Goal: Task Accomplishment & Management: Use online tool/utility

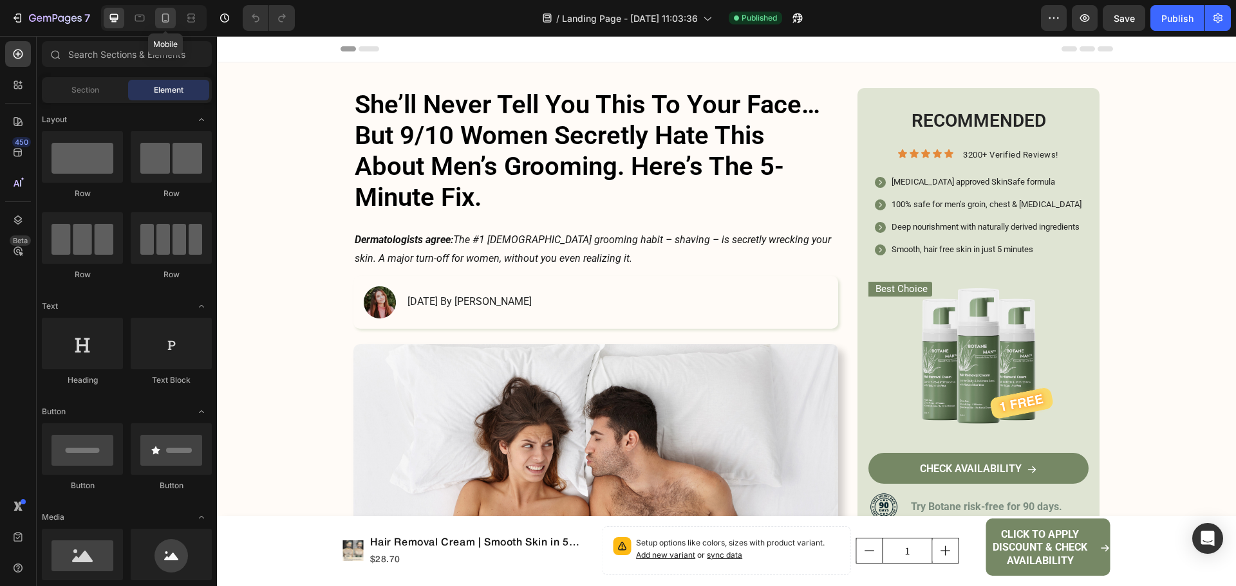
click at [172, 17] on icon at bounding box center [165, 18] width 13 height 13
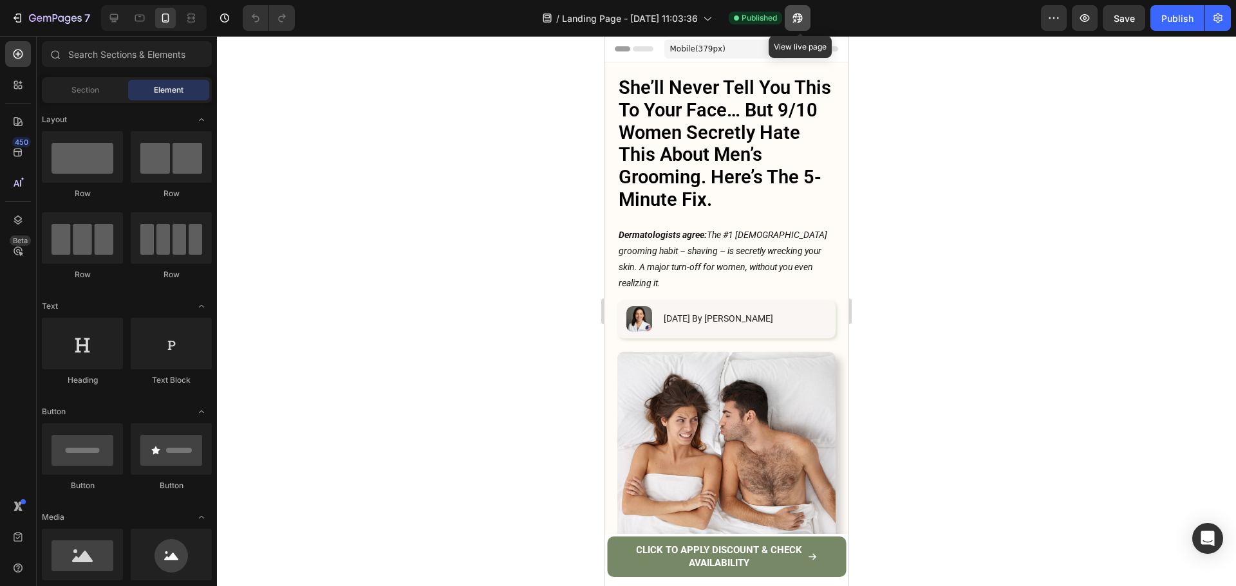
click at [796, 21] on icon "button" at bounding box center [794, 20] width 3 height 3
click at [640, 129] on h1 "She’ll Never Tell You This To Your Face… But 9/10 Women Secretly Hate This Abou…" at bounding box center [726, 143] width 218 height 137
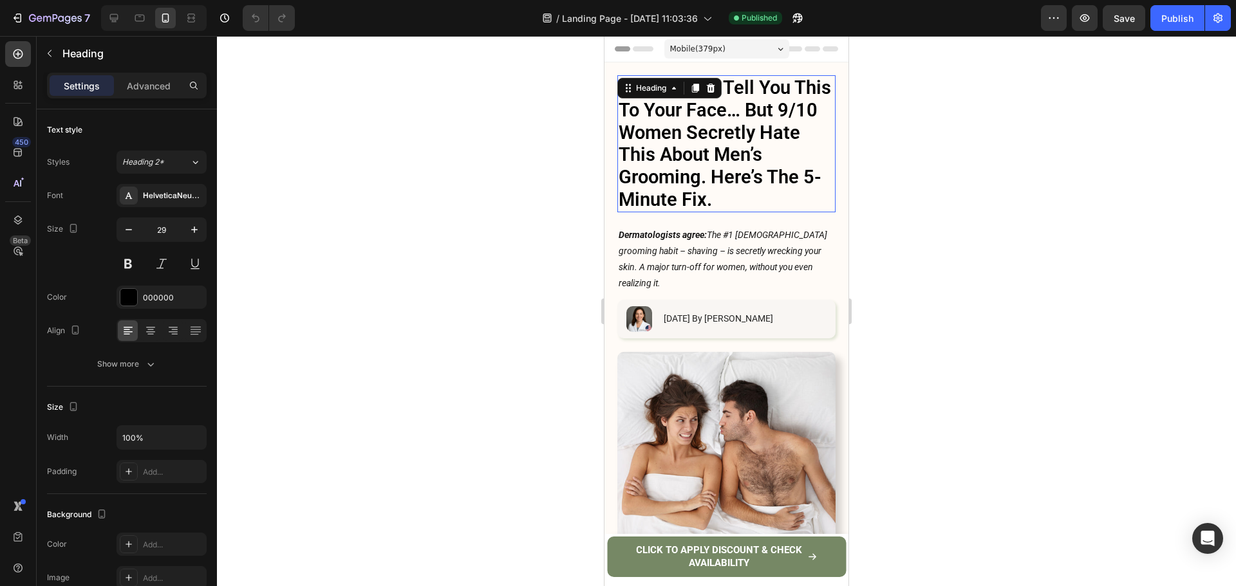
click at [640, 129] on h1 "She’ll Never Tell You This To Your Face… But 9/10 Women Secretly Hate This Abou…" at bounding box center [726, 143] width 218 height 137
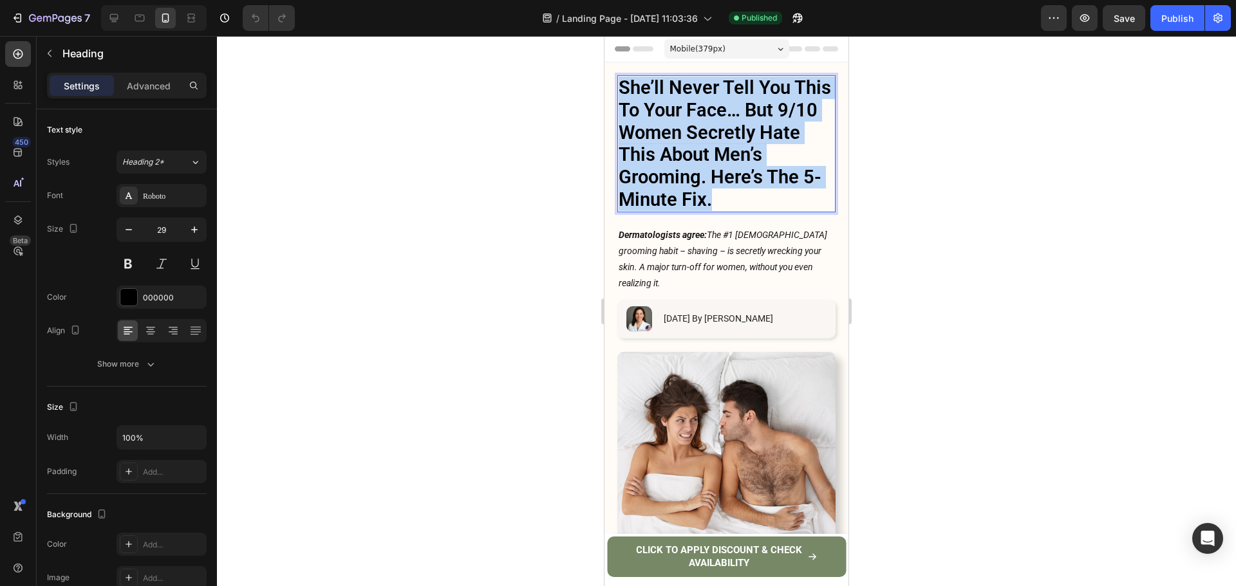
click at [640, 129] on p "She’ll Never Tell You This To Your Face… But 9/10 Women Secretly Hate This Abou…" at bounding box center [726, 144] width 216 height 134
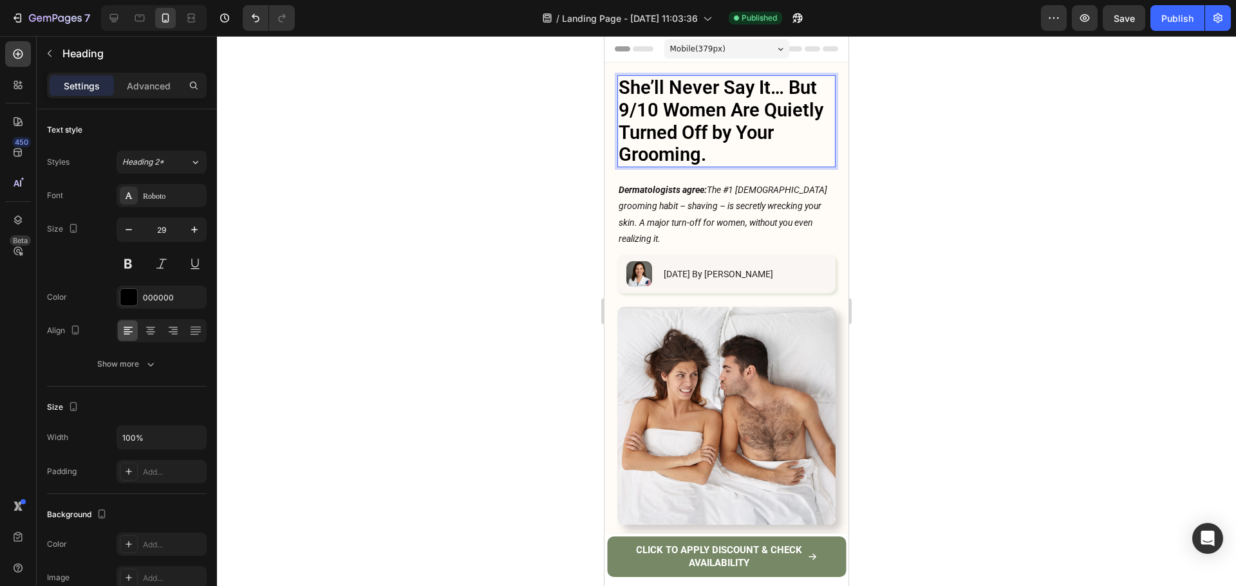
click at [728, 149] on p "She’ll Never Say It… But 9/10 Women Are Quietly Turned Off by Your Grooming." at bounding box center [726, 121] width 216 height 89
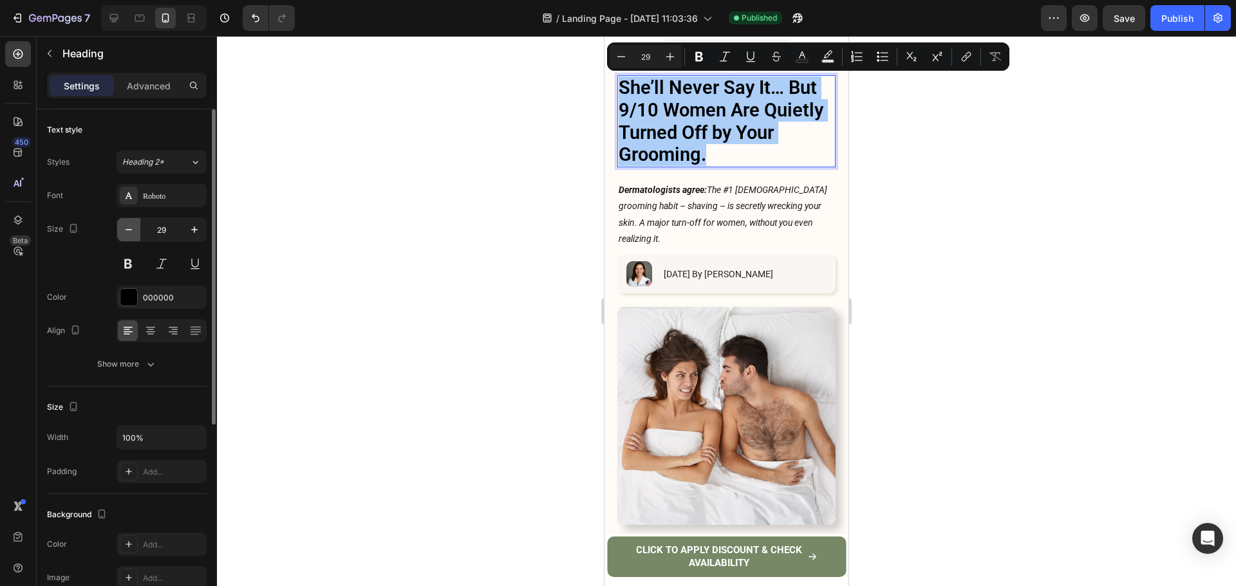
click at [122, 232] on button "button" at bounding box center [128, 229] width 23 height 23
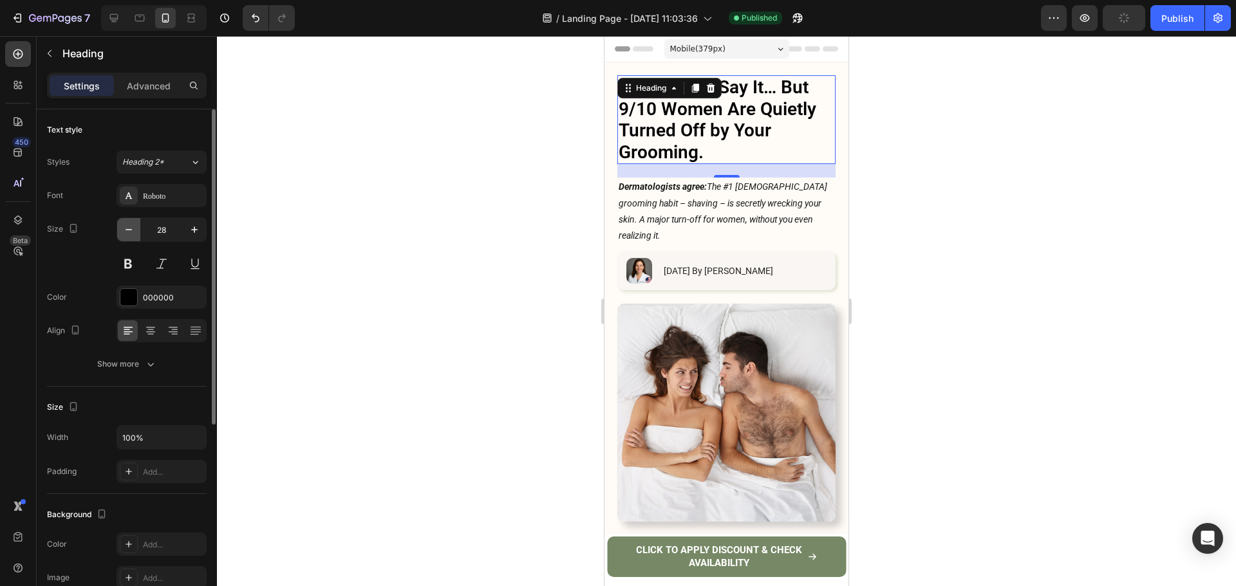
click at [122, 232] on button "button" at bounding box center [128, 229] width 23 height 23
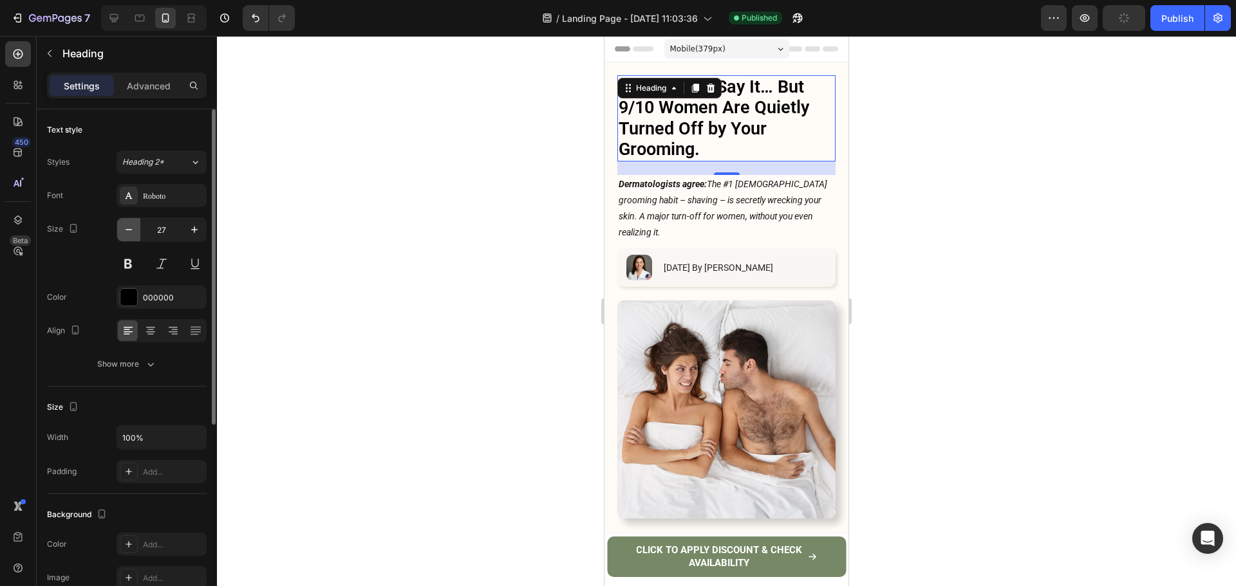
click at [122, 232] on button "button" at bounding box center [128, 229] width 23 height 23
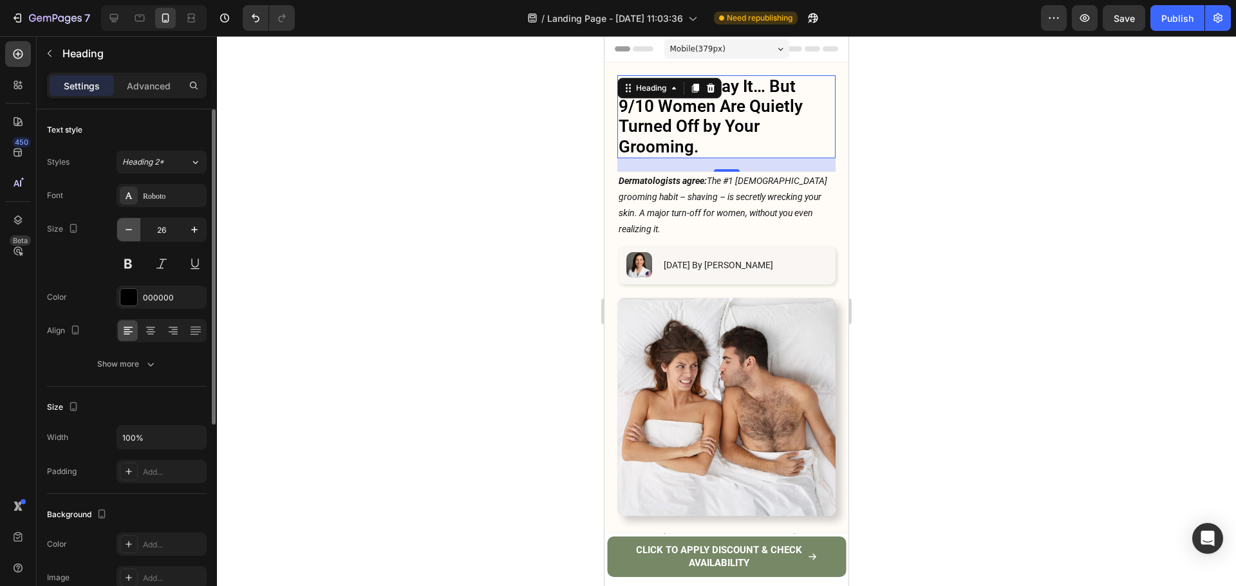
click at [122, 232] on button "button" at bounding box center [128, 229] width 23 height 23
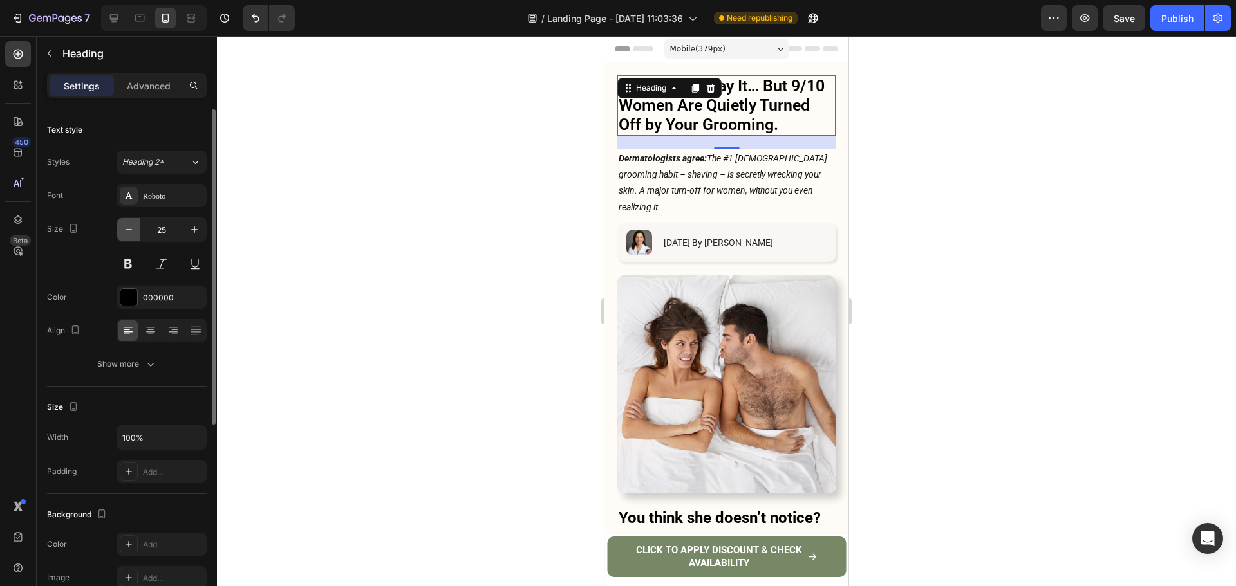
click at [122, 232] on button "button" at bounding box center [128, 229] width 23 height 23
type input "24"
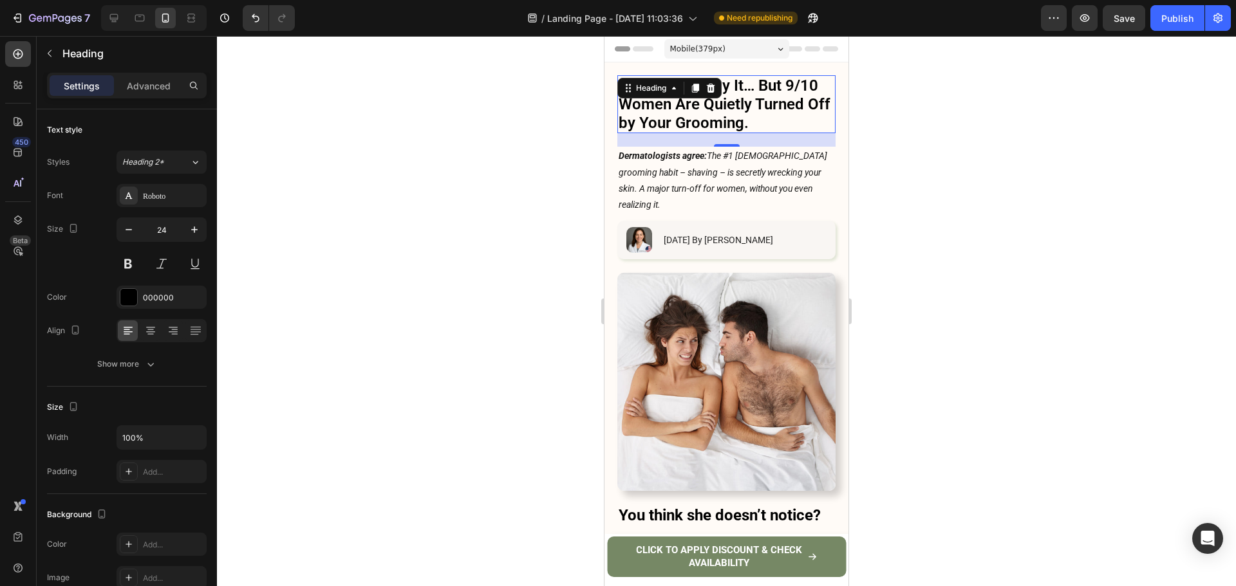
click at [885, 151] on div at bounding box center [726, 311] width 1019 height 550
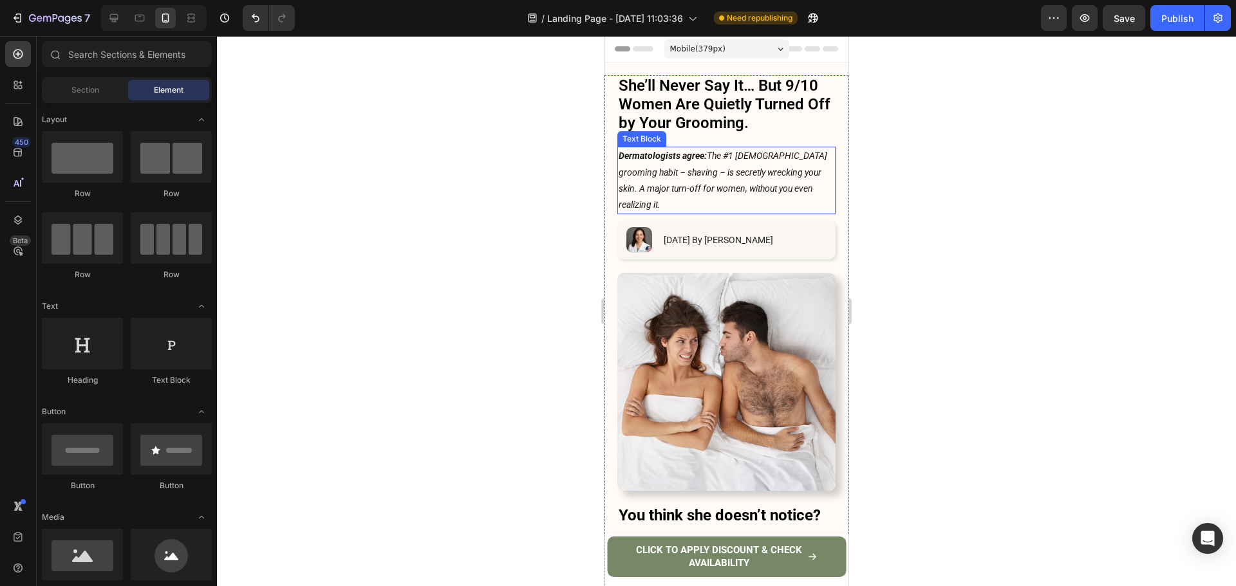
click at [637, 174] on p "Dermatologists agree: The #1 male grooming habit – shaving – is secretly wrecki…" at bounding box center [726, 180] width 216 height 65
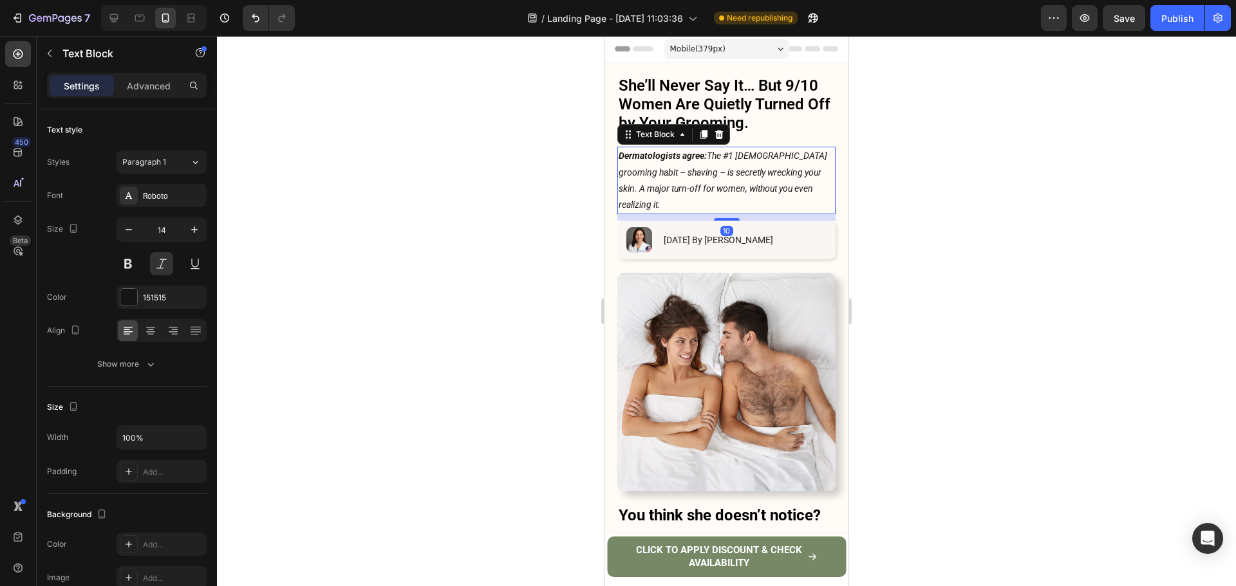
click at [649, 174] on p "Dermatologists agree: The #1 male grooming habit – shaving – is secretly wrecki…" at bounding box center [726, 180] width 216 height 65
click at [634, 174] on p "Dermatologists agree: The #1 male grooming habit – shaving – is secretly wrecki…" at bounding box center [726, 180] width 216 height 65
click at [626, 174] on p "Dermatologists agree: The #1 male grooming habit – shaving – is secretly wrecki…" at bounding box center [726, 180] width 216 height 65
click at [654, 174] on p "Dermatologists agree: The #1 male grooming habit shaving – is secretly wrecking…" at bounding box center [726, 180] width 216 height 65
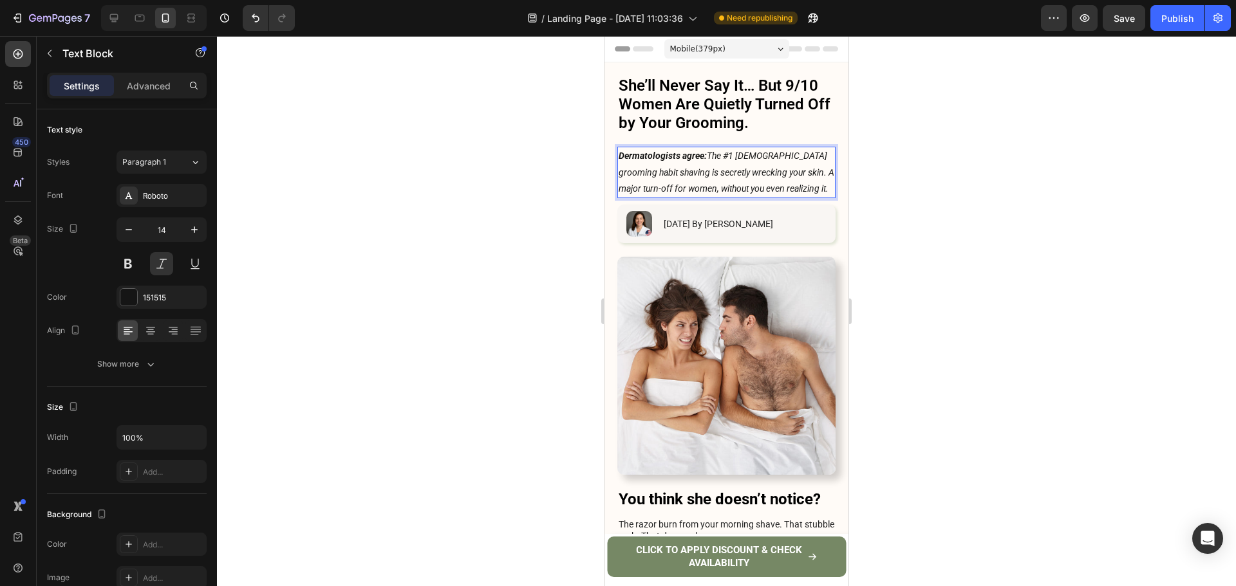
click at [629, 174] on p "Dermatologists agree: The #1 male grooming habit shaving is secretly wrecking y…" at bounding box center [726, 172] width 216 height 49
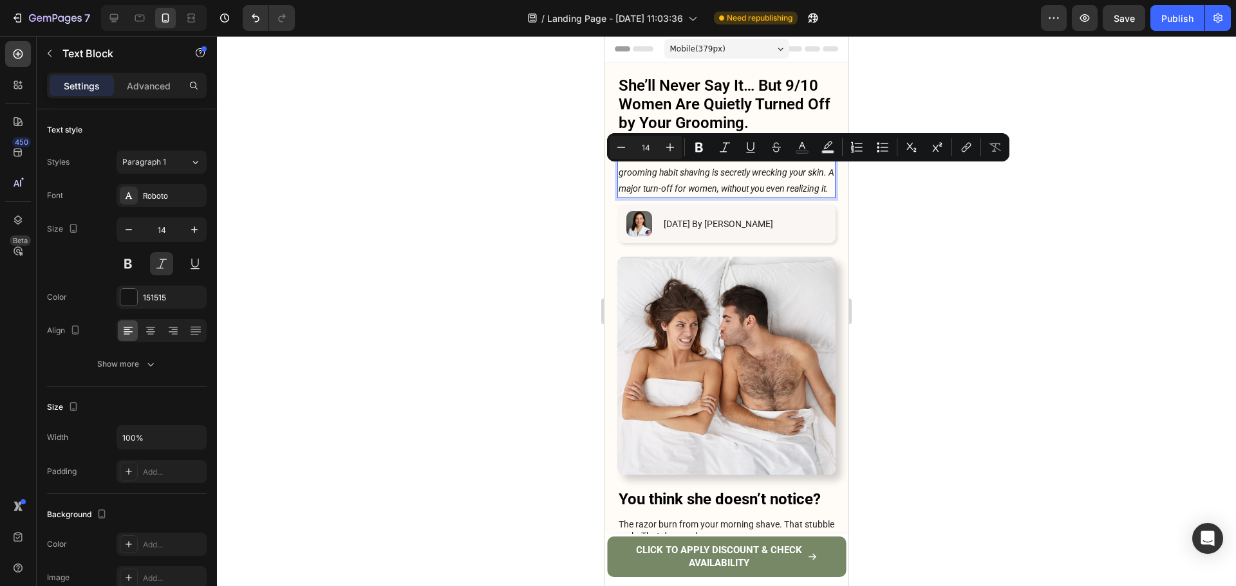
click at [654, 174] on p "Dermatologists agree: The #1 male grooming habit shaving is secretly wrecking y…" at bounding box center [726, 172] width 216 height 49
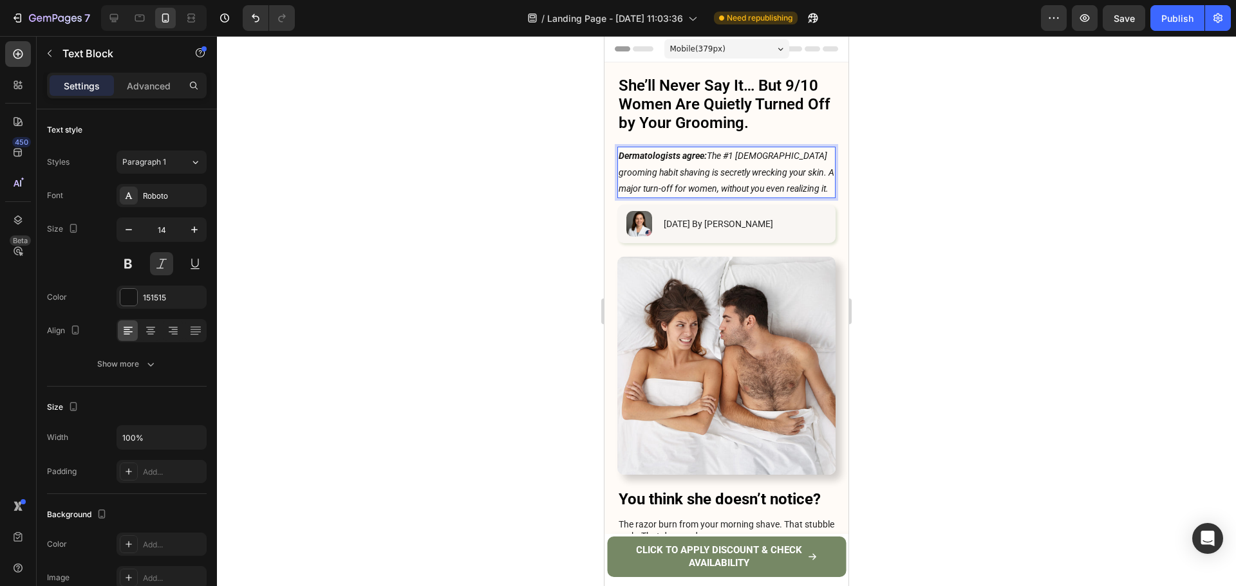
click at [635, 174] on p "Dermatologists agree: The #1 male grooming habit shaving is secretly wrecking y…" at bounding box center [726, 172] width 216 height 49
click at [622, 174] on p "Dermatologists agree: The #1 male grooming habit shaving is secretly wrecking y…" at bounding box center [726, 172] width 216 height 49
click at [620, 172] on p "Dermatologists agree: The #1 male grooming habit shaving is secretly wrecking y…" at bounding box center [726, 172] width 216 height 49
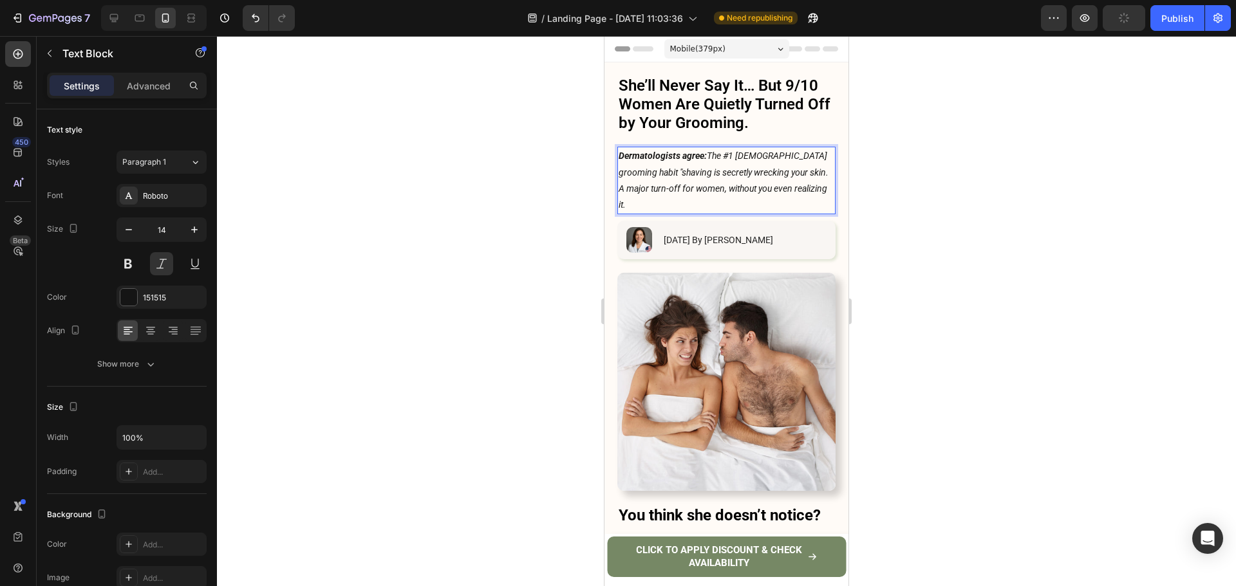
click at [649, 174] on p "Dermatologists agree: The #1 male grooming habit "shaving is secretly wrecking …" at bounding box center [726, 180] width 216 height 65
click at [666, 181] on p "Dermatologists agree: The #1 male grooming habit "shaving" is secretly wrecking…" at bounding box center [726, 180] width 216 height 65
click at [951, 196] on div at bounding box center [726, 311] width 1019 height 550
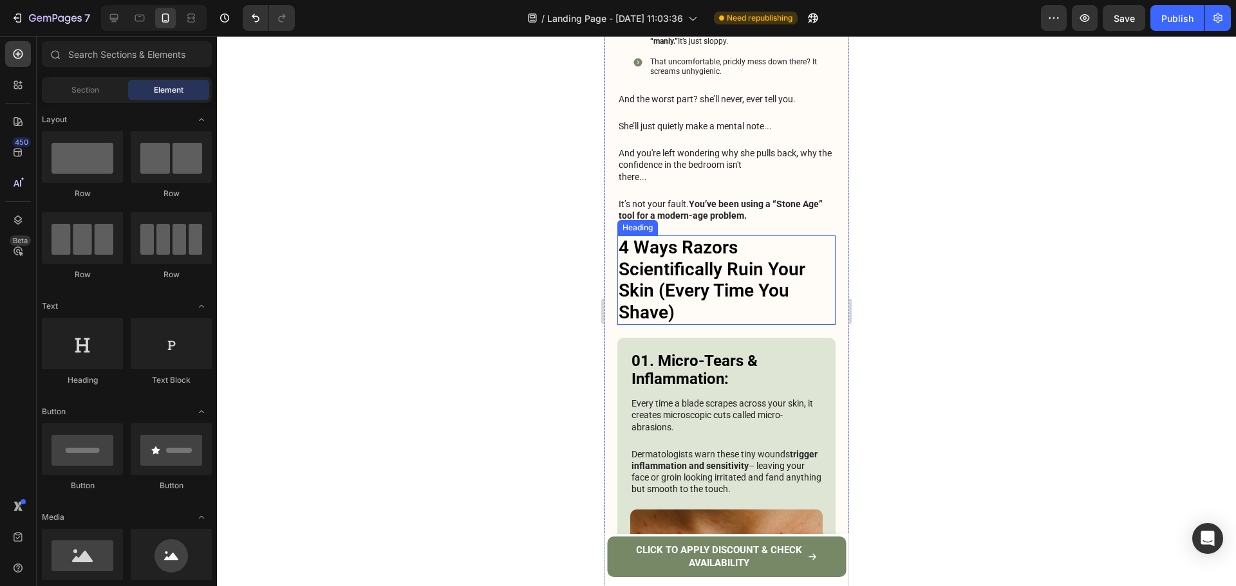
scroll to position [635, 0]
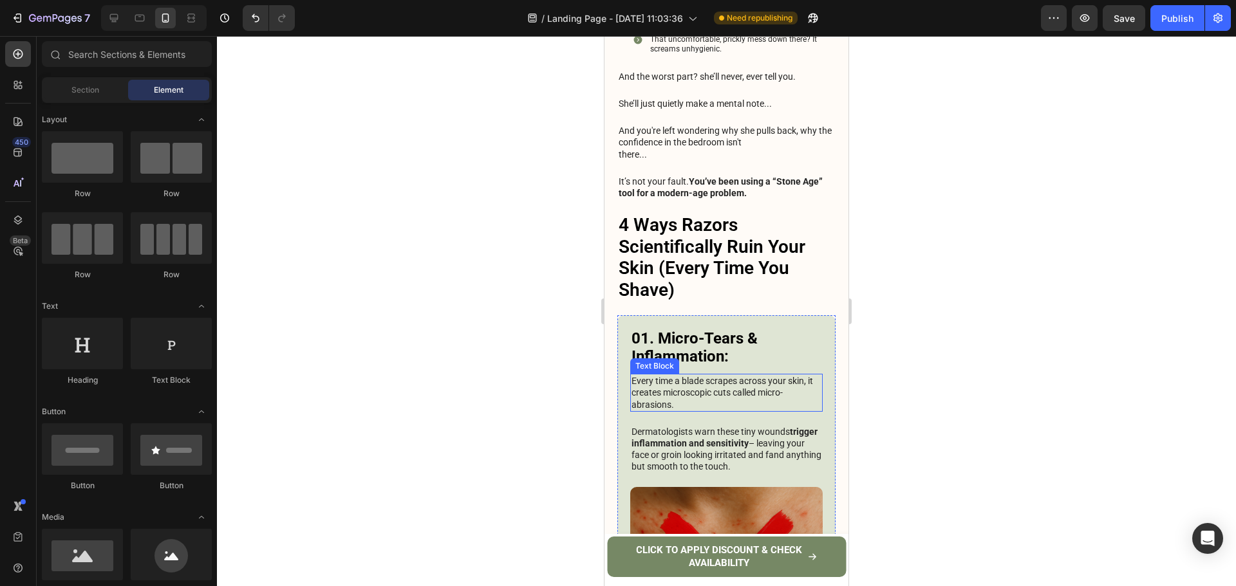
click at [696, 375] on p "Every time a blade scrapes across your skin, it creates microscopic cuts called…" at bounding box center [726, 392] width 190 height 35
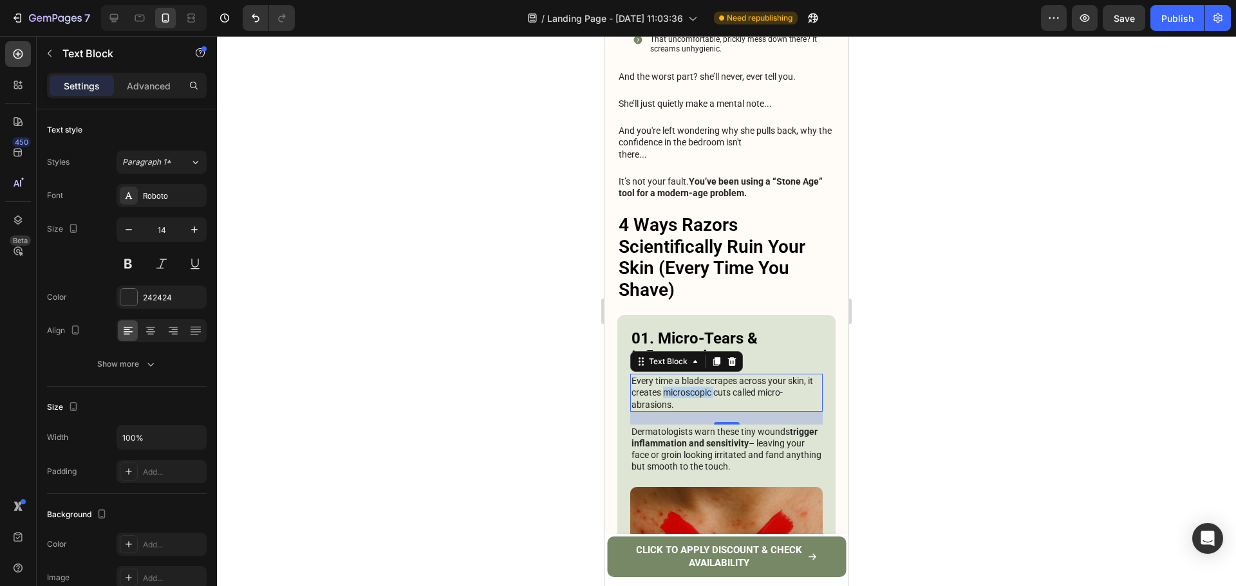
click at [696, 375] on p "Every time a blade scrapes across your skin, it creates microscopic cuts called…" at bounding box center [726, 392] width 190 height 35
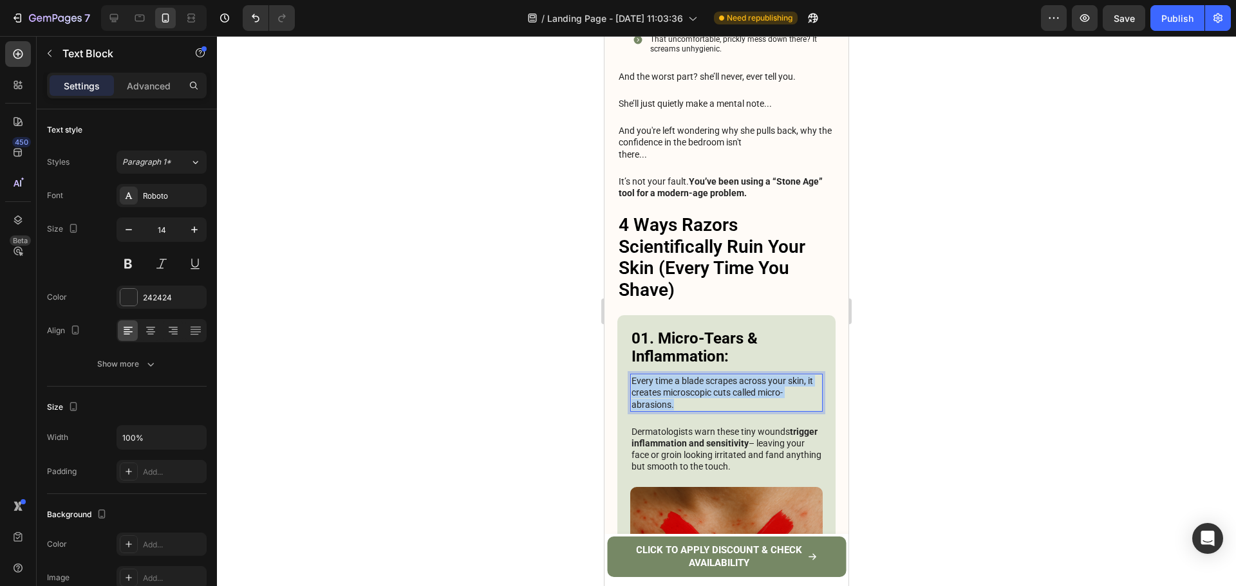
click at [696, 375] on p "Every time a blade scrapes across your skin, it creates microscopic cuts called…" at bounding box center [726, 392] width 190 height 35
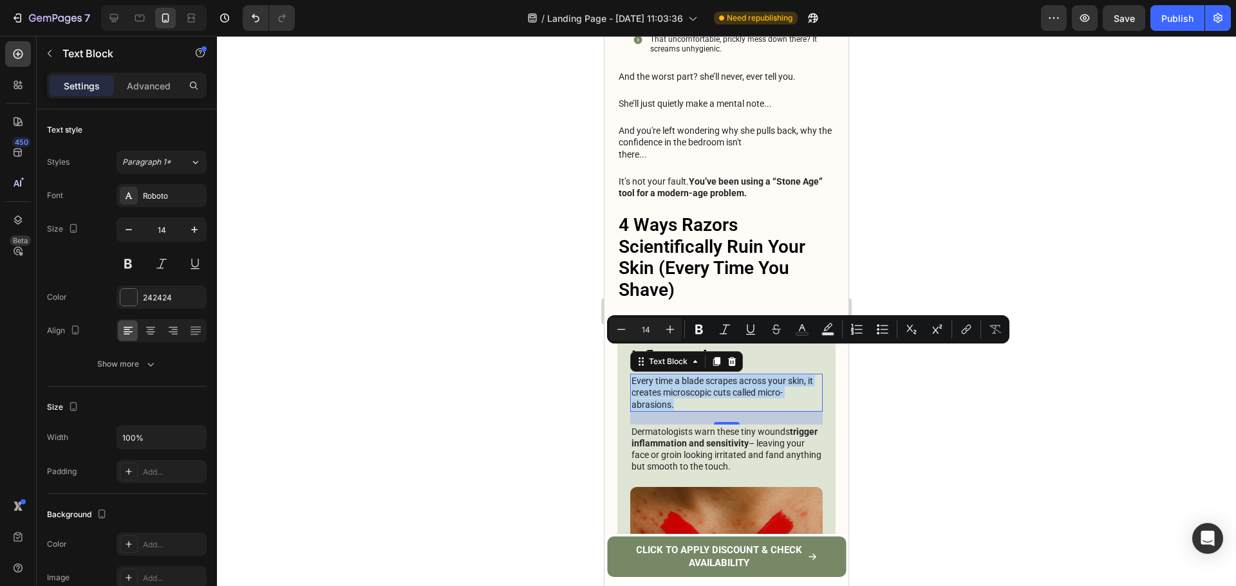
click at [787, 375] on p "Every time a blade scrapes across your skin, it creates microscopic cuts called…" at bounding box center [726, 392] width 190 height 35
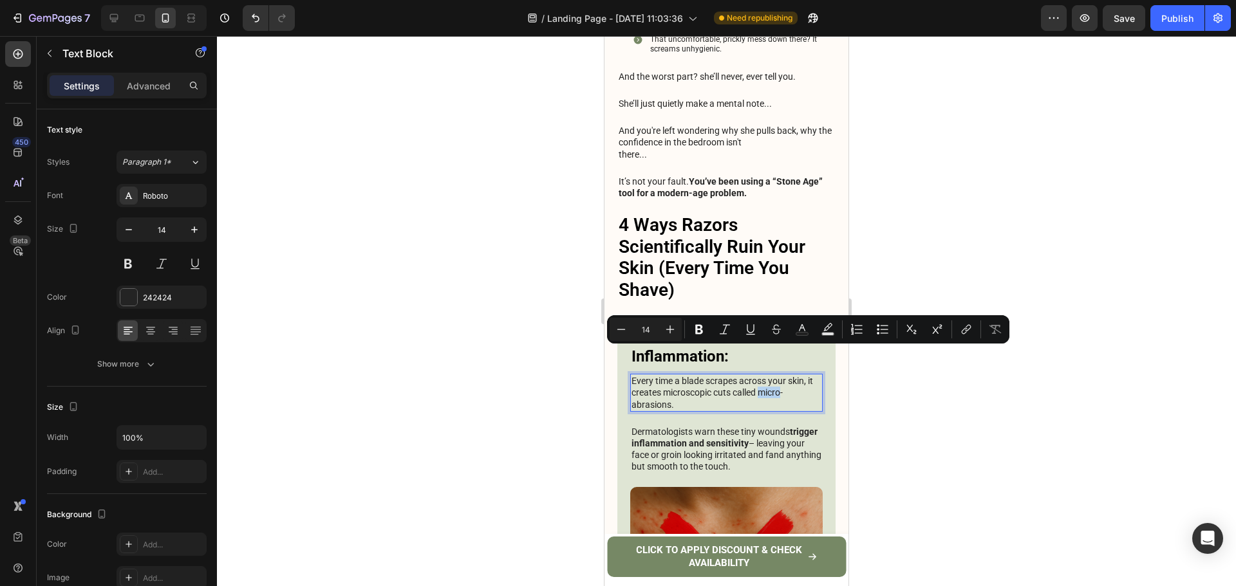
click at [787, 375] on p "Every time a blade scrapes across your skin, it creates microscopic cuts called…" at bounding box center [726, 392] width 190 height 35
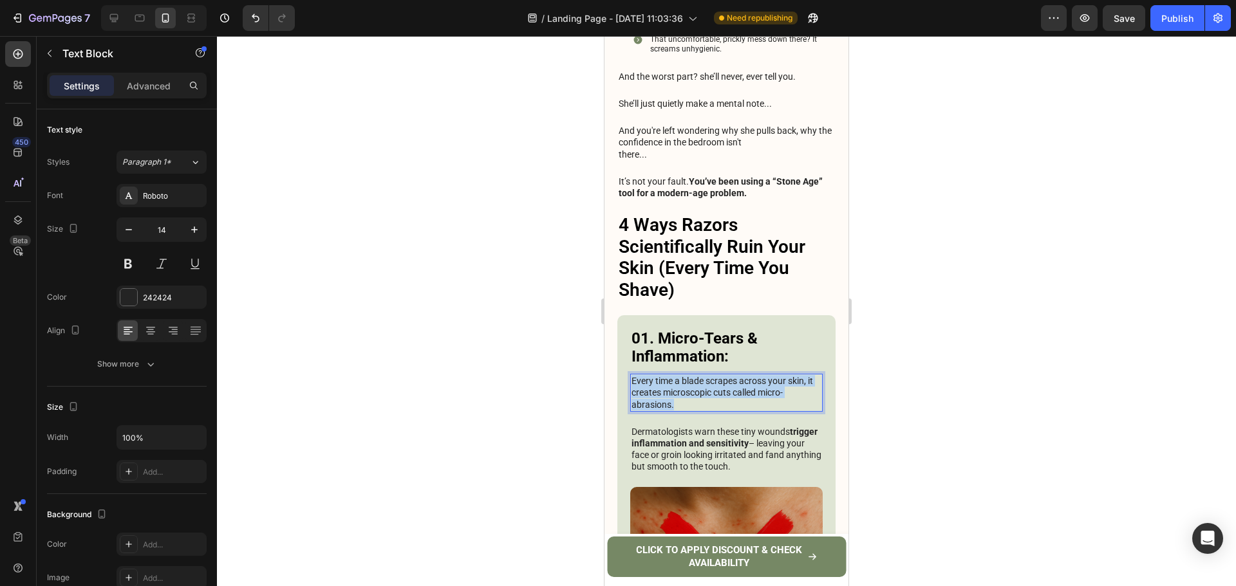
click at [787, 375] on p "Every time a blade scrapes across your skin, it creates microscopic cuts called…" at bounding box center [726, 392] width 190 height 35
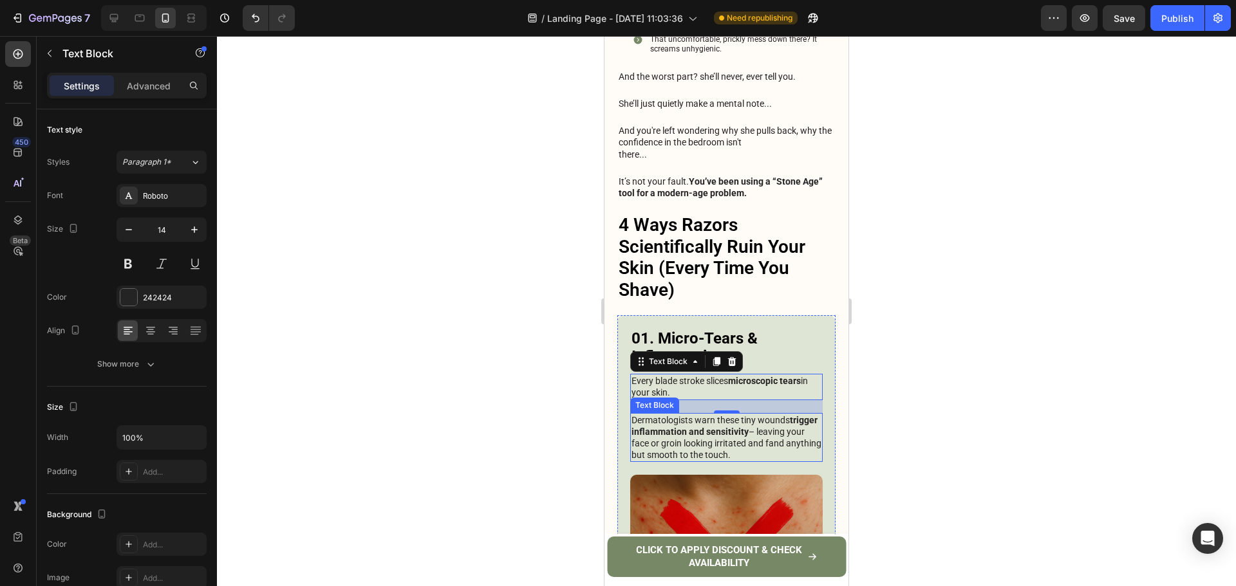
click at [694, 414] on p "Dermatologists warn these tiny wounds trigger inflammation and sensitivity – le…" at bounding box center [726, 437] width 190 height 47
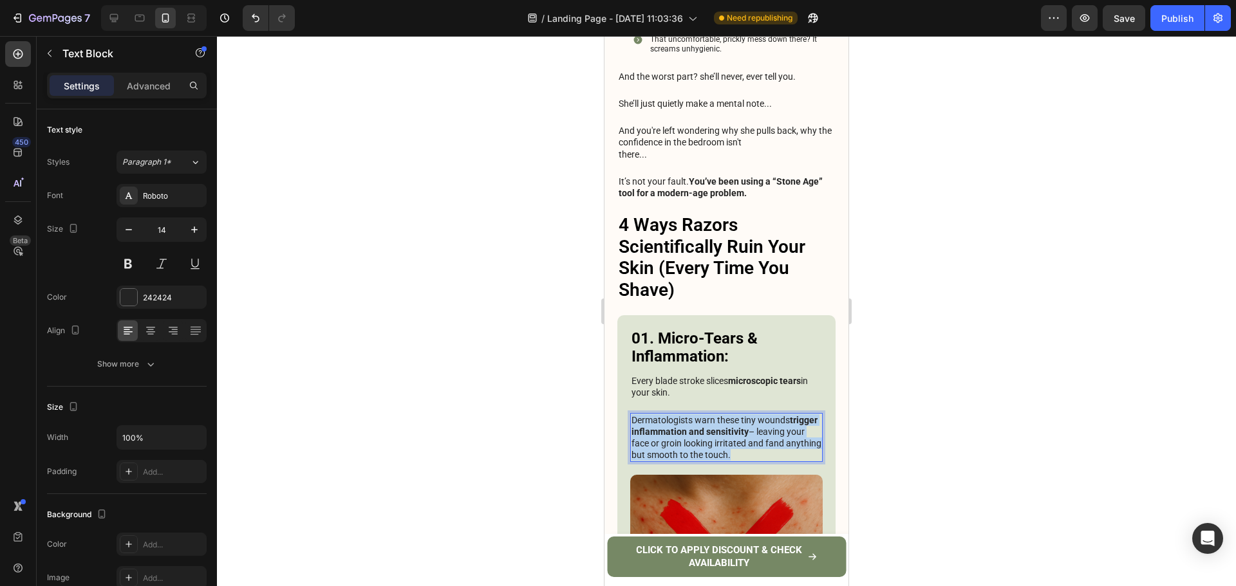
click at [694, 414] on p "Dermatologists warn these tiny wounds trigger inflammation and sensitivity – le…" at bounding box center [726, 437] width 190 height 47
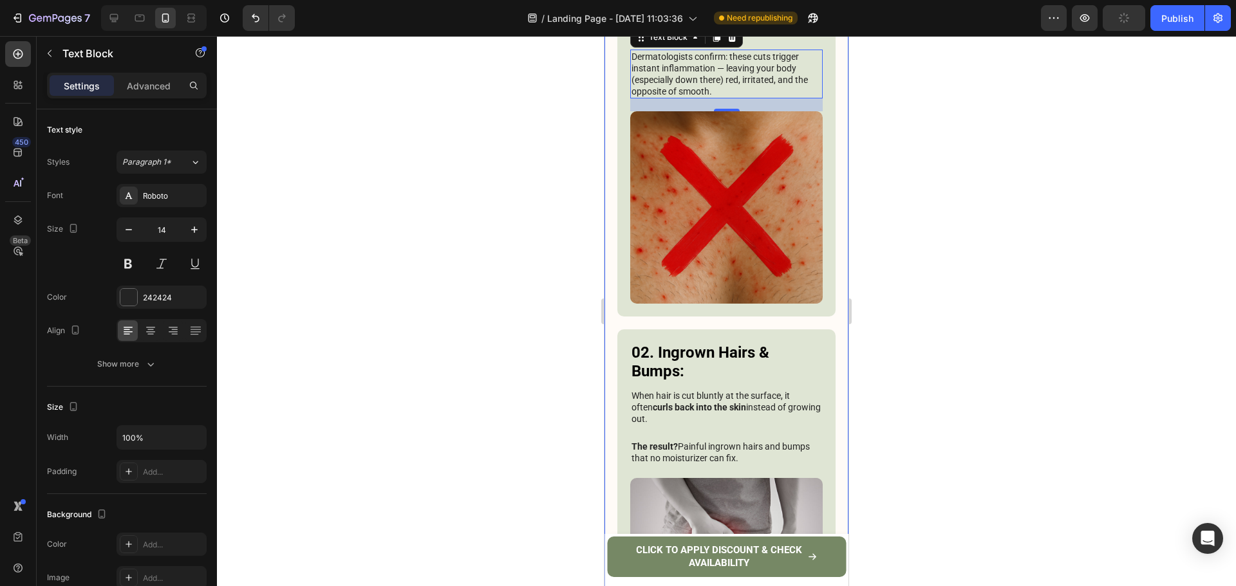
scroll to position [1021, 0]
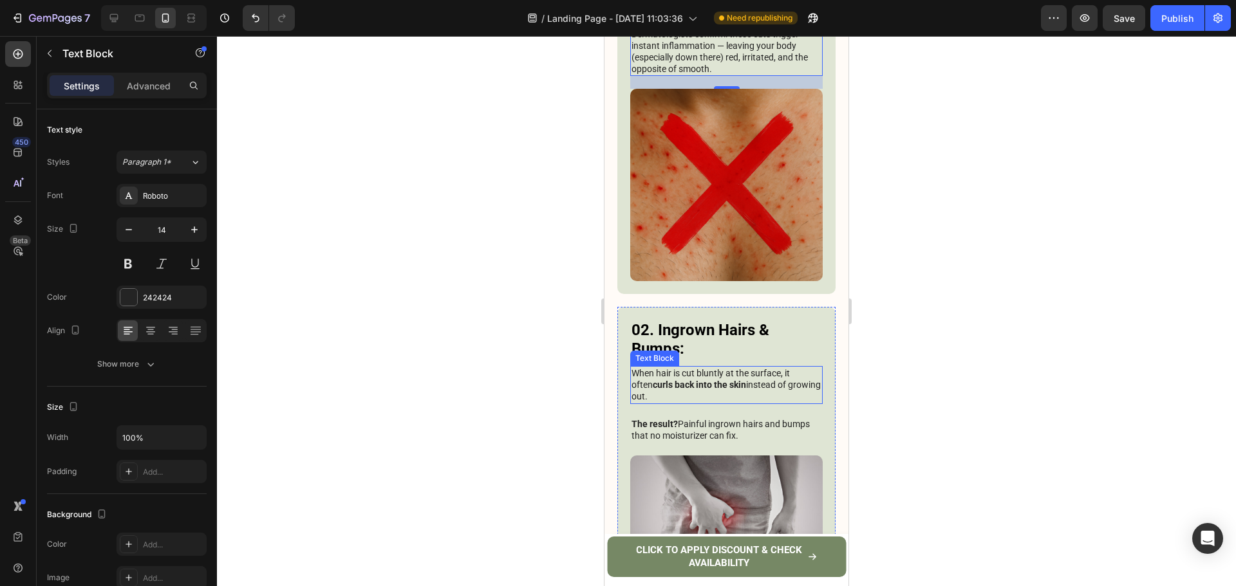
click at [739, 367] on p "When hair is cut bluntly at the surface, it often curls back into the skin inst…" at bounding box center [726, 384] width 190 height 35
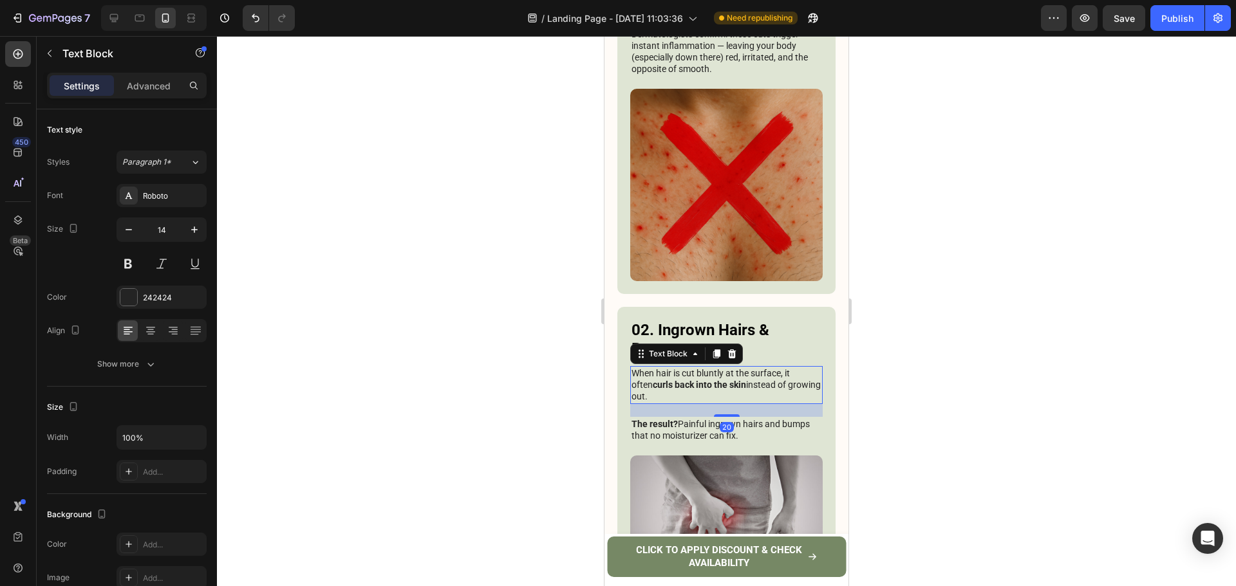
click at [739, 367] on p "When hair is cut bluntly at the surface, it often curls back into the skin inst…" at bounding box center [726, 384] width 190 height 35
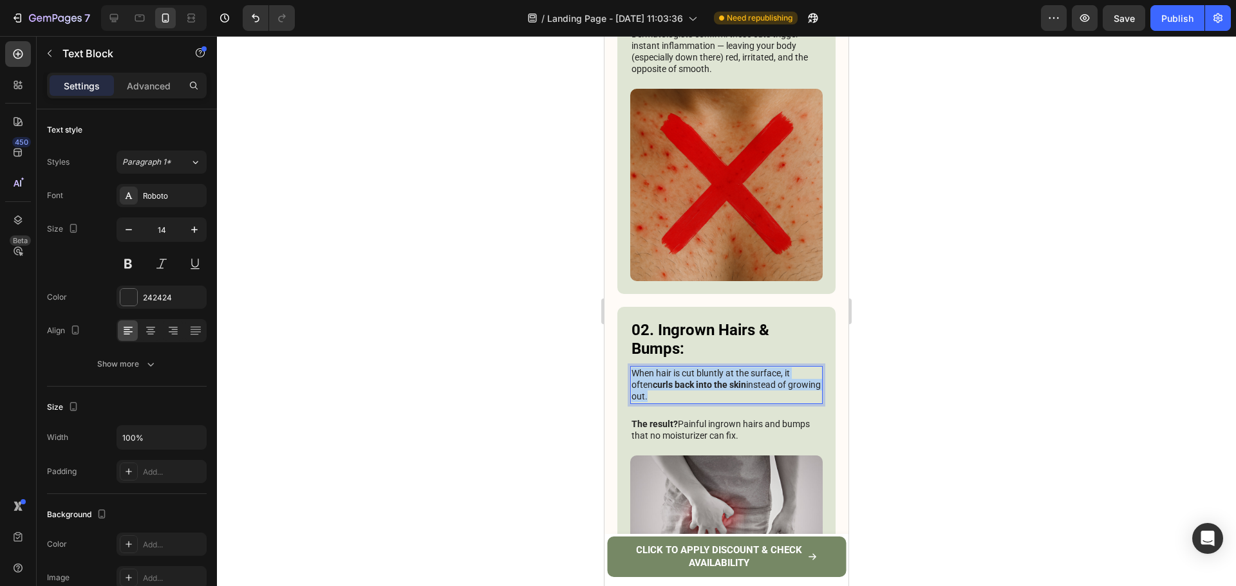
click at [739, 367] on p "When hair is cut bluntly at the surface, it often curls back into the skin inst…" at bounding box center [726, 384] width 190 height 35
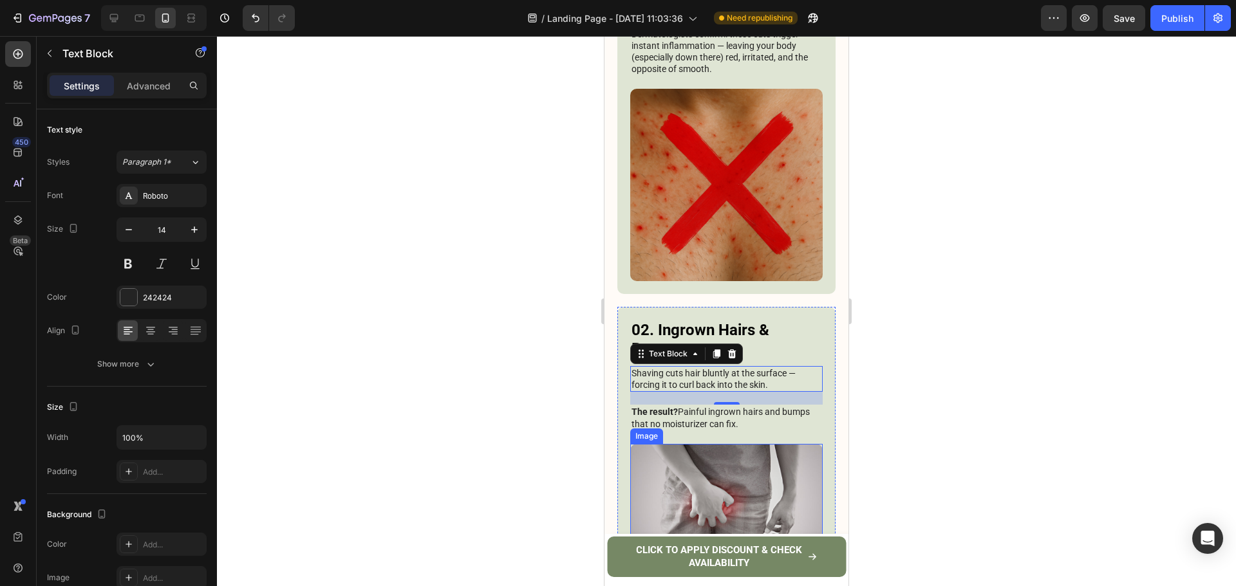
click at [699, 406] on p "The result? Painful ingrown hairs and bumps that no moisturizer can fix." at bounding box center [726, 417] width 190 height 23
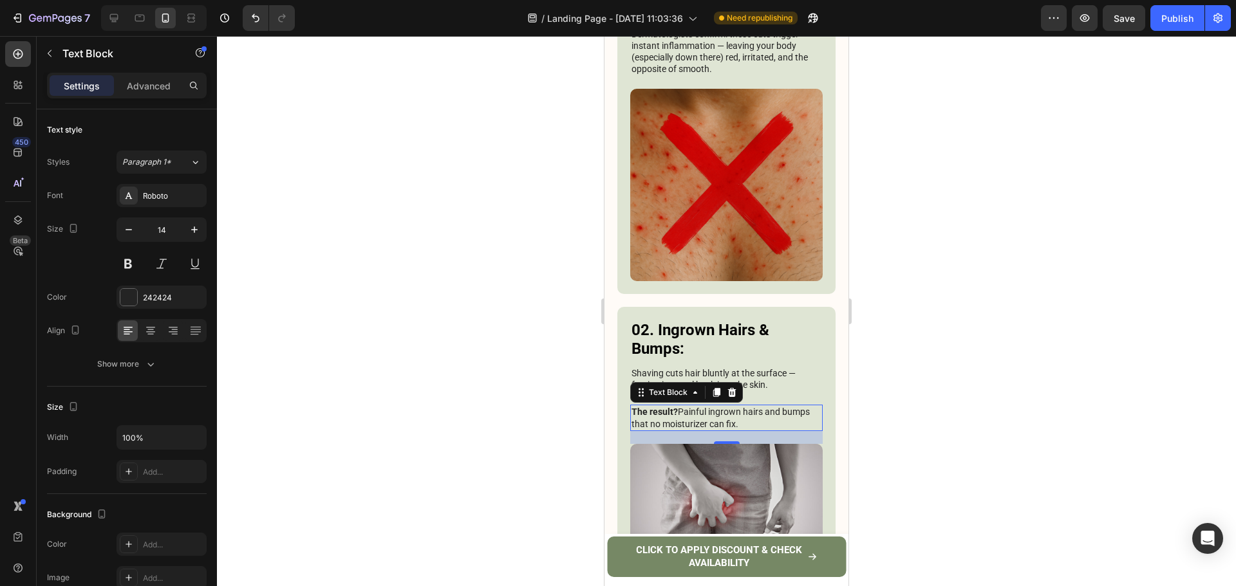
click at [699, 406] on p "The result? Painful ingrown hairs and bumps that no moisturizer can fix." at bounding box center [726, 417] width 190 height 23
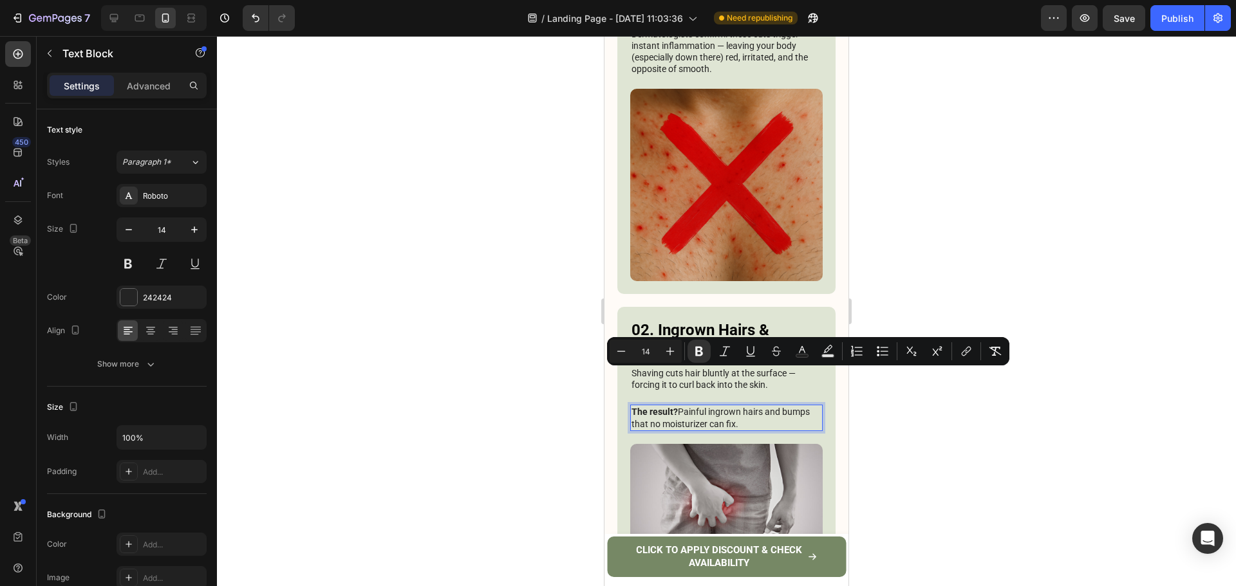
click at [676, 406] on p "The result? Painful ingrown hairs and bumps that no moisturizer can fix." at bounding box center [726, 417] width 190 height 23
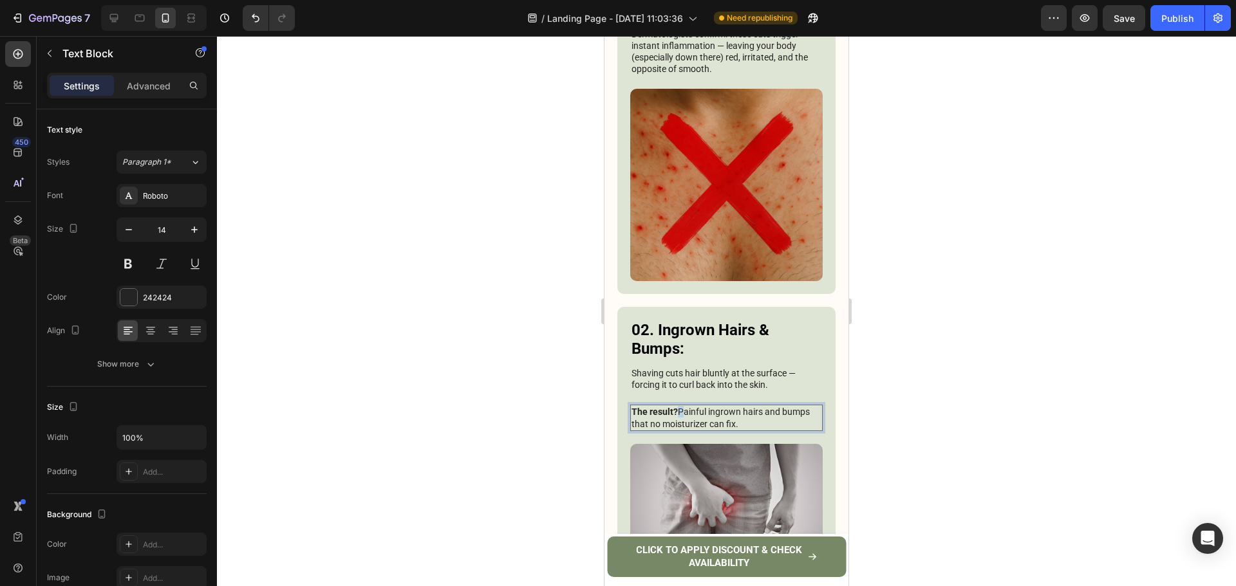
click at [676, 406] on p "The result? Painful ingrown hairs and bumps that no moisturizer can fix." at bounding box center [726, 417] width 190 height 23
drag, startPoint x: 680, startPoint y: 376, endPoint x: 806, endPoint y: 390, distance: 126.9
click at [806, 406] on p "The result? Painful ingrown hairs and angry red bumps no cream or lotion can ev…" at bounding box center [726, 417] width 190 height 23
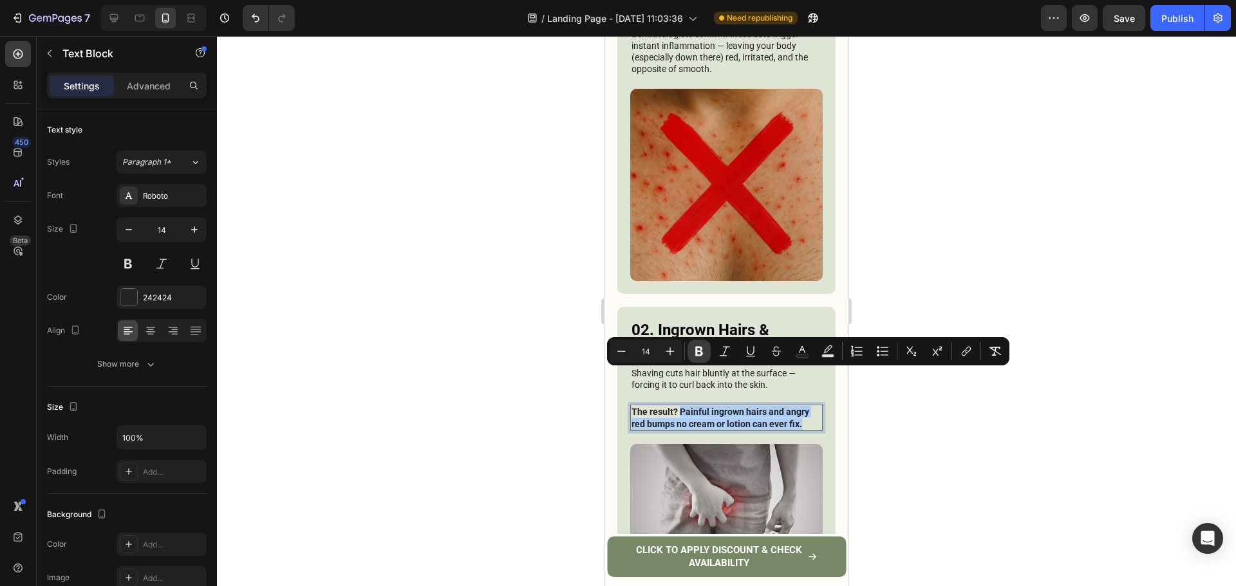
click at [701, 351] on icon "Editor contextual toolbar" at bounding box center [698, 351] width 13 height 13
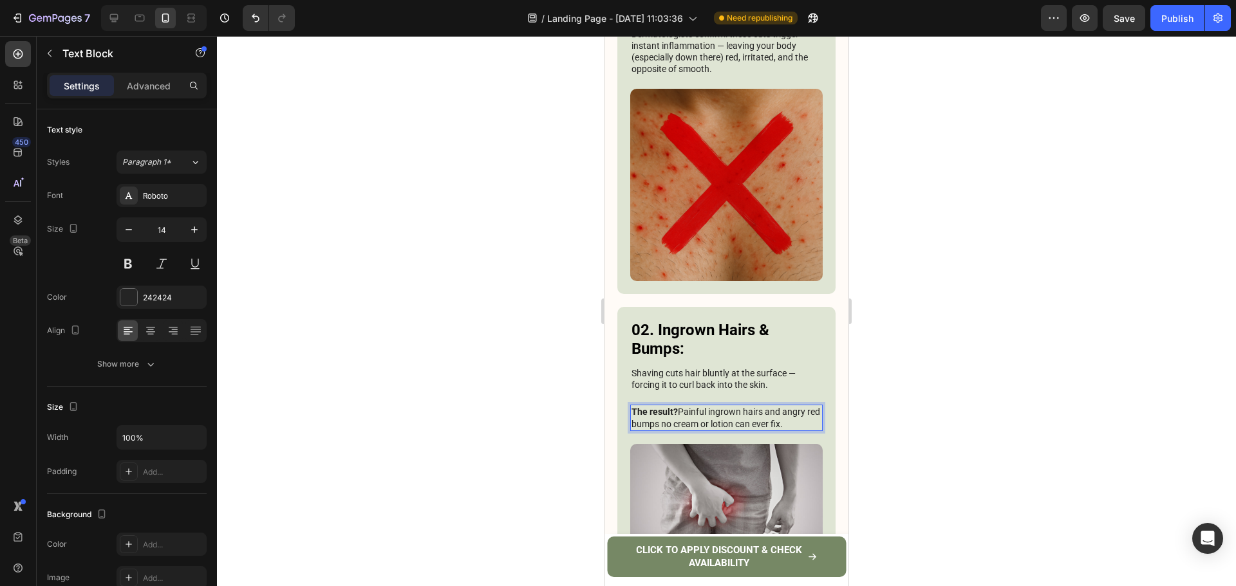
click at [1060, 333] on div at bounding box center [726, 311] width 1019 height 550
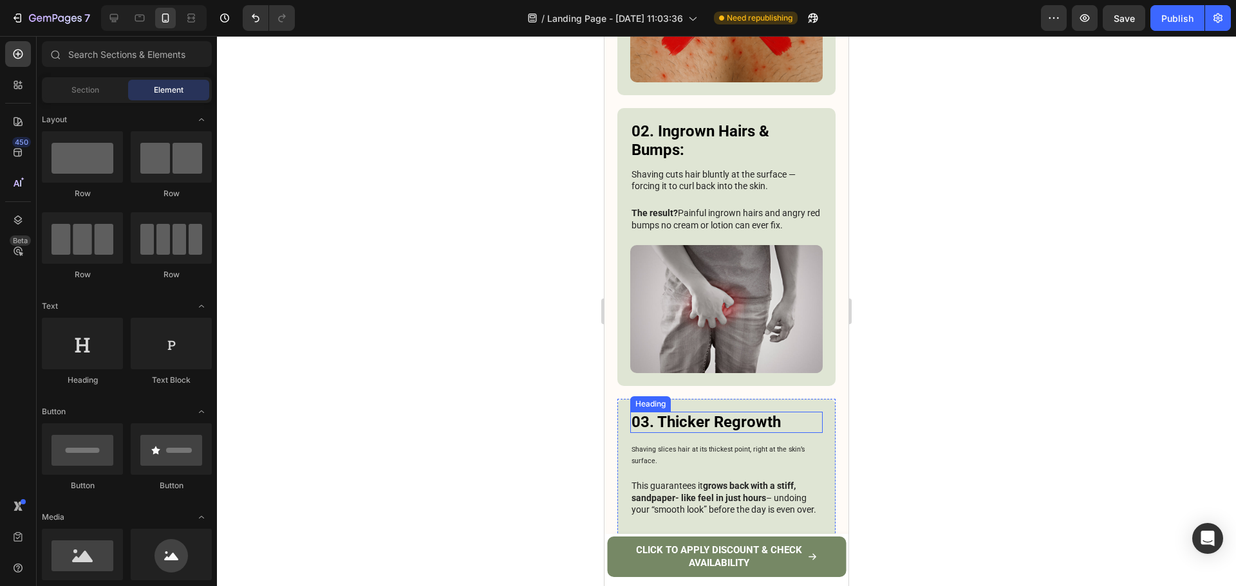
scroll to position [1214, 0]
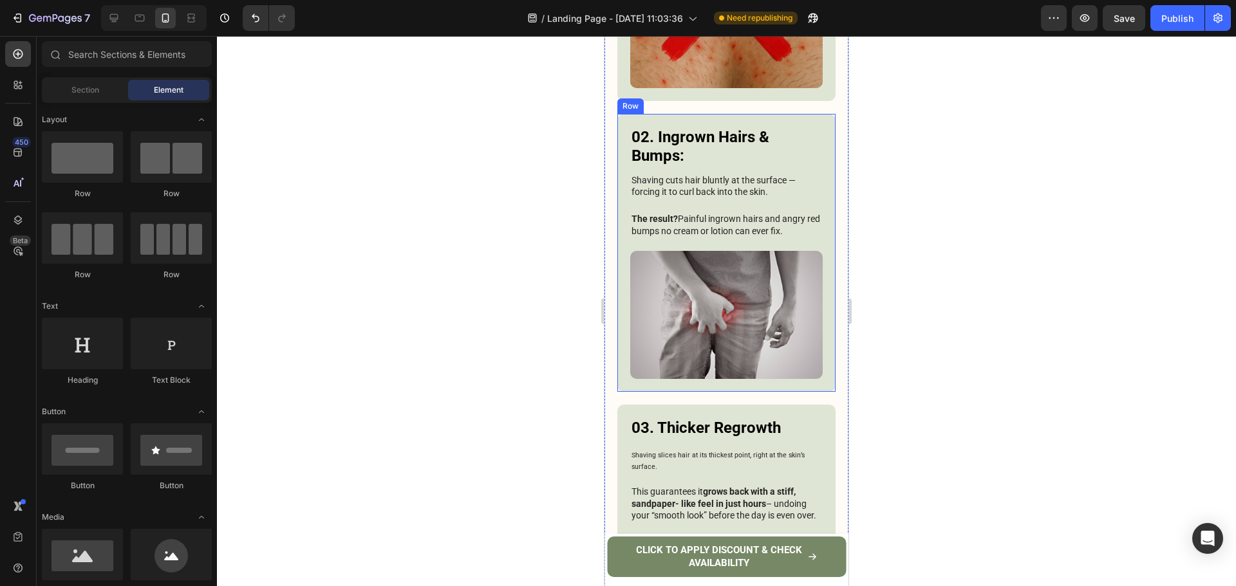
click at [692, 174] on p "Shaving cuts hair bluntly at the surface — forcing it to curl back into the ski…" at bounding box center [726, 185] width 190 height 23
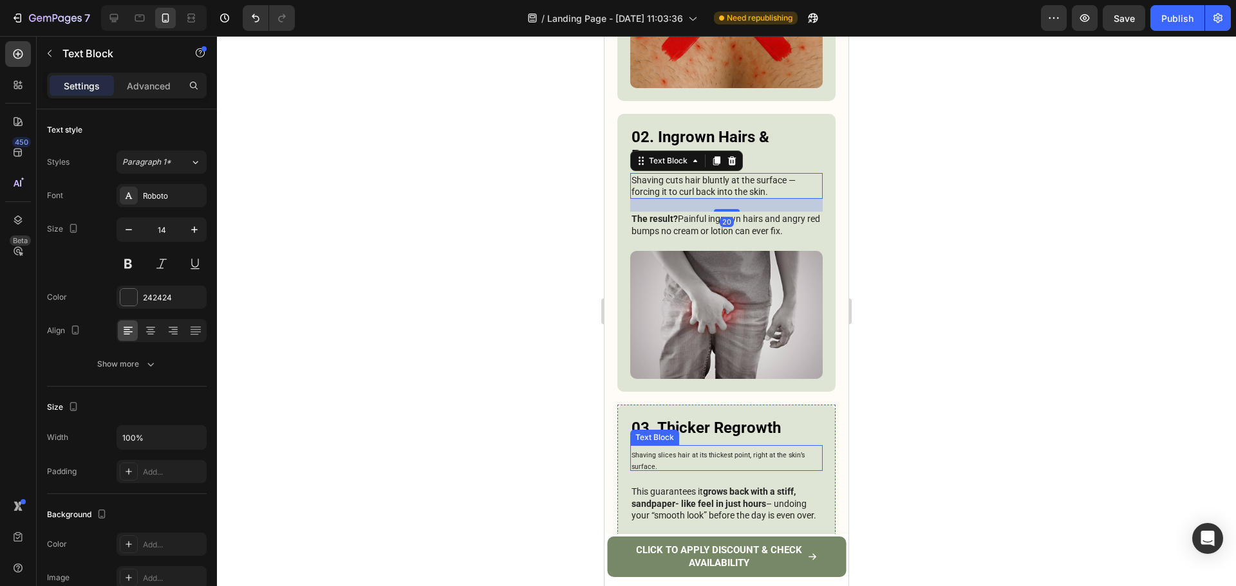
click at [670, 451] on sub "Shaving slices hair at its thickest point, right at the skin’s surface." at bounding box center [717, 461] width 173 height 20
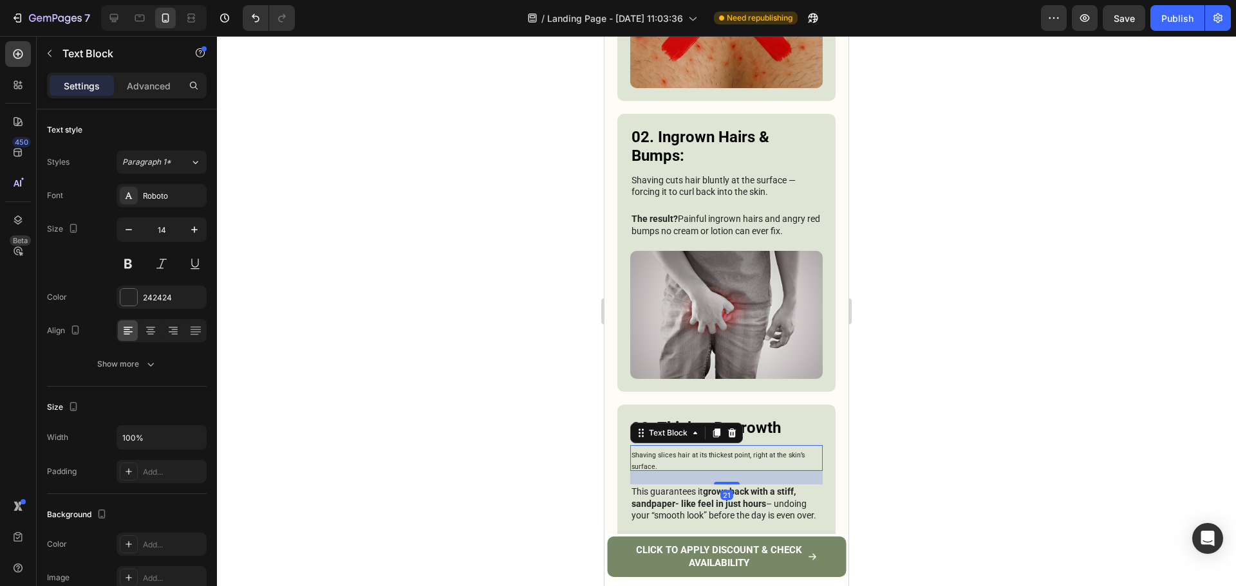
click at [663, 451] on sub "Shaving slices hair at its thickest point, right at the skin’s surface." at bounding box center [717, 461] width 173 height 20
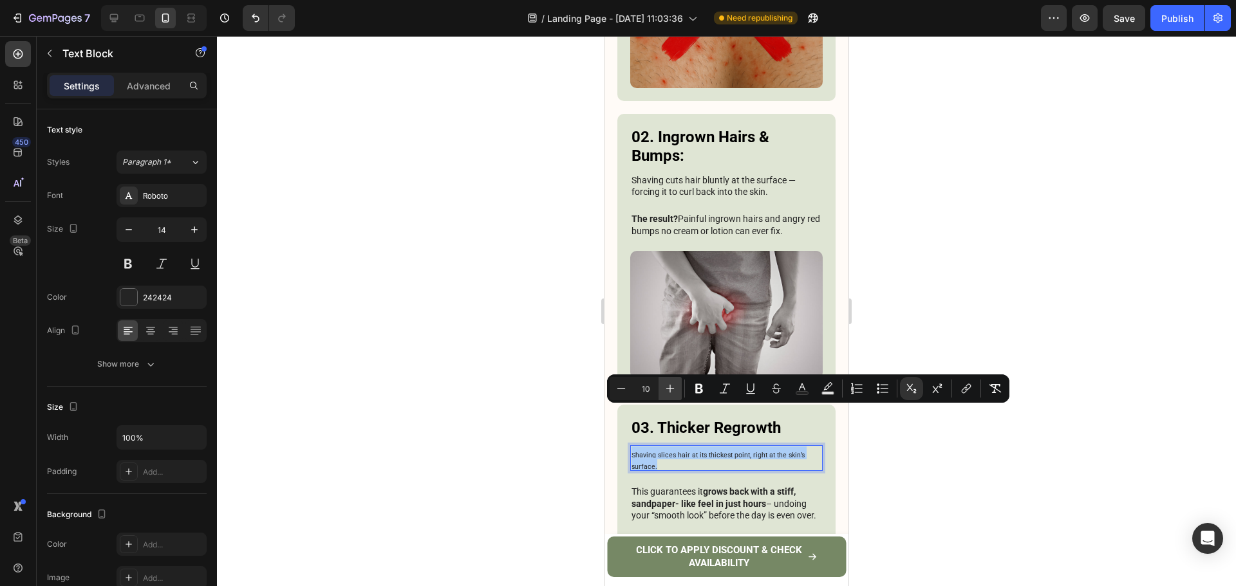
click at [660, 391] on button "Plus" at bounding box center [669, 388] width 23 height 23
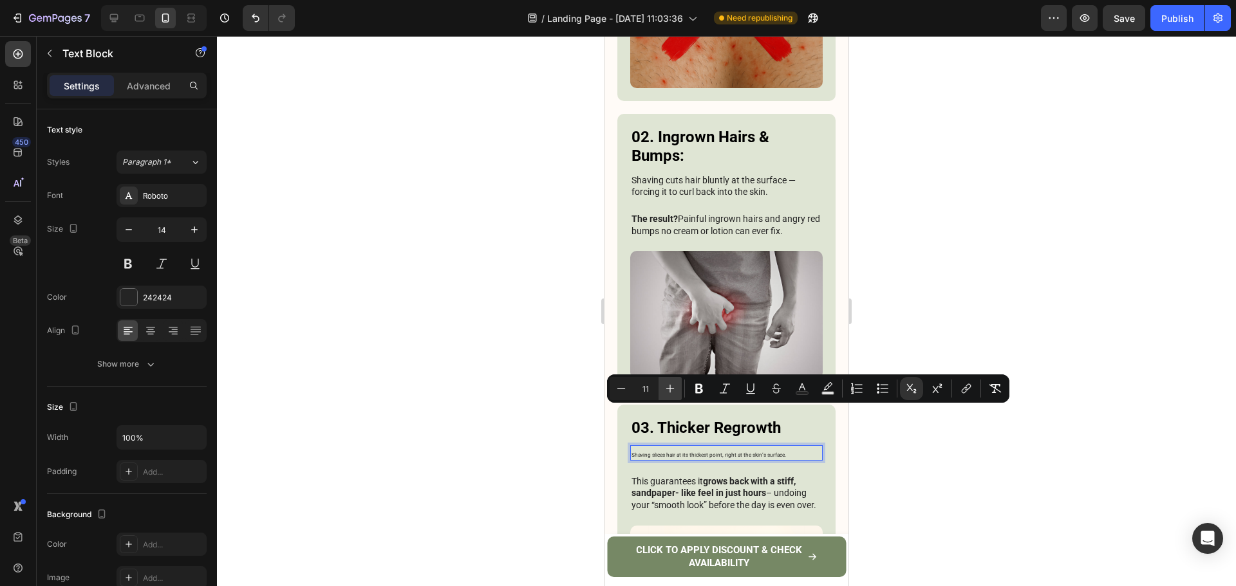
click at [660, 391] on button "Plus" at bounding box center [669, 388] width 23 height 23
type input "14"
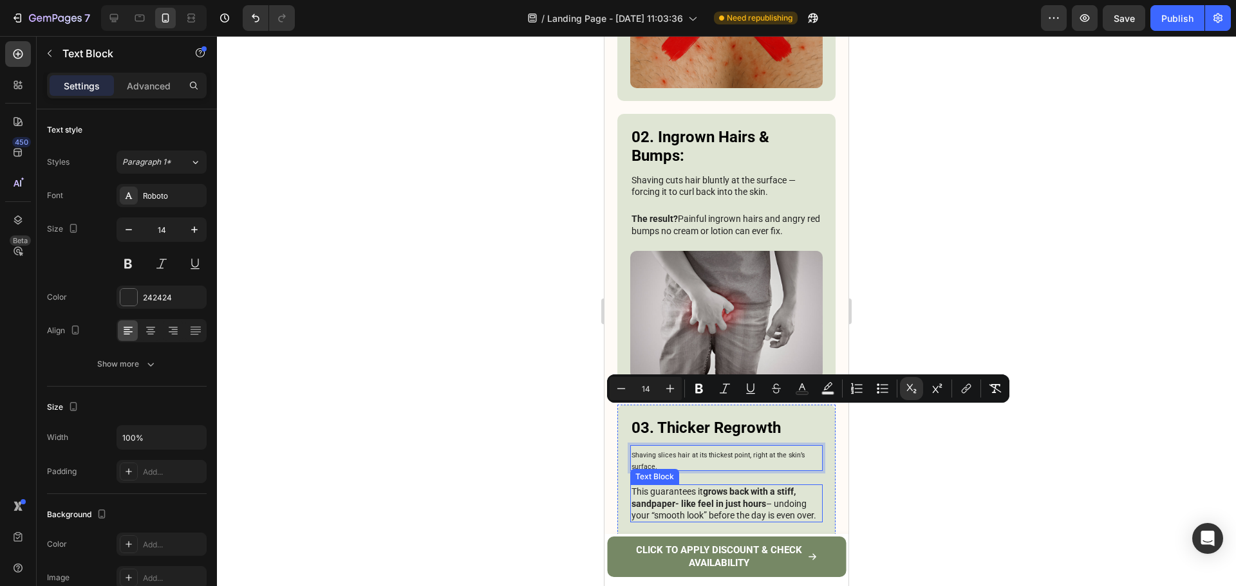
click at [663, 486] on strong "grows back with a stiff, sandpaper- like feel in just hours" at bounding box center [713, 497] width 164 height 22
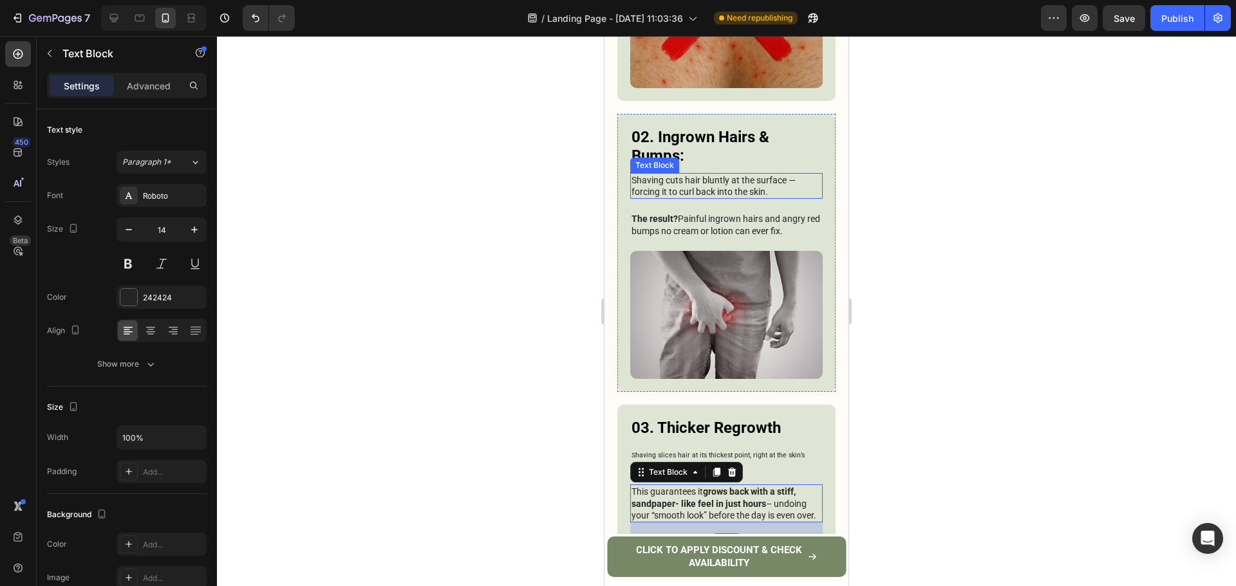
click at [702, 174] on p "Shaving cuts hair bluntly at the surface — forcing it to curl back into the ski…" at bounding box center [726, 185] width 190 height 23
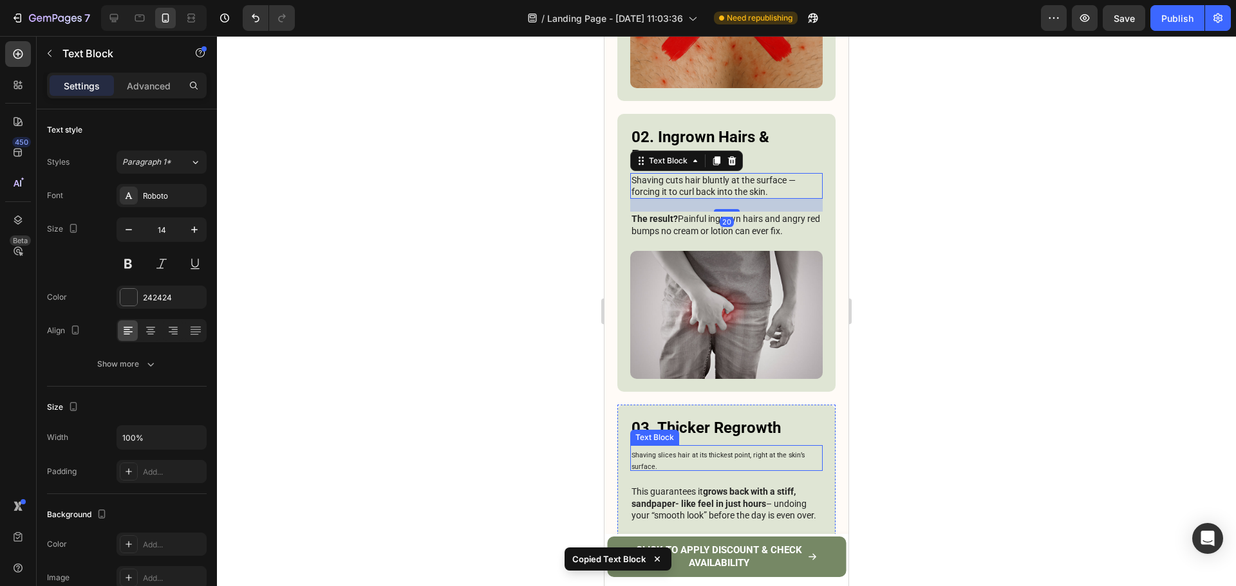
click at [672, 447] on p "Shaving slices hair at its thickest point, right at the skin’s surface." at bounding box center [726, 458] width 190 height 23
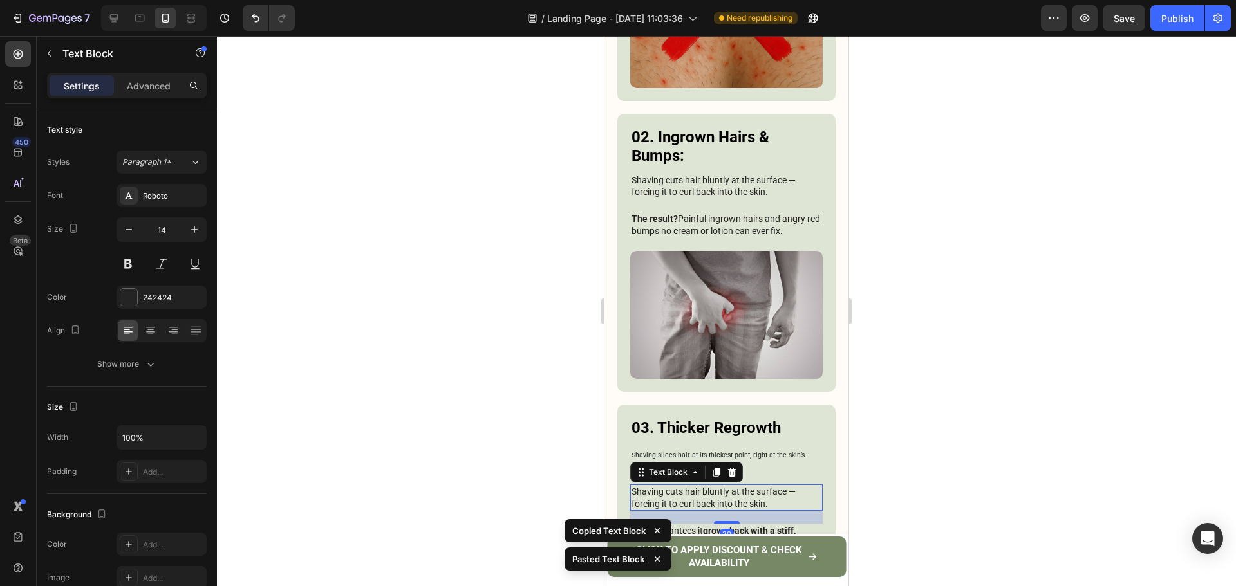
click at [745, 447] on p "Shaving slices hair at its thickest point, right at the skin’s surface." at bounding box center [726, 458] width 190 height 23
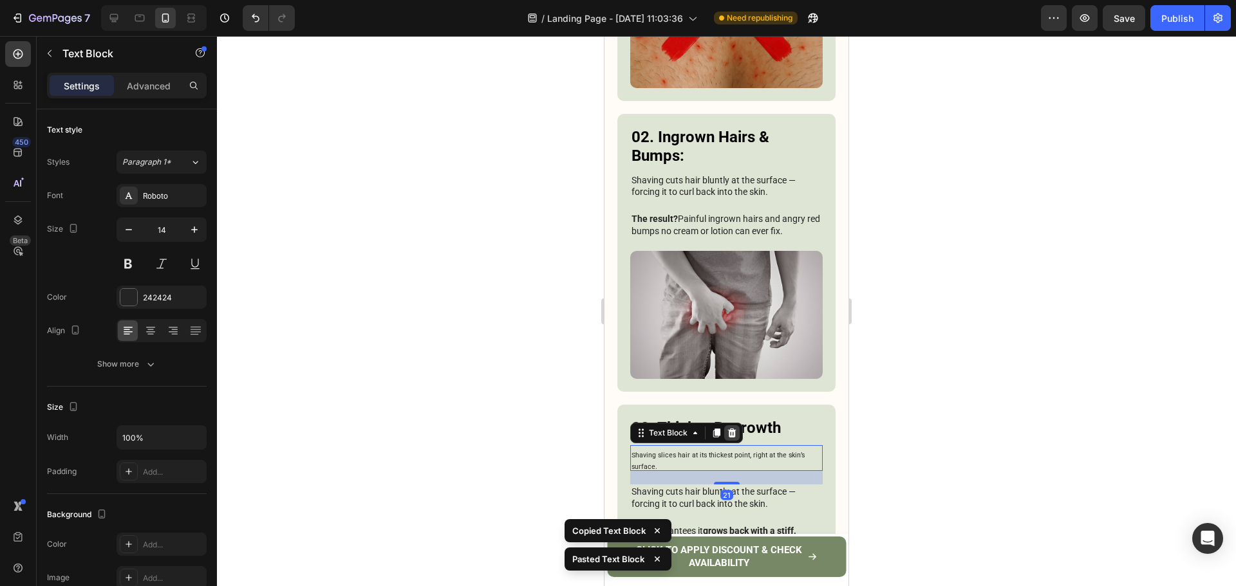
click at [724, 425] on div at bounding box center [731, 432] width 15 height 15
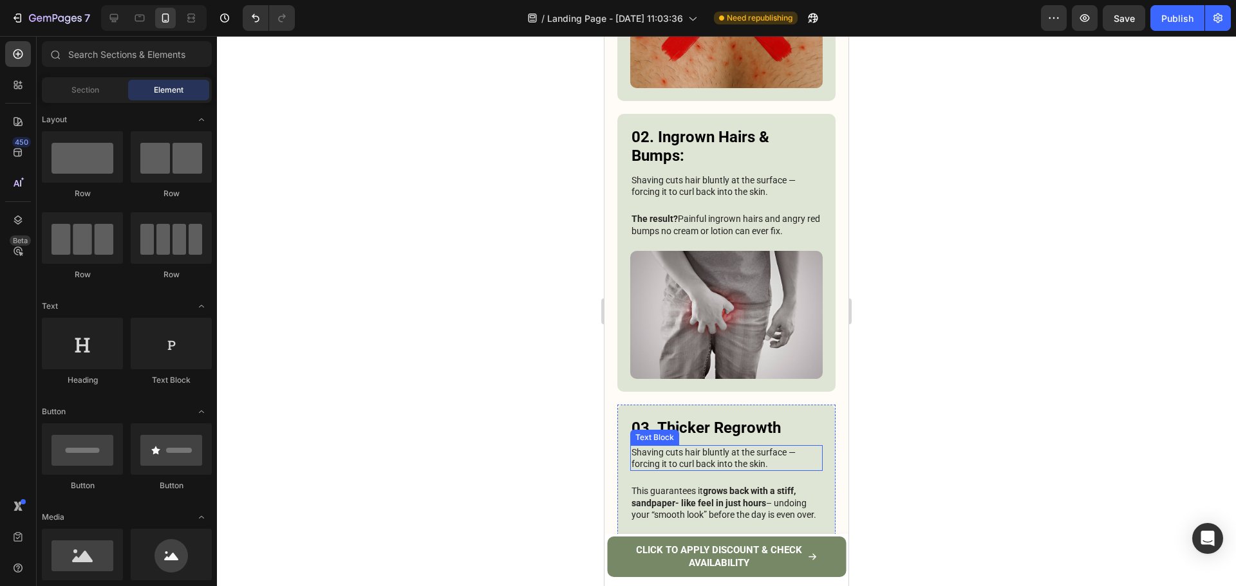
click at [752, 447] on p "Shaving cuts hair bluntly at the surface — forcing it to curl back into the ski…" at bounding box center [726, 458] width 190 height 23
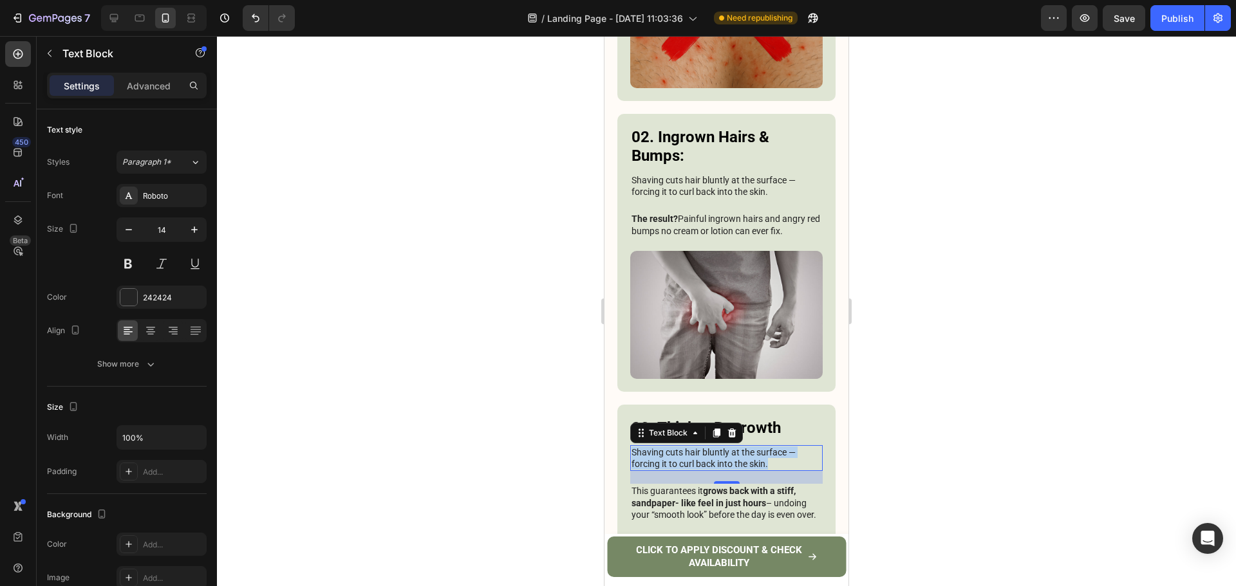
click at [752, 447] on p "Shaving cuts hair bluntly at the surface — forcing it to curl back into the ski…" at bounding box center [726, 458] width 190 height 23
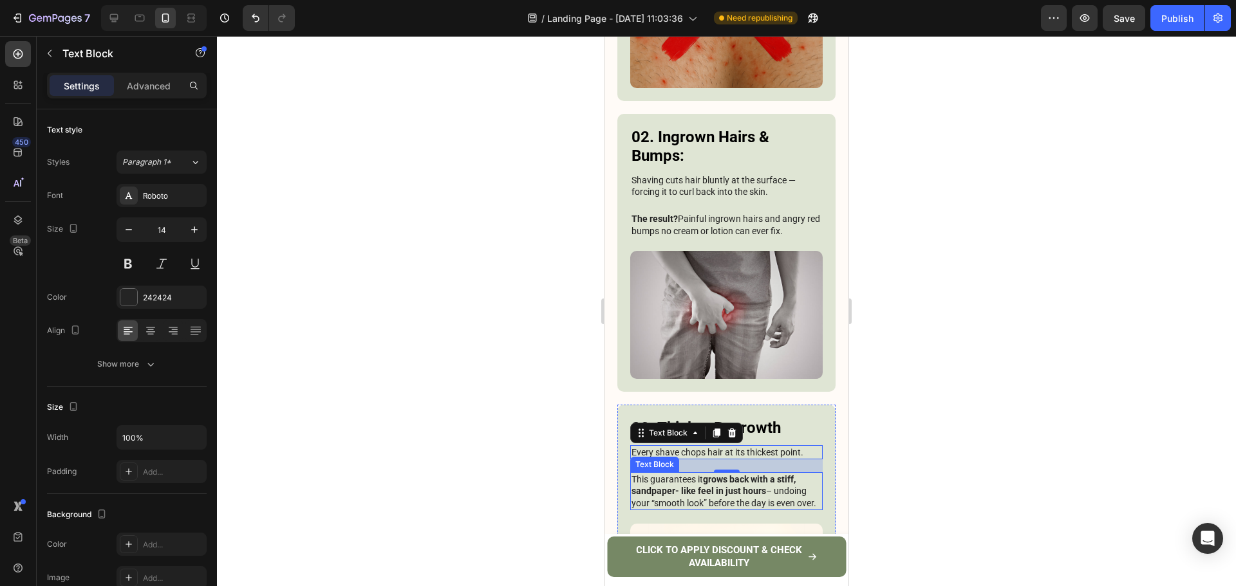
click at [775, 474] on p "This guarantees it grows back with a stiff, sandpaper- like feel in just hours …" at bounding box center [726, 491] width 190 height 35
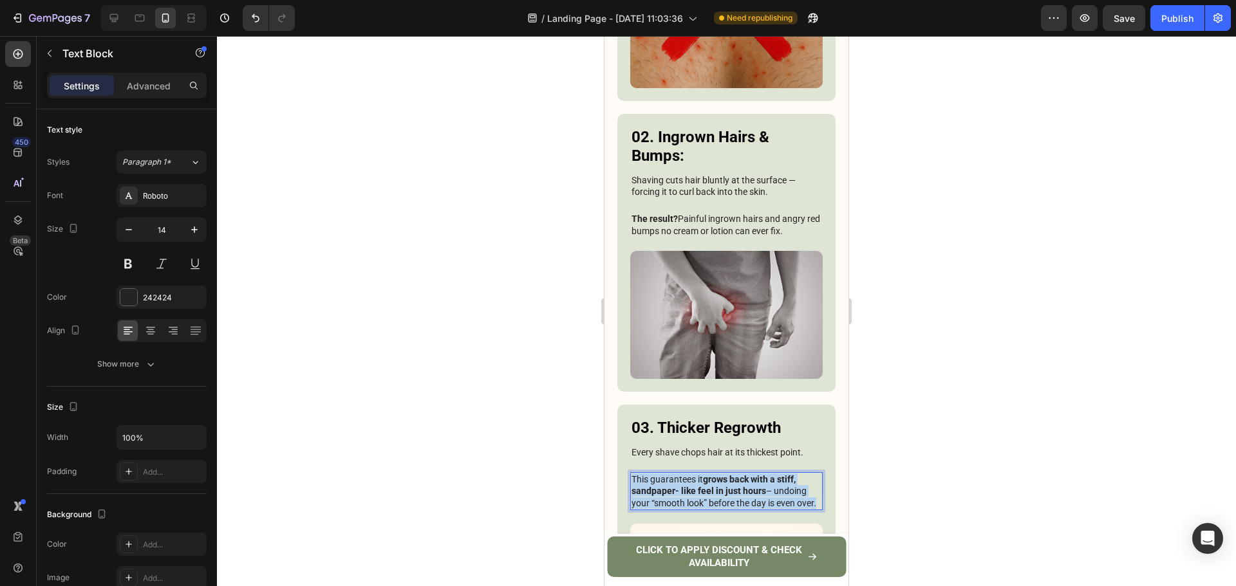
click at [775, 474] on p "This guarantees it grows back with a stiff, sandpaper- like feel in just hours …" at bounding box center [726, 491] width 190 height 35
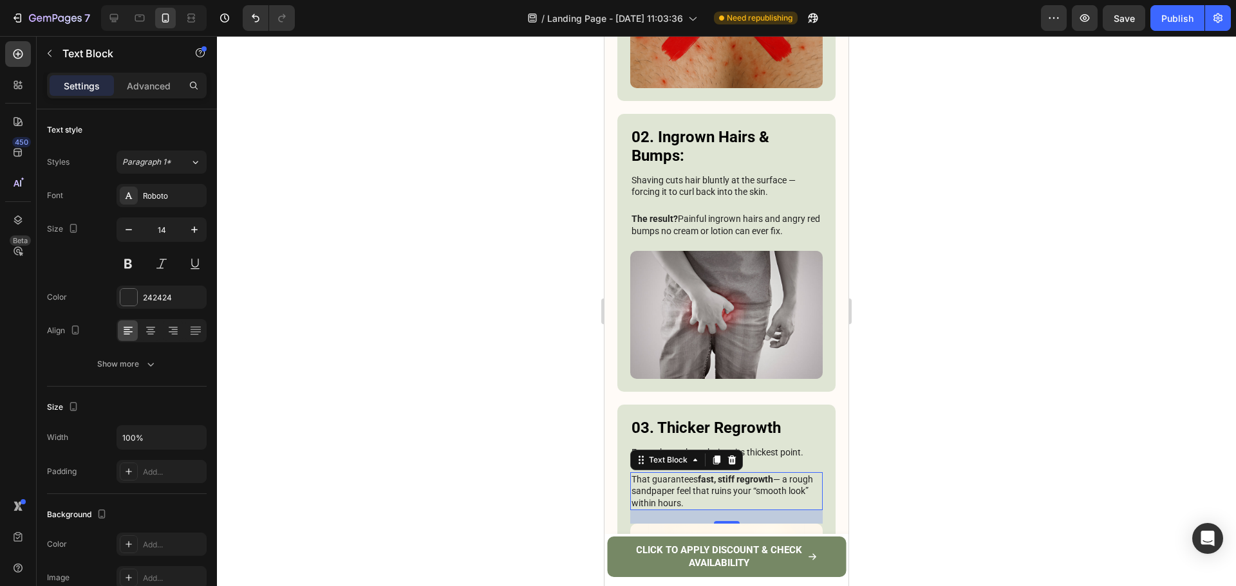
click at [912, 337] on div at bounding box center [726, 311] width 1019 height 550
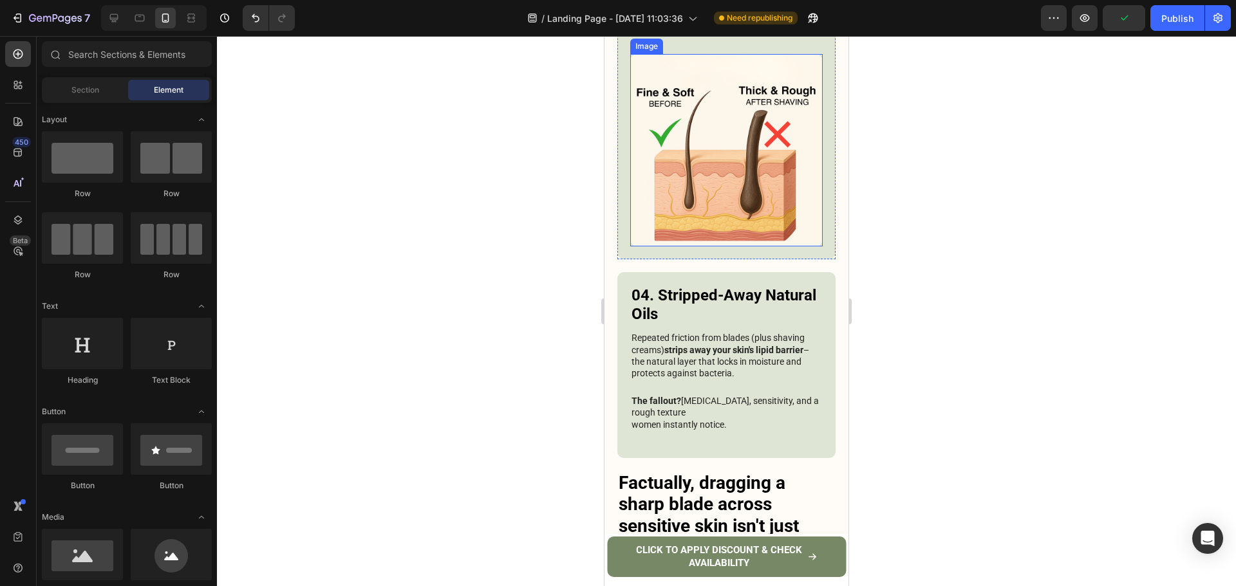
scroll to position [1729, 0]
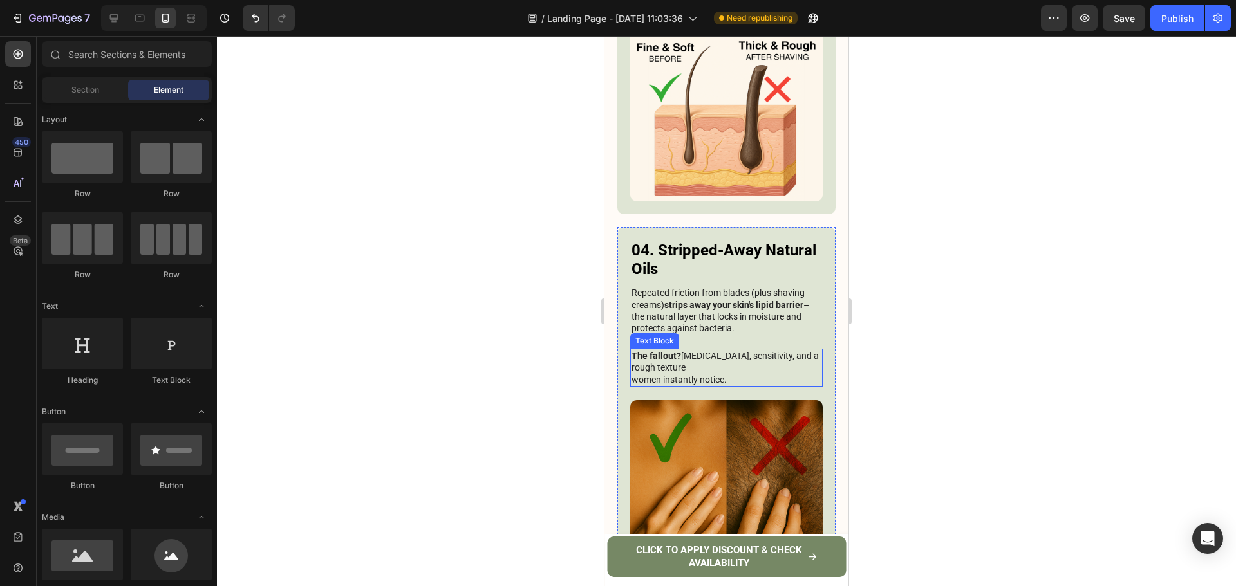
click at [757, 350] on p "The fallout? Dryness, sensitivity, and a rough texture women instantly notice." at bounding box center [726, 367] width 190 height 35
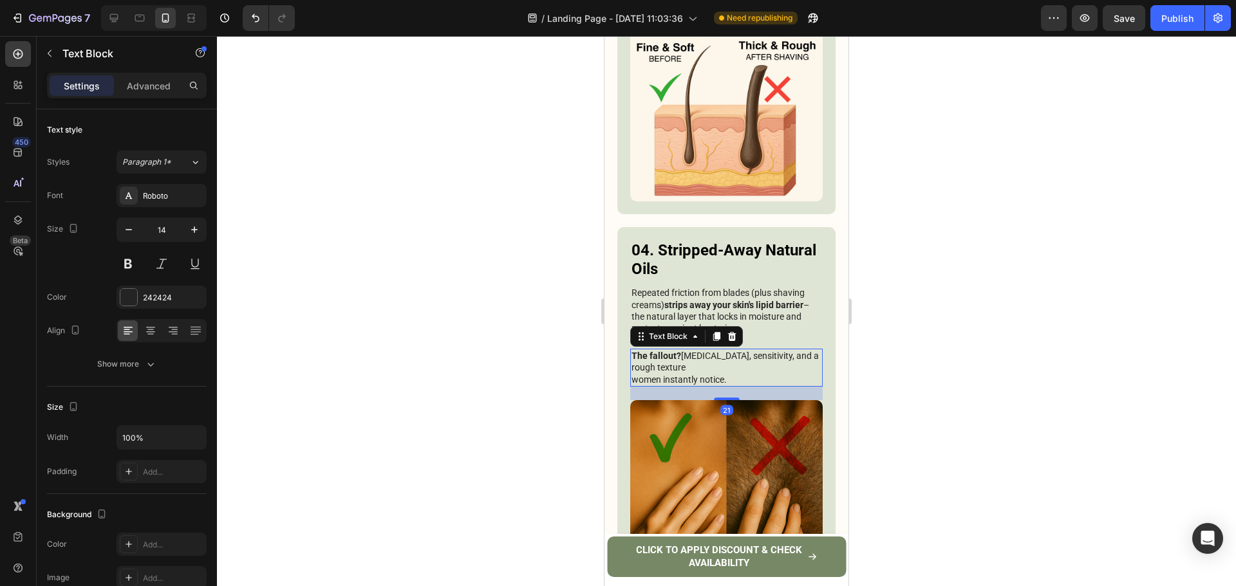
click at [757, 350] on p "The fallout? Dryness, sensitivity, and a rough texture women instantly notice." at bounding box center [726, 367] width 190 height 35
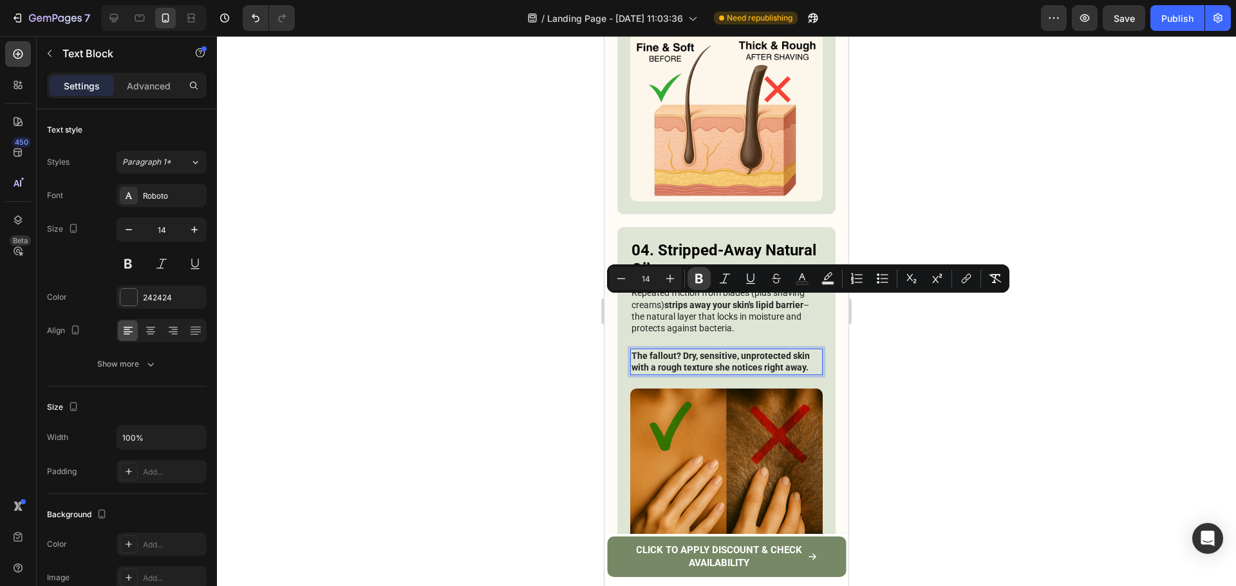
drag, startPoint x: 699, startPoint y: 272, endPoint x: 236, endPoint y: 314, distance: 465.2
click at [699, 272] on icon "Editor contextual toolbar" at bounding box center [698, 278] width 13 height 13
click at [948, 357] on div at bounding box center [726, 311] width 1019 height 550
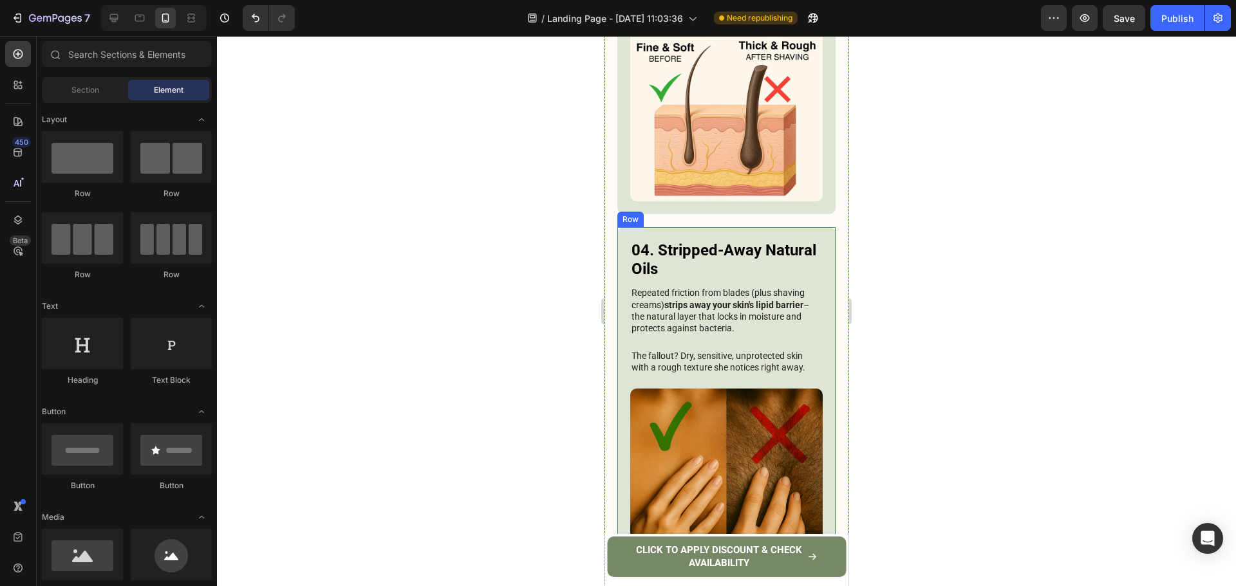
click at [701, 287] on p "Repeated friction from blades (plus shaving creams) strips away your skin's lip…" at bounding box center [726, 310] width 190 height 47
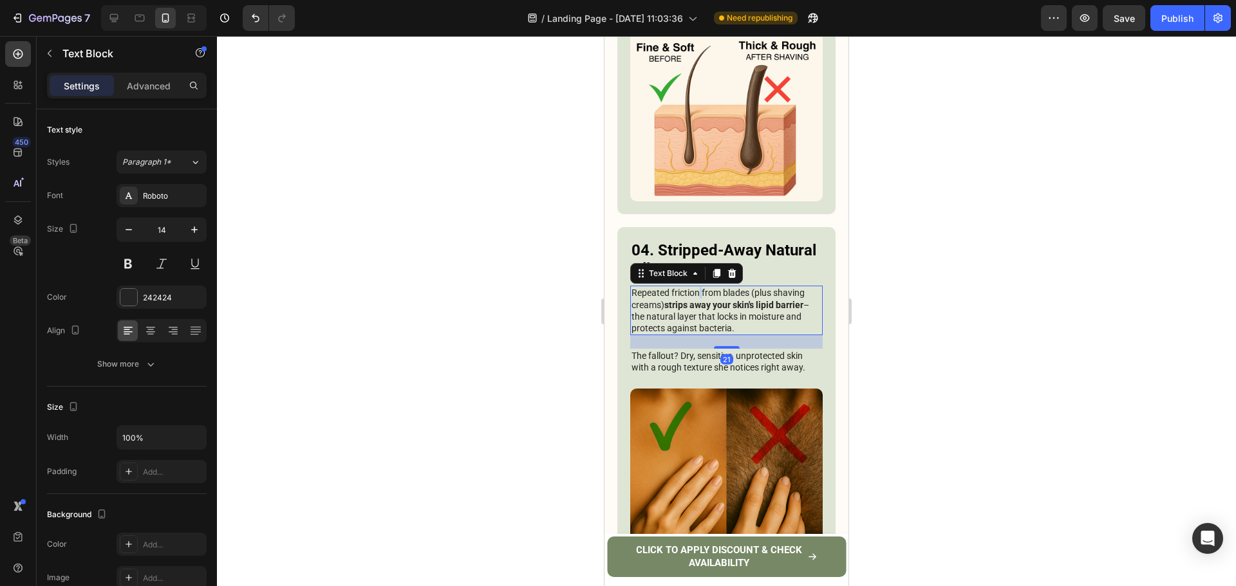
click at [701, 287] on p "Repeated friction from blades (plus shaving creams) strips away your skin's lip…" at bounding box center [726, 310] width 190 height 47
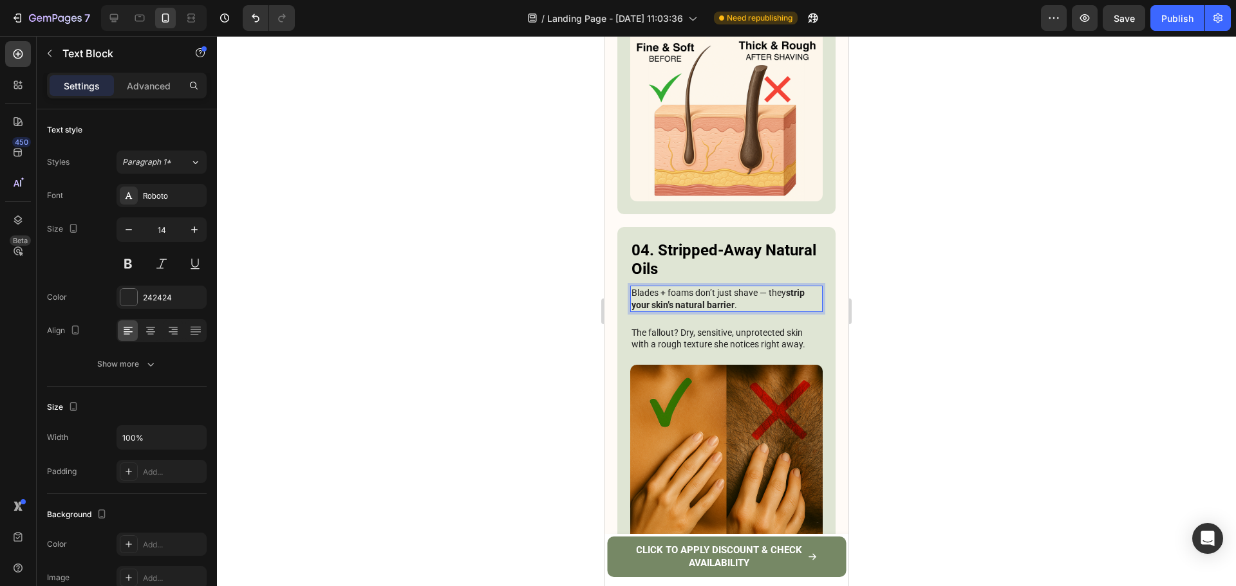
click at [968, 255] on div at bounding box center [726, 311] width 1019 height 550
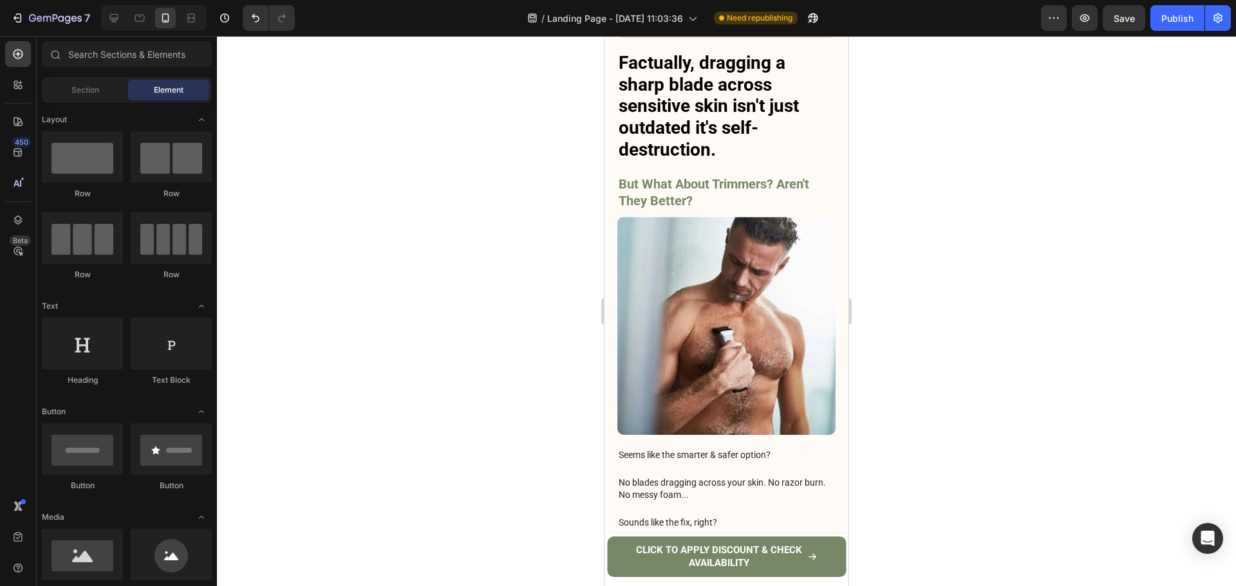
scroll to position [2179, 0]
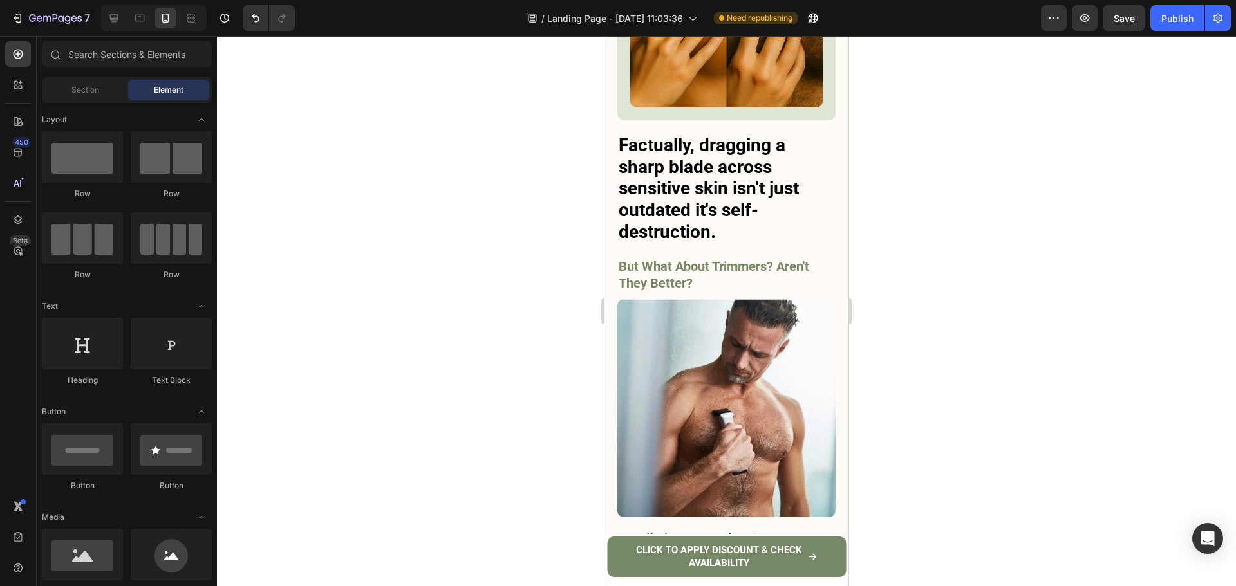
drag, startPoint x: 843, startPoint y: 218, endPoint x: 1838, endPoint y: 432, distance: 1017.5
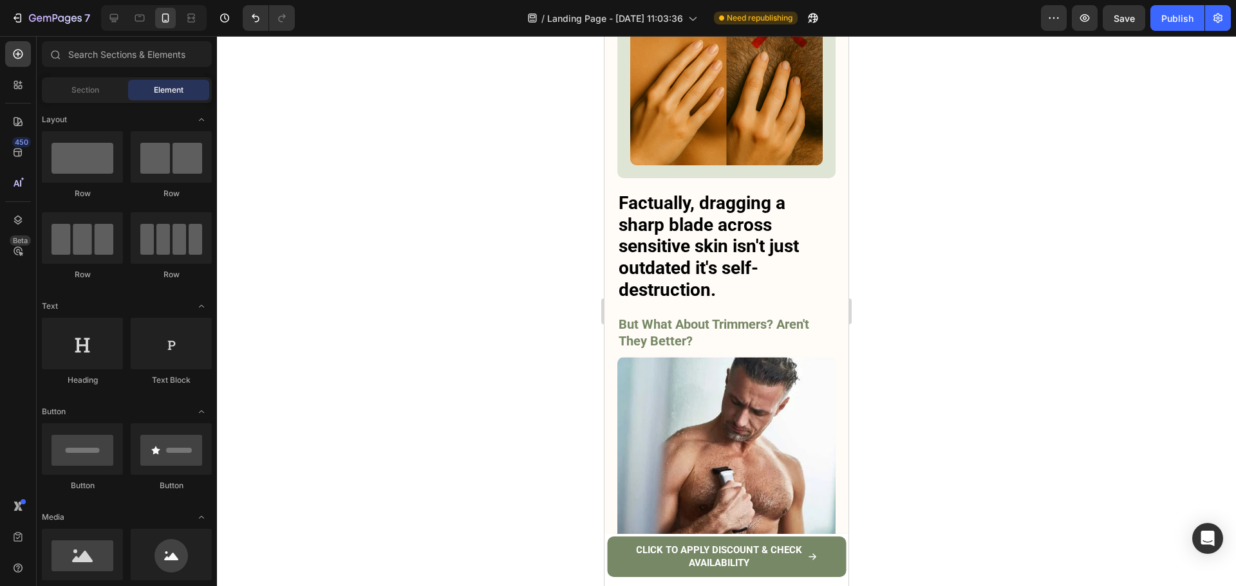
scroll to position [2104, 0]
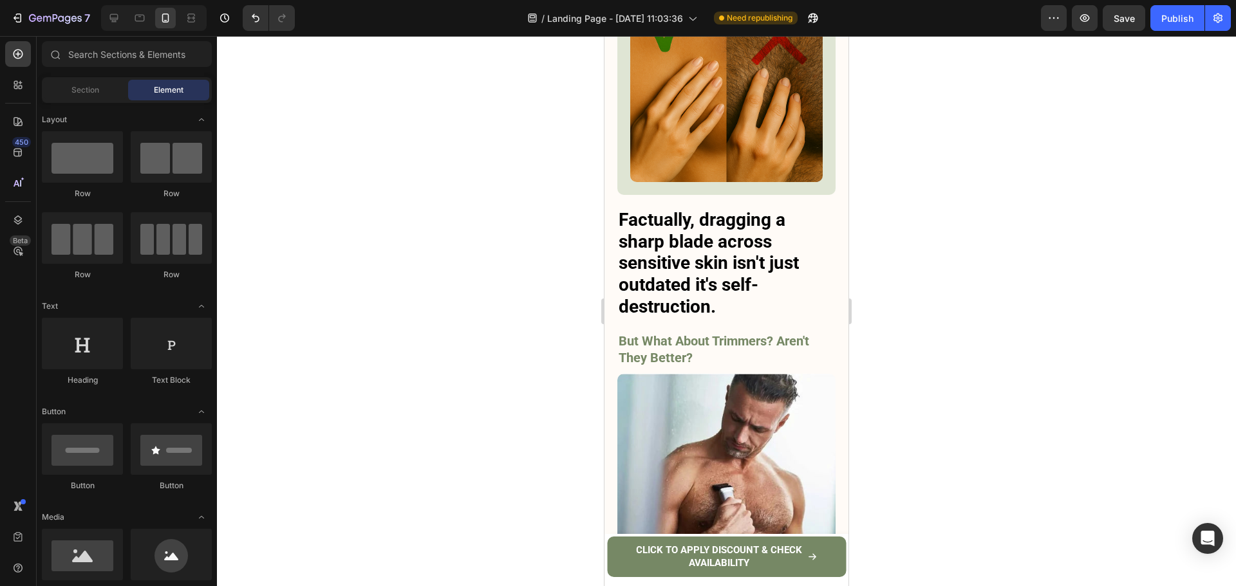
drag, startPoint x: 844, startPoint y: 243, endPoint x: 1519, endPoint y: 301, distance: 677.5
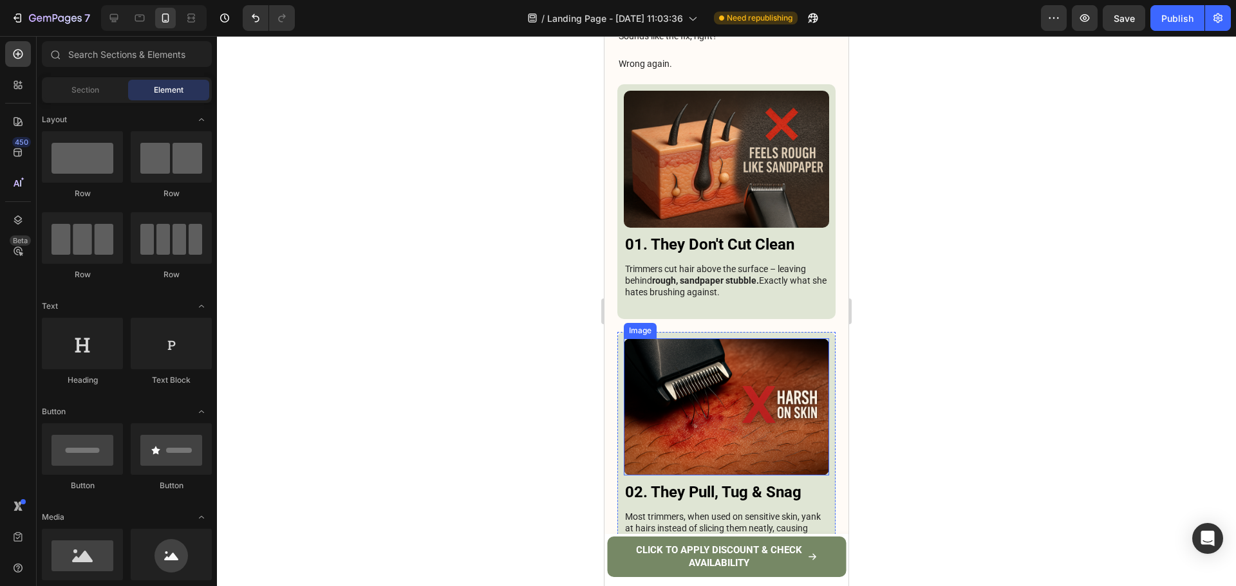
scroll to position [2683, 0]
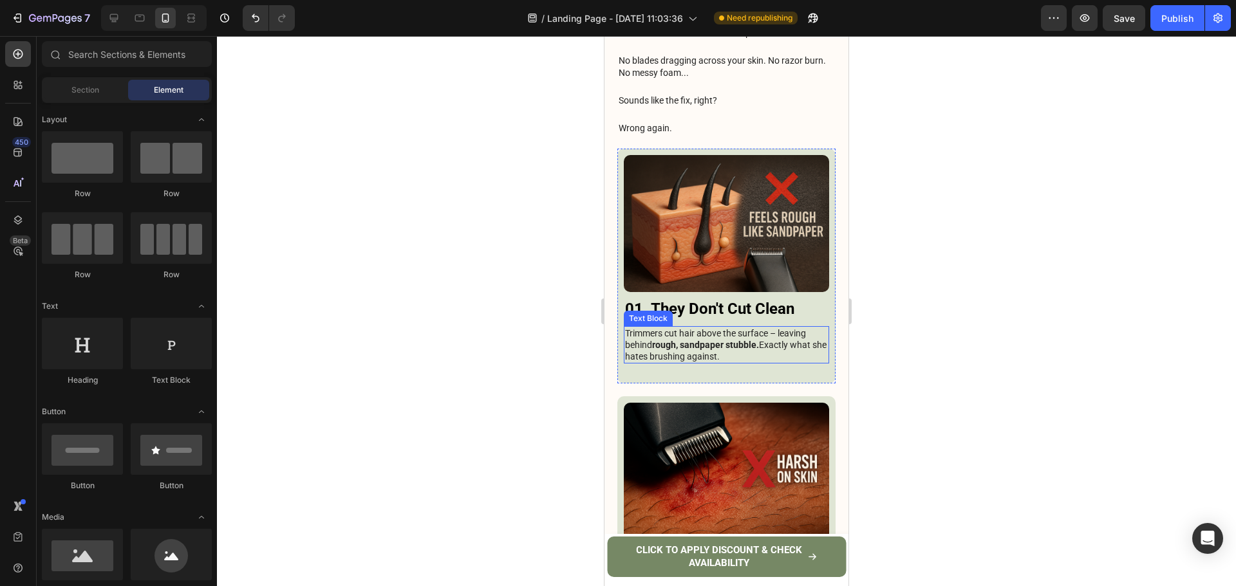
click at [724, 340] on strong "rough, sandpaper stubble." at bounding box center [705, 345] width 107 height 10
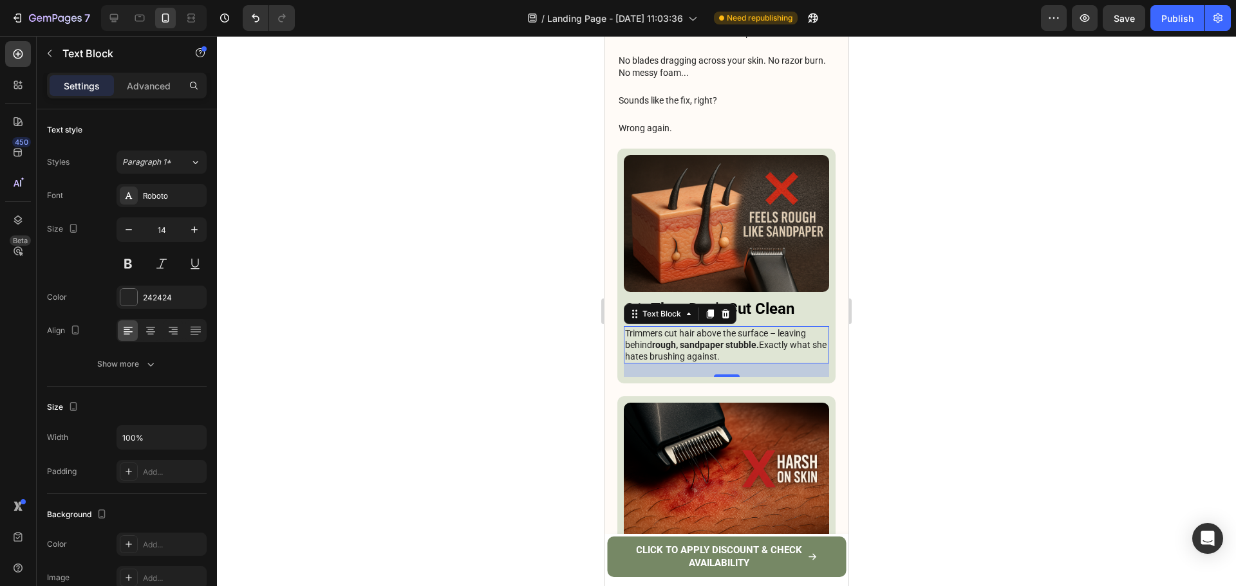
click at [724, 340] on strong "rough, sandpaper stubble." at bounding box center [705, 345] width 107 height 10
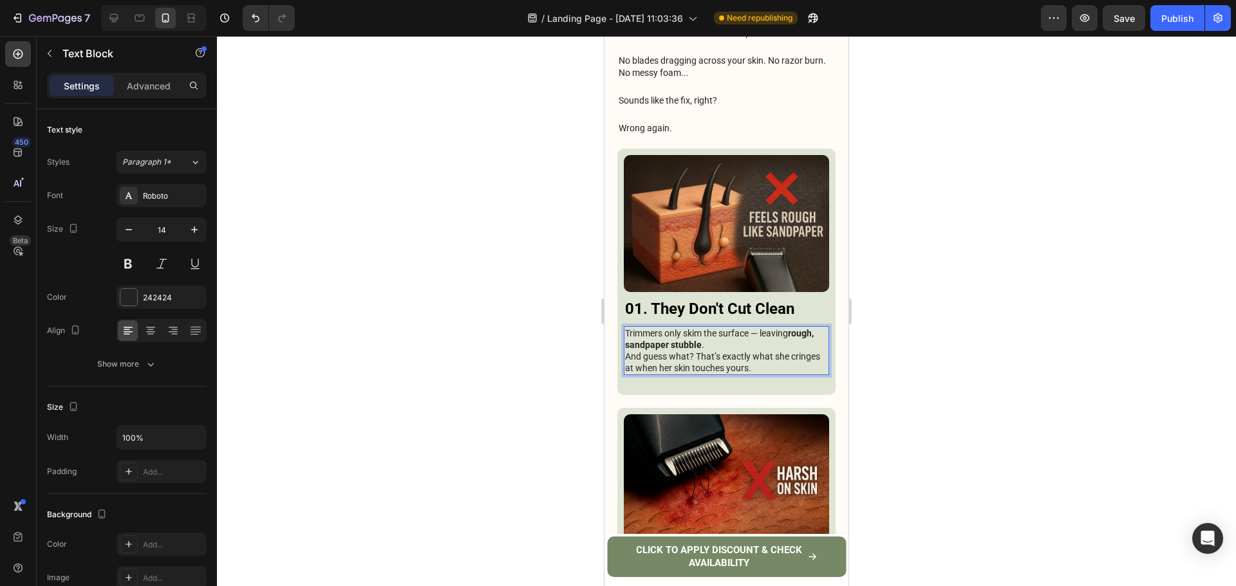
click at [753, 328] on p "Trimmers only skim the surface — leaving rough, sandpaper stubble . And guess w…" at bounding box center [726, 351] width 203 height 47
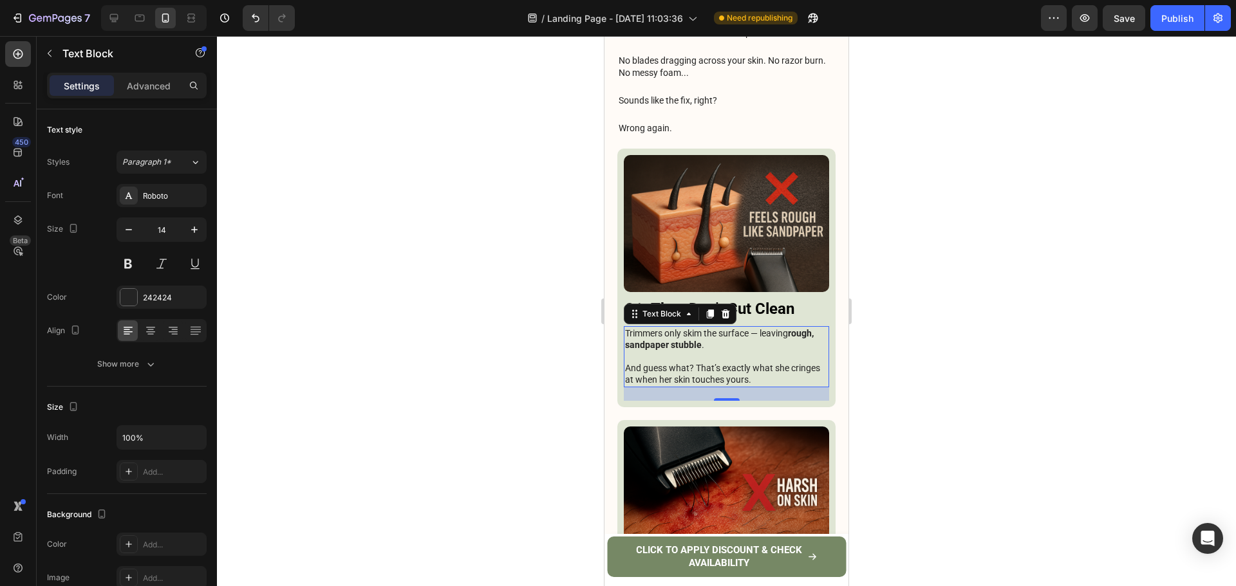
click at [914, 270] on div at bounding box center [726, 311] width 1019 height 550
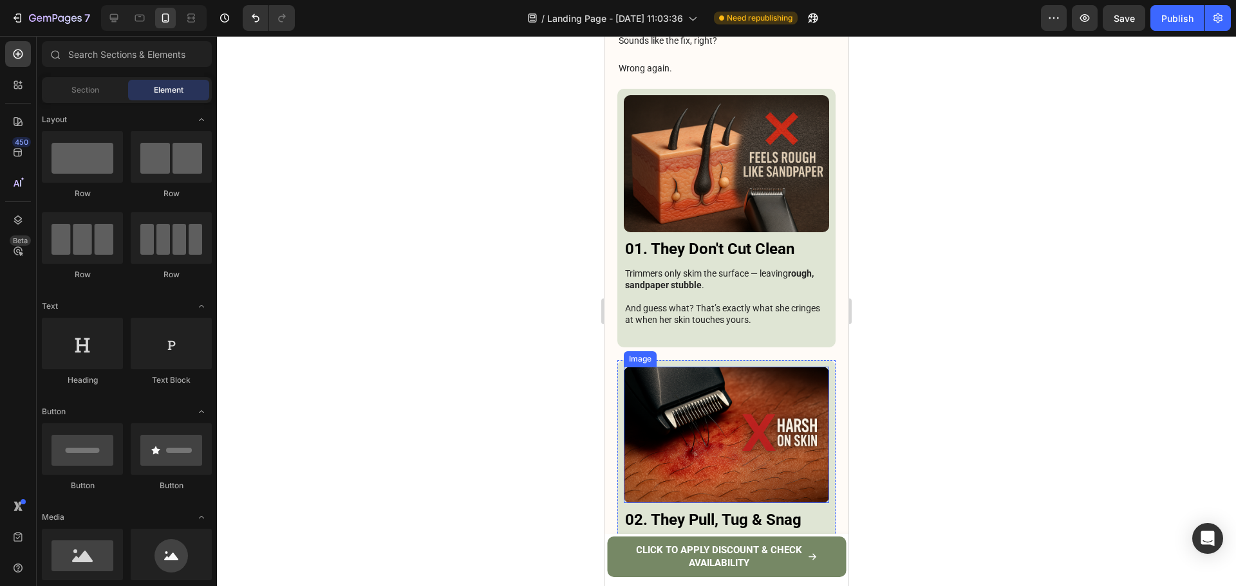
scroll to position [2812, 0]
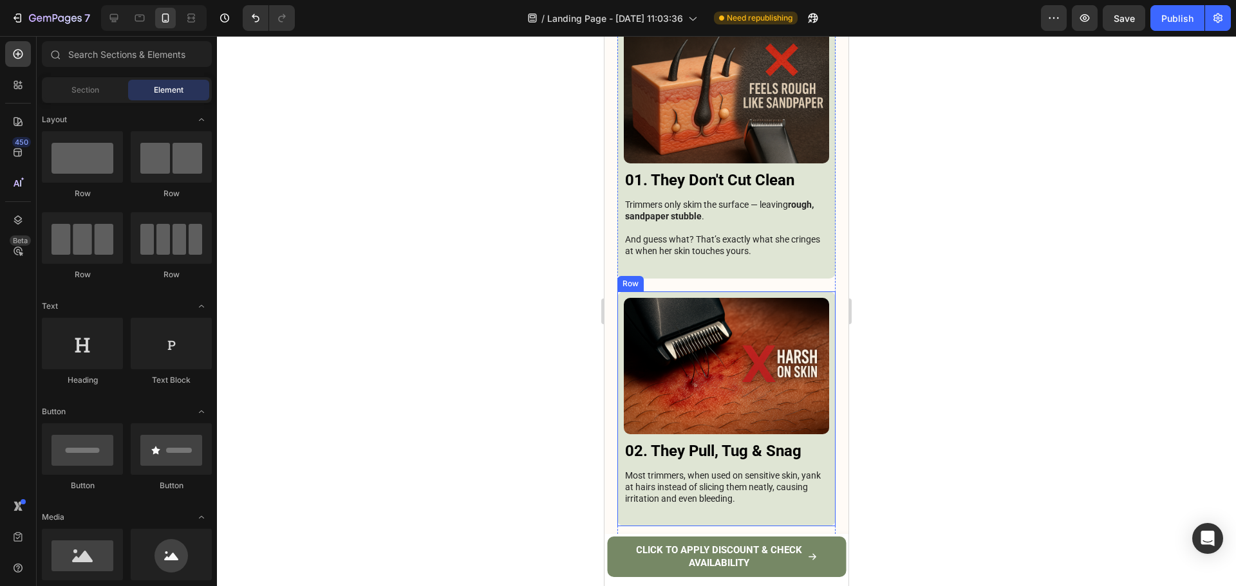
click at [727, 470] on p "Most trimmers, when used on sensitive skin, yank at hairs instead of slicing th…" at bounding box center [726, 487] width 203 height 35
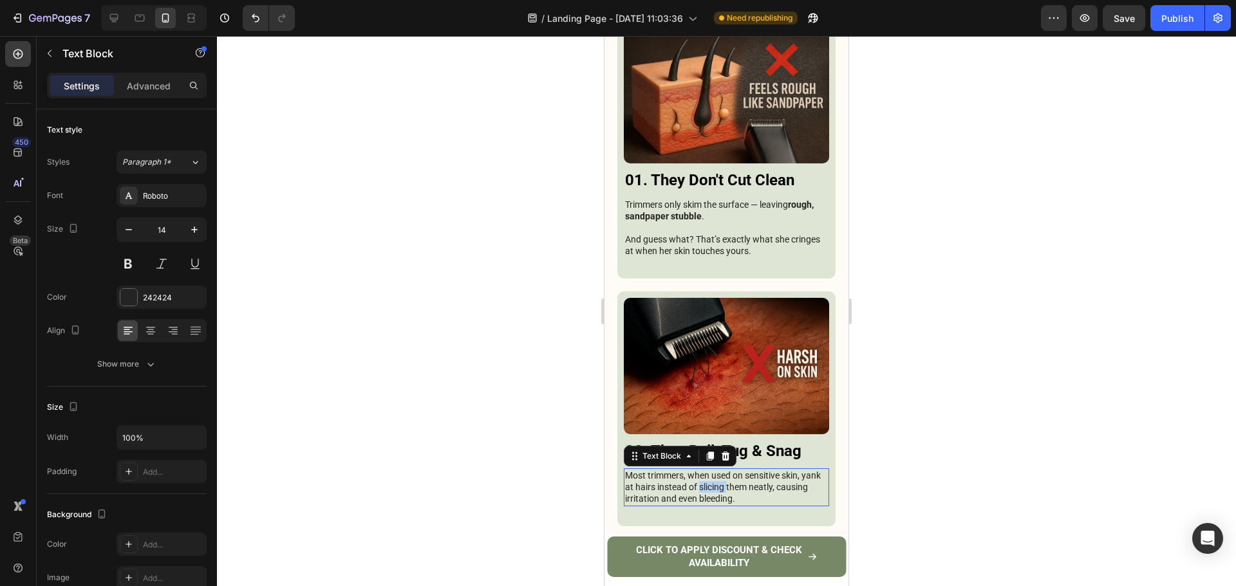
click at [727, 470] on p "Most trimmers, when used on sensitive skin, yank at hairs instead of slicing th…" at bounding box center [726, 487] width 203 height 35
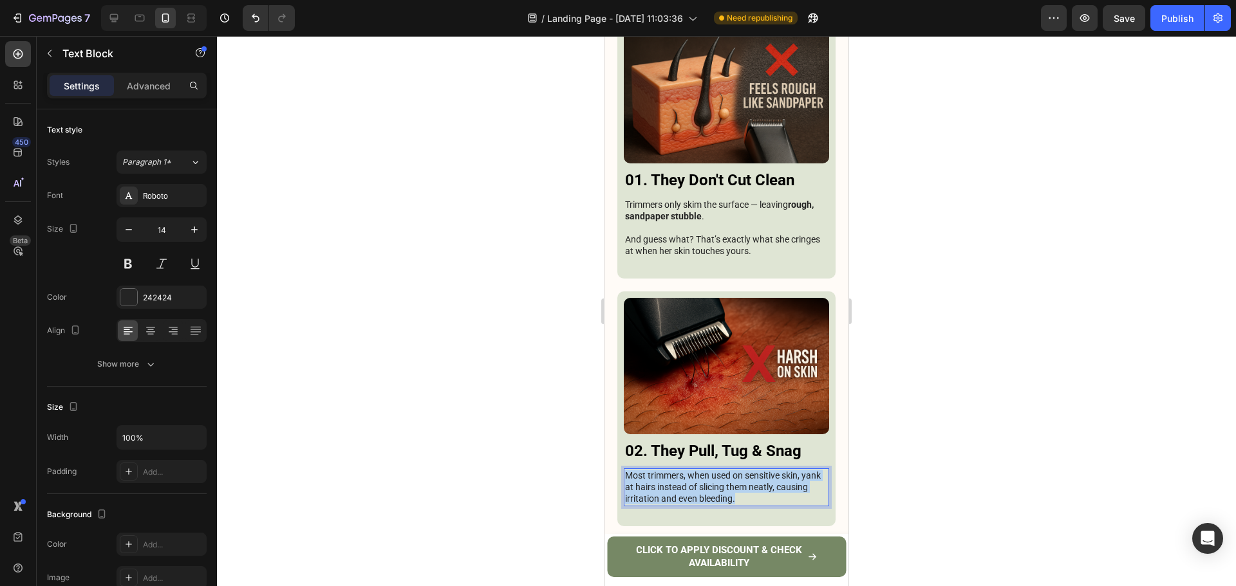
click at [727, 470] on p "Most trimmers, when used on sensitive skin, yank at hairs instead of slicing th…" at bounding box center [726, 487] width 203 height 35
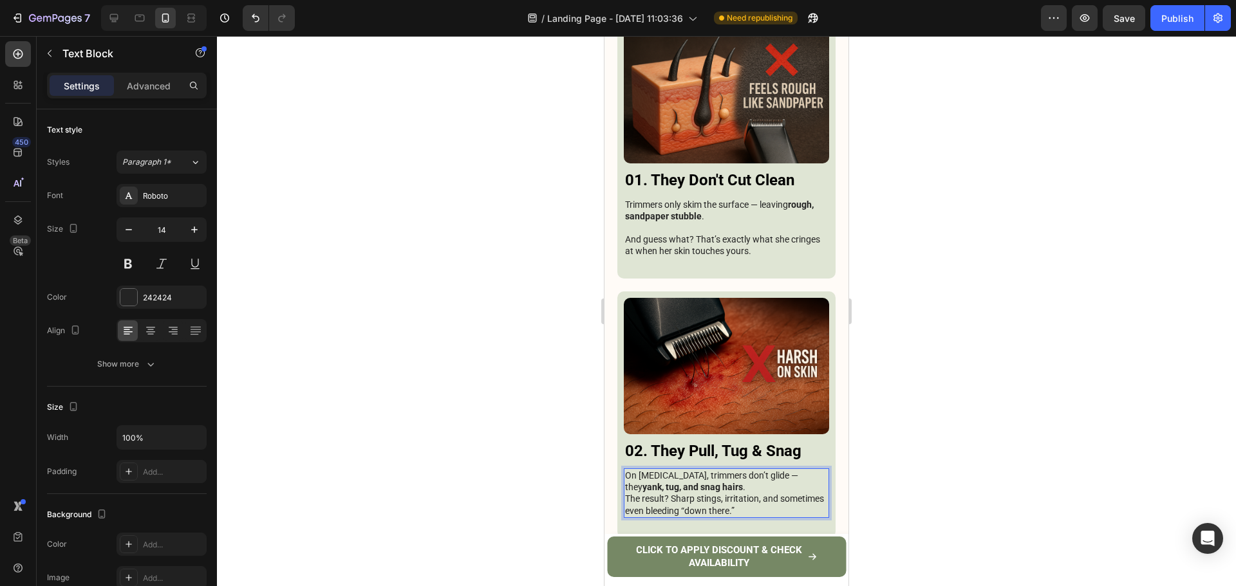
click at [744, 470] on p "On sensitive skin, trimmers don’t glide — they yank, tug, and snag hairs . The …" at bounding box center [726, 493] width 203 height 47
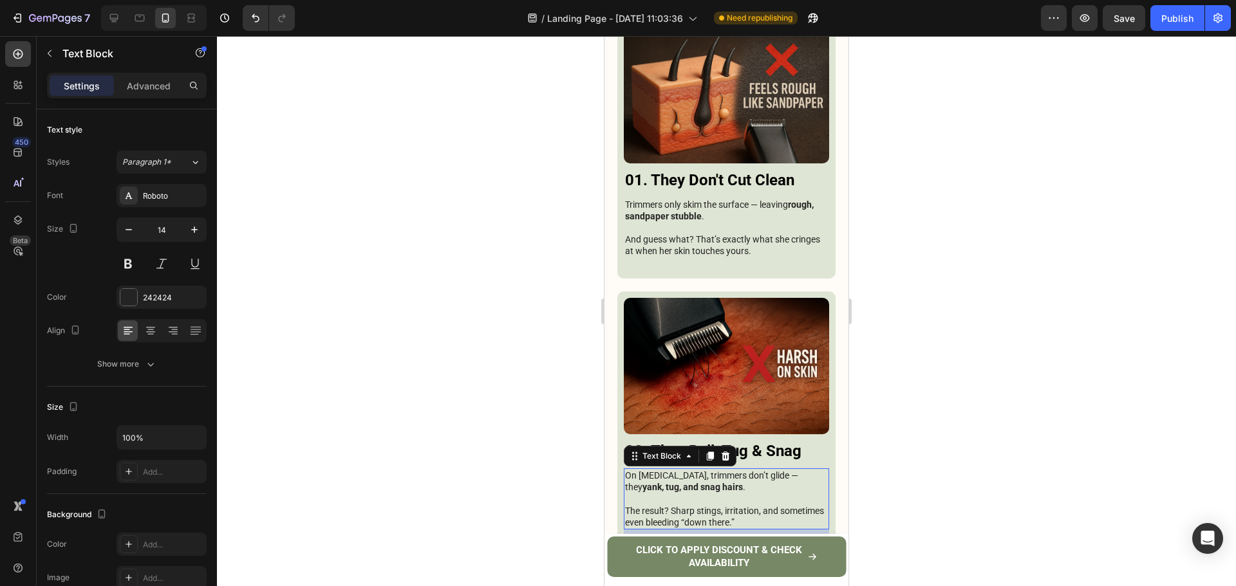
click at [1000, 376] on div at bounding box center [726, 311] width 1019 height 550
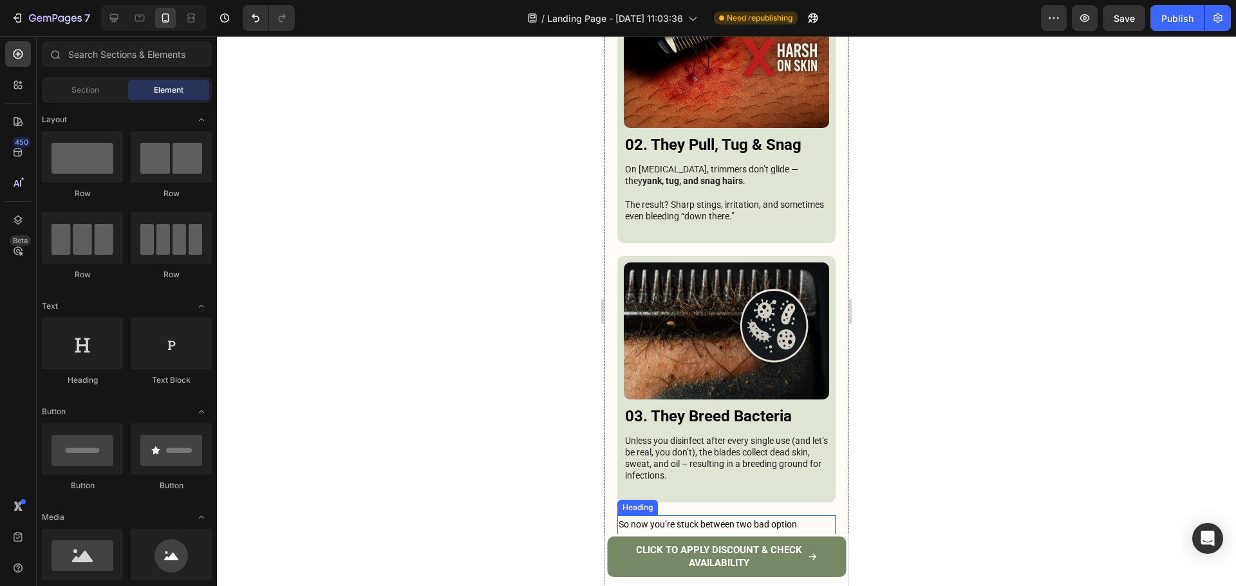
scroll to position [3134, 0]
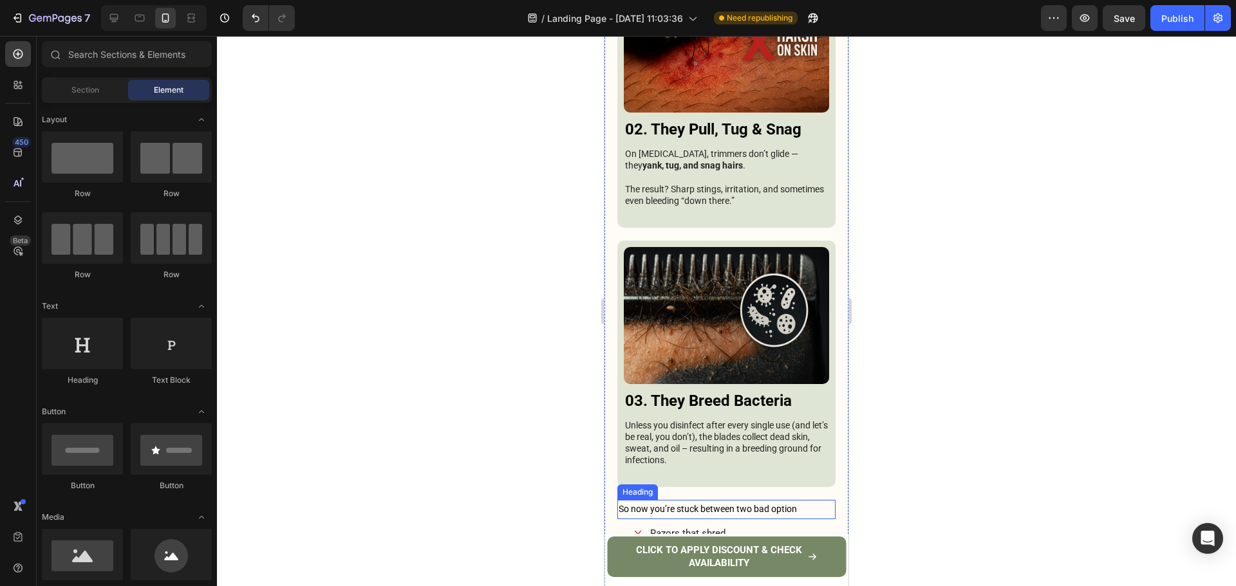
click at [732, 420] on p "Unless you disinfect after every single use (and let’s be real, you don’t), the…" at bounding box center [726, 443] width 203 height 47
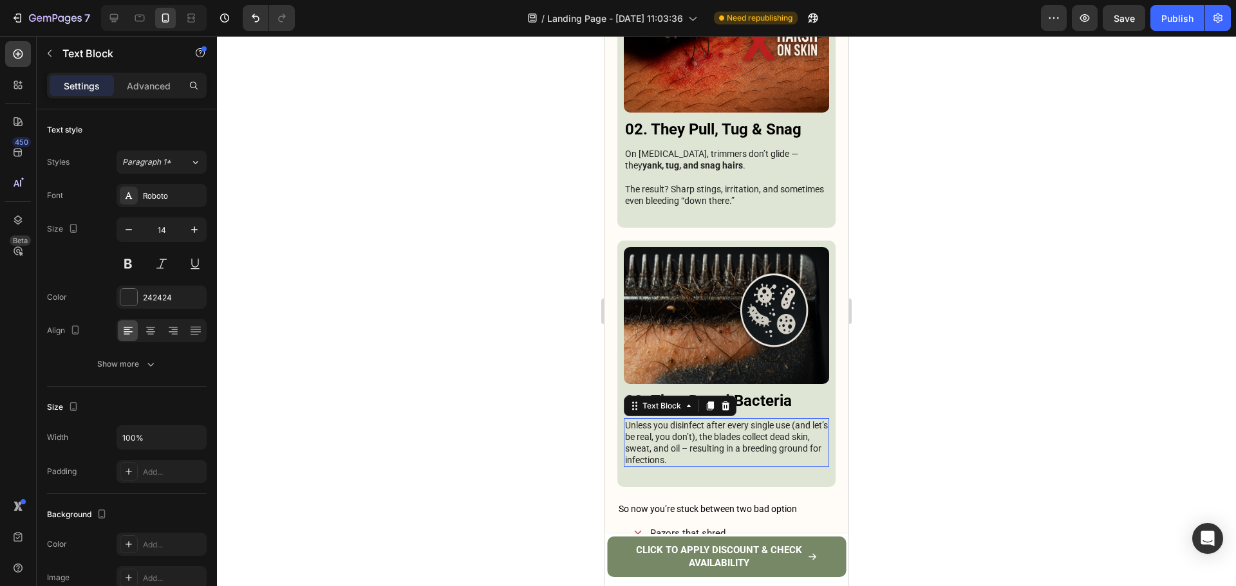
click at [732, 420] on p "Unless you disinfect after every single use (and let’s be real, you don’t), the…" at bounding box center [726, 443] width 203 height 47
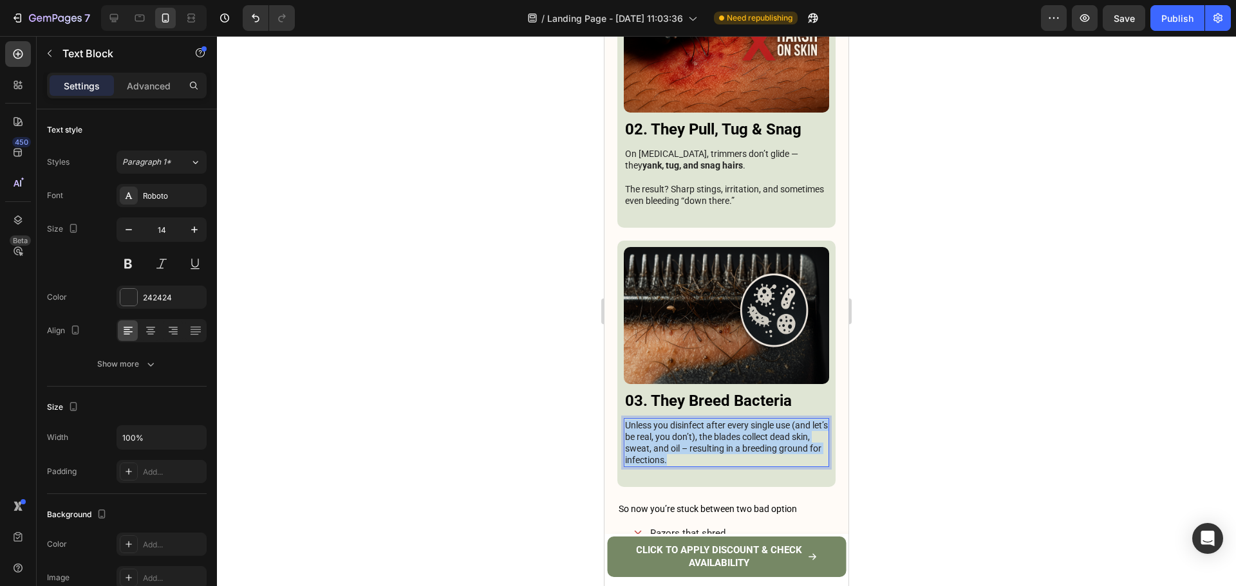
click at [732, 420] on p "Unless you disinfect after every single use (and let’s be real, you don’t), the…" at bounding box center [726, 443] width 203 height 47
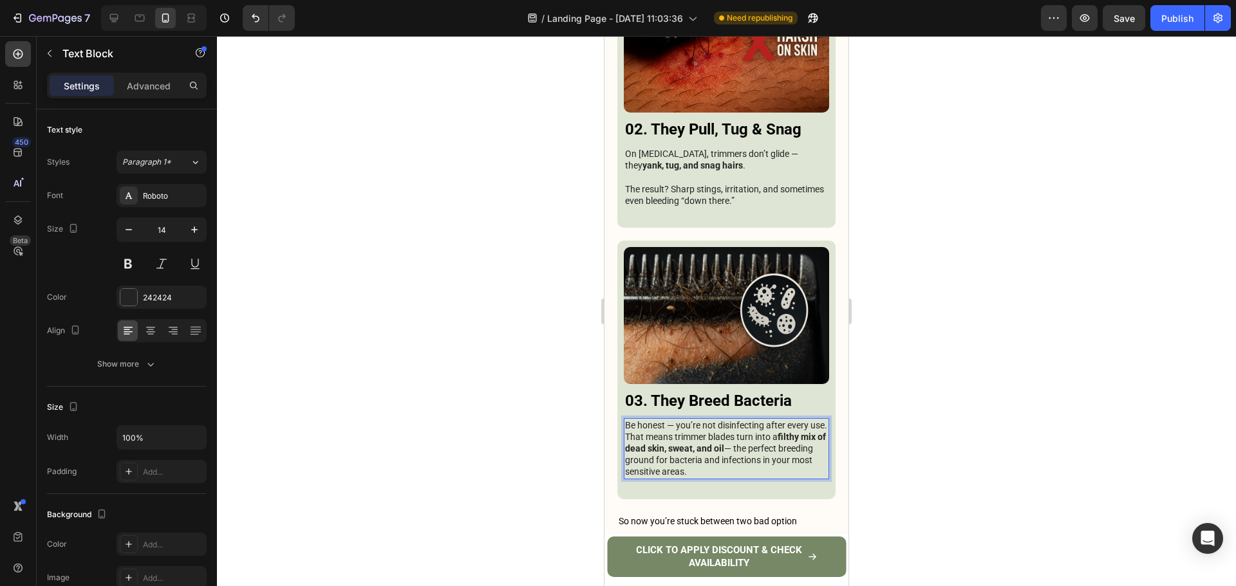
click at [709, 420] on p "Be honest — you’re not disinfecting after every use. That means trimmer blades …" at bounding box center [726, 449] width 203 height 59
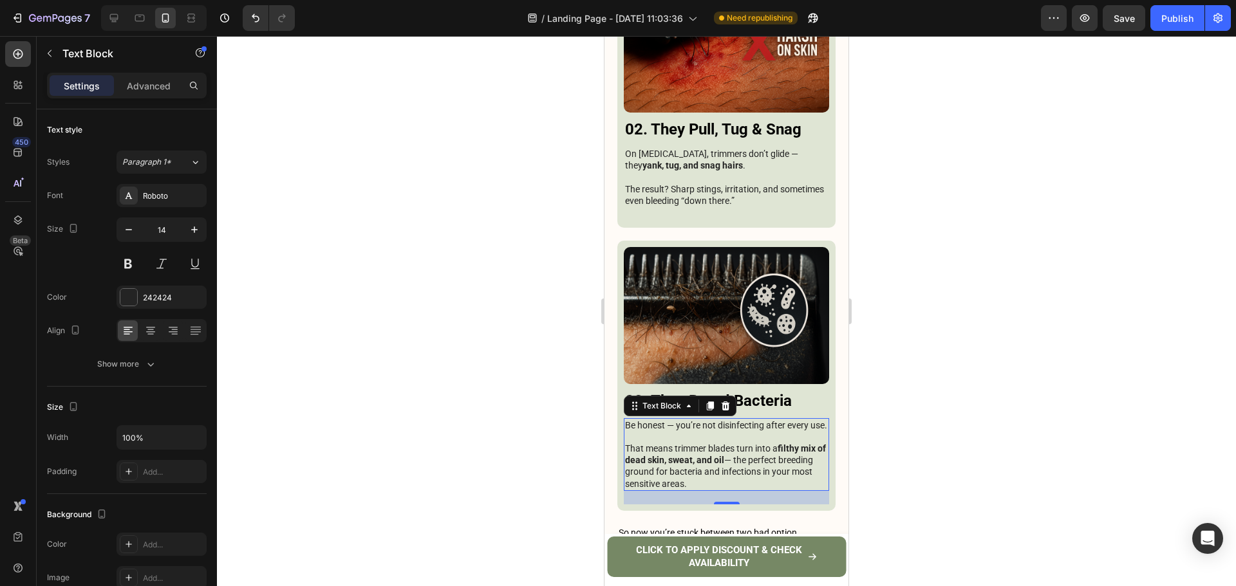
click at [887, 335] on div at bounding box center [726, 311] width 1019 height 550
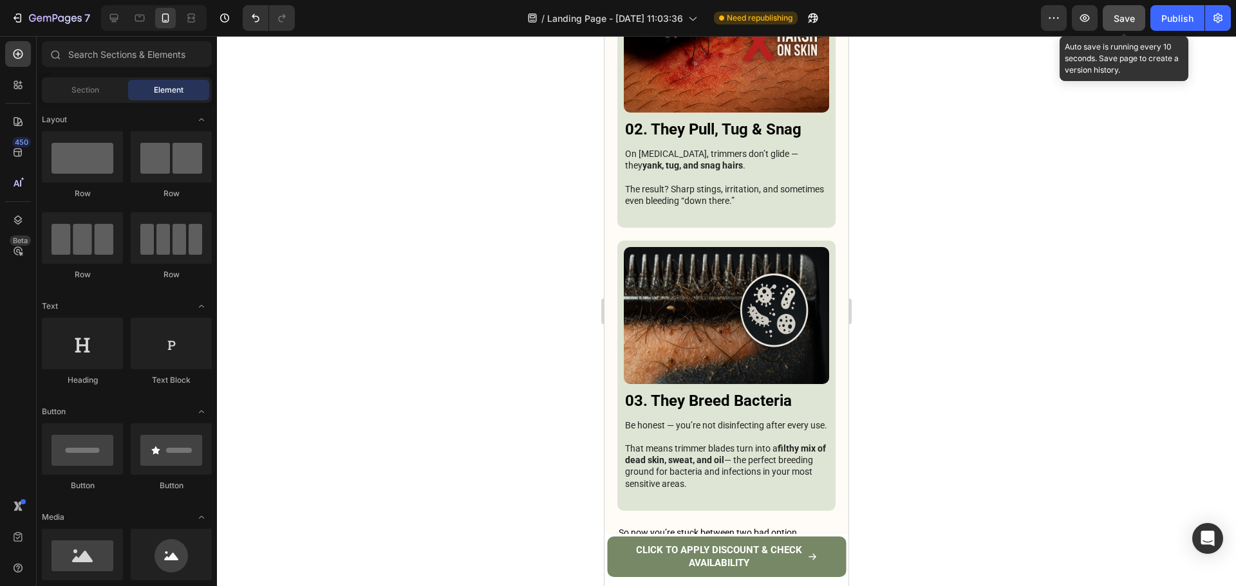
click at [1130, 24] on div "Save" at bounding box center [1123, 19] width 21 height 14
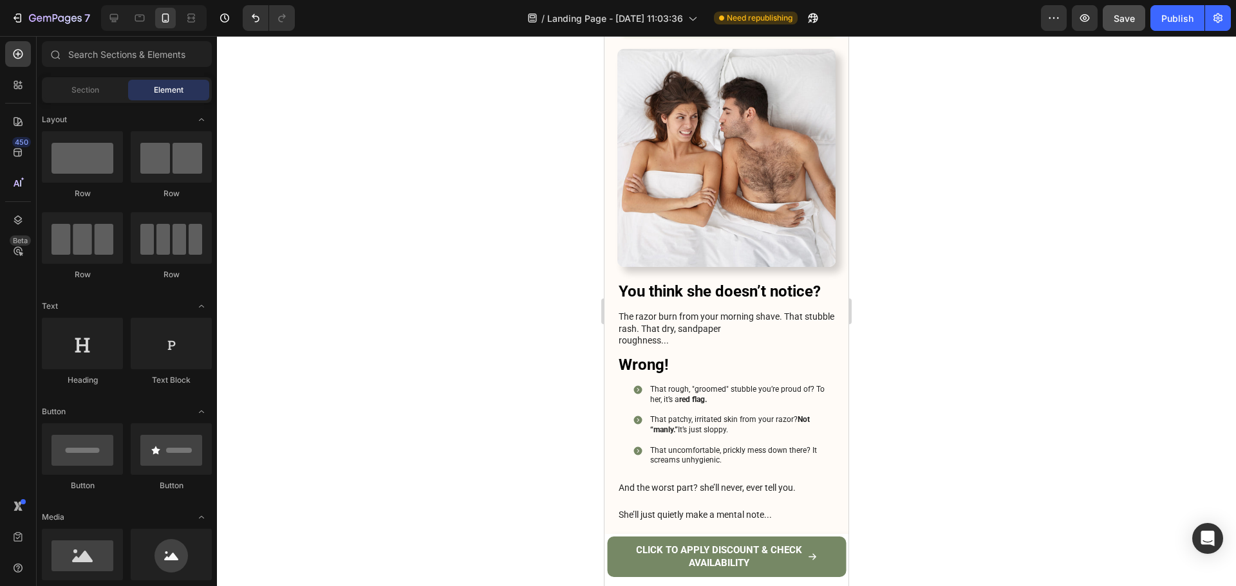
scroll to position [257, 0]
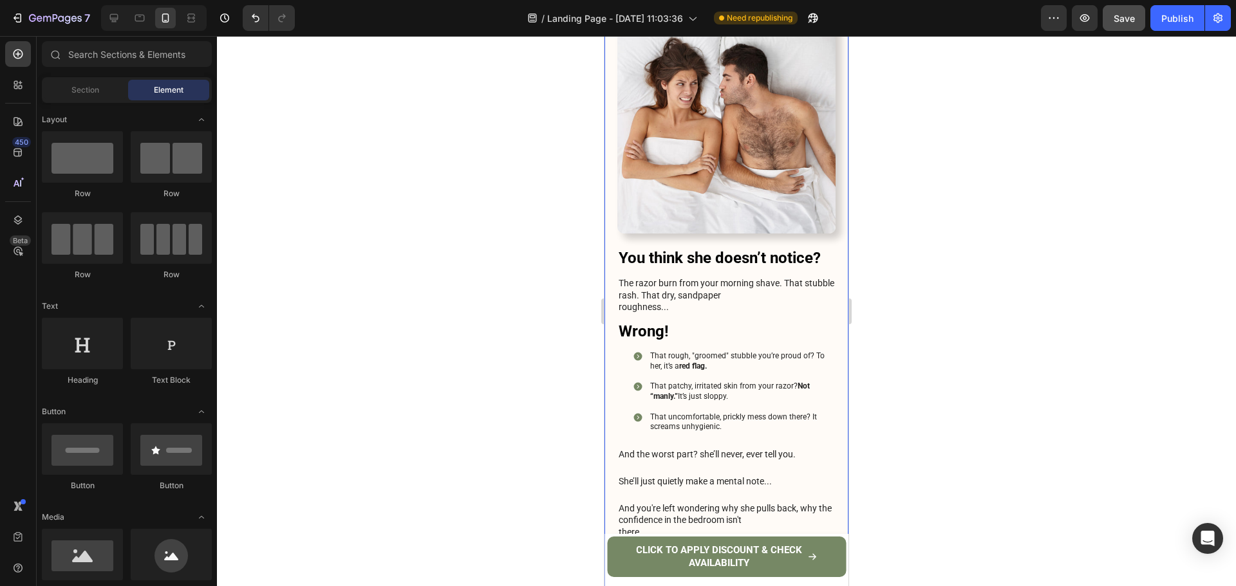
click at [704, 449] on p "And the worst part? she’ll never, ever tell you." at bounding box center [726, 455] width 216 height 12
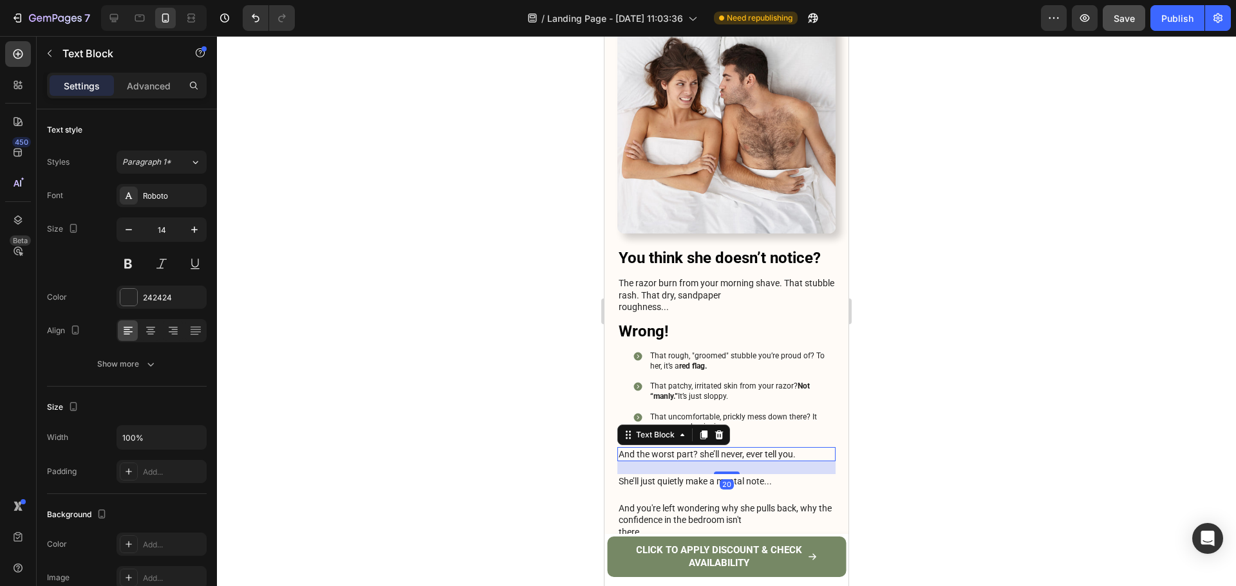
click at [696, 449] on p "And the worst part? she’ll never, ever tell you." at bounding box center [726, 455] width 216 height 12
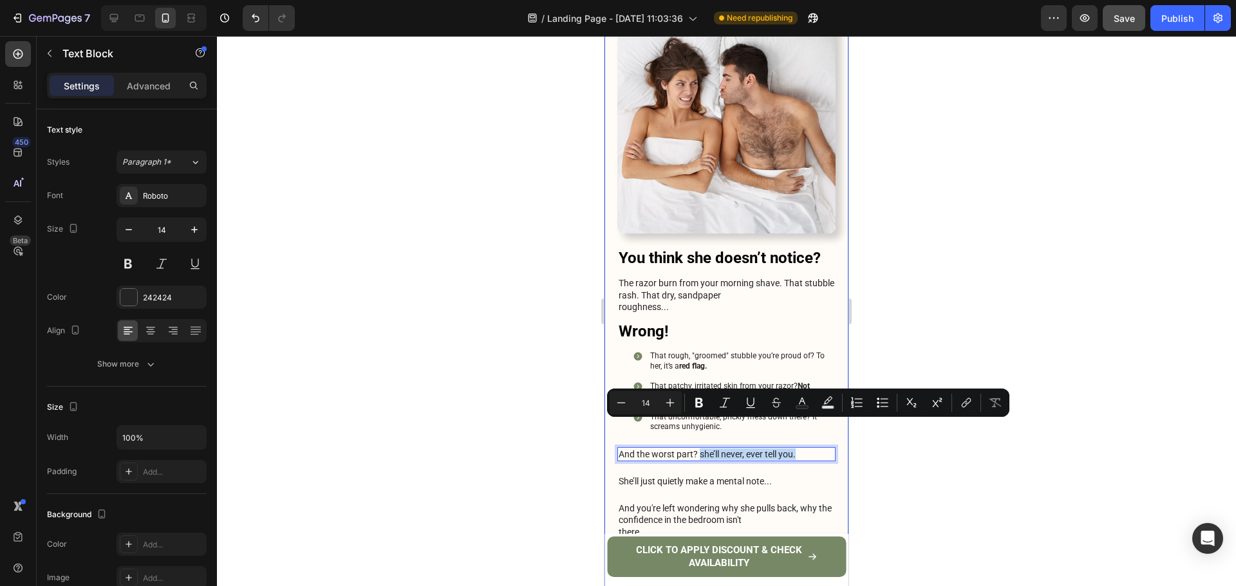
drag, startPoint x: 699, startPoint y: 431, endPoint x: 801, endPoint y: 436, distance: 101.1
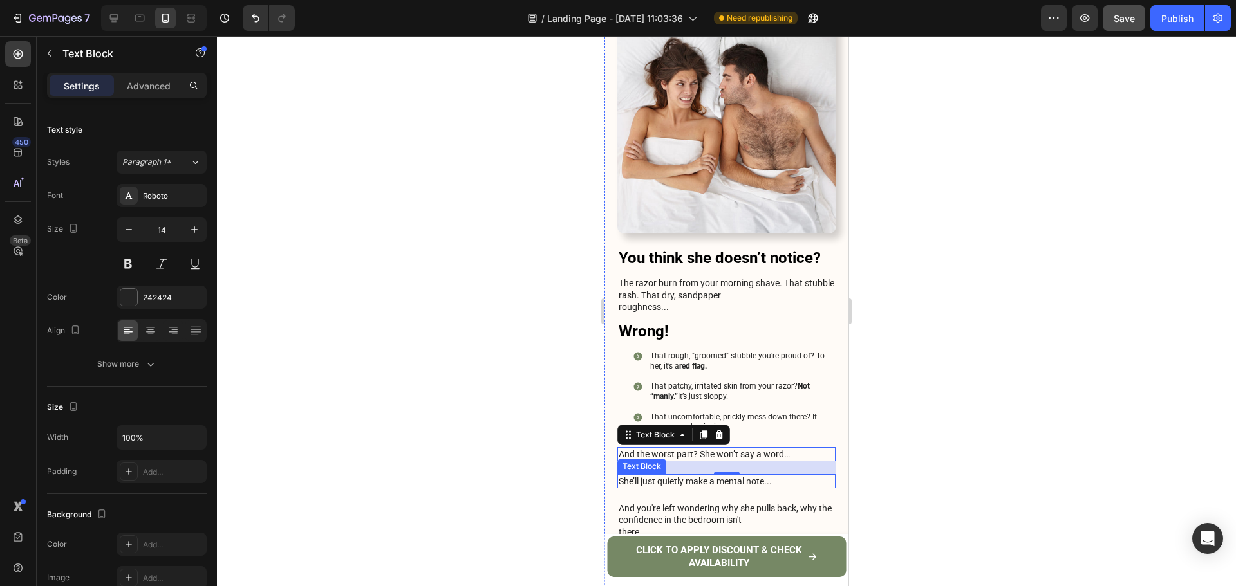
click at [678, 476] on p "She’ll just quietly make a mental note..." at bounding box center [726, 482] width 216 height 12
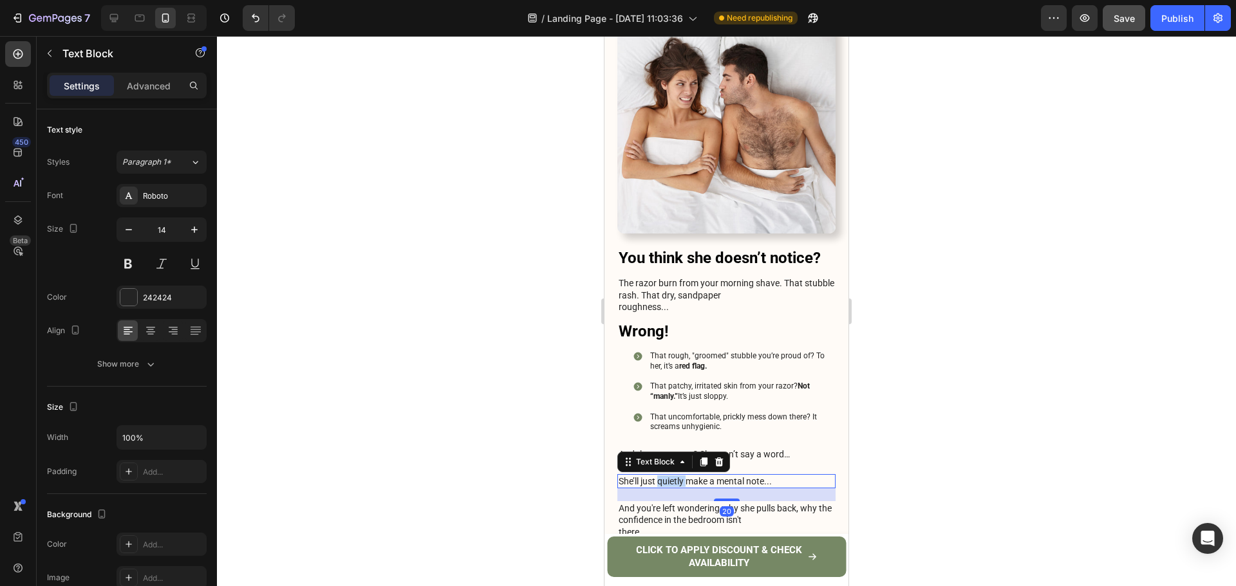
click at [678, 476] on p "She’ll just quietly make a mental note..." at bounding box center [726, 482] width 216 height 12
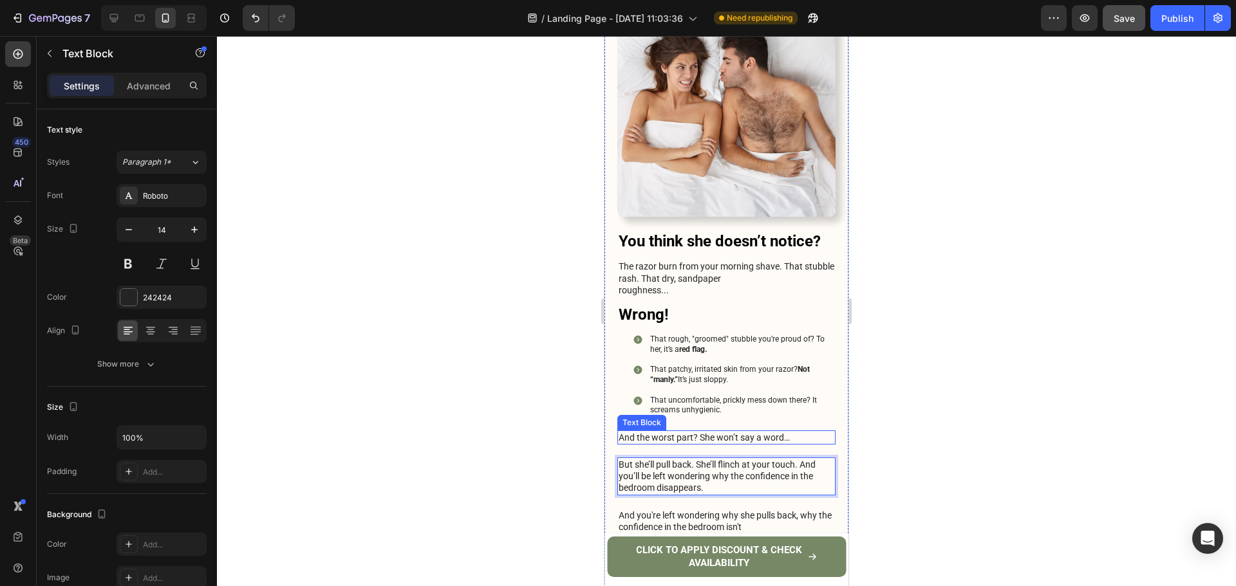
scroll to position [322, 0]
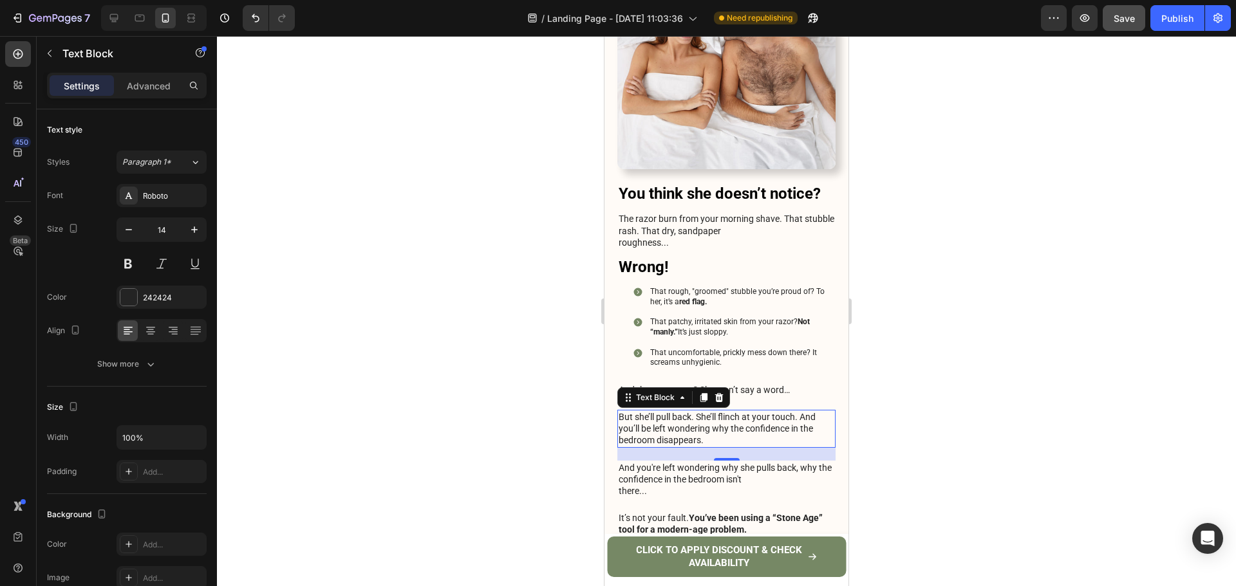
click at [941, 398] on div at bounding box center [726, 311] width 1019 height 550
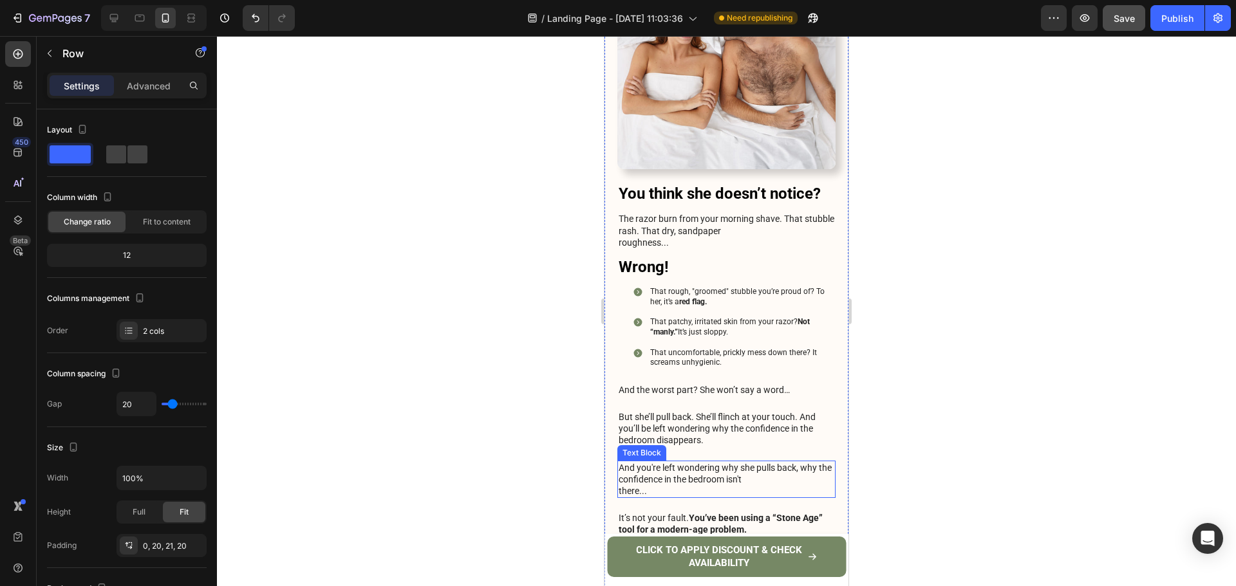
click at [754, 462] on p "And you're left wondering why she pulls back, why the confidence in the bedroom…" at bounding box center [726, 479] width 216 height 35
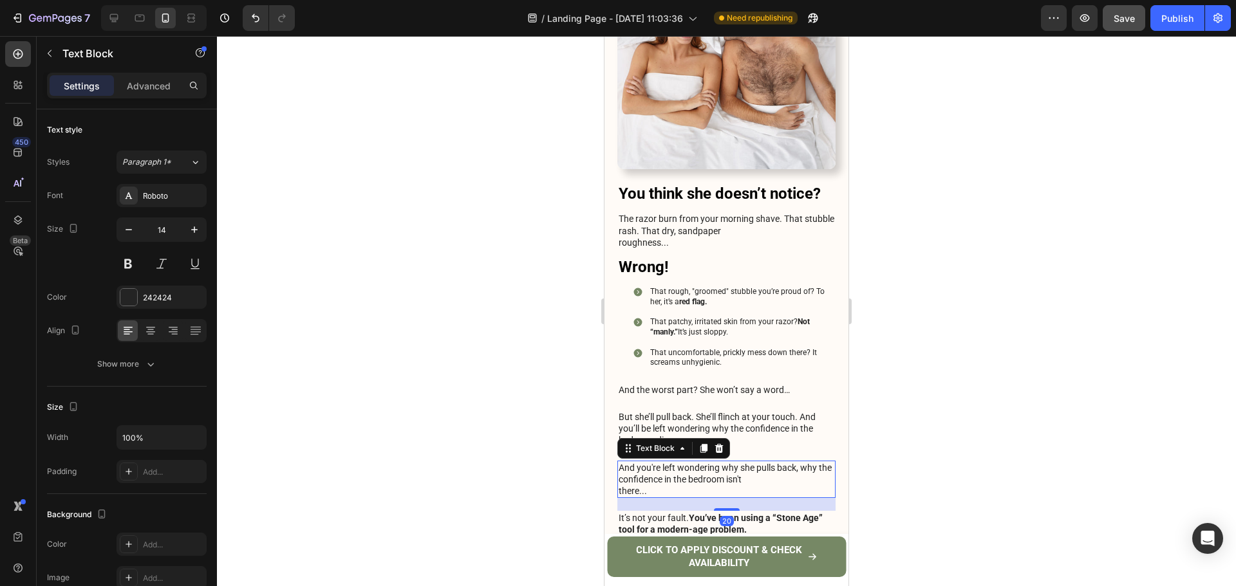
click at [727, 438] on div "Text Block" at bounding box center [673, 448] width 113 height 21
click at [722, 443] on icon at bounding box center [719, 448] width 10 height 10
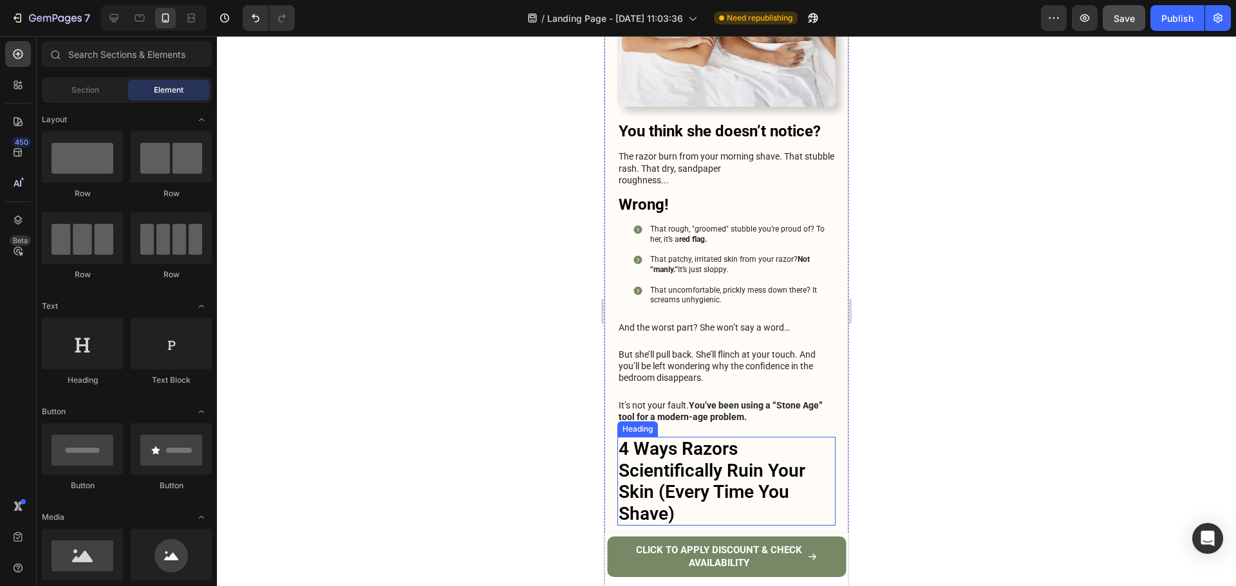
scroll to position [386, 0]
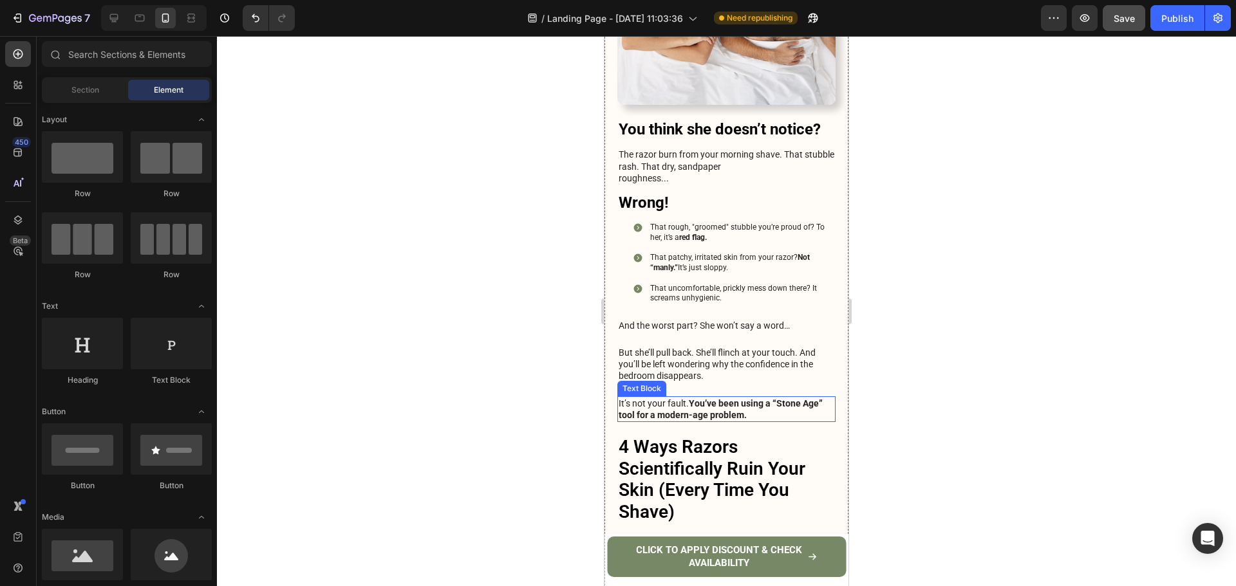
click at [753, 398] on p "It’s not your fault. You’ve been using a “Stone Age” tool for a modern-age prob…" at bounding box center [726, 409] width 216 height 23
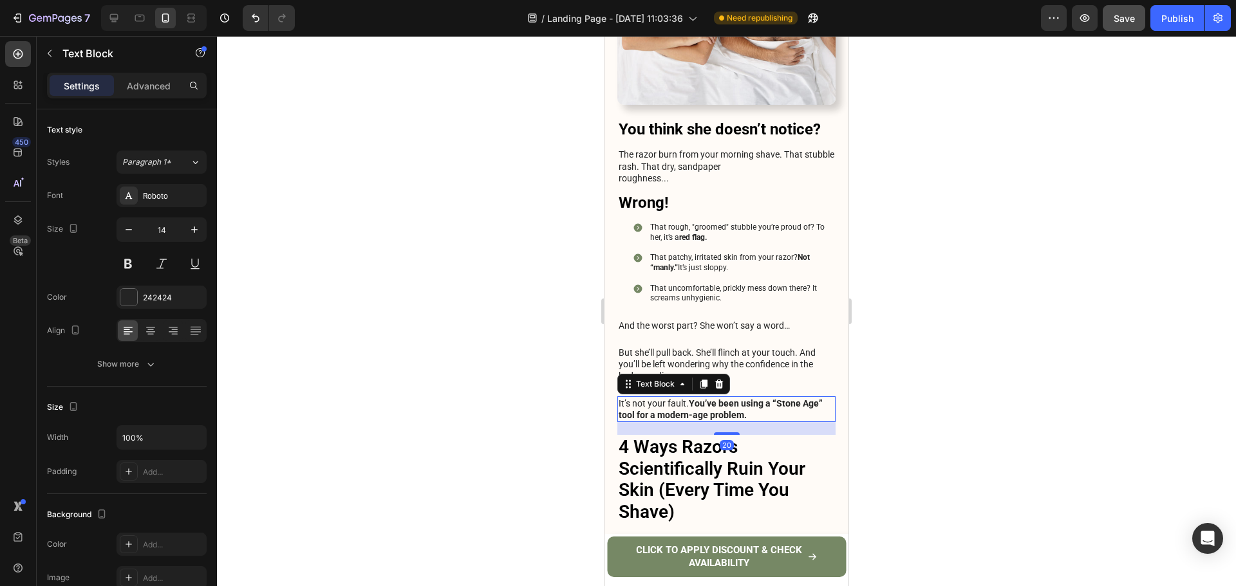
click at [753, 398] on p "It’s not your fault. You’ve been using a “Stone Age” tool for a modern-age prob…" at bounding box center [726, 409] width 216 height 23
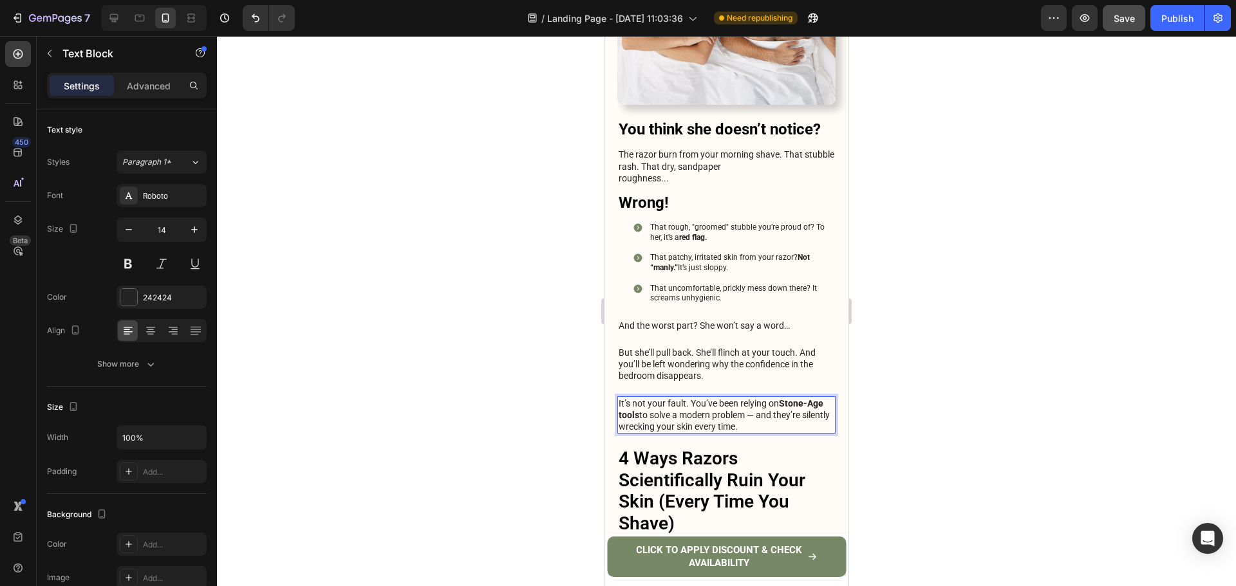
click at [965, 360] on div at bounding box center [726, 311] width 1019 height 550
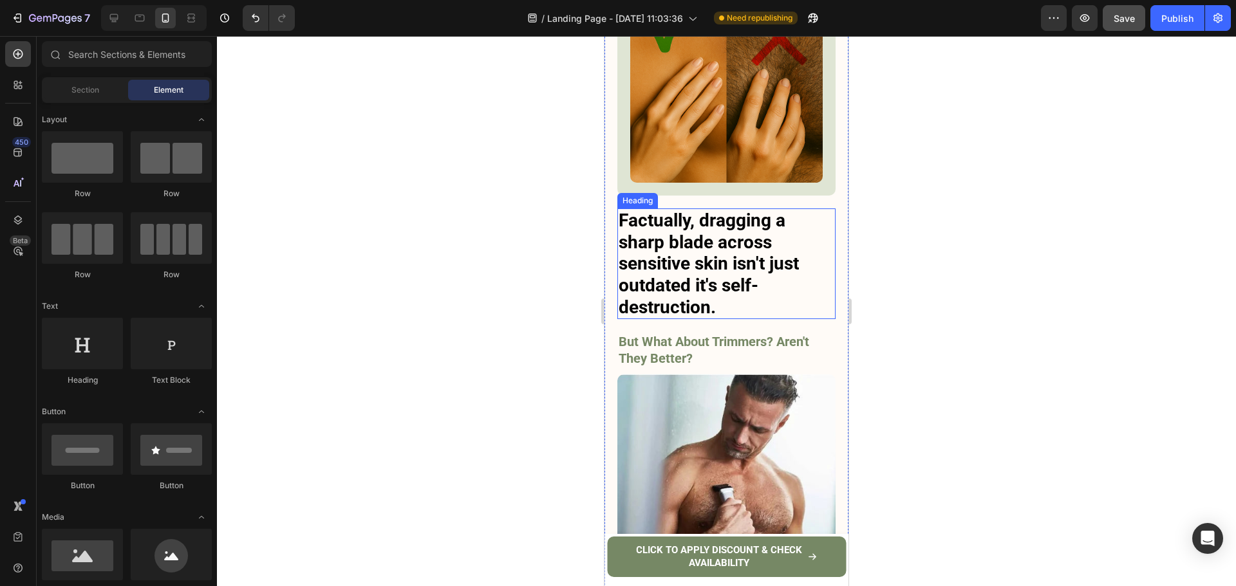
scroll to position [2059, 0]
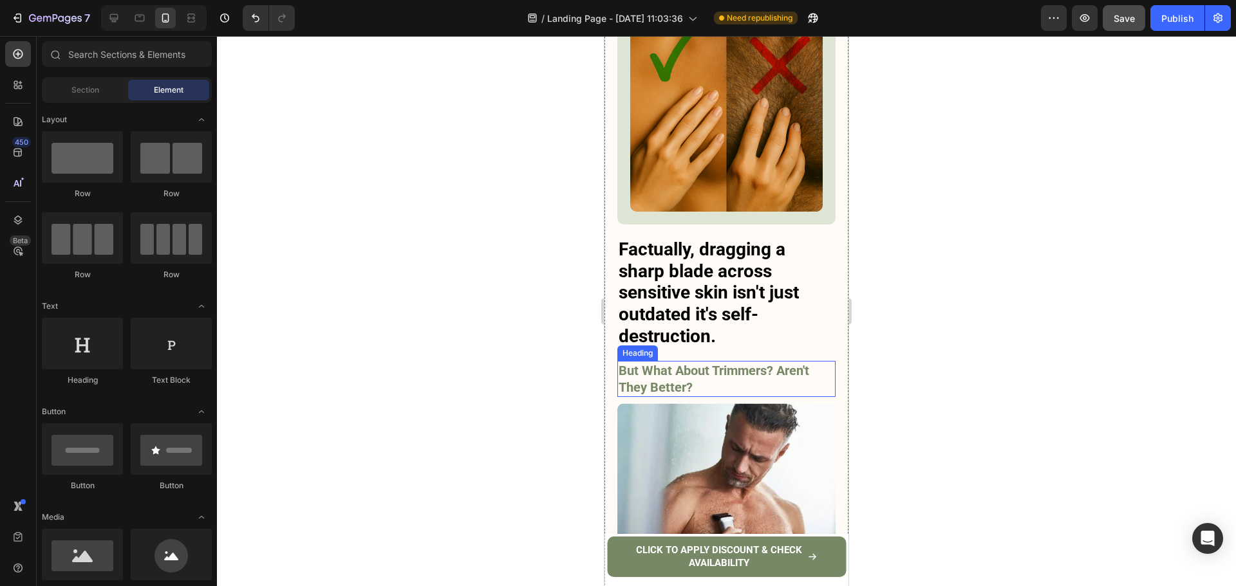
click at [732, 361] on h3 "But What About Trimmers? Aren't They Better?" at bounding box center [726, 379] width 218 height 36
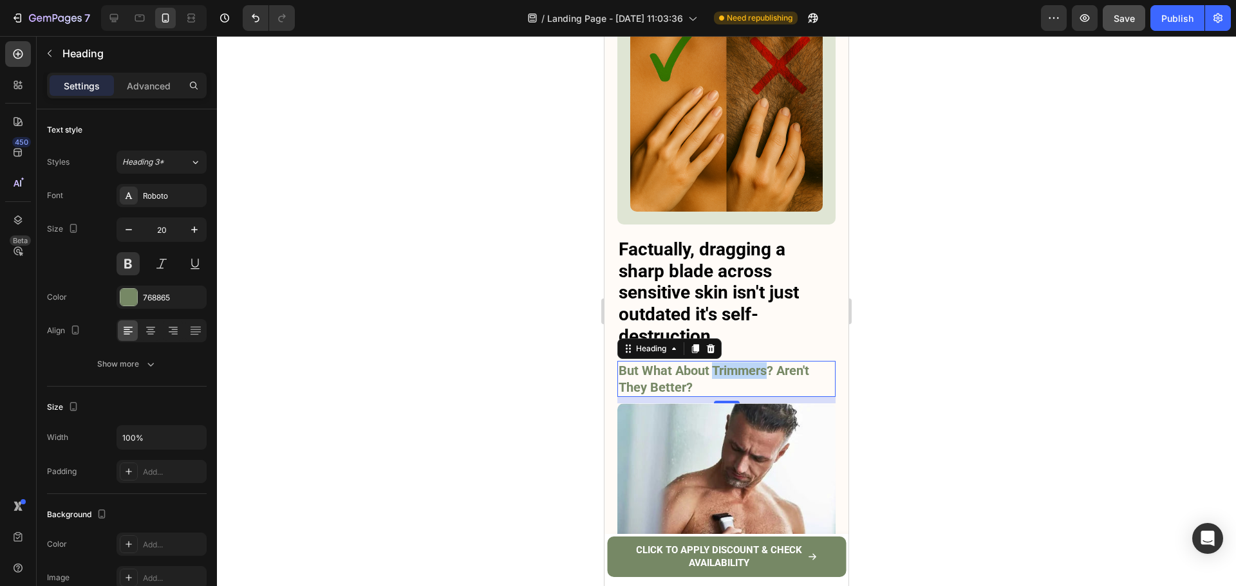
click at [732, 361] on h3 "But What About Trimmers? Aren't They Better?" at bounding box center [726, 379] width 218 height 36
click at [732, 362] on p "But What About Trimmers? Aren't They Better?" at bounding box center [726, 378] width 216 height 33
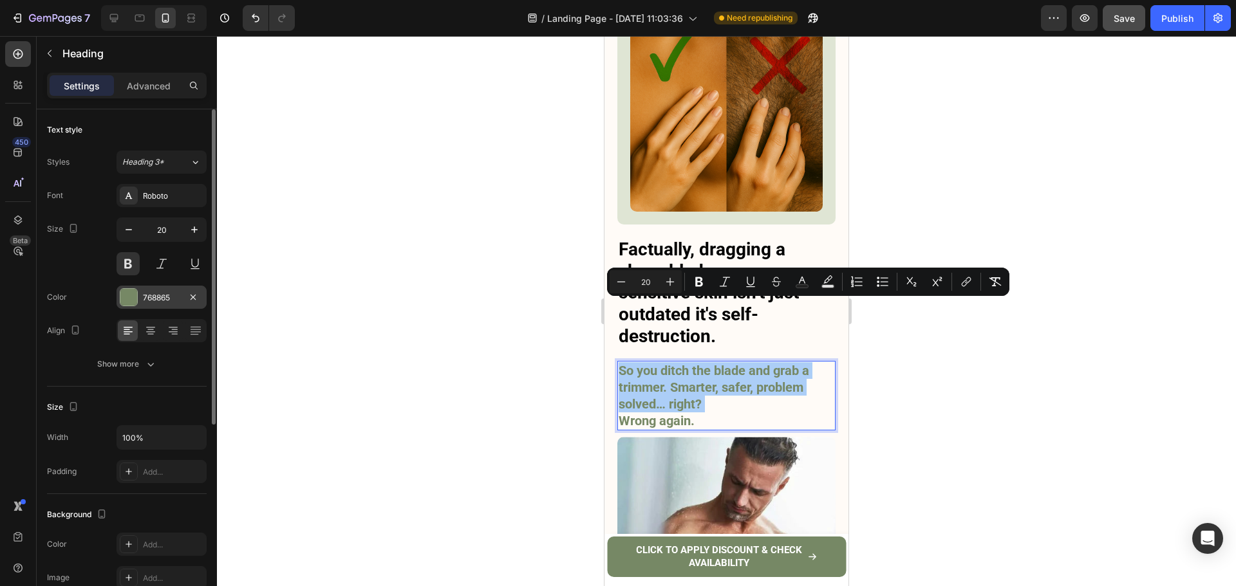
click at [145, 303] on div "768865" at bounding box center [161, 298] width 37 height 12
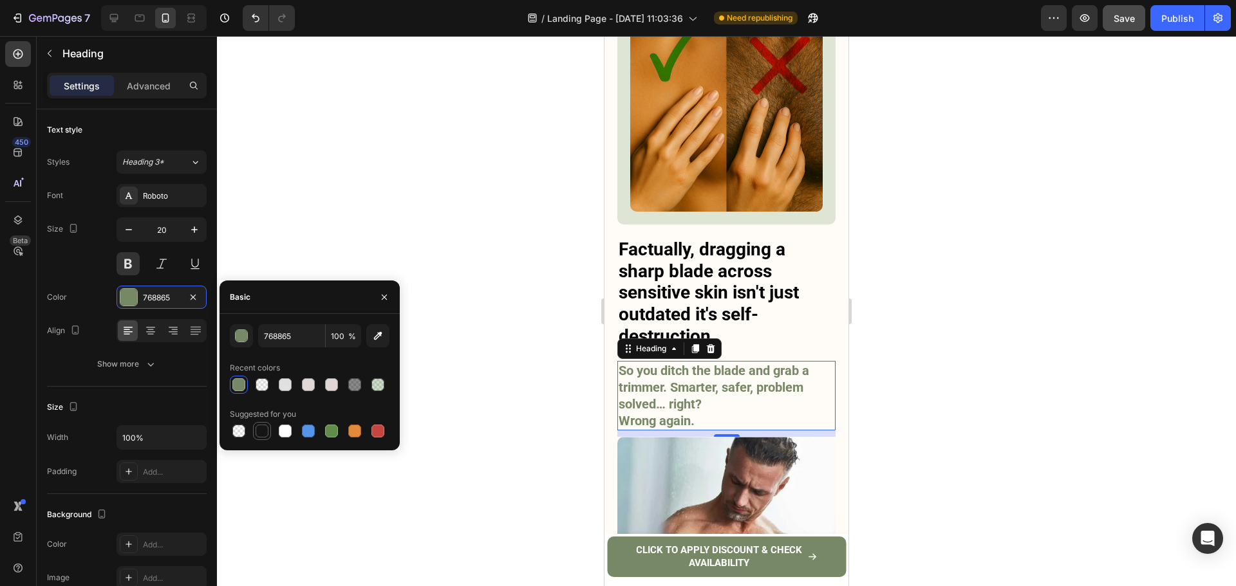
click at [257, 434] on div at bounding box center [261, 431] width 13 height 13
type input "151515"
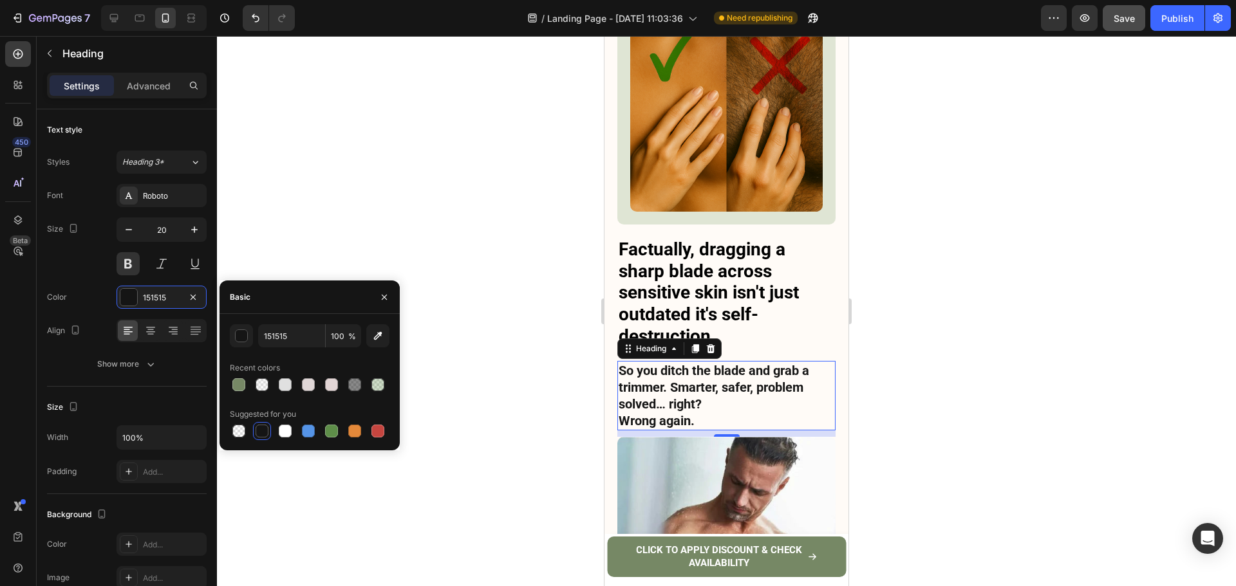
click at [990, 311] on div at bounding box center [726, 311] width 1019 height 550
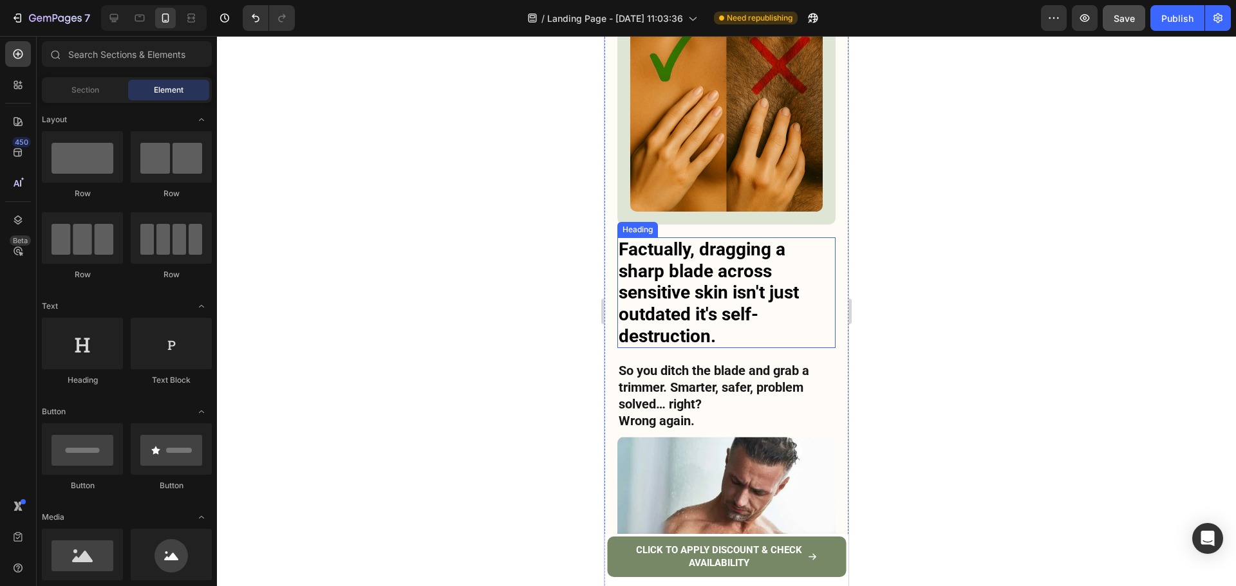
click at [761, 262] on h3 "Factually, dragging a sharp blade across sensitive skin isn't just outdated it'…" at bounding box center [726, 292] width 218 height 111
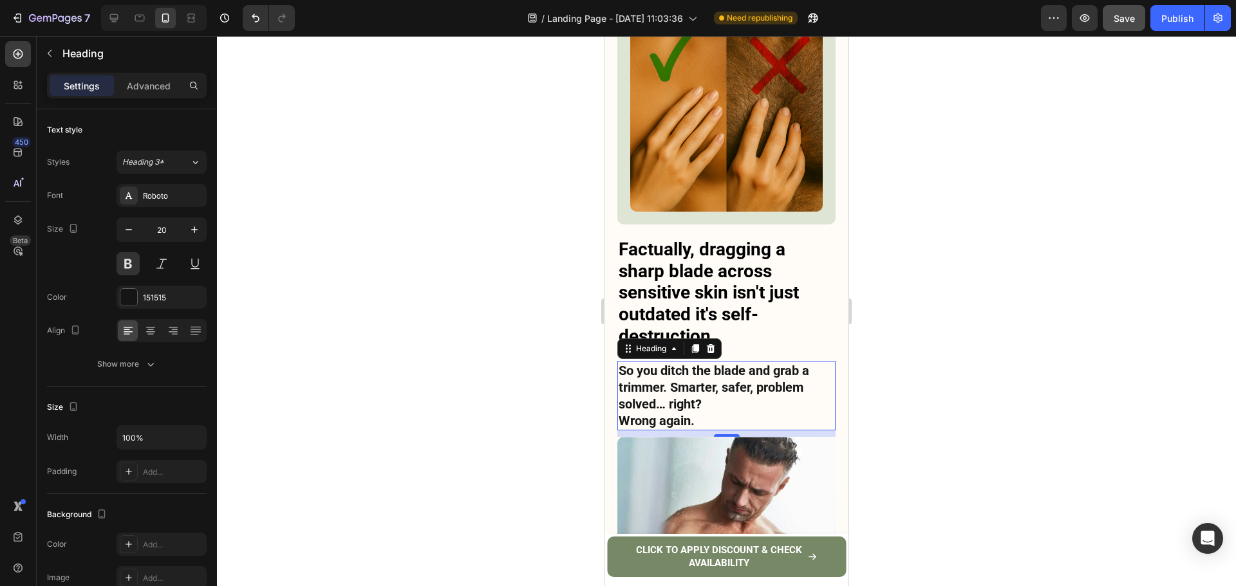
click at [703, 362] on p "So you ditch the blade and grab a trimmer. Smarter, safer, problem solved… righ…" at bounding box center [726, 395] width 216 height 67
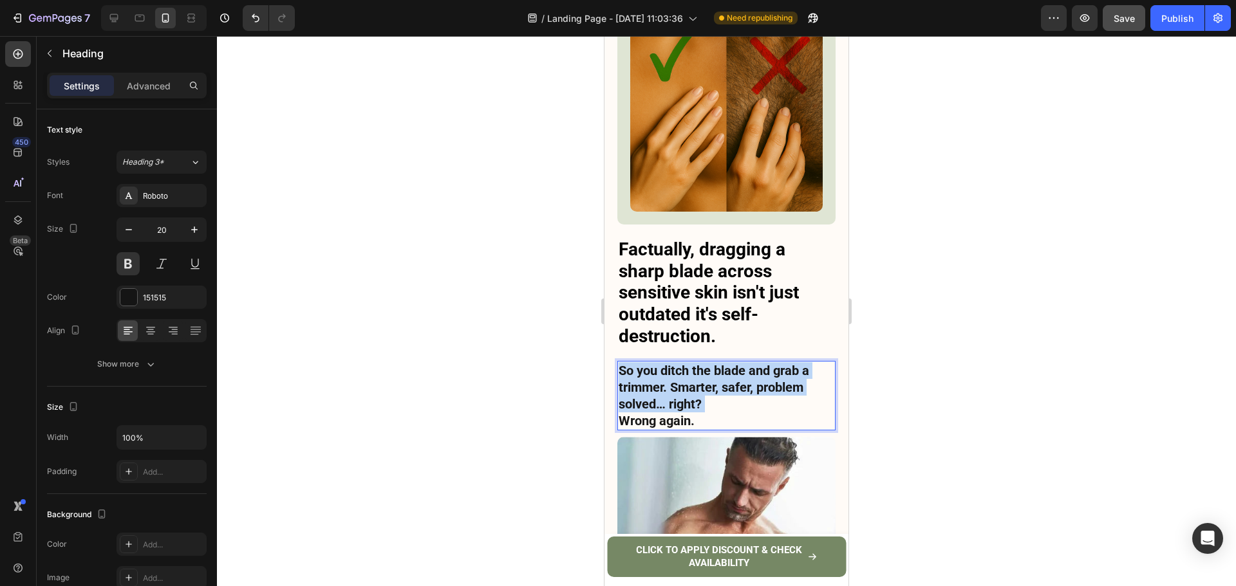
click at [703, 362] on p "So you ditch the blade and grab a trimmer. Smarter, safer, problem solved… righ…" at bounding box center [726, 395] width 216 height 67
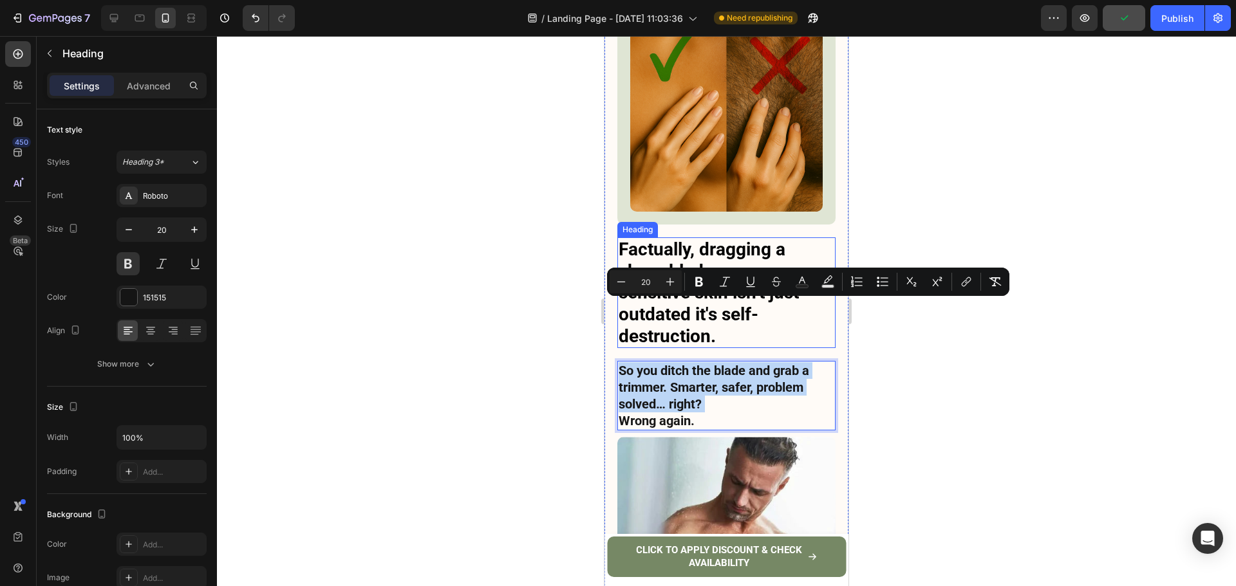
click at [741, 237] on h3 "Factually, dragging a sharp blade across sensitive skin isn't just outdated it'…" at bounding box center [726, 292] width 218 height 111
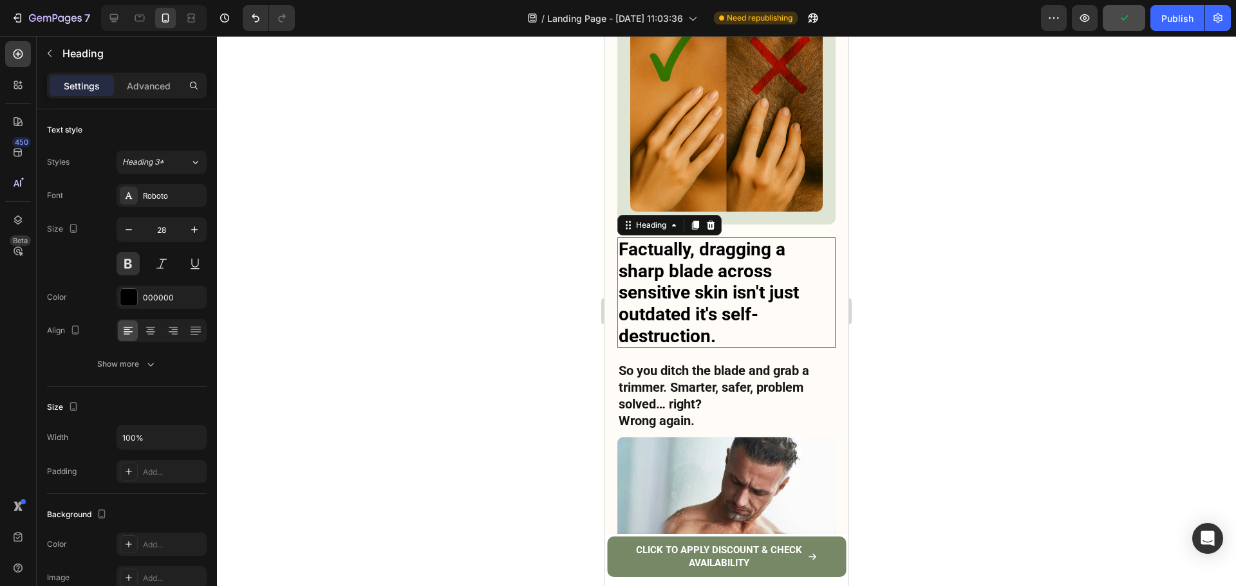
click at [741, 237] on h3 "Factually, dragging a sharp blade across sensitive skin isn't just outdated it'…" at bounding box center [726, 292] width 218 height 111
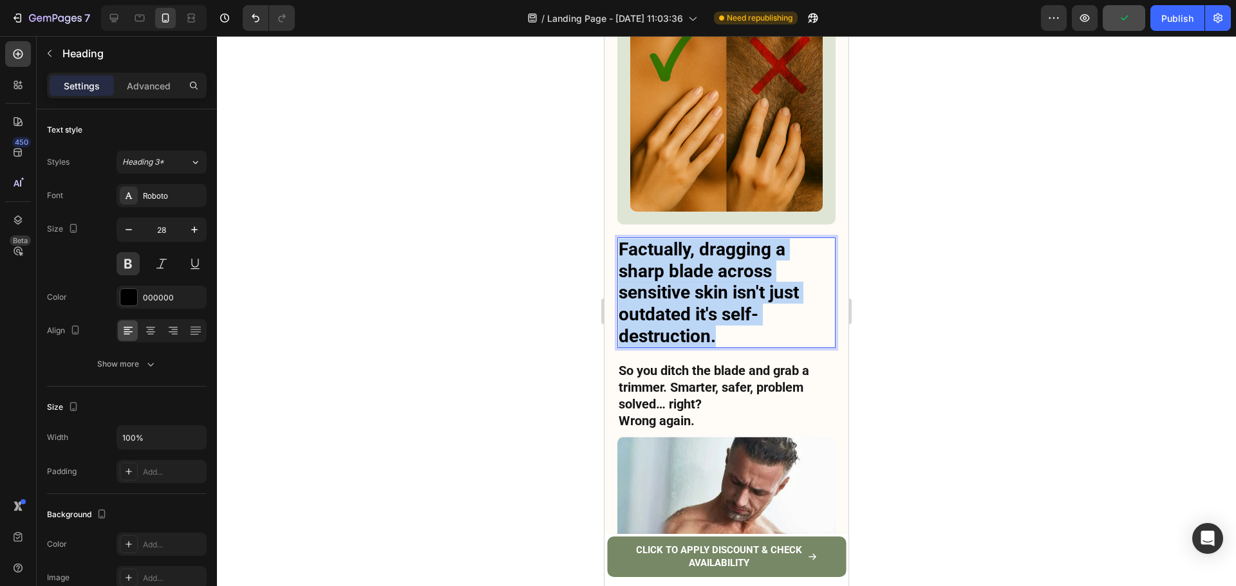
click at [741, 239] on p "Factually, dragging a sharp blade across sensitive skin isn't just outdated it'…" at bounding box center [726, 293] width 216 height 108
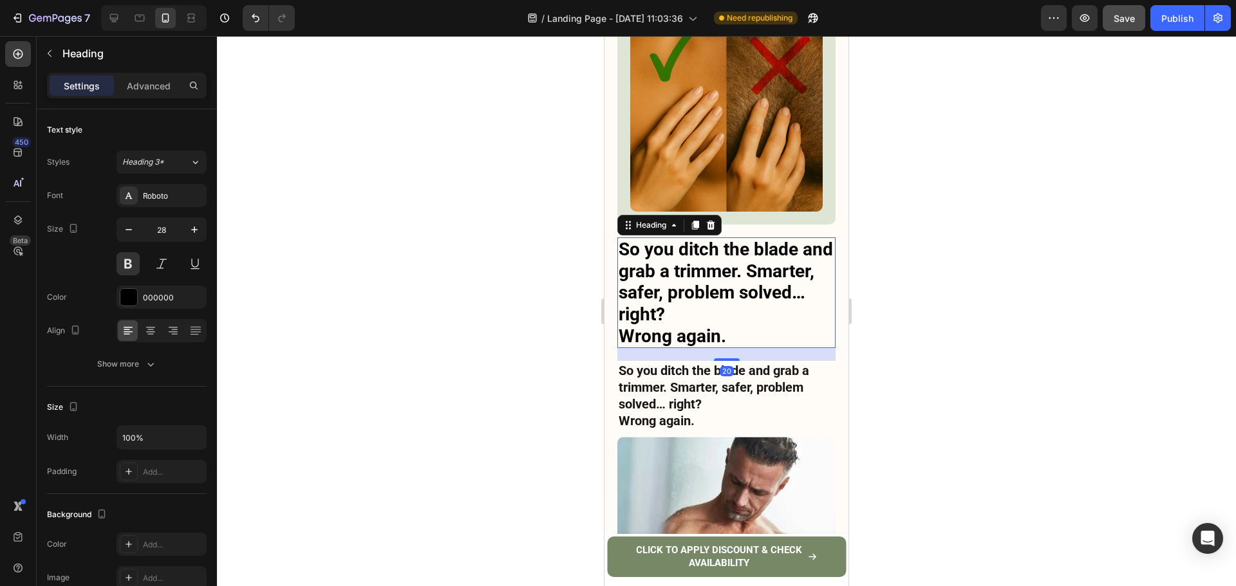
drag, startPoint x: 953, startPoint y: 283, endPoint x: 866, endPoint y: 286, distance: 87.6
click at [950, 283] on div at bounding box center [726, 311] width 1019 height 550
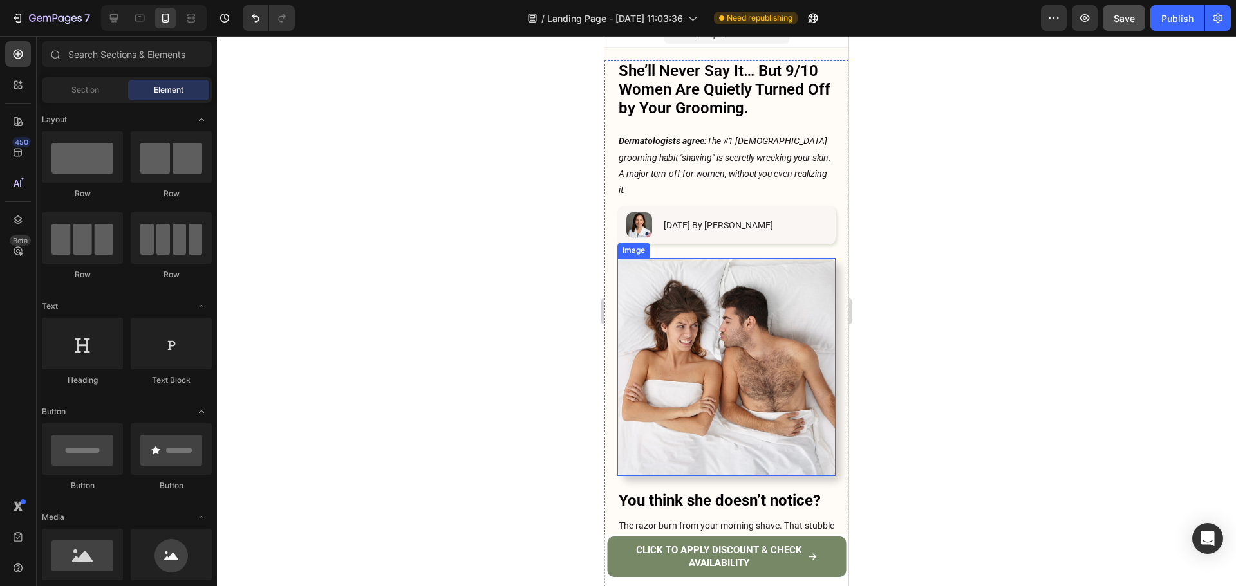
scroll to position [0, 0]
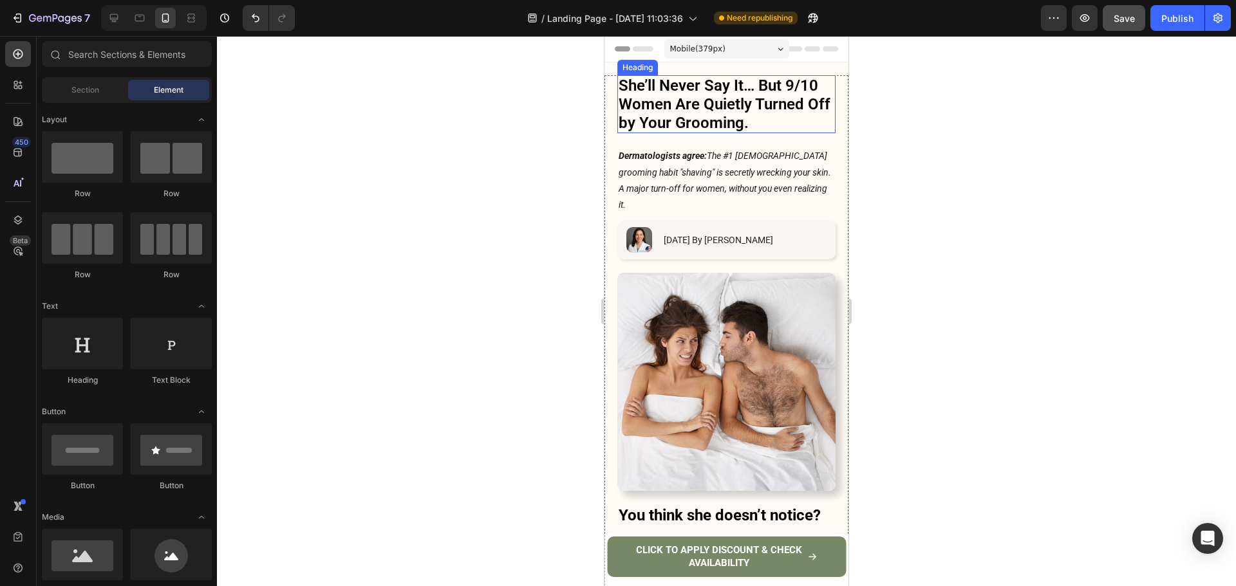
click at [728, 109] on p "She’ll Never Say It… But 9/10 Women Are Quietly Turned Off by Your Grooming." at bounding box center [726, 104] width 216 height 55
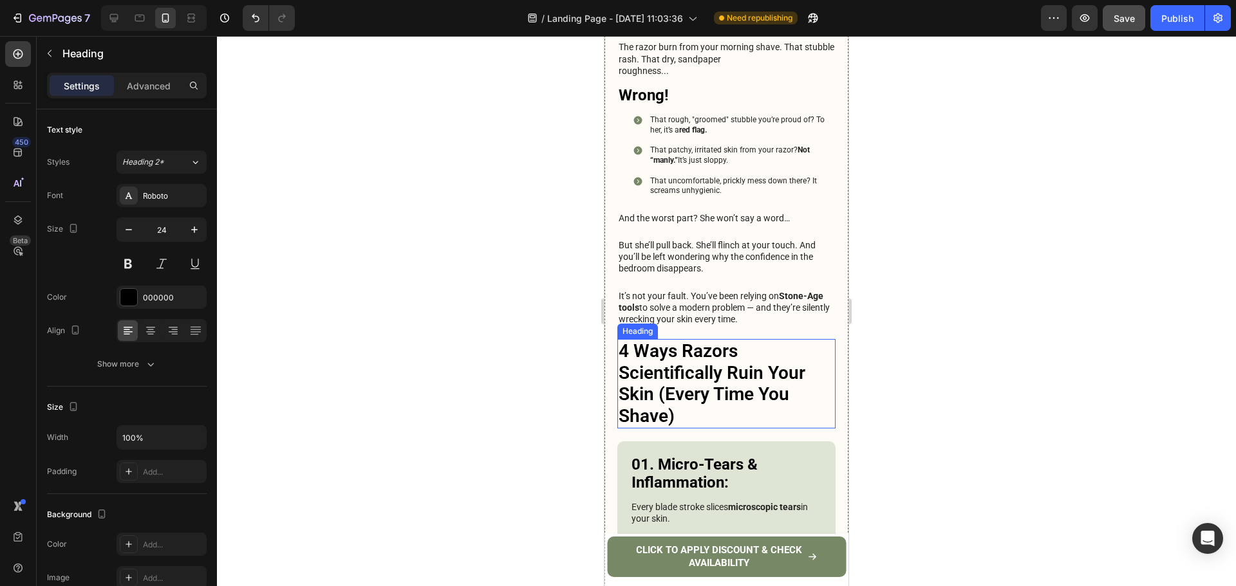
scroll to position [579, 0]
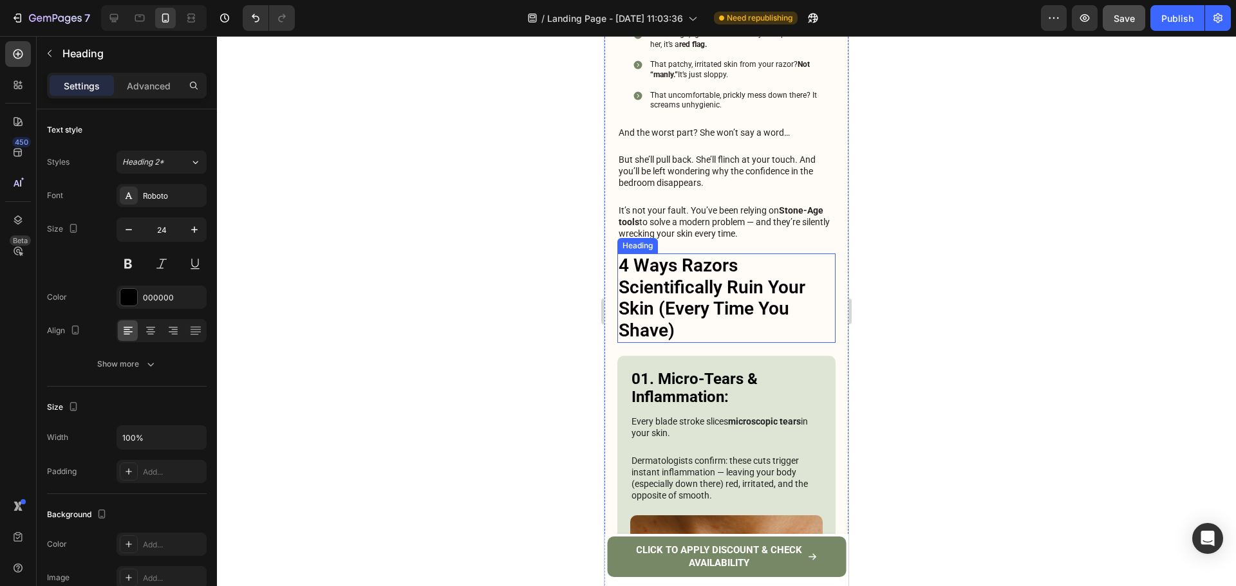
click at [727, 260] on h3 "4 Ways Razors Scientifically Ruin Your Skin (Every Time You Shave)" at bounding box center [726, 298] width 218 height 89
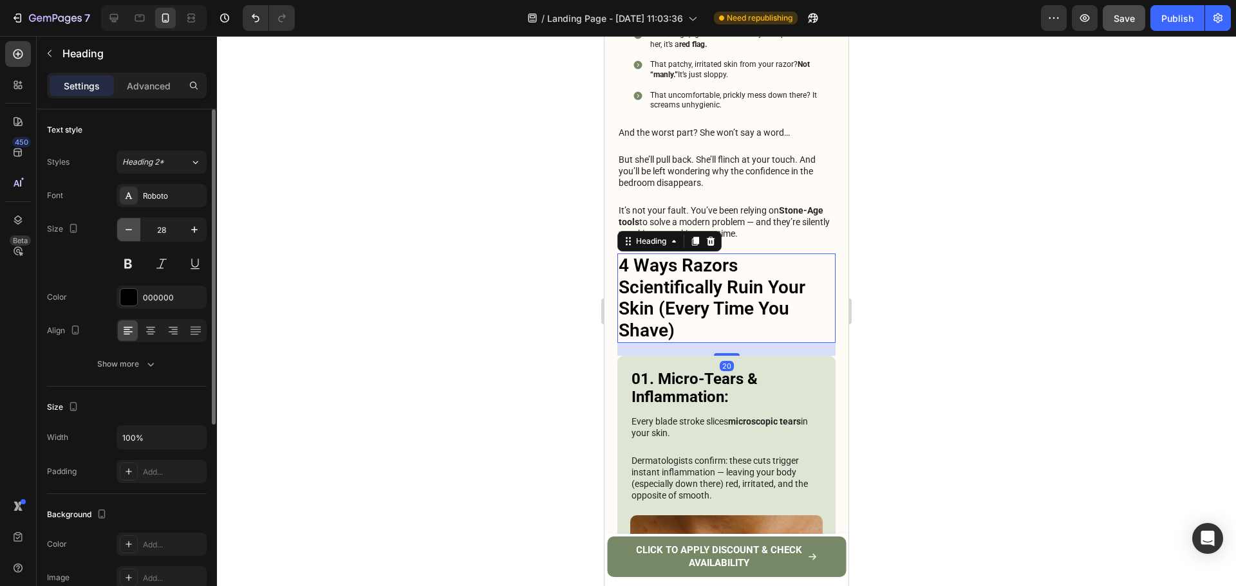
click at [127, 231] on icon "button" at bounding box center [128, 229] width 13 height 13
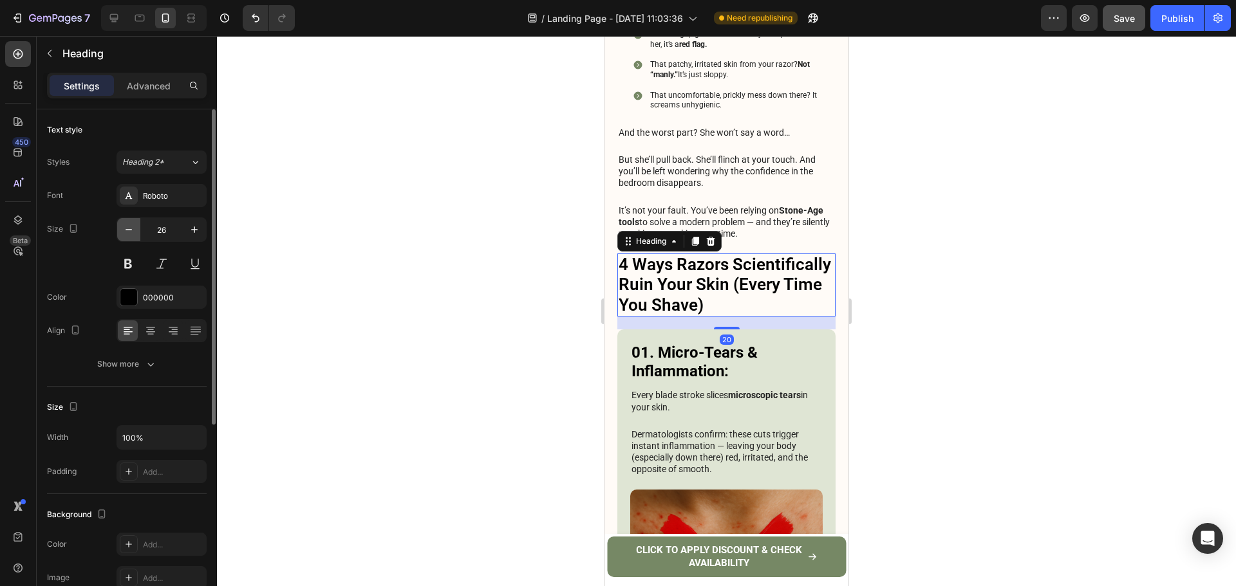
click at [127, 231] on icon "button" at bounding box center [128, 229] width 13 height 13
drag, startPoint x: 127, startPoint y: 231, endPoint x: 78, endPoint y: 318, distance: 100.0
click at [127, 231] on icon "button" at bounding box center [128, 229] width 13 height 13
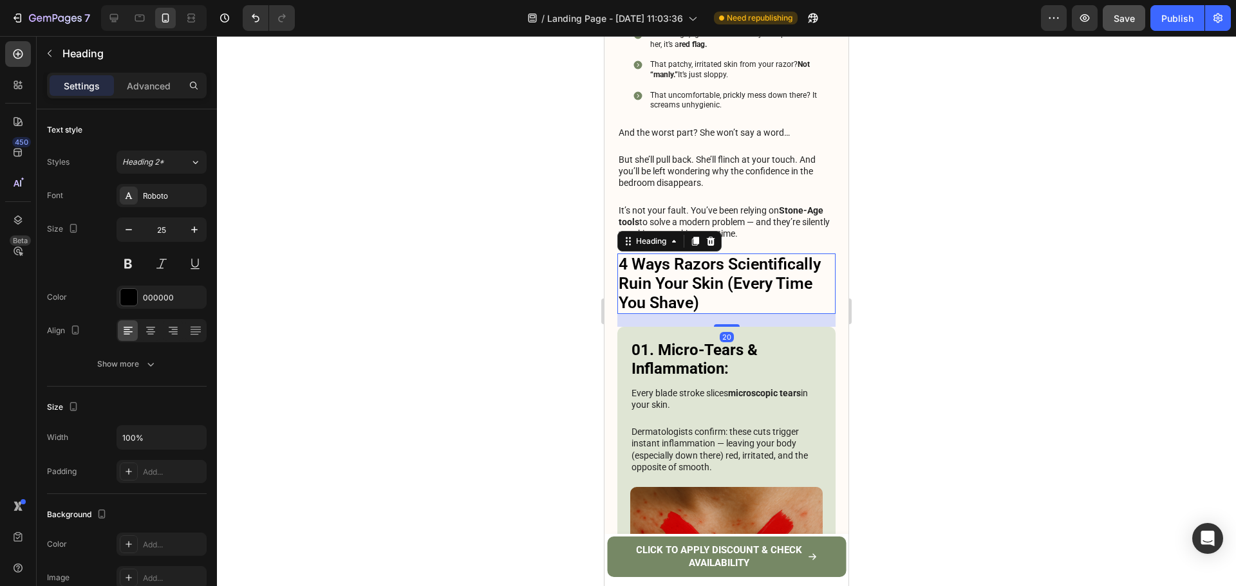
type input "24"
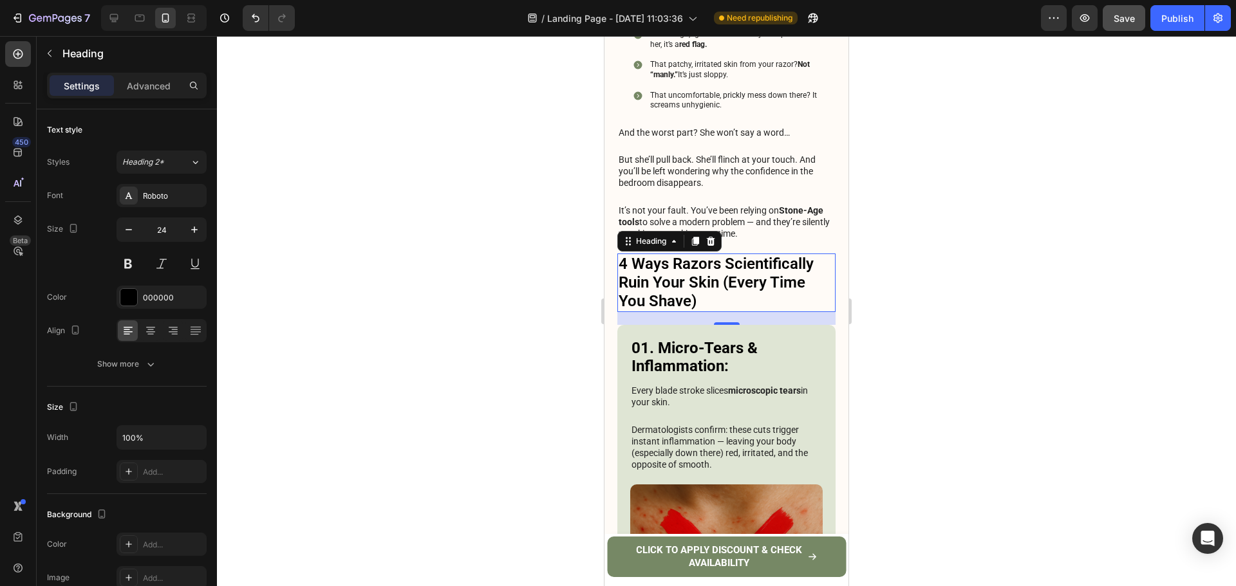
click at [951, 326] on div at bounding box center [726, 311] width 1019 height 550
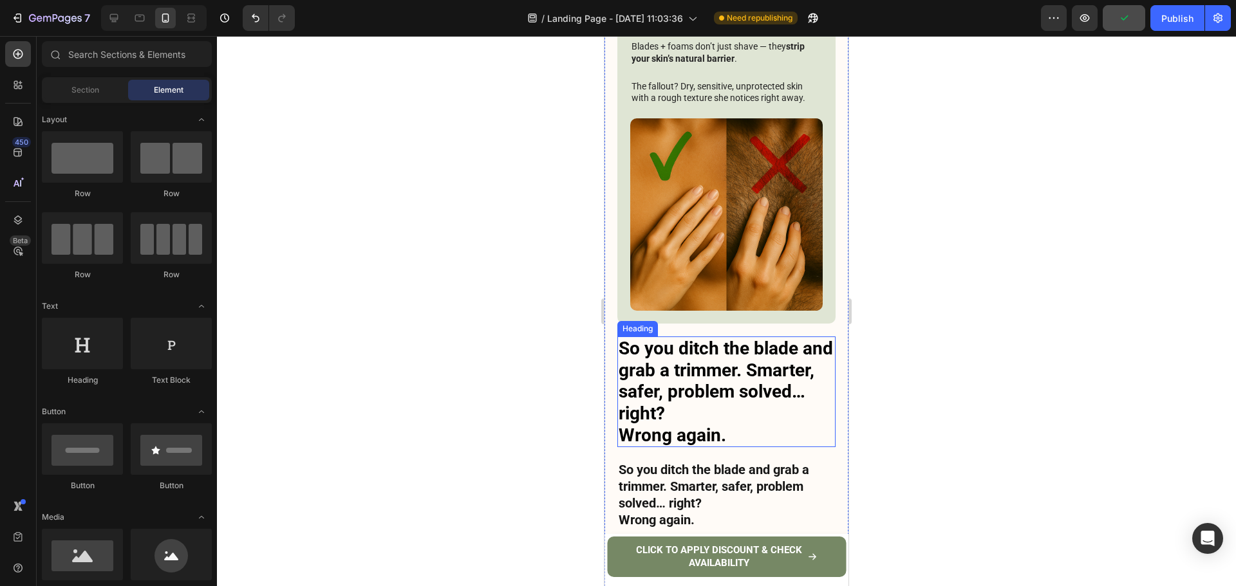
scroll to position [1931, 0]
click at [717, 337] on p "So you ditch the blade and grab a trimmer. Smarter, safer, problem solved… righ…" at bounding box center [726, 391] width 216 height 108
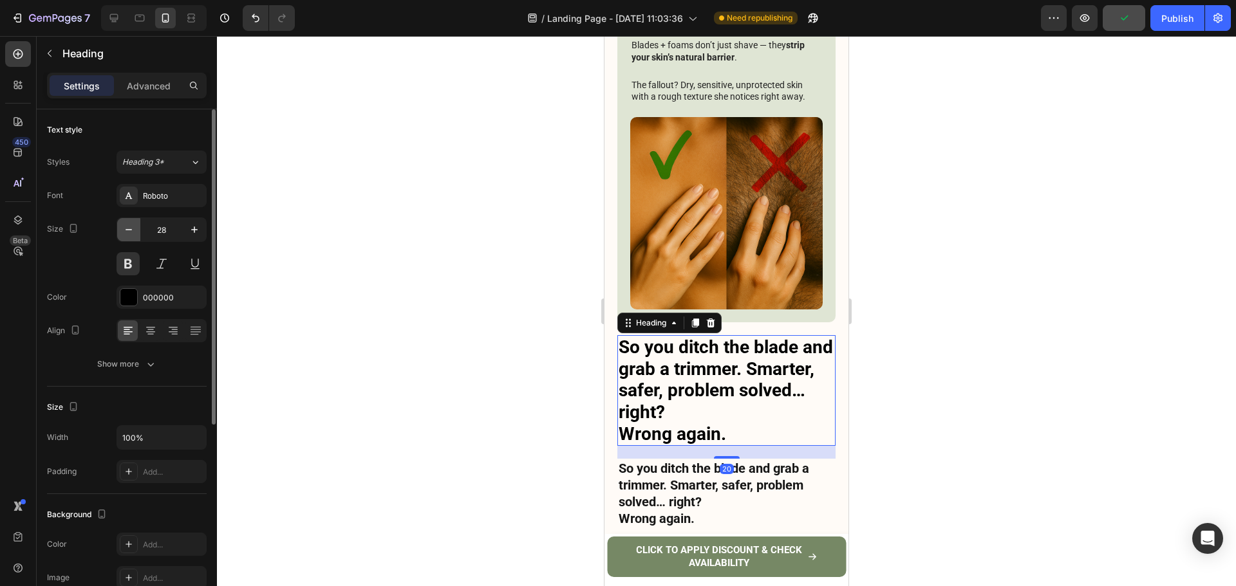
click at [134, 234] on icon "button" at bounding box center [128, 229] width 13 height 13
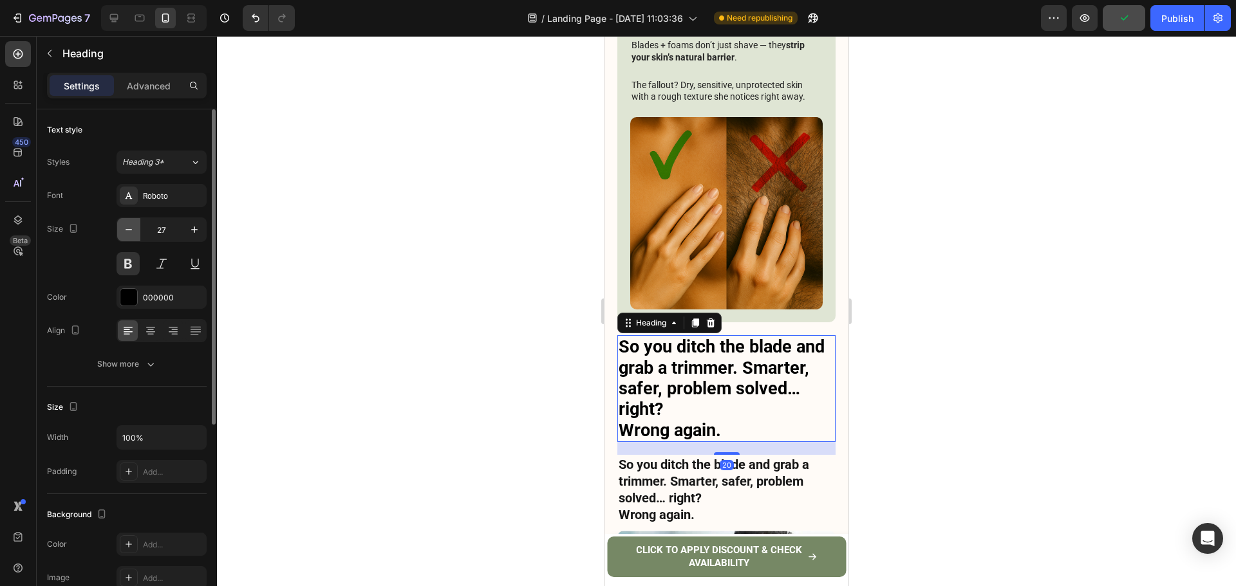
click at [134, 234] on icon "button" at bounding box center [128, 229] width 13 height 13
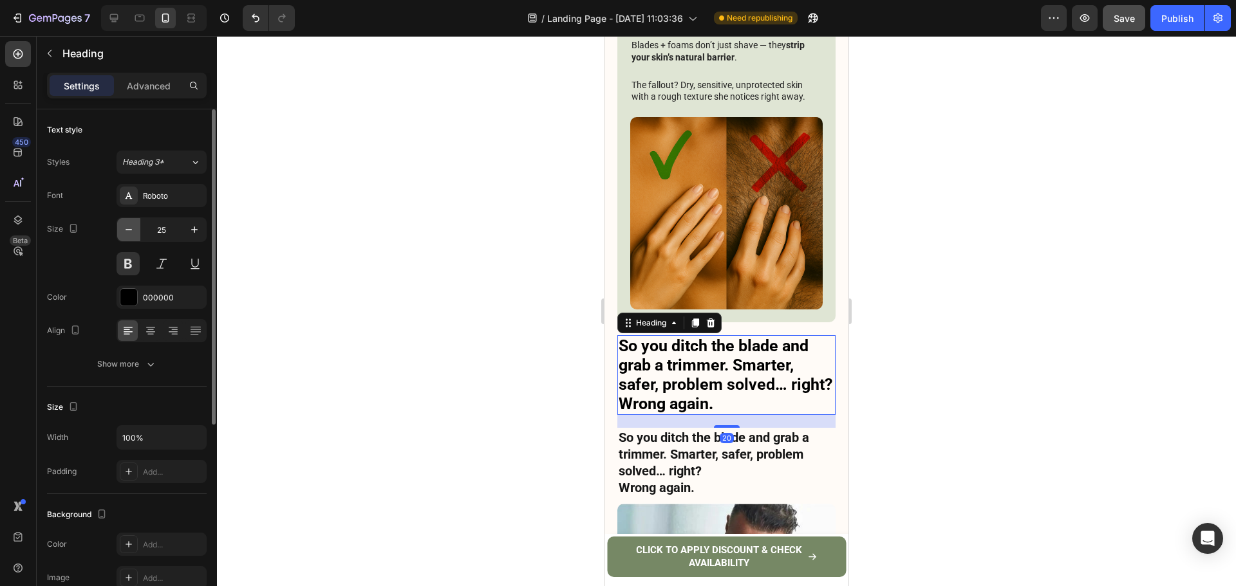
click at [134, 234] on icon "button" at bounding box center [128, 229] width 13 height 13
type input "24"
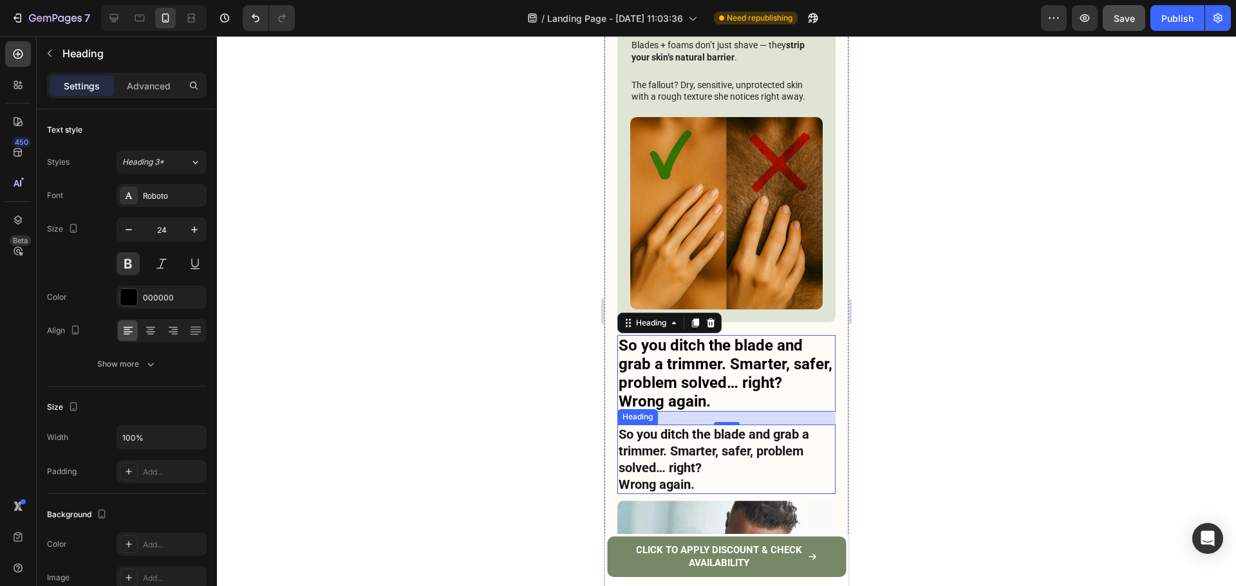
click at [772, 426] on p "So you ditch the blade and grab a trimmer. Smarter, safer, problem solved… righ…" at bounding box center [726, 459] width 216 height 67
click at [900, 315] on div at bounding box center [726, 311] width 1019 height 550
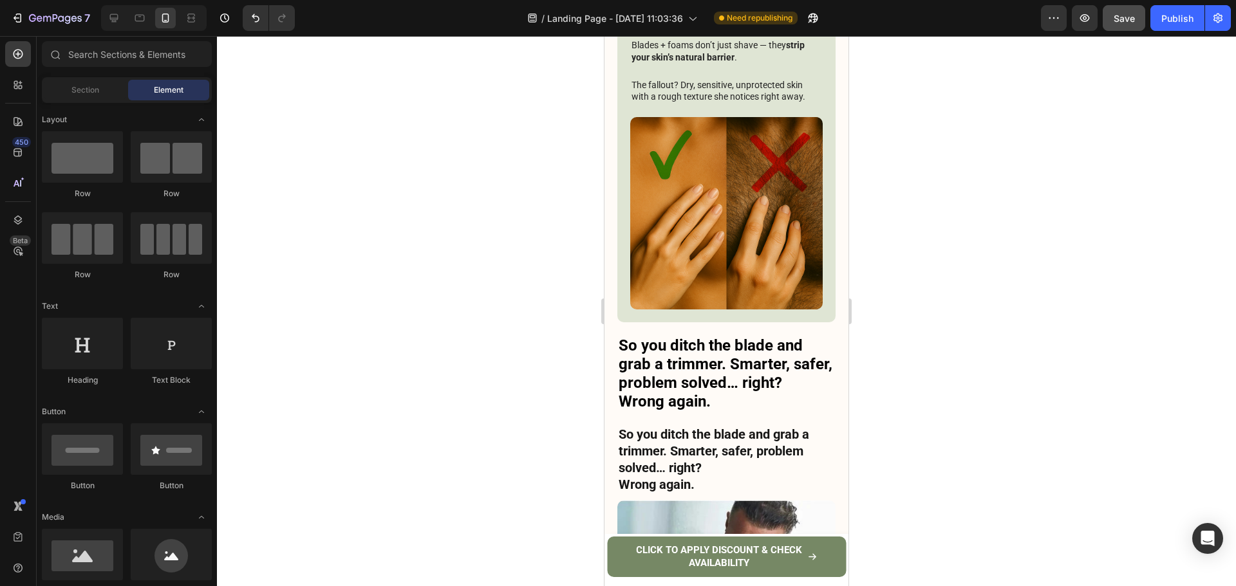
click at [774, 426] on p "So you ditch the blade and grab a trimmer. Smarter, safer, problem solved… righ…" at bounding box center [726, 459] width 216 height 67
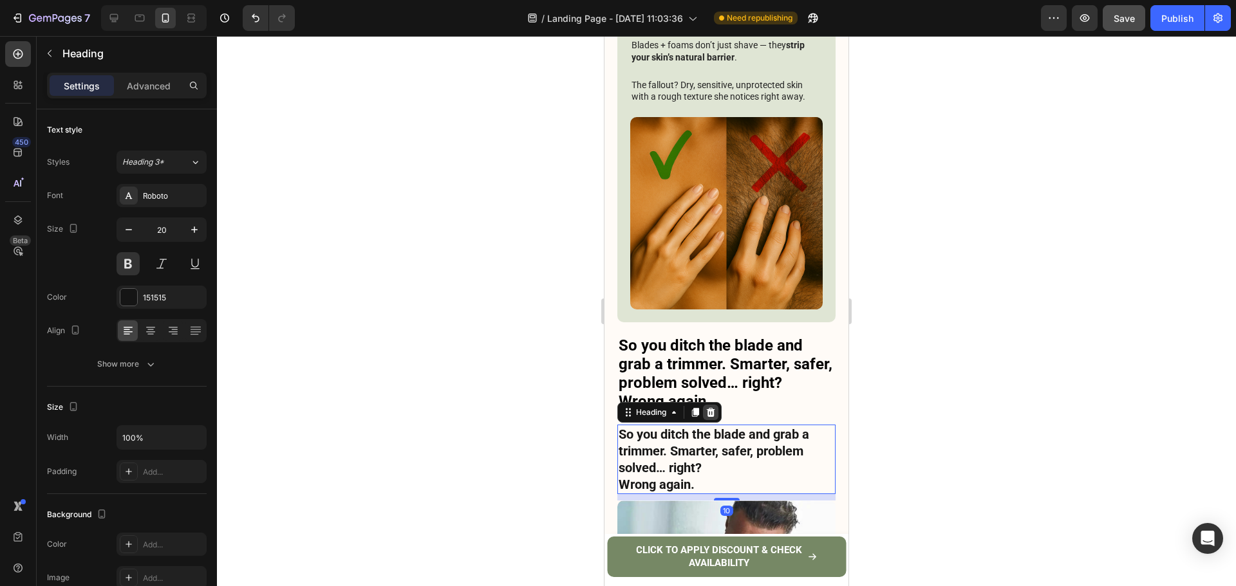
click at [712, 408] on icon at bounding box center [711, 412] width 8 height 9
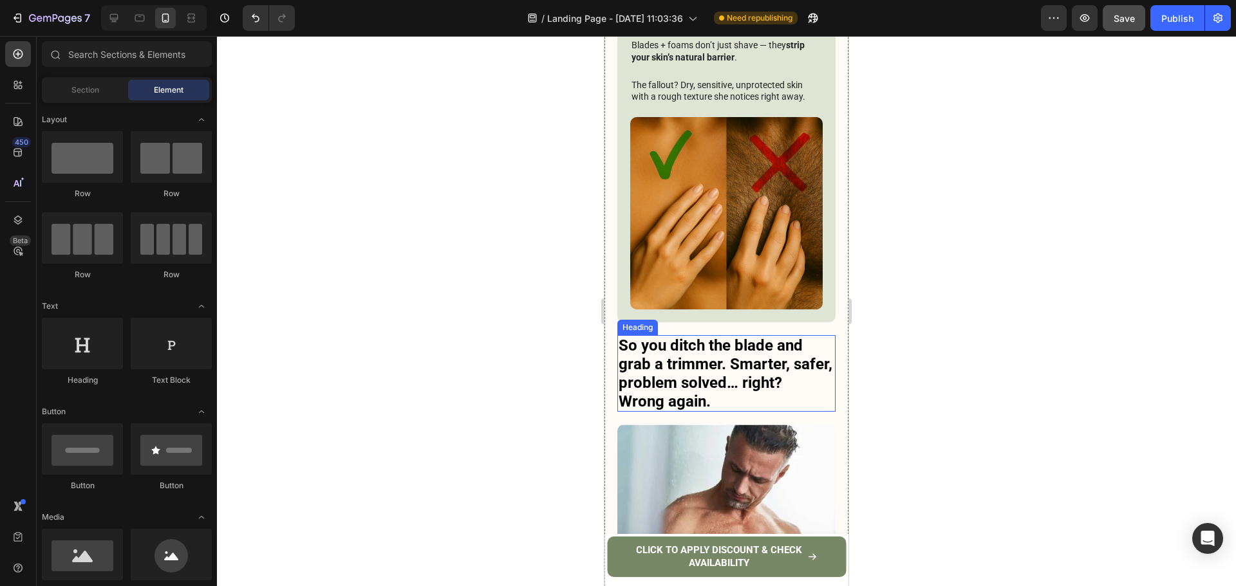
click at [728, 337] on p "So you ditch the blade and grab a trimmer. Smarter, safer, problem solved… righ…" at bounding box center [726, 374] width 216 height 74
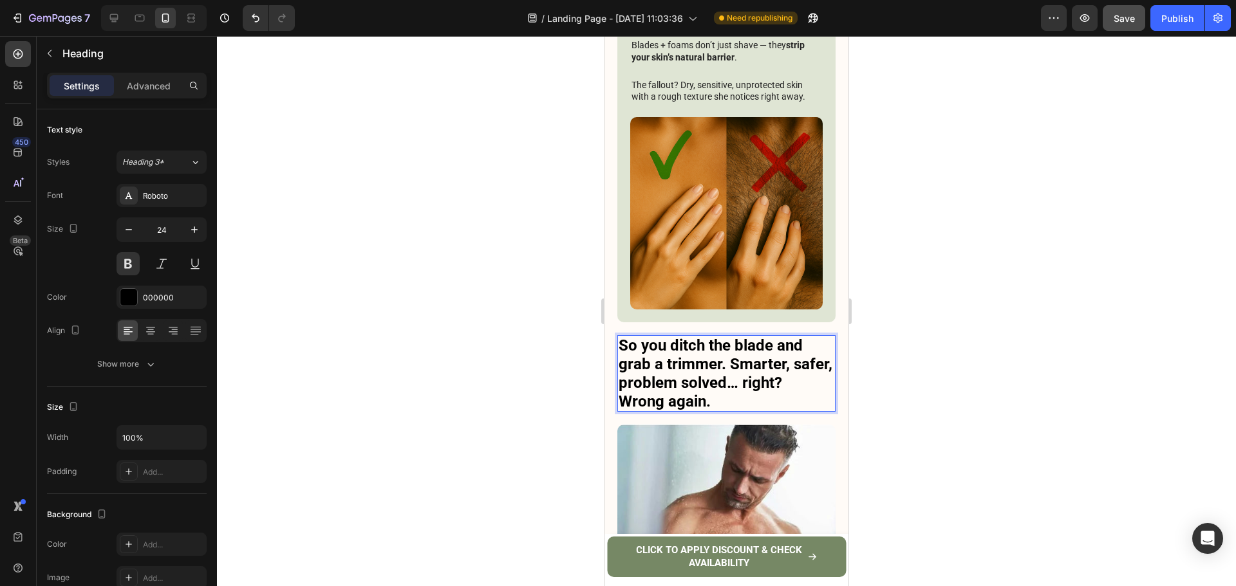
click at [824, 337] on p "So you ditch the blade and grab a trimmer. Smarter, safer, problem solved… righ…" at bounding box center [726, 374] width 216 height 74
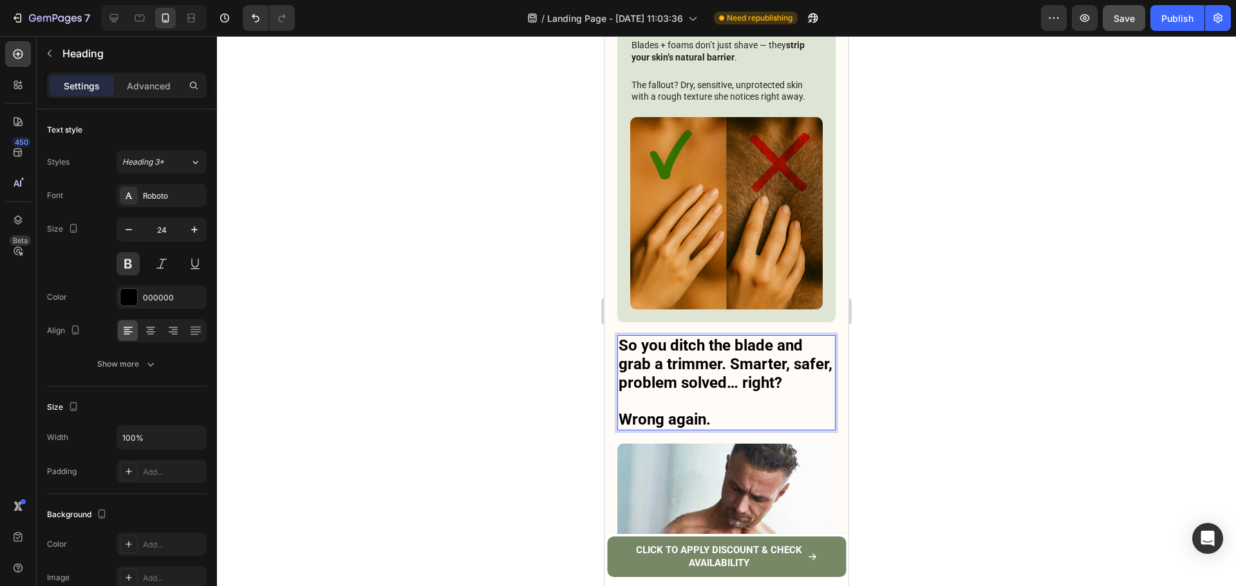
click at [685, 411] on strong "Wrong again." at bounding box center [664, 420] width 92 height 18
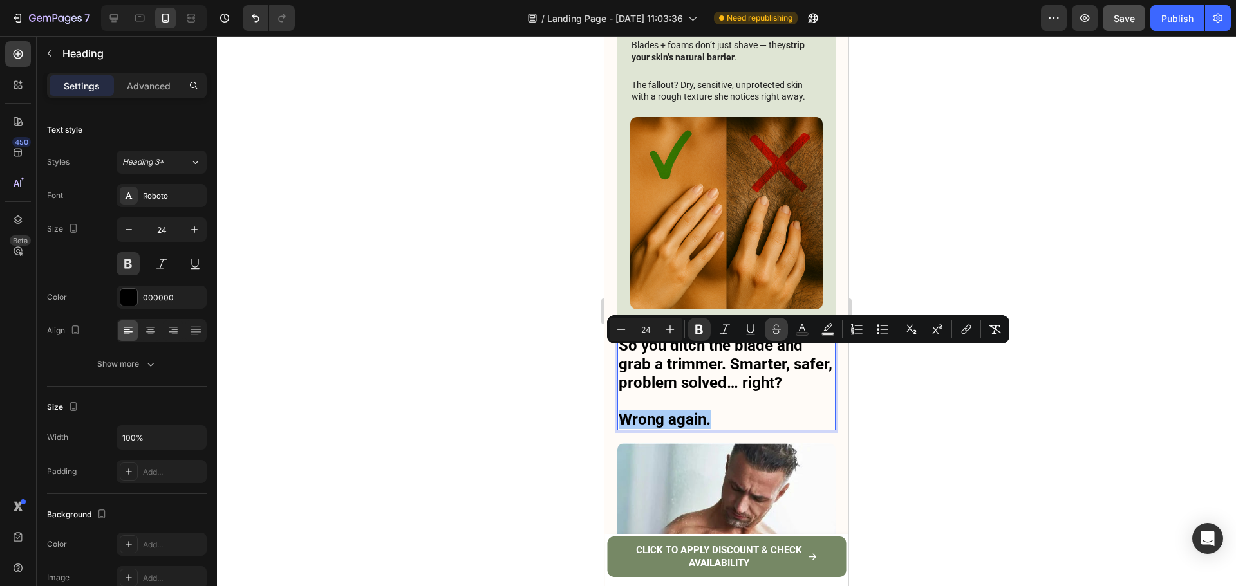
click at [774, 334] on icon "Editor contextual toolbar" at bounding box center [776, 329] width 13 height 13
type input "16"
click at [803, 334] on rect "Editor contextual toolbar" at bounding box center [802, 334] width 12 height 3
type input "000000"
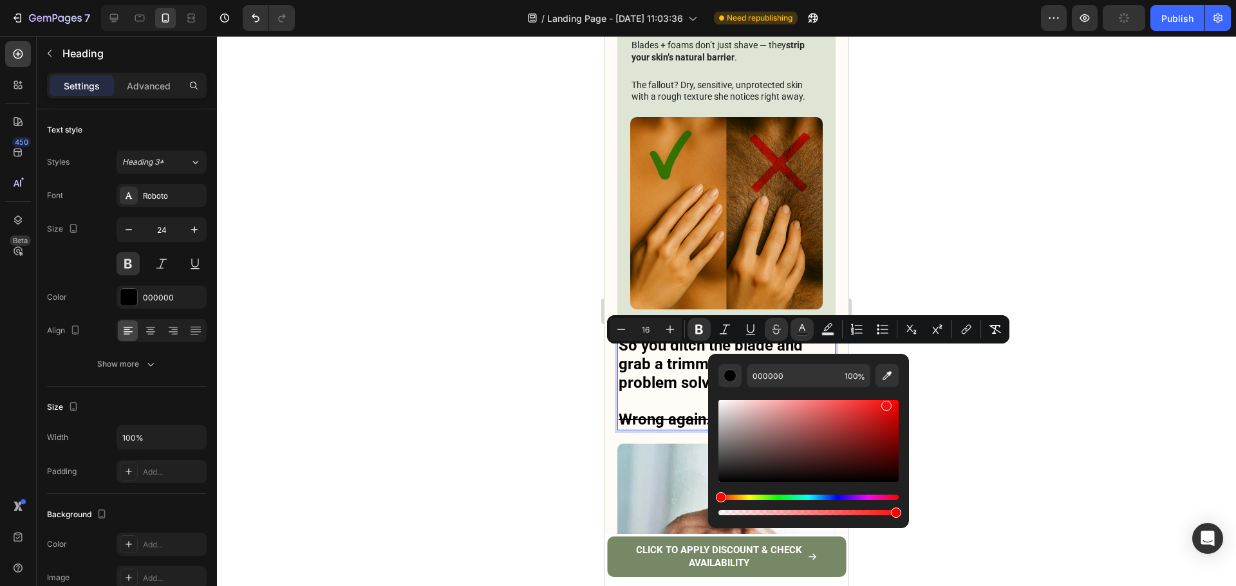
drag, startPoint x: 823, startPoint y: 423, endPoint x: 902, endPoint y: 394, distance: 84.1
click at [902, 394] on div "000000 100 %" at bounding box center [808, 436] width 201 height 164
type input "24"
click at [870, 416] on div "Editor contextual toolbar" at bounding box center [808, 441] width 180 height 82
type input "CC2020"
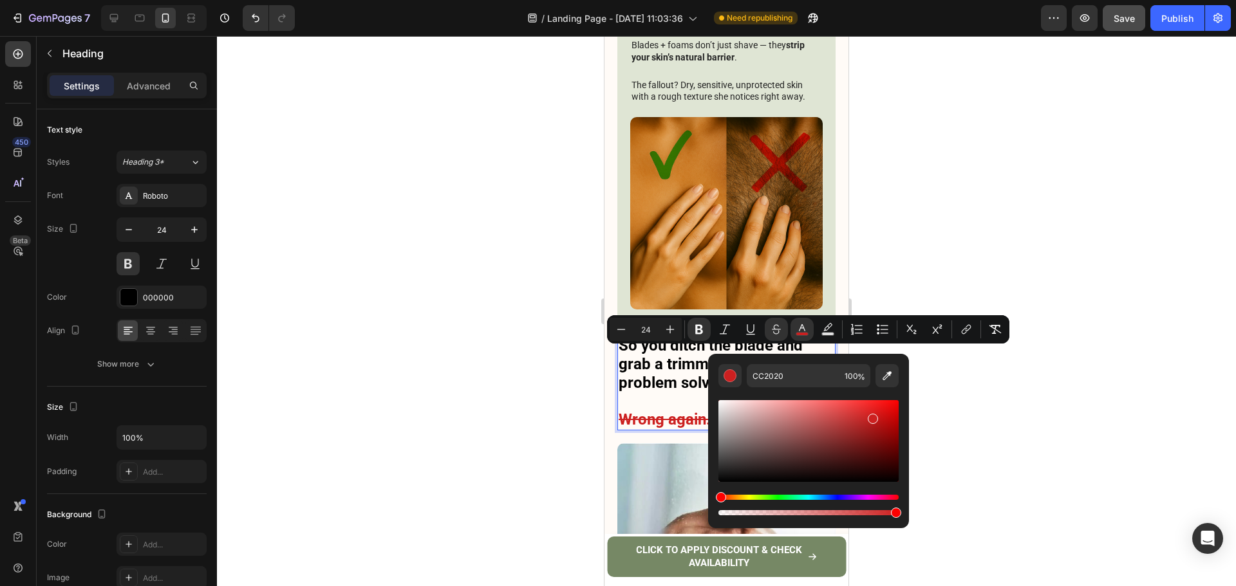
click at [1016, 364] on div at bounding box center [726, 311] width 1019 height 550
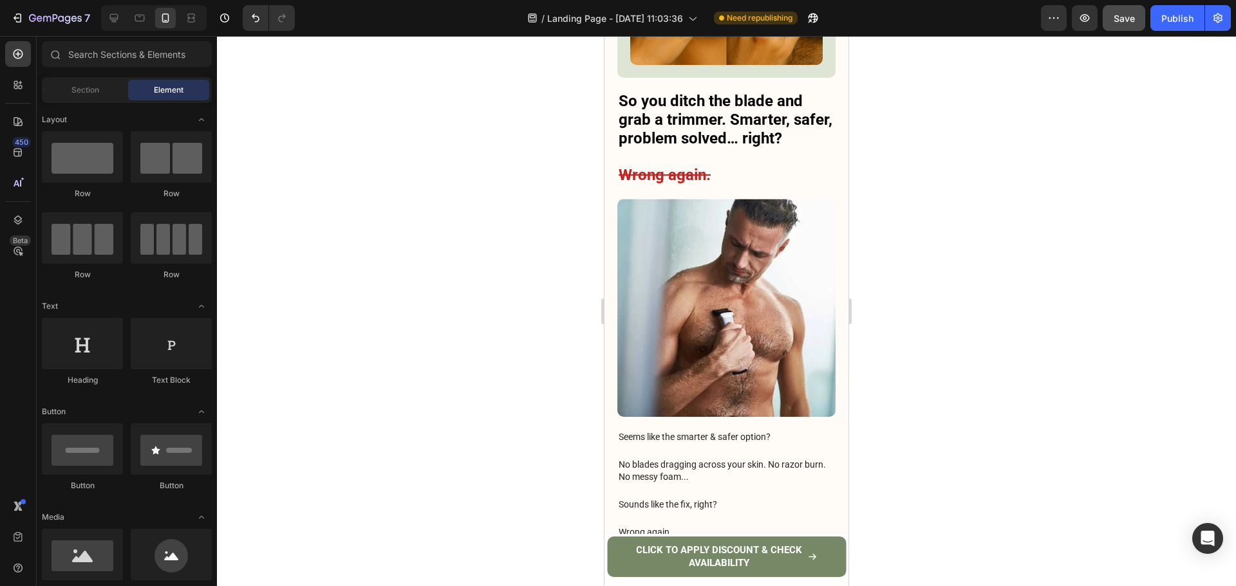
scroll to position [2100, 0]
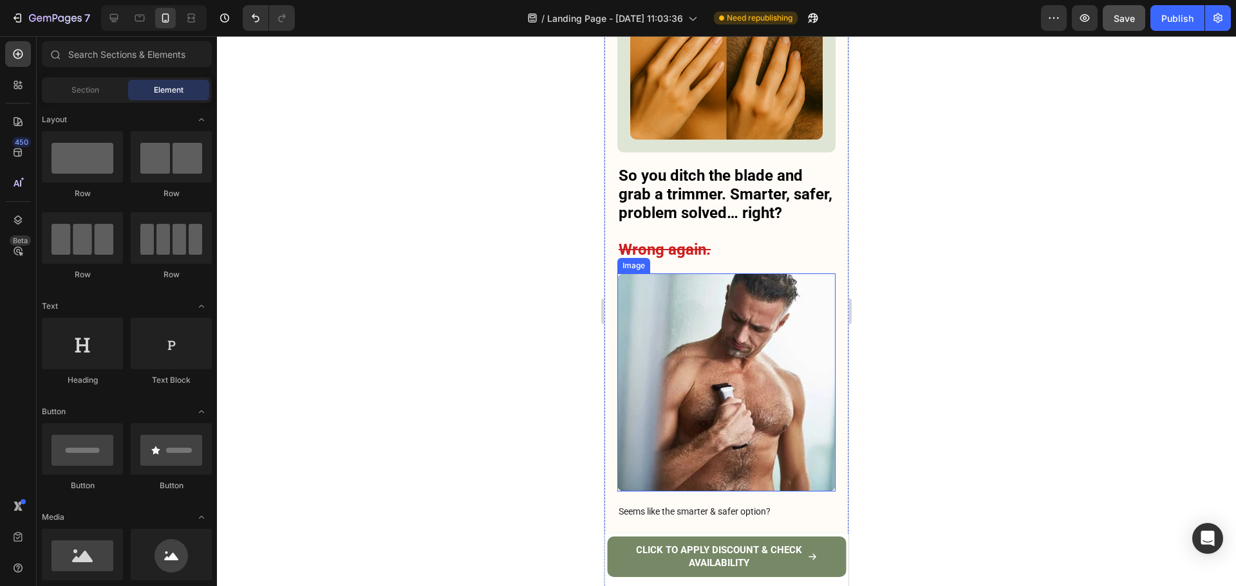
click at [735, 293] on img at bounding box center [726, 382] width 218 height 218
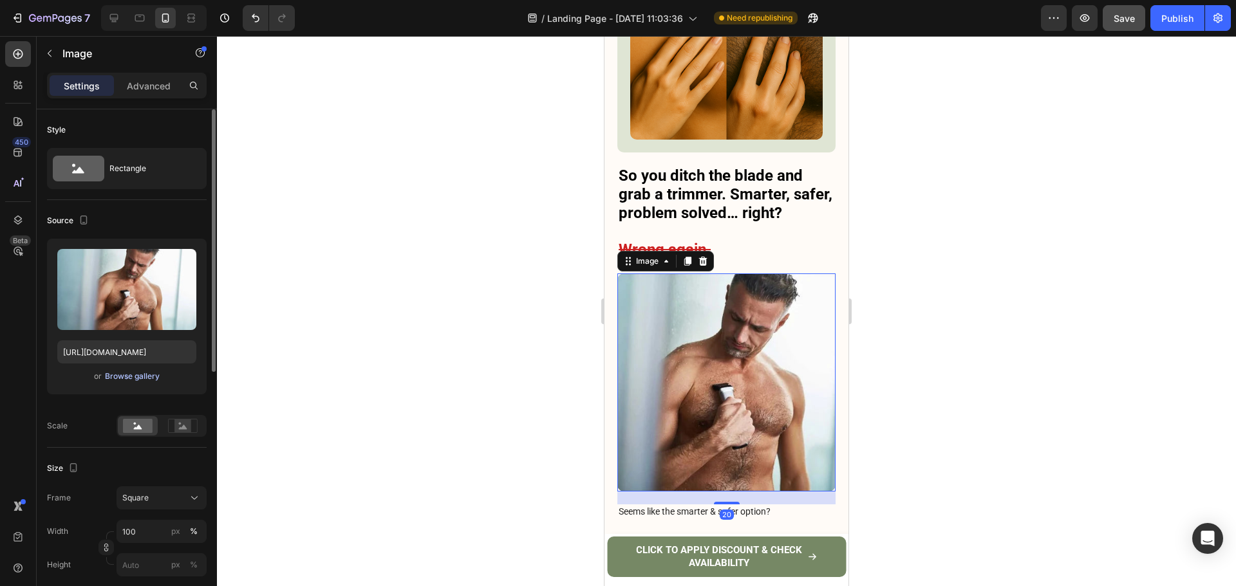
click at [138, 376] on div "Browse gallery" at bounding box center [132, 377] width 55 height 12
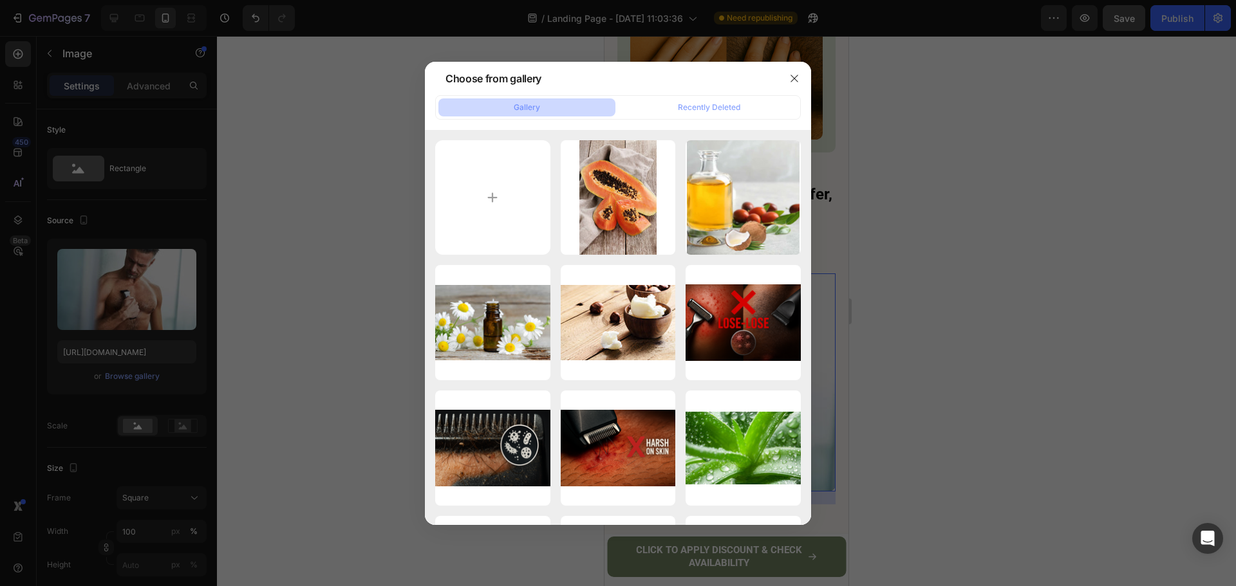
click at [808, 81] on div at bounding box center [793, 78] width 33 height 33
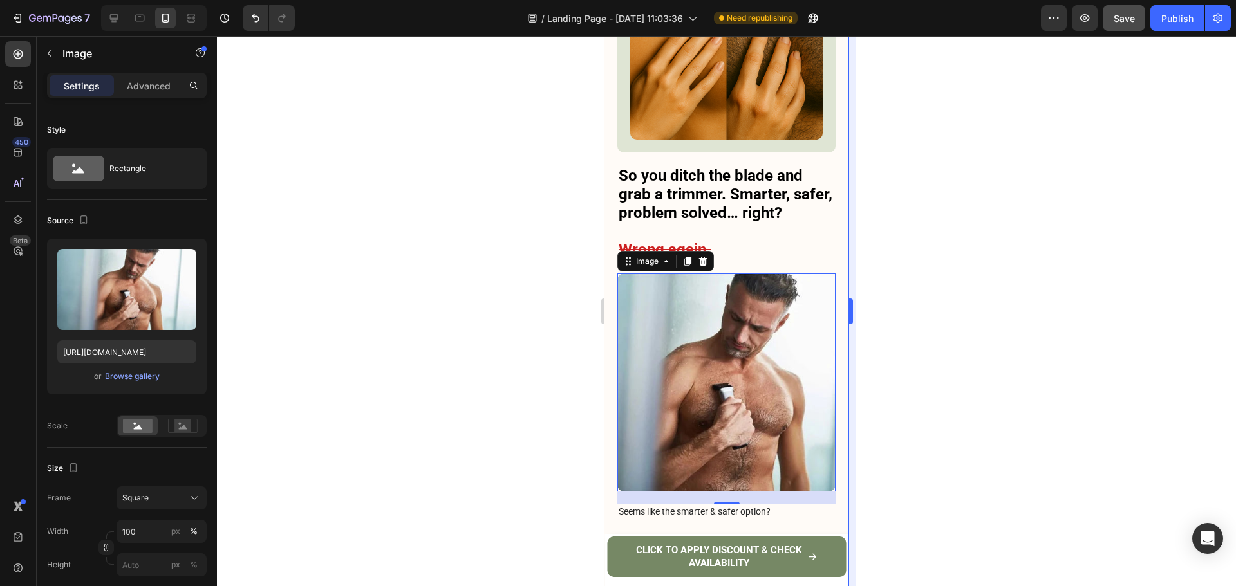
drag, startPoint x: 896, startPoint y: 210, endPoint x: 855, endPoint y: 218, distance: 42.5
click at [896, 210] on div at bounding box center [726, 311] width 1019 height 550
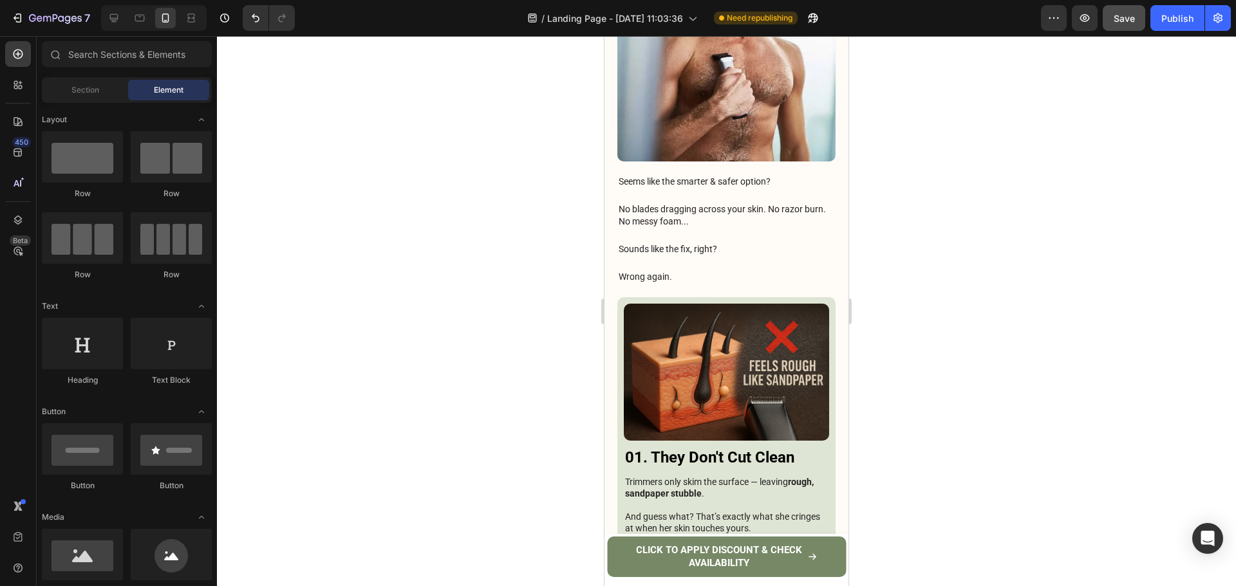
scroll to position [2117, 0]
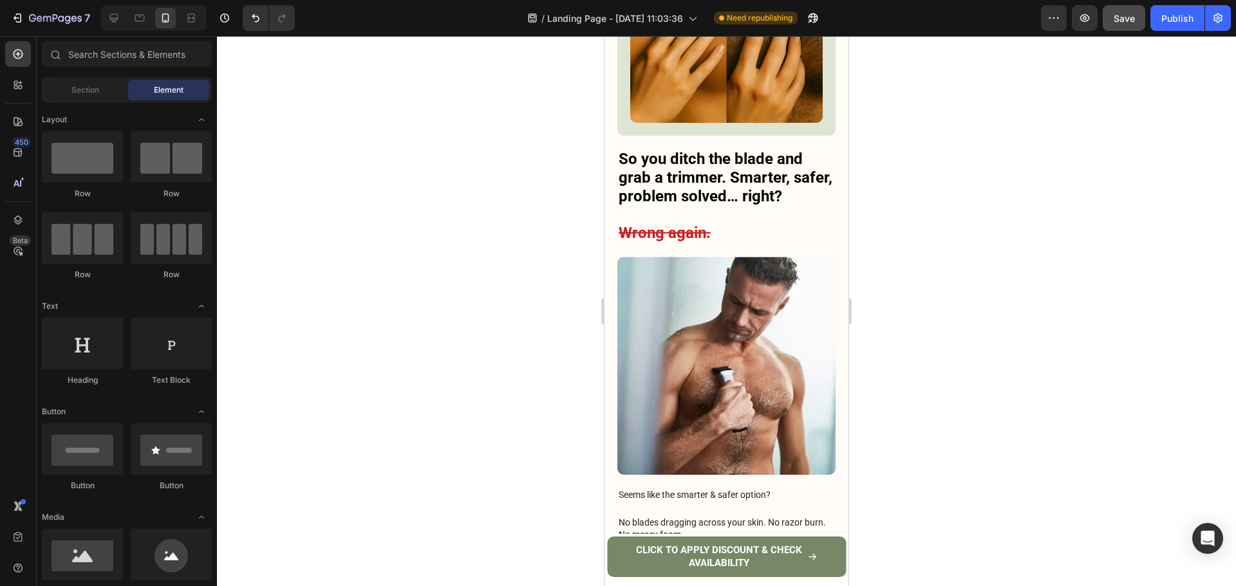
click at [763, 291] on img at bounding box center [726, 366] width 218 height 218
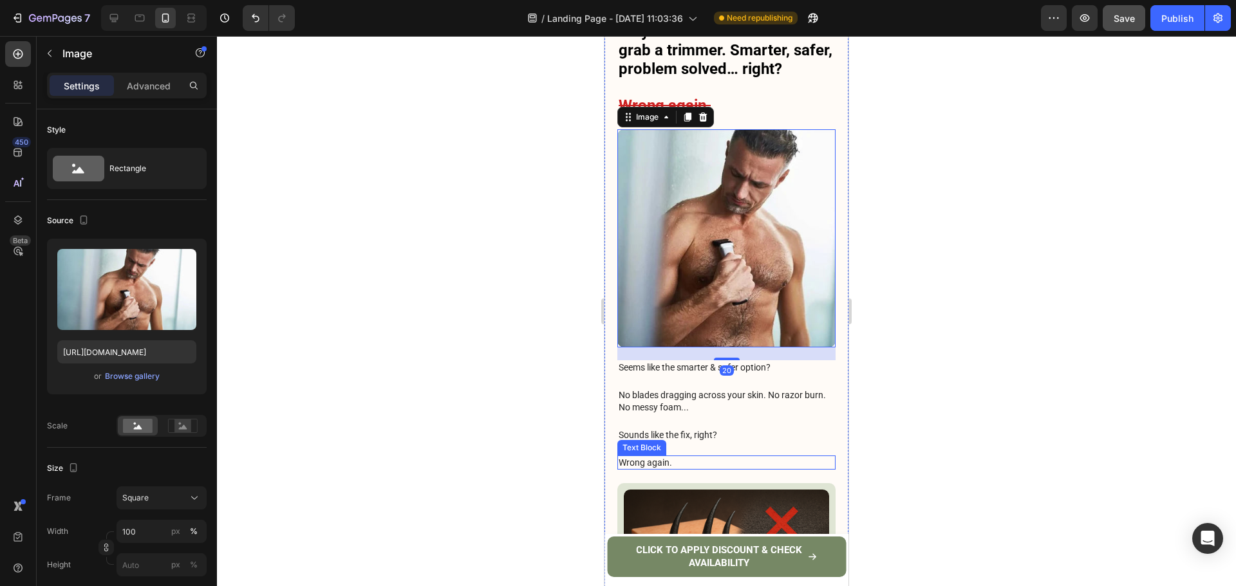
scroll to position [2246, 0]
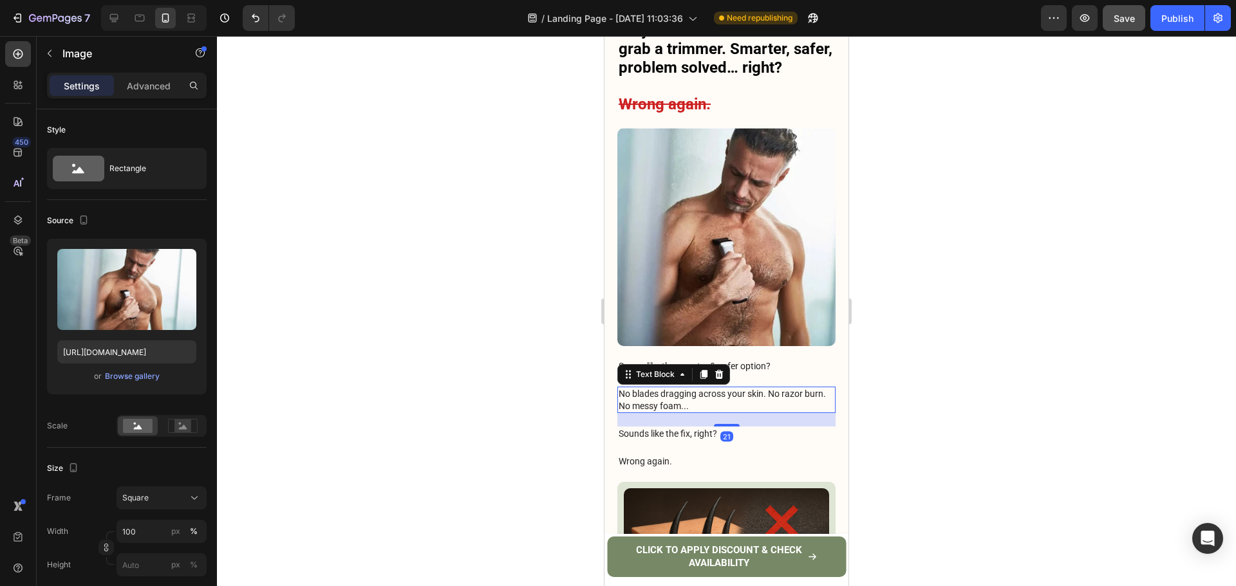
click at [775, 388] on p "No blades dragging across your skin. No razor burn. No messy foam..." at bounding box center [726, 399] width 216 height 23
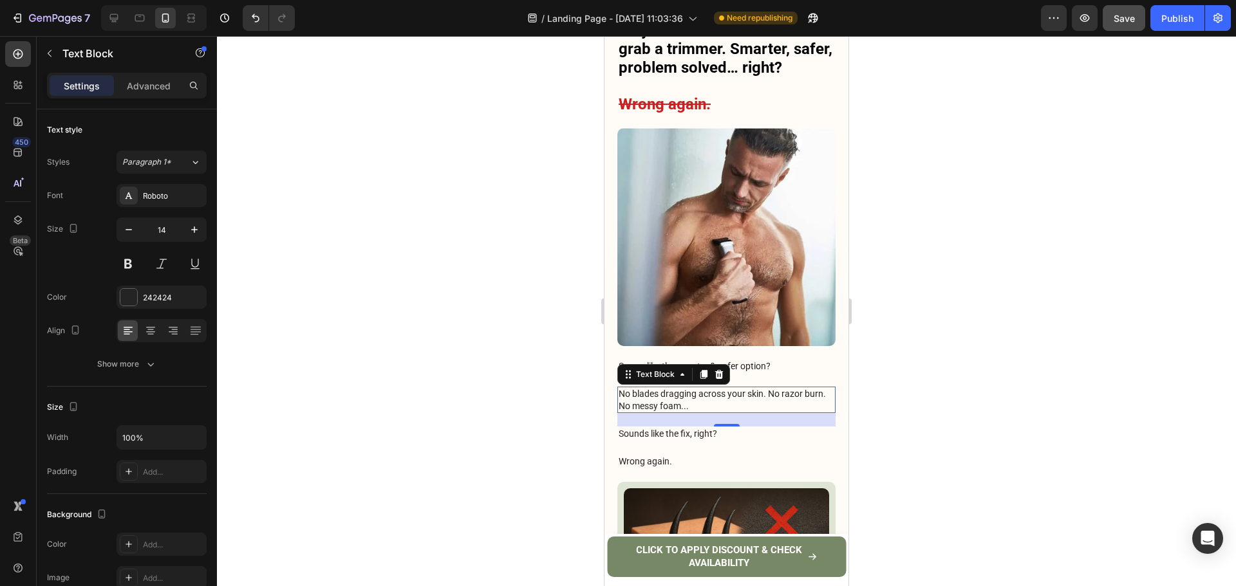
click at [716, 370] on icon at bounding box center [719, 374] width 8 height 9
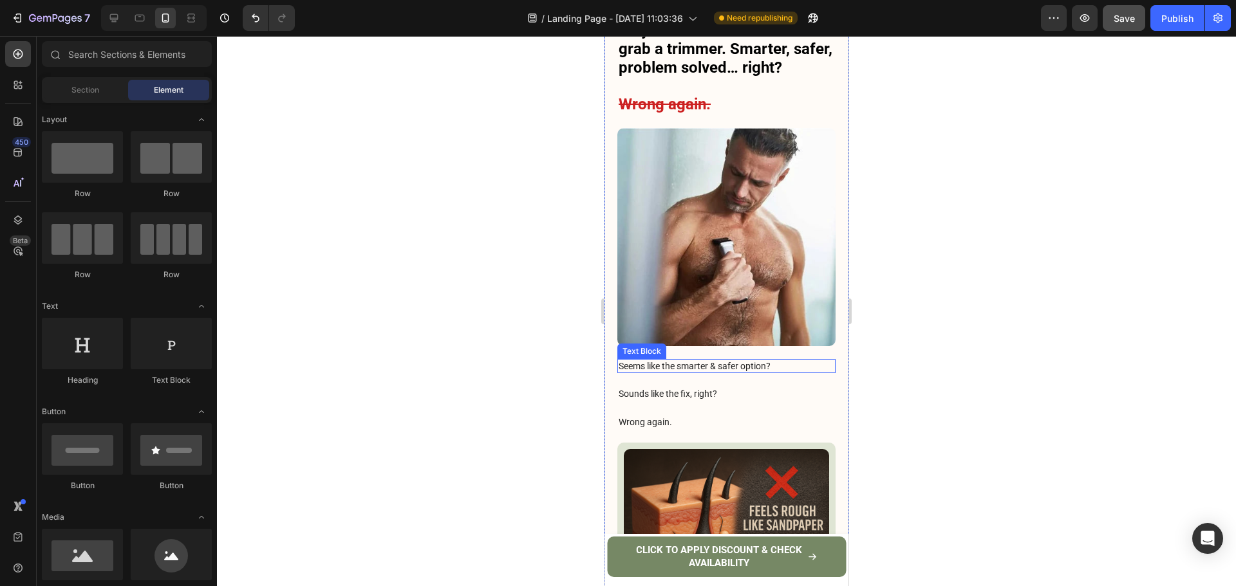
click at [716, 360] on p "Seems like the smarter & safer option?" at bounding box center [726, 366] width 216 height 12
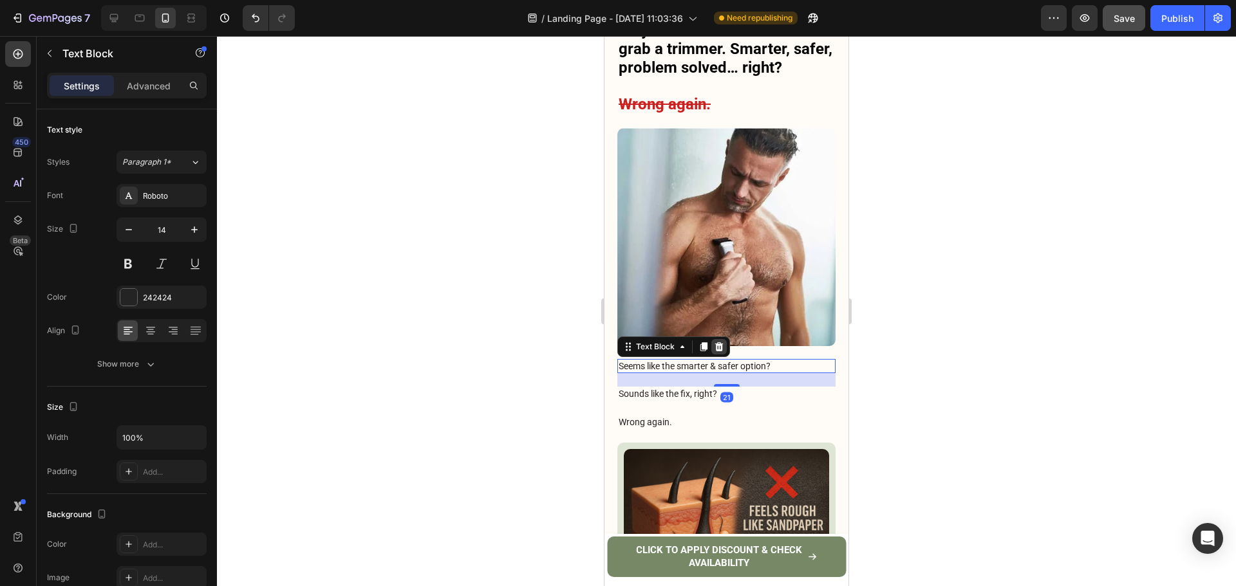
click at [716, 342] on icon at bounding box center [719, 346] width 8 height 9
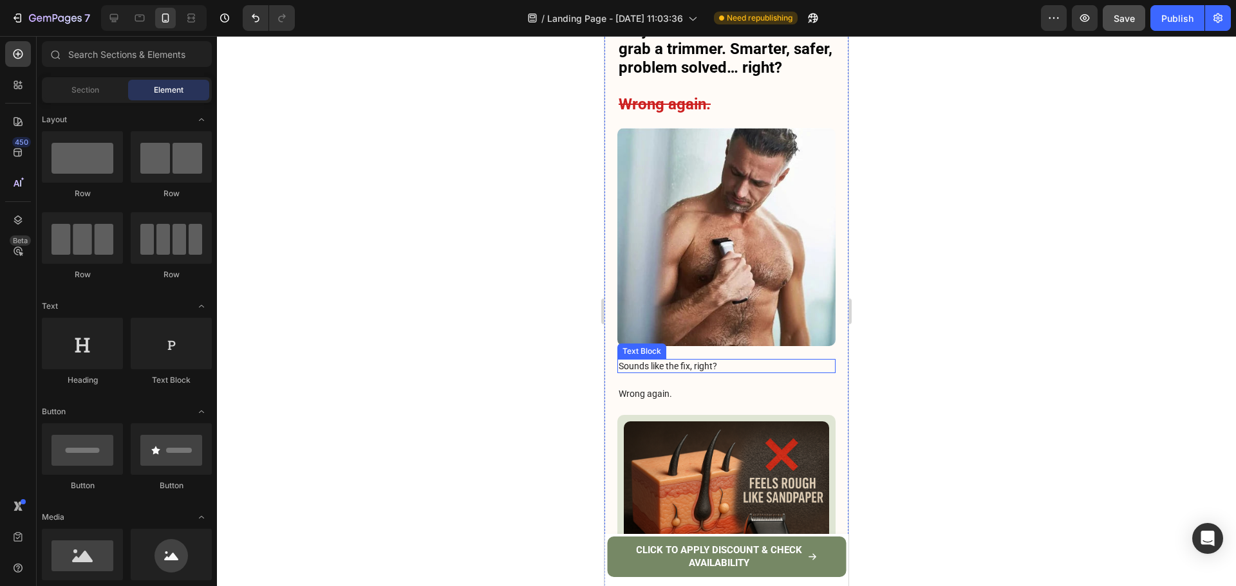
click at [707, 360] on p "Sounds like the fix, right?" at bounding box center [726, 366] width 216 height 12
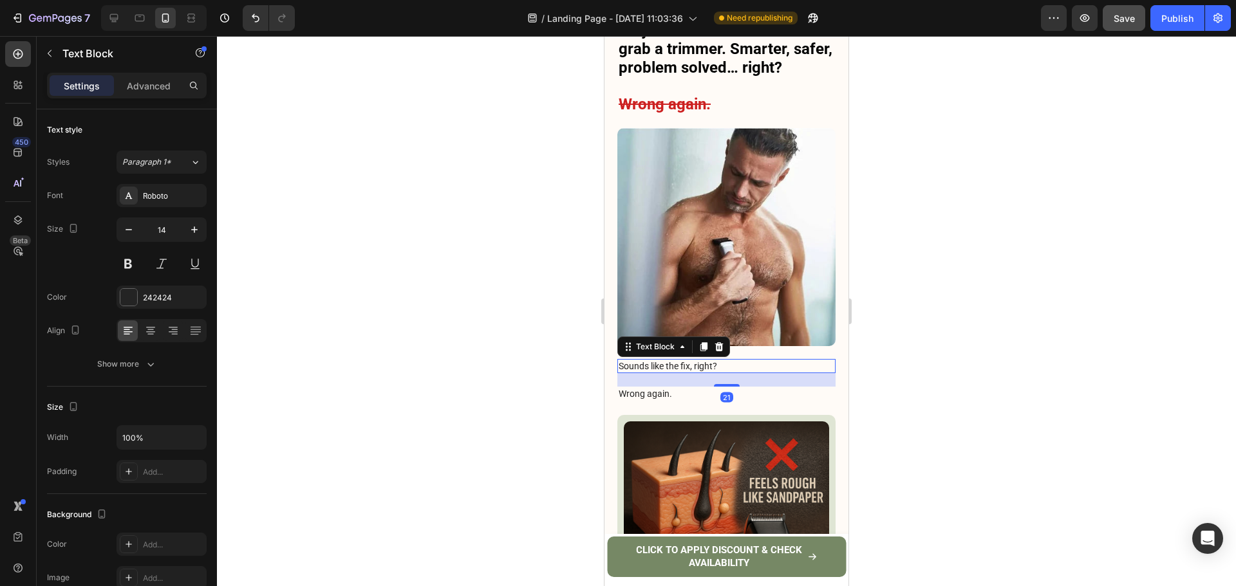
click at [717, 342] on icon at bounding box center [719, 346] width 8 height 9
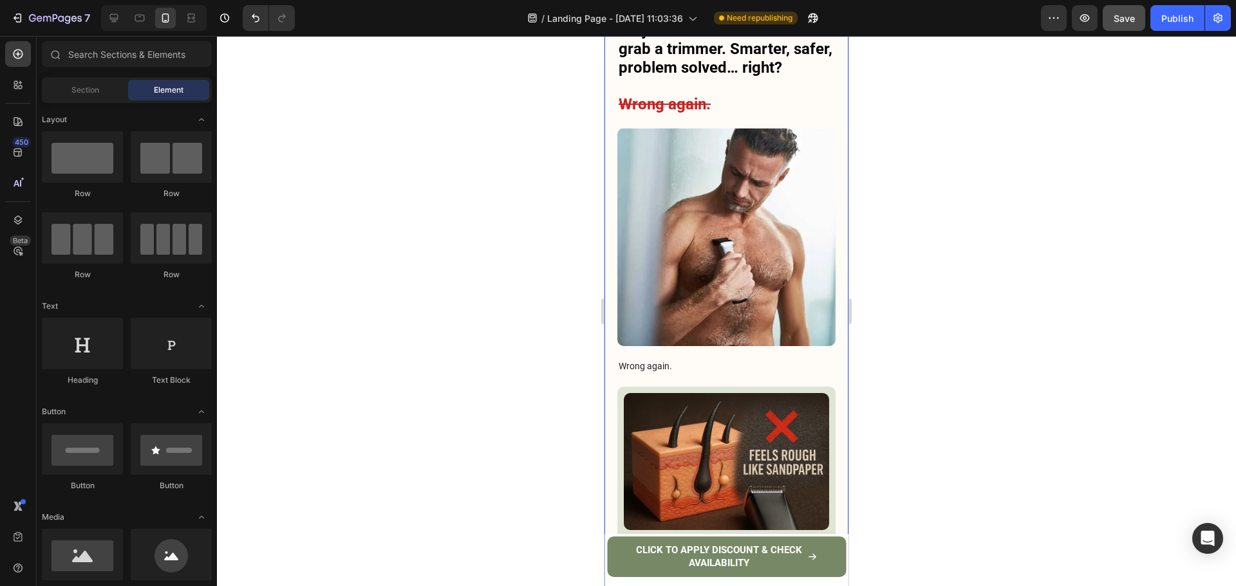
click at [676, 360] on p "Wrong again." at bounding box center [726, 366] width 216 height 12
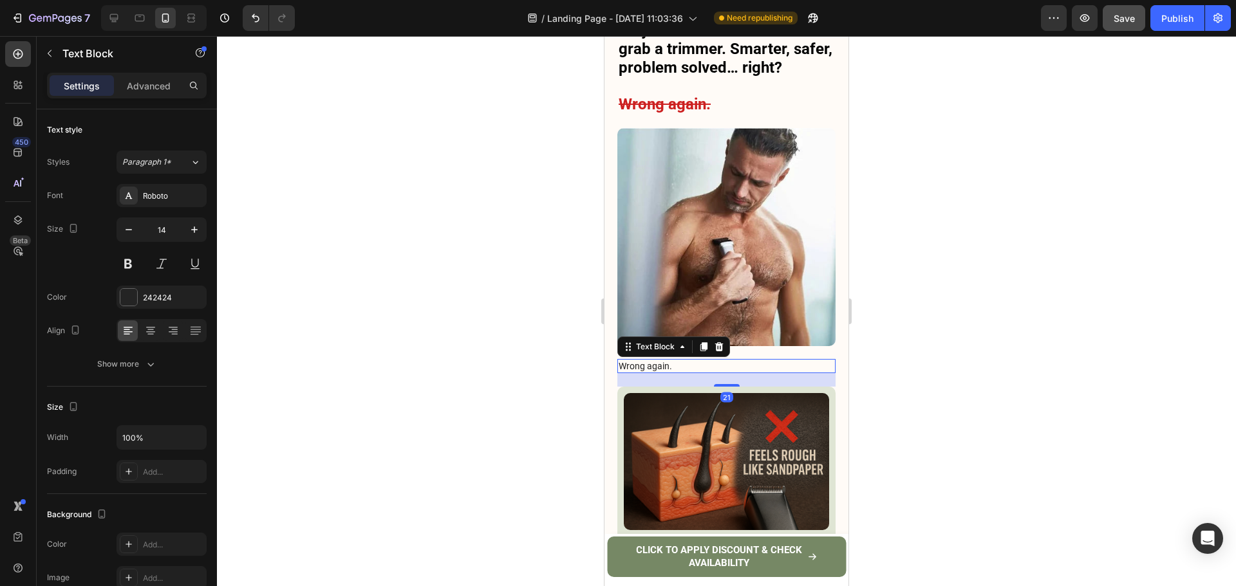
click at [719, 342] on icon at bounding box center [719, 346] width 8 height 9
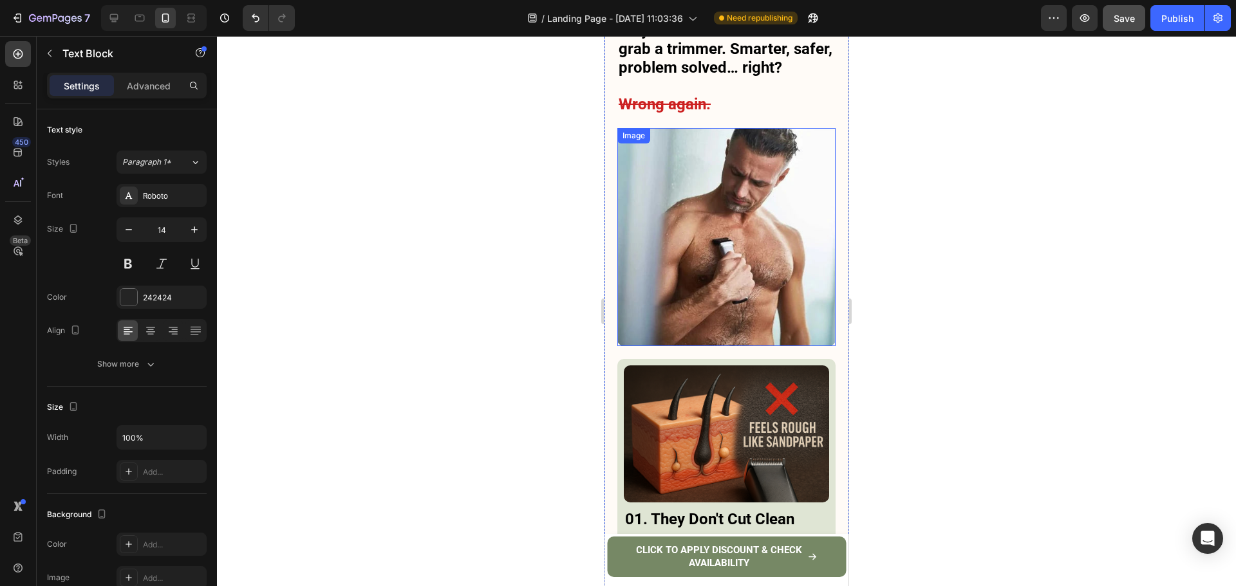
click at [730, 226] on img at bounding box center [726, 237] width 218 height 218
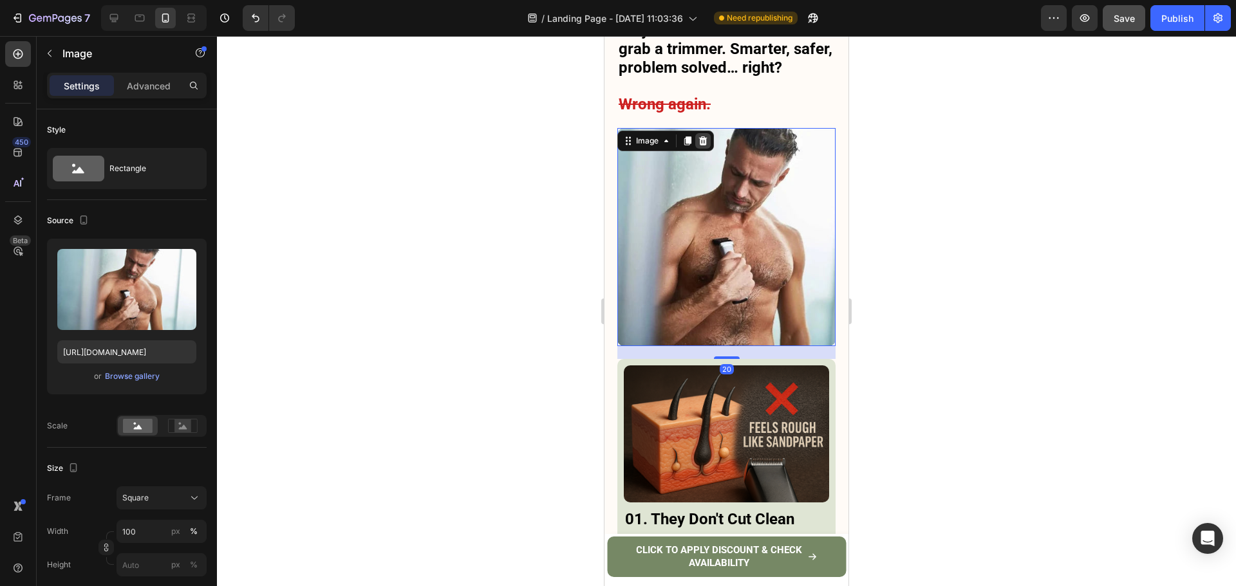
click at [709, 133] on div at bounding box center [702, 140] width 15 height 15
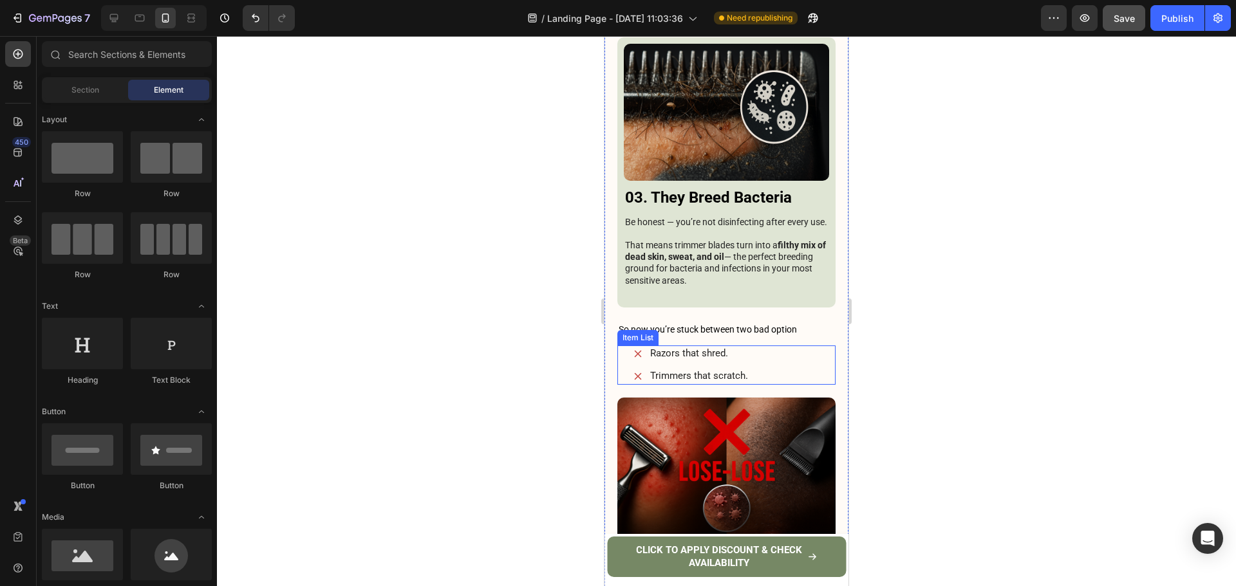
scroll to position [2954, 0]
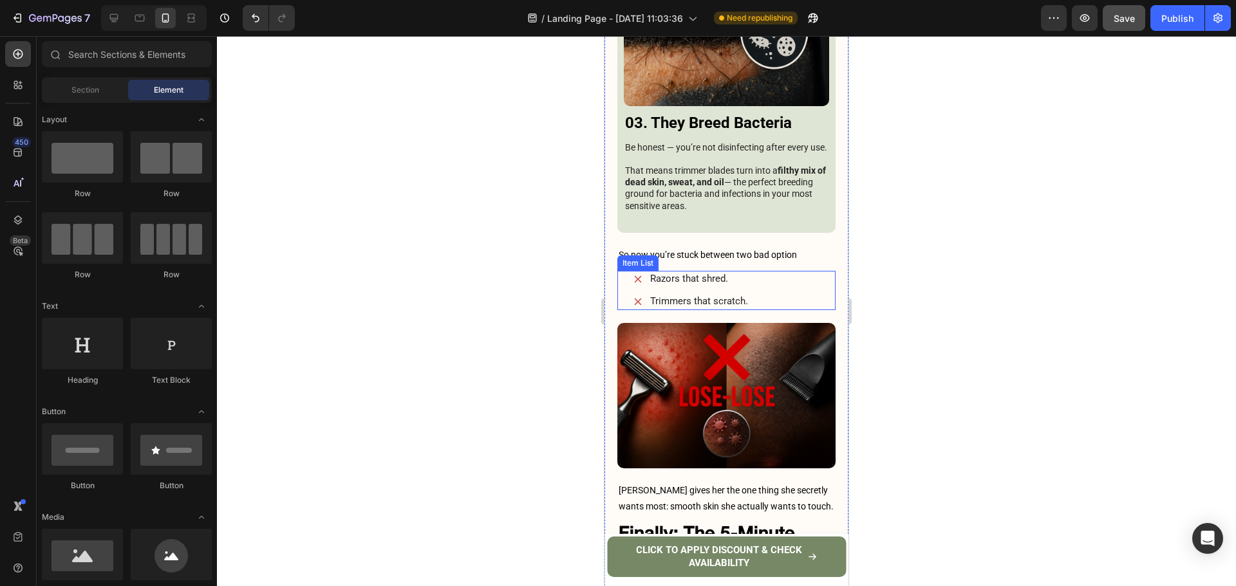
click at [712, 246] on h3 "So now you’re stuck between two bad option" at bounding box center [726, 255] width 218 height 19
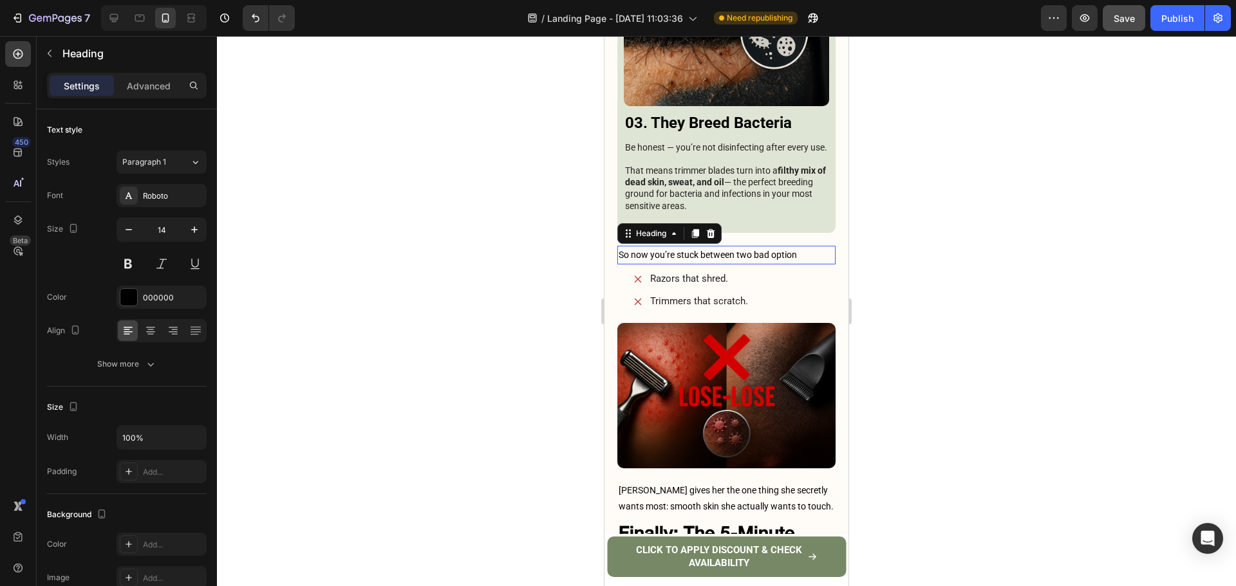
click at [712, 246] on h3 "So now you’re stuck between two bad option" at bounding box center [726, 255] width 218 height 19
click at [712, 247] on p "So now you’re stuck between two bad option" at bounding box center [726, 255] width 216 height 16
click at [678, 273] on p "Razors that shred." at bounding box center [699, 279] width 98 height 13
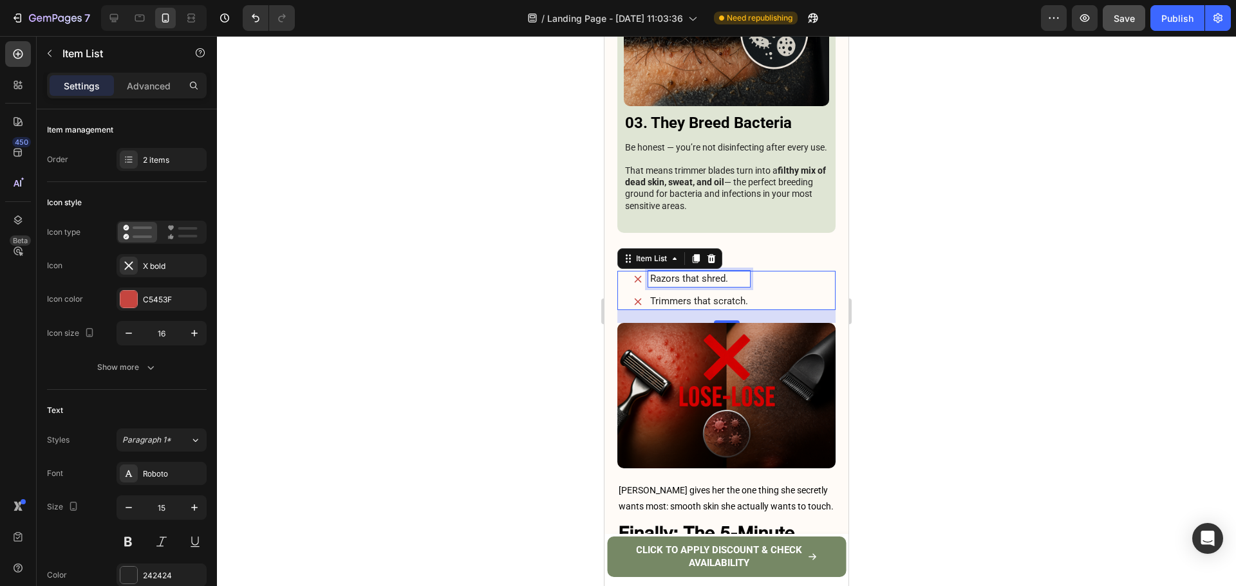
click at [678, 273] on p "Razors that shred." at bounding box center [699, 279] width 98 height 13
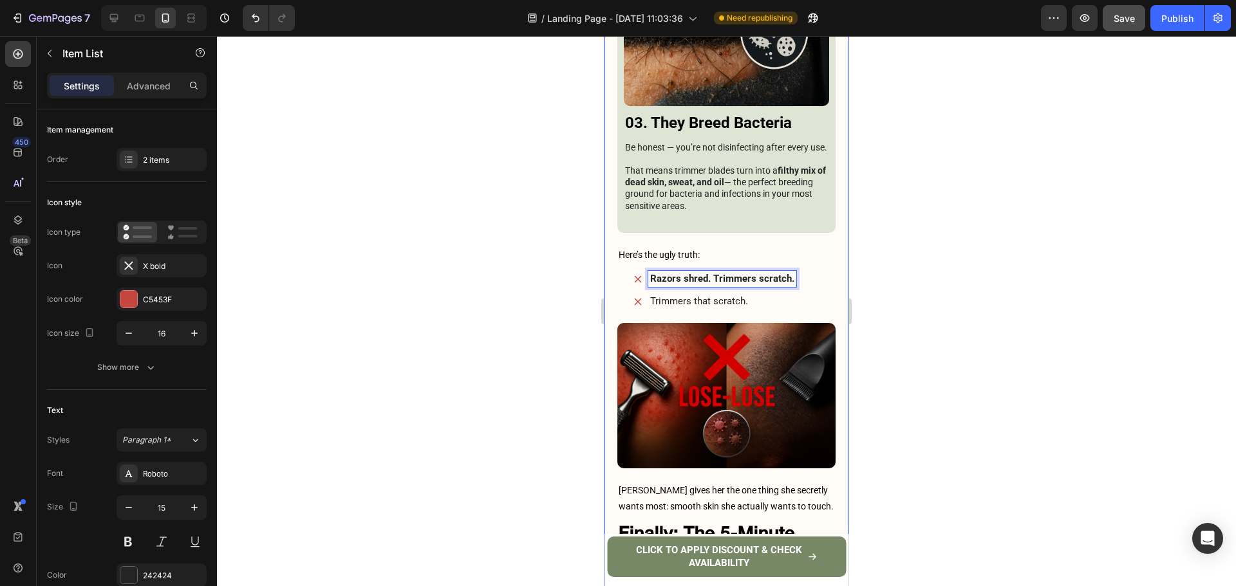
click at [945, 219] on div at bounding box center [726, 311] width 1019 height 550
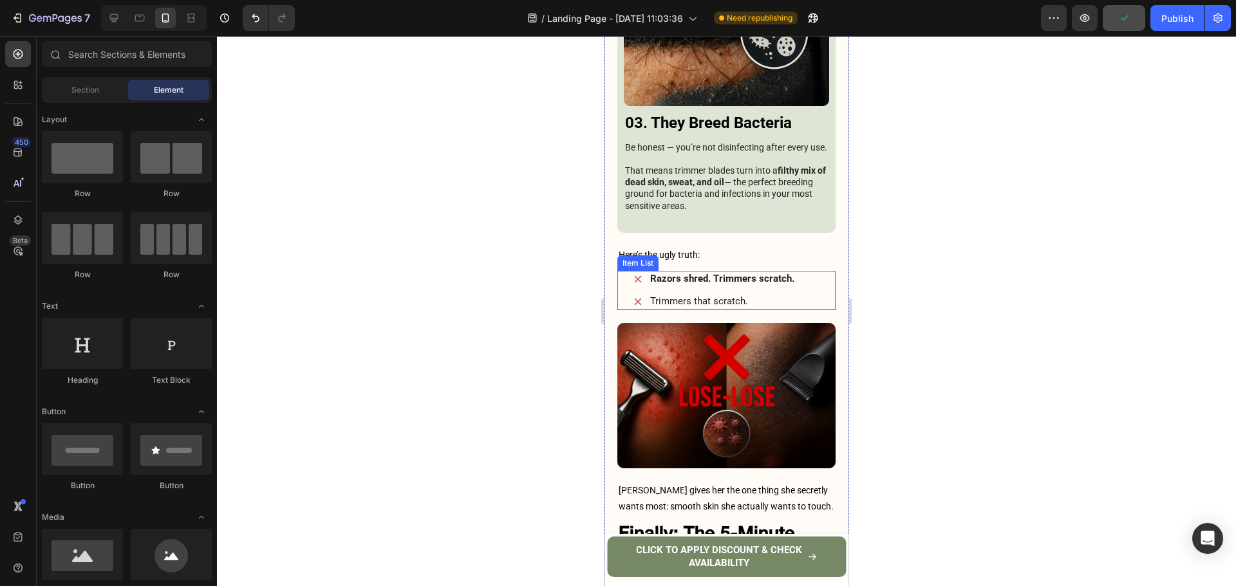
click at [699, 295] on p "Trimmers that scratch." at bounding box center [722, 301] width 144 height 13
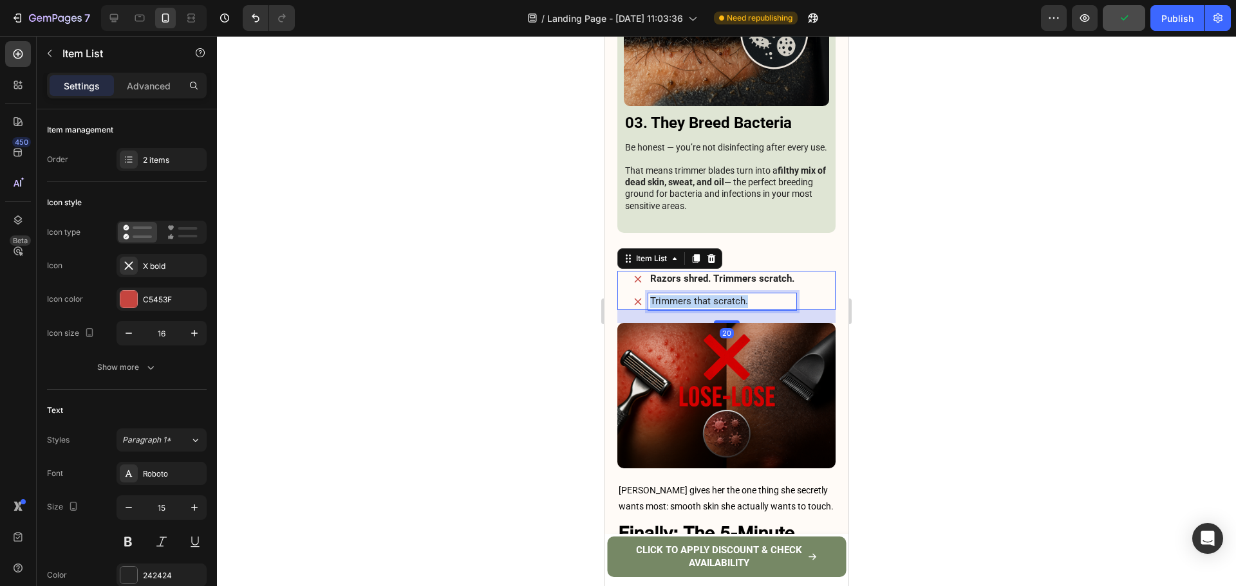
click at [699, 295] on p "Trimmers that scratch." at bounding box center [722, 301] width 144 height 13
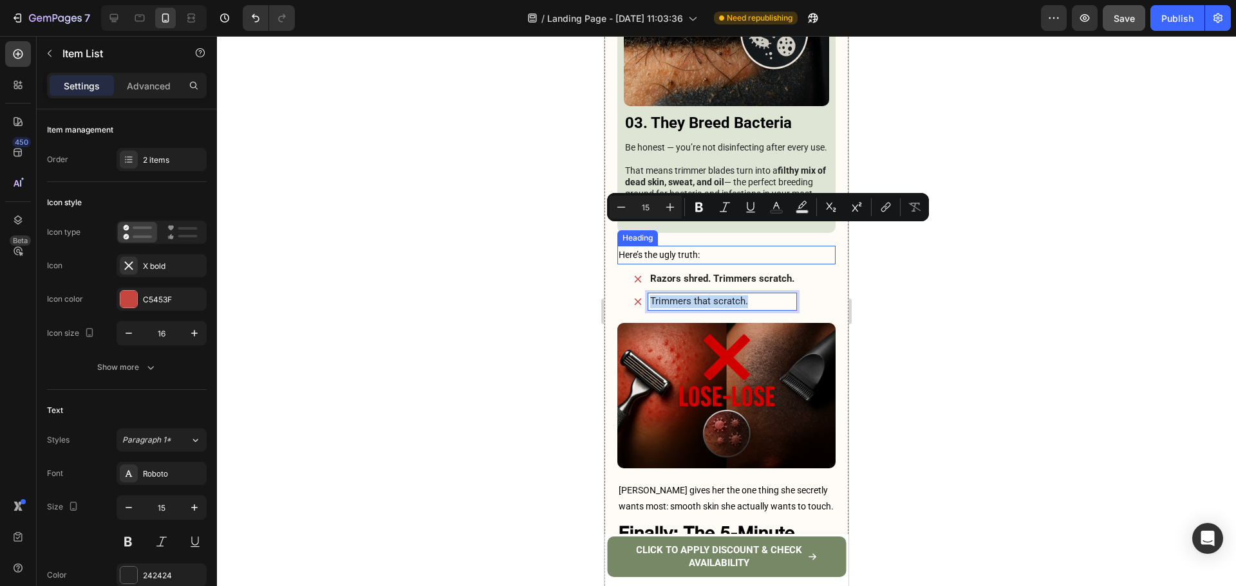
click at [707, 247] on p "Here’s the ugly truth:" at bounding box center [726, 255] width 216 height 16
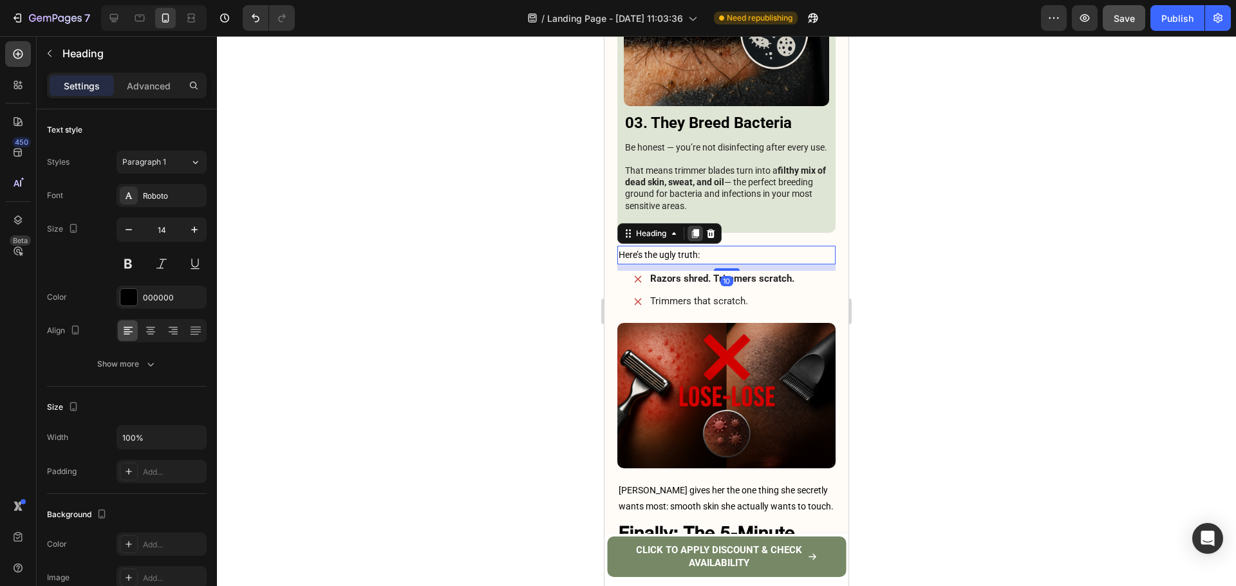
click at [696, 229] on icon at bounding box center [695, 233] width 7 height 9
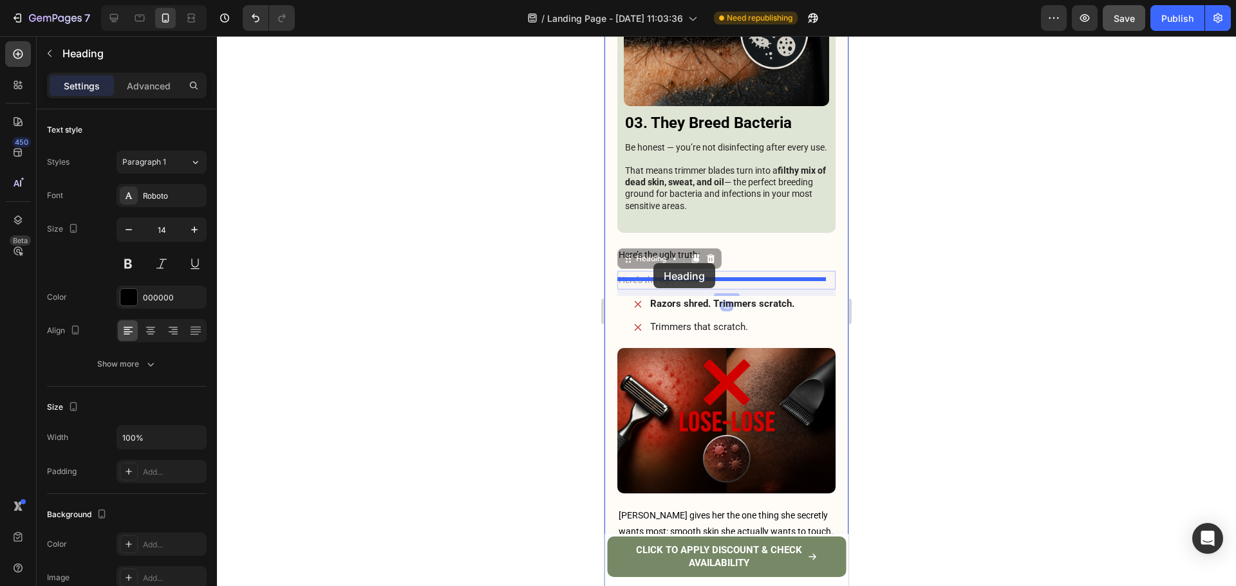
drag, startPoint x: 642, startPoint y: 192, endPoint x: 653, endPoint y: 263, distance: 71.7
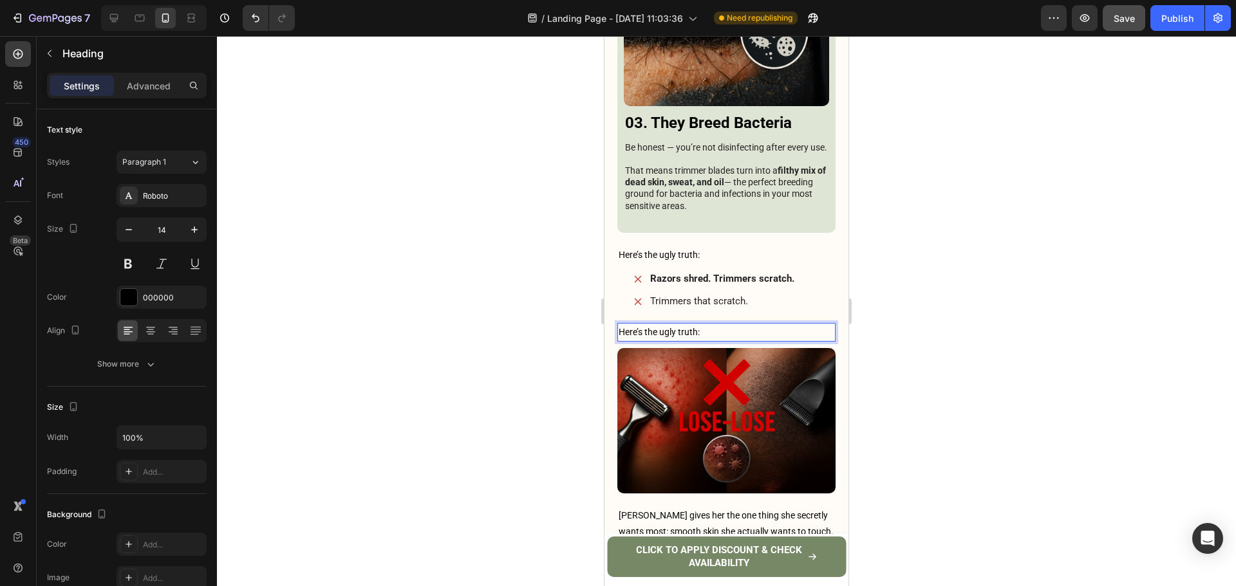
click at [696, 323] on h3 "Here’s the ugly truth:" at bounding box center [726, 332] width 218 height 19
click at [696, 324] on p "Here’s the ugly truth:" at bounding box center [726, 332] width 216 height 16
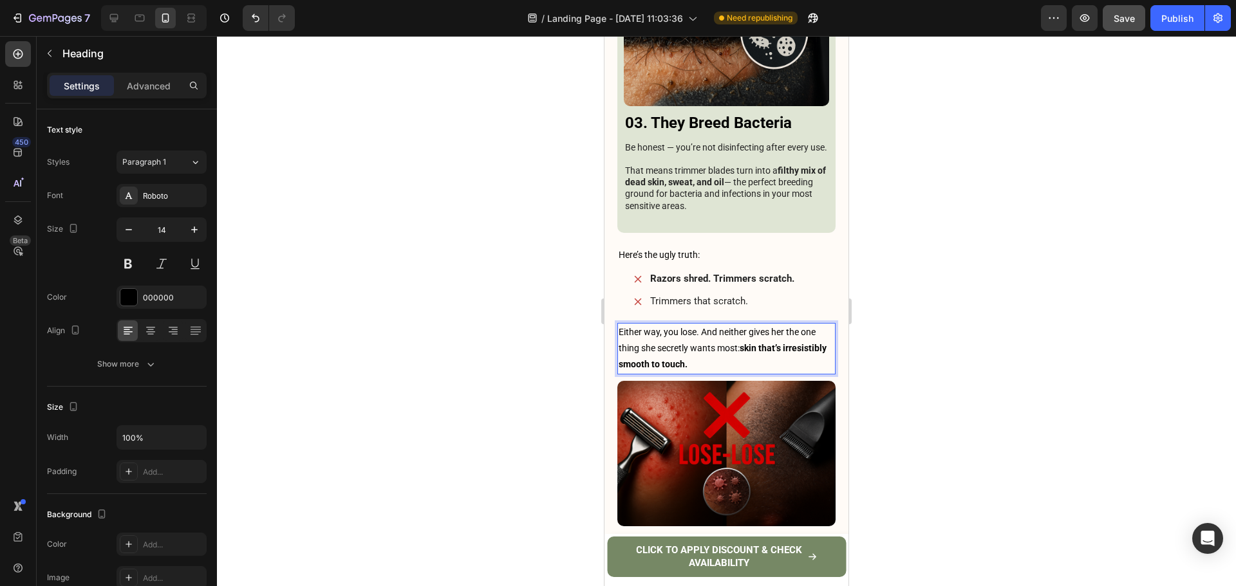
click at [944, 259] on div at bounding box center [726, 311] width 1019 height 550
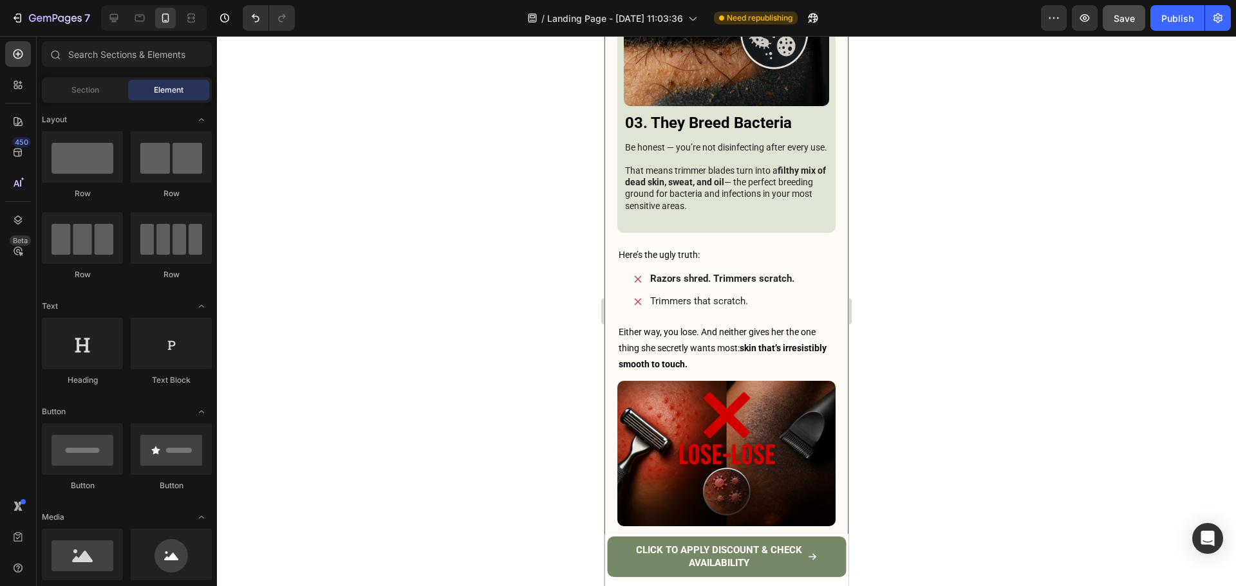
click at [759, 295] on p "Trimmers that scratch." at bounding box center [722, 301] width 144 height 13
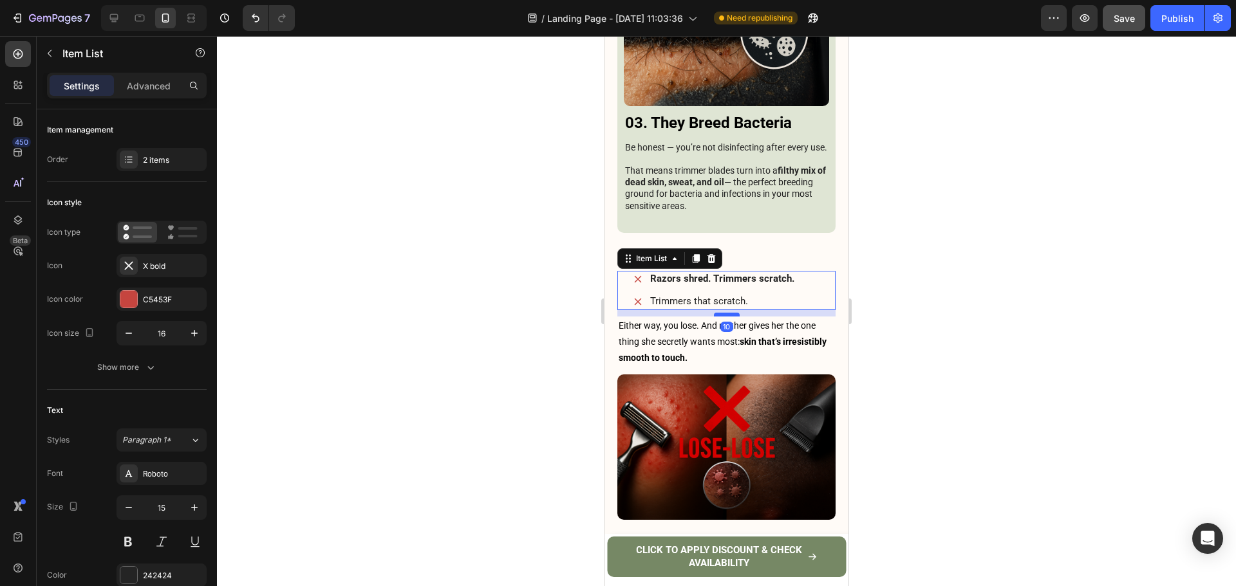
drag, startPoint x: 728, startPoint y: 252, endPoint x: 733, endPoint y: 246, distance: 8.2
click at [733, 313] on div at bounding box center [727, 315] width 26 height 4
type input "100%"
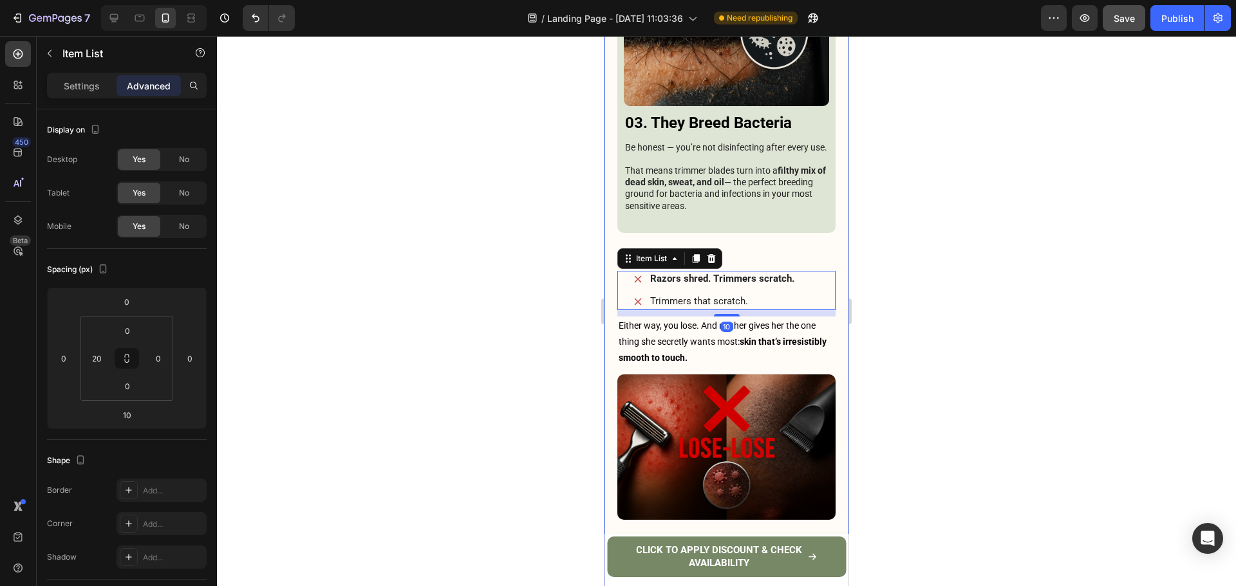
click at [755, 247] on p "Here’s the ugly truth:" at bounding box center [726, 255] width 216 height 16
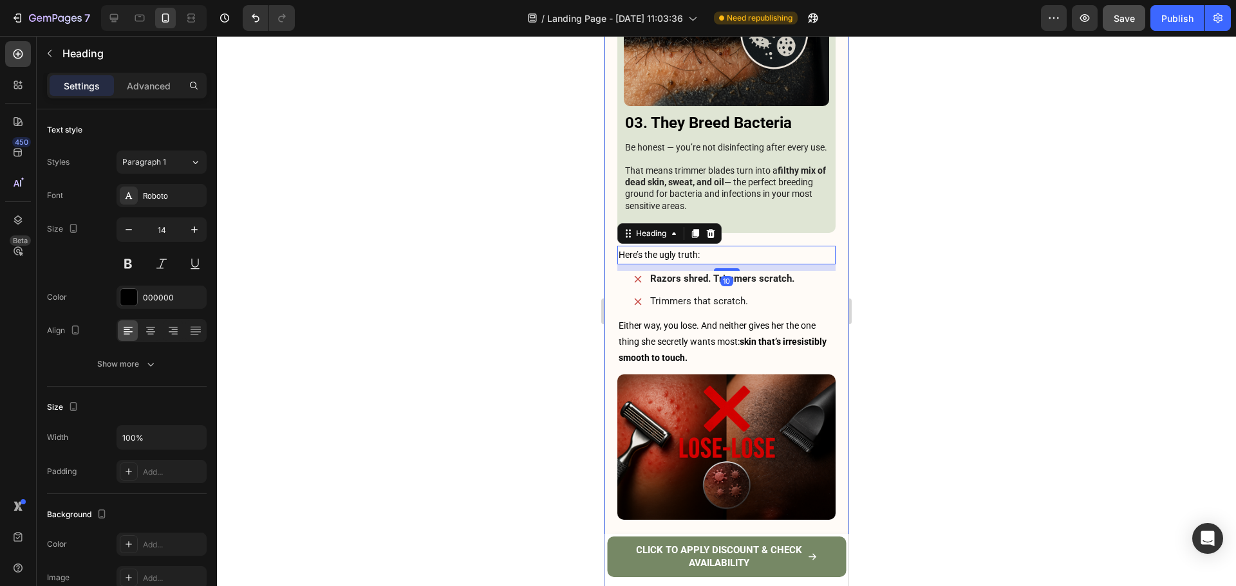
click at [945, 221] on div at bounding box center [726, 311] width 1019 height 550
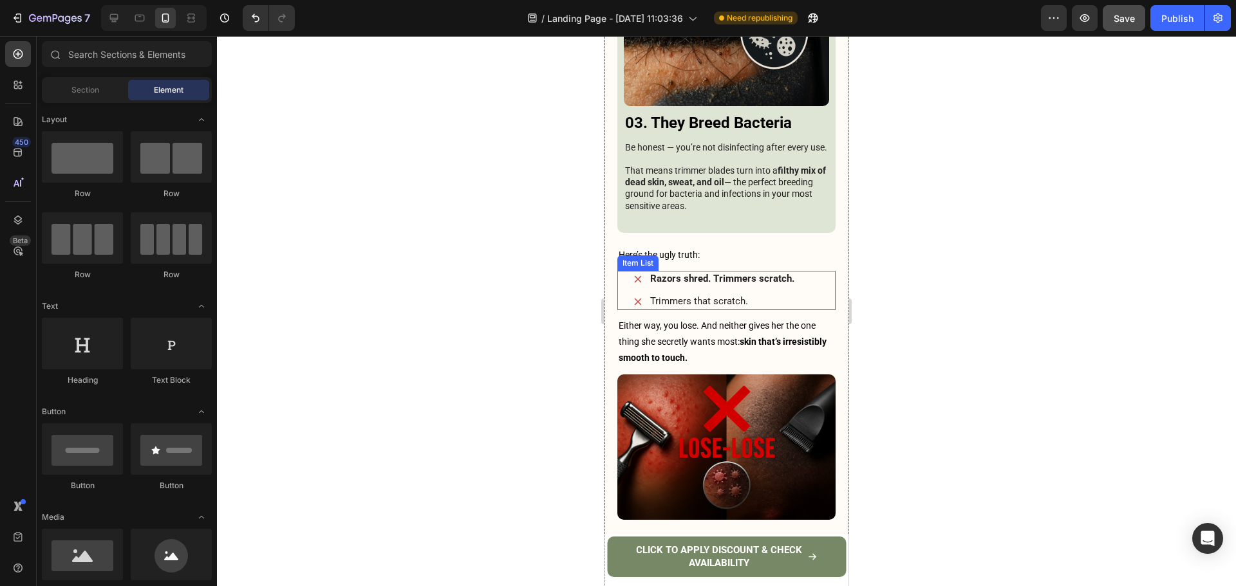
click at [778, 295] on p "Trimmers that scratch." at bounding box center [722, 301] width 144 height 13
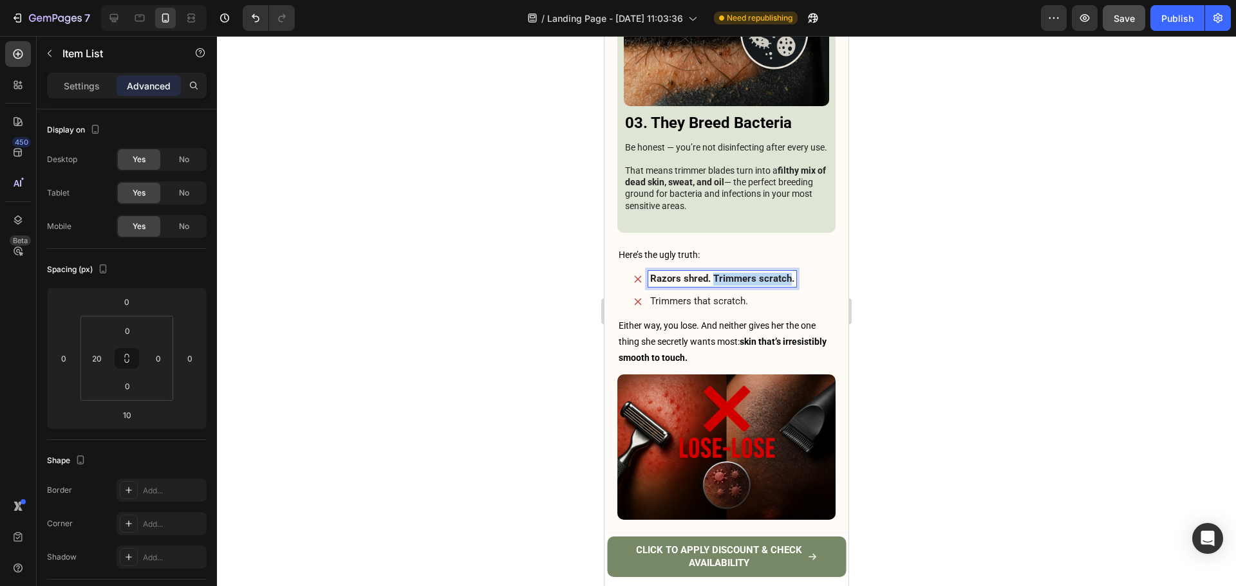
drag, startPoint x: 713, startPoint y: 212, endPoint x: 757, endPoint y: 221, distance: 45.2
click at [789, 273] on strong "Razors shred. Trimmers scratch." at bounding box center [722, 279] width 144 height 12
copy strong "Trimmers scratch"
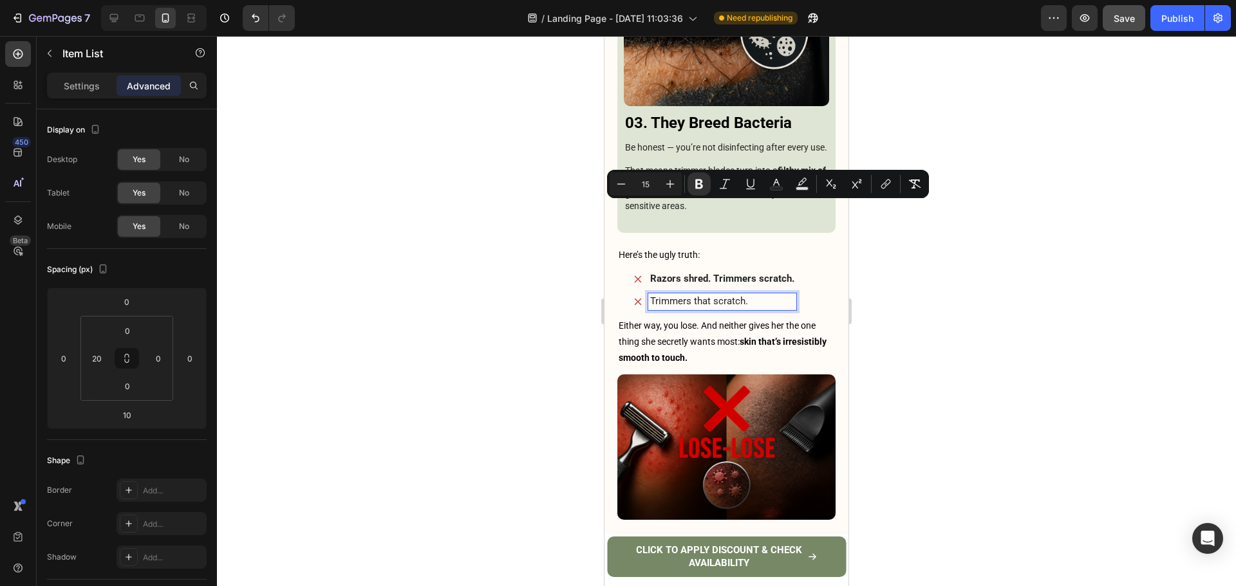
click at [739, 295] on p "Trimmers that scratch." at bounding box center [722, 301] width 144 height 13
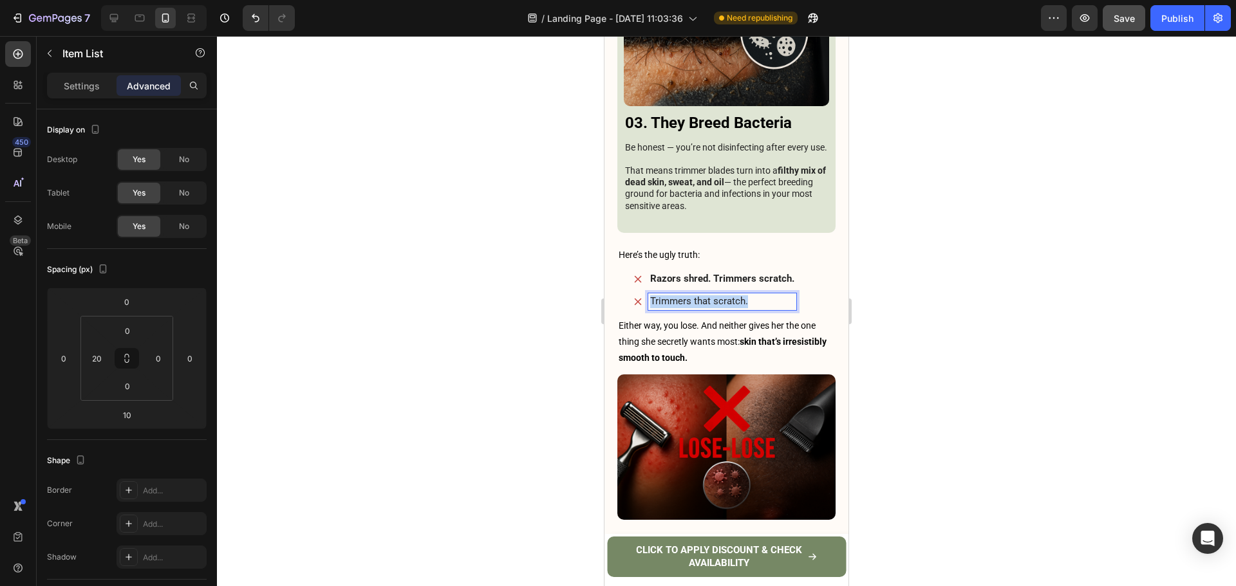
drag, startPoint x: 739, startPoint y: 228, endPoint x: 728, endPoint y: 228, distance: 10.9
click at [739, 295] on p "Trimmers that scratch." at bounding box center [722, 301] width 144 height 13
click at [719, 273] on strong "Razors shred. Trimmers scratch." at bounding box center [722, 279] width 144 height 12
click at [716, 273] on strong "Razors shred. Trimmers scratch." at bounding box center [722, 279] width 144 height 12
drag, startPoint x: 714, startPoint y: 208, endPoint x: 791, endPoint y: 212, distance: 77.3
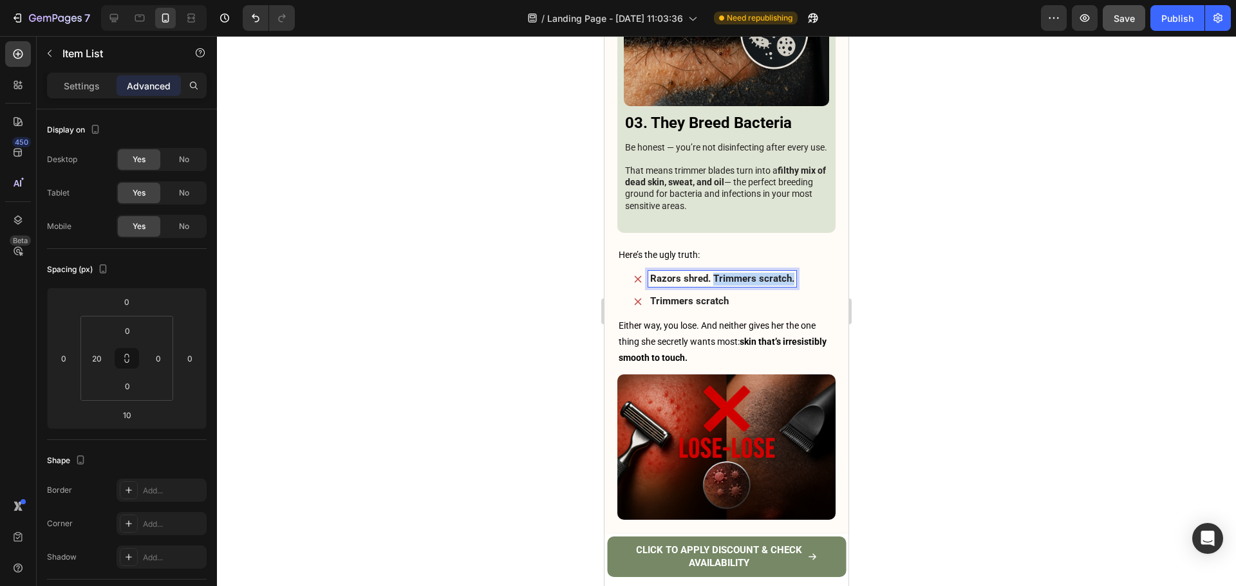
click at [791, 273] on strong "Razors shred. Trimmers scratch." at bounding box center [722, 279] width 144 height 12
click at [730, 271] on div "Razors shred. Trimmers scratch" at bounding box center [732, 290] width 205 height 39
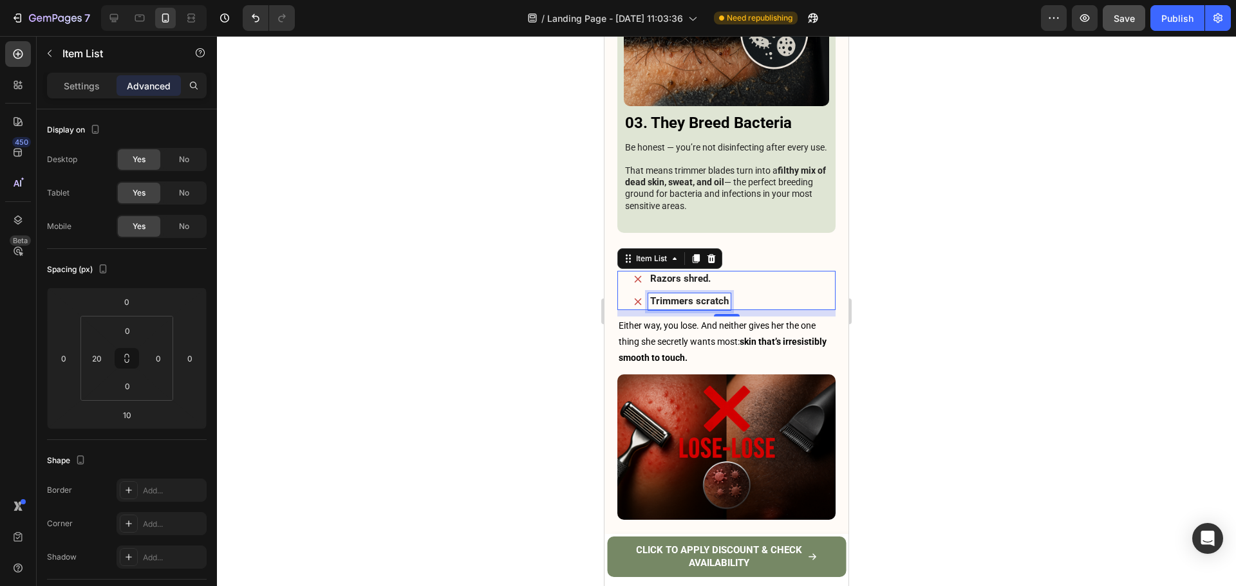
click at [728, 293] on div "Trimmers scratch" at bounding box center [689, 301] width 82 height 17
click at [992, 205] on div at bounding box center [726, 311] width 1019 height 550
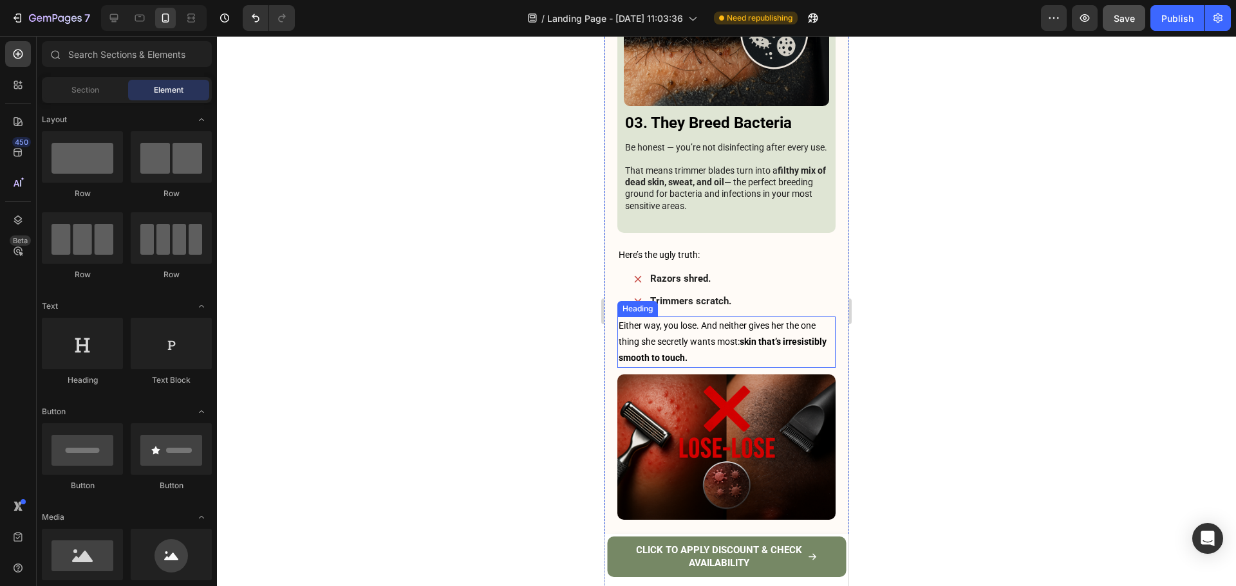
click at [746, 318] on p "Either way, you lose. And neither gives her the one thing she secretly wants mo…" at bounding box center [726, 342] width 216 height 49
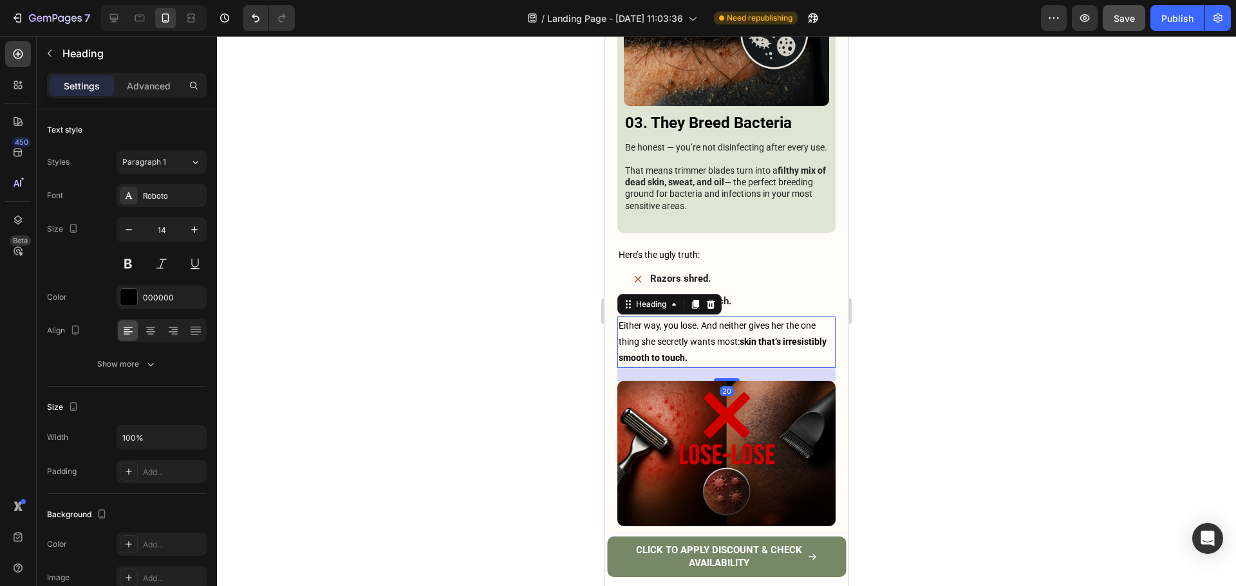
drag, startPoint x: 731, startPoint y: 303, endPoint x: 738, endPoint y: 310, distance: 9.6
click at [738, 368] on div "20" at bounding box center [726, 368] width 218 height 0
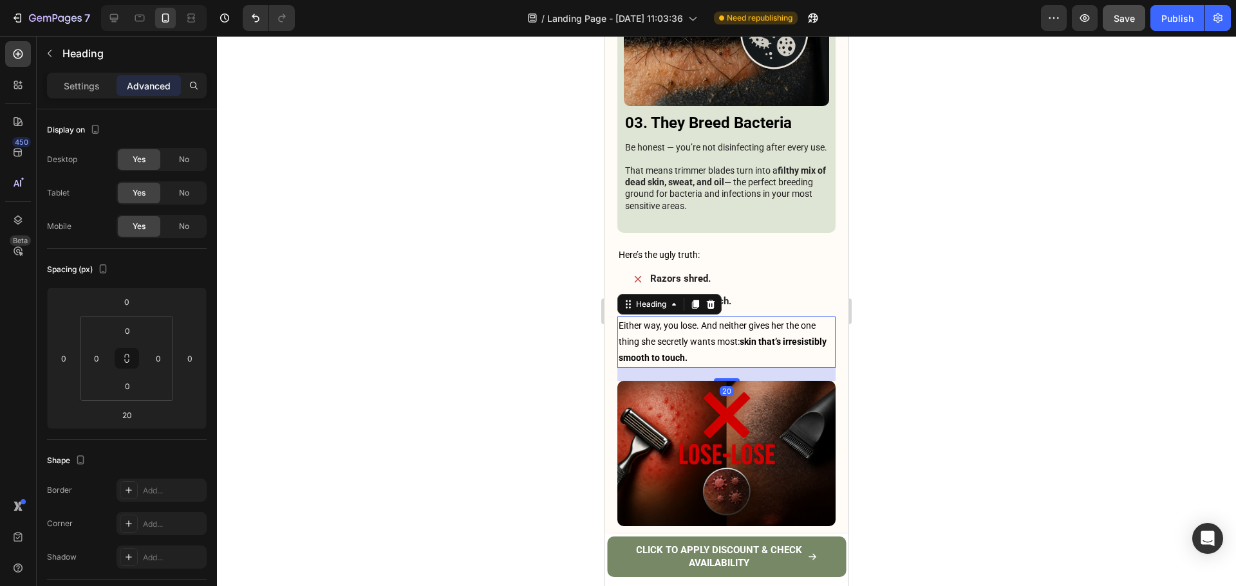
click at [962, 269] on div at bounding box center [726, 311] width 1019 height 550
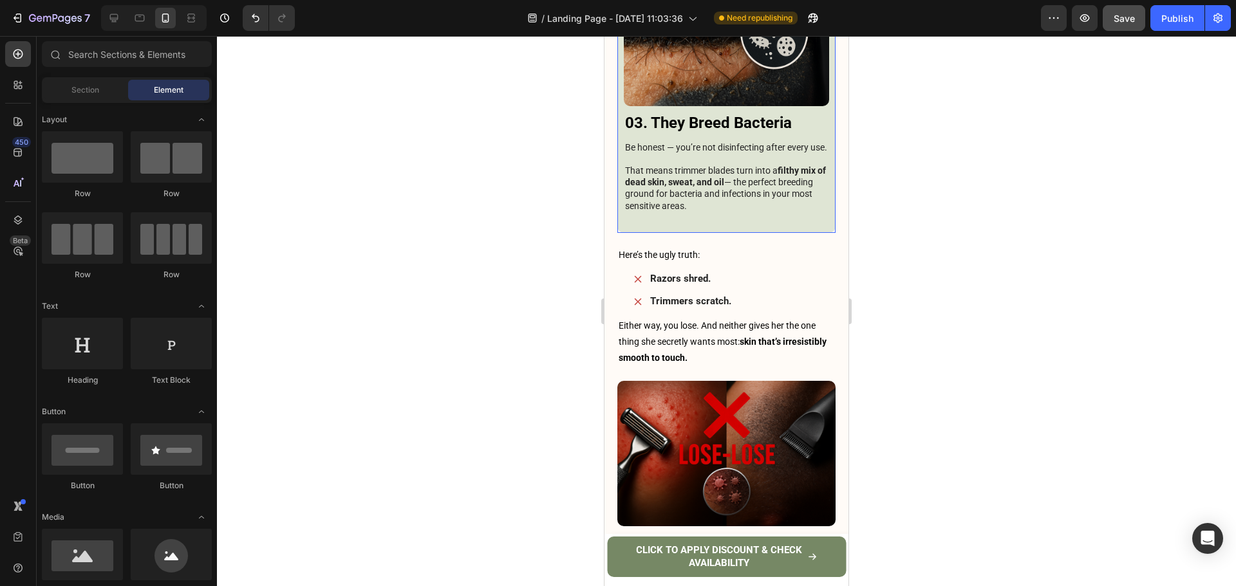
click at [778, 145] on div "Image 03. They Breed Bacteria Heading Be honest — you’re not disinfecting after…" at bounding box center [726, 97] width 205 height 257
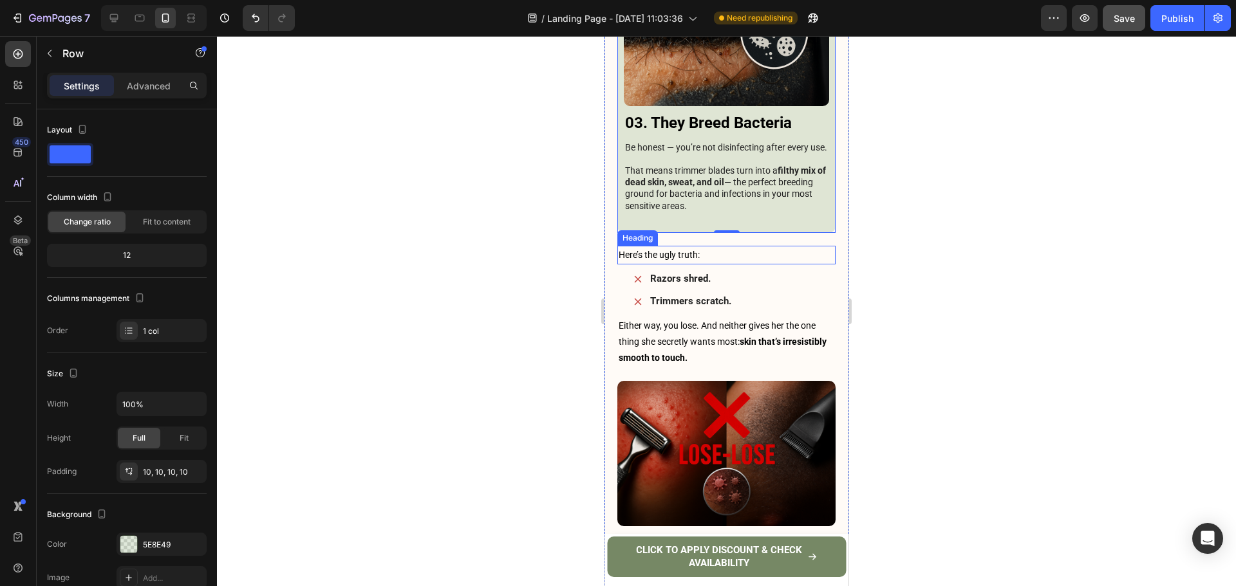
click at [728, 247] on p "Here’s the ugly truth:" at bounding box center [726, 255] width 216 height 16
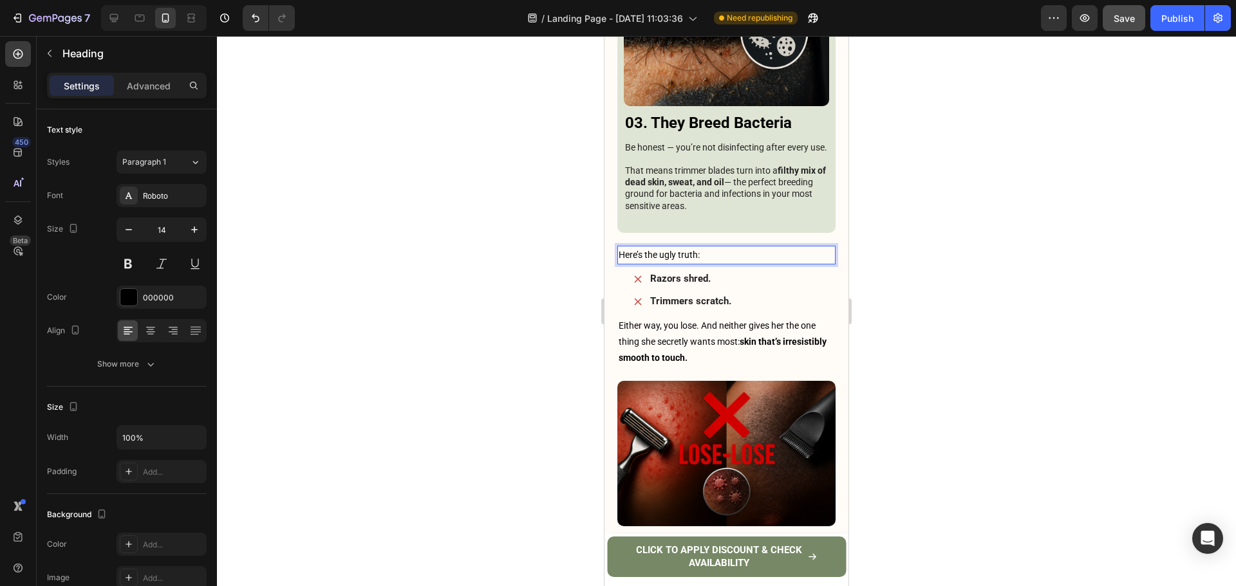
click at [925, 183] on div at bounding box center [726, 311] width 1019 height 550
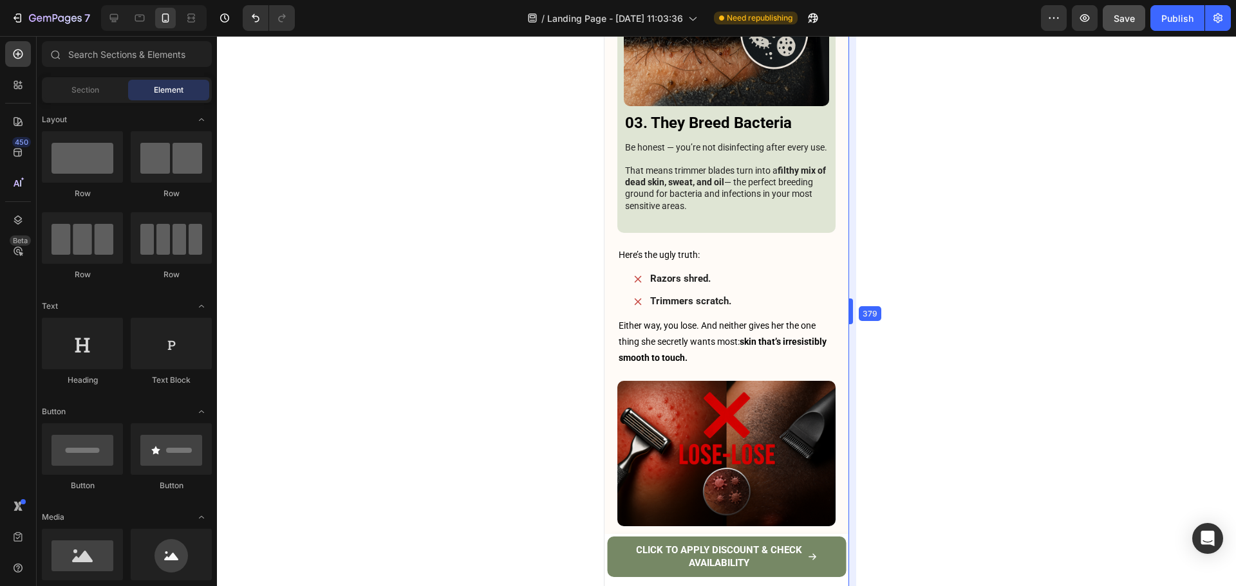
drag, startPoint x: 849, startPoint y: 310, endPoint x: 241, endPoint y: 274, distance: 609.8
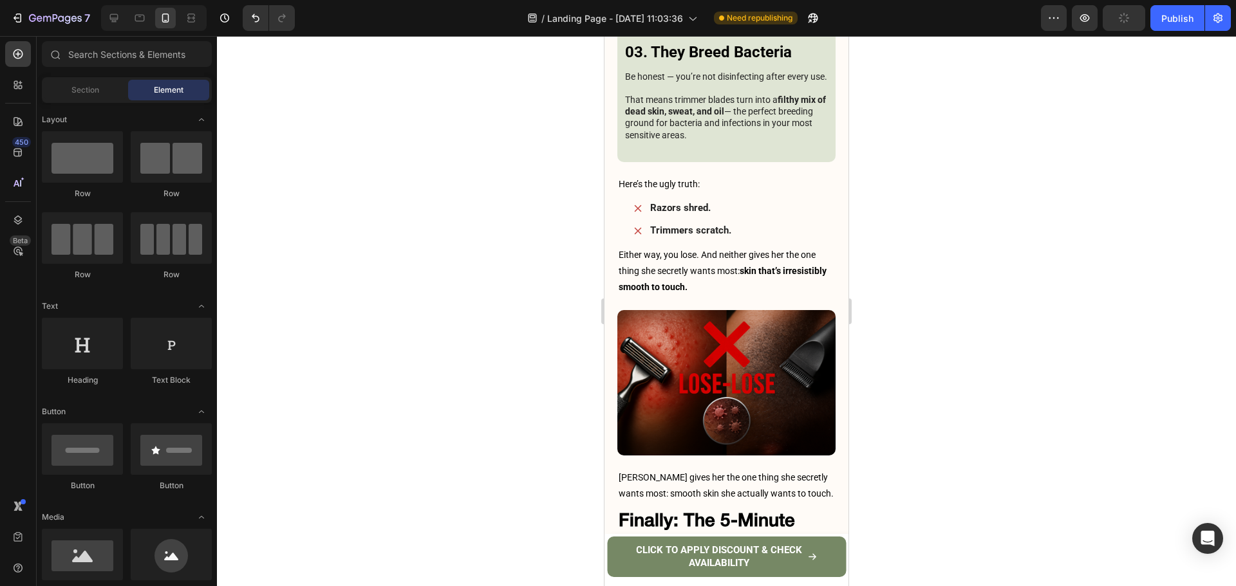
scroll to position [3033, 0]
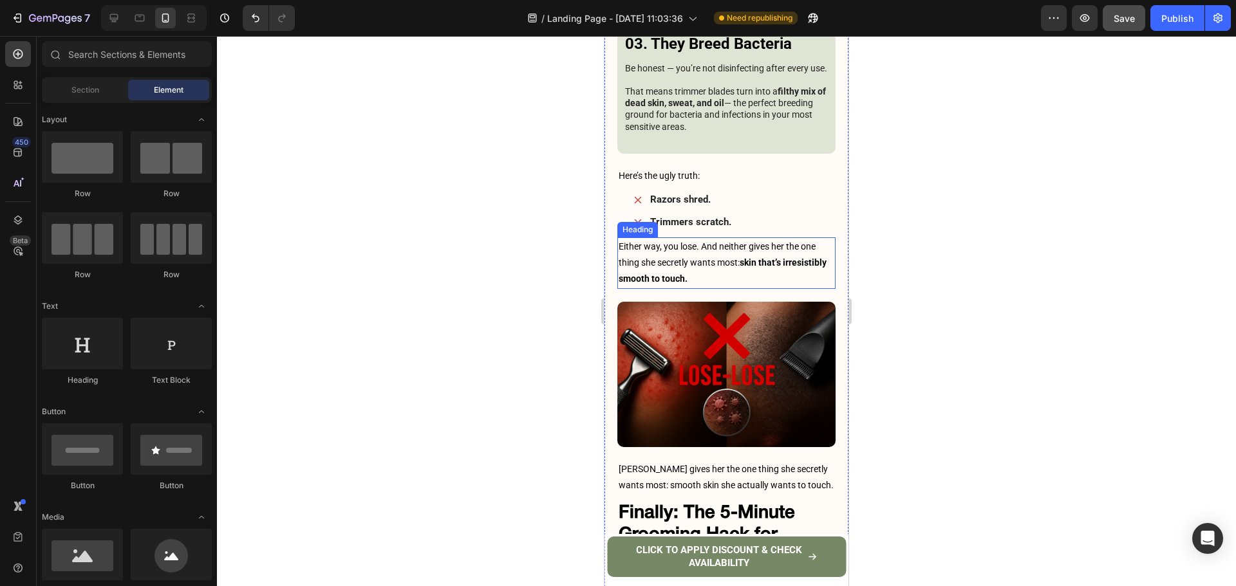
click at [769, 239] on p "Either way, you lose. And neither gives her the one thing she secretly wants mo…" at bounding box center [726, 263] width 216 height 49
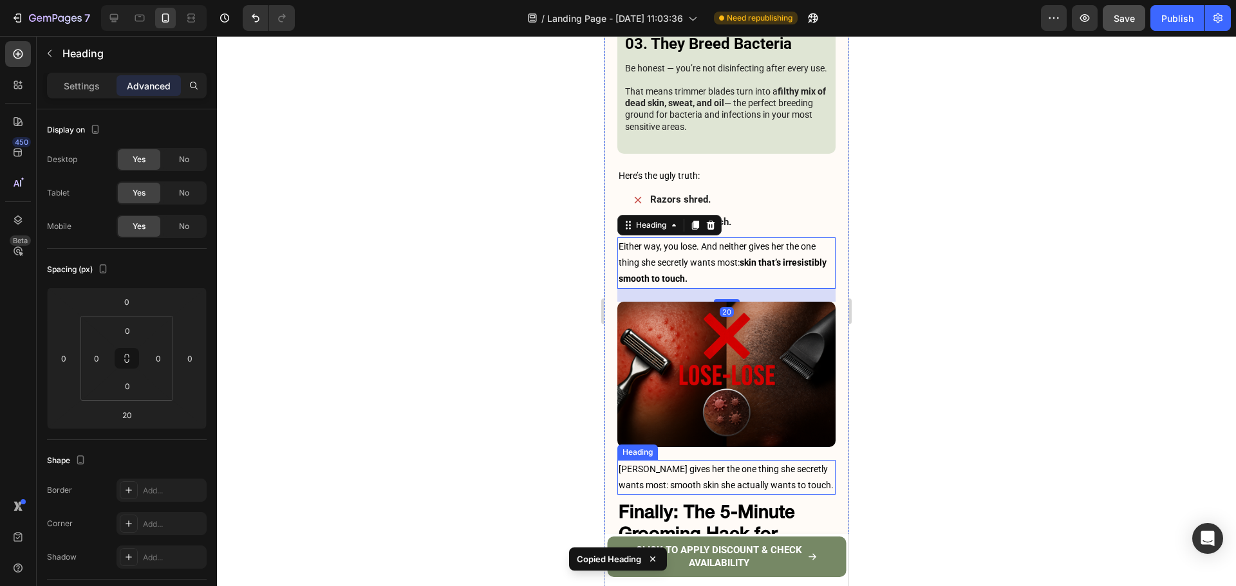
click at [710, 460] on h3 "Neither gives her the one thing she secretly wants most: smooth skin she actual…" at bounding box center [726, 477] width 218 height 35
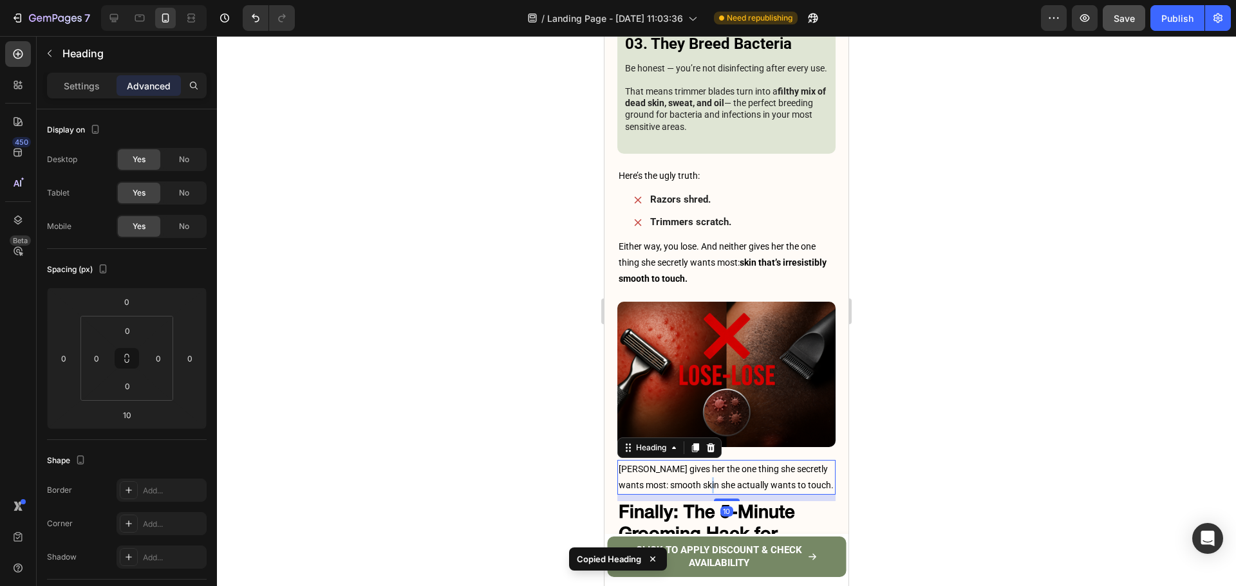
click at [710, 460] on h3 "Neither gives her the one thing she secretly wants most: smooth skin she actual…" at bounding box center [726, 477] width 218 height 35
click at [710, 461] on p "Neither gives her the one thing she secretly wants most: smooth skin she actual…" at bounding box center [726, 477] width 216 height 32
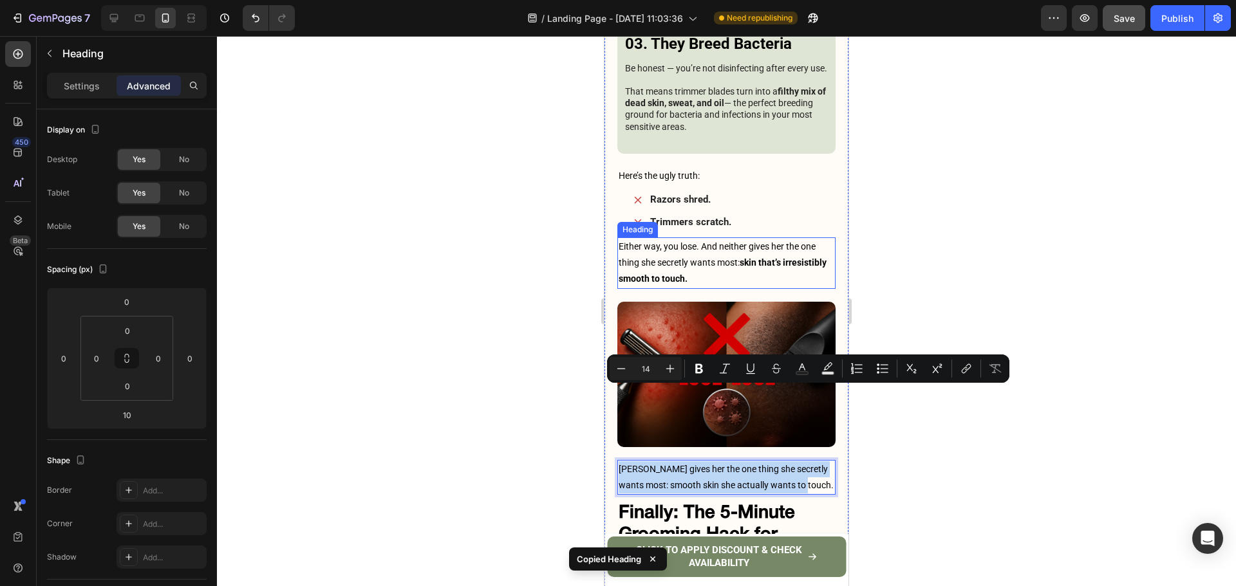
click at [727, 239] on p "Either way, you lose. And neither gives her the one thing she secretly wants mo…" at bounding box center [726, 263] width 216 height 49
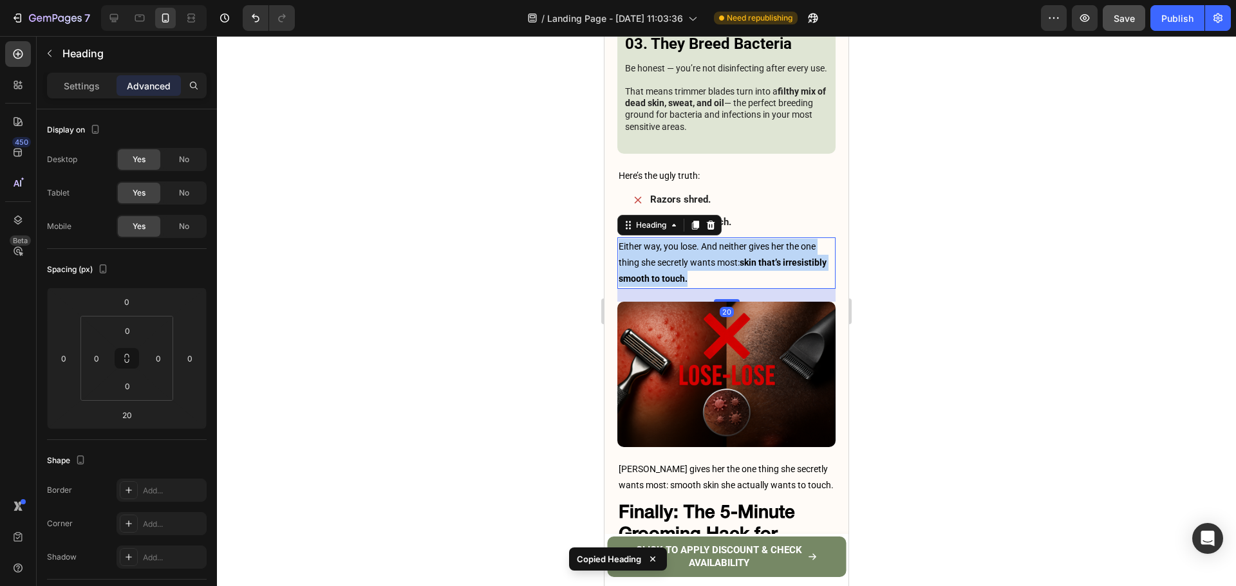
click at [727, 239] on p "Either way, you lose. And neither gives her the one thing she secretly wants mo…" at bounding box center [726, 263] width 216 height 49
copy p "Either way, you lose. And neither gives her the one thing she secretly wants mo…"
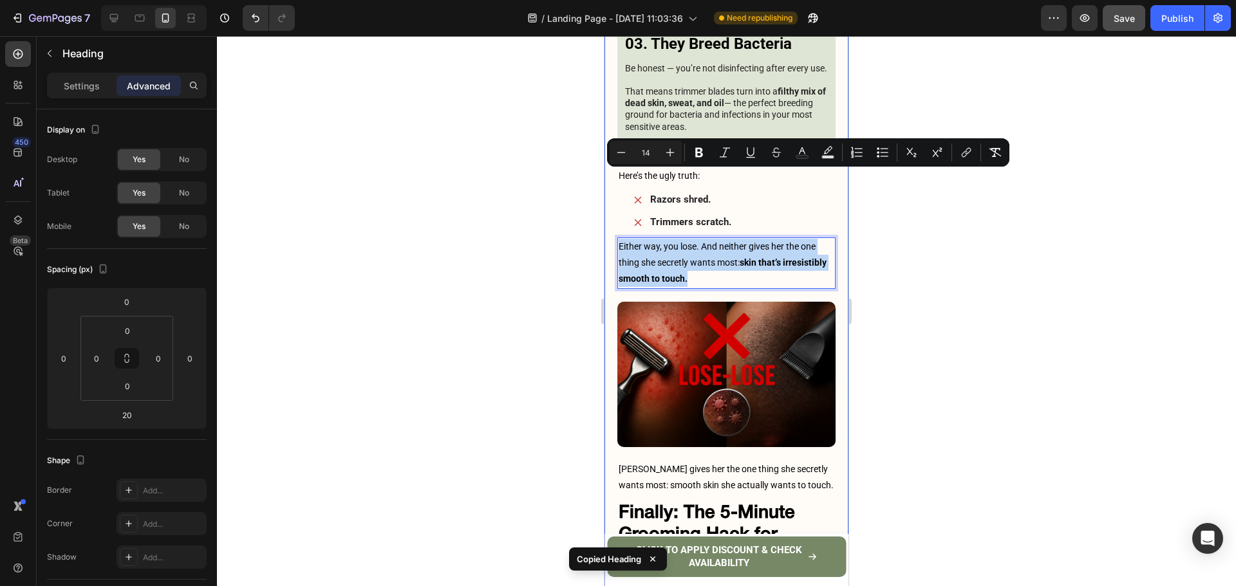
click at [712, 461] on p "Neither gives her the one thing she secretly wants most: smooth skin she actual…" at bounding box center [726, 477] width 216 height 32
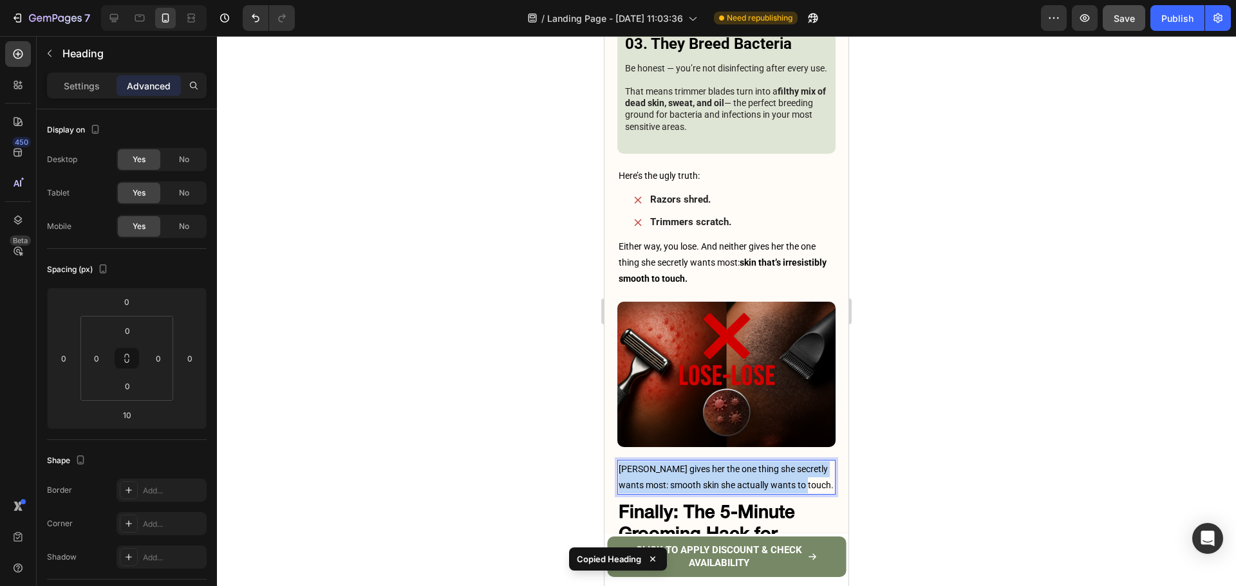
click at [712, 461] on p "Neither gives her the one thing she secretly wants most: smooth skin she actual…" at bounding box center [726, 477] width 216 height 32
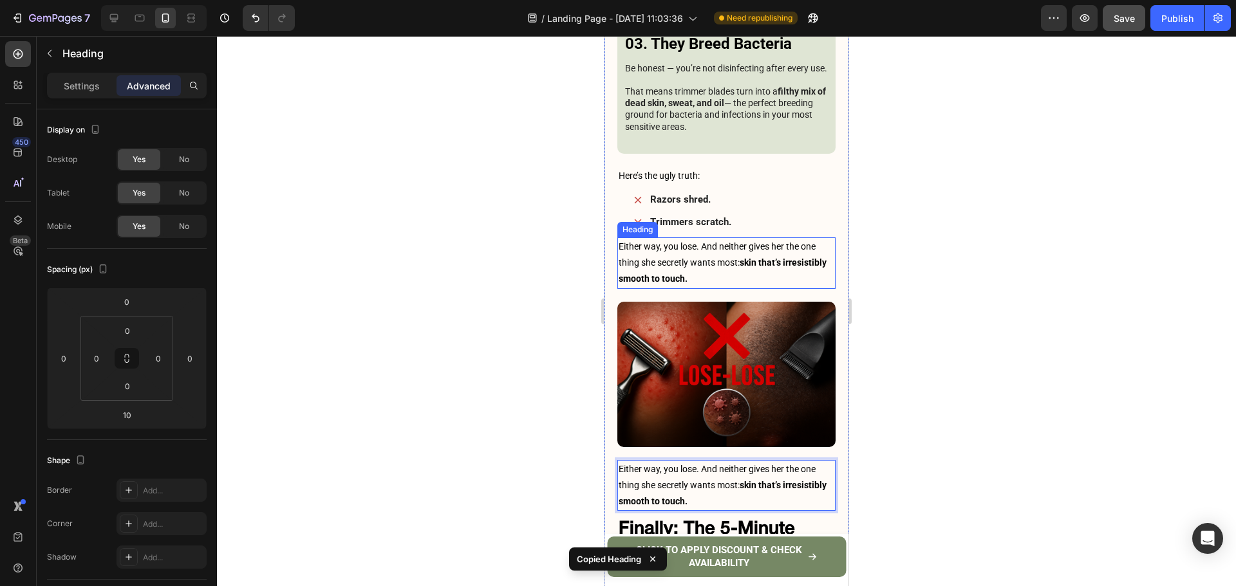
click at [772, 239] on p "Either way, you lose. And neither gives her the one thing she secretly wants mo…" at bounding box center [726, 263] width 216 height 49
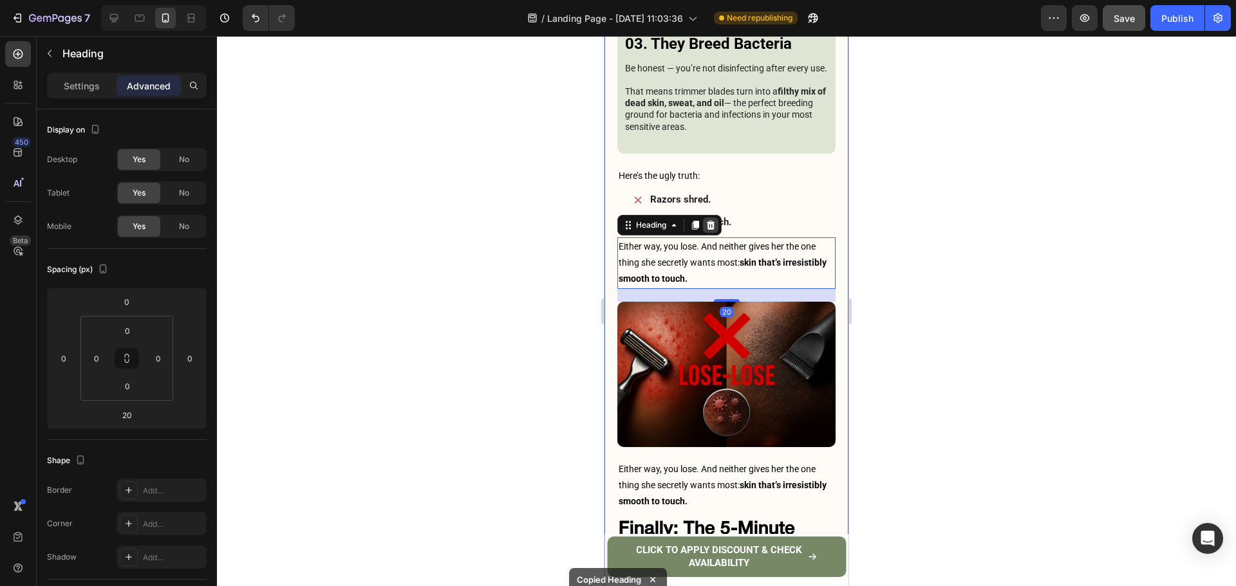
click at [716, 220] on icon at bounding box center [710, 225] width 10 height 10
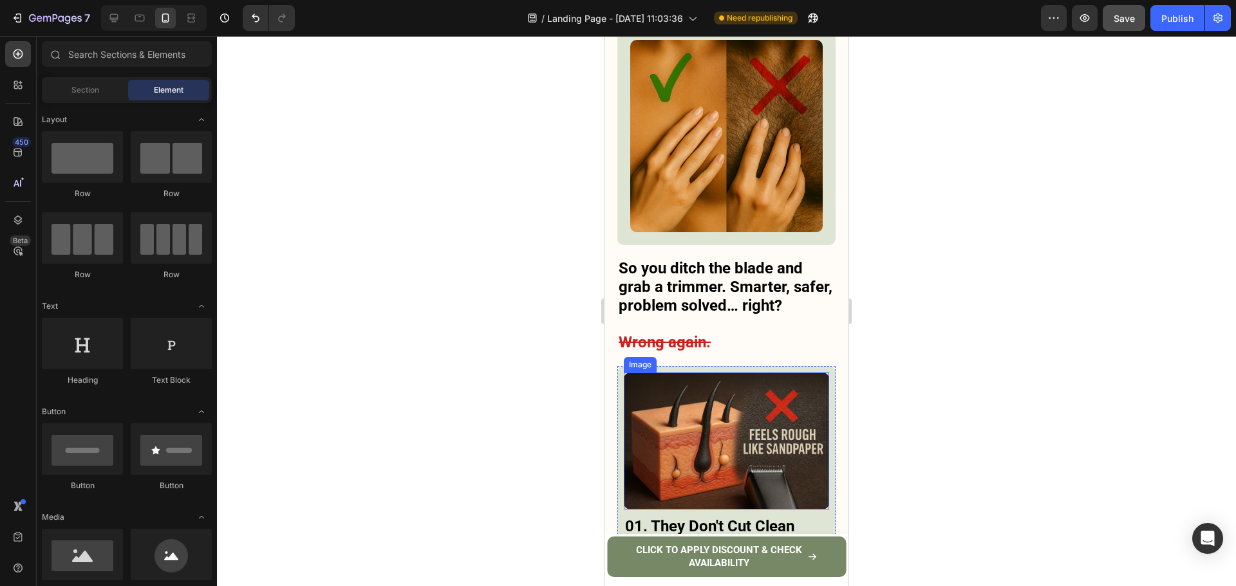
scroll to position [2003, 0]
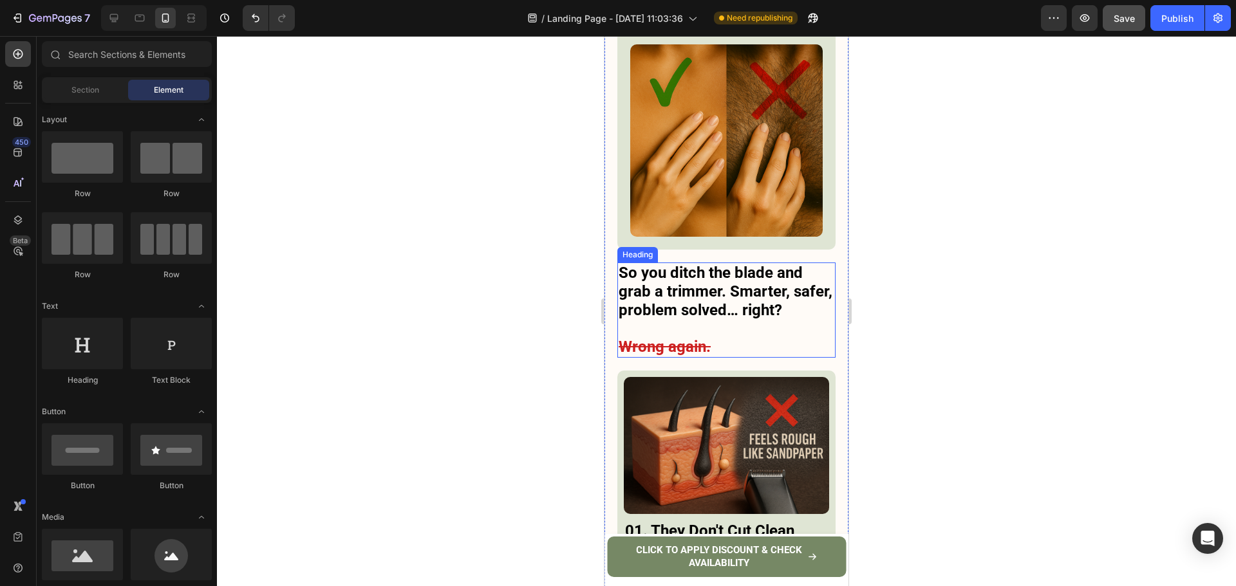
click at [735, 264] on p "So you ditch the blade and grab a trimmer. Smarter, safer, problem solved… righ…" at bounding box center [726, 310] width 216 height 93
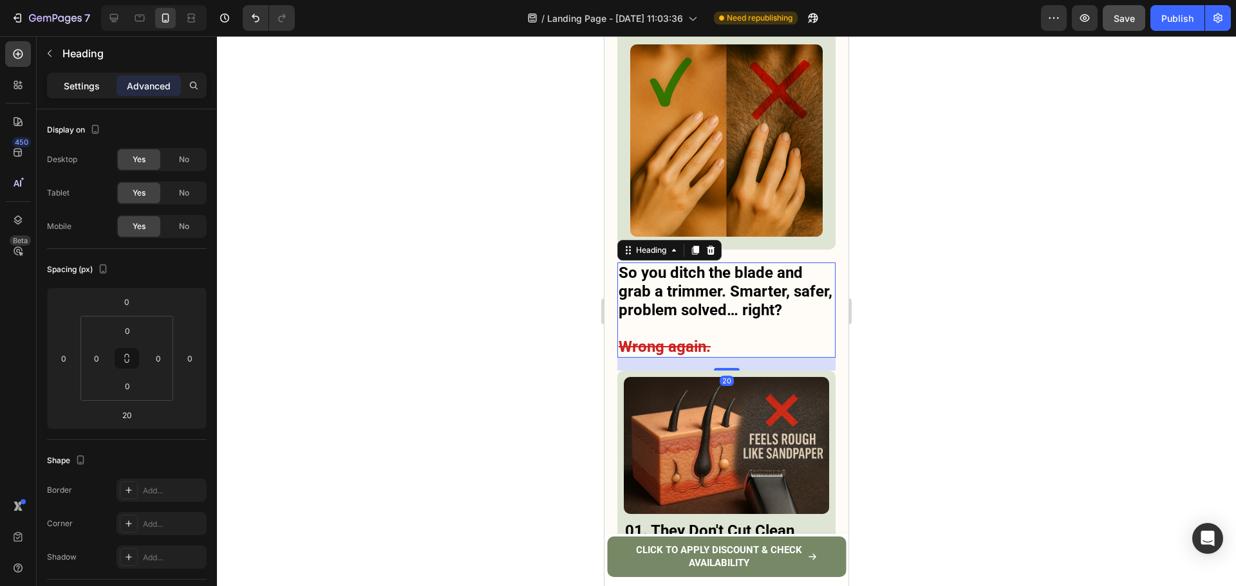
click at [64, 86] on p "Settings" at bounding box center [82, 86] width 36 height 14
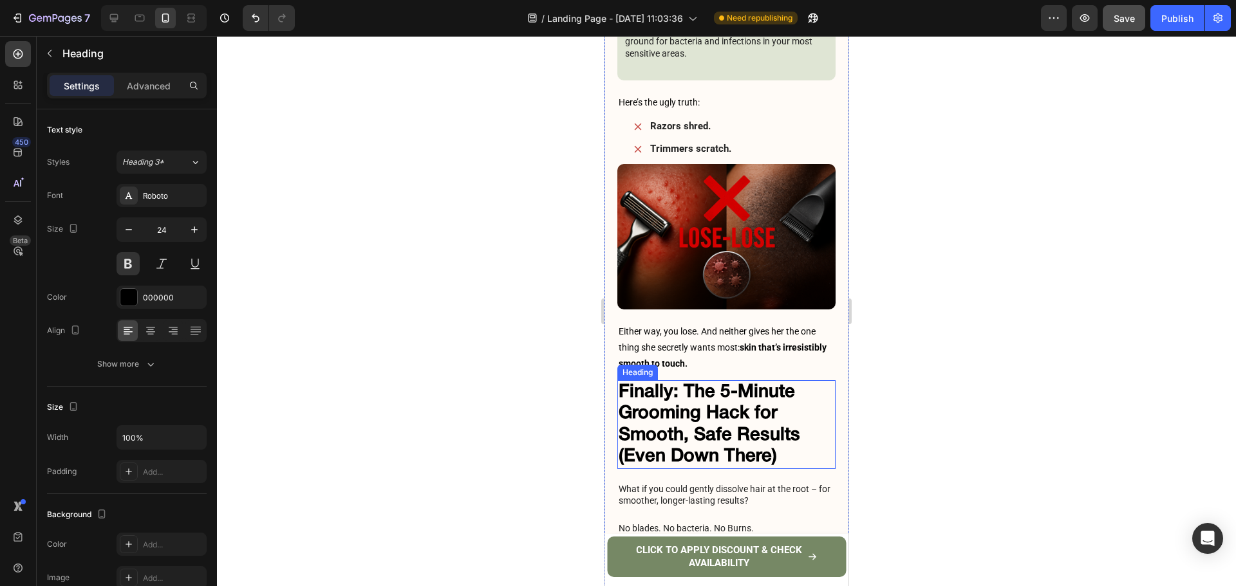
scroll to position [3290, 0]
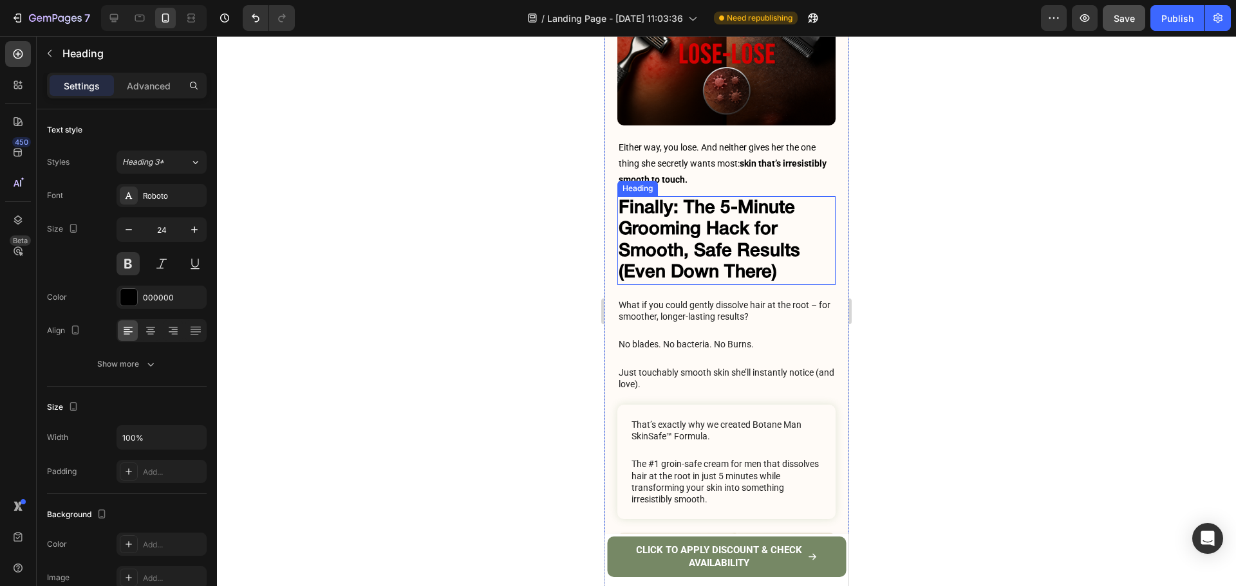
click at [735, 196] on h2 "Finally: The 5-Minute Grooming Hack for Smooth, Safe Results (Even Down There)" at bounding box center [726, 240] width 218 height 89
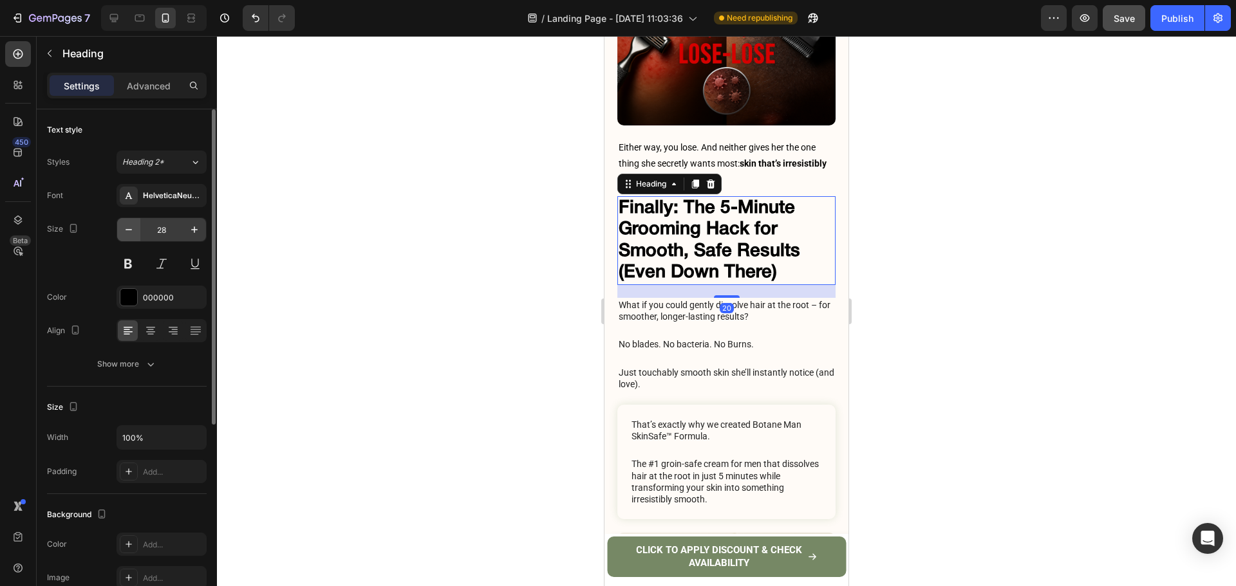
click at [136, 219] on button "button" at bounding box center [128, 229] width 23 height 23
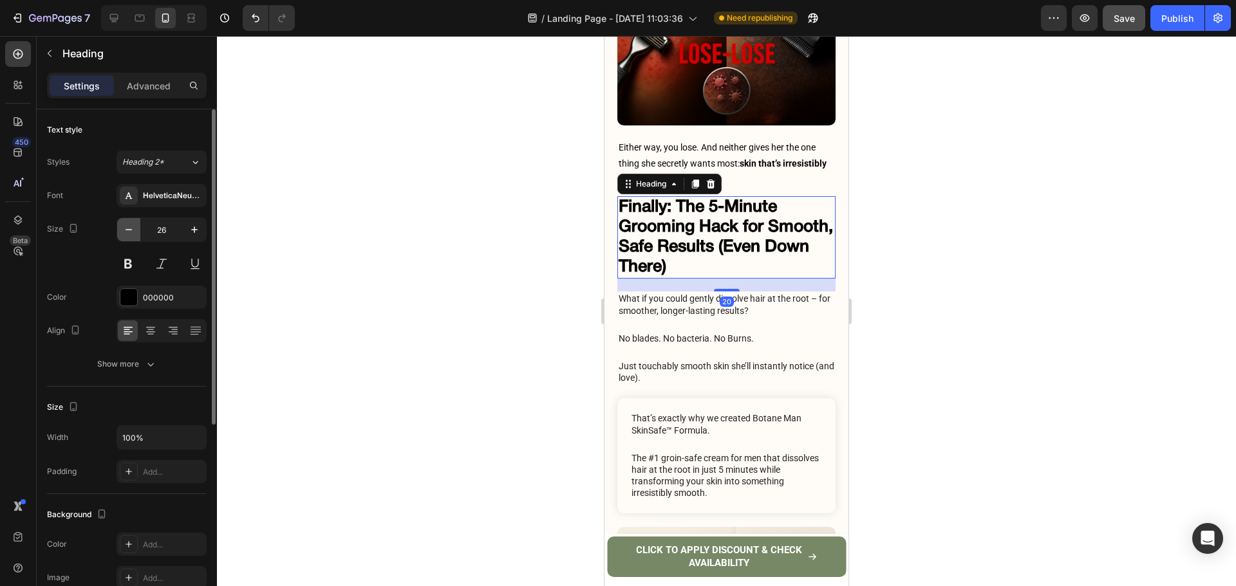
click at [136, 219] on button "button" at bounding box center [128, 229] width 23 height 23
type input "24"
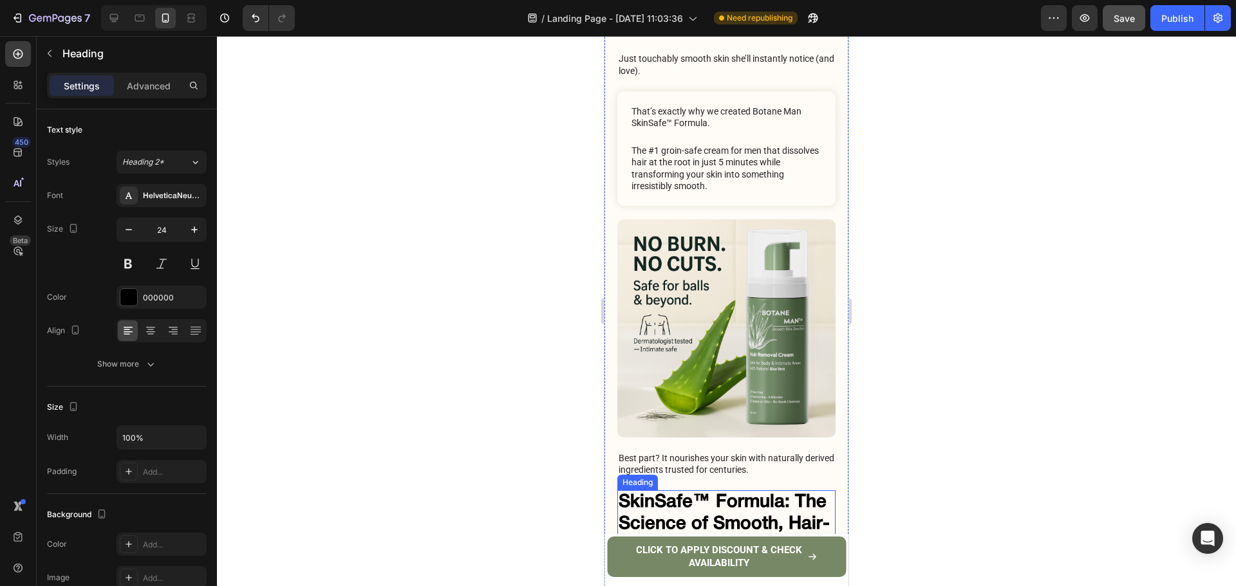
scroll to position [3676, 0]
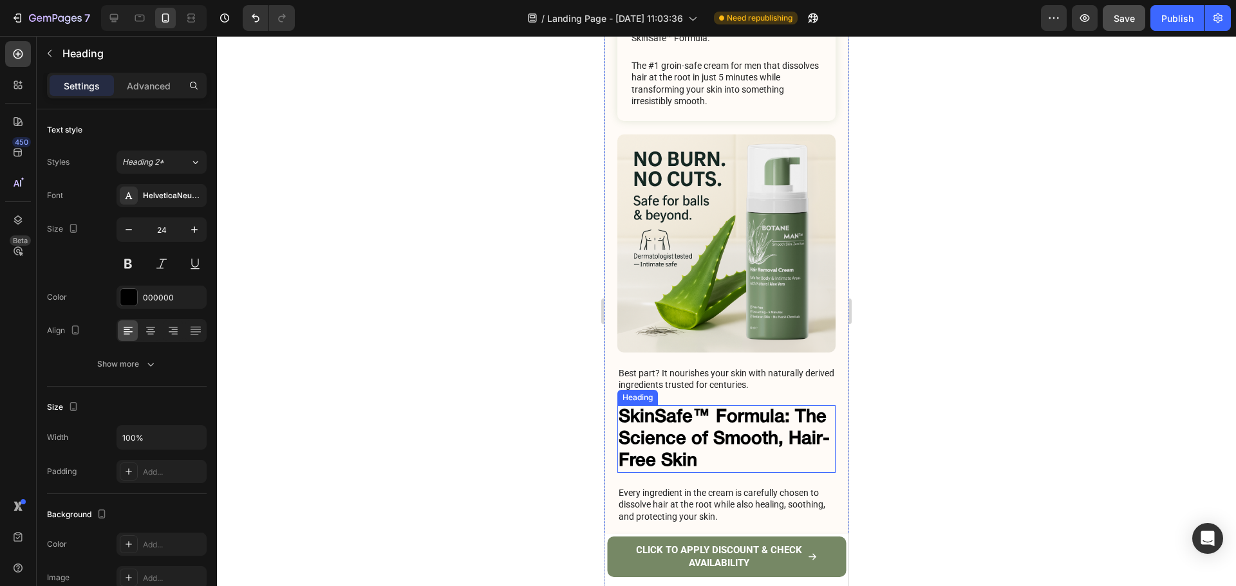
click at [709, 405] on h2 "SkinSafe™ Formula: The Science of Smooth, Hair-Free Skin" at bounding box center [726, 439] width 218 height 68
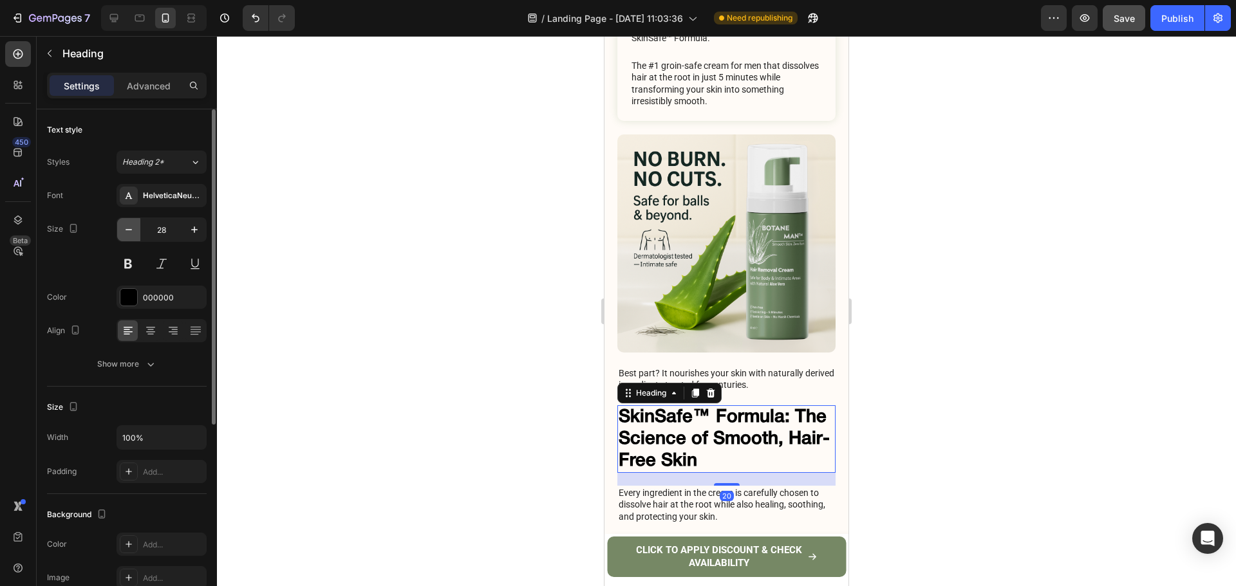
click at [118, 230] on button "button" at bounding box center [128, 229] width 23 height 23
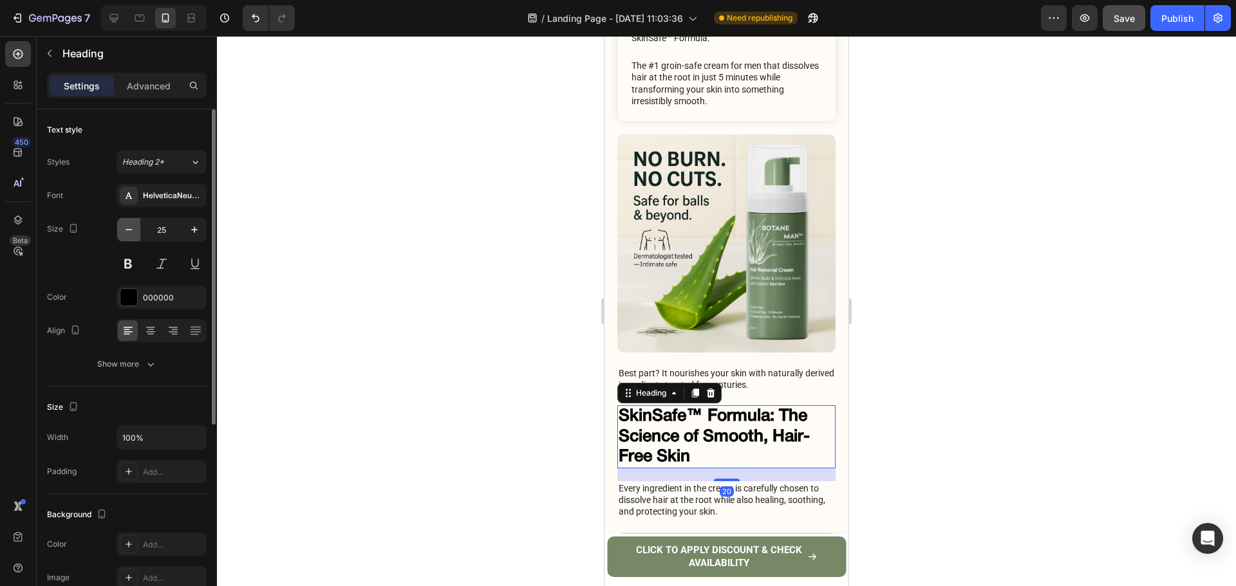
click at [118, 230] on button "button" at bounding box center [128, 229] width 23 height 23
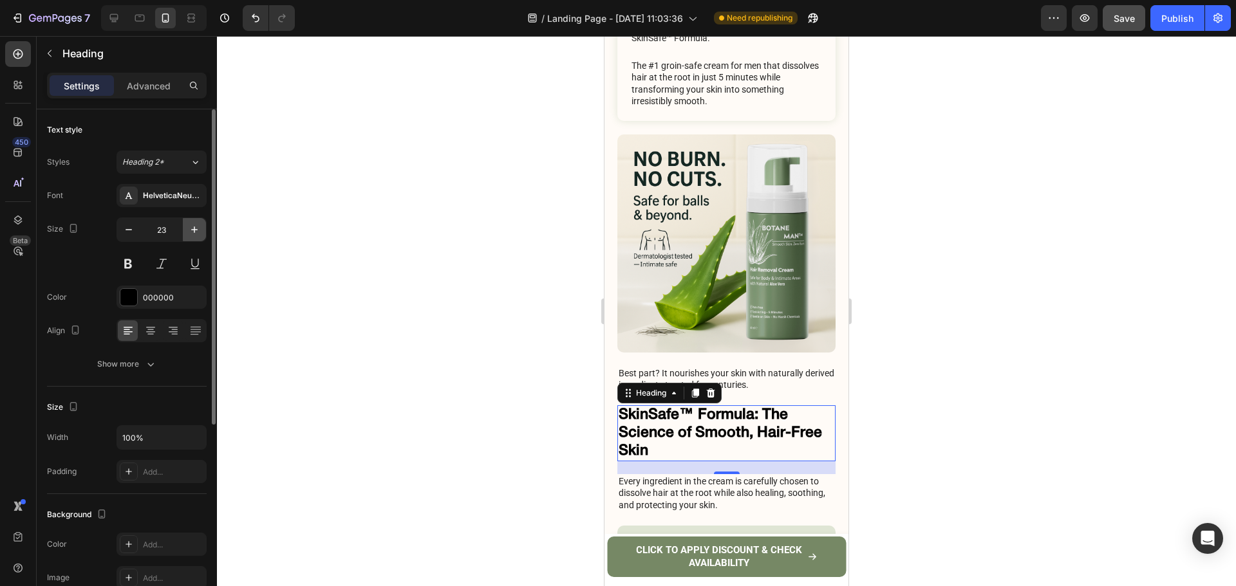
drag, startPoint x: 201, startPoint y: 227, endPoint x: 100, endPoint y: 352, distance: 160.6
click at [201, 227] on button "button" at bounding box center [194, 229] width 23 height 23
type input "24"
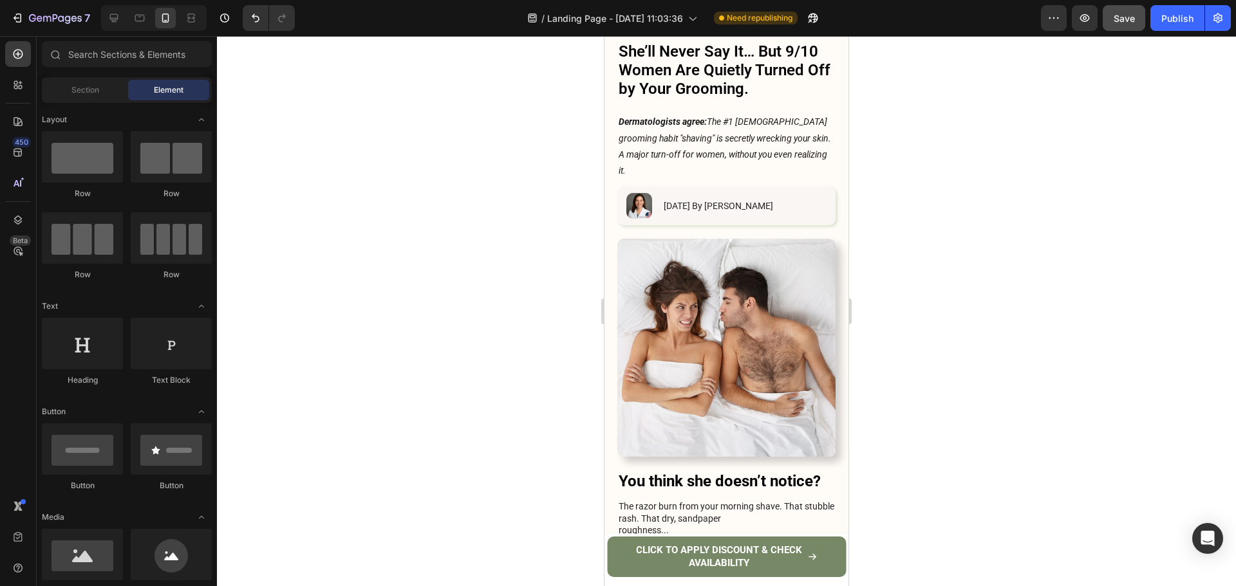
scroll to position [0, 0]
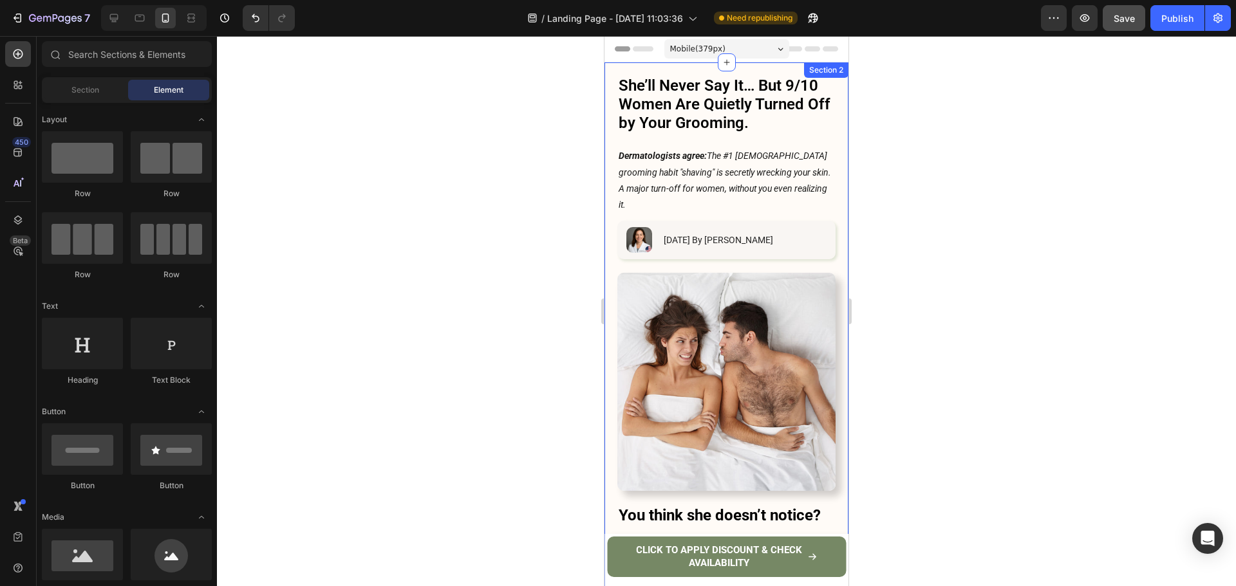
click at [717, 89] on p "She’ll Never Say It… But 9/10 Women Are Quietly Turned Off by Your Grooming." at bounding box center [726, 104] width 216 height 55
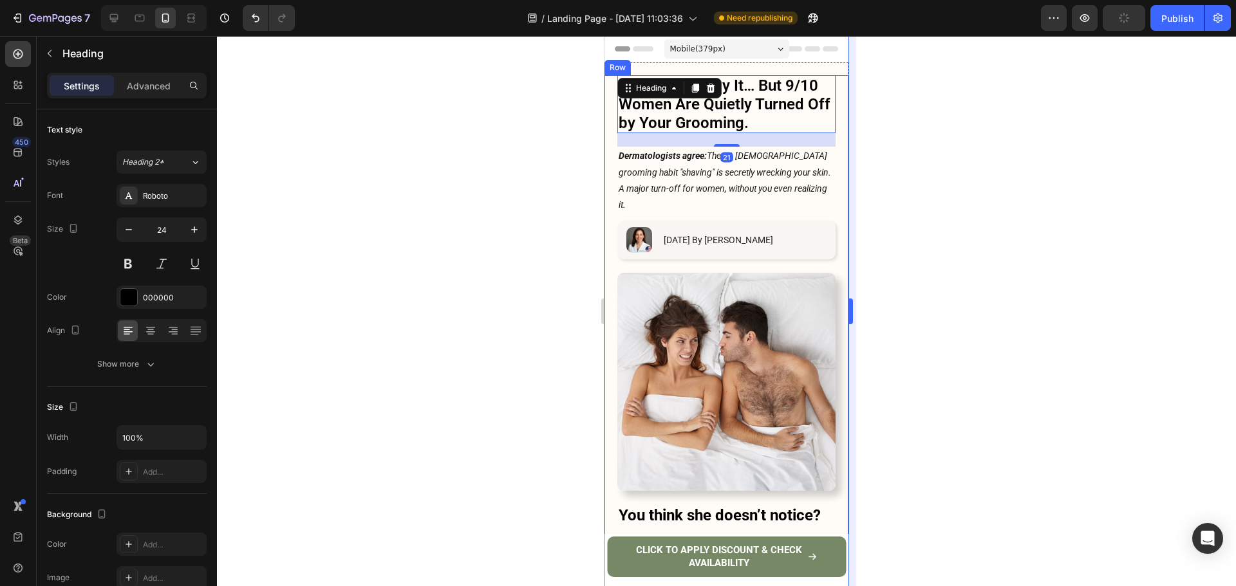
drag, startPoint x: 887, startPoint y: 137, endPoint x: 853, endPoint y: 131, distance: 34.7
click at [884, 137] on div at bounding box center [726, 311] width 1019 height 550
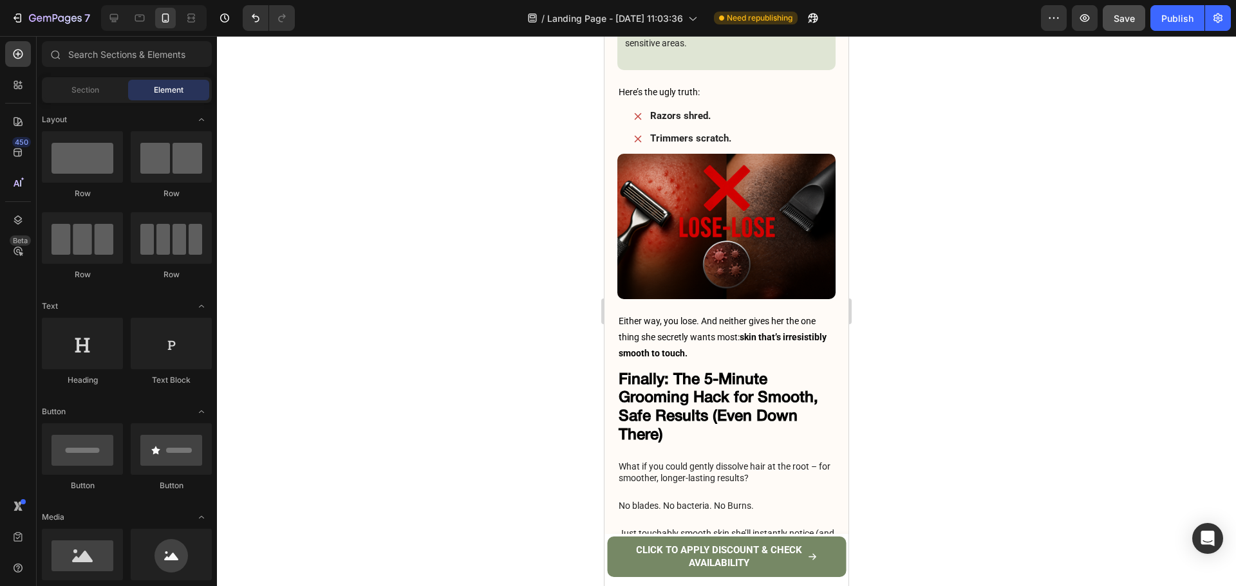
scroll to position [3171, 0]
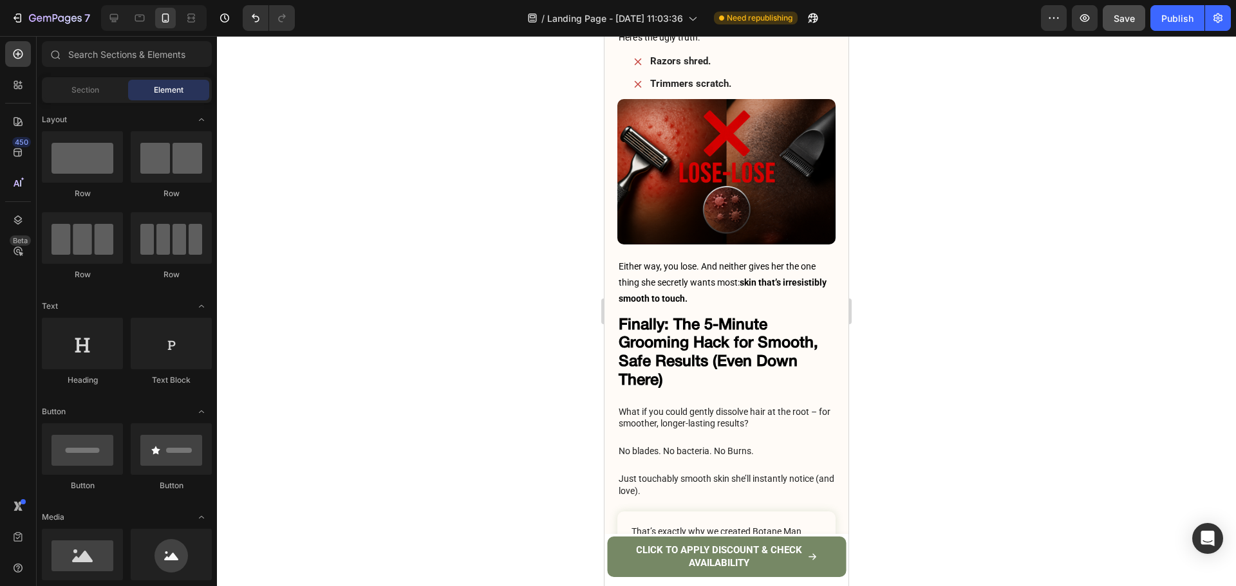
drag, startPoint x: 842, startPoint y: 80, endPoint x: 1476, endPoint y: 383, distance: 702.9
click at [789, 315] on h2 "Finally: The 5-Minute Grooming Hack for Smooth, Safe Results (Even Down There)" at bounding box center [726, 353] width 218 height 77
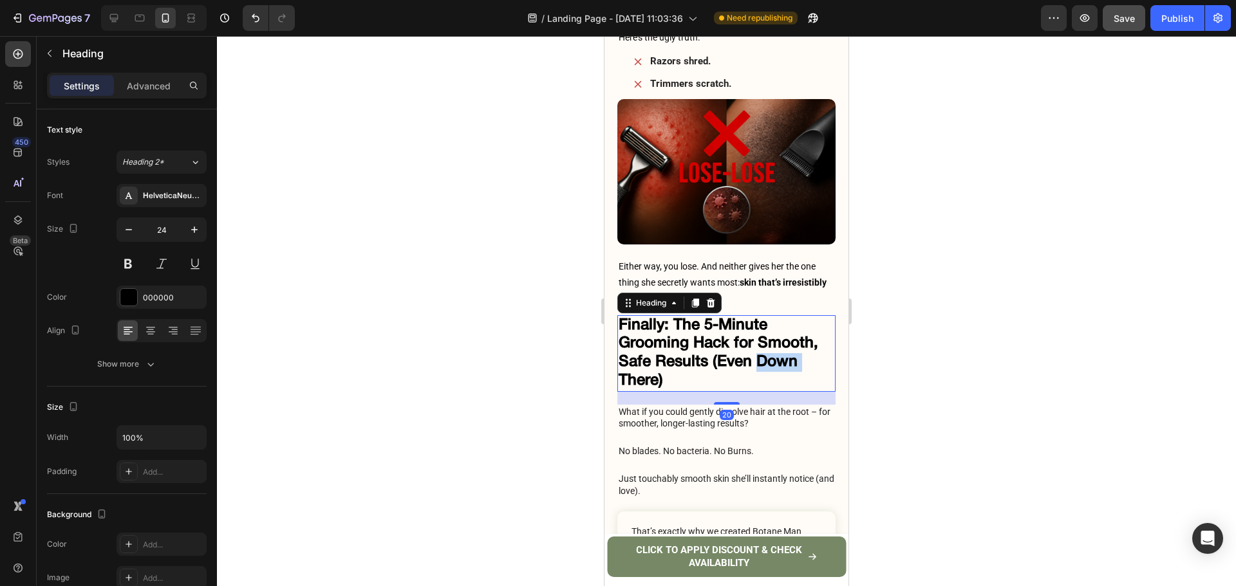
click at [789, 315] on h2 "Finally: The 5-Minute Grooming Hack for Smooth, Safe Results (Even Down There)" at bounding box center [726, 353] width 218 height 77
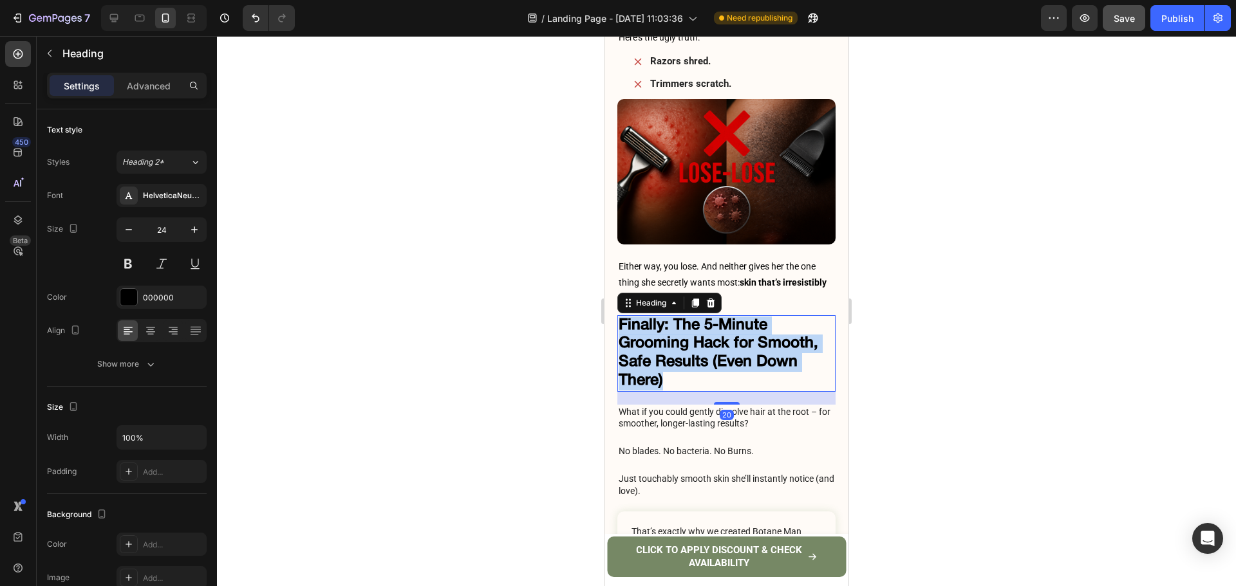
click at [789, 317] on p "Finally: The 5-Minute Grooming Hack for Smooth, Safe Results (Even Down There)" at bounding box center [726, 354] width 216 height 74
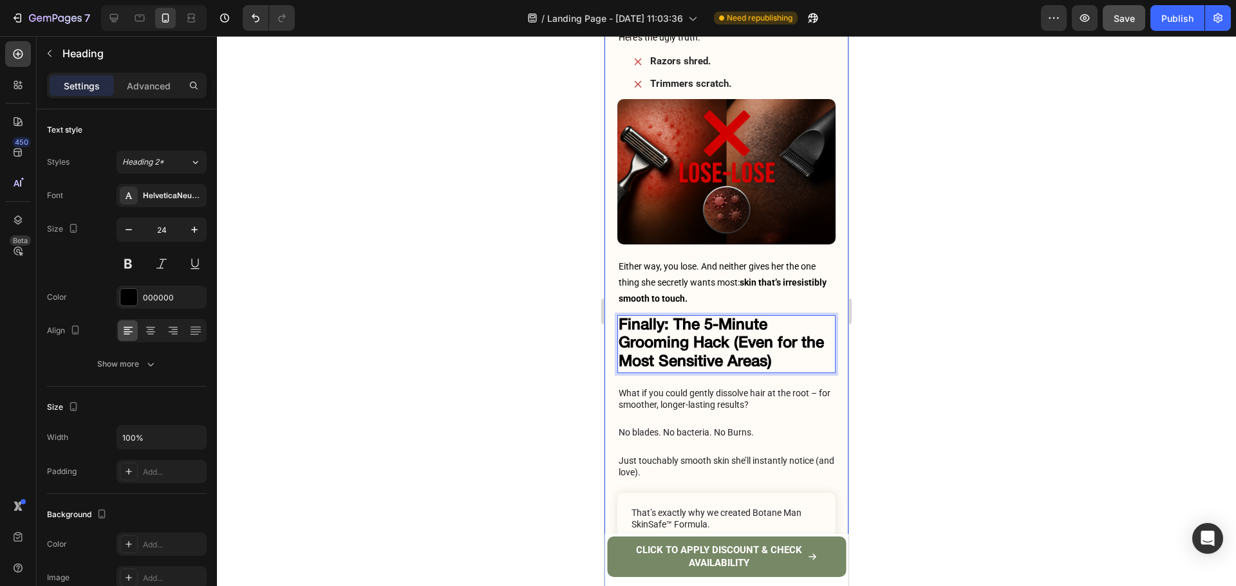
click at [947, 262] on div at bounding box center [726, 311] width 1019 height 550
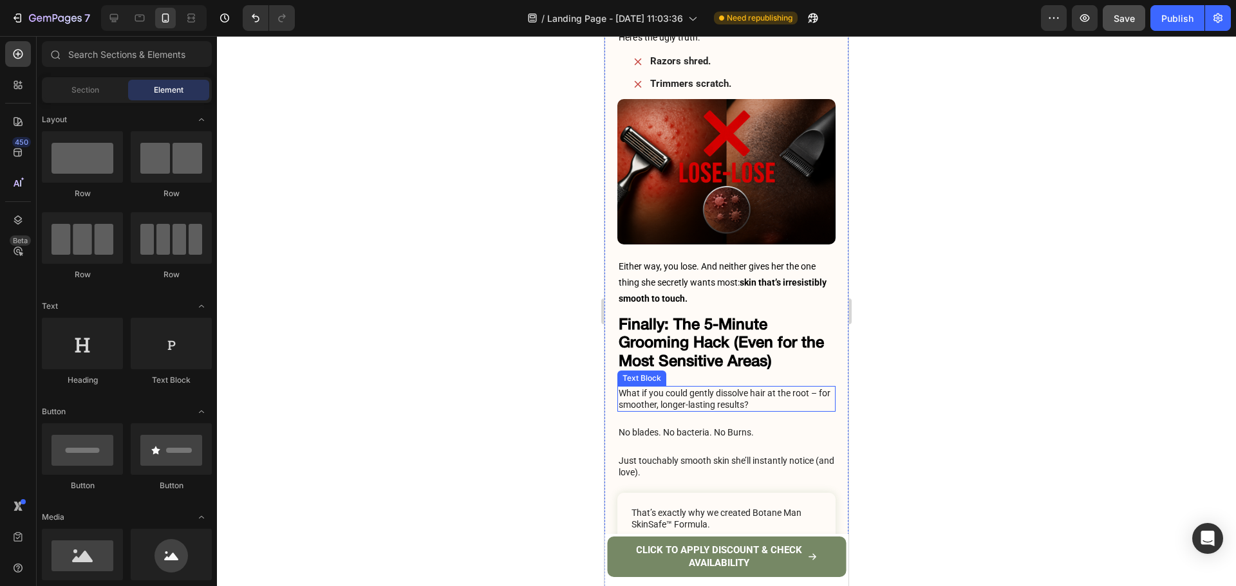
click at [752, 387] on p "What if you could gently dissolve hair at the root – for smoother, longer-lasti…" at bounding box center [726, 398] width 216 height 23
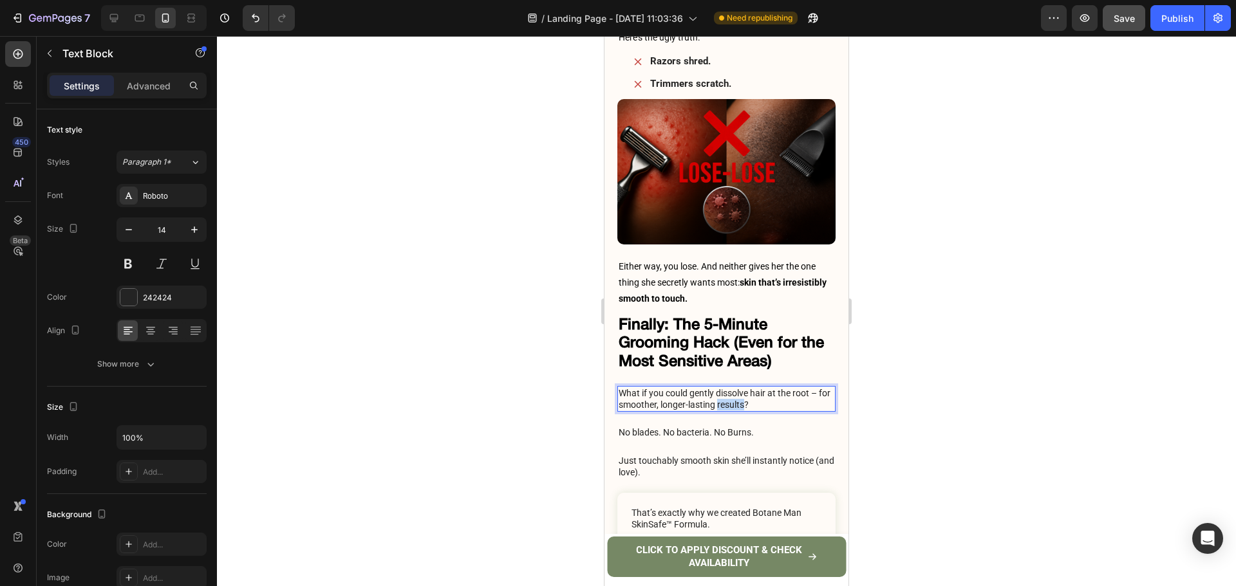
click at [752, 387] on p "What if you could gently dissolve hair at the root – for smoother, longer-lasti…" at bounding box center [726, 398] width 216 height 23
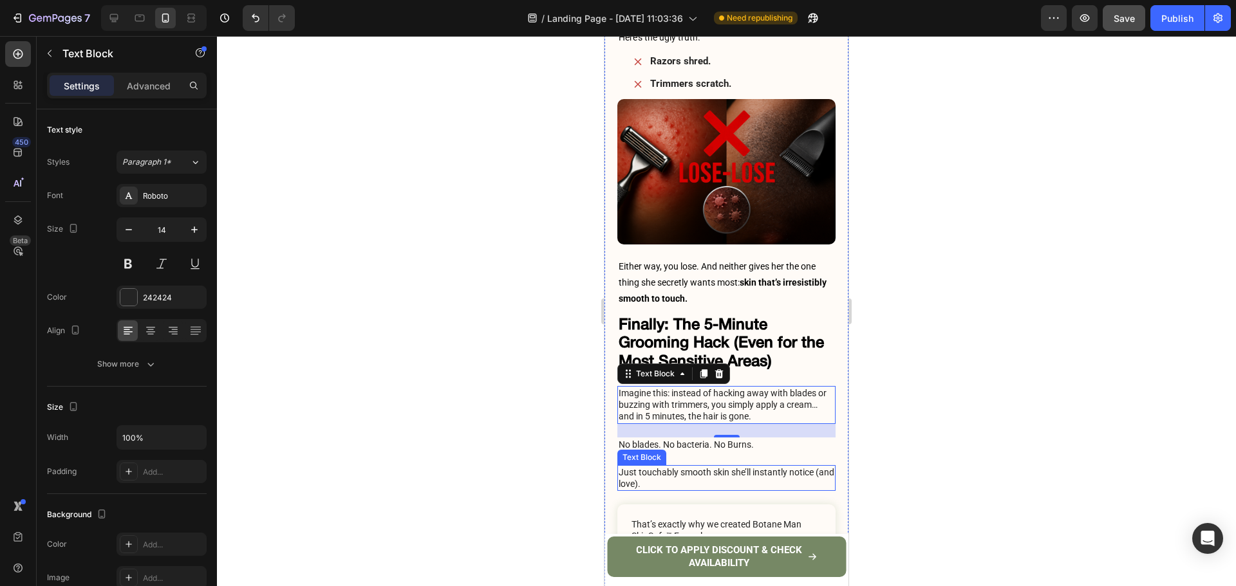
click at [672, 439] on p "No blades. No bacteria. No Burns." at bounding box center [726, 445] width 216 height 12
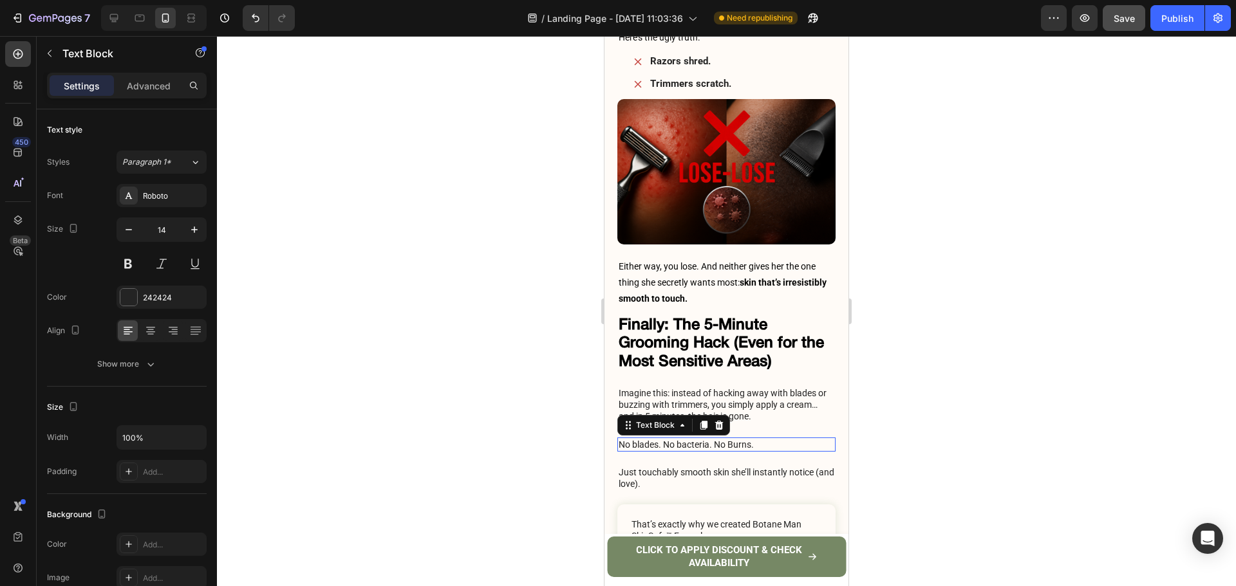
click at [672, 439] on p "No blades. No bacteria. No Burns." at bounding box center [726, 445] width 216 height 12
click at [942, 346] on div at bounding box center [726, 311] width 1019 height 550
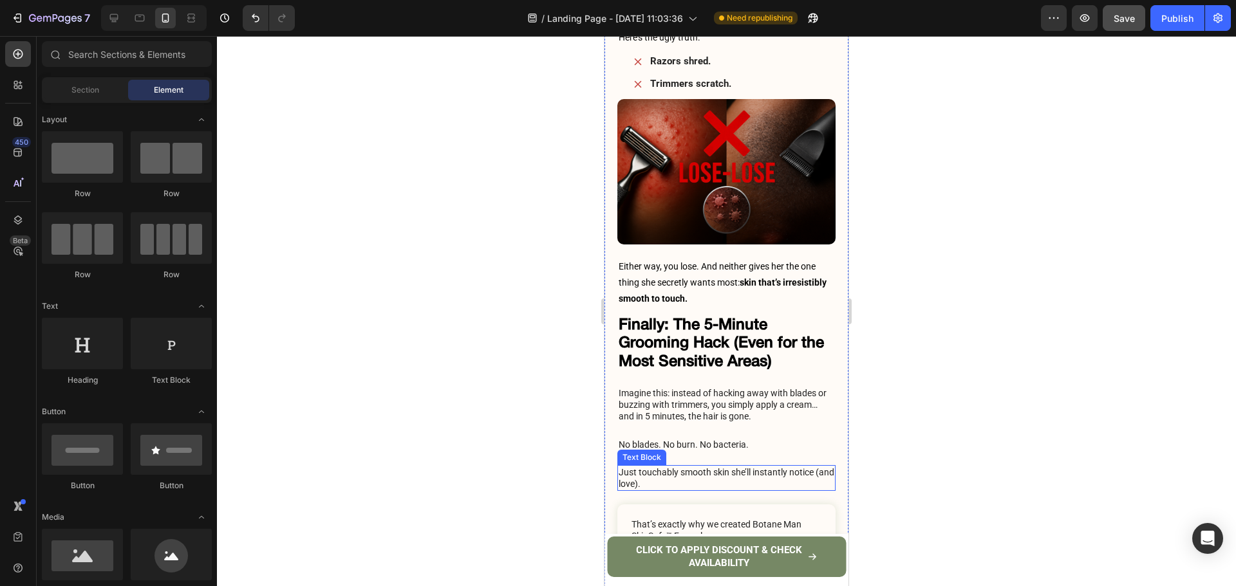
click at [672, 467] on p "Just touchably smooth skin she’ll instantly notice (and love)." at bounding box center [726, 478] width 216 height 23
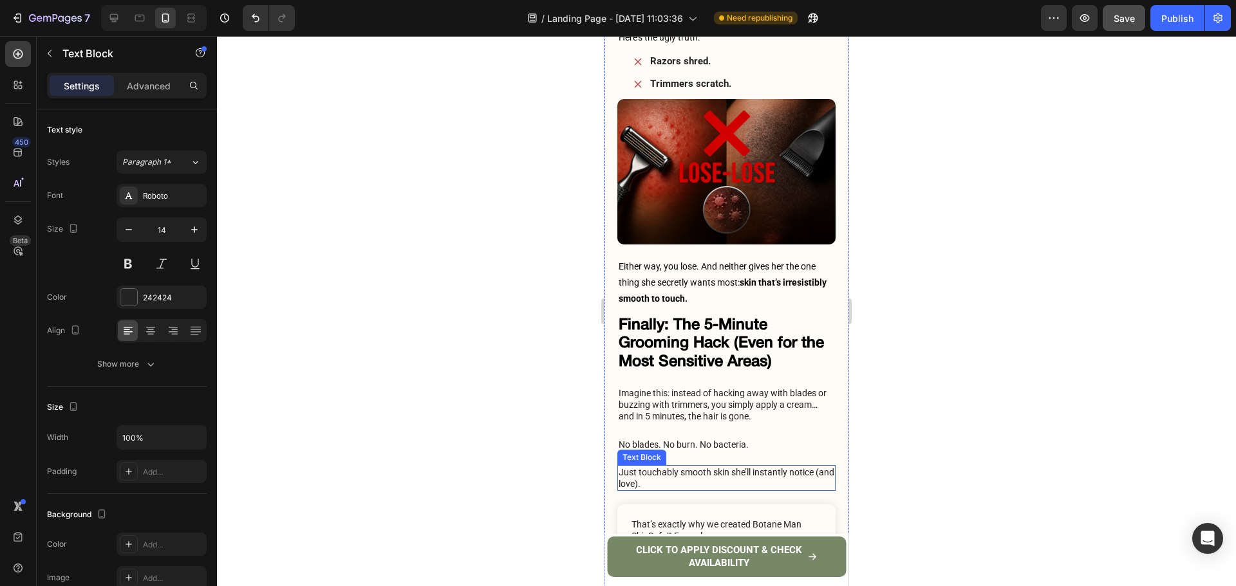
click at [672, 467] on p "Just touchably smooth skin she’ll instantly notice (and love)." at bounding box center [726, 478] width 216 height 23
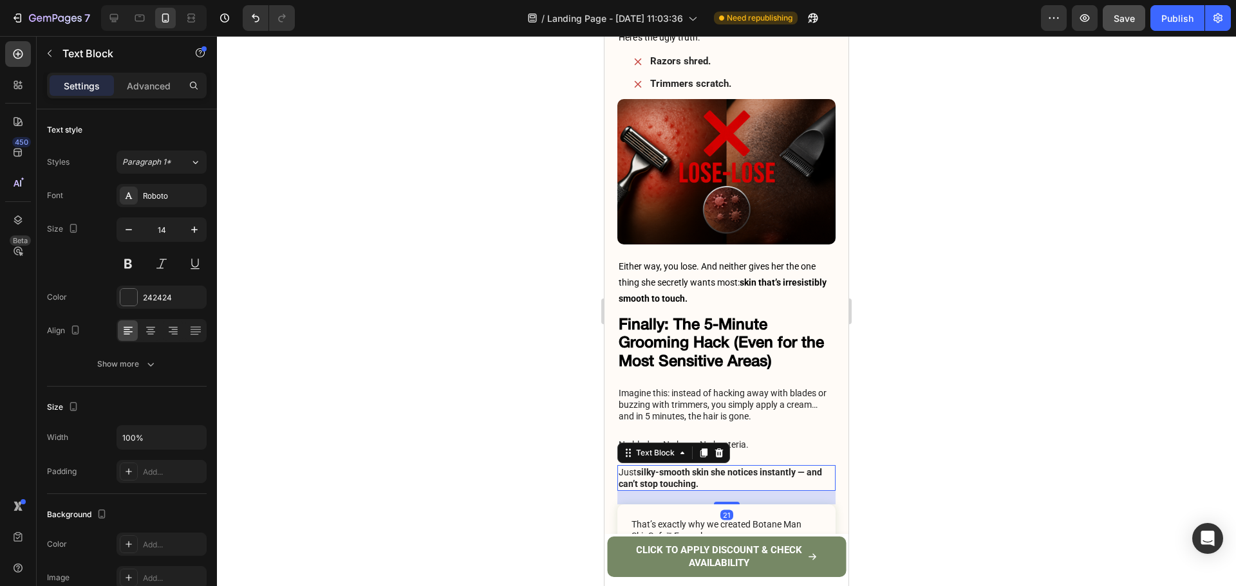
click at [1033, 378] on div at bounding box center [726, 311] width 1019 height 550
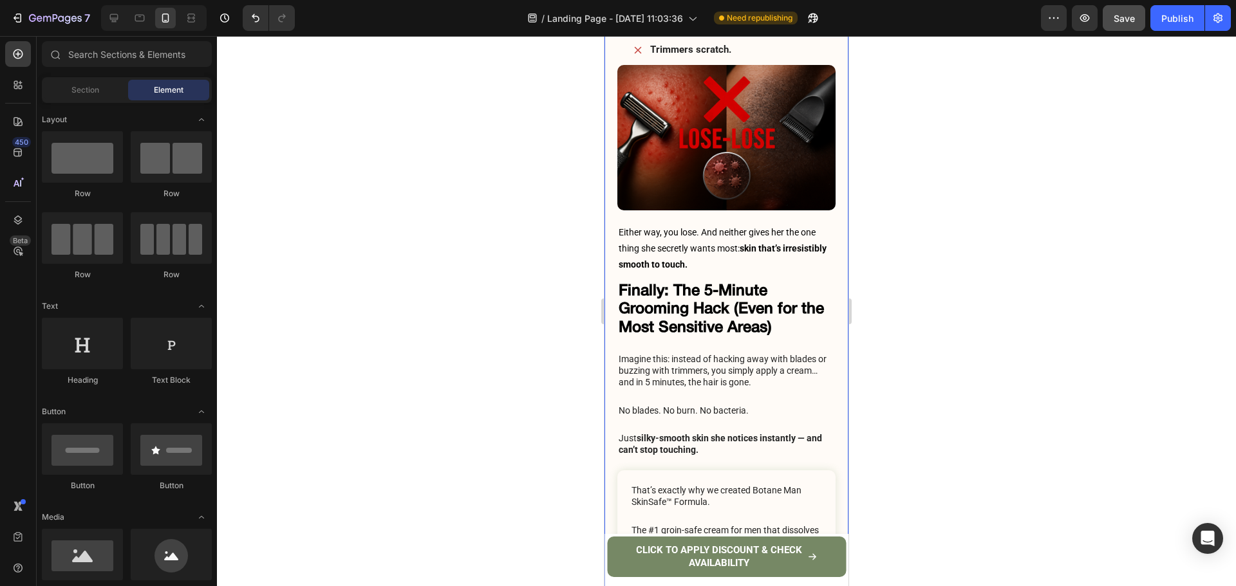
scroll to position [3236, 0]
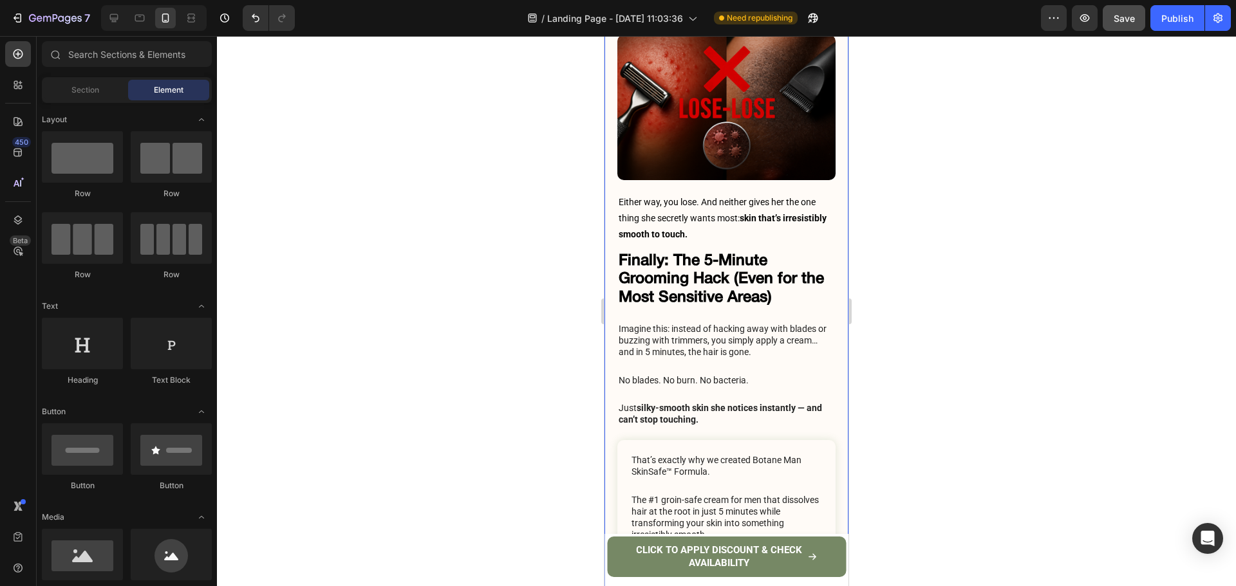
click at [678, 454] on p "That’s exactly why we created Botane Man SkinSafe™ Formula." at bounding box center [726, 465] width 191 height 23
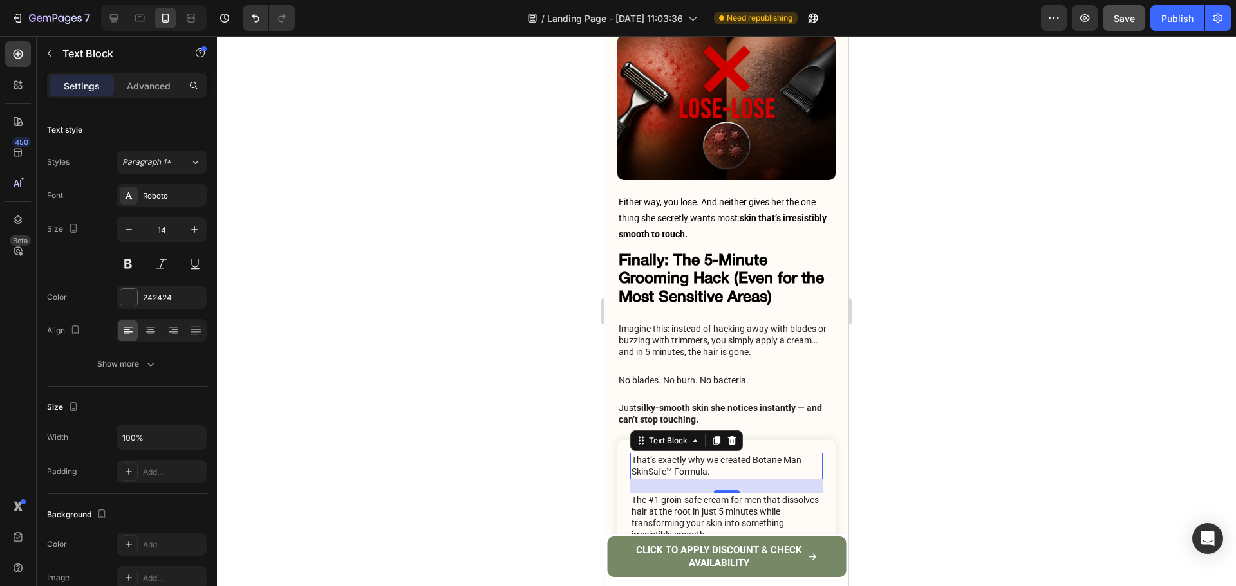
click at [678, 454] on p "That’s exactly why we created Botane Man SkinSafe™ Formula." at bounding box center [726, 465] width 191 height 23
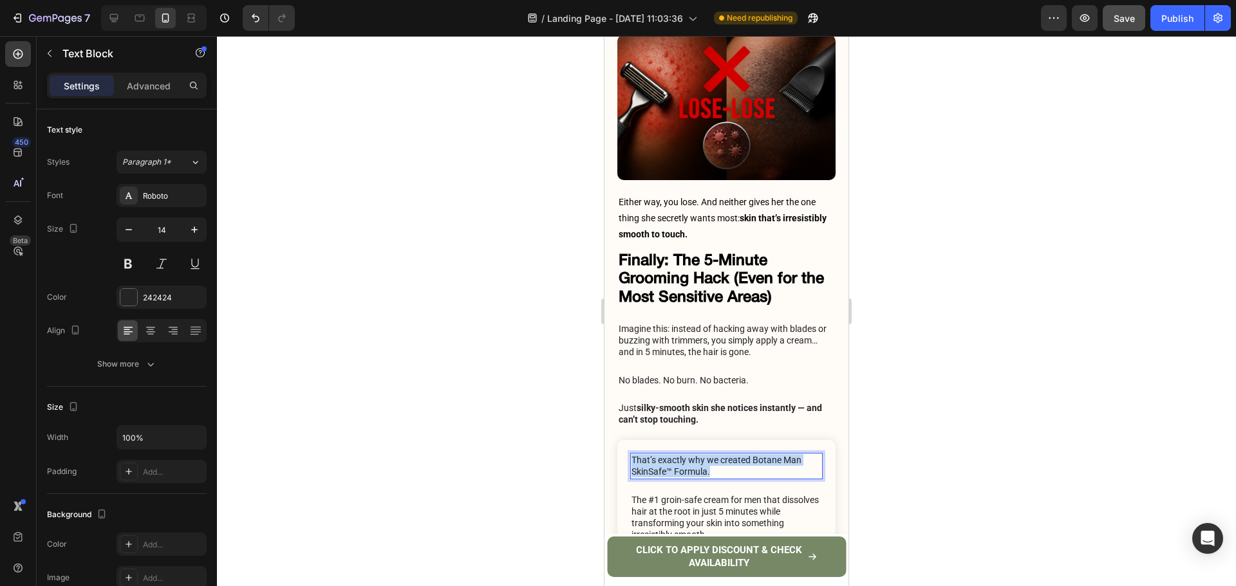
click at [678, 454] on p "That’s exactly why we created Botane Man SkinSafe™ Formula." at bounding box center [726, 465] width 191 height 23
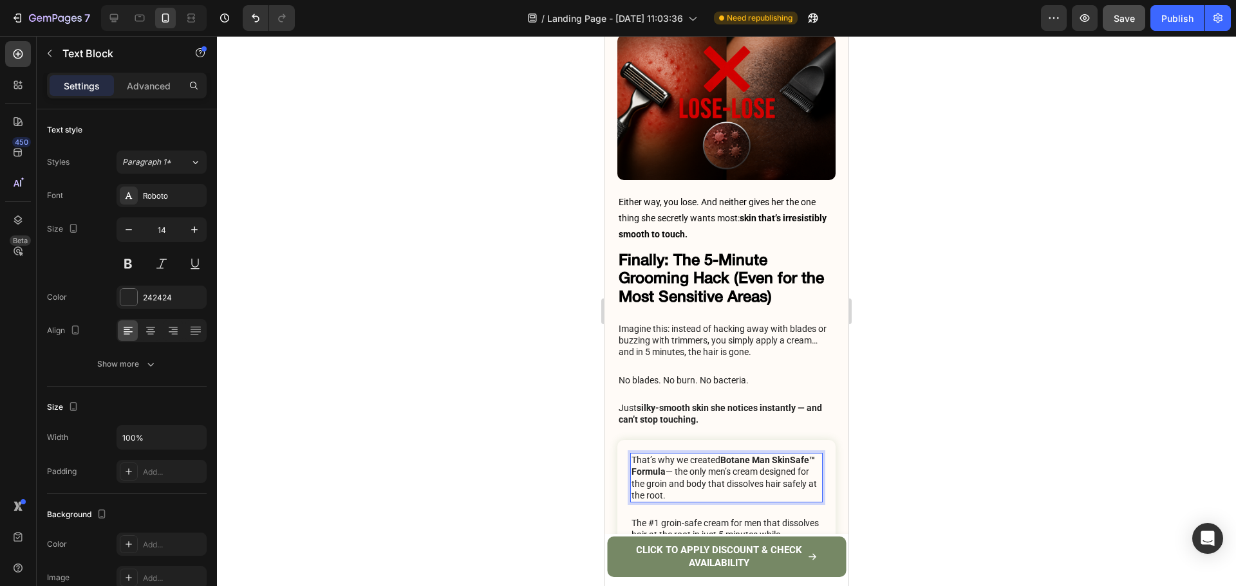
click at [669, 455] on strong "Botane Man SkinSafe™ Formula" at bounding box center [722, 466] width 183 height 22
click at [635, 455] on strong "Botane Man SkinSafe™ Formula" at bounding box center [722, 466] width 183 height 22
click at [633, 455] on strong "Botane Man SkinSafe™ Formula" at bounding box center [722, 466] width 183 height 22
click at [667, 455] on strong "Botane Man SkinSafe™ Formula" at bounding box center [722, 466] width 183 height 22
click at [673, 455] on strong "Botane Man SkinSafe™ Formula" at bounding box center [722, 466] width 183 height 22
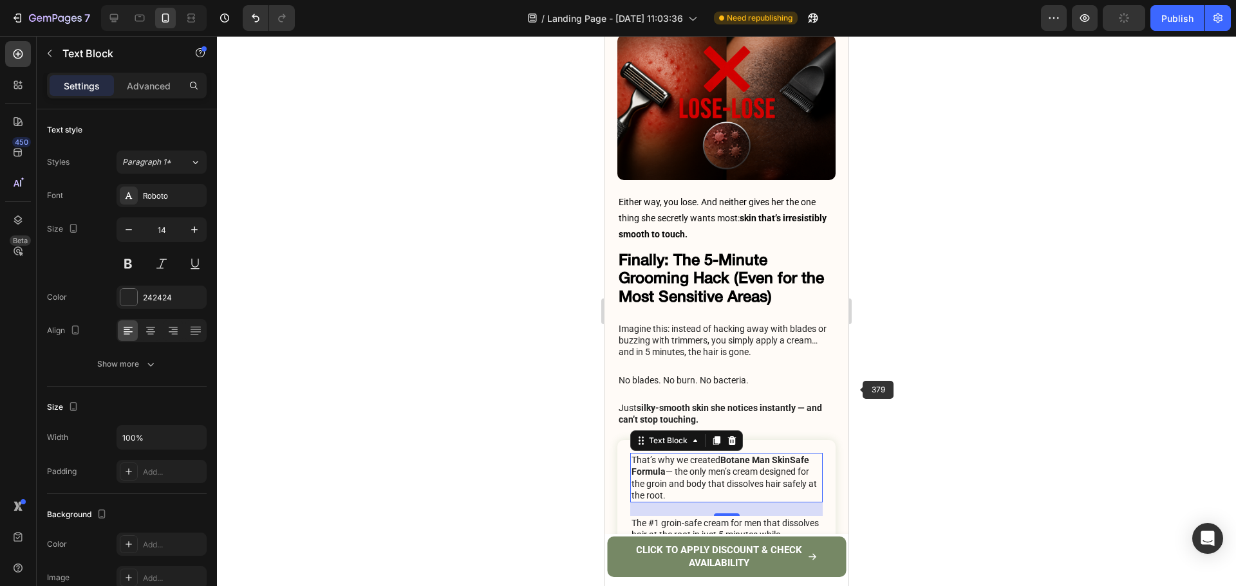
click at [891, 382] on div at bounding box center [726, 311] width 1019 height 550
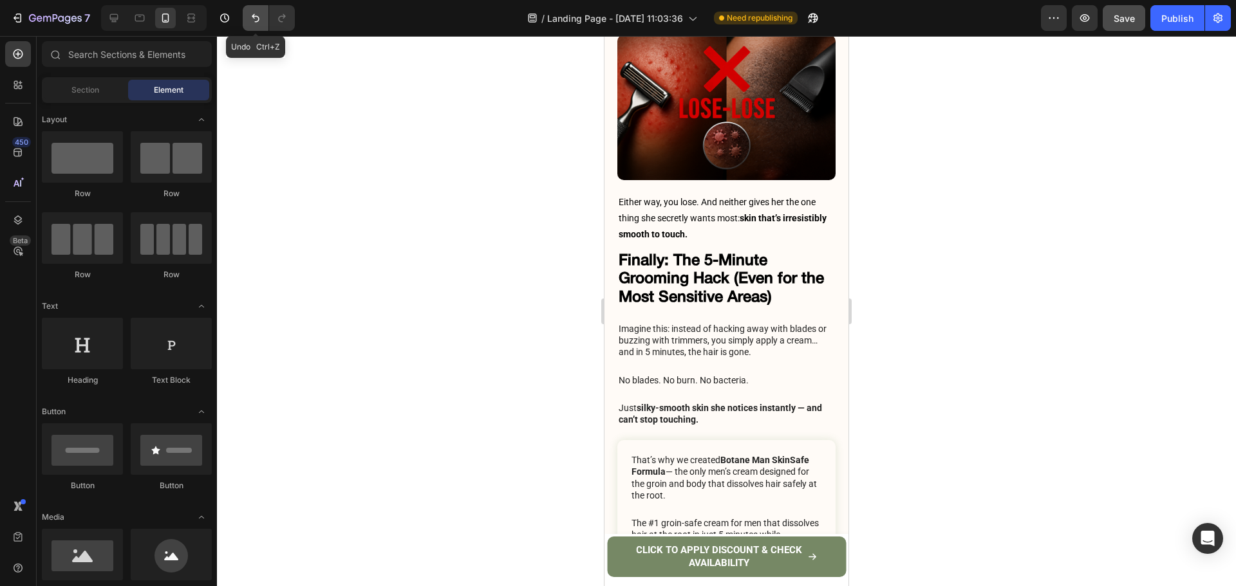
click at [254, 13] on icon "Undo/Redo" at bounding box center [255, 18] width 13 height 13
click at [1050, 329] on div at bounding box center [726, 311] width 1019 height 550
click at [708, 517] on p "The #1 groin-safe cream for men that dissolves hair at the root in just 5 minut…" at bounding box center [726, 540] width 191 height 47
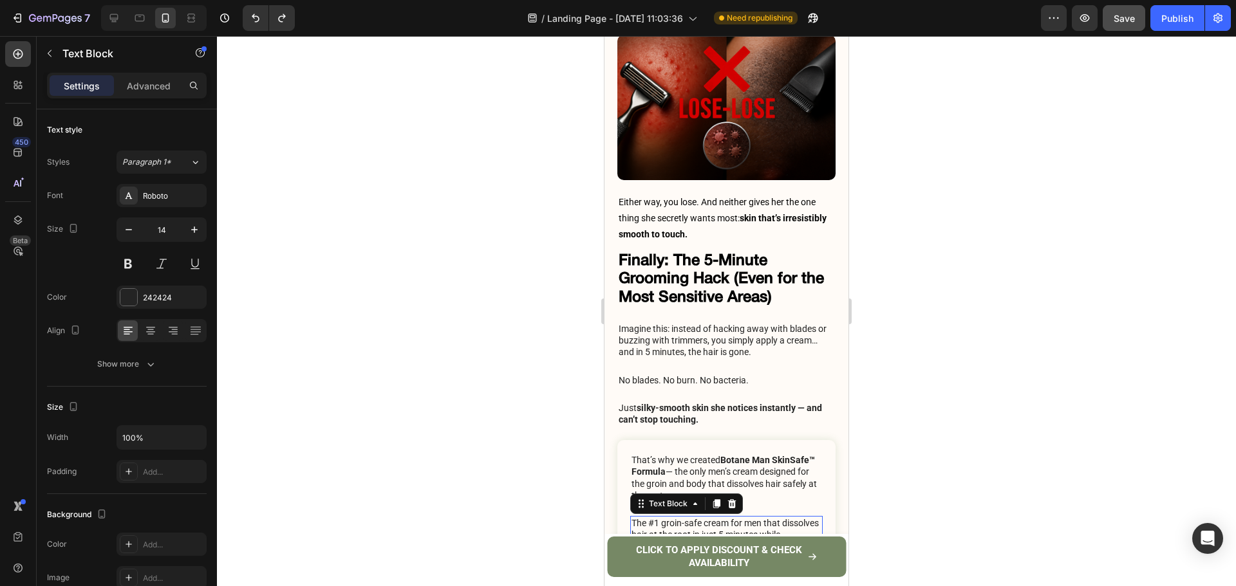
click at [708, 517] on p "The #1 groin-safe cream for men that dissolves hair at the root in just 5 minut…" at bounding box center [726, 540] width 191 height 47
click at [727, 517] on p "The #1 groin-safe cream for men that dissolves hair at the root in just 5 minut…" at bounding box center [726, 540] width 191 height 47
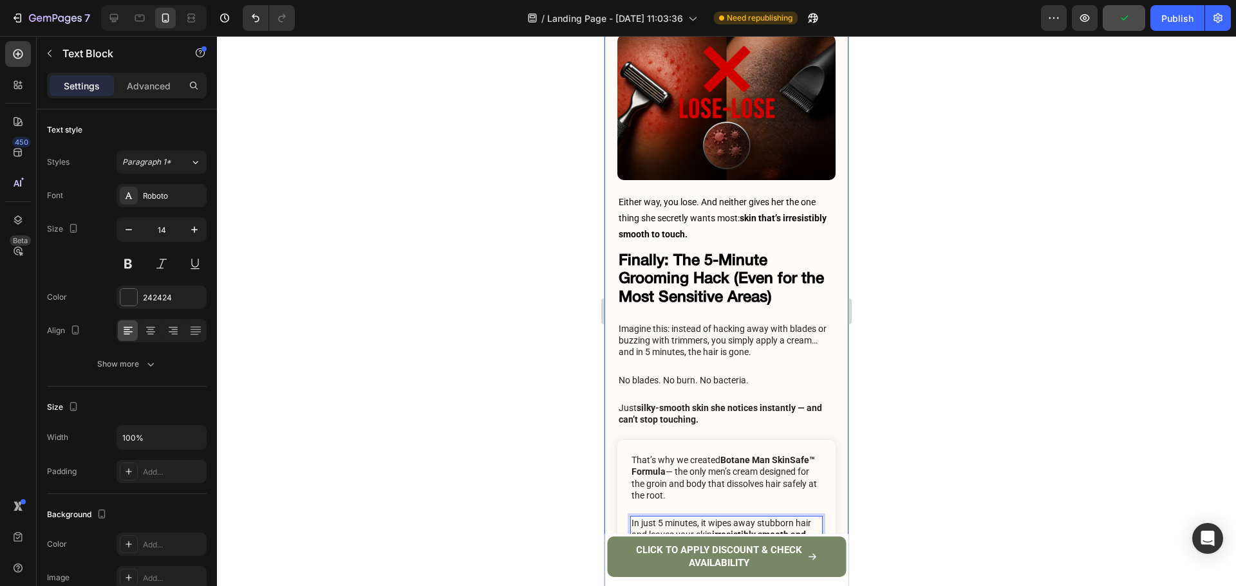
click at [952, 453] on div at bounding box center [726, 311] width 1019 height 550
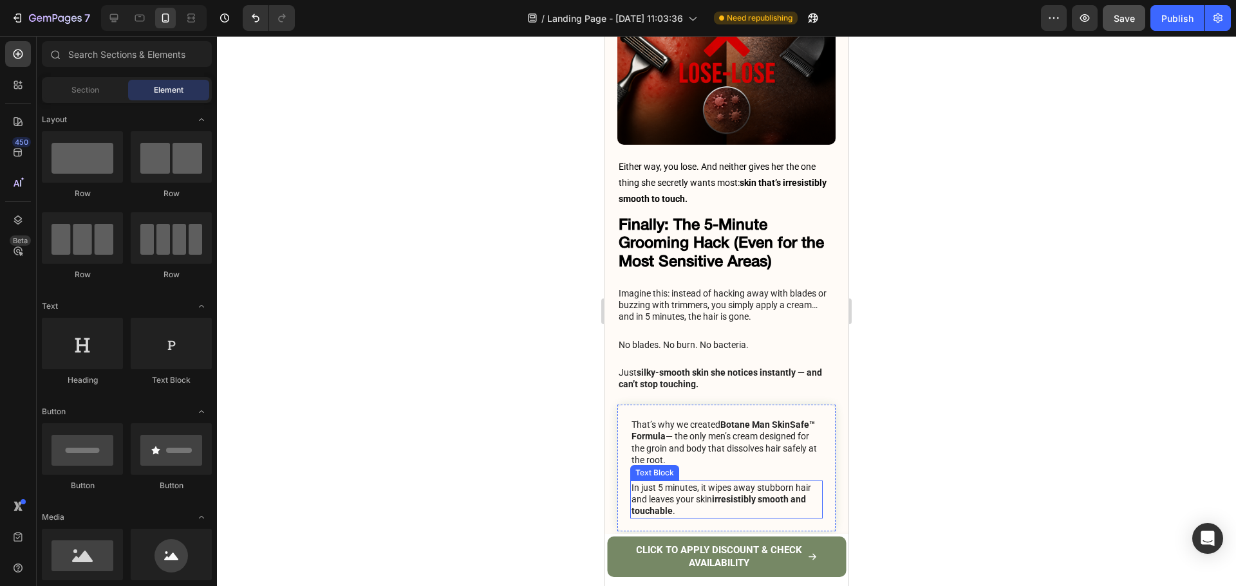
scroll to position [3300, 0]
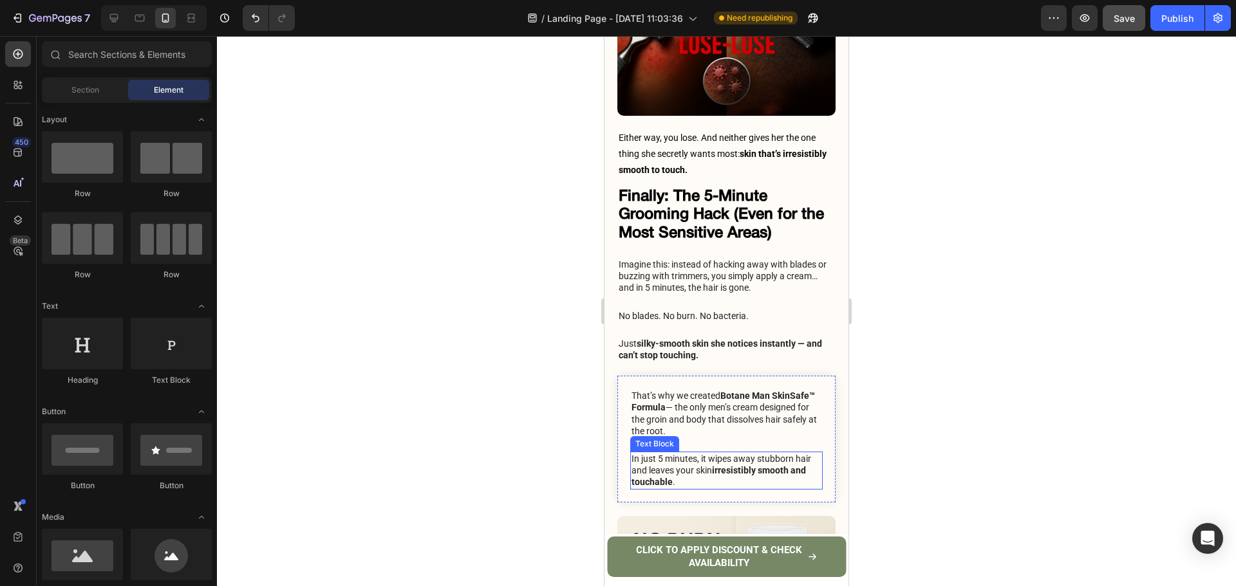
click at [680, 453] on p "In just 5 minutes, it wipes away stubborn hair and leaves your skin irresistibl…" at bounding box center [726, 470] width 191 height 35
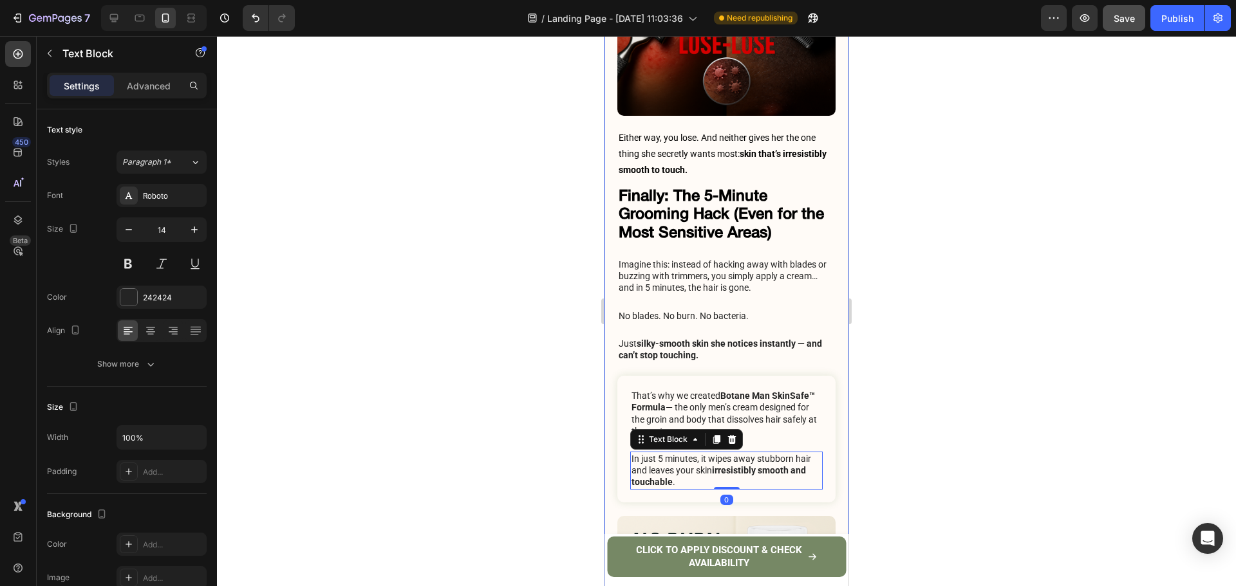
click at [938, 384] on div at bounding box center [726, 311] width 1019 height 550
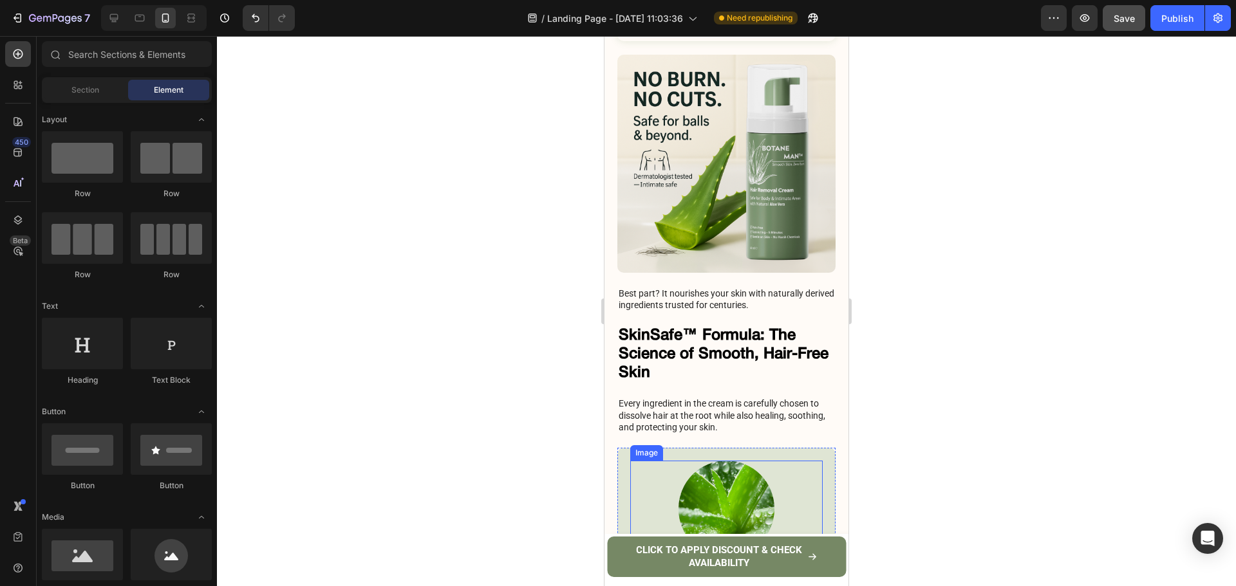
scroll to position [3722, 0]
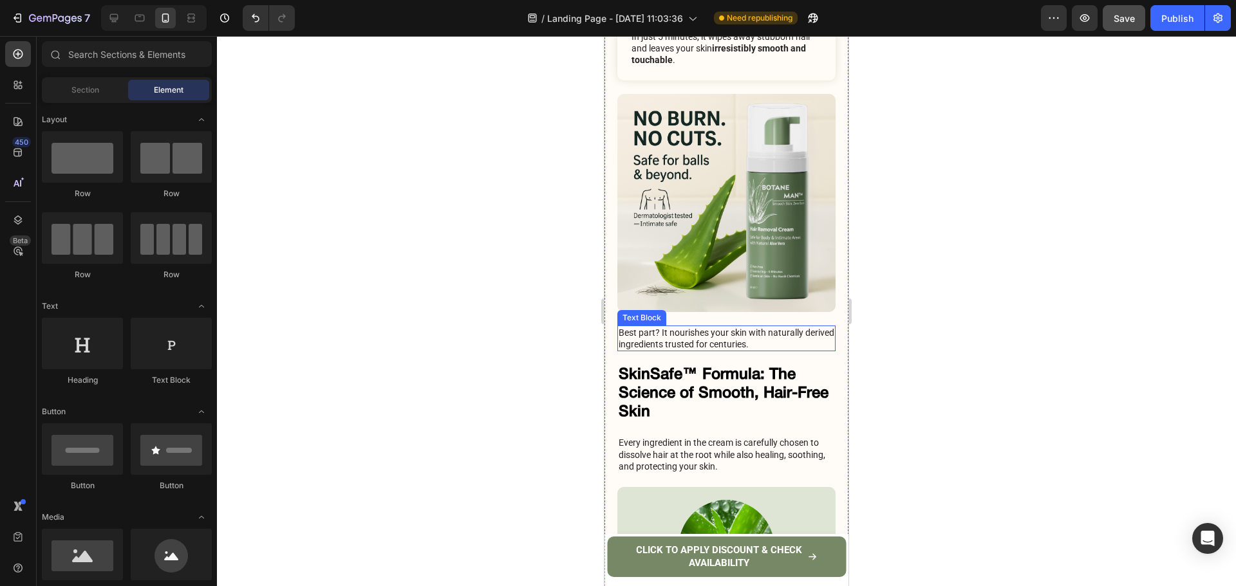
click at [732, 327] on p "Best part? It nourishes your skin with naturally derived ingredients trusted fo…" at bounding box center [726, 338] width 216 height 23
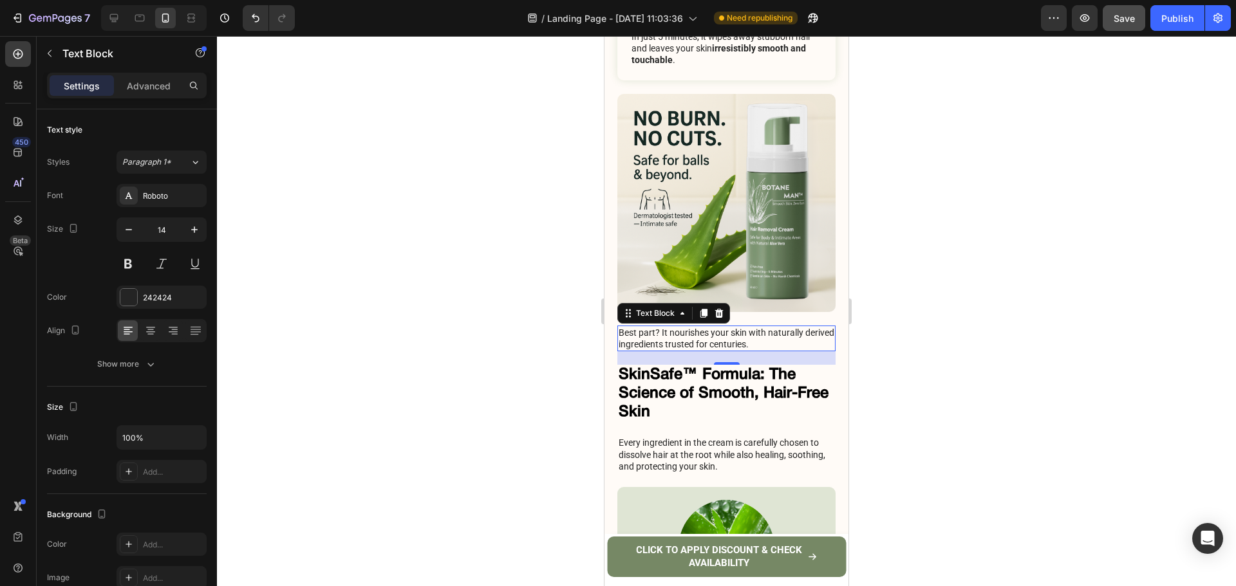
click at [732, 327] on p "Best part? It nourishes your skin with naturally derived ingredients trusted fo…" at bounding box center [726, 338] width 216 height 23
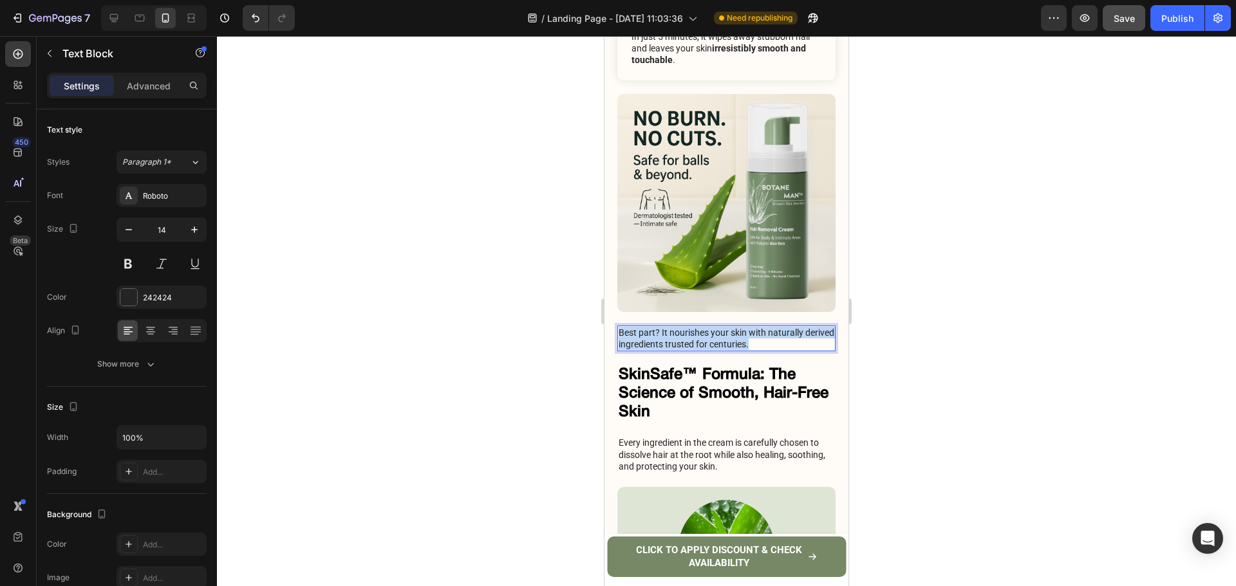
click at [732, 327] on p "Best part? It nourishes your skin with naturally derived ingredients trusted fo…" at bounding box center [726, 338] width 216 height 23
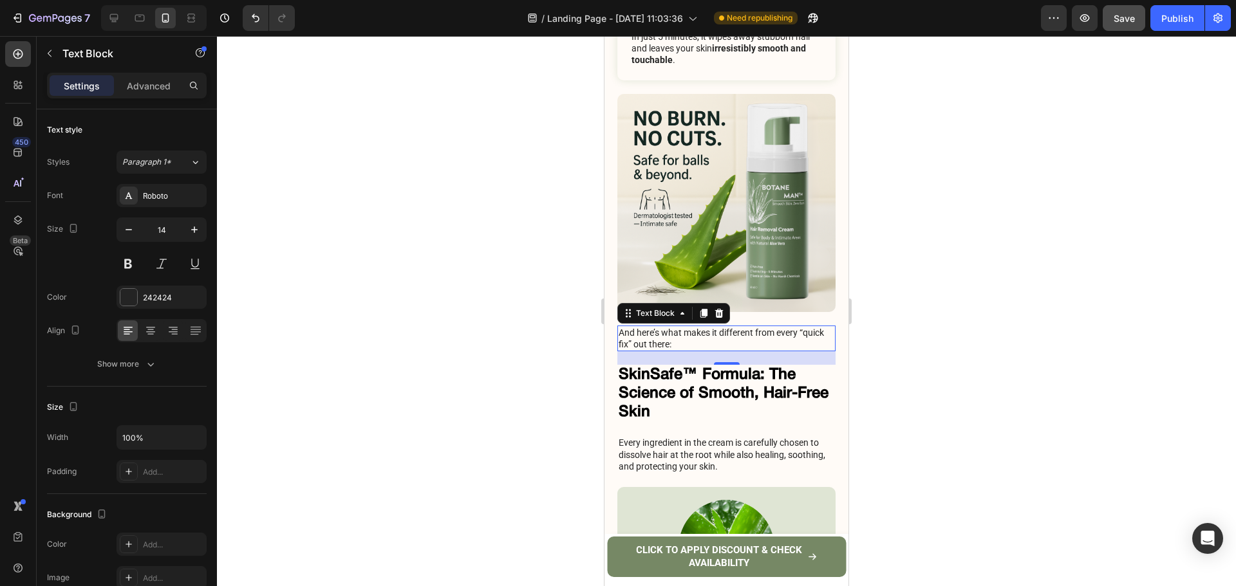
click at [759, 327] on p "And here’s what makes it different from every “quick fix” out there:" at bounding box center [726, 338] width 216 height 23
click at [959, 304] on div at bounding box center [726, 311] width 1019 height 550
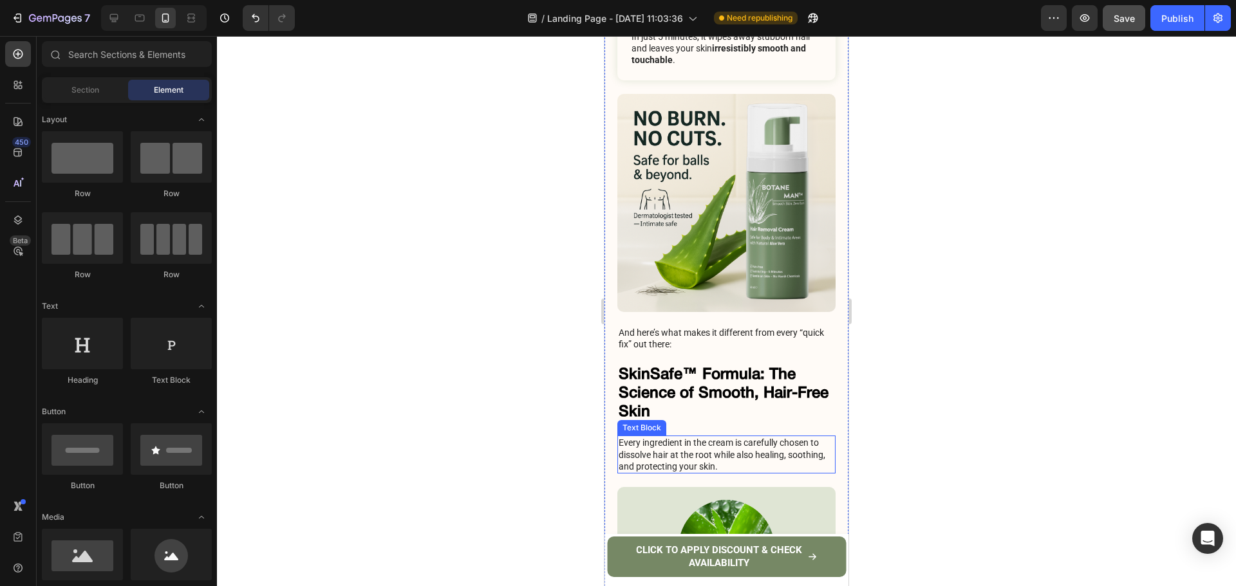
click at [747, 437] on p "Every ingredient in the cream is carefully chosen to dissolve hair at the root …" at bounding box center [726, 454] width 216 height 35
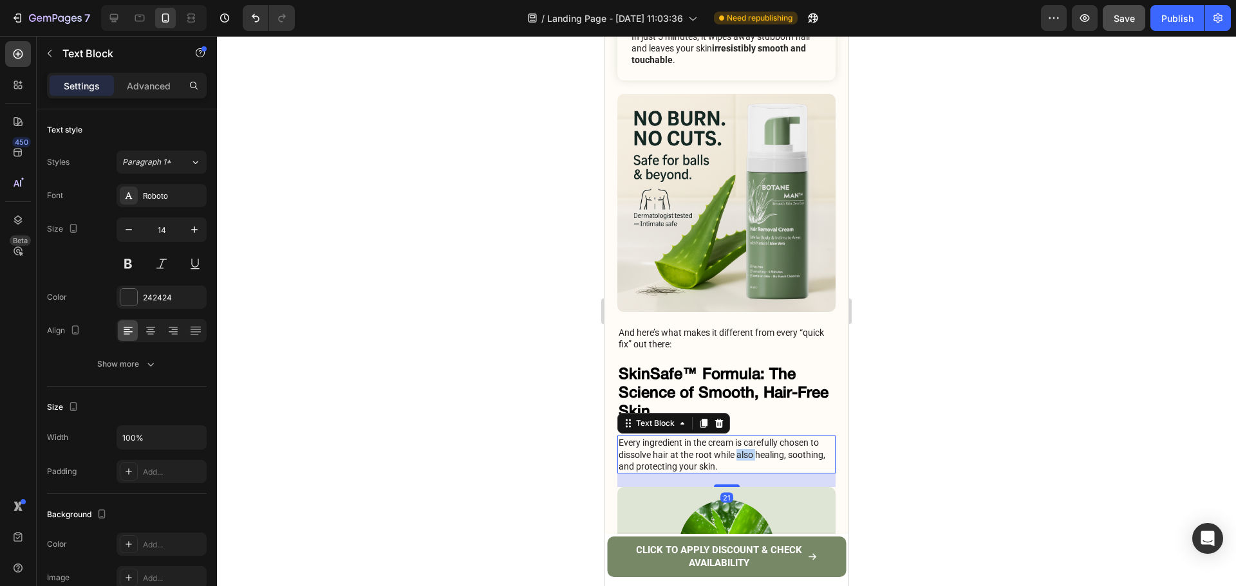
click at [747, 437] on p "Every ingredient in the cream is carefully chosen to dissolve hair at the root …" at bounding box center [726, 454] width 216 height 35
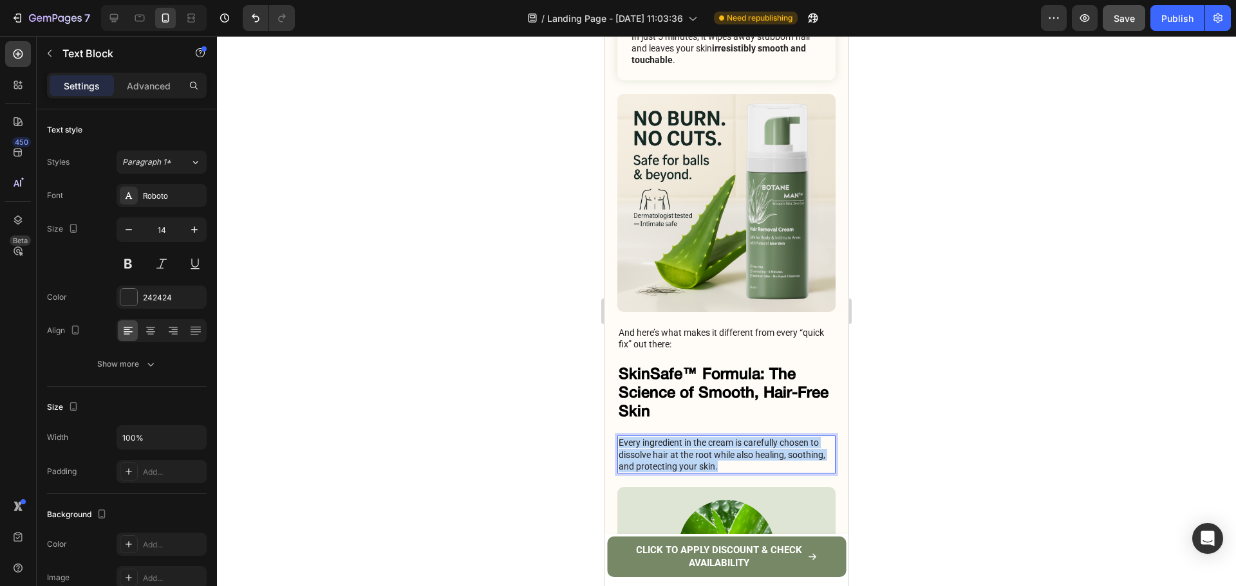
click at [748, 437] on p "Every ingredient in the cream is carefully chosen to dissolve hair at the root …" at bounding box center [726, 454] width 216 height 35
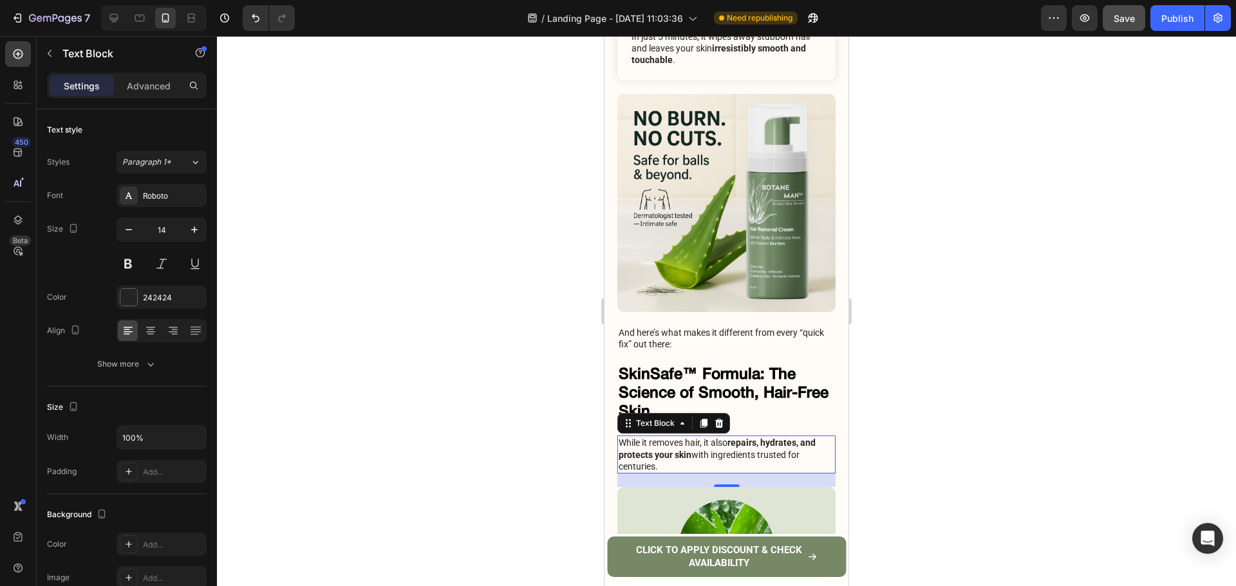
click at [936, 353] on div at bounding box center [726, 311] width 1019 height 550
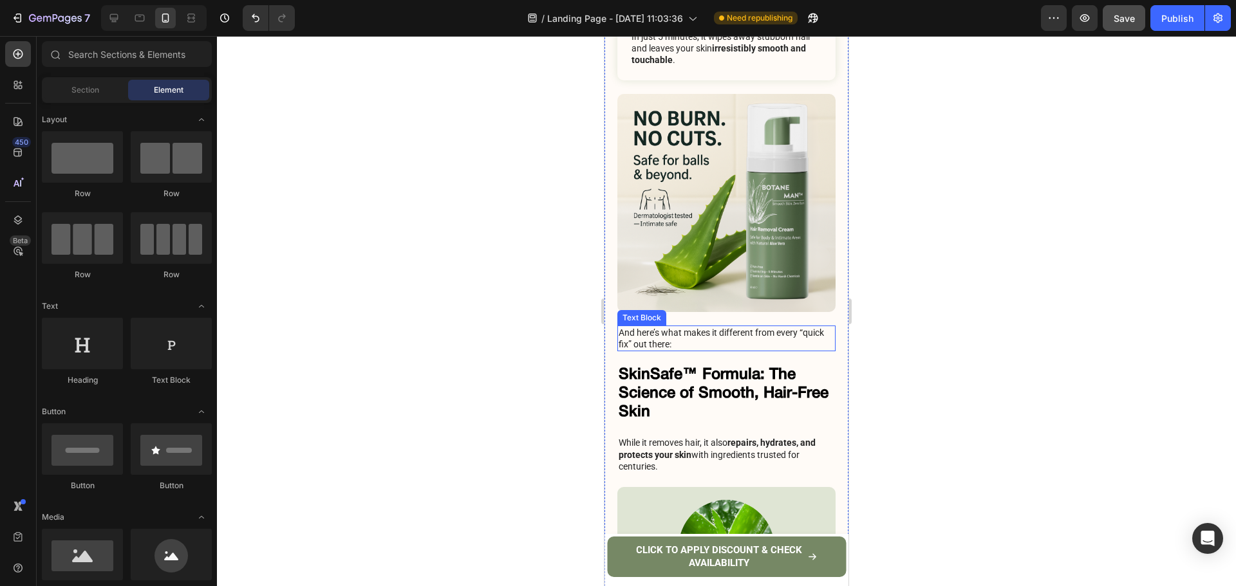
click at [730, 327] on p "And here’s what makes it different from every “quick fix” out there:" at bounding box center [726, 338] width 216 height 23
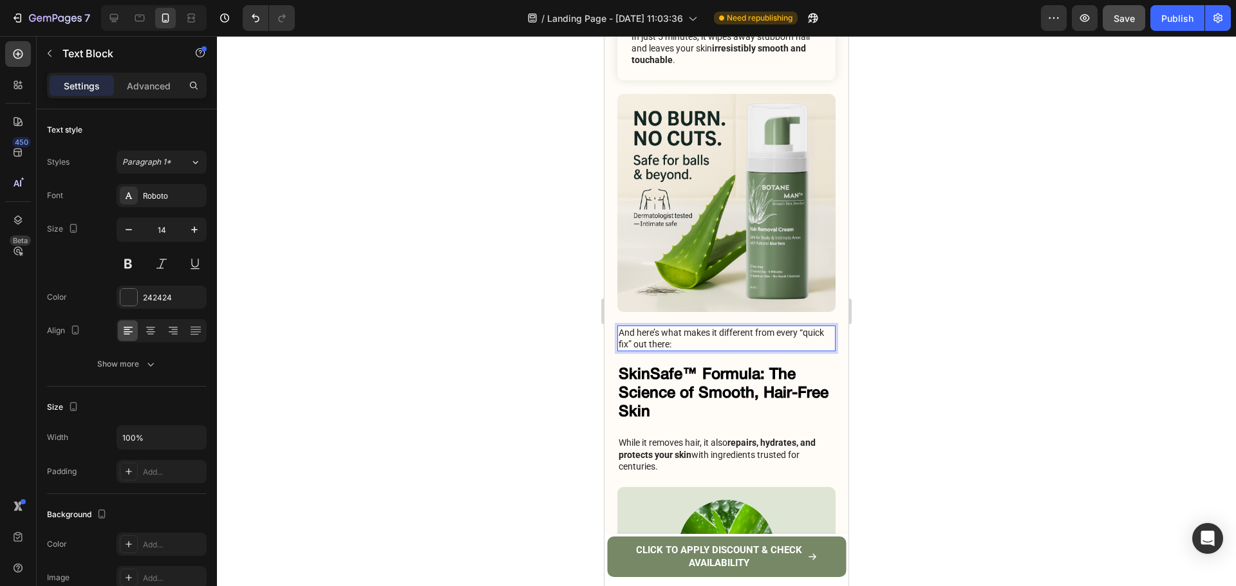
click at [730, 327] on p "And here’s what makes it different from every “quick fix” out there:" at bounding box center [726, 338] width 216 height 23
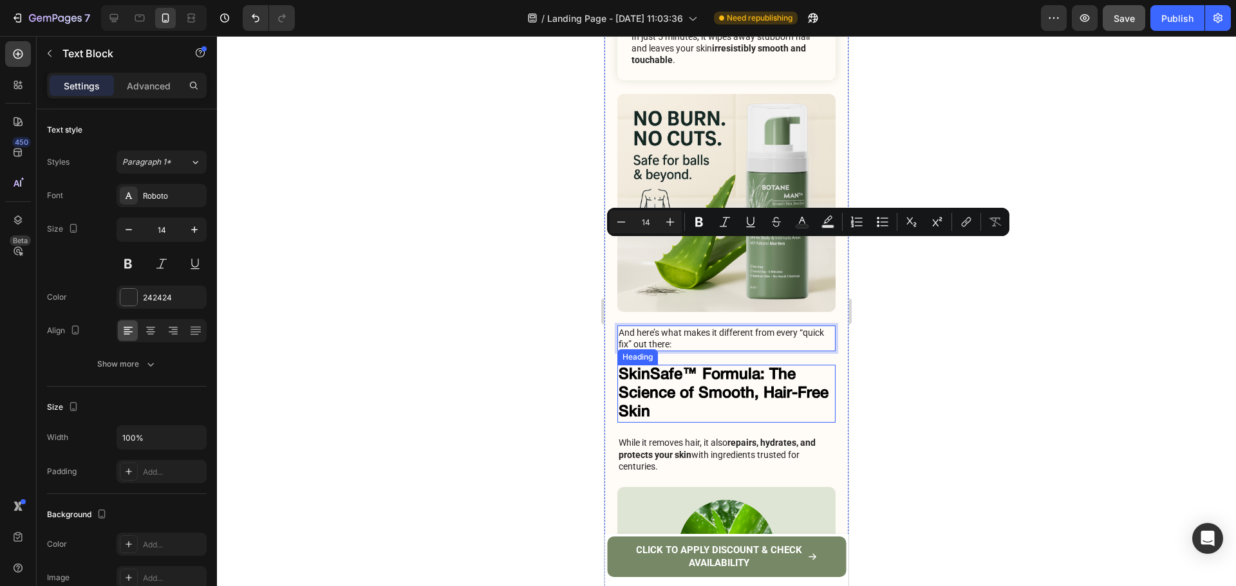
click at [673, 365] on h2 "SkinSafe™ Formula: The Science of Smooth, Hair-Free Skin" at bounding box center [726, 394] width 218 height 58
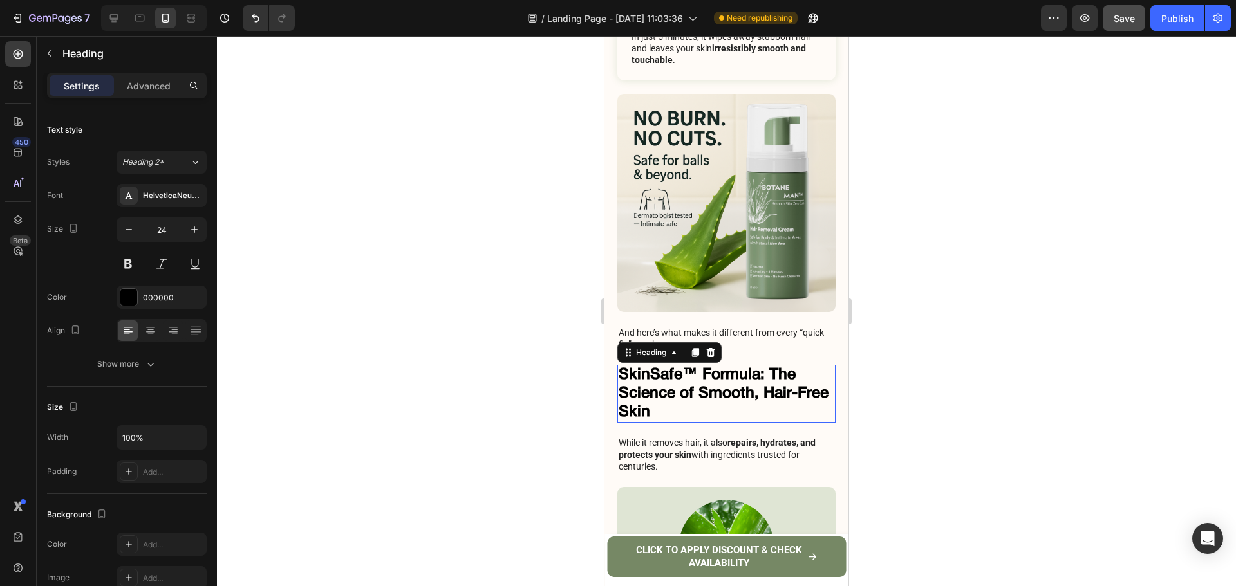
click at [673, 365] on h2 "SkinSafe™ Formula: The Science of Smooth, Hair-Free Skin" at bounding box center [726, 394] width 218 height 58
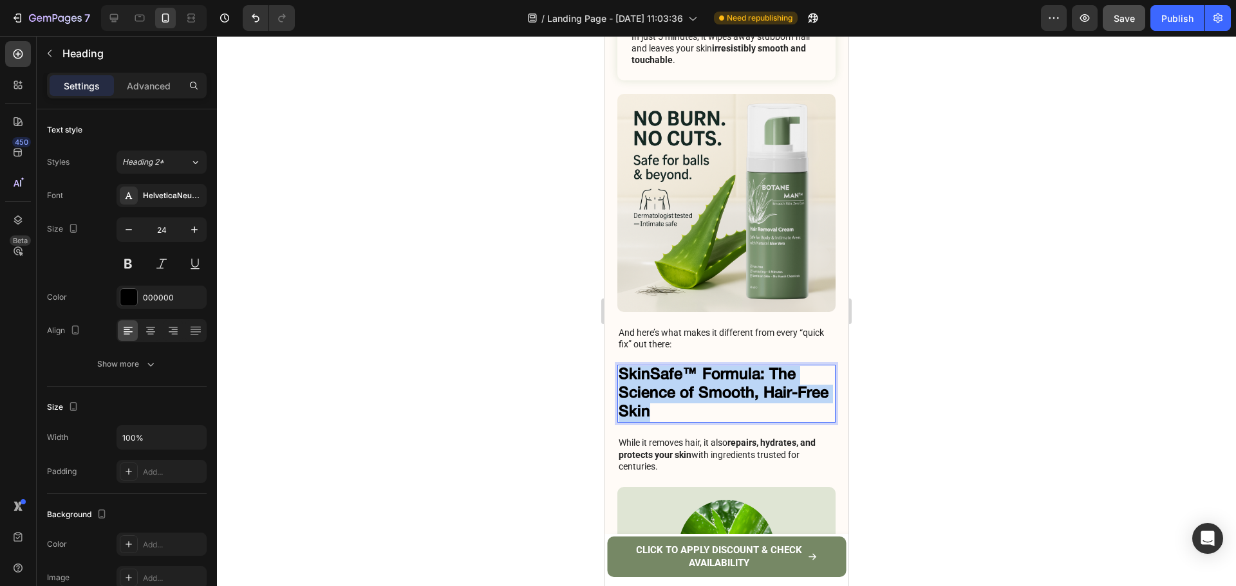
click at [673, 366] on p "SkinSafe™ Formula: The Science of Smooth, Hair-Free Skin" at bounding box center [726, 393] width 216 height 55
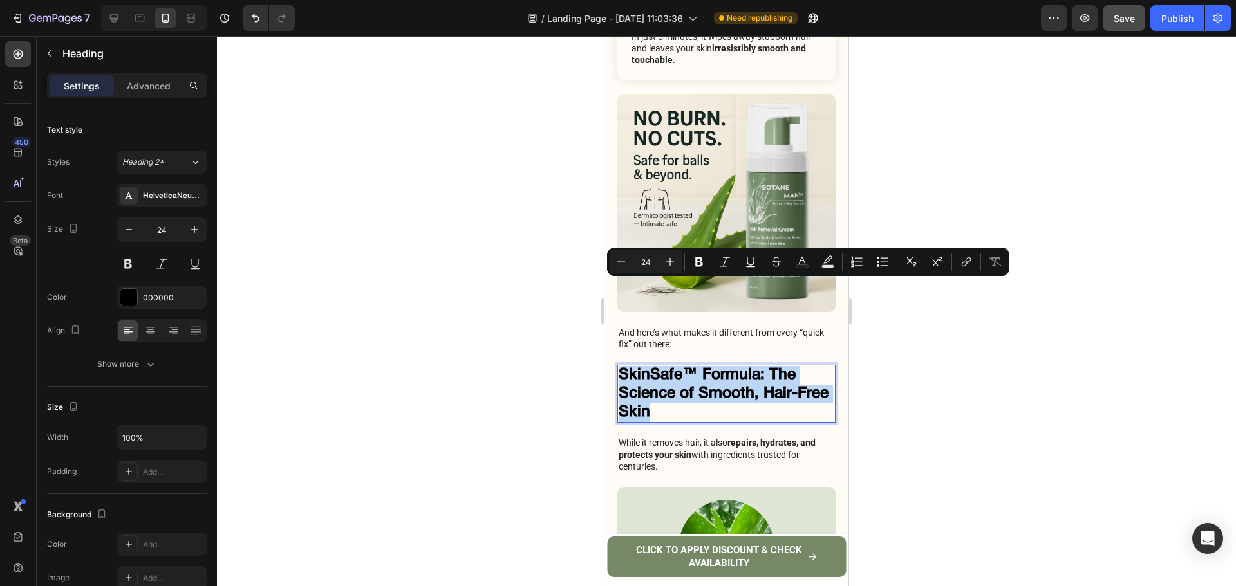
click at [706, 366] on p "SkinSafe™ Formula: The Science of Smooth, Hair-Free Skin" at bounding box center [726, 393] width 216 height 55
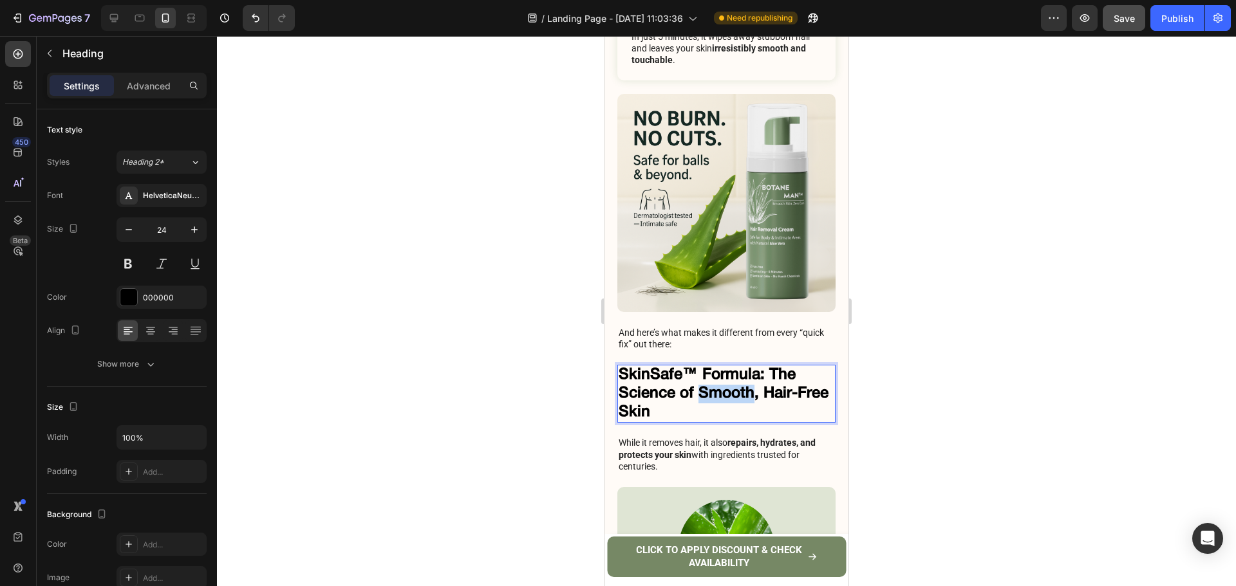
click at [706, 366] on p "SkinSafe™ Formula: The Science of Smooth, Hair-Free Skin" at bounding box center [726, 393] width 216 height 55
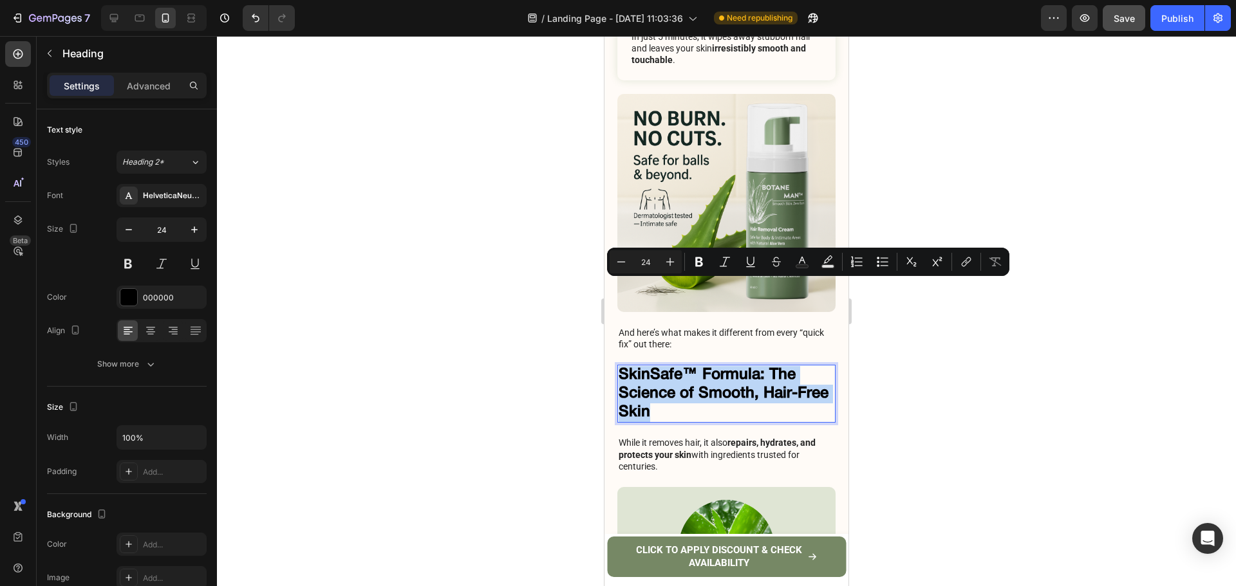
click at [737, 366] on p "SkinSafe™ Formula: The Science of Smooth, Hair-Free Skin" at bounding box center [726, 393] width 216 height 55
drag, startPoint x: 772, startPoint y: 293, endPoint x: 783, endPoint y: 326, distance: 35.2
click at [783, 366] on p "SkinSafe™ Formula: The Science of Smooth, Hair-Free Skin" at bounding box center [726, 393] width 216 height 55
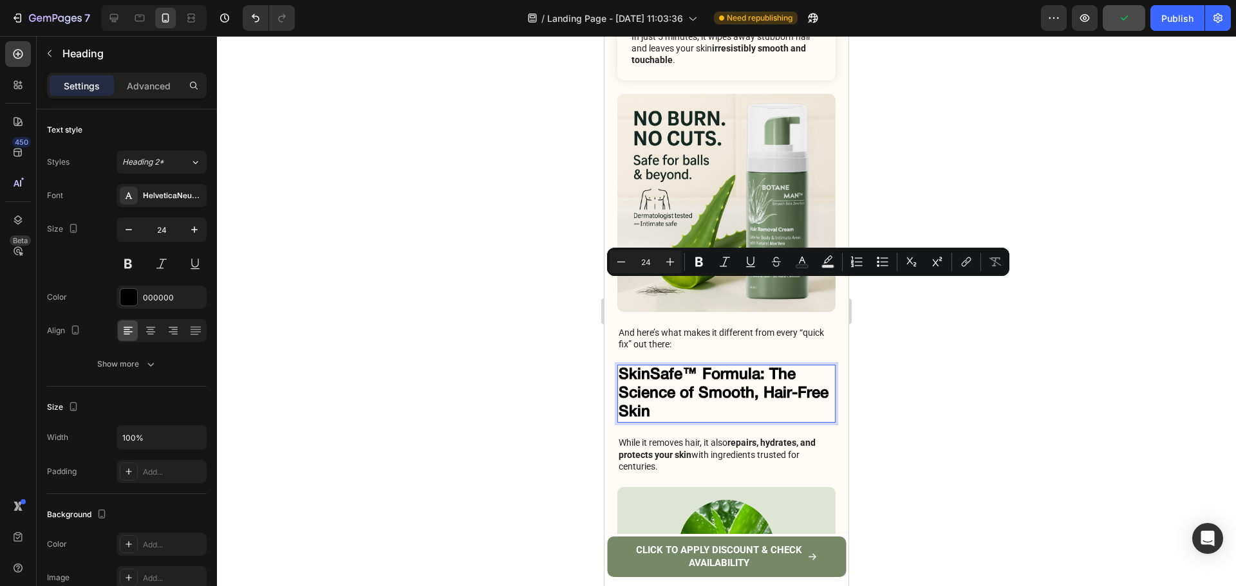
click at [785, 366] on p "SkinSafe™ Formula: The Science of Smooth, Hair-Free Skin" at bounding box center [726, 393] width 216 height 55
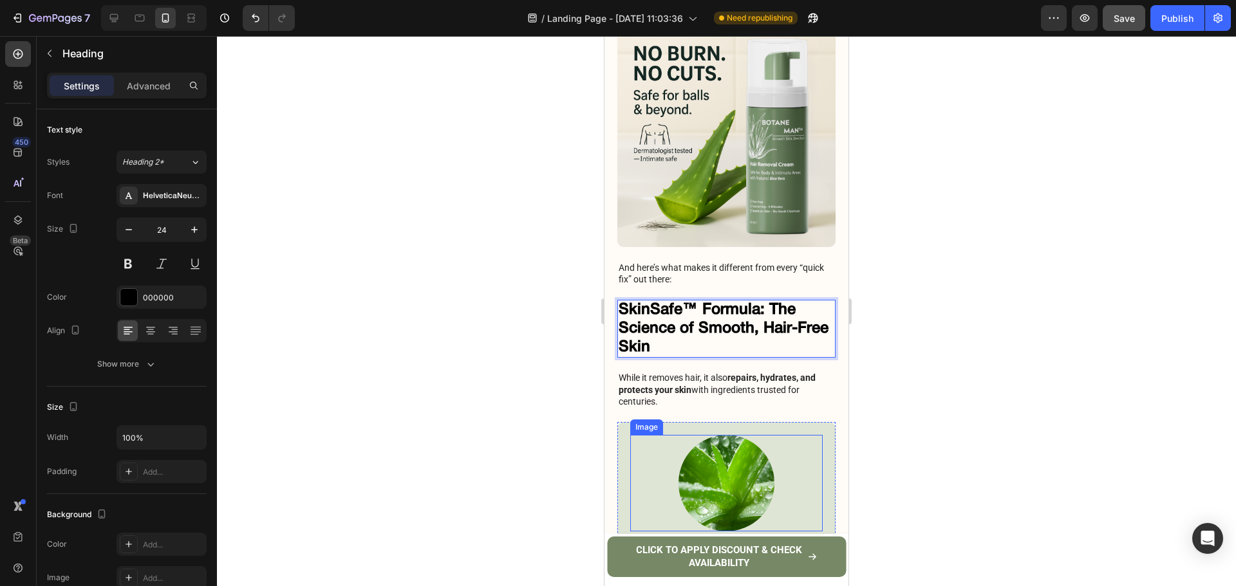
scroll to position [3786, 0]
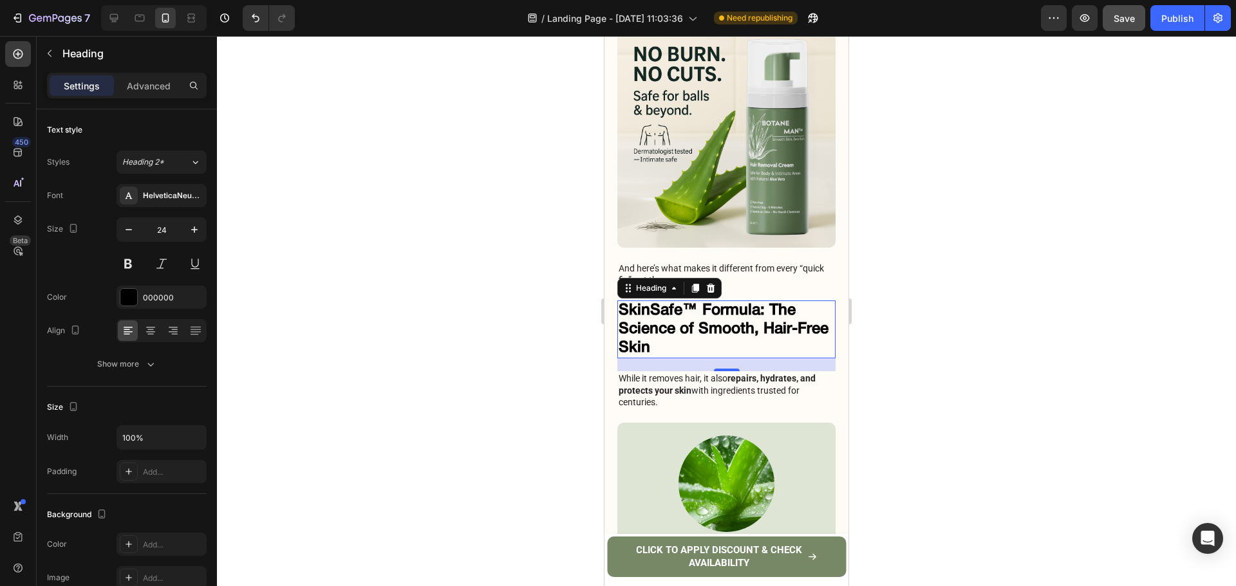
click at [1043, 268] on div at bounding box center [726, 311] width 1019 height 550
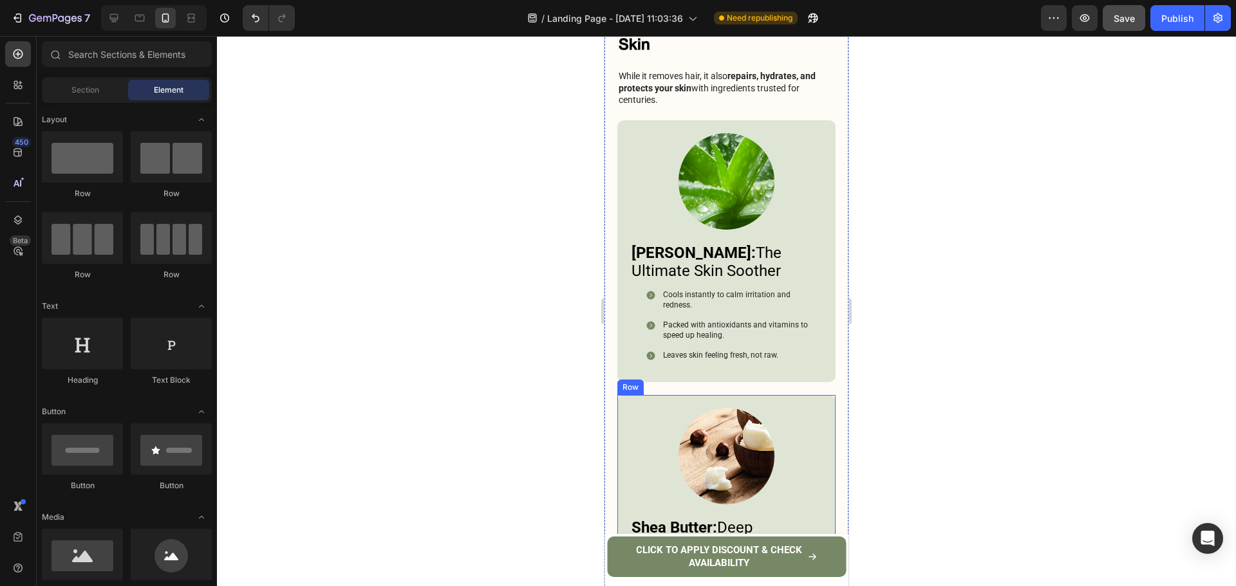
scroll to position [4025, 0]
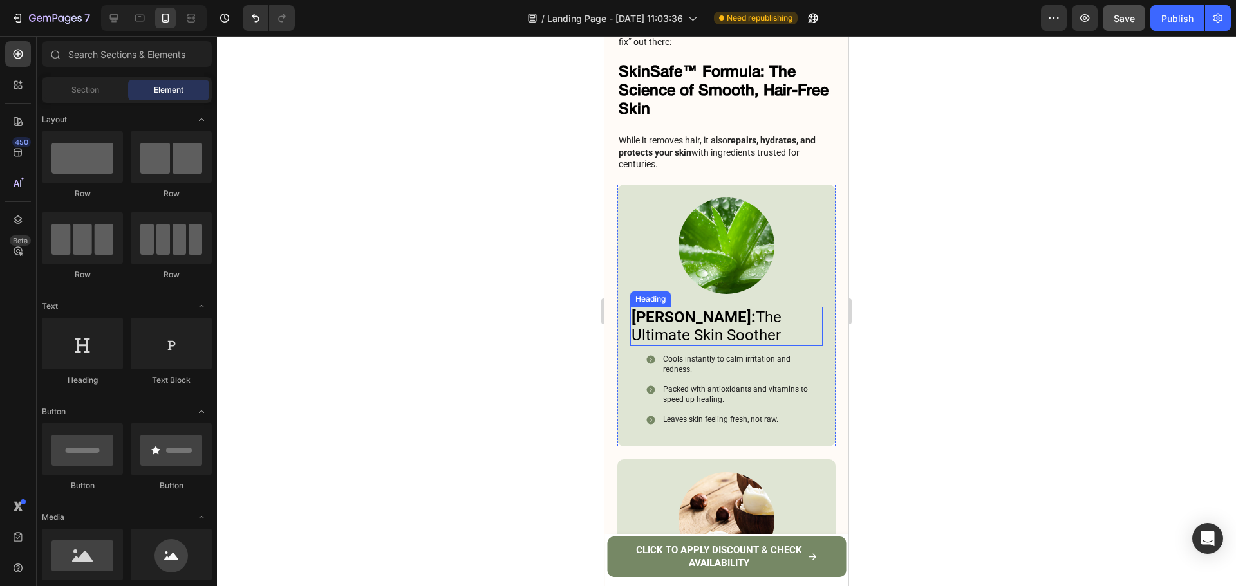
click at [765, 307] on h3 "Aloe Vera: The Ultimate Skin Soother" at bounding box center [726, 327] width 192 height 40
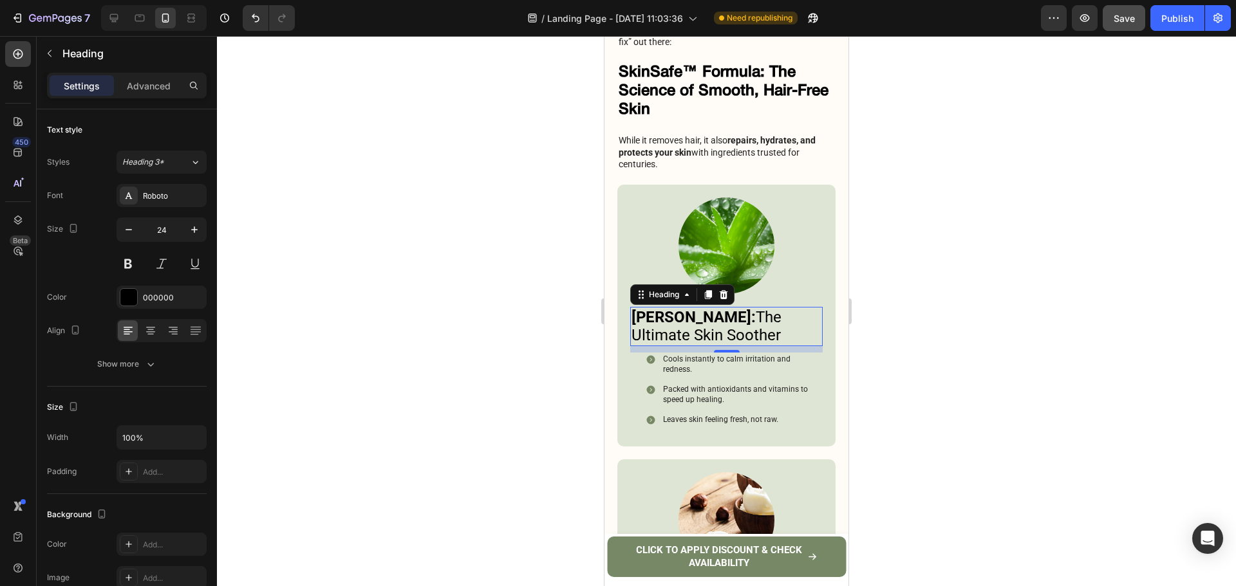
click at [765, 307] on h3 "Aloe Vera: The Ultimate Skin Soother" at bounding box center [726, 327] width 192 height 40
click at [715, 308] on p "Aloe Vera: The Ultimate Skin Soother" at bounding box center [726, 326] width 190 height 37
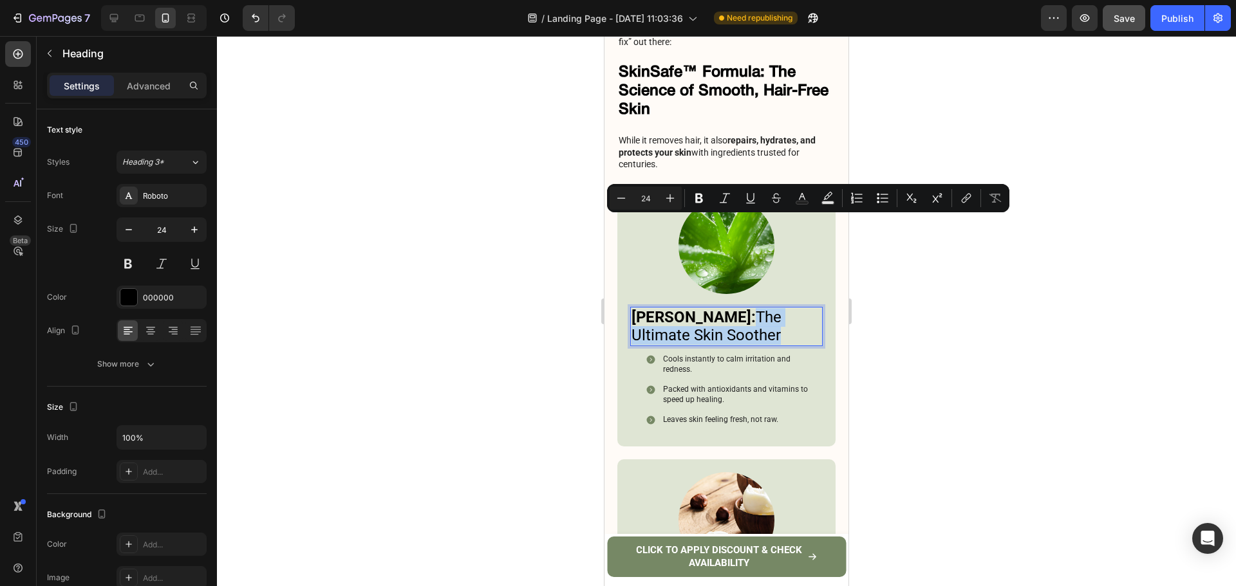
drag, startPoint x: 710, startPoint y: 229, endPoint x: 740, endPoint y: 243, distance: 33.4
click at [740, 308] on p "Aloe Vera: The Ultimate Skin Soother" at bounding box center [726, 326] width 190 height 37
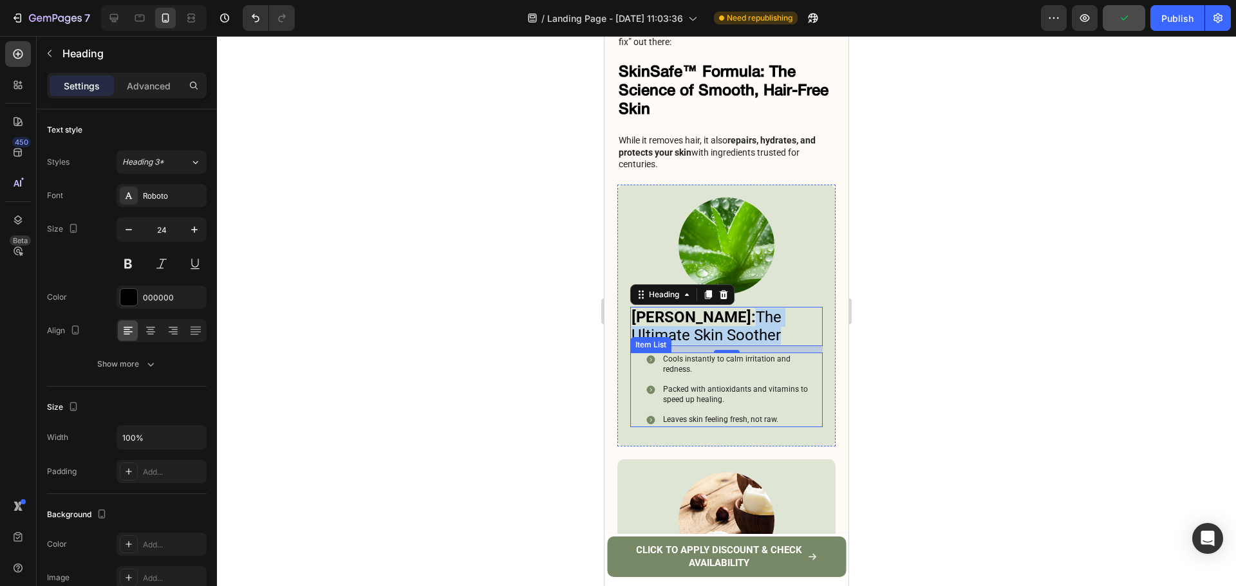
click at [703, 355] on p "Cools instantly to calm irritation and redness." at bounding box center [742, 365] width 158 height 20
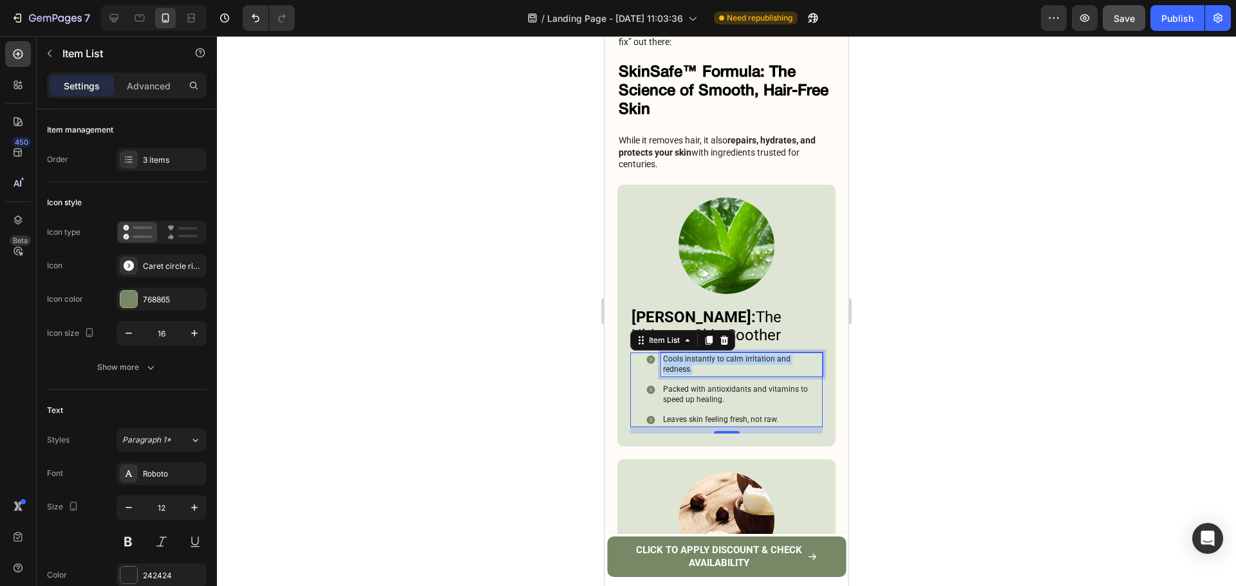
click at [703, 355] on p "Cools instantly to calm irritation and redness." at bounding box center [742, 365] width 158 height 20
click at [771, 385] on p "Packed with antioxidants and vitamins to speed up healing." at bounding box center [742, 395] width 158 height 20
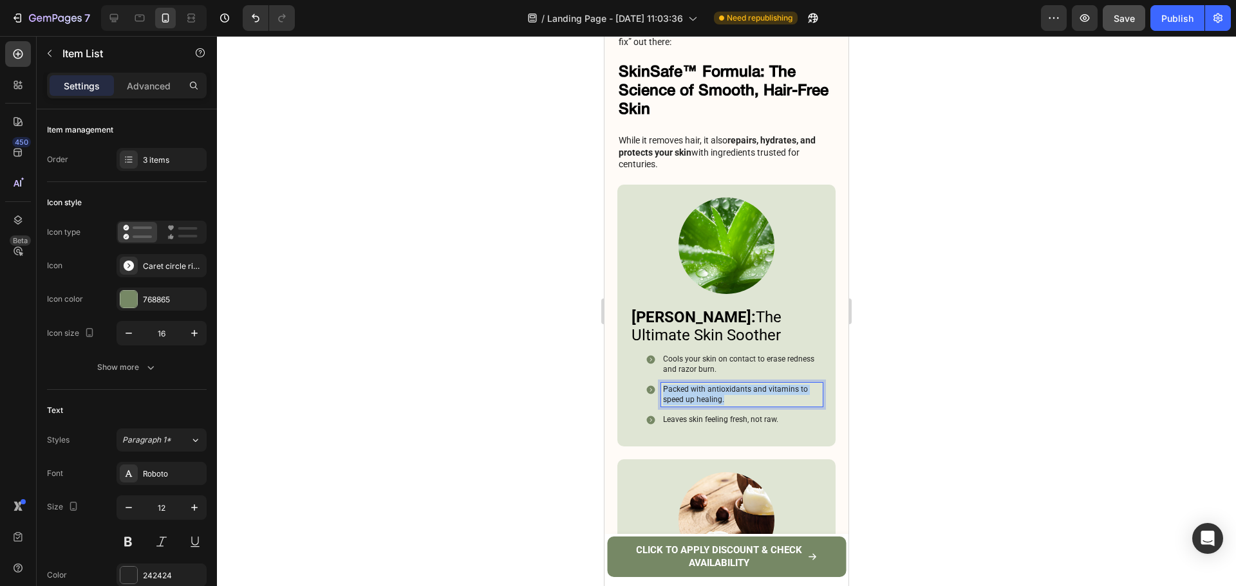
click at [771, 385] on p "Packed with antioxidants and vitamins to speed up healing." at bounding box center [742, 395] width 158 height 20
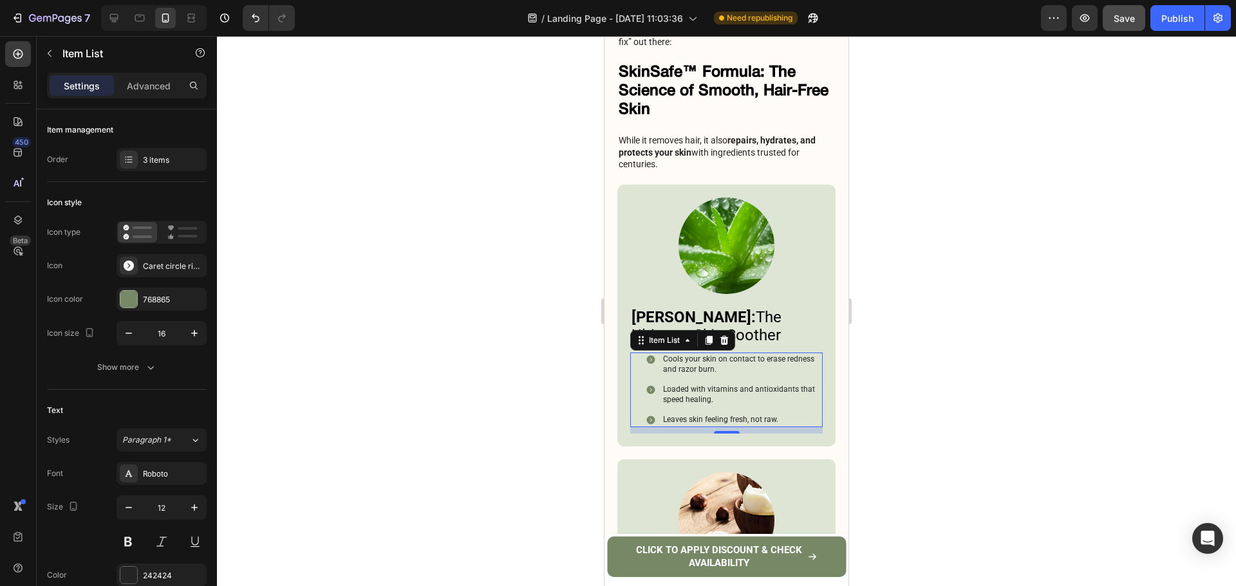
click at [705, 415] on p "Leaves skin feeling fresh, not raw." at bounding box center [742, 420] width 158 height 10
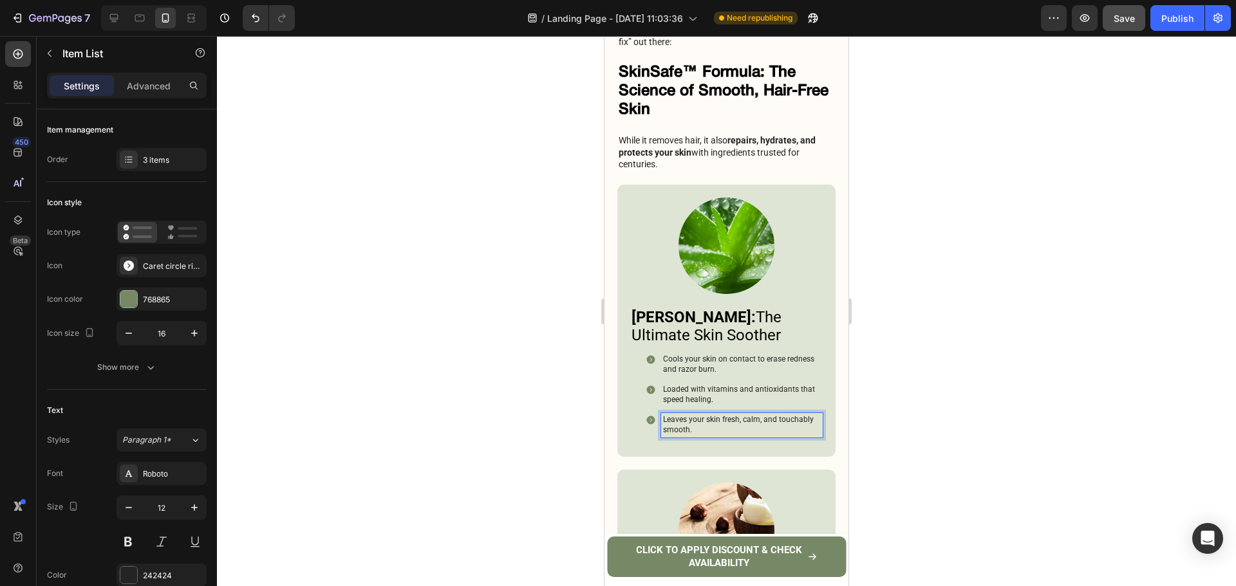
click at [912, 327] on div at bounding box center [726, 311] width 1019 height 550
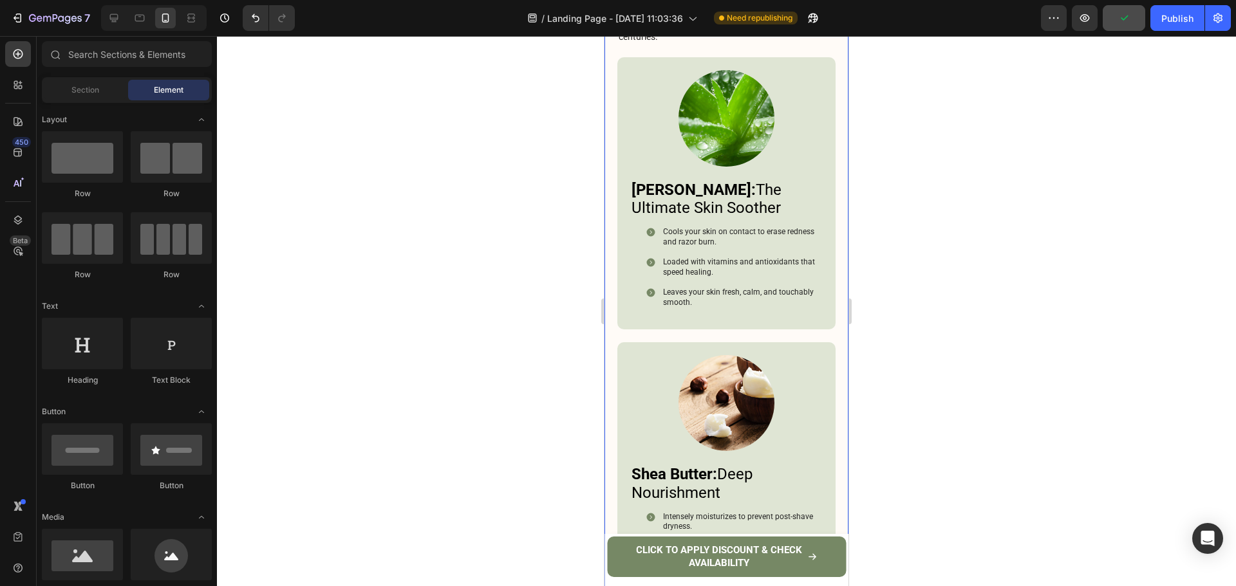
scroll to position [4153, 0]
click at [725, 463] on h3 "Shea Butter: Deep Nourishment" at bounding box center [726, 483] width 192 height 40
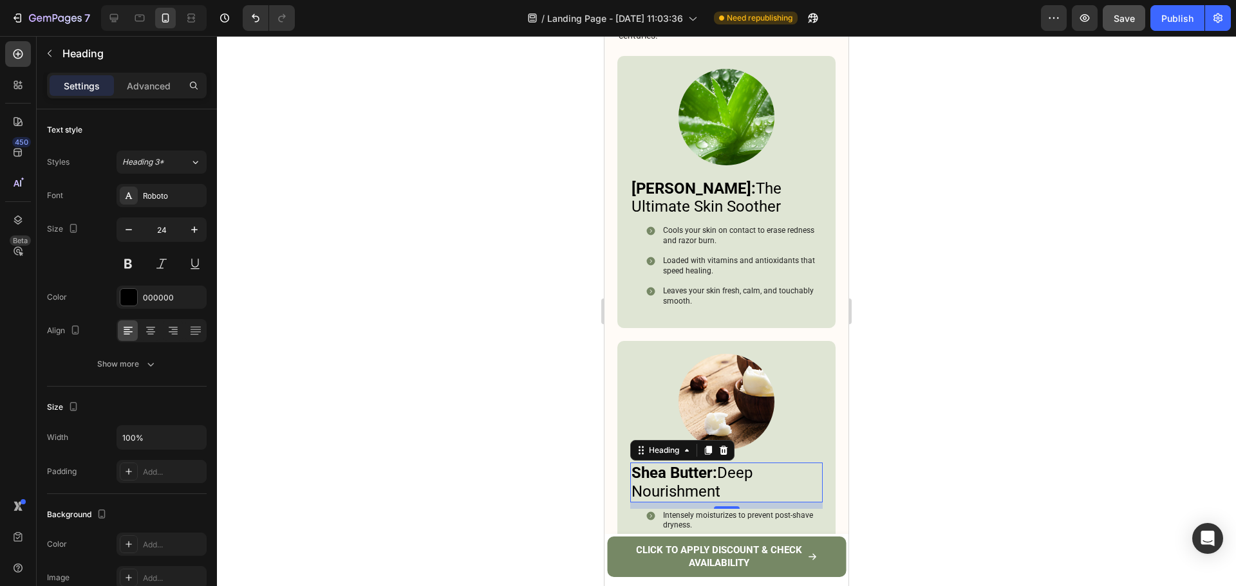
click at [725, 463] on h3 "Shea Butter: Deep Nourishment" at bounding box center [726, 483] width 192 height 40
click at [725, 464] on p "Shea Butter: Deep Nourishment" at bounding box center [726, 482] width 190 height 37
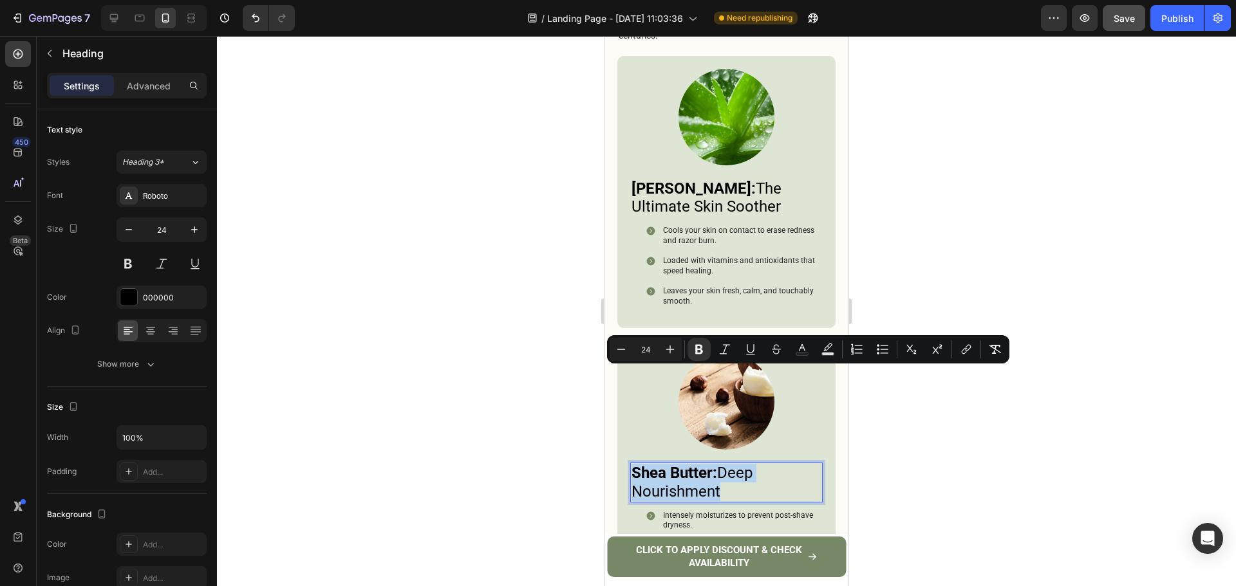
click at [724, 464] on p "Shea Butter: Deep Nourishment" at bounding box center [726, 482] width 190 height 37
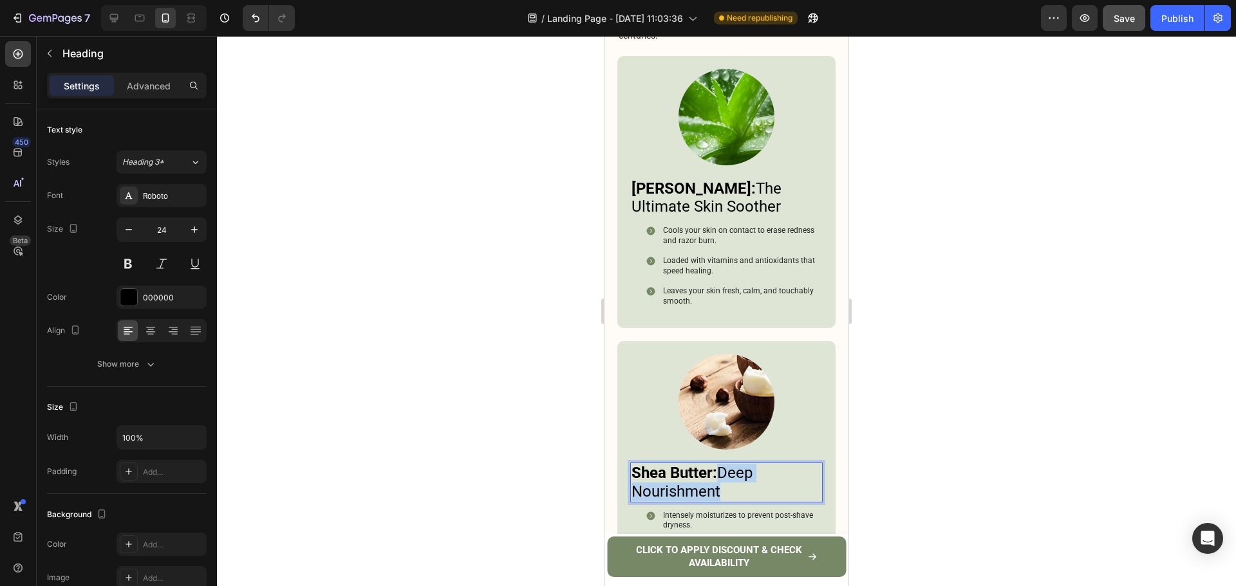
drag, startPoint x: 724, startPoint y: 385, endPoint x: 753, endPoint y: 402, distance: 33.8
click at [753, 464] on p "Shea Butter: Deep Nourishment" at bounding box center [726, 482] width 190 height 37
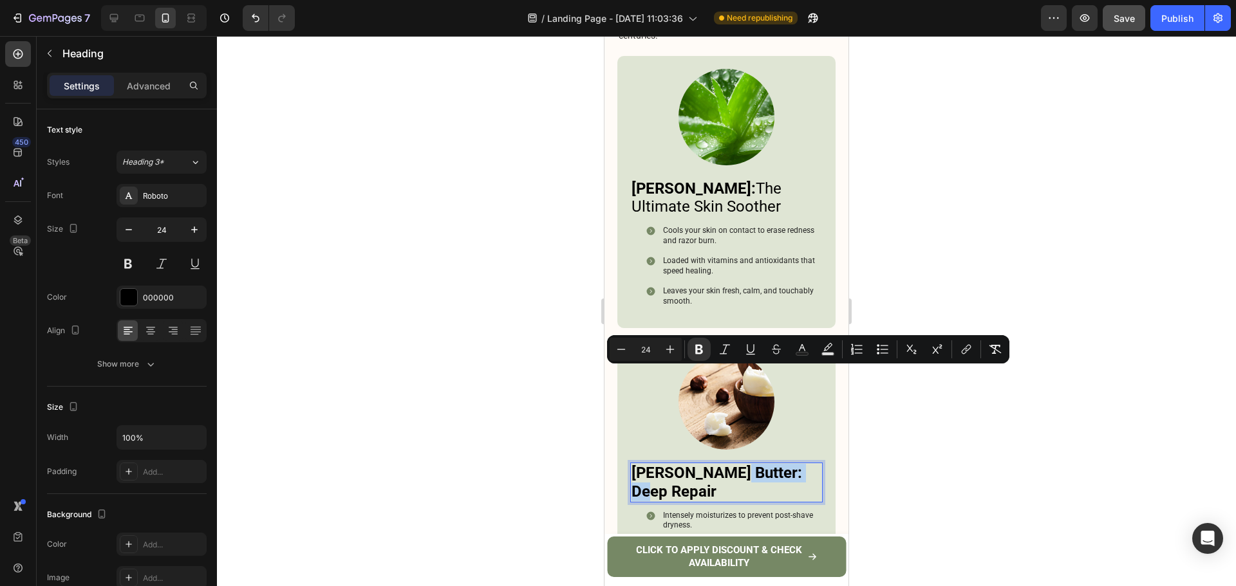
drag, startPoint x: 722, startPoint y: 381, endPoint x: 811, endPoint y: 384, distance: 88.9
click at [811, 464] on p "Shea Butter: Deep Repair" at bounding box center [726, 482] width 190 height 37
drag, startPoint x: 699, startPoint y: 355, endPoint x: 163, endPoint y: 340, distance: 535.6
click at [699, 355] on icon "Editor contextual toolbar" at bounding box center [698, 349] width 13 height 13
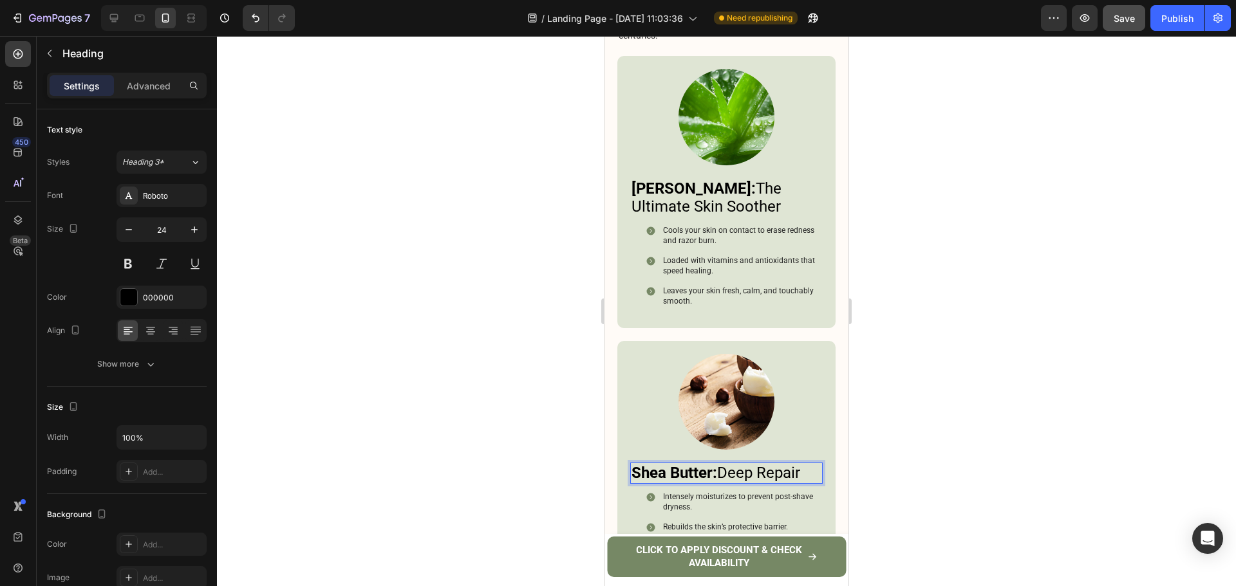
click at [987, 410] on div at bounding box center [726, 311] width 1019 height 550
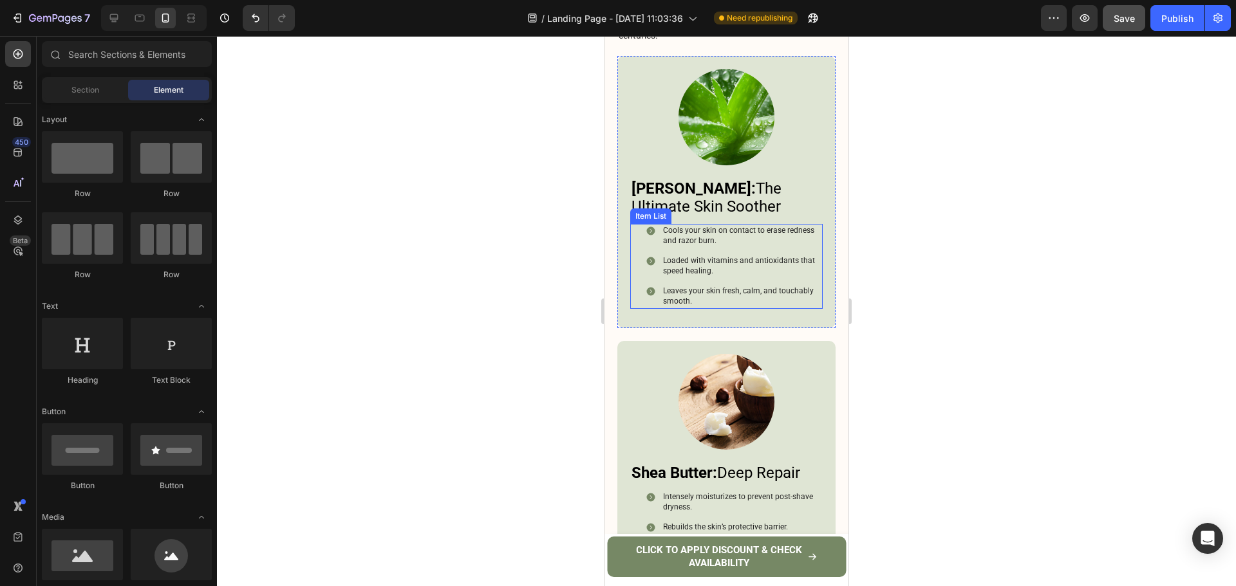
click at [724, 180] on p "⁠⁠⁠⁠⁠⁠⁠ Aloe Vera: The Ultimate Skin Soother" at bounding box center [726, 198] width 190 height 37
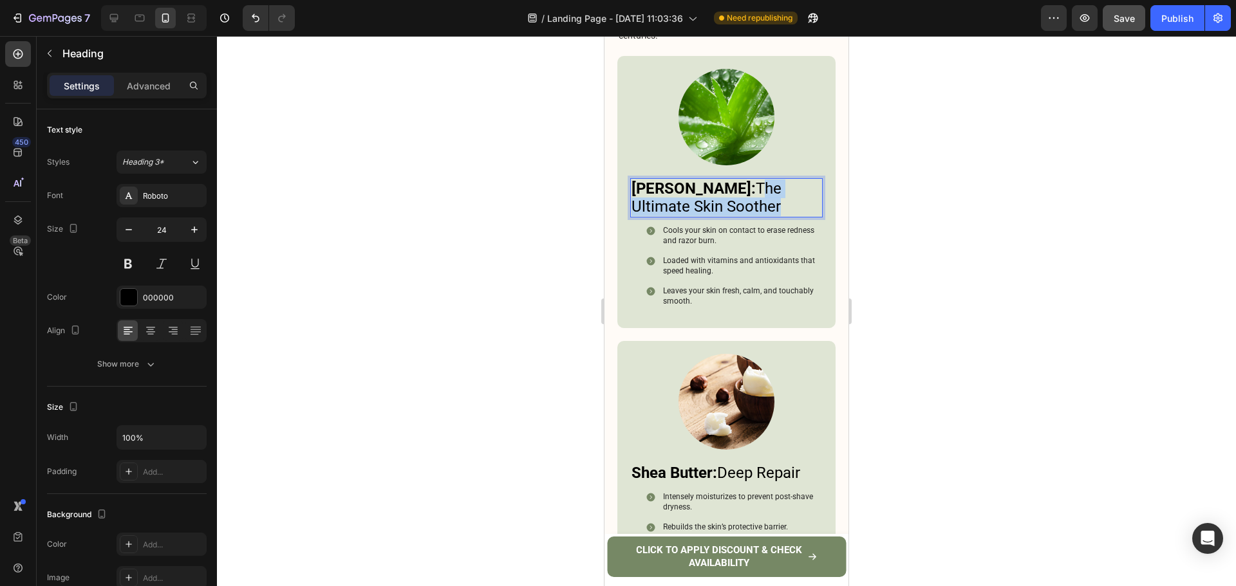
drag, startPoint x: 712, startPoint y: 99, endPoint x: 741, endPoint y: 113, distance: 31.7
click at [741, 180] on p "Aloe Vera: The Ultimate Skin Soother" at bounding box center [726, 198] width 190 height 37
click at [718, 180] on p "Aloe Vera: TInstant Soothe" at bounding box center [726, 198] width 190 height 37
drag, startPoint x: 943, startPoint y: 137, endPoint x: 927, endPoint y: 142, distance: 16.3
click at [943, 138] on div at bounding box center [726, 311] width 1019 height 550
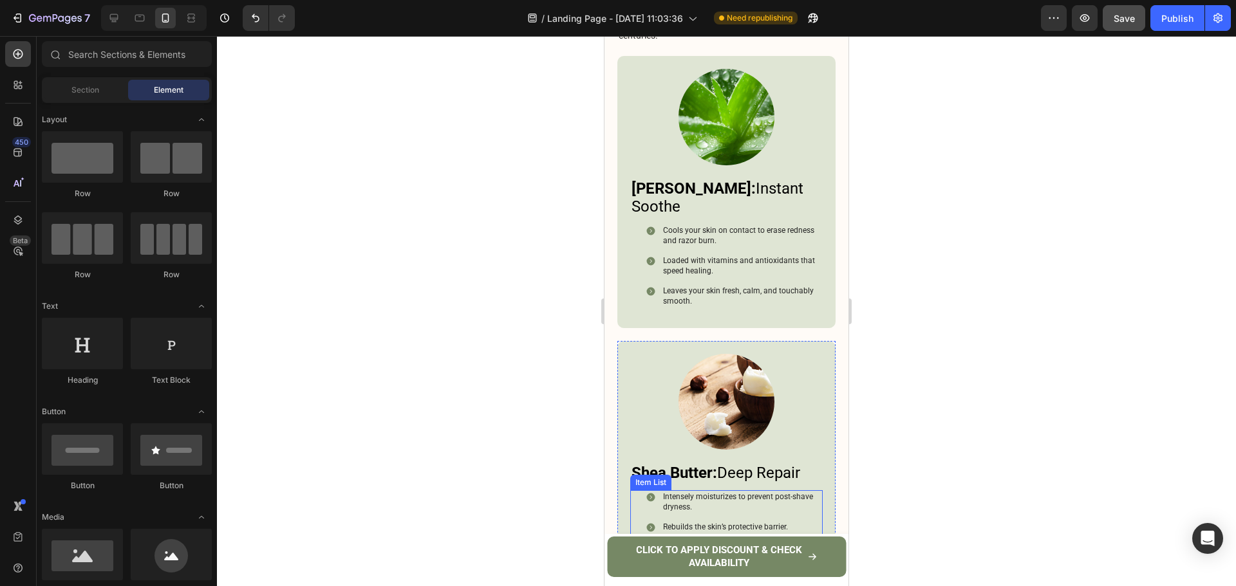
click at [718, 492] on p "Intensely moisturizes to prevent post-shave dryness." at bounding box center [742, 502] width 158 height 20
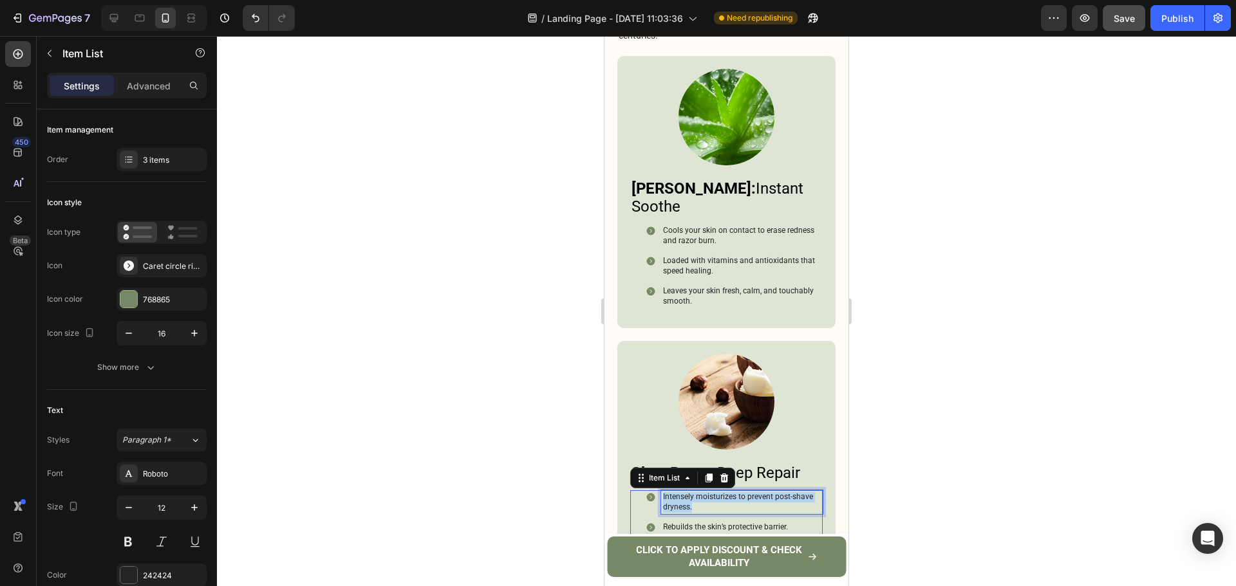
click at [718, 492] on p "Intensely moisturizes to prevent post-shave dryness." at bounding box center [742, 502] width 158 height 20
click at [737, 523] on p "Rebuilds the skin’s protective barrier." at bounding box center [742, 528] width 158 height 10
click at [772, 553] on p "Softens skin so it feels smooth, and touchable." at bounding box center [742, 563] width 158 height 20
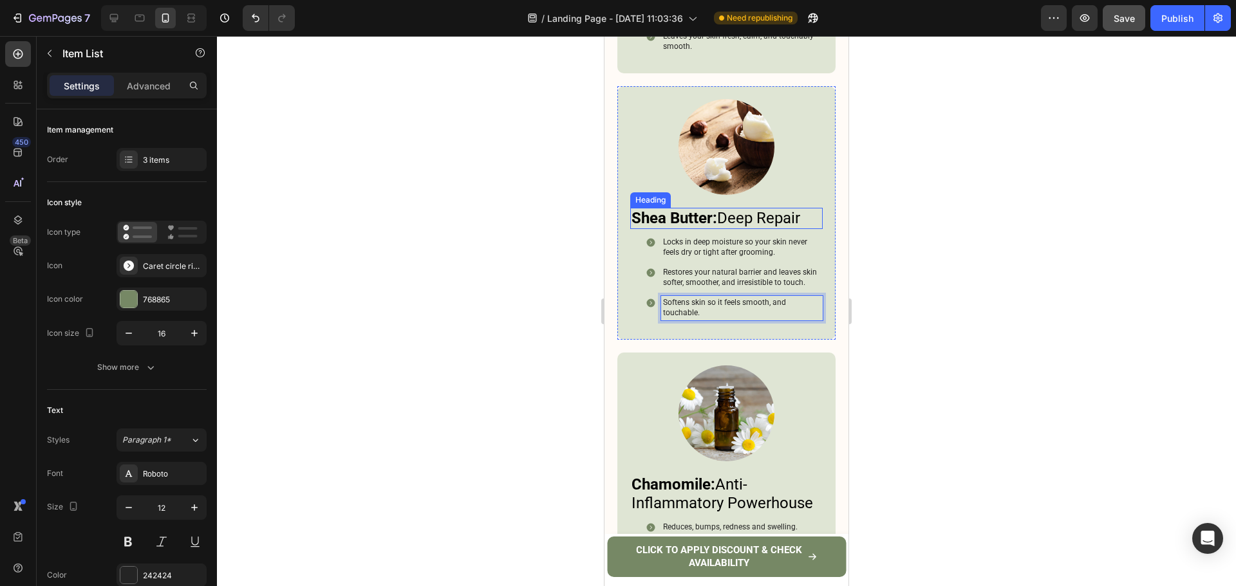
scroll to position [4411, 0]
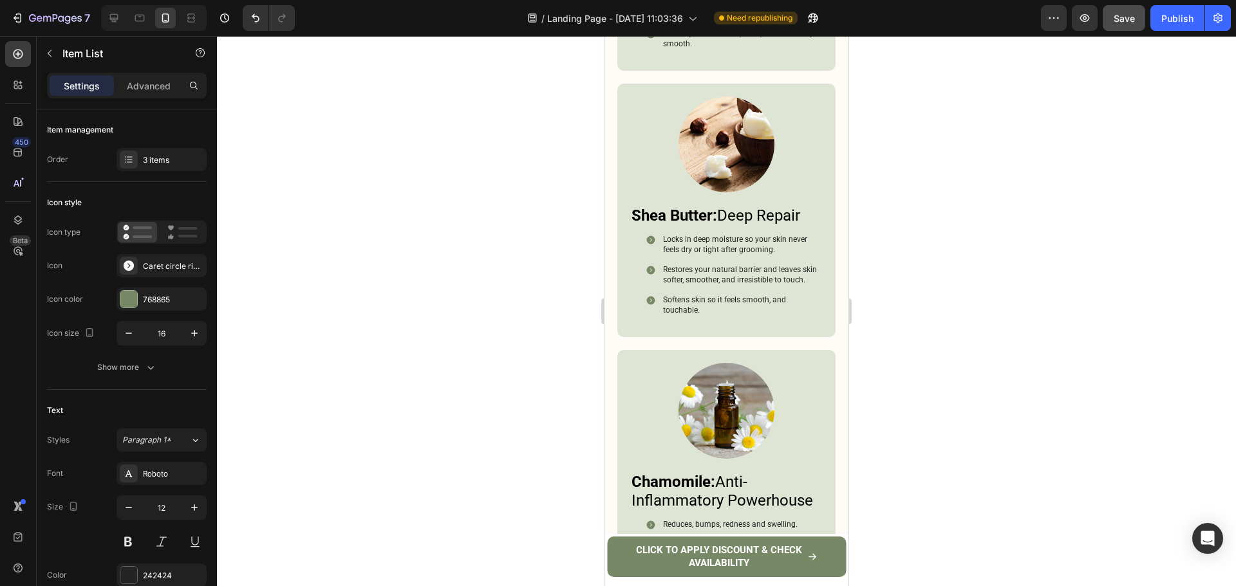
click at [961, 278] on div at bounding box center [726, 311] width 1019 height 550
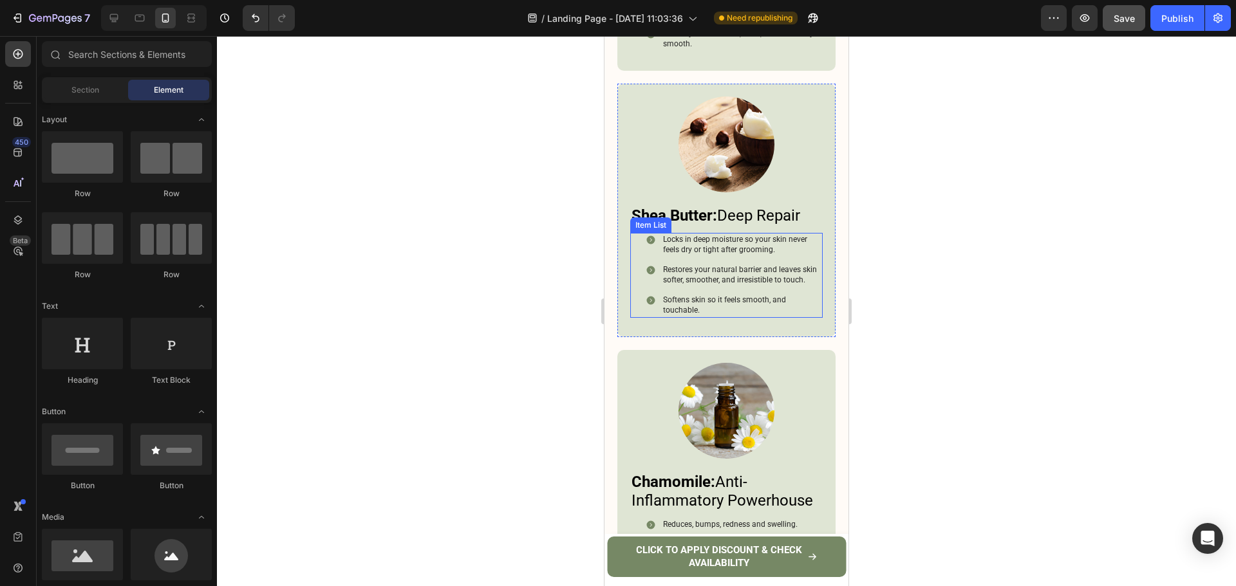
click at [694, 233] on div "Locks in deep moisture so your skin never feels dry or tight after grooming. Re…" at bounding box center [733, 275] width 180 height 85
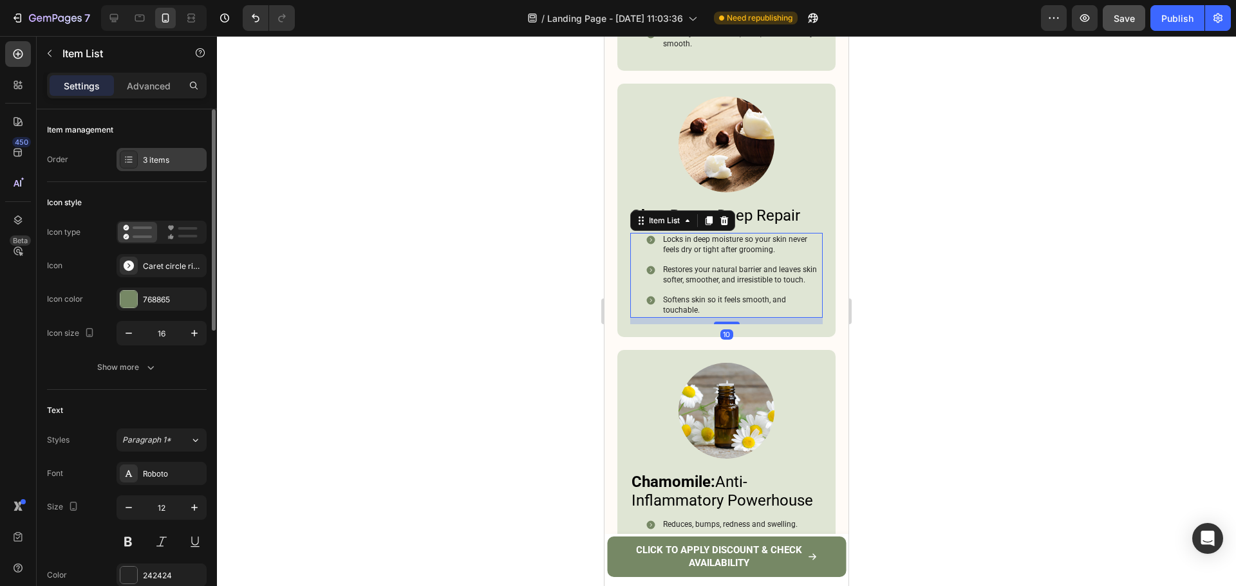
click at [178, 153] on div "3 items" at bounding box center [161, 159] width 90 height 23
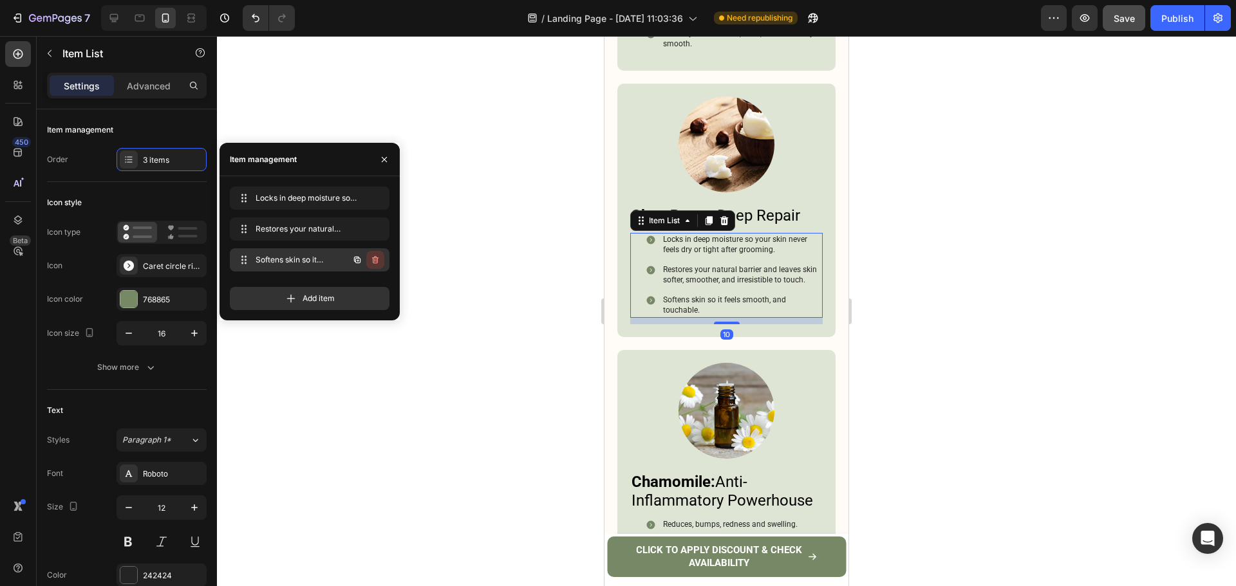
click at [371, 265] on button "button" at bounding box center [375, 260] width 18 height 18
click at [372, 265] on div "Delete" at bounding box center [367, 260] width 24 height 12
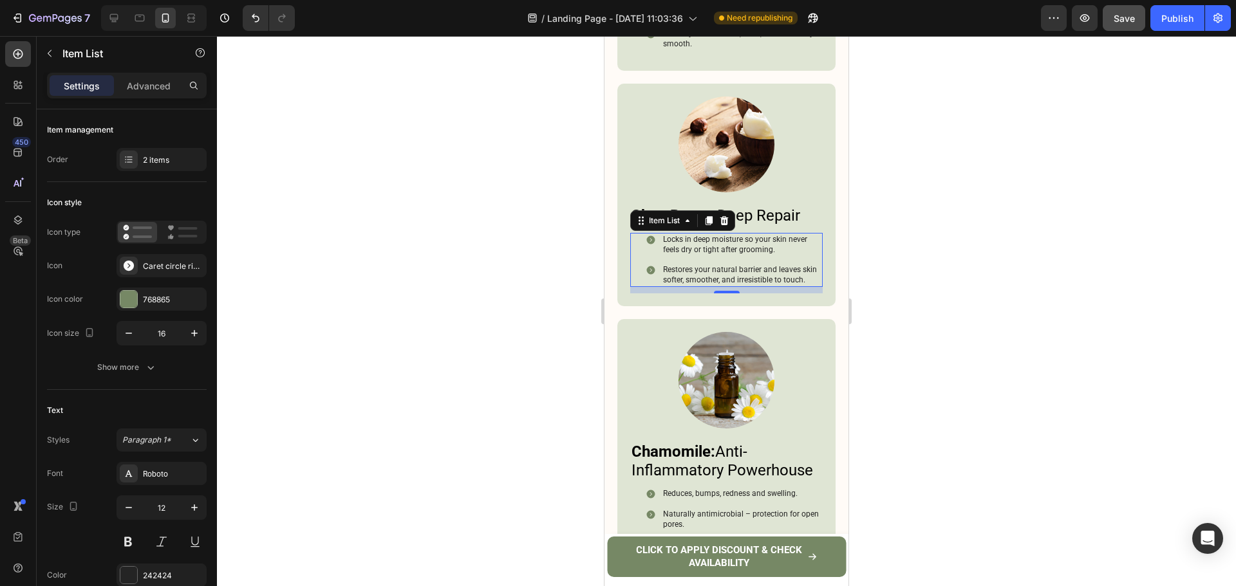
drag, startPoint x: 1028, startPoint y: 271, endPoint x: 990, endPoint y: 277, distance: 39.0
click at [1026, 272] on div at bounding box center [726, 311] width 1019 height 550
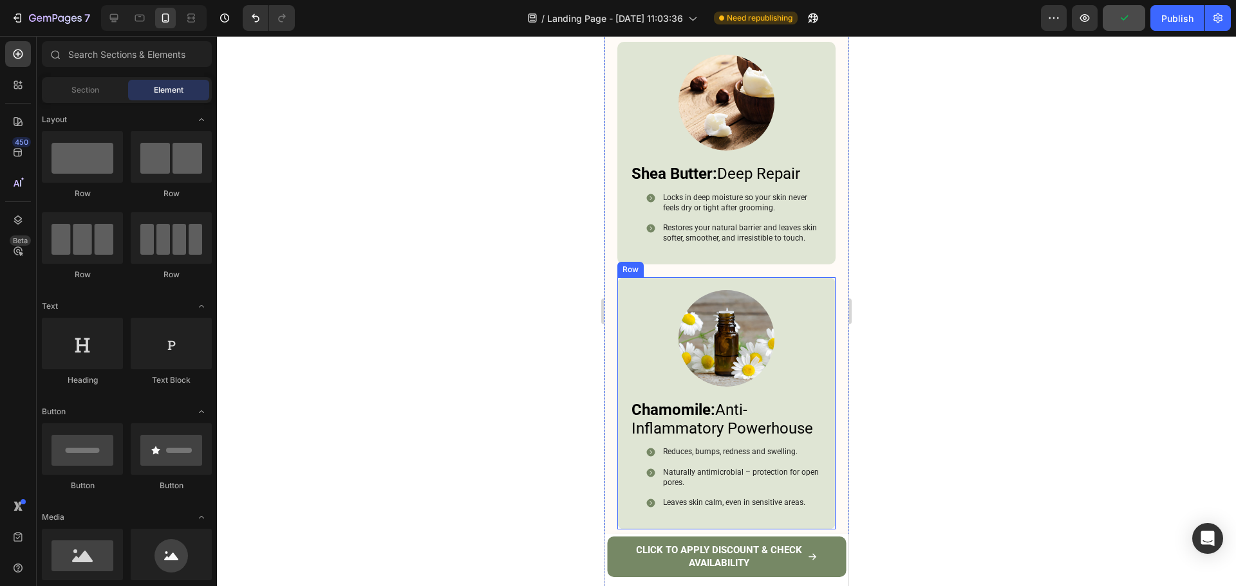
scroll to position [4475, 0]
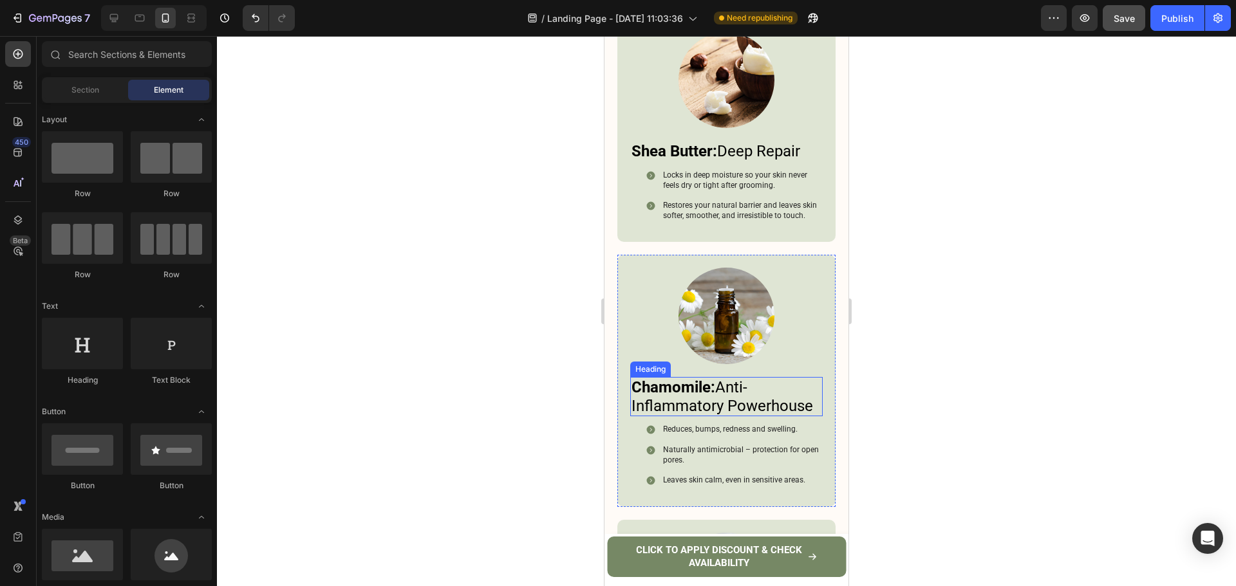
click at [723, 377] on h3 "Chamomile: Anti-Inflammatory Powerhouse" at bounding box center [726, 397] width 192 height 40
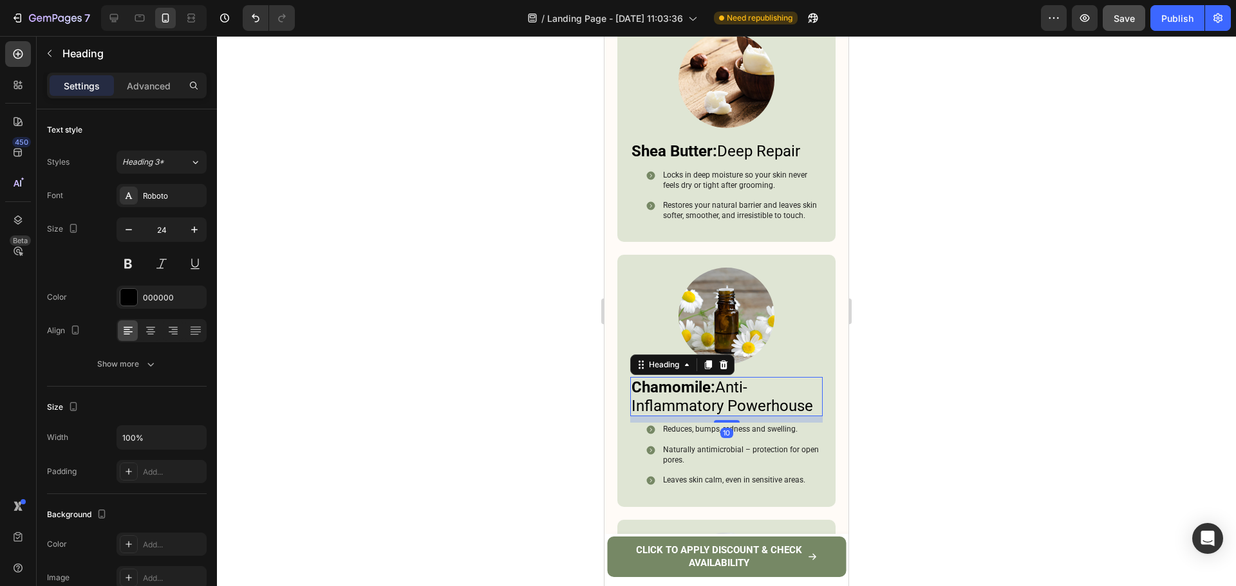
click at [726, 377] on h3 "Chamomile: Anti-Inflammatory Powerhouse" at bounding box center [726, 397] width 192 height 40
click at [724, 378] on p "Chamomile: Anti-Inflammatory Powerhouse" at bounding box center [726, 396] width 190 height 37
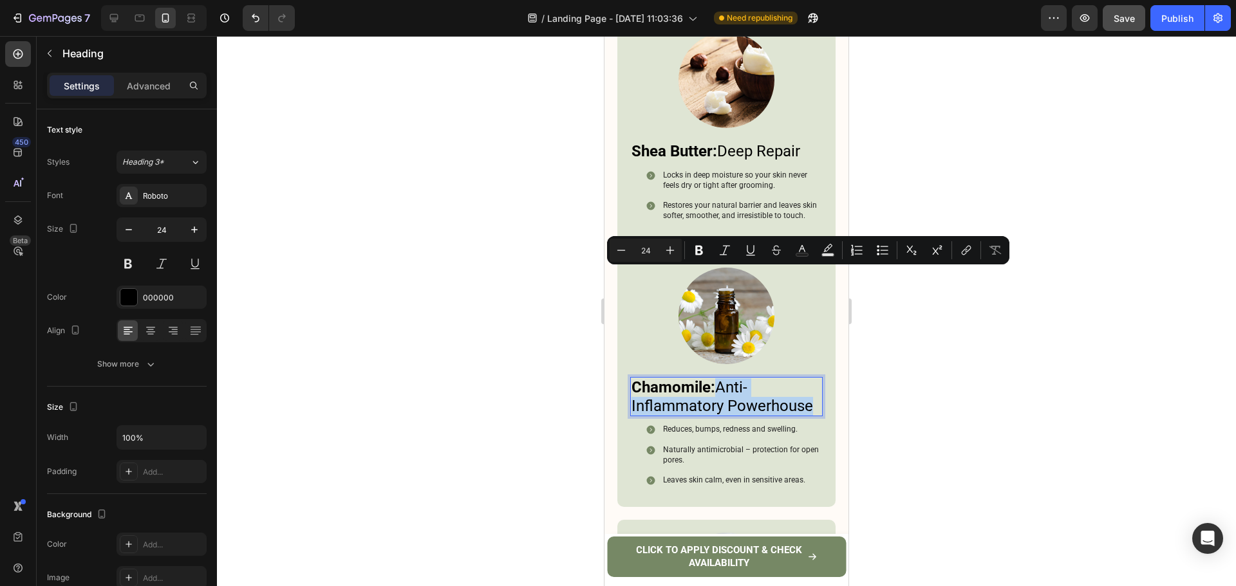
drag, startPoint x: 720, startPoint y: 279, endPoint x: 745, endPoint y: 312, distance: 41.8
click at [745, 378] on p "Chamomile: Anti-Inflammatory Powerhouse" at bounding box center [726, 396] width 190 height 37
drag, startPoint x: 723, startPoint y: 275, endPoint x: 740, endPoint y: 294, distance: 25.5
click at [740, 378] on p "Chamomile: Calms & Protects" at bounding box center [726, 396] width 190 height 37
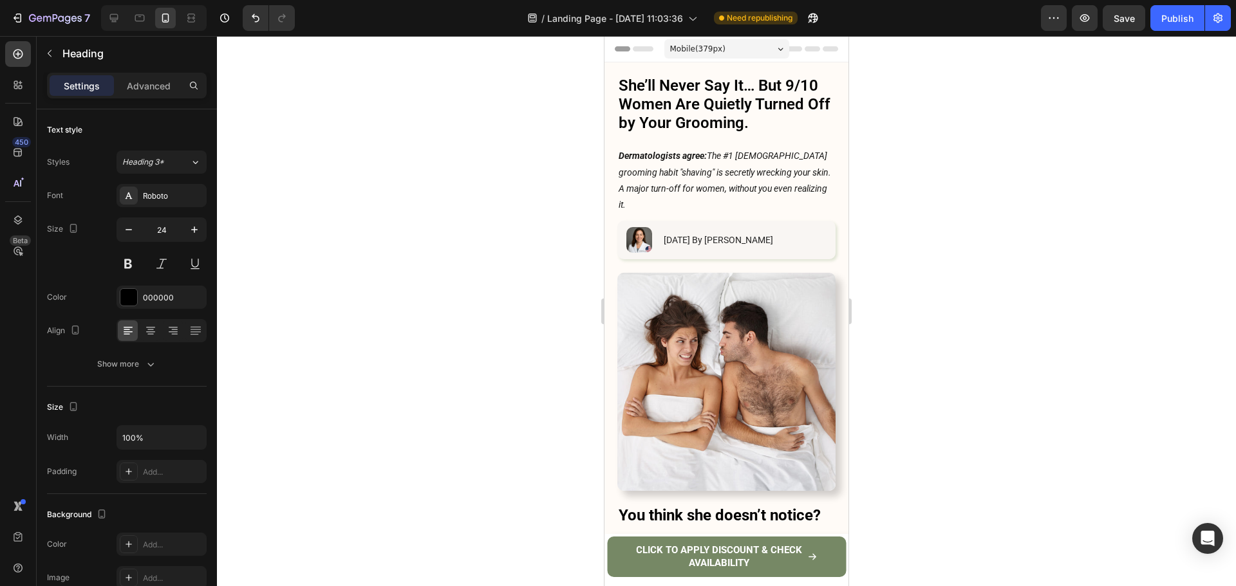
scroll to position [4475, 0]
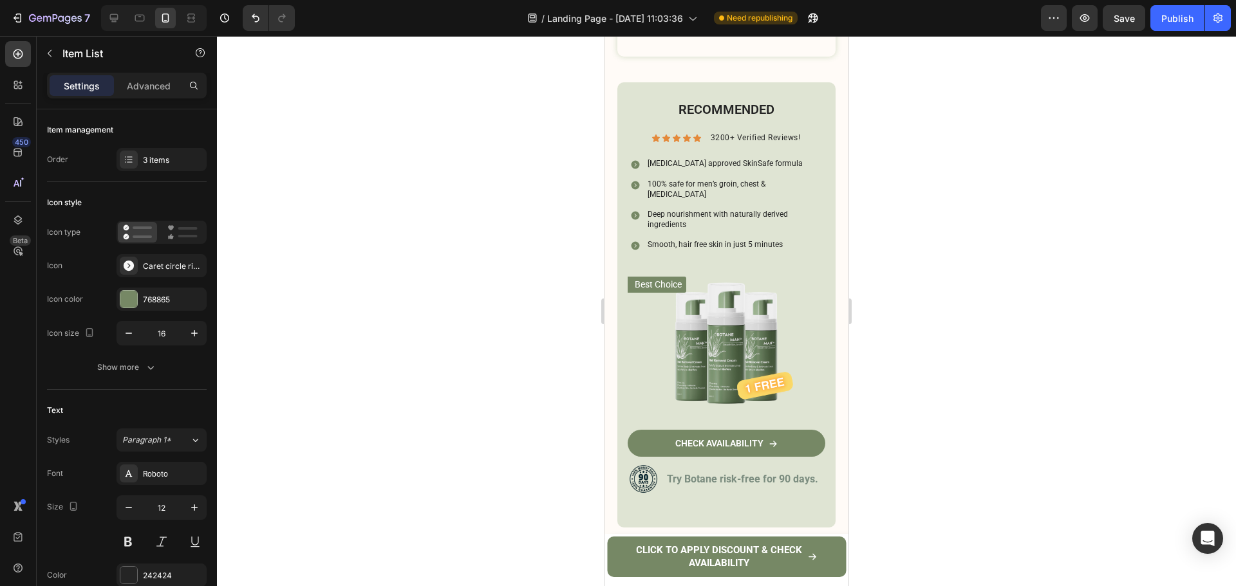
click at [987, 335] on div at bounding box center [726, 311] width 1019 height 550
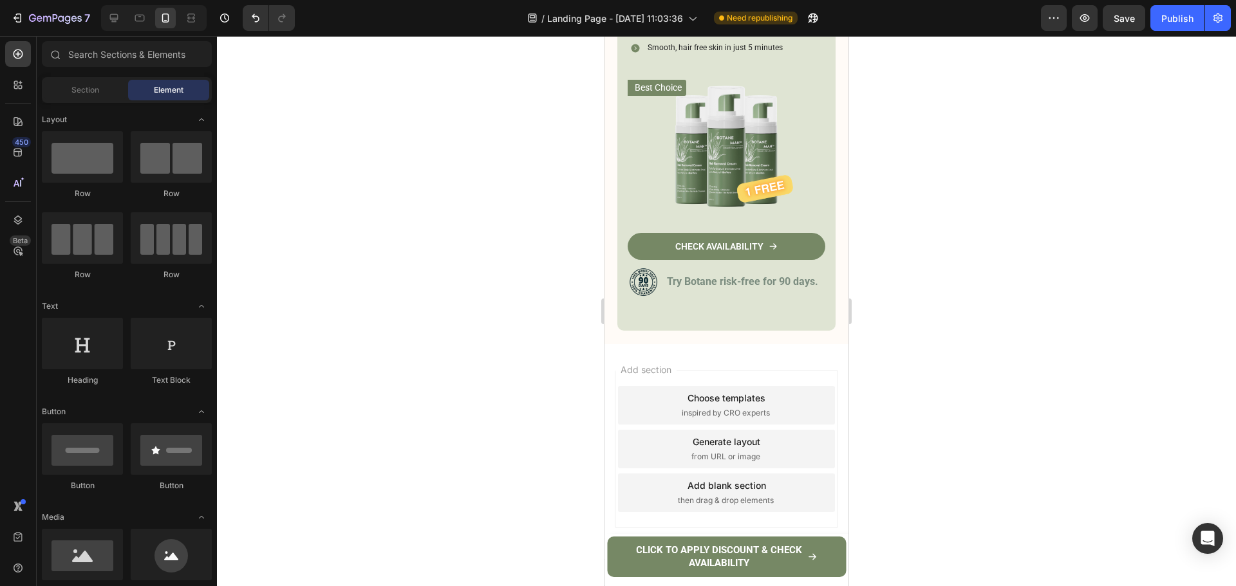
scroll to position [4732, 0]
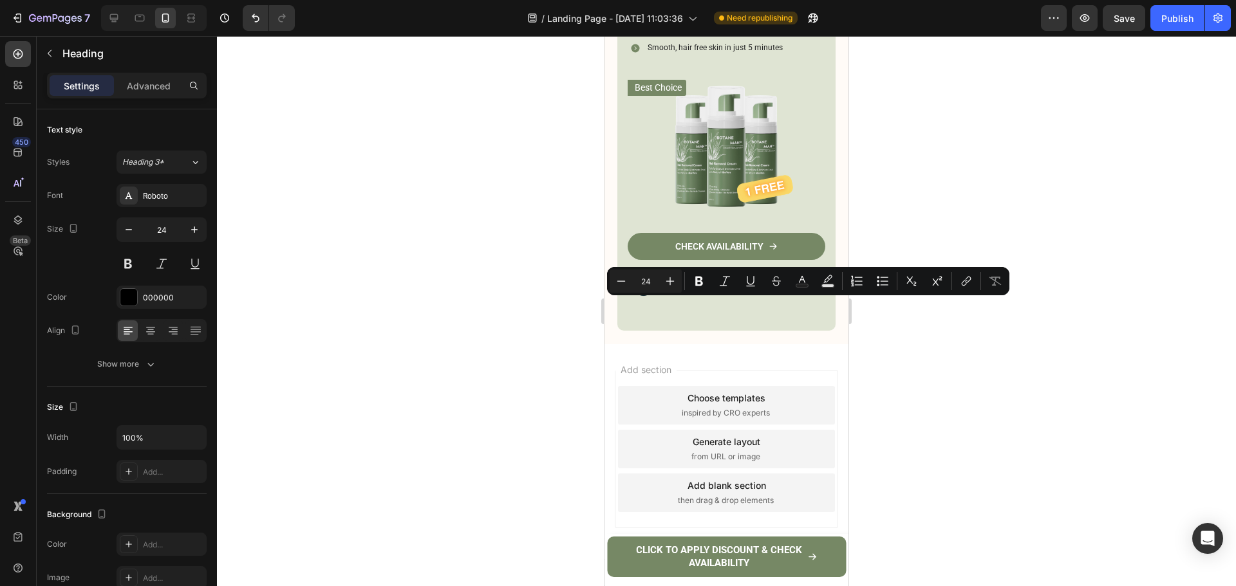
drag, startPoint x: 790, startPoint y: 313, endPoint x: 633, endPoint y: 311, distance: 157.0
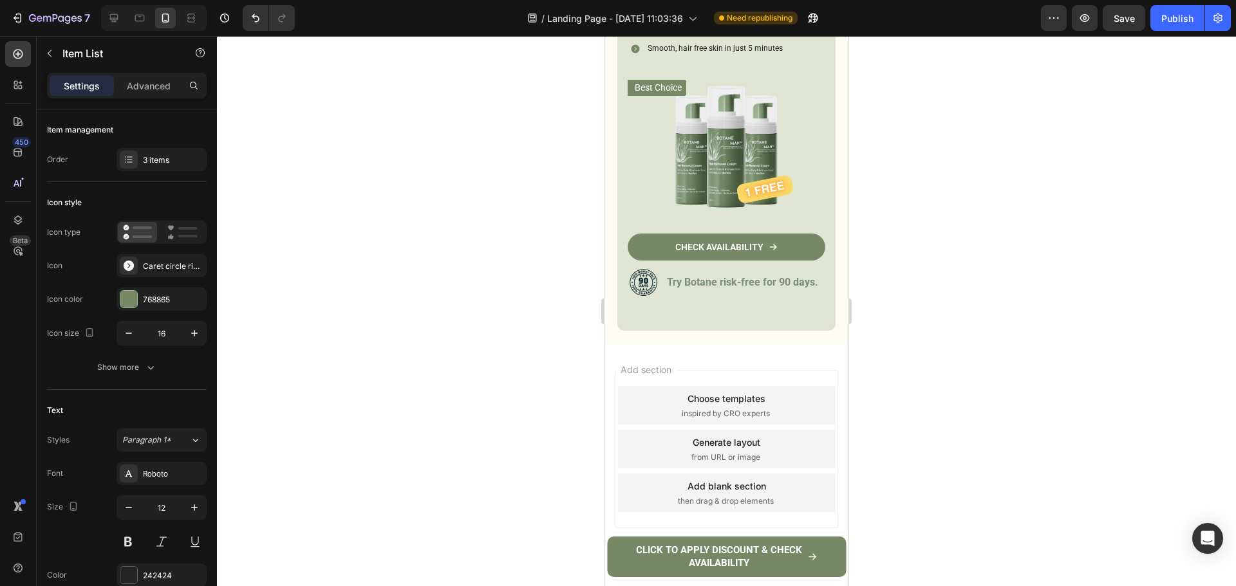
drag, startPoint x: 905, startPoint y: 396, endPoint x: 866, endPoint y: 401, distance: 40.2
click at [903, 396] on div at bounding box center [726, 311] width 1019 height 550
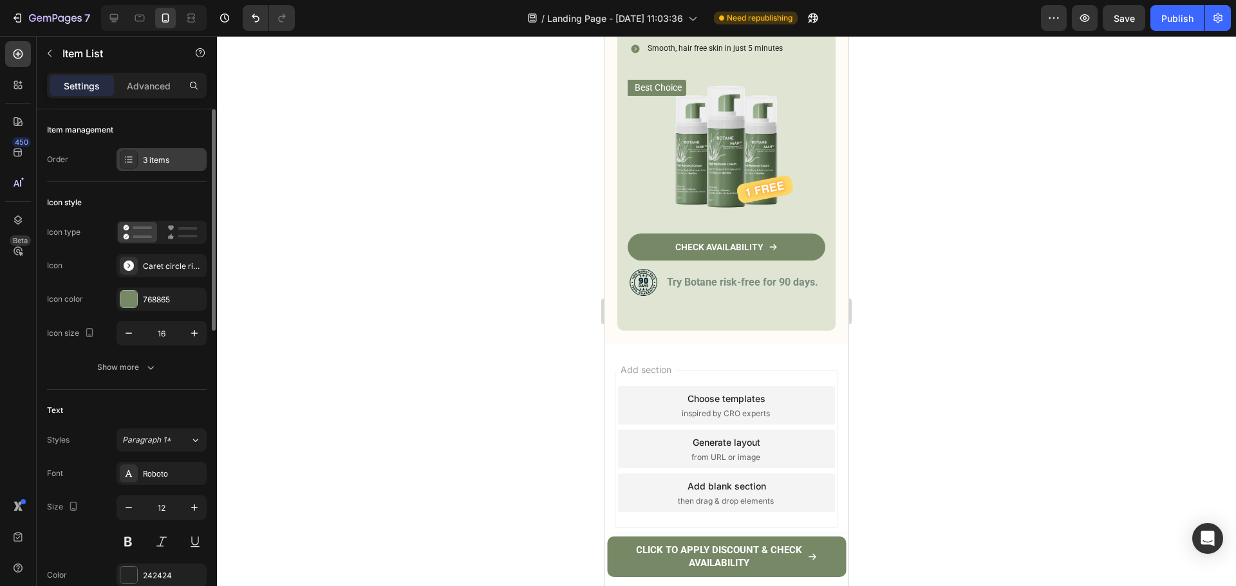
click at [174, 156] on div "3 items" at bounding box center [173, 160] width 60 height 12
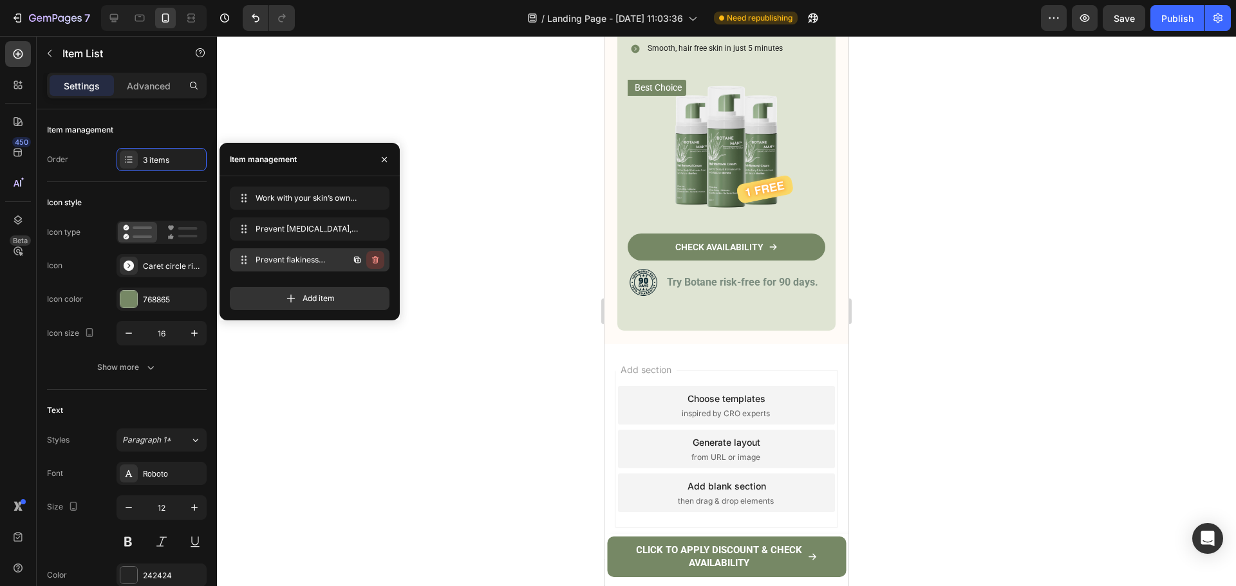
click at [373, 259] on icon "button" at bounding box center [375, 260] width 10 height 10
click at [373, 259] on div "Delete" at bounding box center [367, 260] width 24 height 12
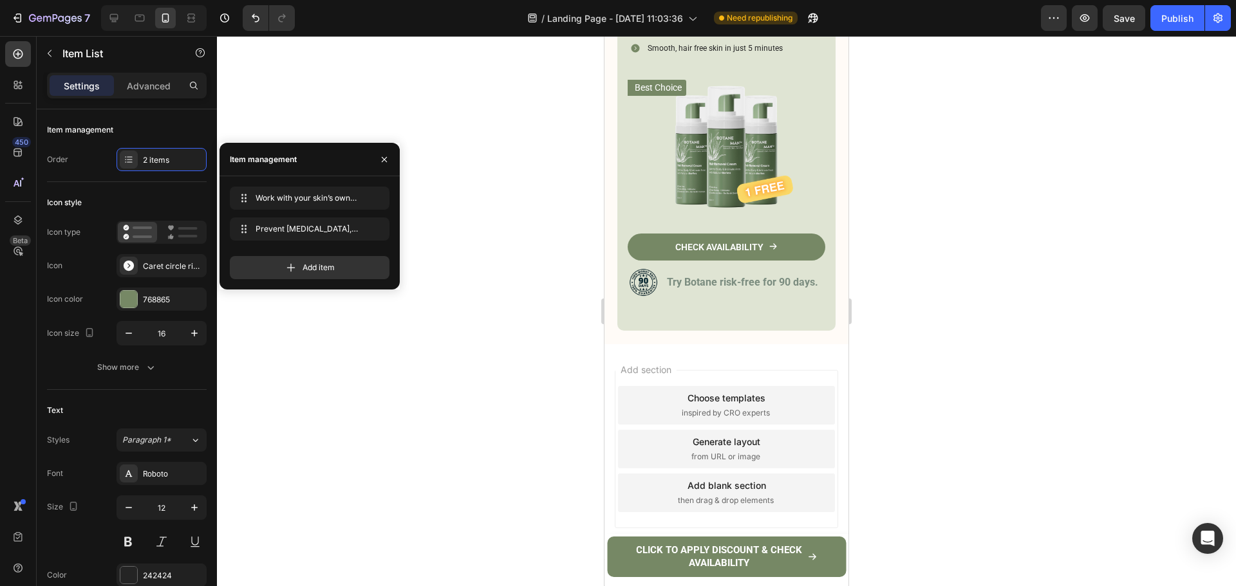
click at [975, 347] on div at bounding box center [726, 311] width 1019 height 550
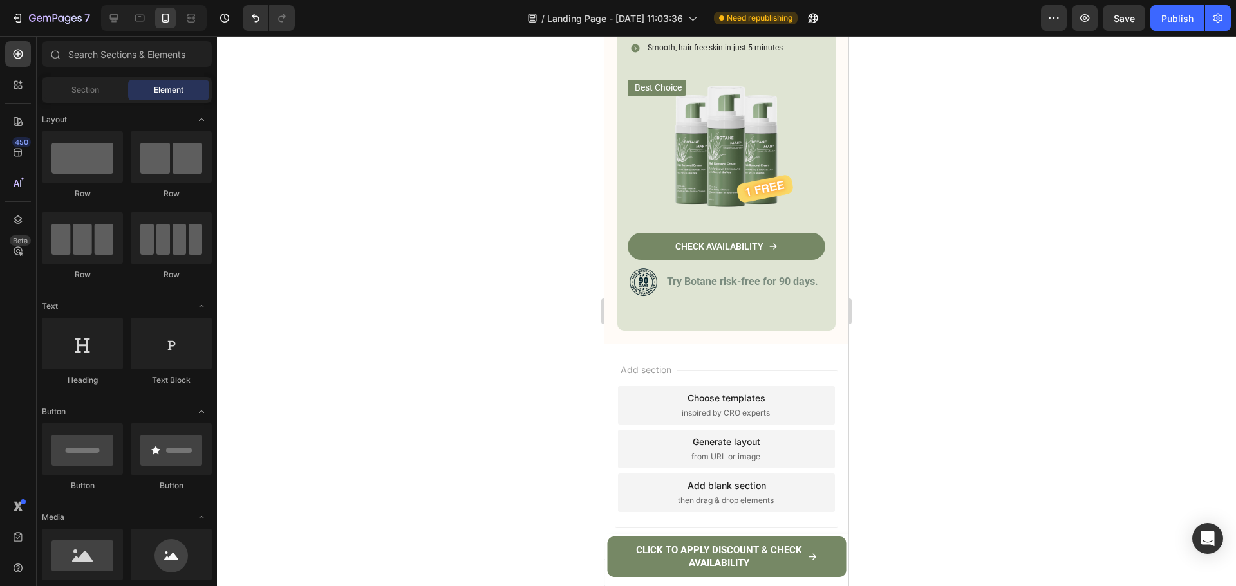
scroll to position [4925, 0]
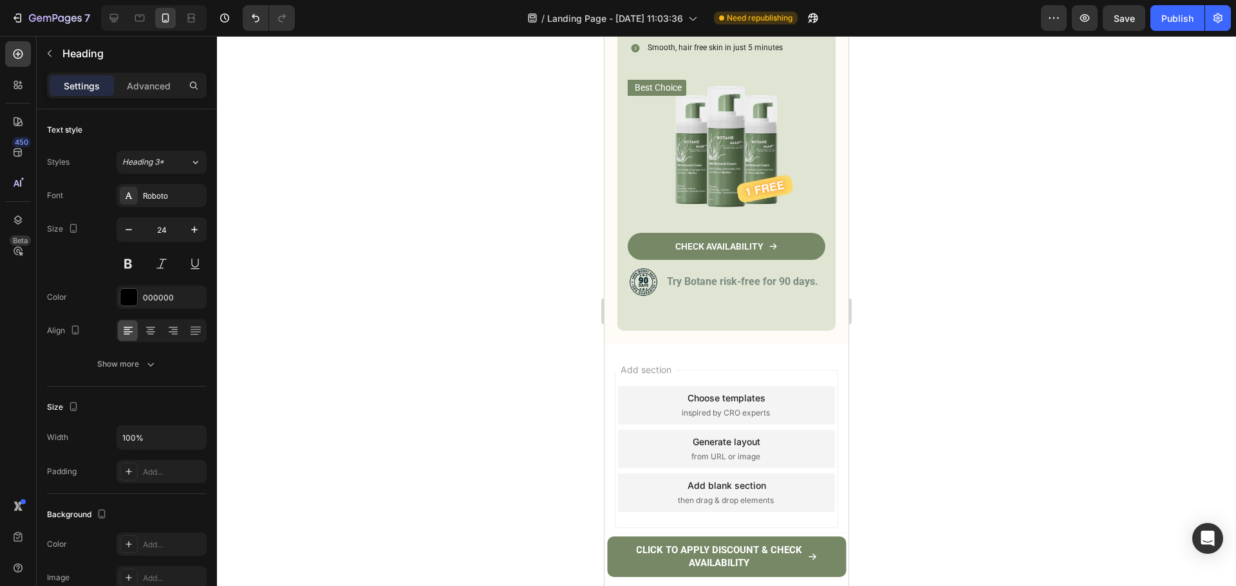
drag, startPoint x: 749, startPoint y: 362, endPoint x: 769, endPoint y: 360, distance: 20.1
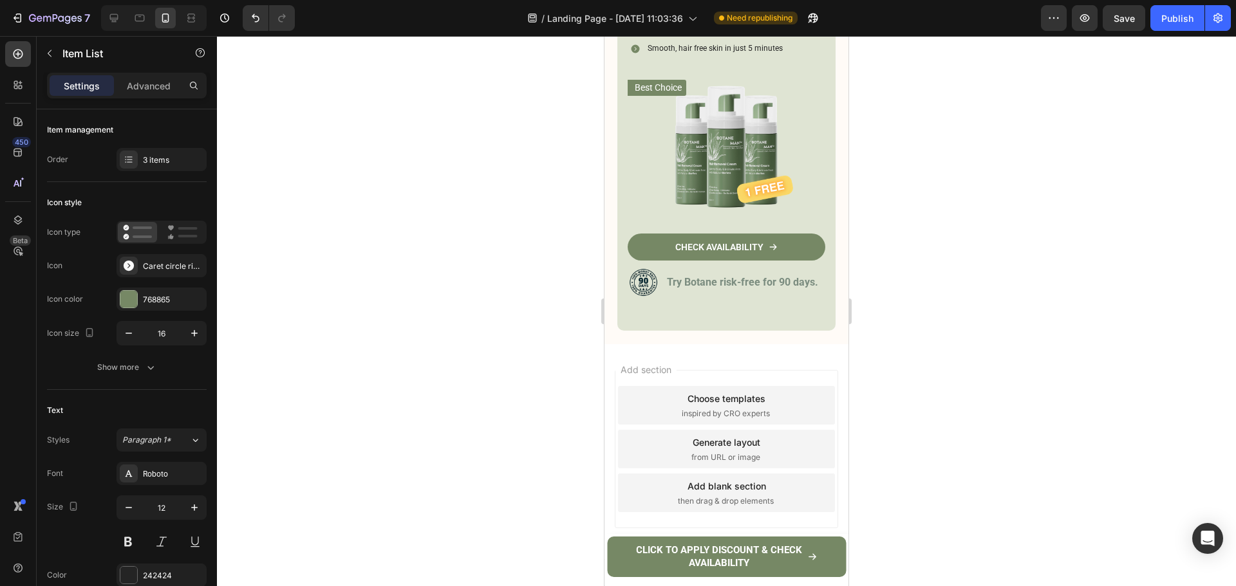
click at [186, 160] on div "3 items" at bounding box center [173, 160] width 60 height 12
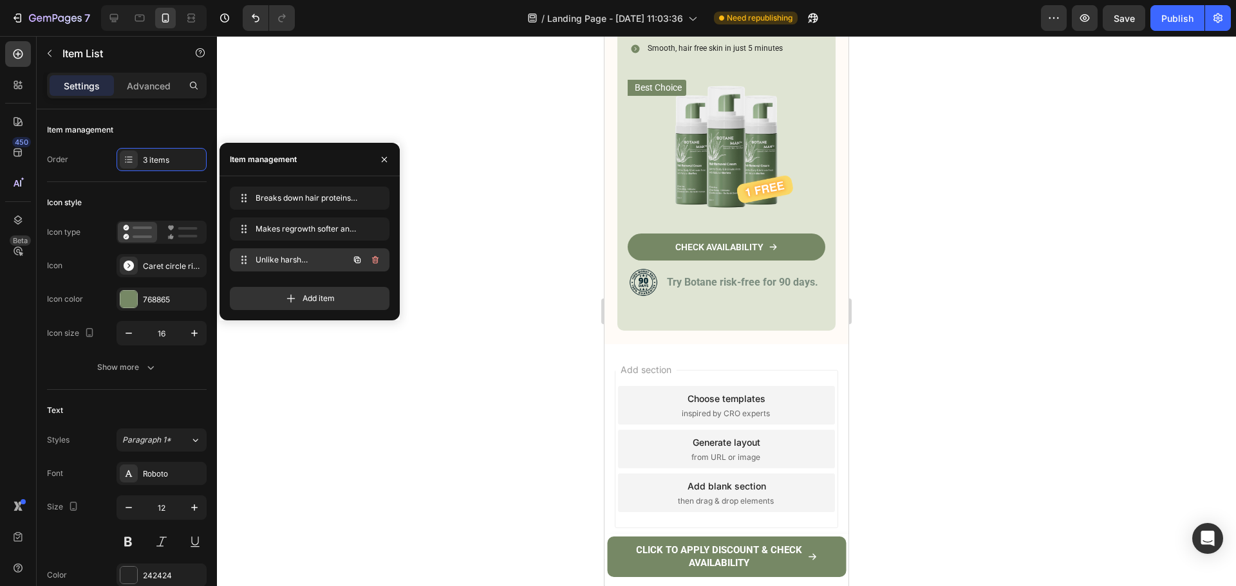
click at [375, 263] on icon "button" at bounding box center [375, 260] width 6 height 8
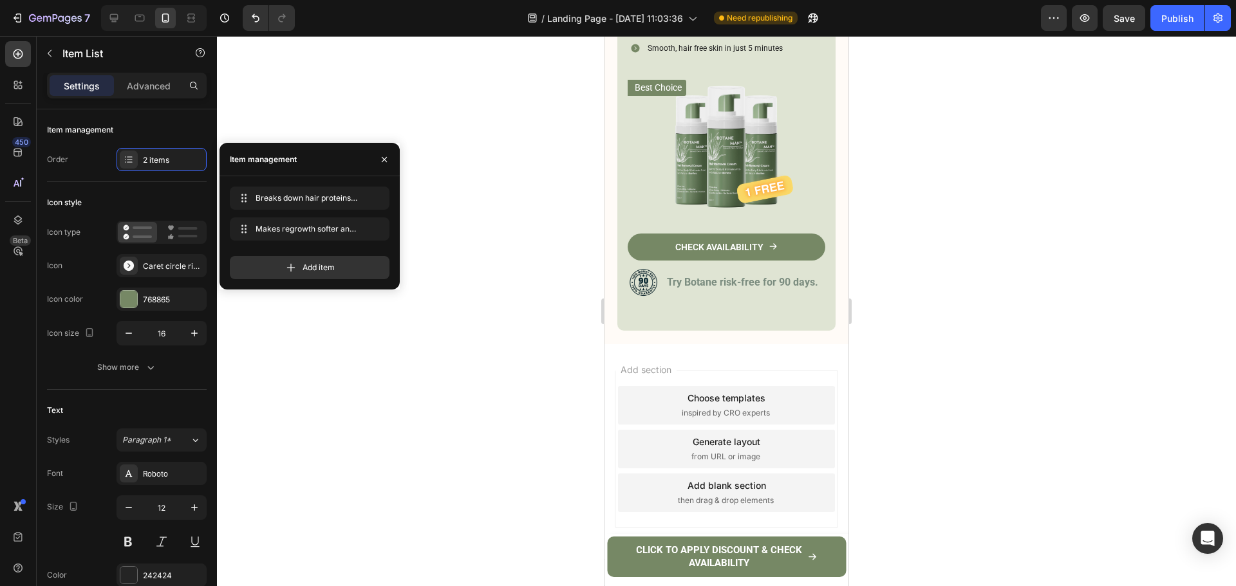
click at [1093, 351] on div at bounding box center [726, 311] width 1019 height 550
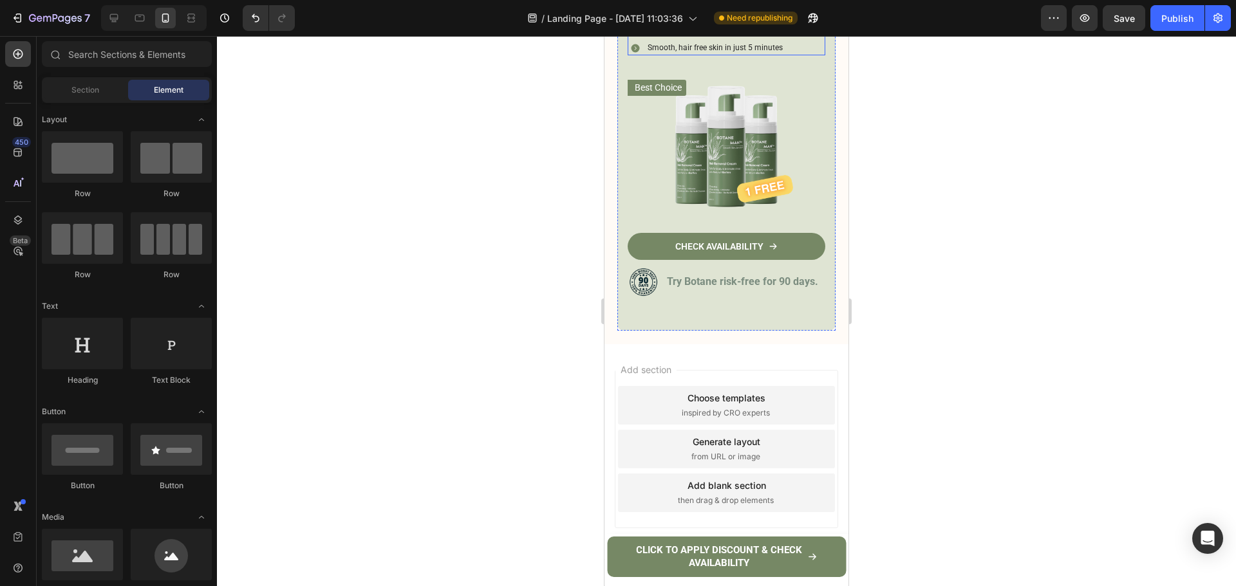
scroll to position [5606, 0]
click at [793, 55] on div "[MEDICAL_DATA] approved SkinSafe formula 100% safe for men’s groin, chest & [ME…" at bounding box center [726, 7] width 198 height 95
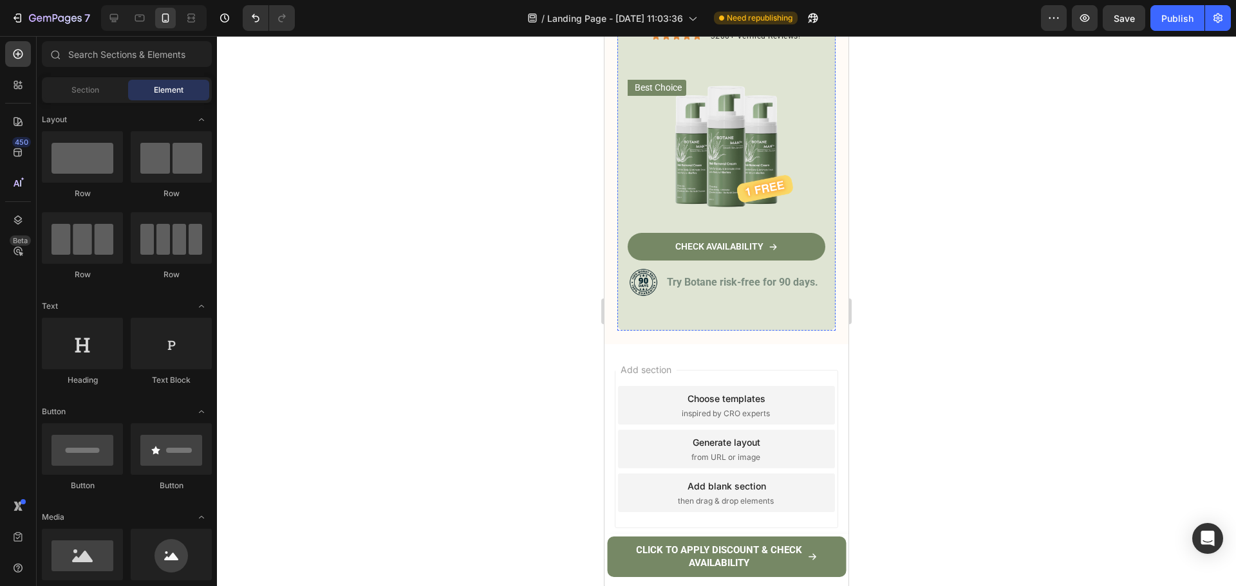
click at [737, 17] on h2 "Recommended" at bounding box center [726, 8] width 198 height 18
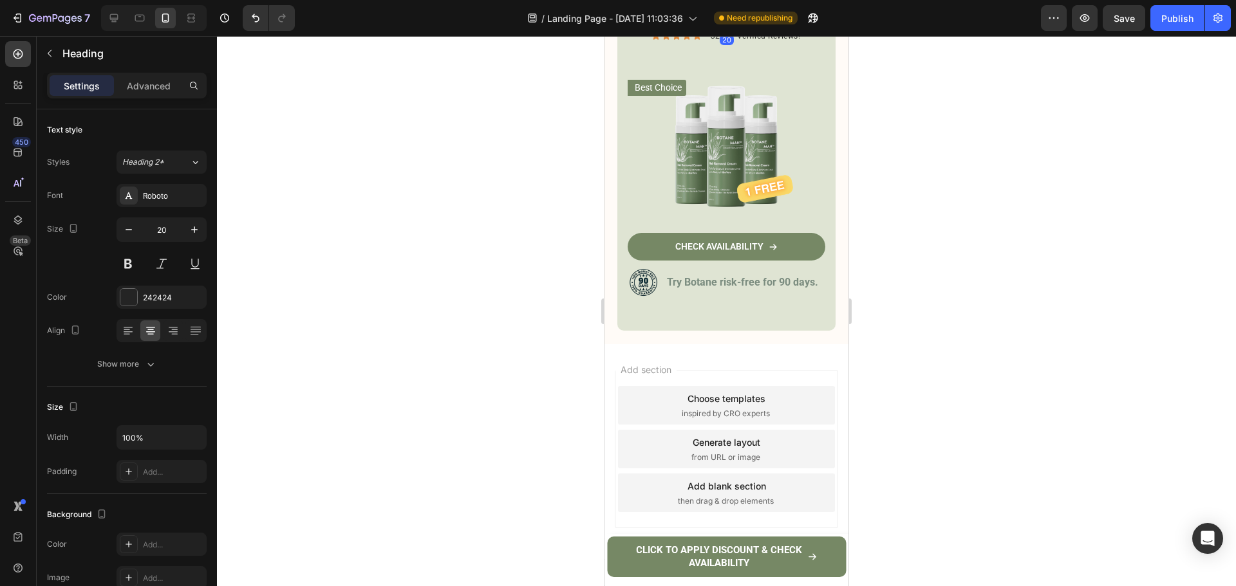
click at [720, 17] on h2 "Recommended" at bounding box center [726, 8] width 198 height 18
click at [720, 15] on p "Recommended" at bounding box center [726, 7] width 198 height 15
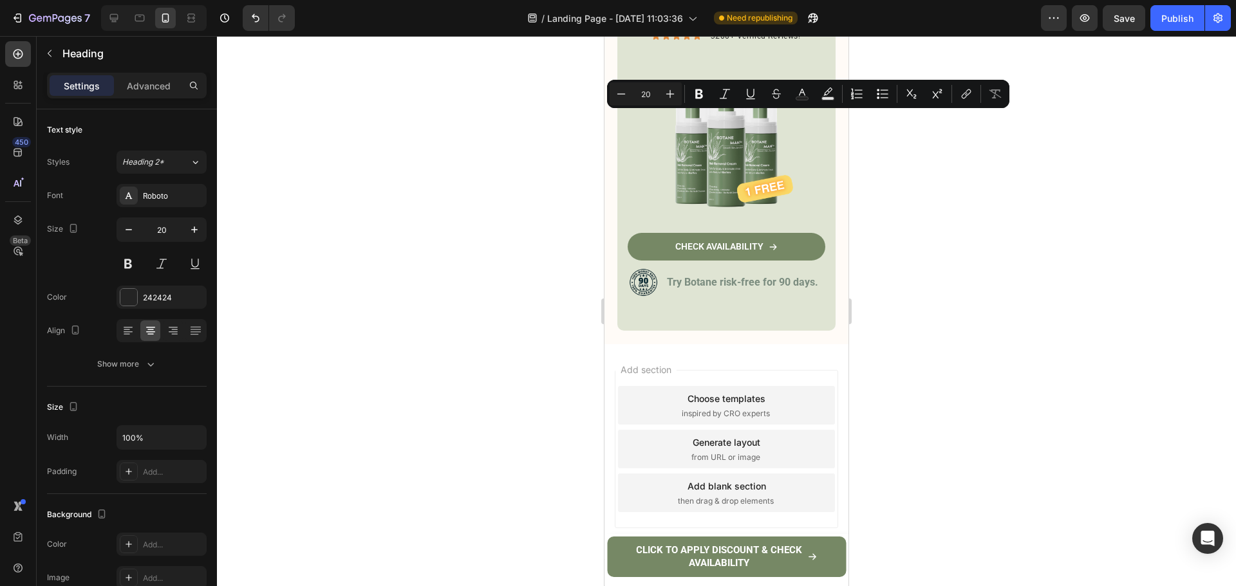
click at [720, 15] on p "Recommended" at bounding box center [726, 7] width 198 height 15
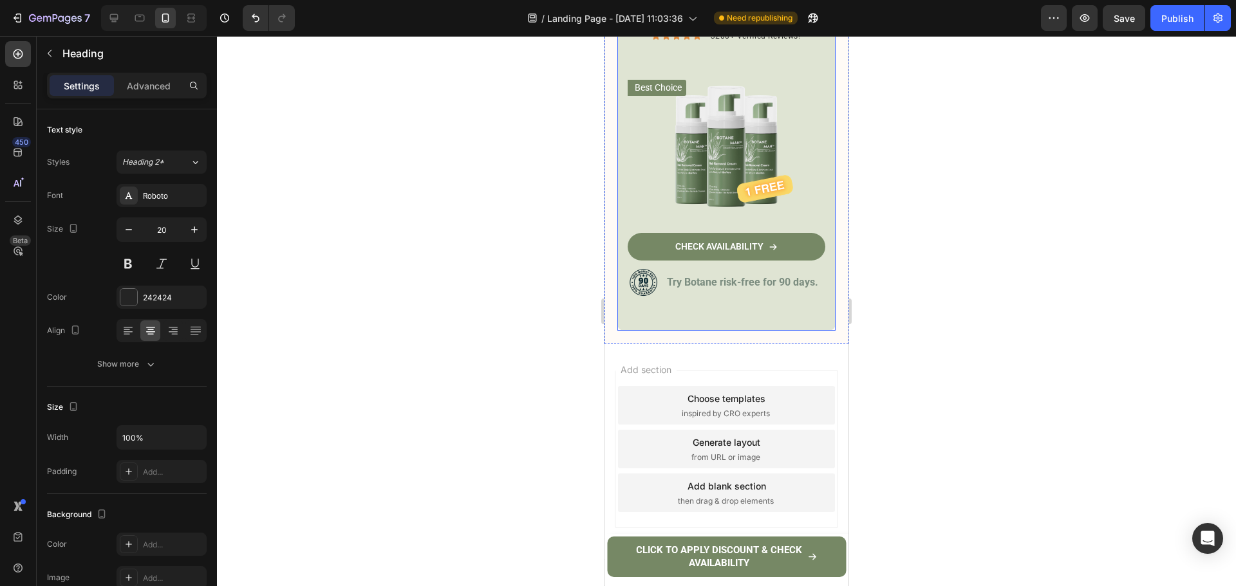
click at [1003, 190] on div at bounding box center [726, 311] width 1019 height 550
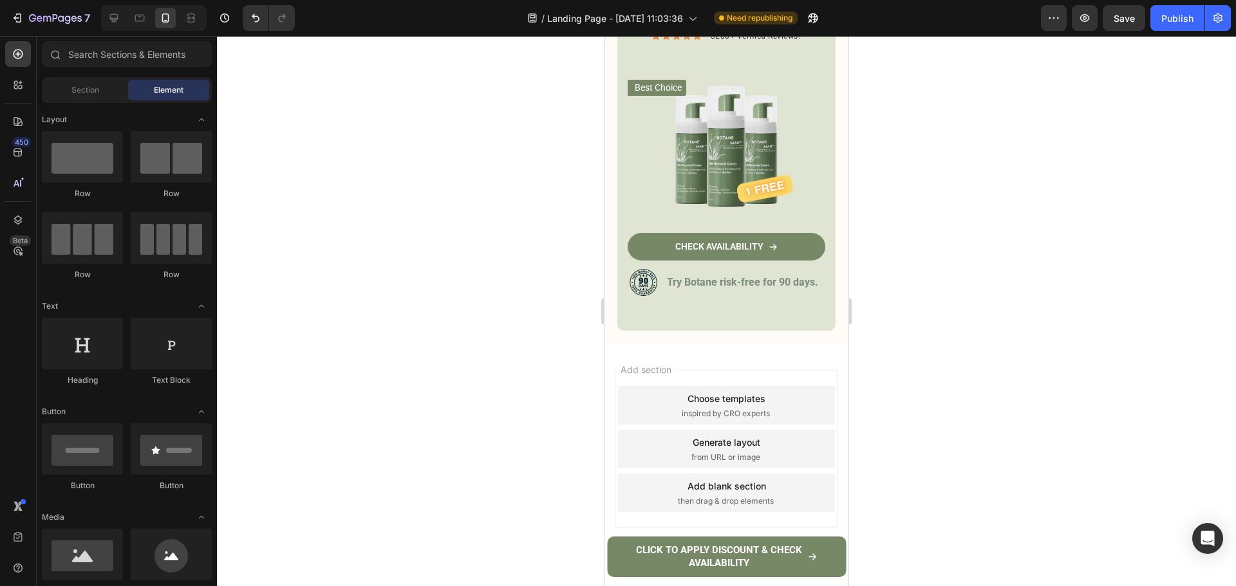
scroll to position [5530, 0]
drag, startPoint x: 720, startPoint y: 201, endPoint x: 733, endPoint y: 214, distance: 18.2
click at [721, 15] on p "Botane MAn - Hair removal cream" at bounding box center [726, 0] width 198 height 31
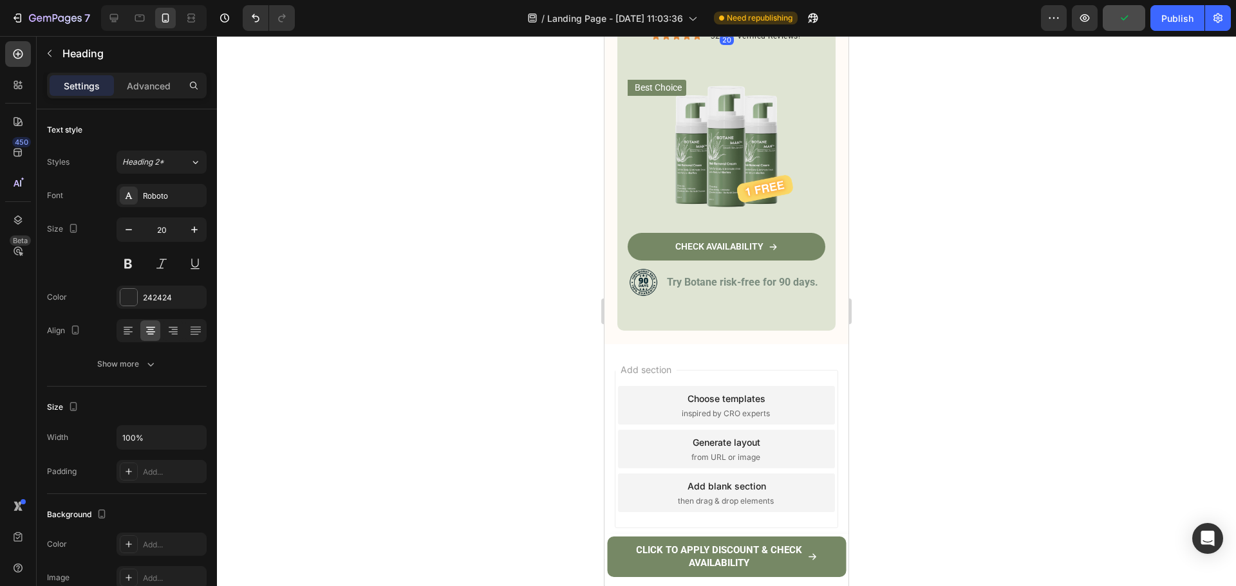
click at [1127, 24] on button "button" at bounding box center [1123, 18] width 42 height 26
click at [979, 233] on div at bounding box center [726, 311] width 1019 height 550
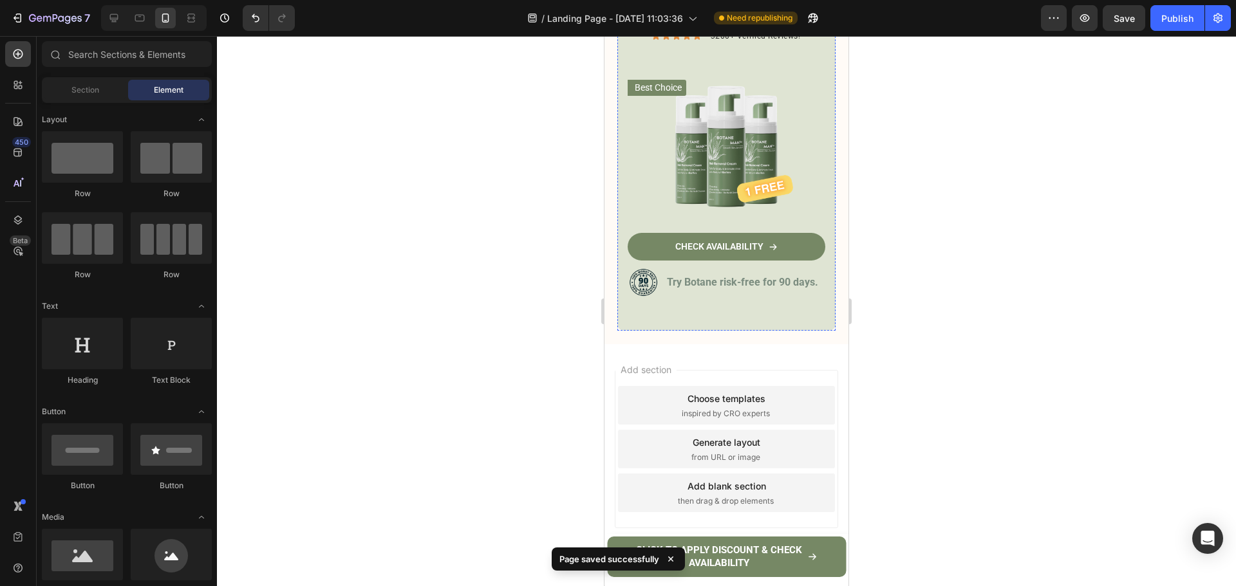
click at [761, 15] on p "Botane MAn - Hair removal cream" at bounding box center [726, 0] width 198 height 31
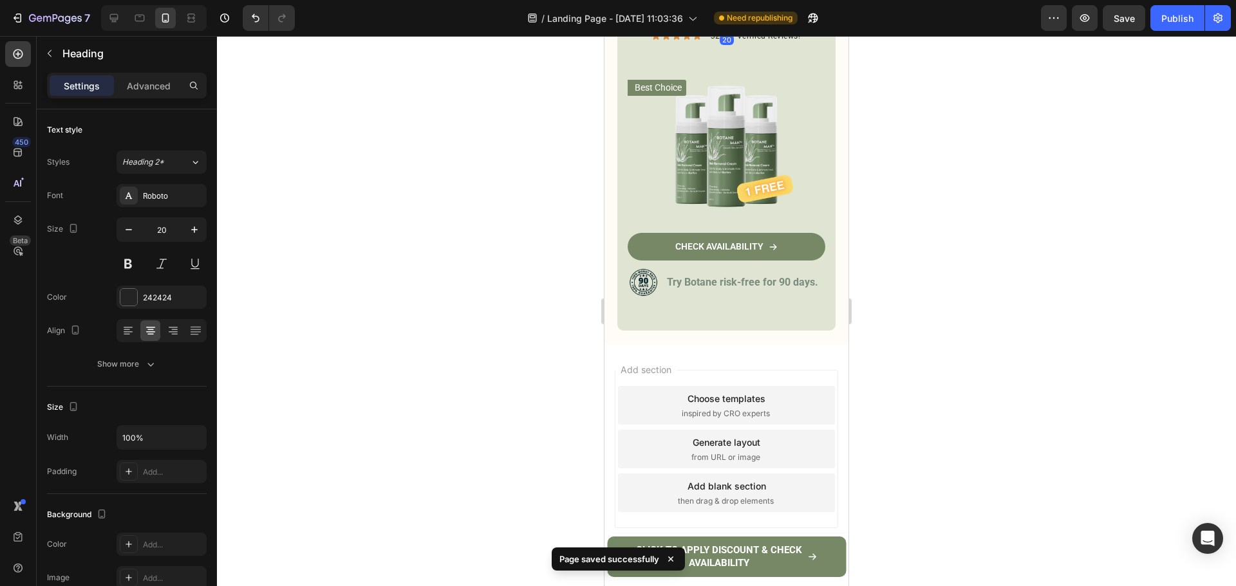
click at [724, 17] on div "20" at bounding box center [726, 17] width 198 height 0
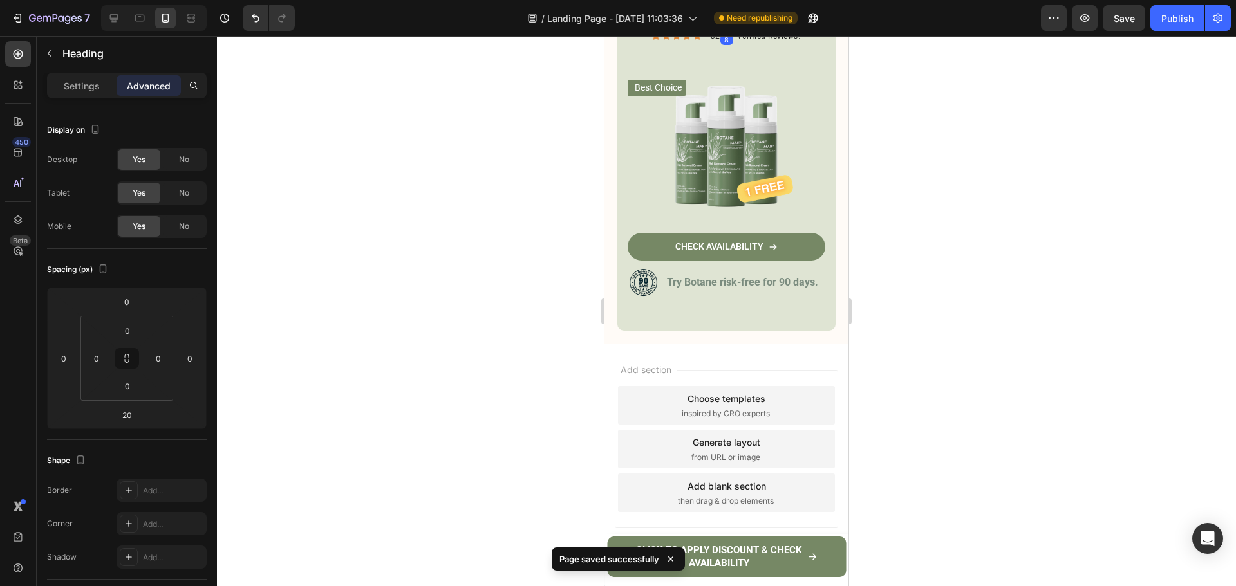
drag, startPoint x: 724, startPoint y: 232, endPoint x: 730, endPoint y: 225, distance: 10.1
click at [730, 30] on div at bounding box center [727, 28] width 26 height 4
type input "8"
click at [913, 223] on div at bounding box center [726, 311] width 1019 height 550
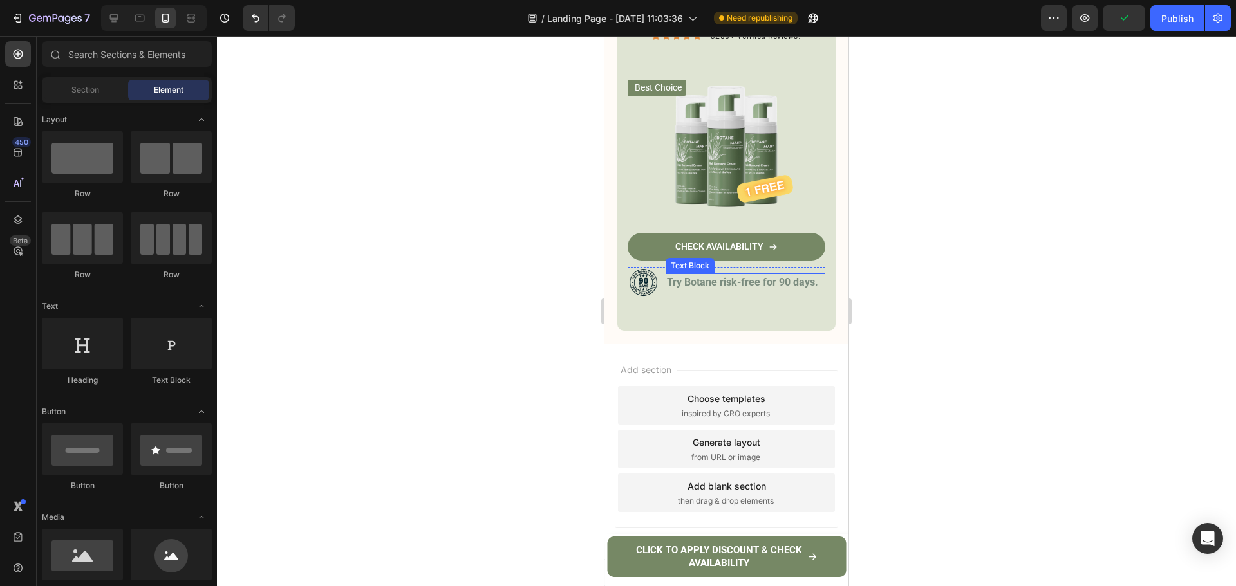
drag, startPoint x: 726, startPoint y: 486, endPoint x: 684, endPoint y: 472, distance: 44.2
click at [726, 290] on p "Try Botane risk-free for 90 days." at bounding box center [745, 282] width 157 height 15
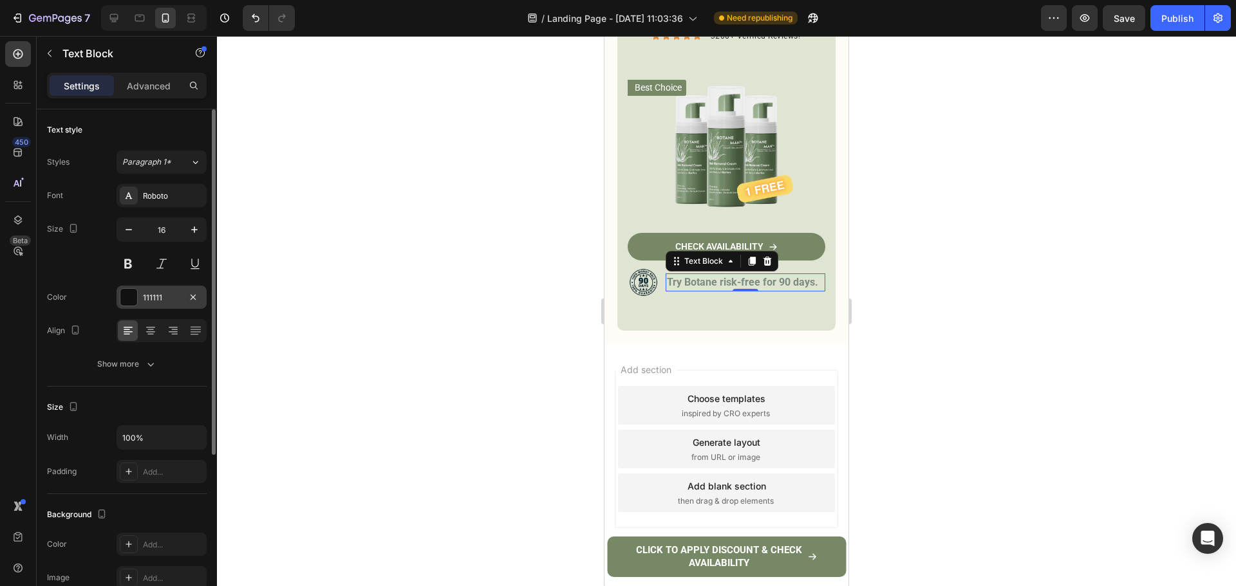
click at [127, 297] on div at bounding box center [128, 297] width 17 height 17
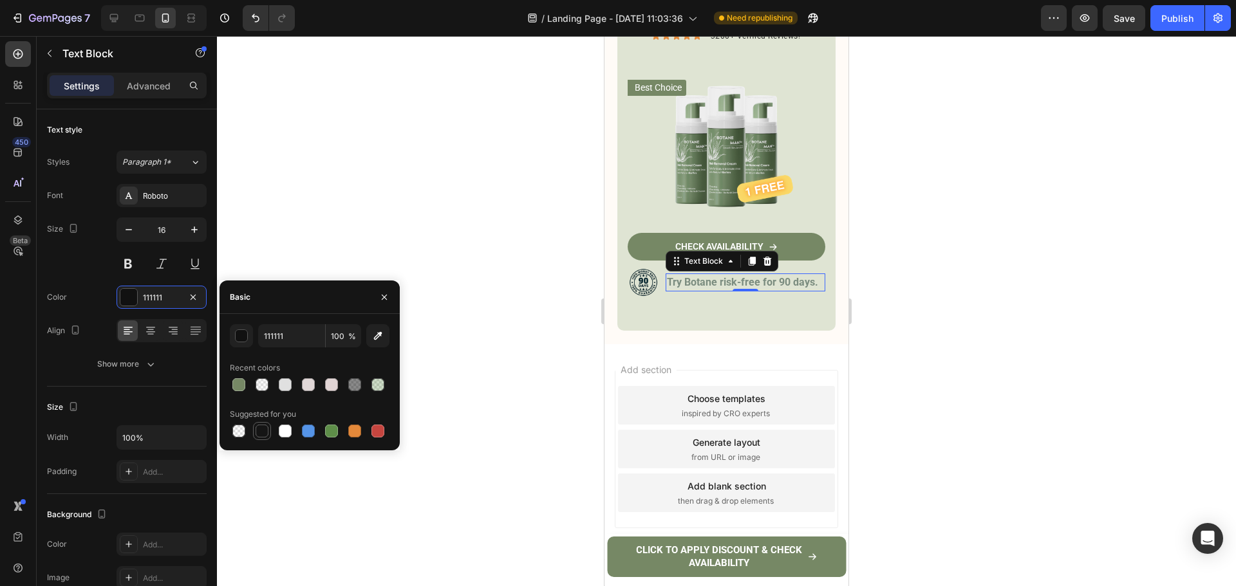
click at [264, 427] on div at bounding box center [261, 431] width 13 height 13
type input "151515"
click at [714, 290] on p "Try Botane risk-free for 90 days." at bounding box center [745, 282] width 157 height 15
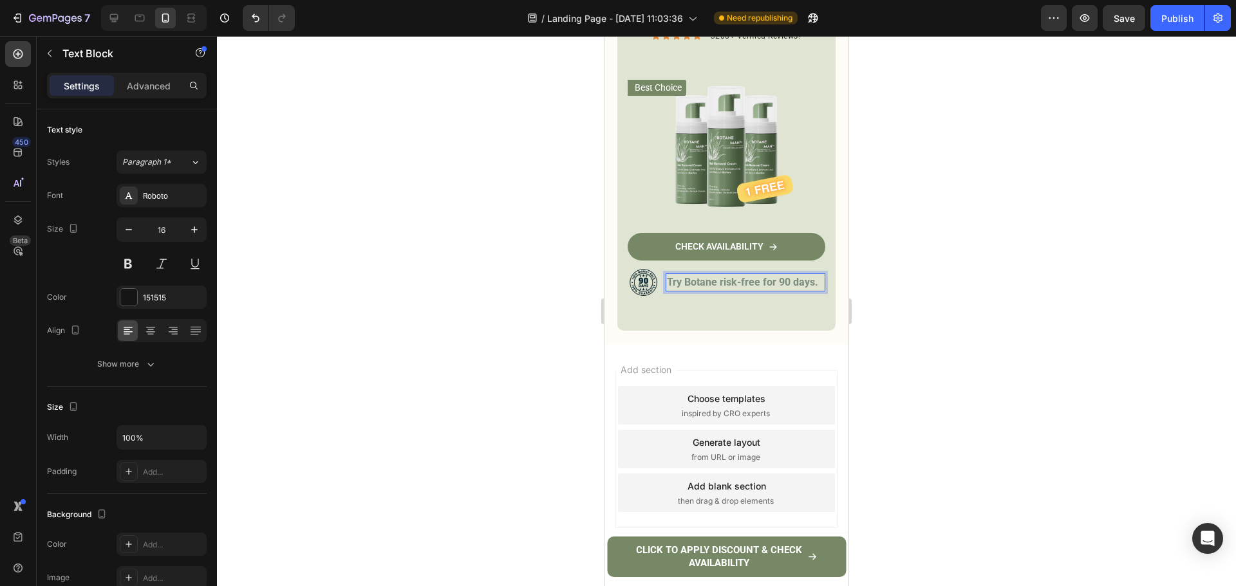
click at [714, 290] on p "Try Botane risk-free for 90 days." at bounding box center [745, 282] width 157 height 15
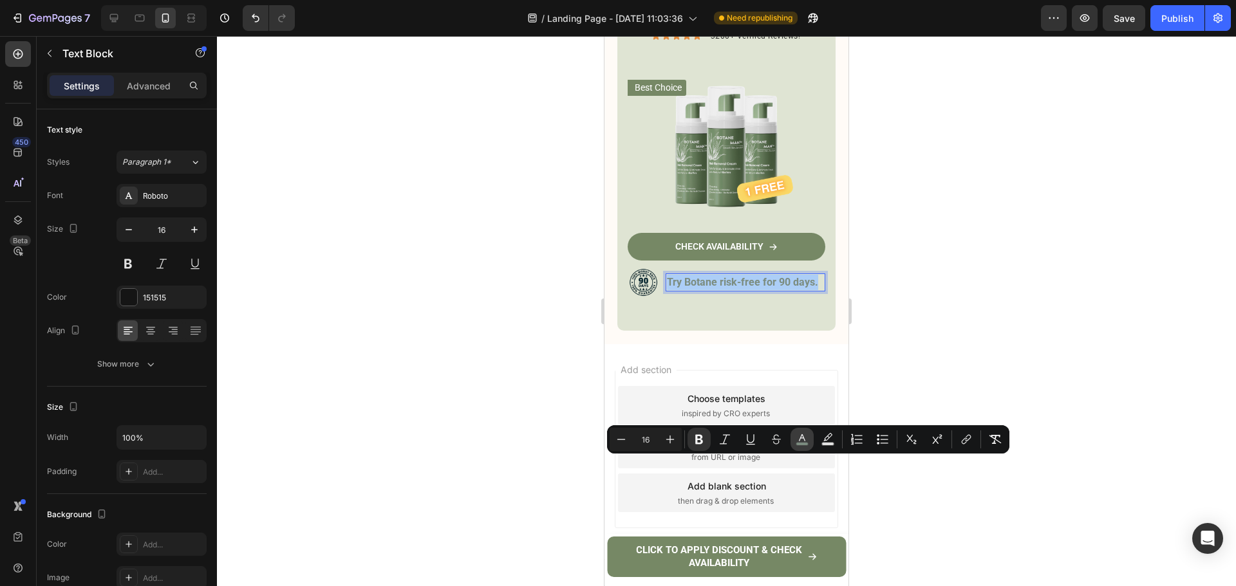
click at [799, 442] on icon "Editor contextual toolbar" at bounding box center [801, 439] width 13 height 13
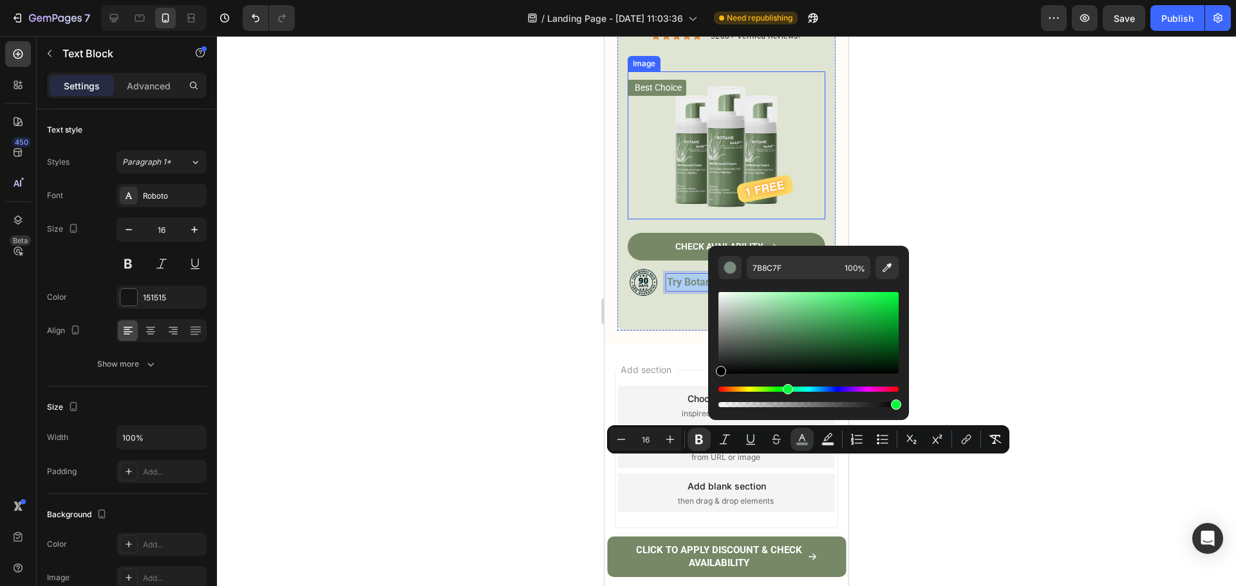
drag, startPoint x: 1350, startPoint y: 406, endPoint x: 686, endPoint y: 394, distance: 664.2
type input "000000"
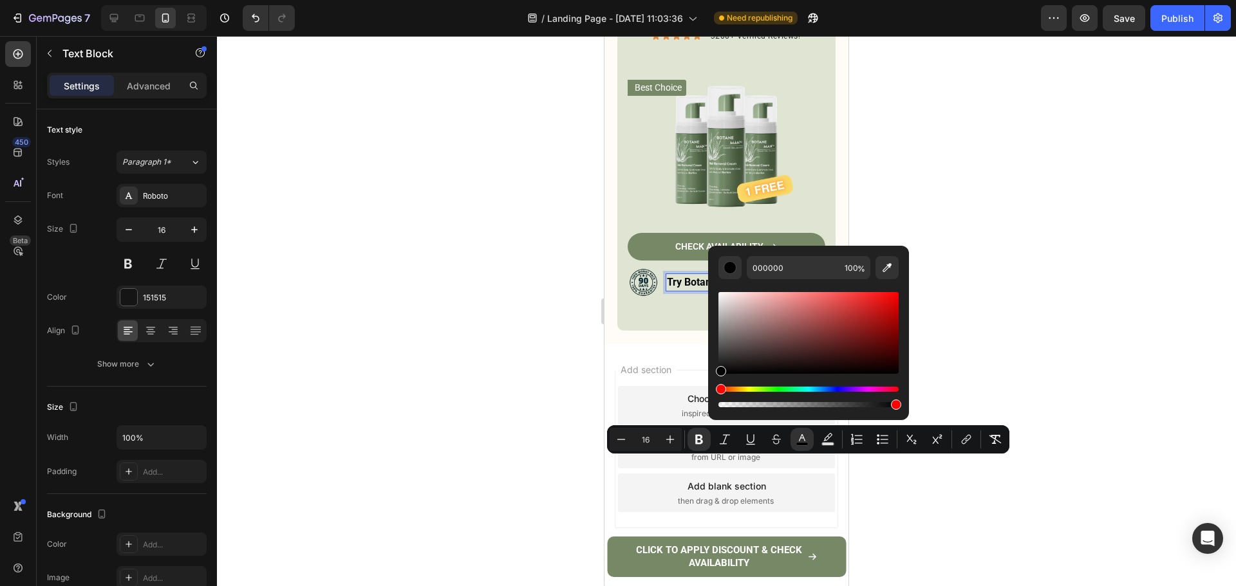
click at [1024, 379] on div at bounding box center [726, 311] width 1019 height 550
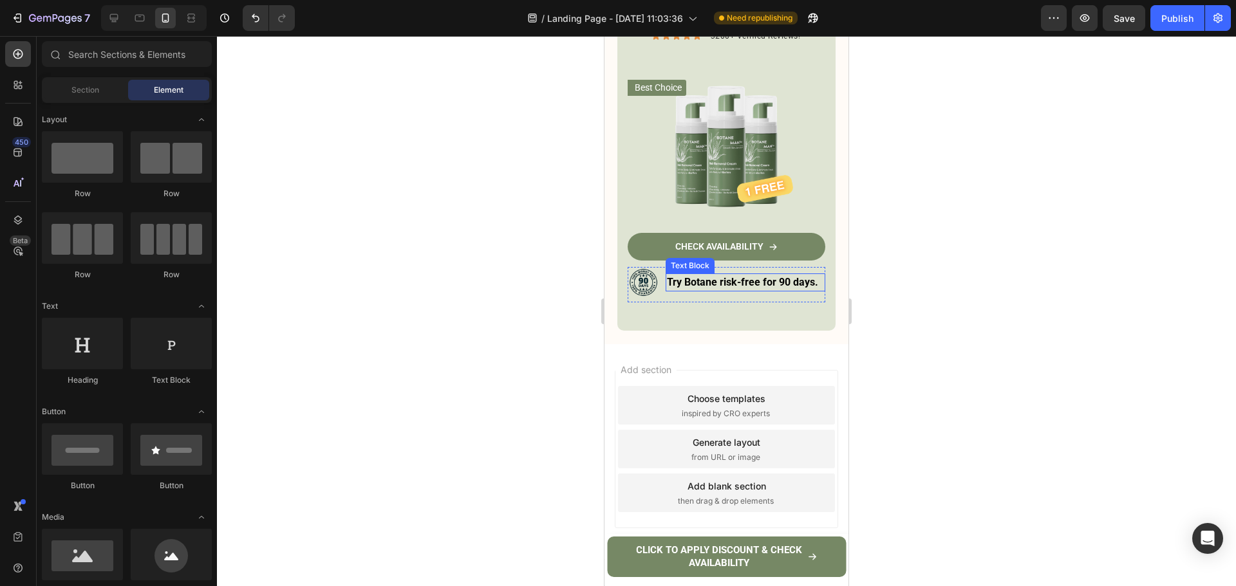
click at [699, 290] on p "Try Botane risk-free for 90 days." at bounding box center [745, 282] width 157 height 15
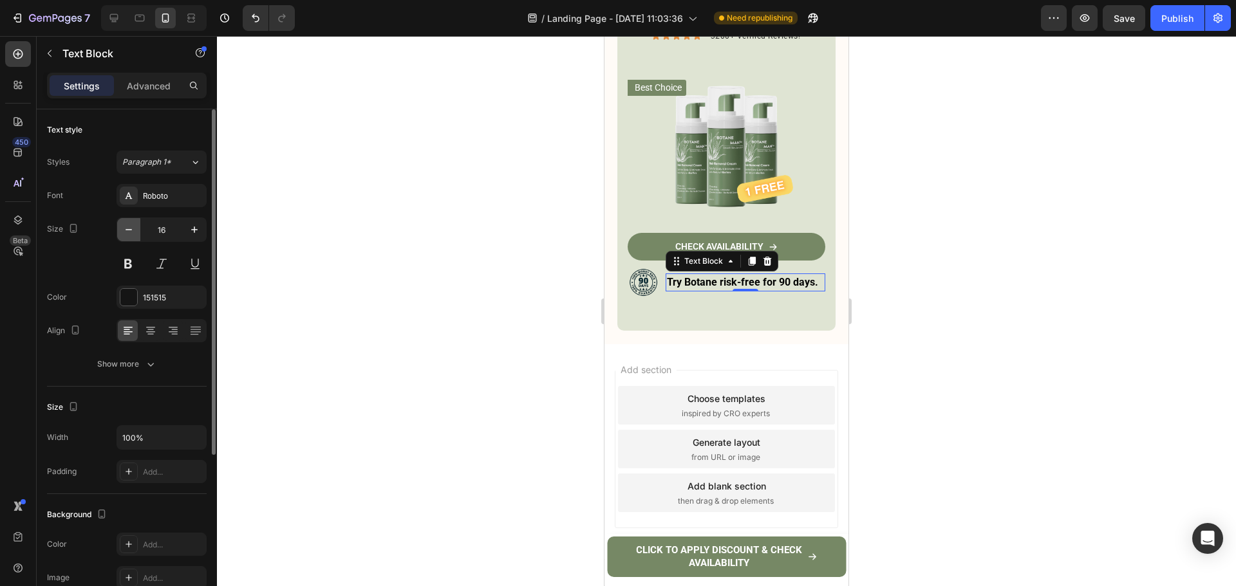
click at [134, 237] on button "button" at bounding box center [128, 229] width 23 height 23
type input "14"
click at [636, 299] on img at bounding box center [642, 283] width 31 height 31
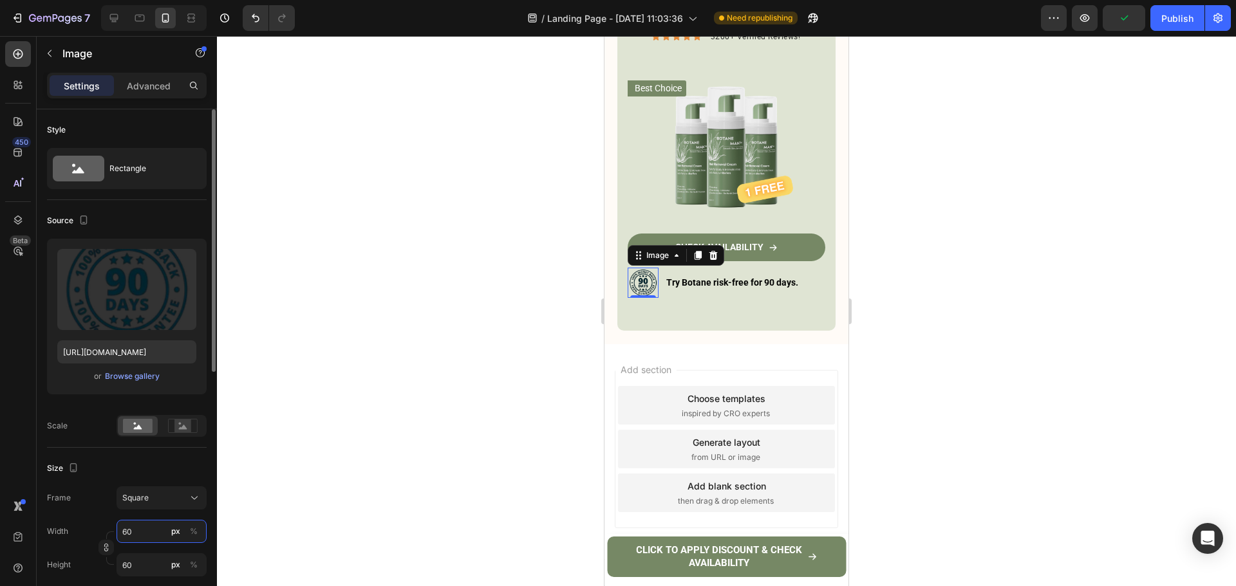
click at [139, 523] on input "60" at bounding box center [161, 531] width 90 height 23
type input "4"
type input "40"
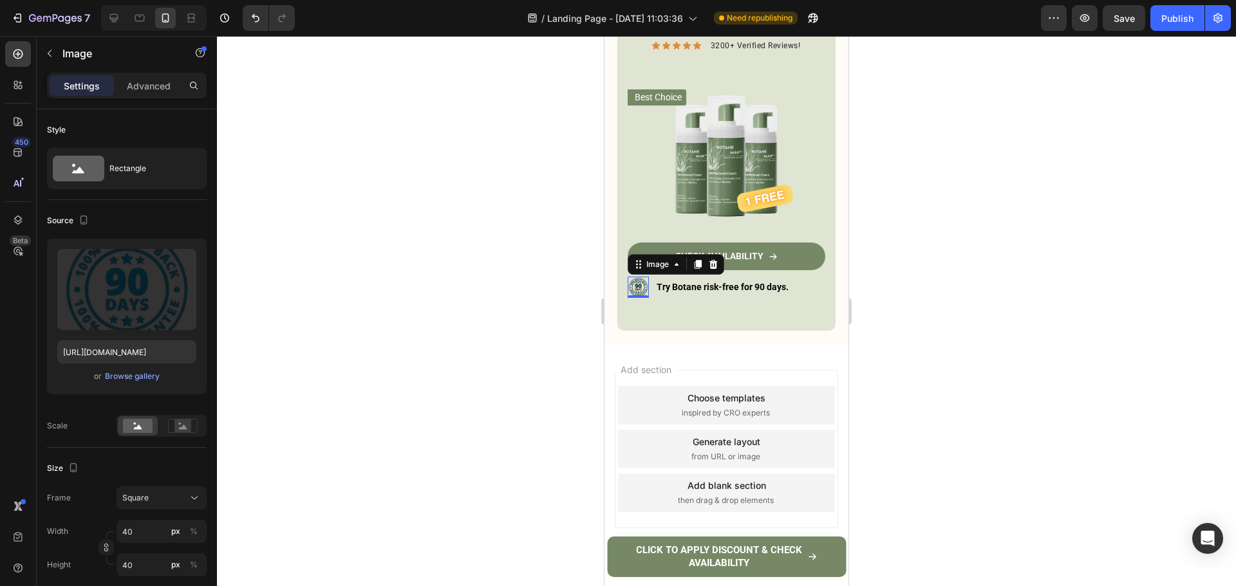
click at [927, 409] on div at bounding box center [726, 311] width 1019 height 550
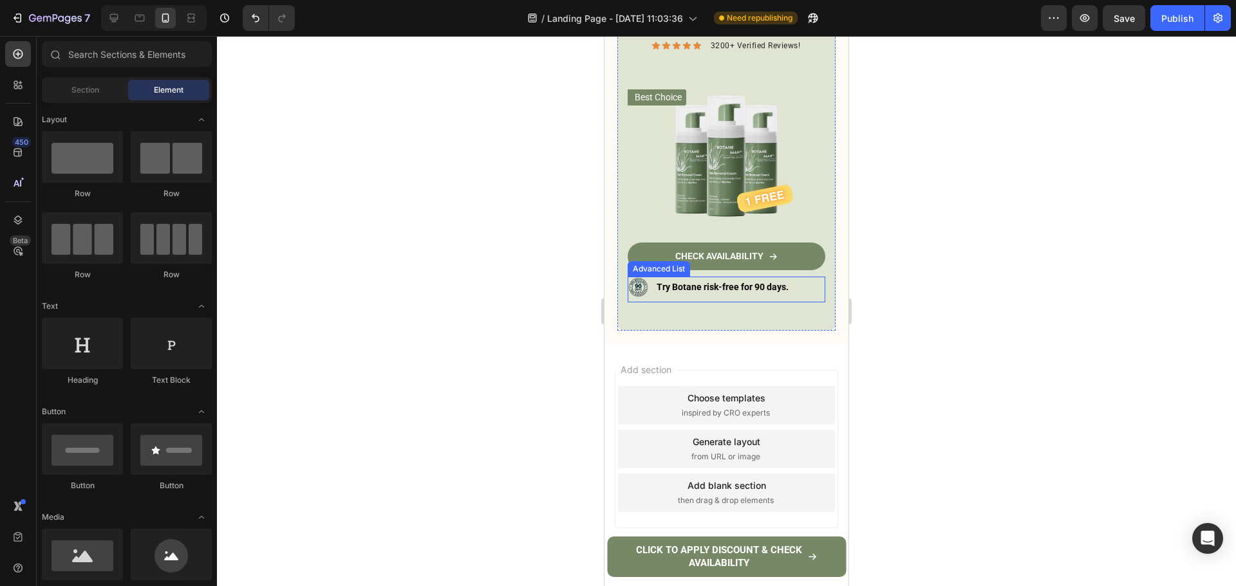
click at [650, 298] on li "Image Try Botane risk-free for 90 days. Text Block" at bounding box center [710, 287] width 167 height 21
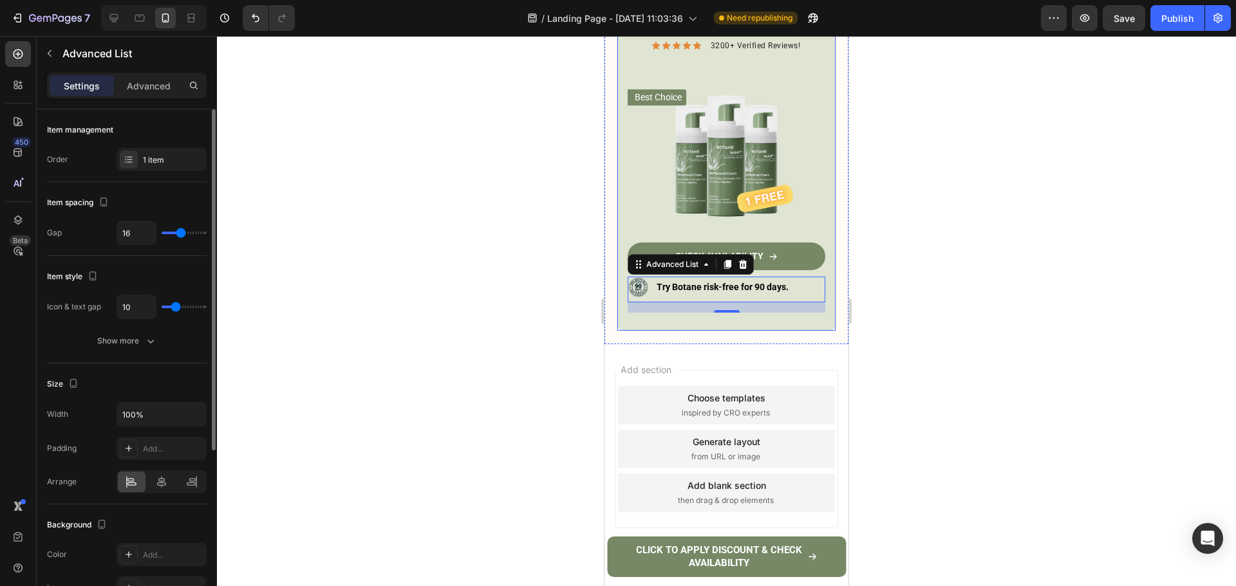
type input "9"
type input "7"
type input "6"
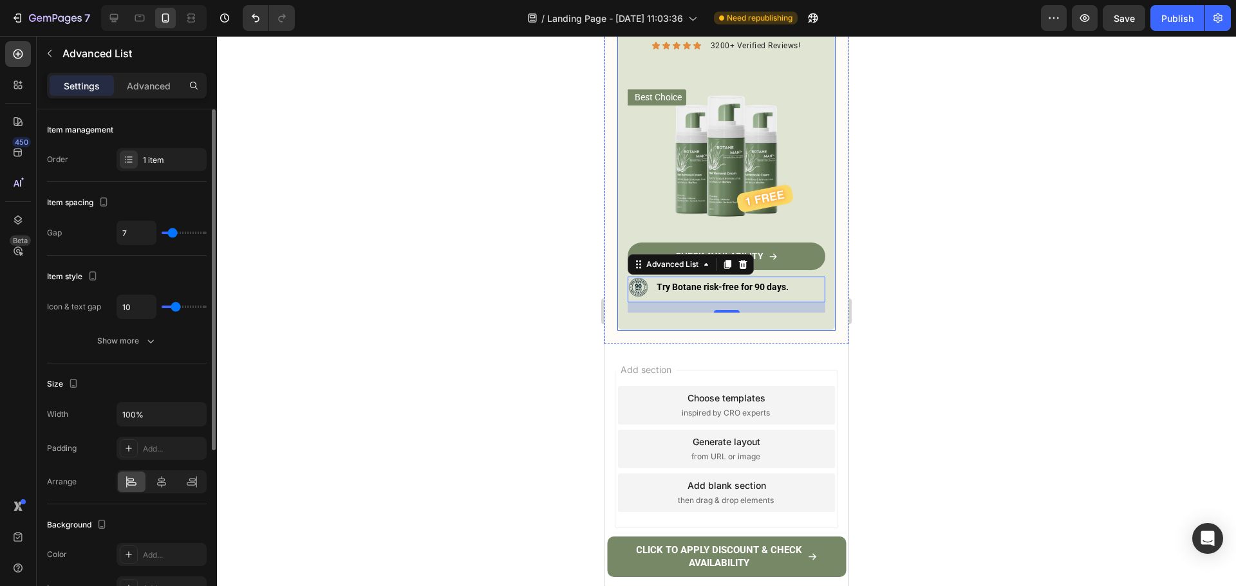
type input "6"
type input "4"
type input "3"
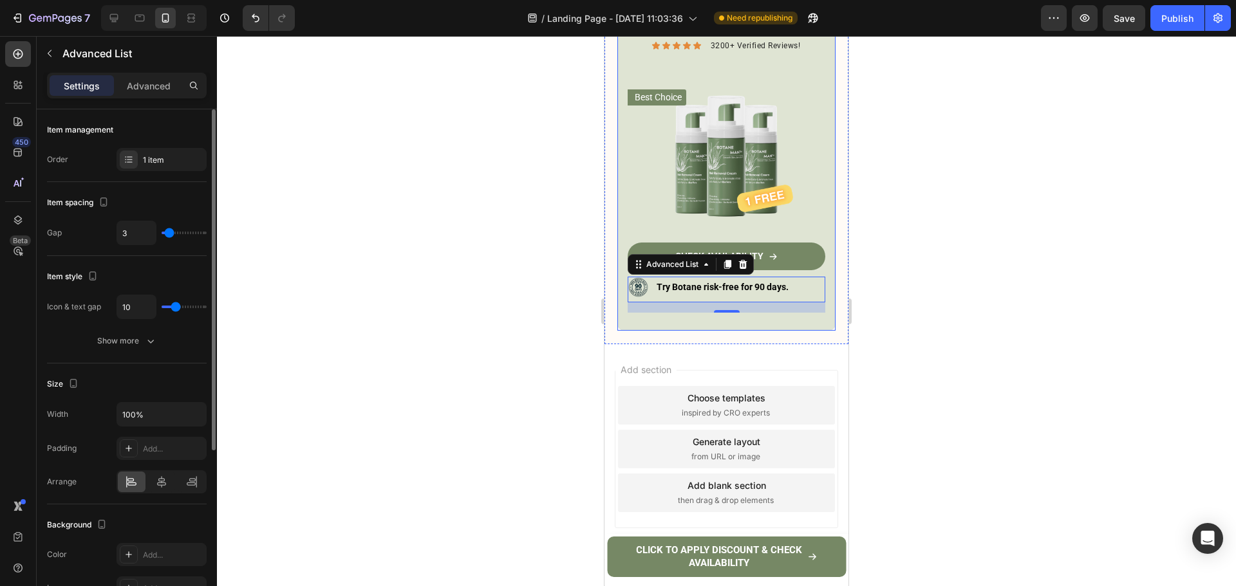
type input "2"
type input "1"
type input "0"
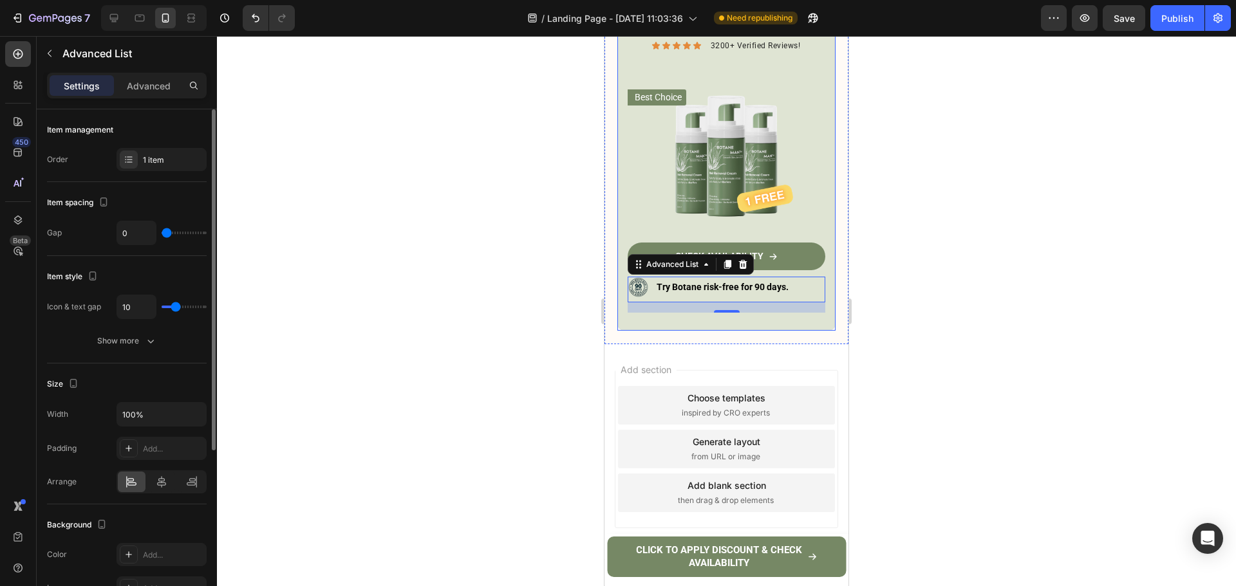
drag, startPoint x: 176, startPoint y: 235, endPoint x: 165, endPoint y: 234, distance: 11.0
type input "0"
click at [165, 234] on input "range" at bounding box center [184, 233] width 45 height 3
type input "8"
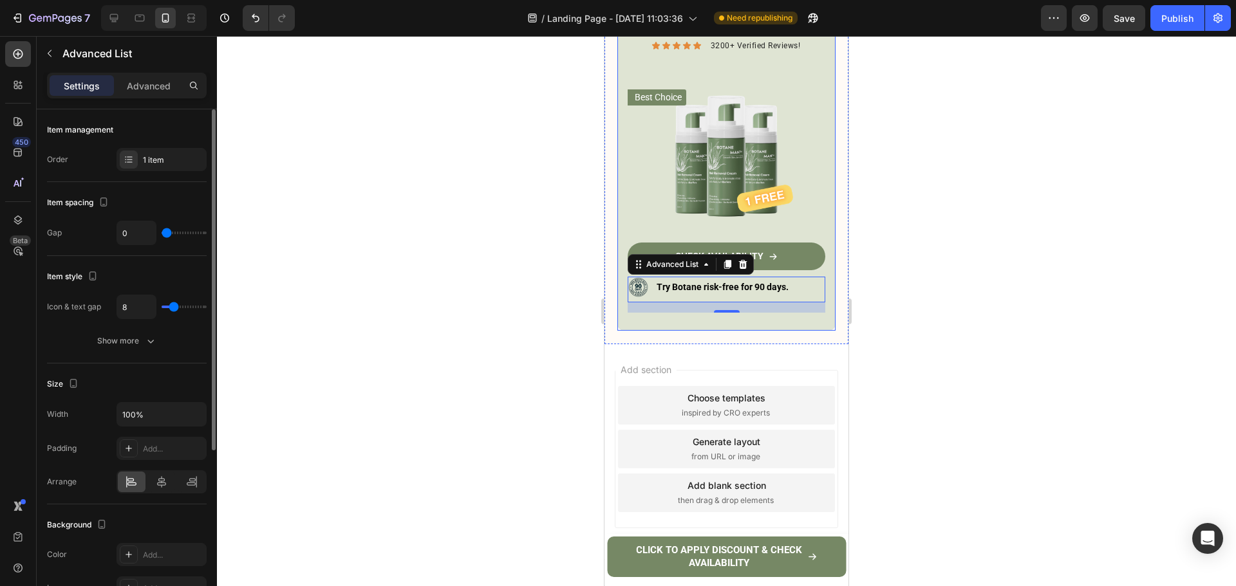
type input "7"
type input "6"
type input "5"
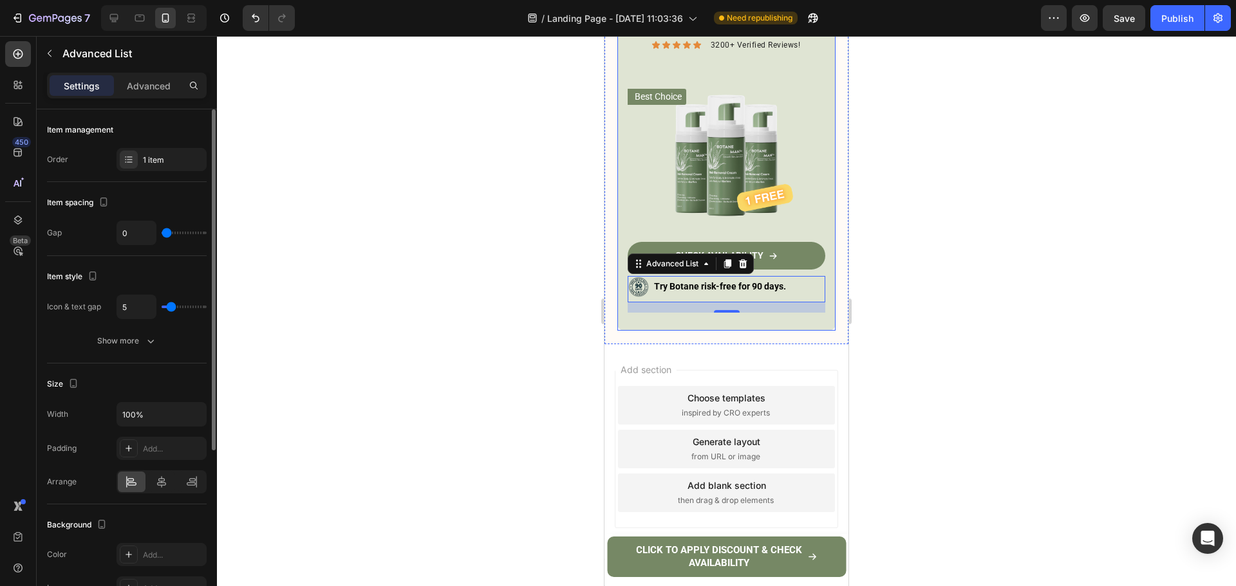
type input "5"
click at [171, 306] on input "range" at bounding box center [184, 307] width 45 height 3
type input "4"
type input "3"
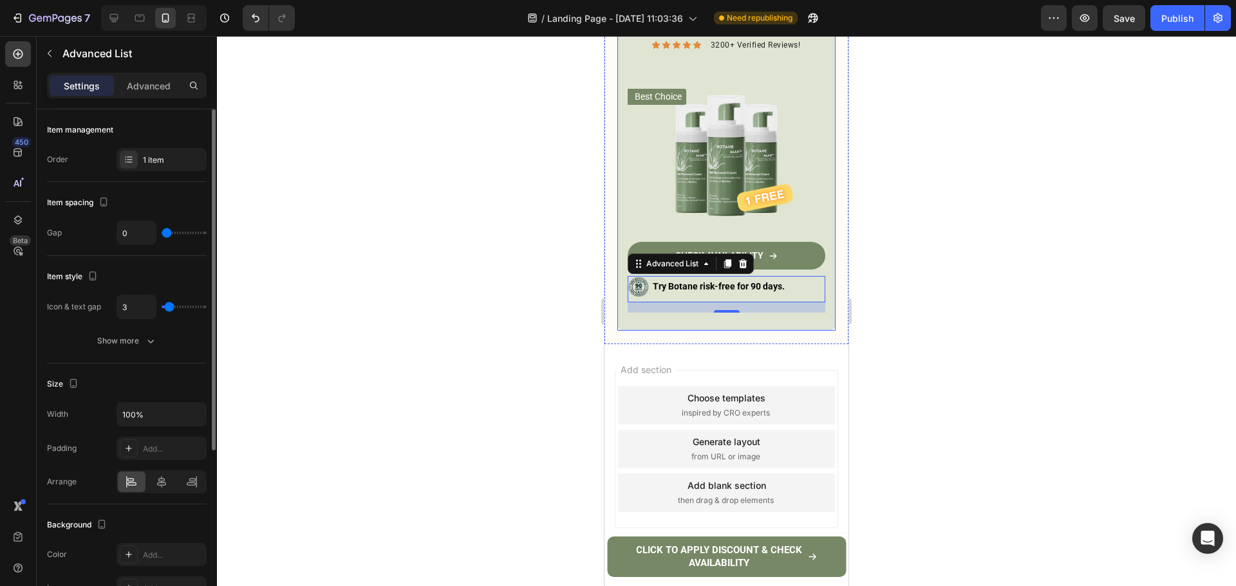
type input "3"
click at [169, 306] on input "range" at bounding box center [184, 307] width 45 height 3
drag, startPoint x: 163, startPoint y: 485, endPoint x: 171, endPoint y: 486, distance: 7.7
click at [163, 486] on icon at bounding box center [161, 482] width 13 height 13
click at [927, 408] on div at bounding box center [726, 311] width 1019 height 550
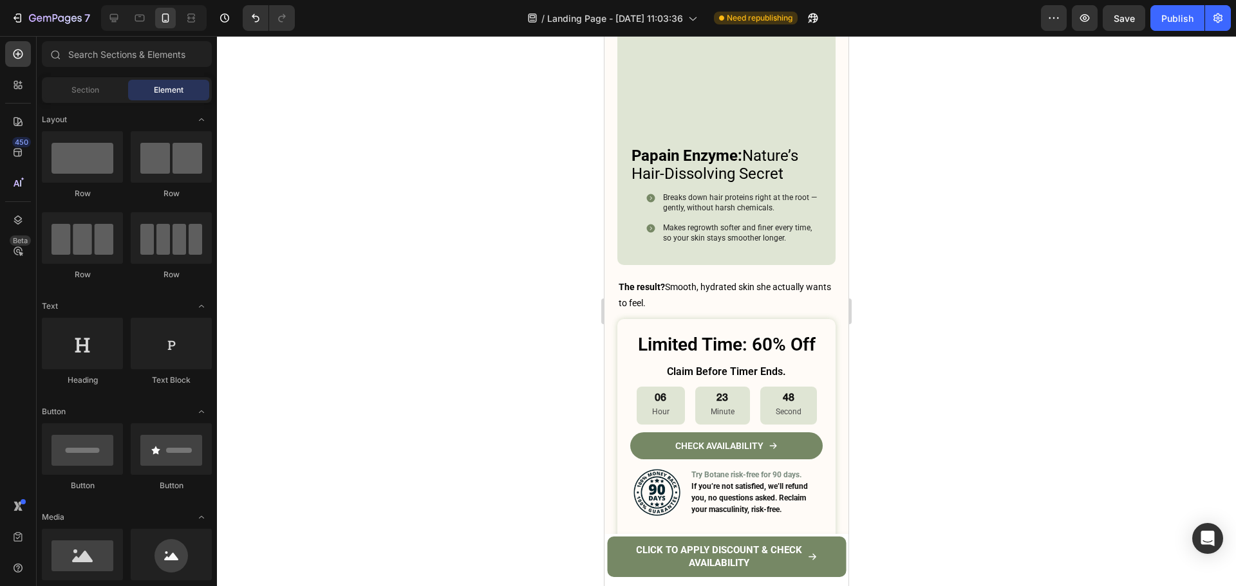
scroll to position [3986, 0]
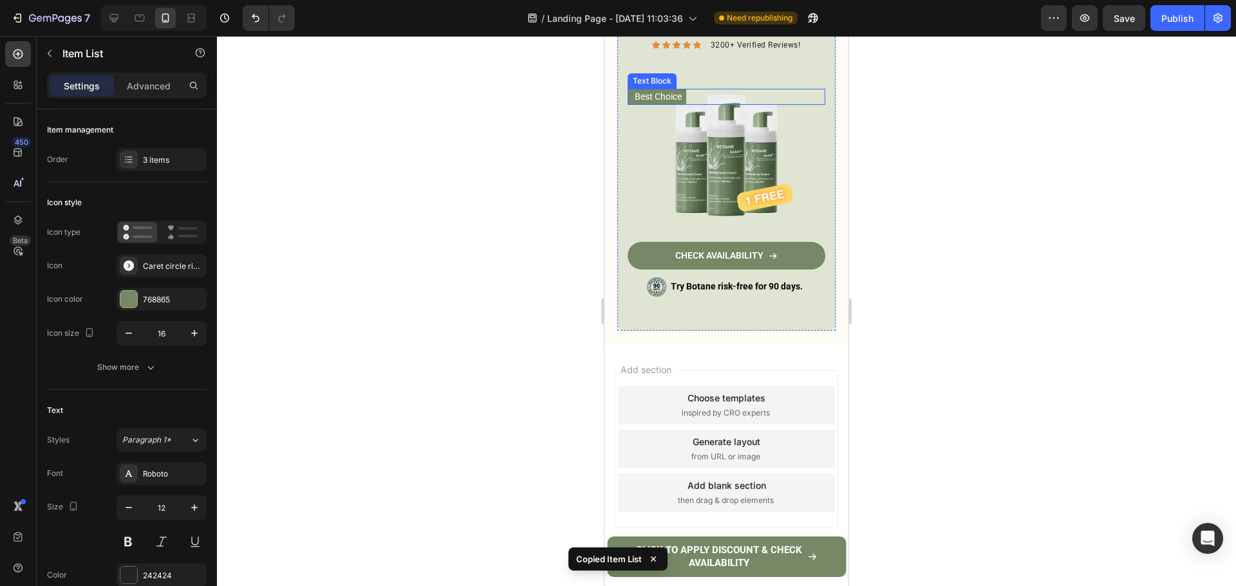
scroll to position [5659, 0]
click at [756, 275] on div "CHECK AVAILABILITY Button" at bounding box center [726, 258] width 198 height 33
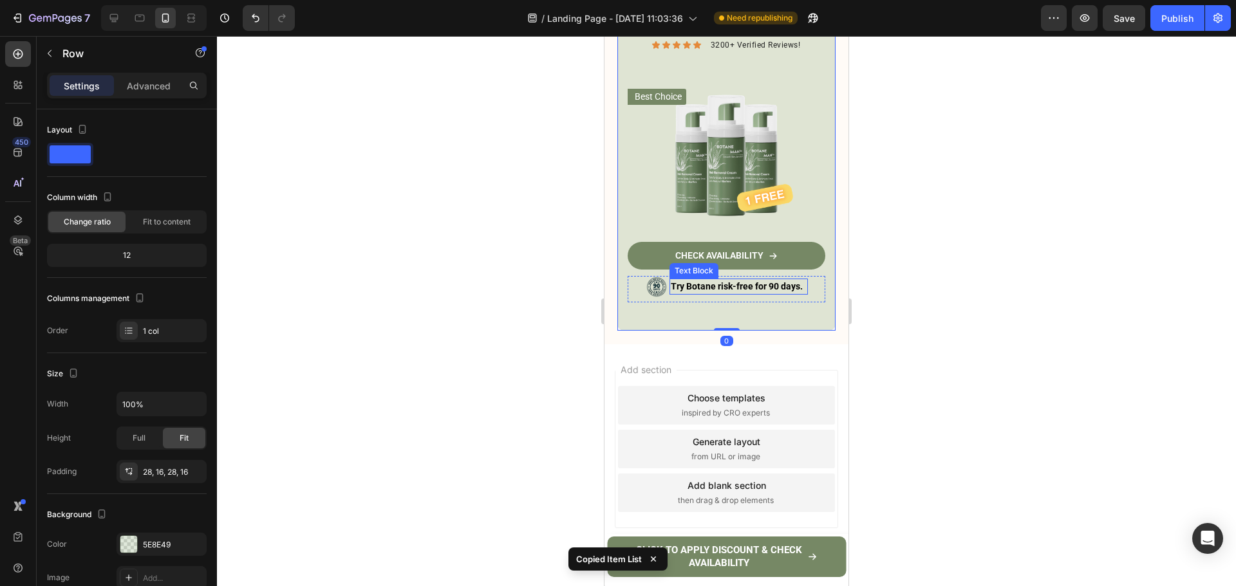
click at [755, 292] on strong "Try Botane risk-free for 90 days." at bounding box center [737, 286] width 132 height 10
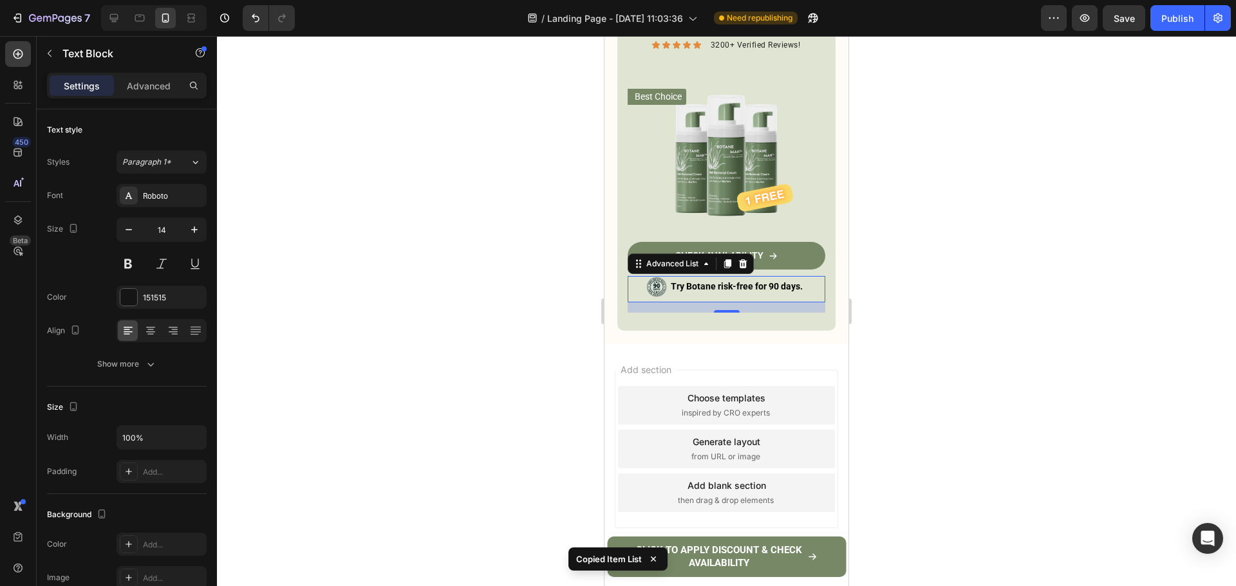
click at [748, 302] on div "Image Try Botane risk-free for 90 days. Text Block" at bounding box center [726, 289] width 198 height 26
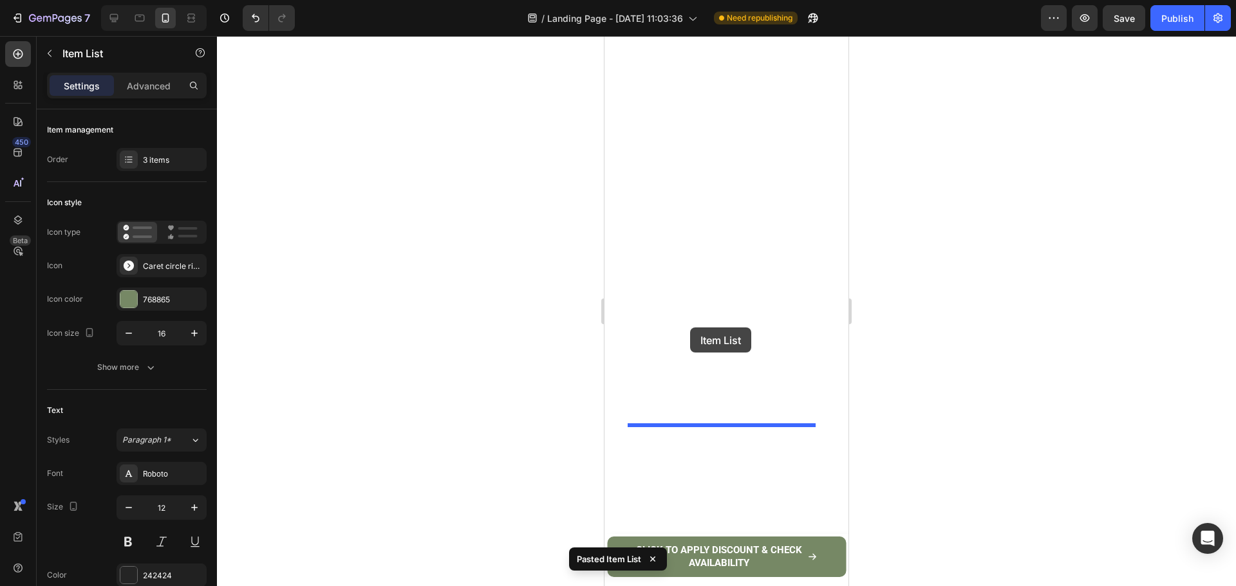
drag, startPoint x: 644, startPoint y: 355, endPoint x: 690, endPoint y: 328, distance: 53.4
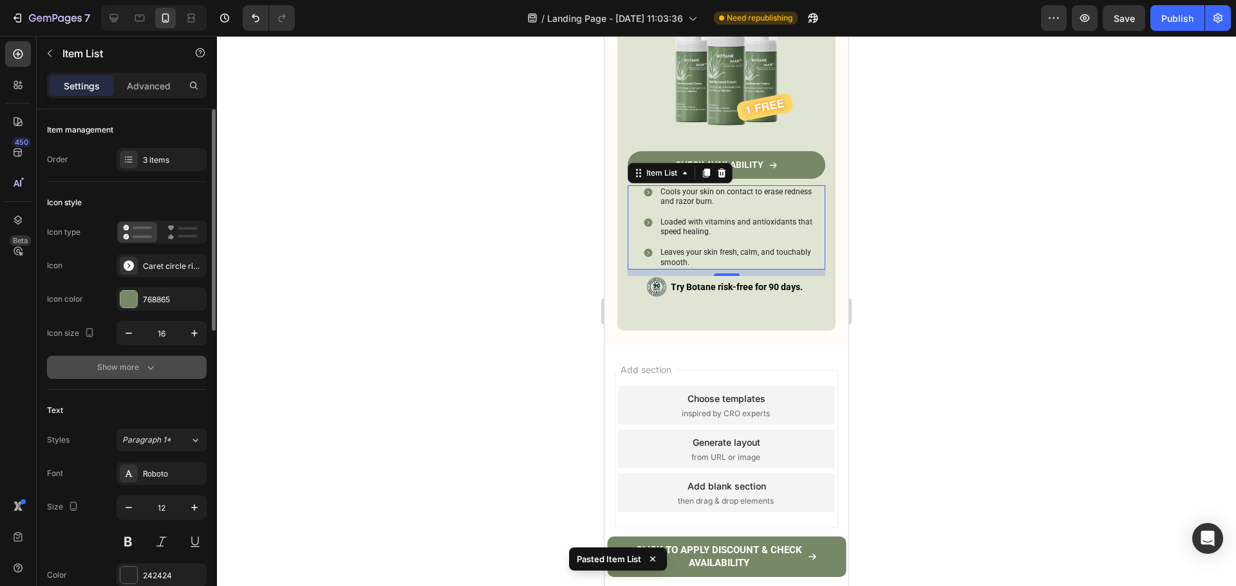
click at [138, 365] on div "Show more" at bounding box center [127, 367] width 60 height 13
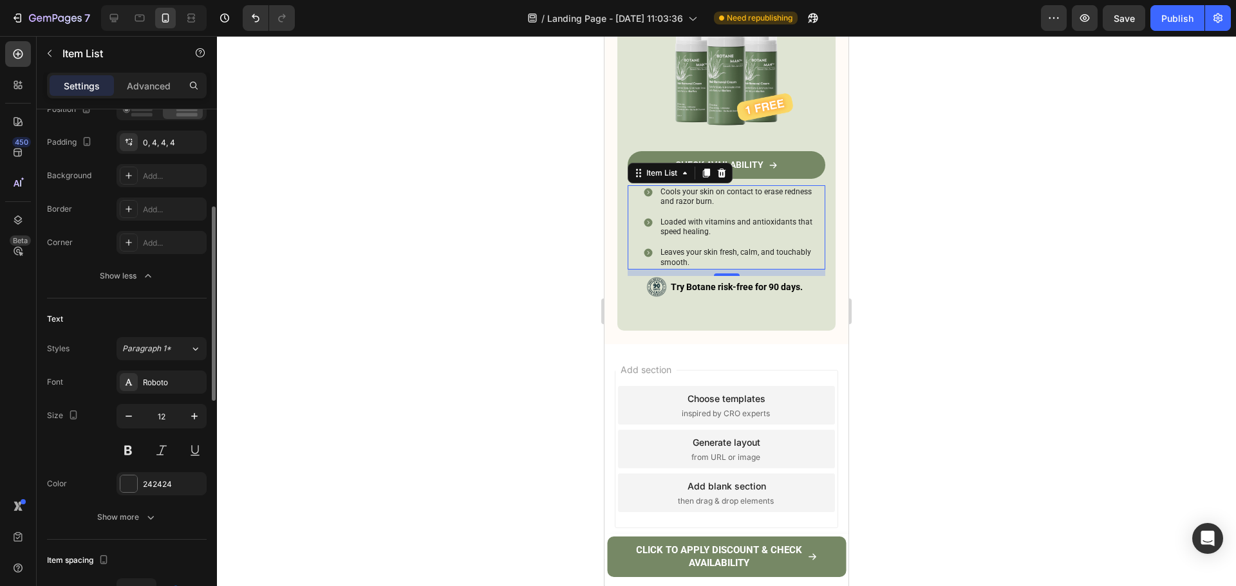
scroll to position [515, 0]
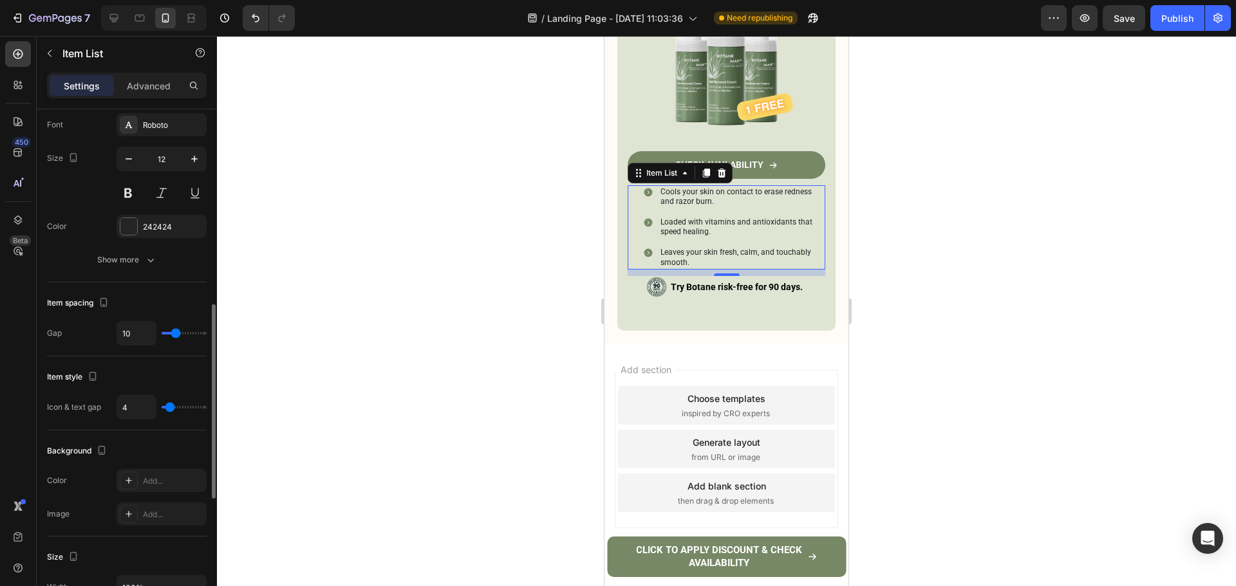
type input "7"
type input "6"
type input "5"
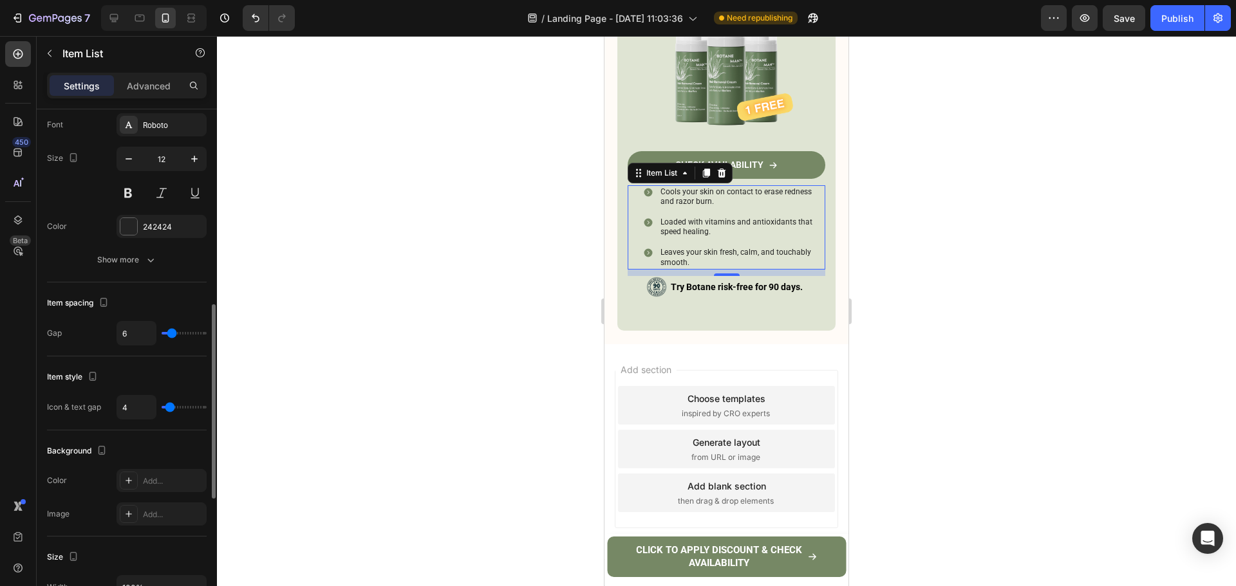
type input "5"
type input "4"
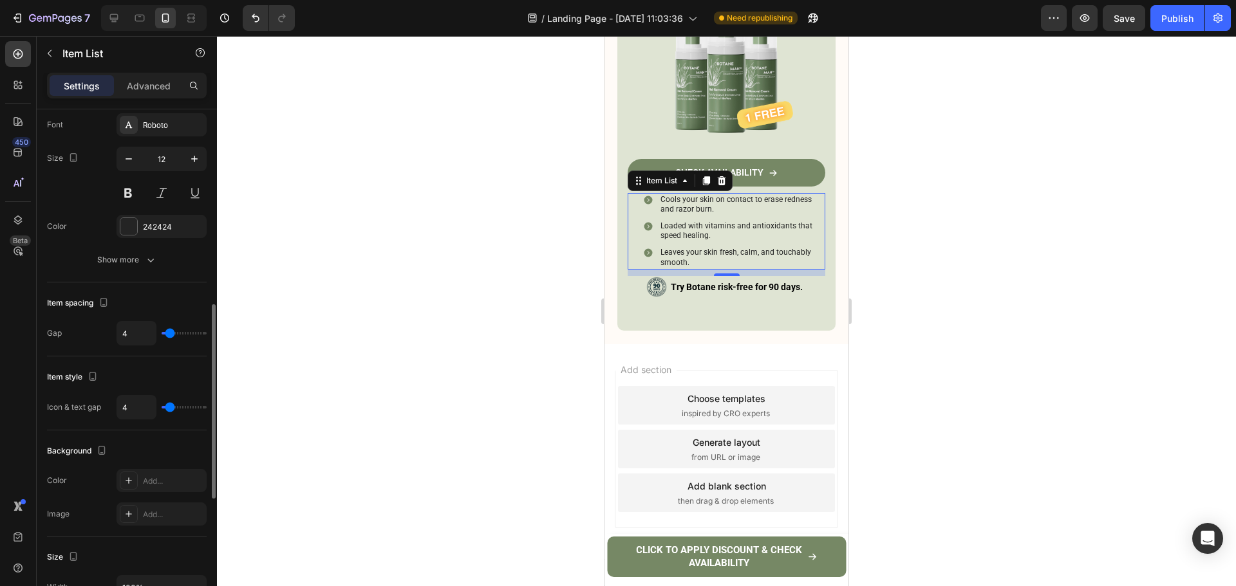
type input "3"
type input "2"
type input "1"
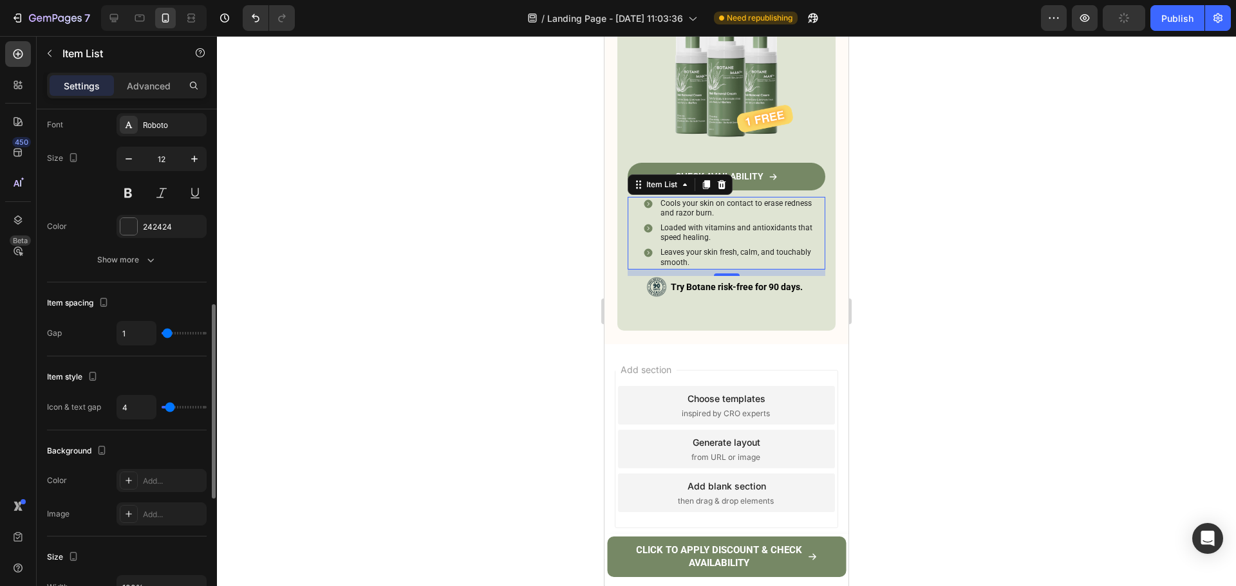
type input "1"
click at [168, 333] on input "range" at bounding box center [184, 333] width 45 height 3
click at [710, 219] on p "Cools your skin on contact to erase redness and razor burn." at bounding box center [741, 209] width 163 height 20
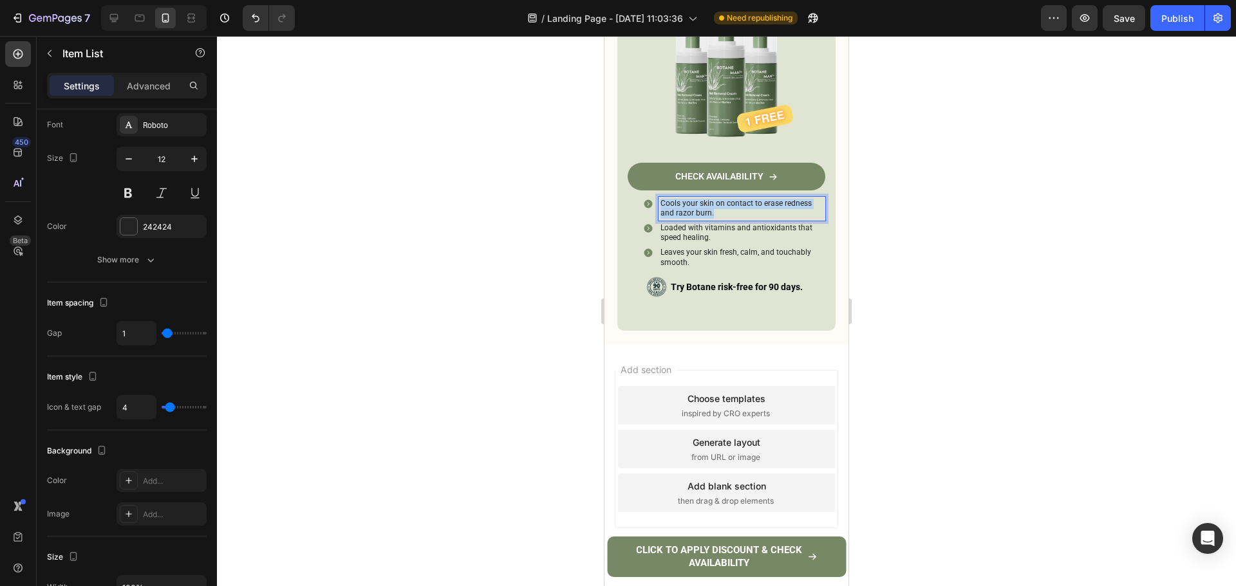
click at [710, 219] on p "Cools your skin on contact to erase redness and razor burn." at bounding box center [741, 209] width 163 height 20
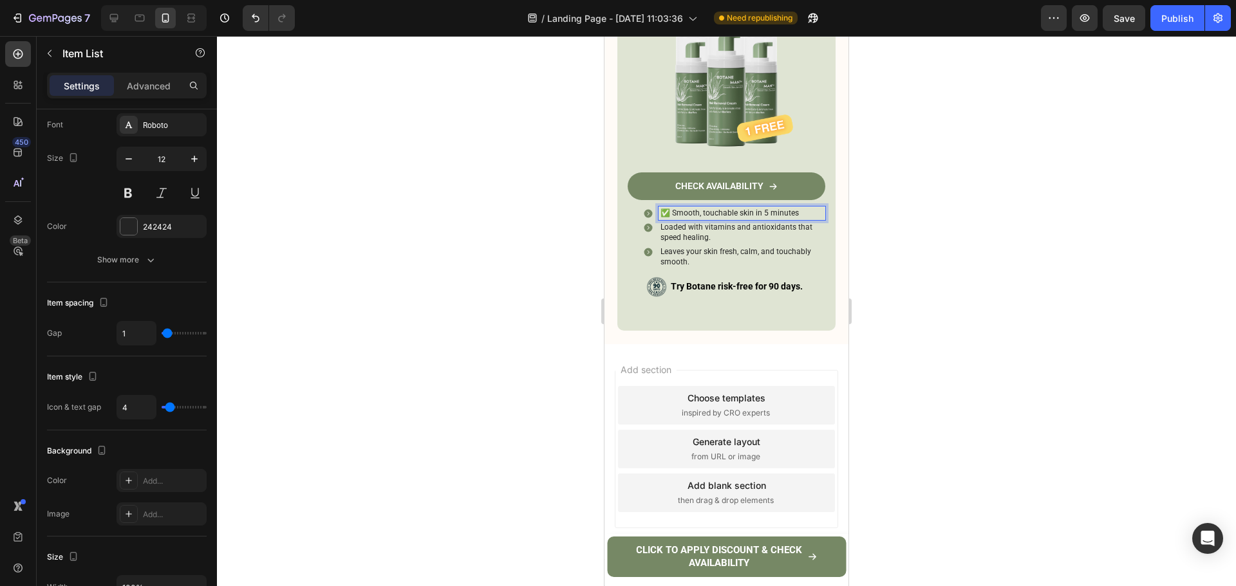
click at [674, 219] on p "✅ Smooth, touchable skin in 5 minutes" at bounding box center [741, 213] width 163 height 10
click at [690, 243] on p "Loaded with vitamins and antioxidants that speed healing." at bounding box center [741, 233] width 163 height 20
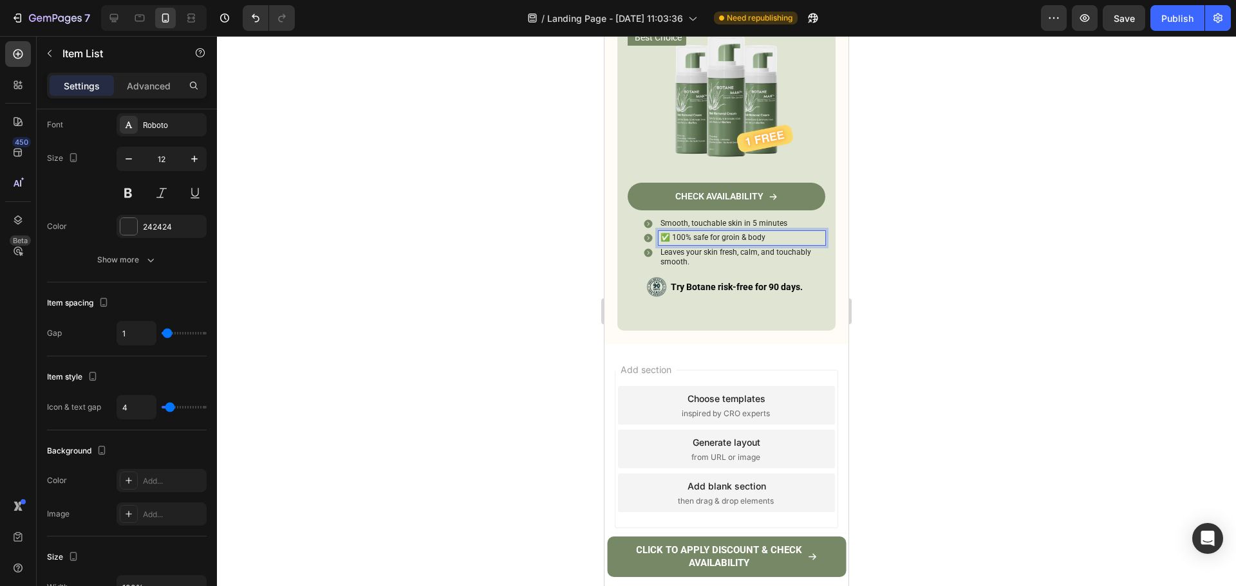
click at [672, 243] on p "✅ 100% safe for groin & body" at bounding box center [741, 238] width 163 height 10
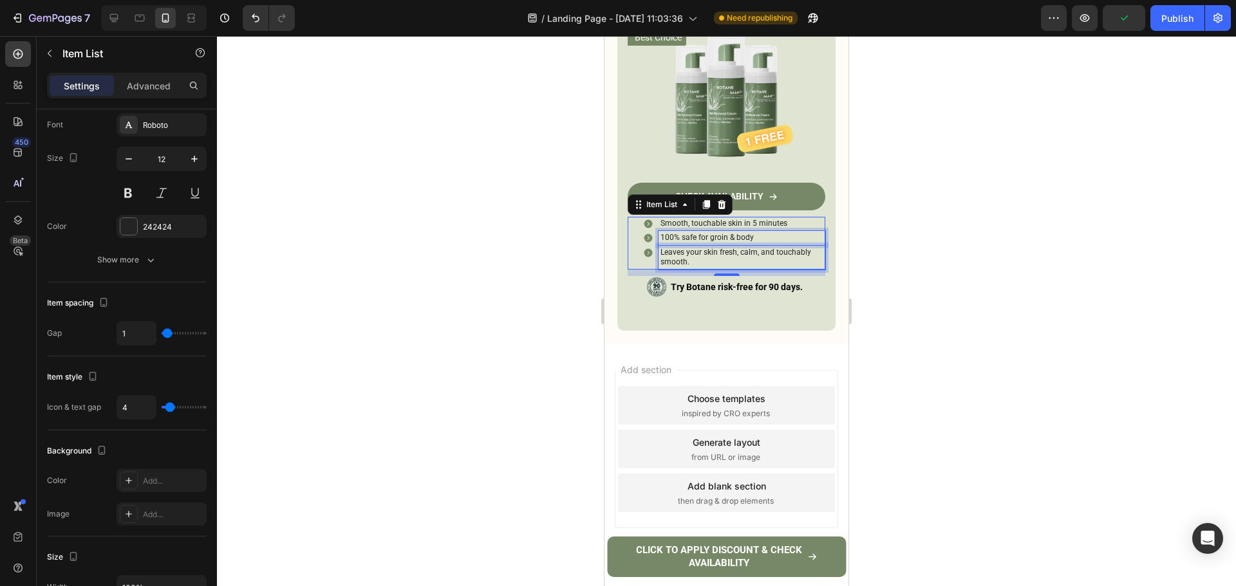
click at [747, 268] on p "Leaves your skin fresh, calm, and touchably smooth." at bounding box center [741, 258] width 163 height 20
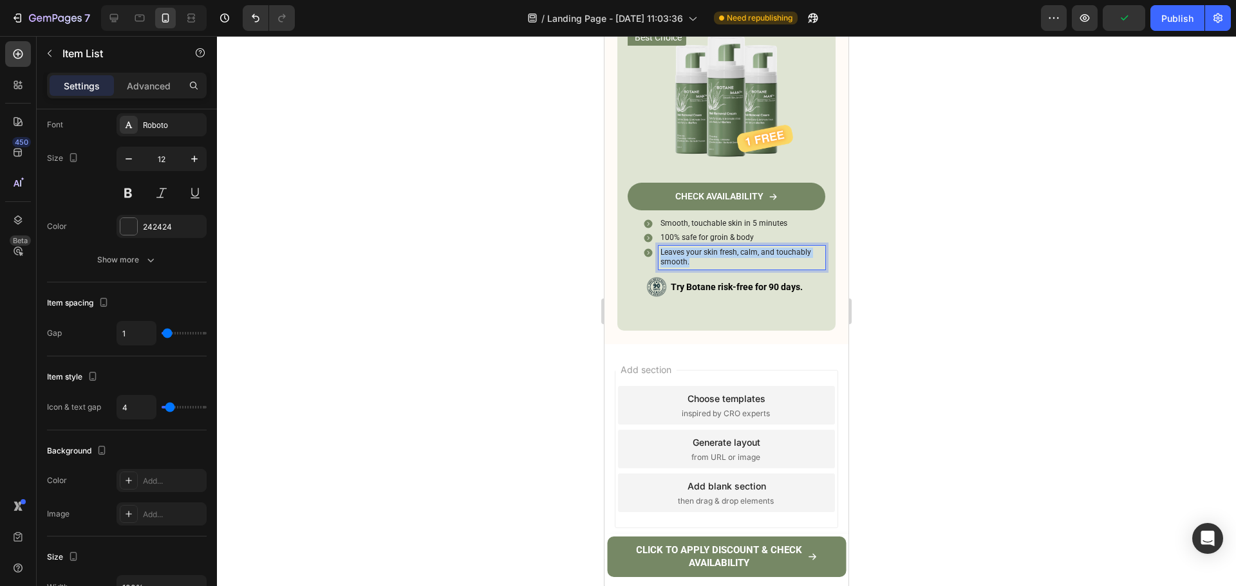
click at [746, 268] on p "Leaves your skin fresh, calm, and touchably smooth." at bounding box center [741, 258] width 163 height 20
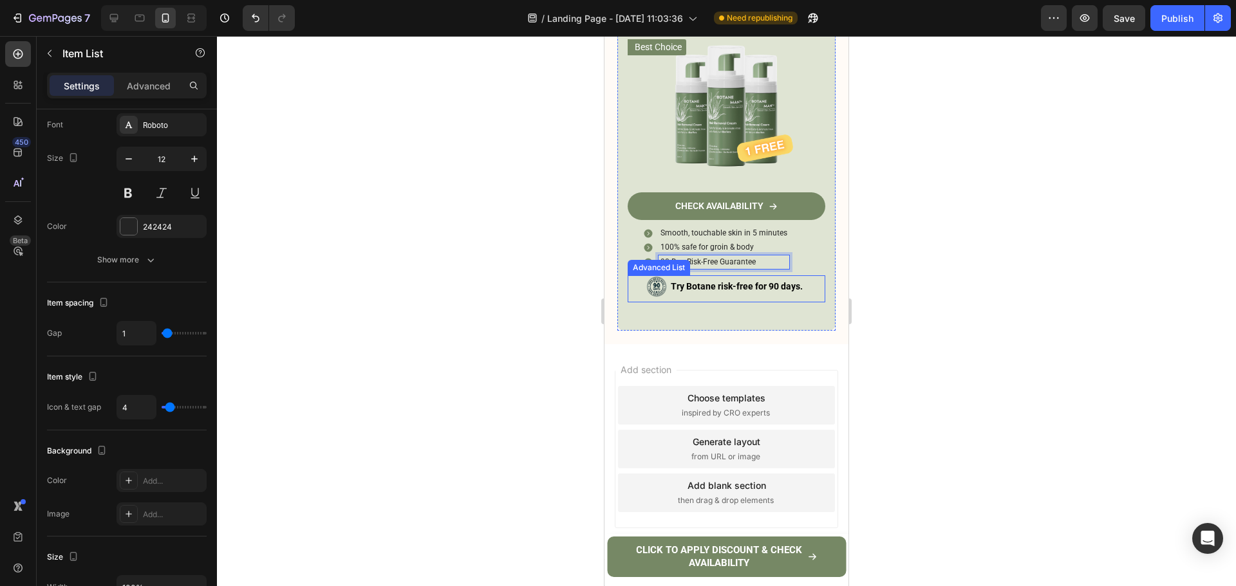
click at [664, 297] on li "Image Try Botane risk-free for 90 days. Text Block" at bounding box center [726, 286] width 162 height 22
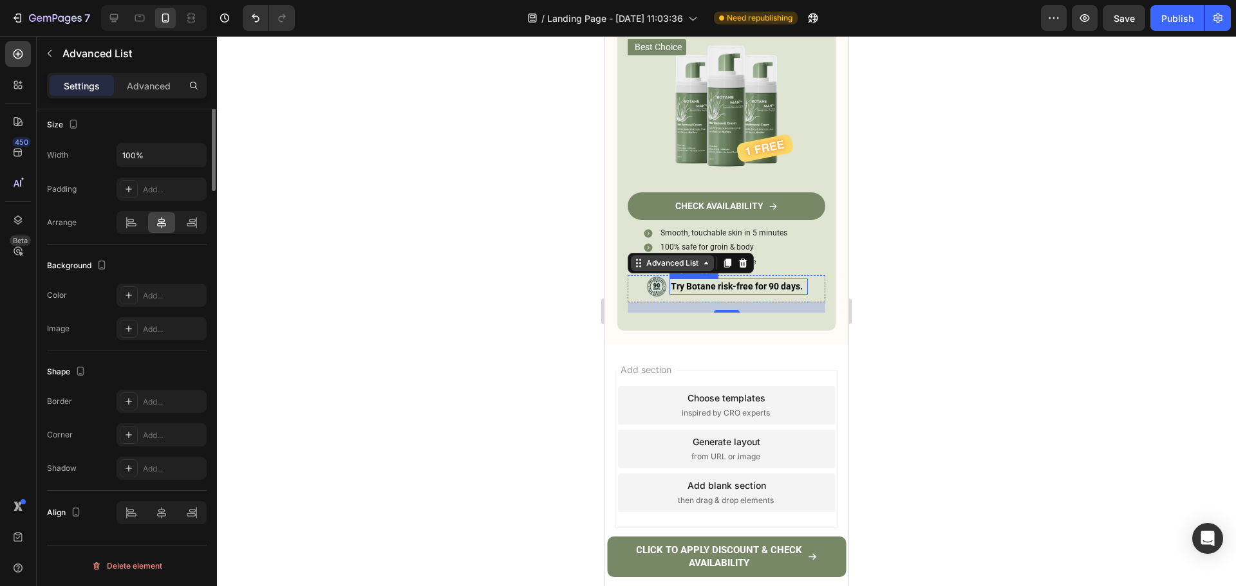
scroll to position [0, 0]
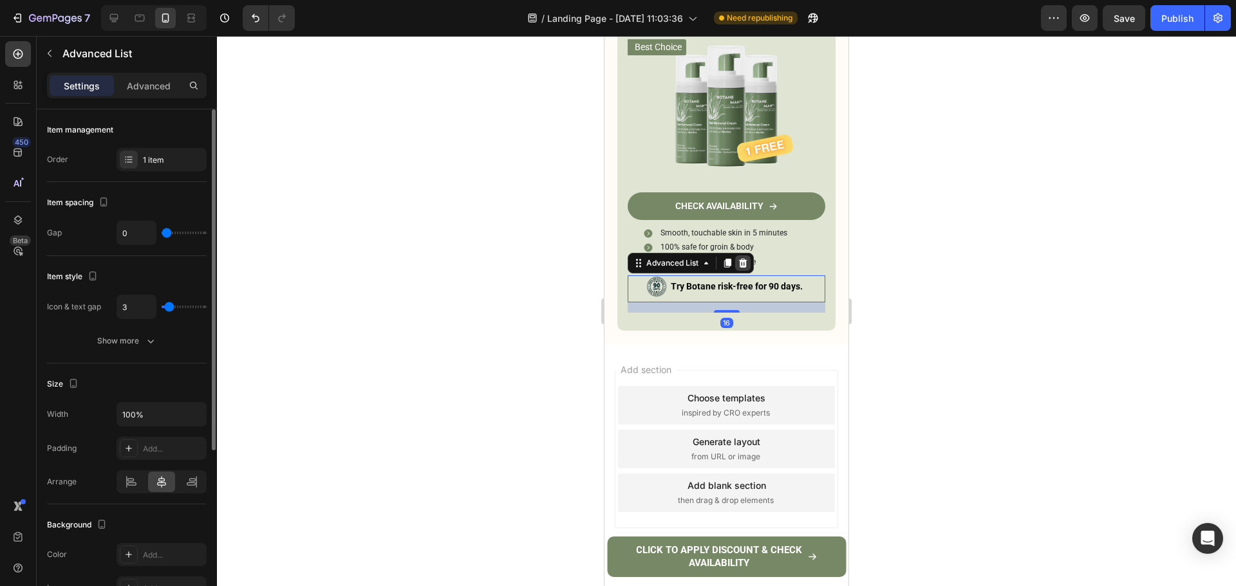
click at [737, 271] on div at bounding box center [742, 262] width 15 height 15
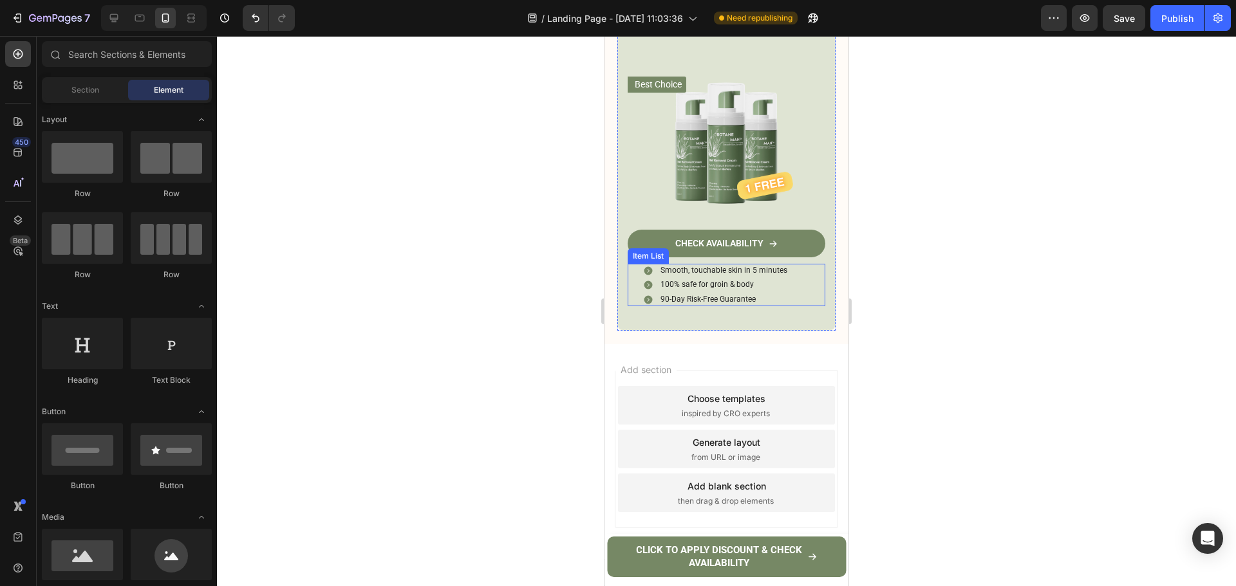
click at [811, 307] on div "Smooth, touchable skin in 5 minutes 100% safe for groin & body 90-Day Risk-Free…" at bounding box center [732, 285] width 185 height 43
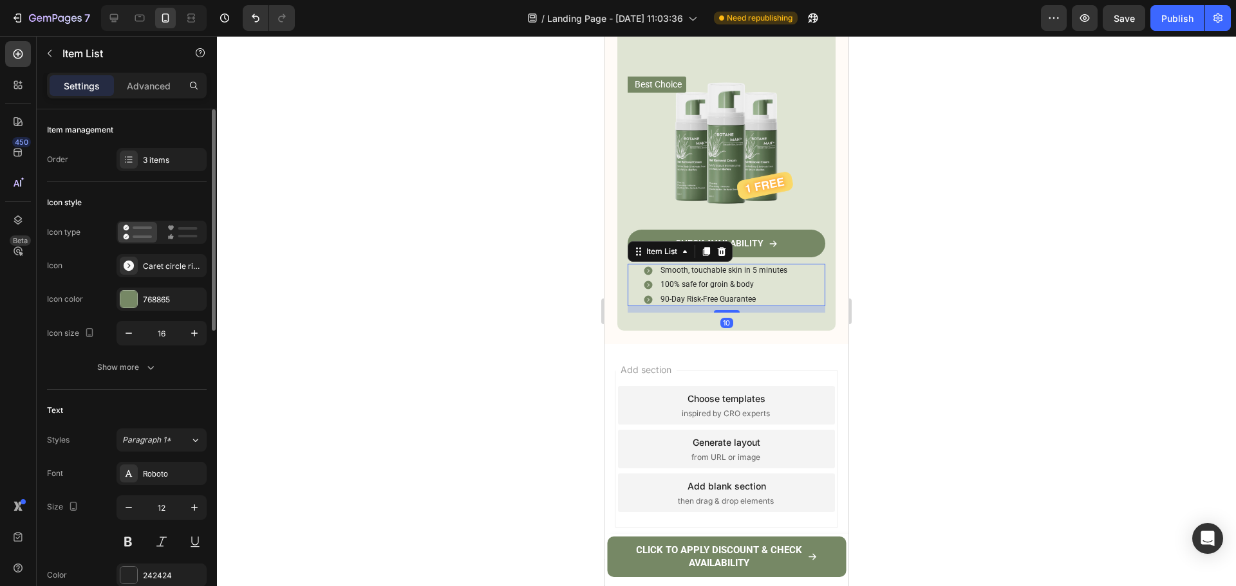
click at [146, 355] on div "Icon type Icon Caret circle right filled Icon color 768865 Icon size 16 Show mo…" at bounding box center [127, 300] width 160 height 158
click at [148, 371] on icon "button" at bounding box center [150, 367] width 13 height 13
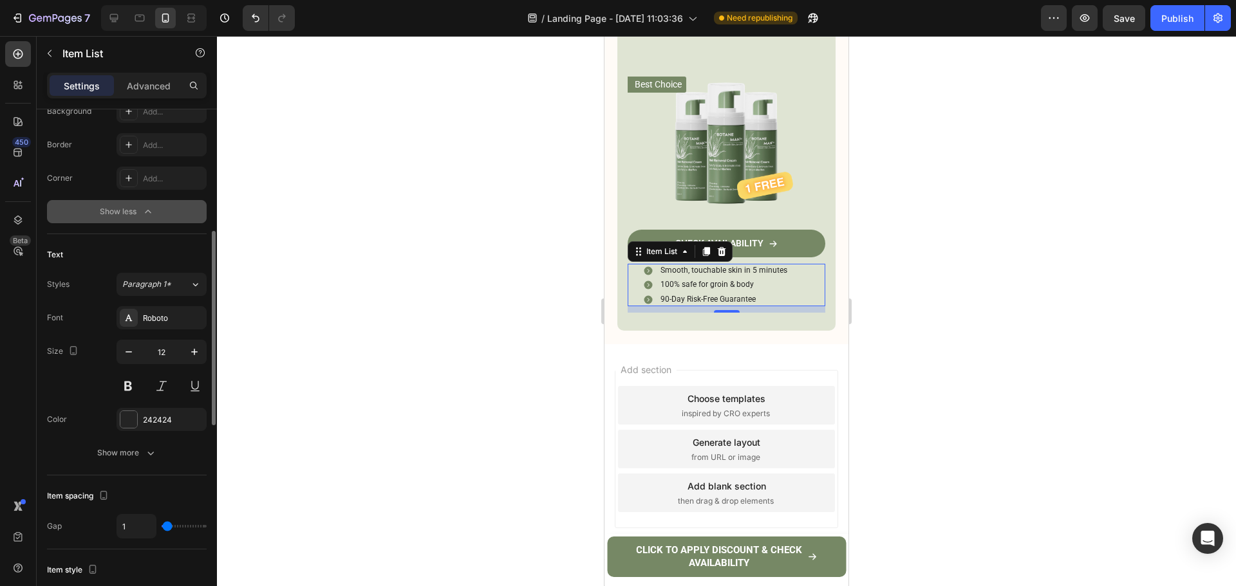
scroll to position [515, 0]
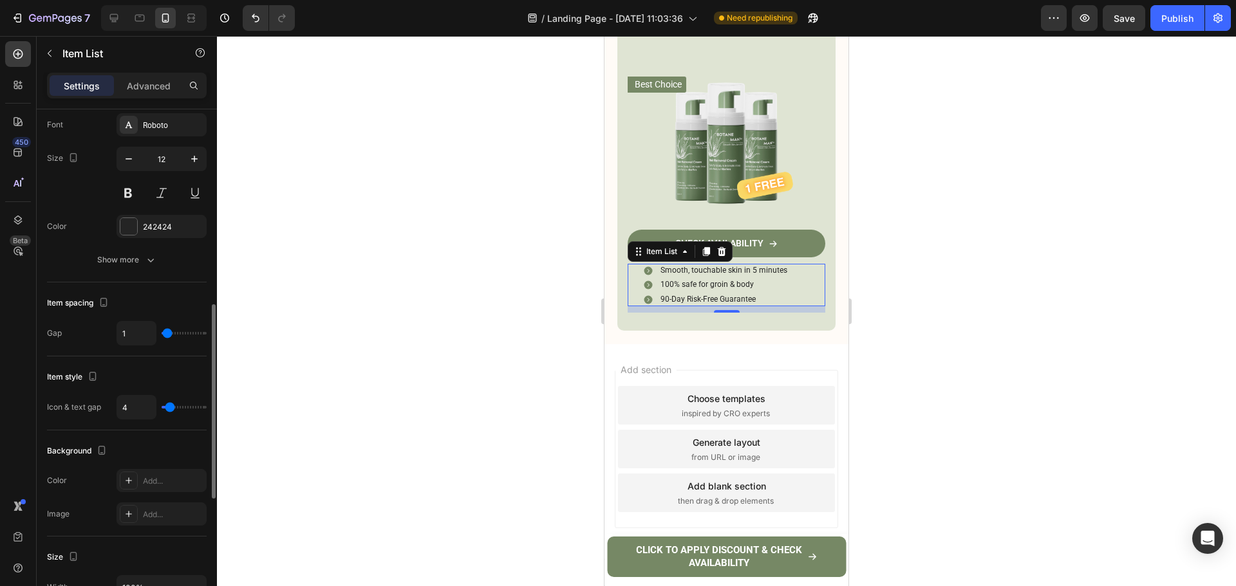
type input "3"
type input "4"
type input "5"
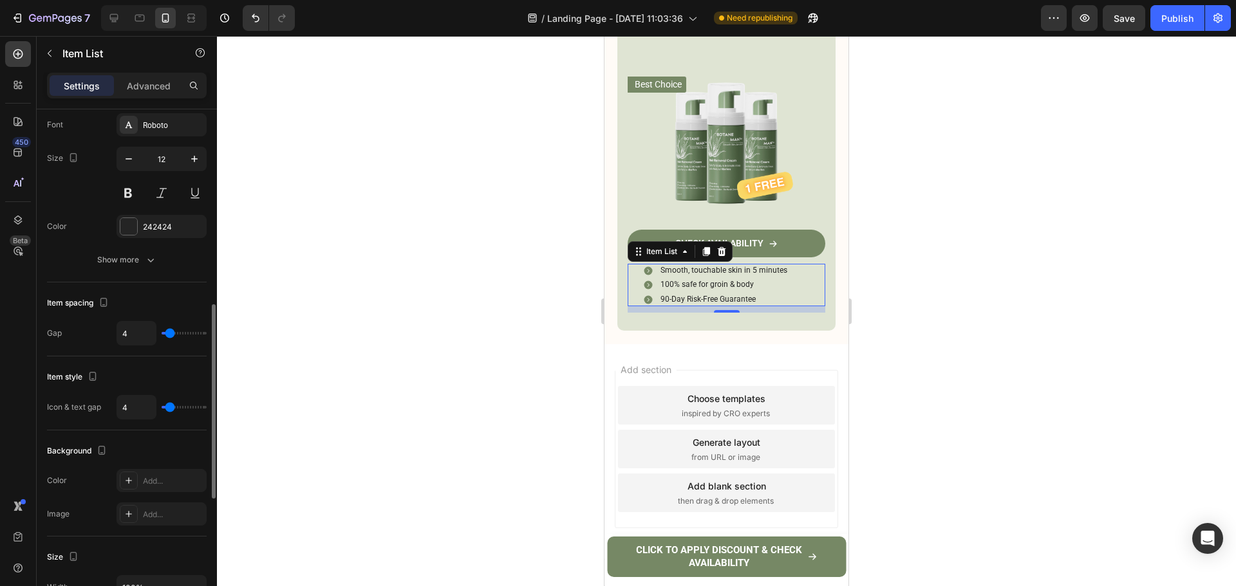
type input "5"
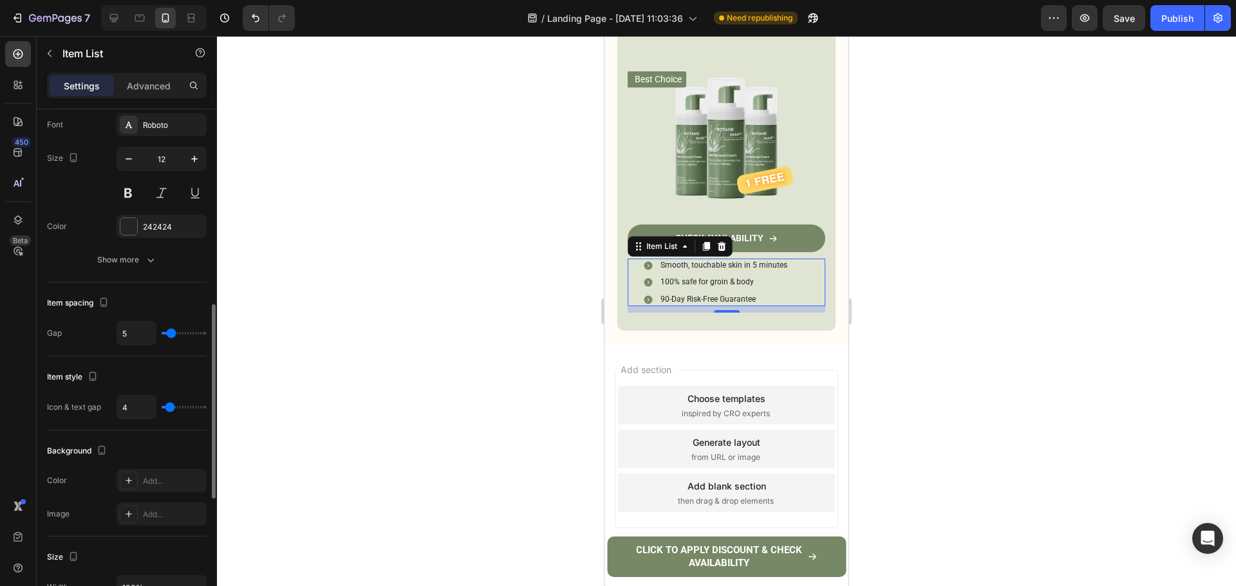
type input "4"
click at [171, 335] on input "range" at bounding box center [184, 333] width 45 height 3
click at [1053, 310] on div at bounding box center [726, 311] width 1019 height 550
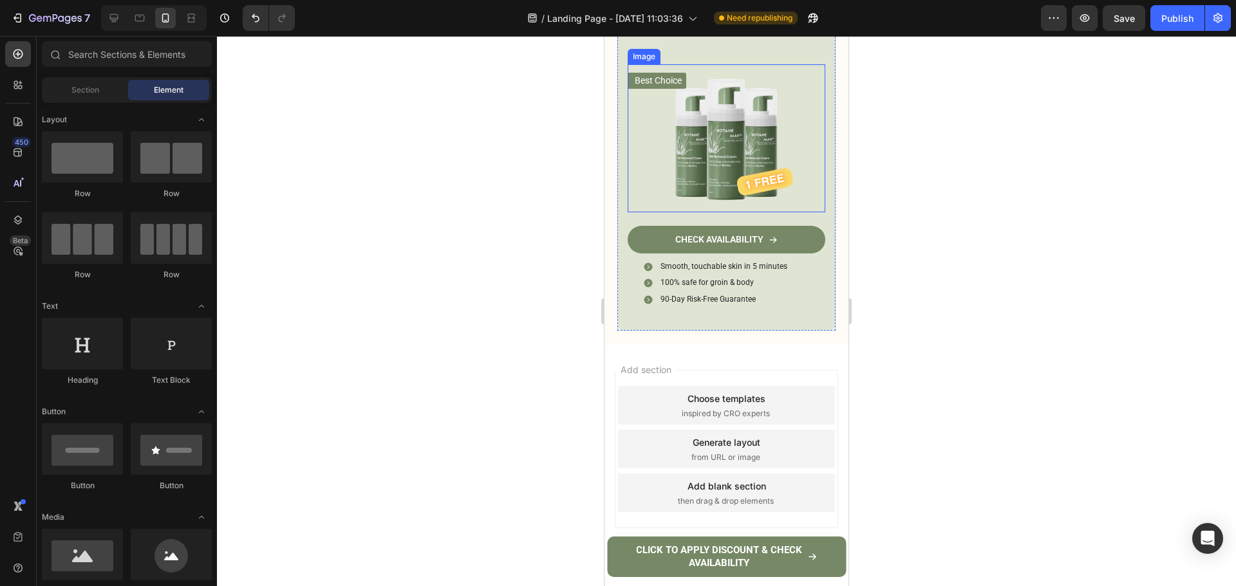
scroll to position [5337, 0]
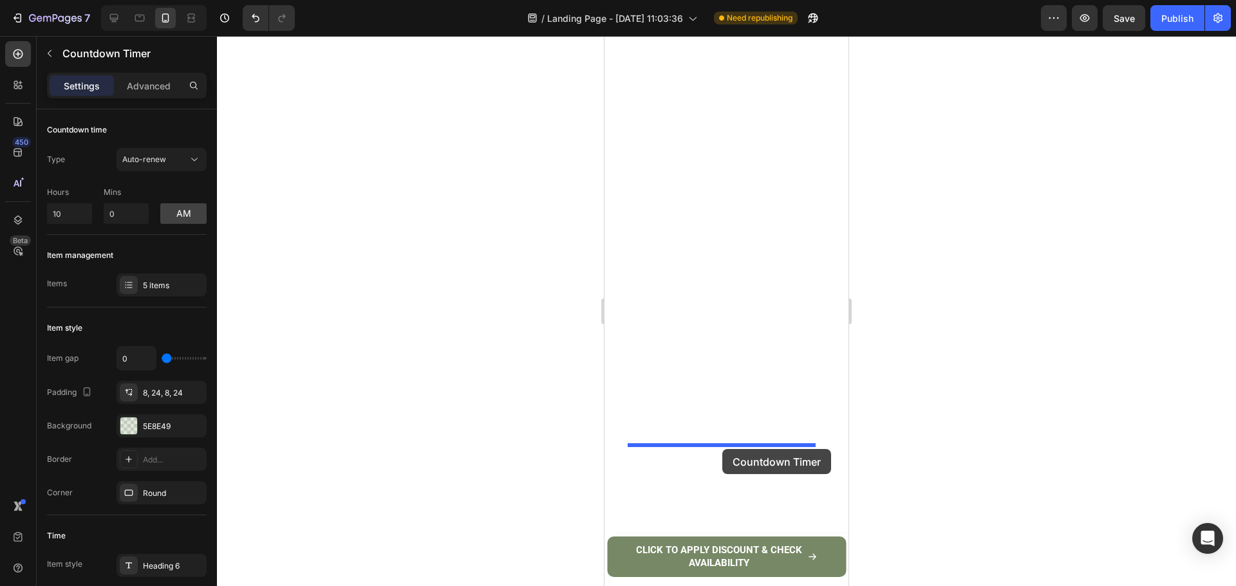
drag, startPoint x: 658, startPoint y: 171, endPoint x: 722, endPoint y: 449, distance: 285.3
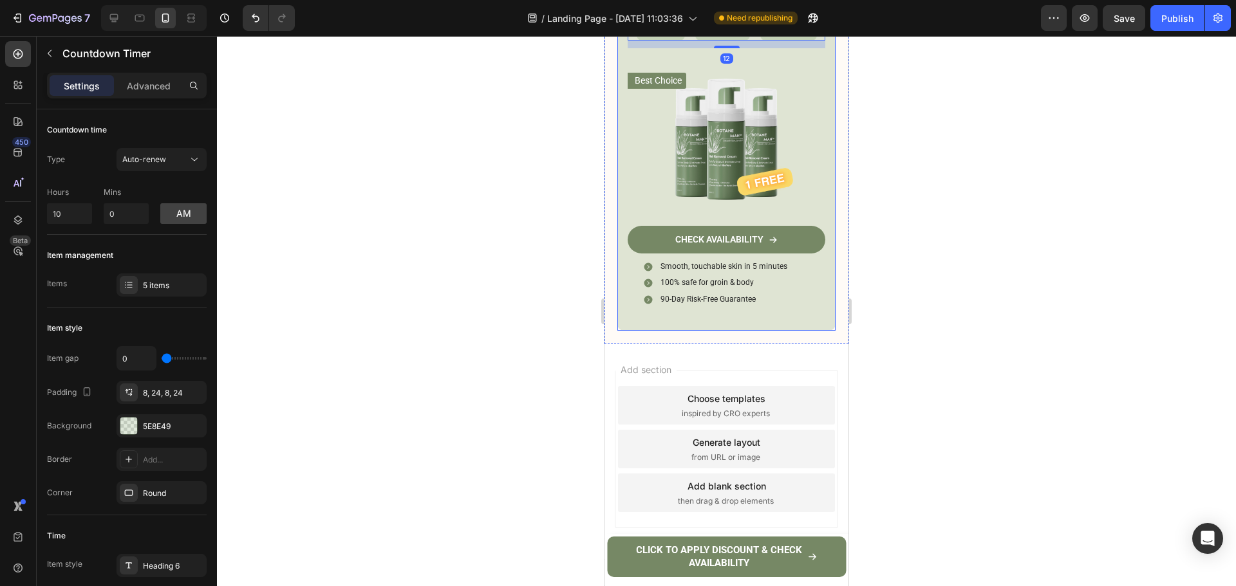
scroll to position [5273, 0]
click at [259, 19] on icon "Undo/Redo" at bounding box center [256, 18] width 8 height 8
click at [985, 297] on div at bounding box center [726, 311] width 1019 height 550
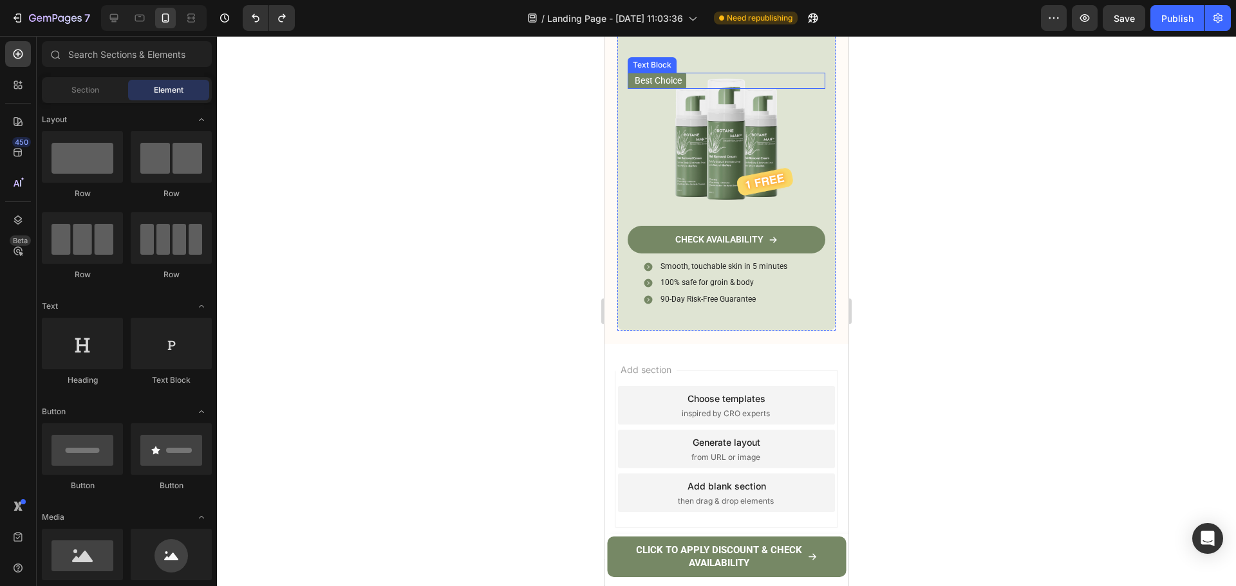
scroll to position [5466, 0]
click at [788, 212] on img at bounding box center [726, 138] width 198 height 148
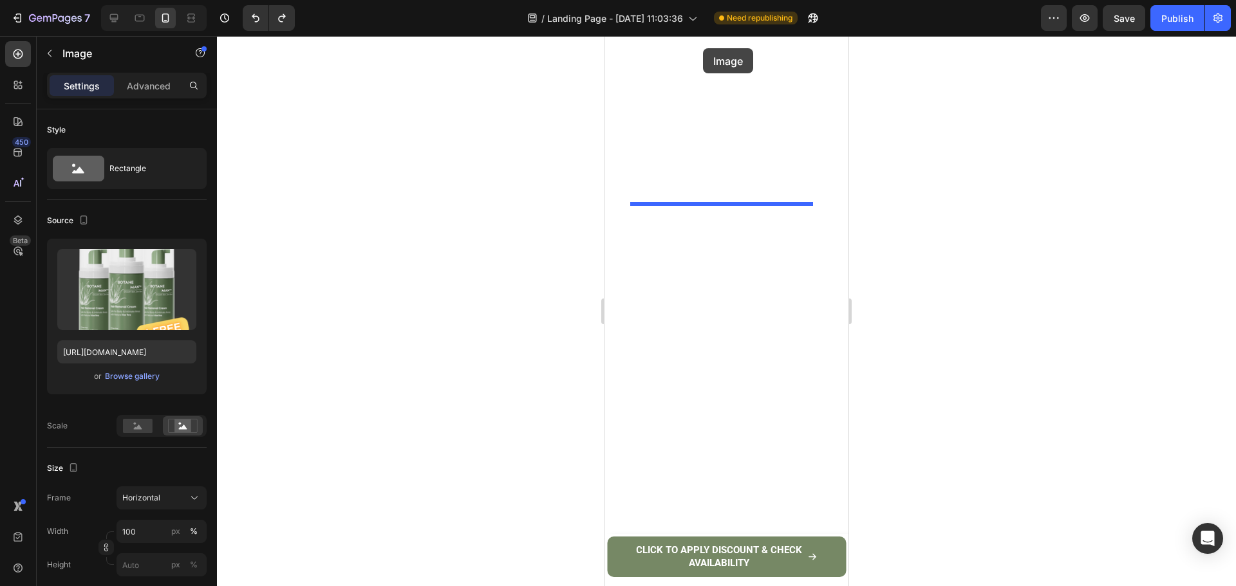
scroll to position [5291, 0]
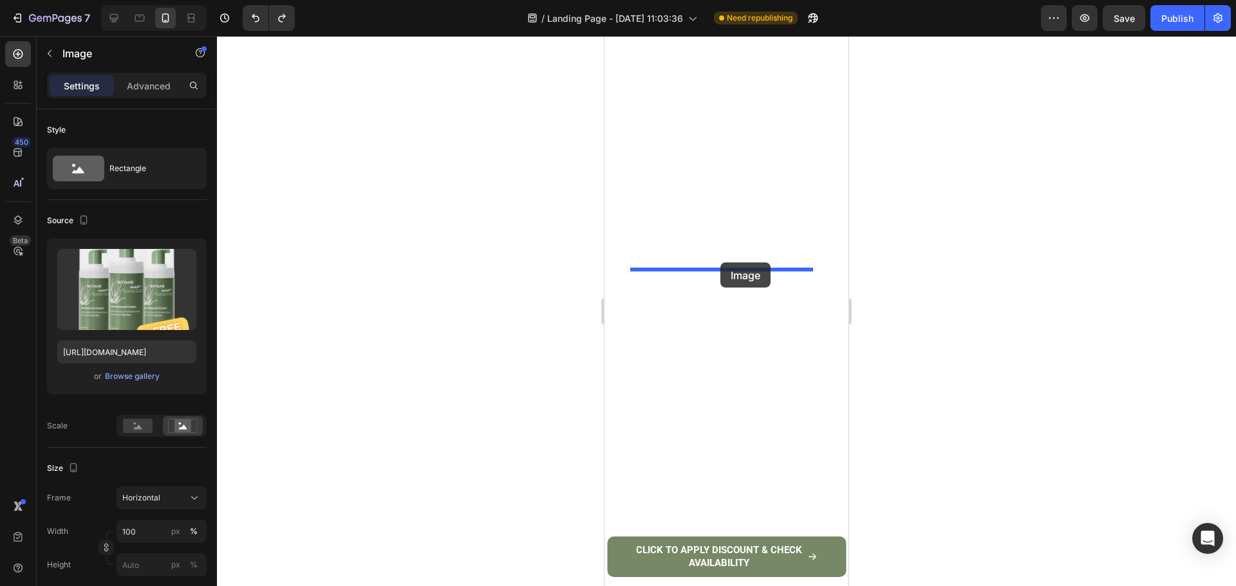
drag, startPoint x: 646, startPoint y: 322, endPoint x: 1528, endPoint y: 328, distance: 882.3
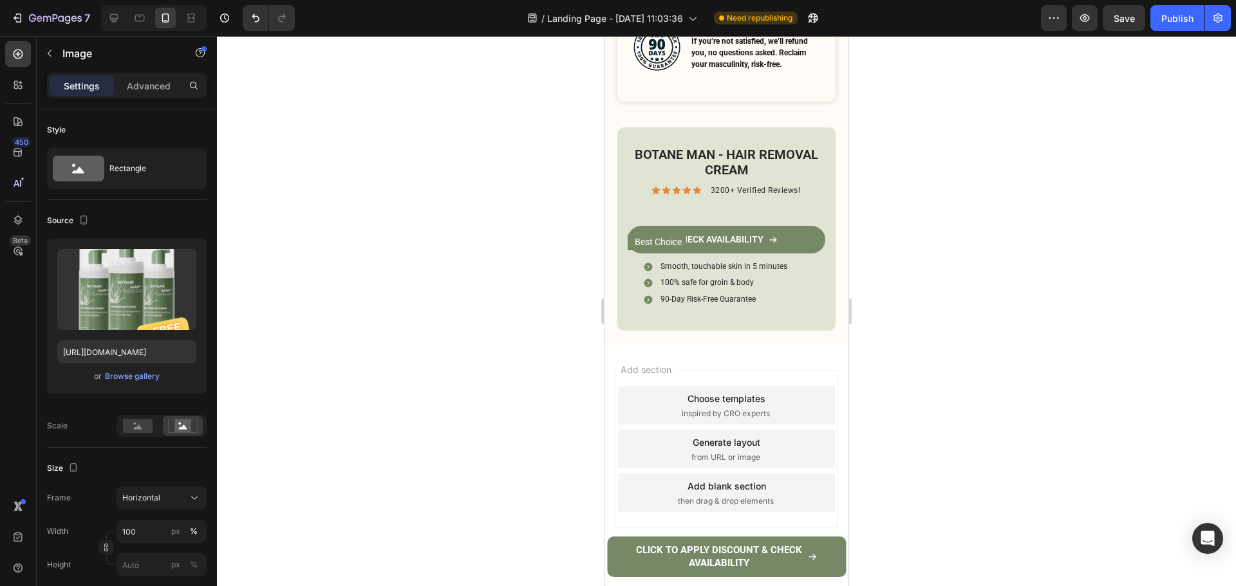
click at [934, 299] on div at bounding box center [726, 311] width 1019 height 550
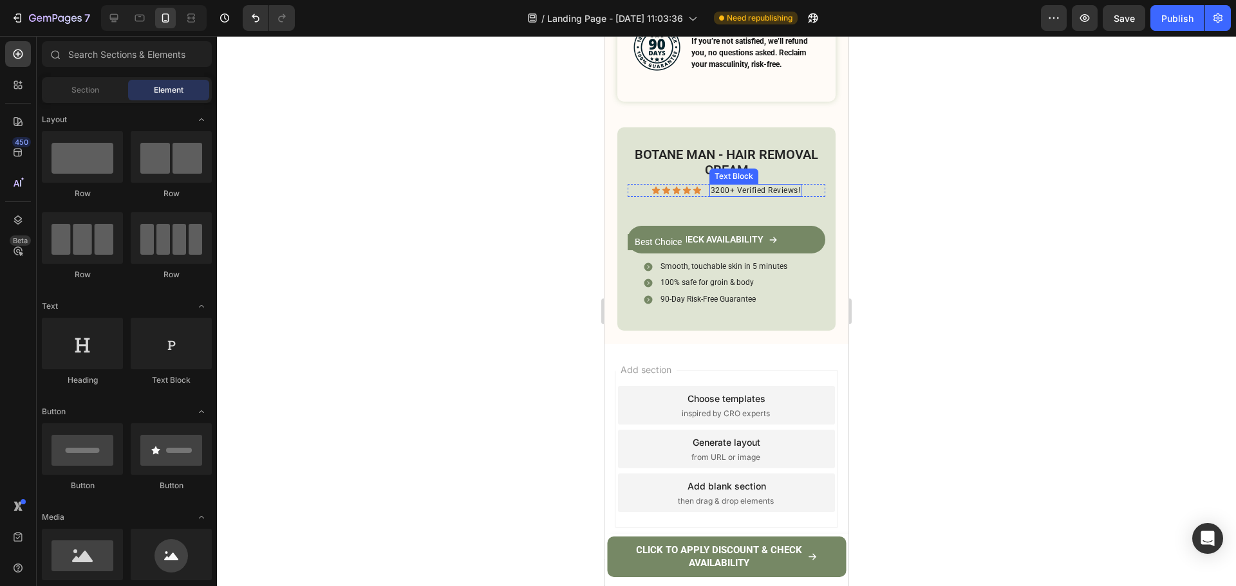
scroll to position [5548, 0]
click at [794, 307] on div "Smooth, touchable skin in 5 minutes 100% safe for groin & body 90-Day Risk-Free…" at bounding box center [732, 283] width 185 height 47
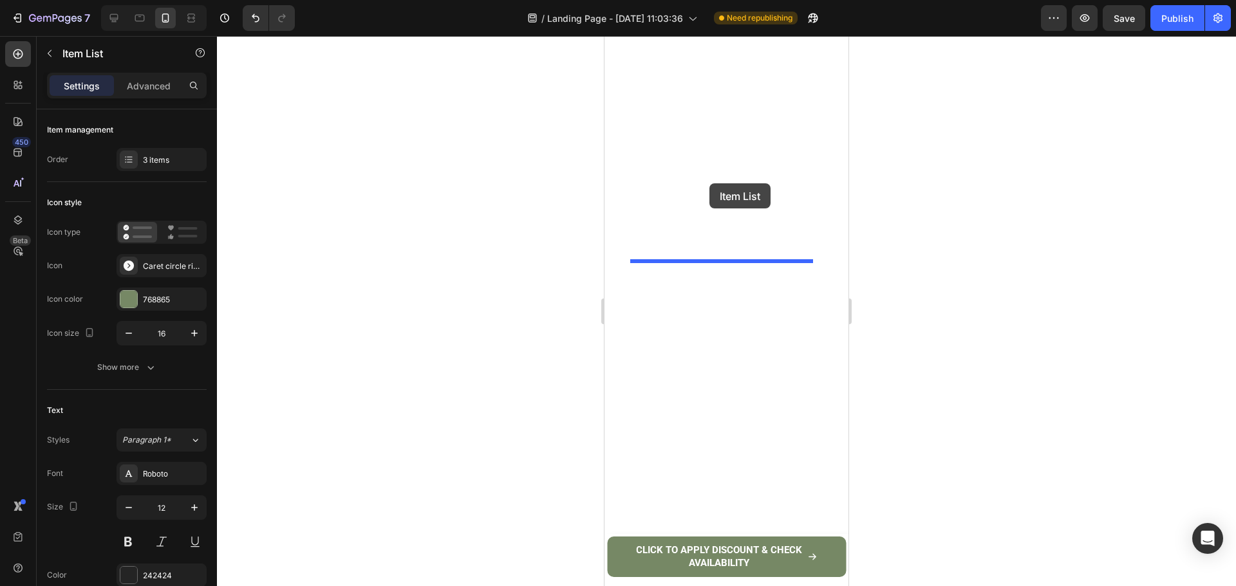
drag, startPoint x: 639, startPoint y: 417, endPoint x: 1600, endPoint y: 348, distance: 963.2
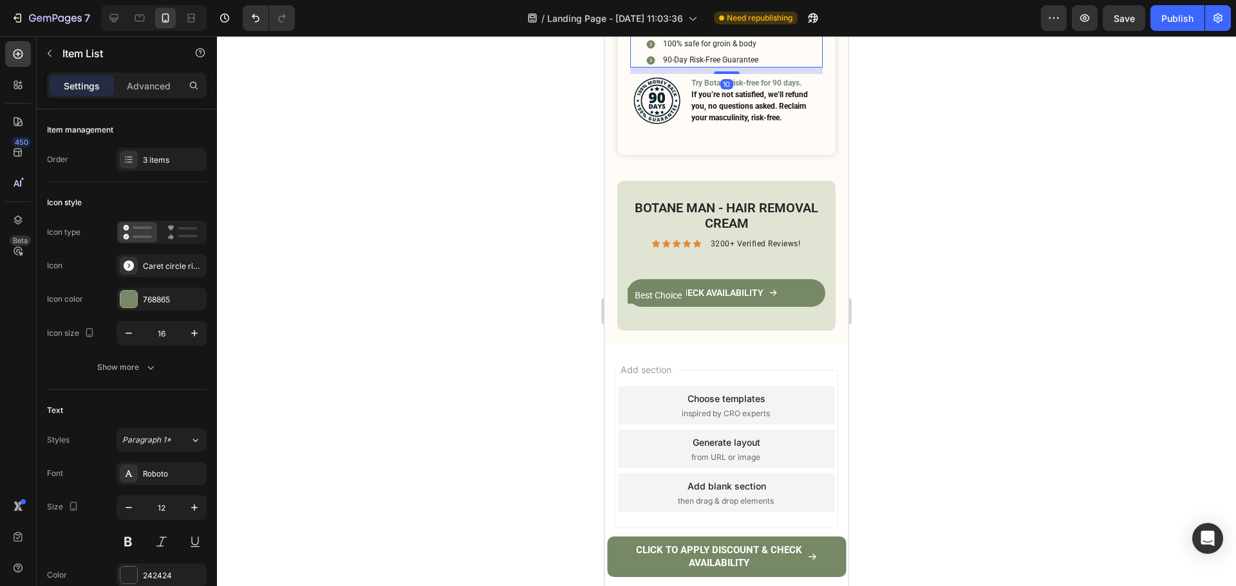
click at [972, 317] on div at bounding box center [726, 311] width 1019 height 550
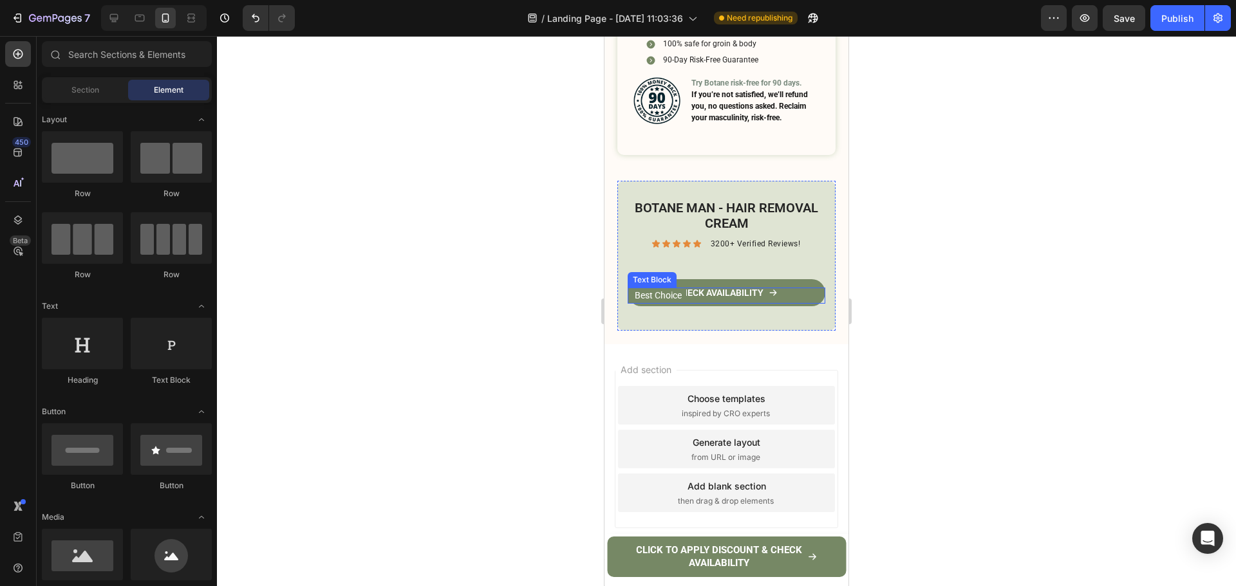
click at [671, 302] on p "Best Choice" at bounding box center [658, 296] width 47 height 14
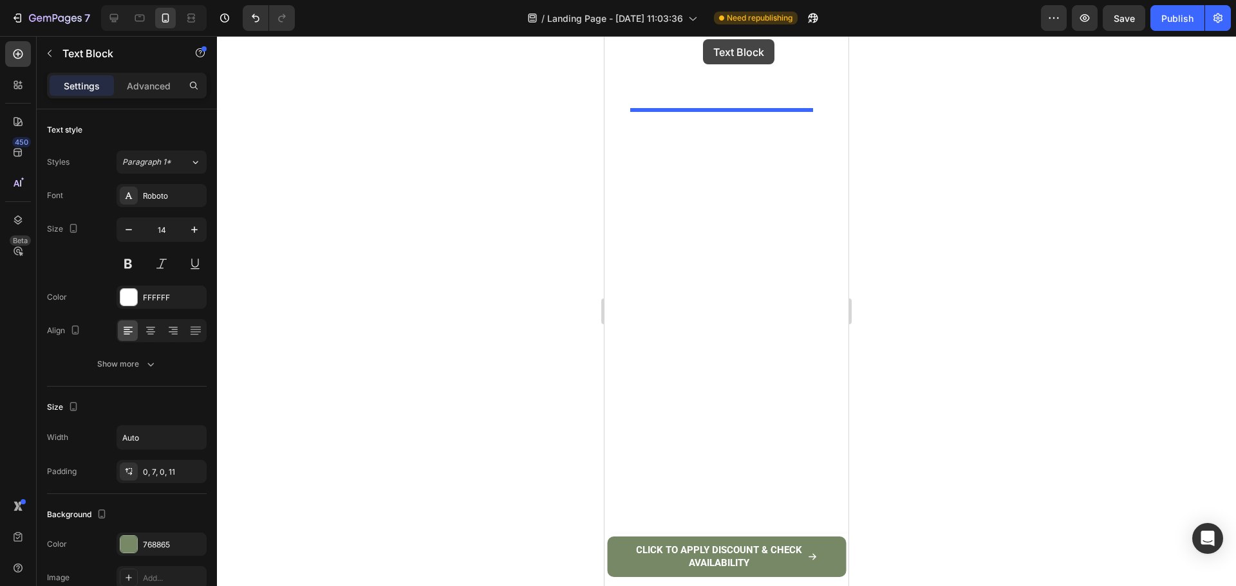
scroll to position [5336, 0]
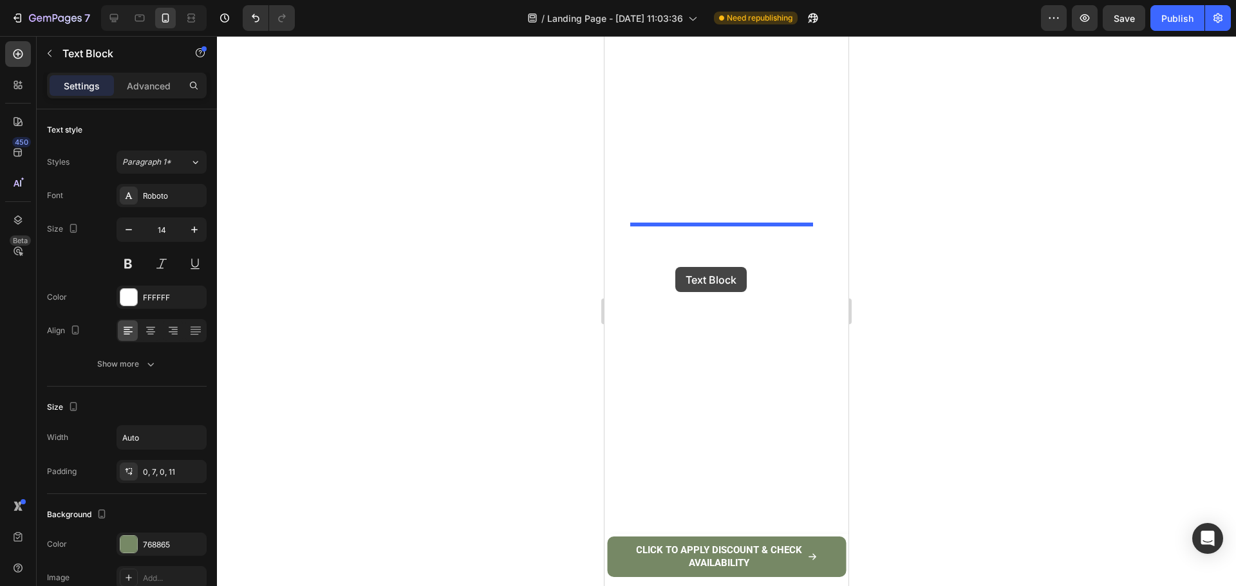
drag, startPoint x: 647, startPoint y: 457, endPoint x: 1508, endPoint y: 318, distance: 872.2
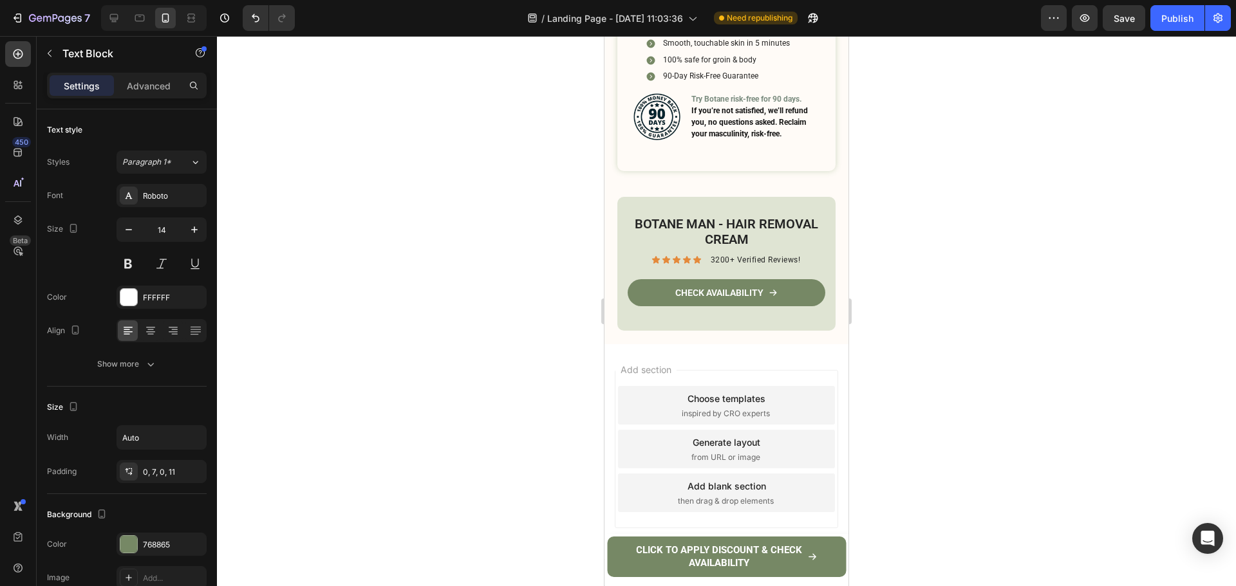
drag, startPoint x: 726, startPoint y: 275, endPoint x: 1479, endPoint y: 312, distance: 754.5
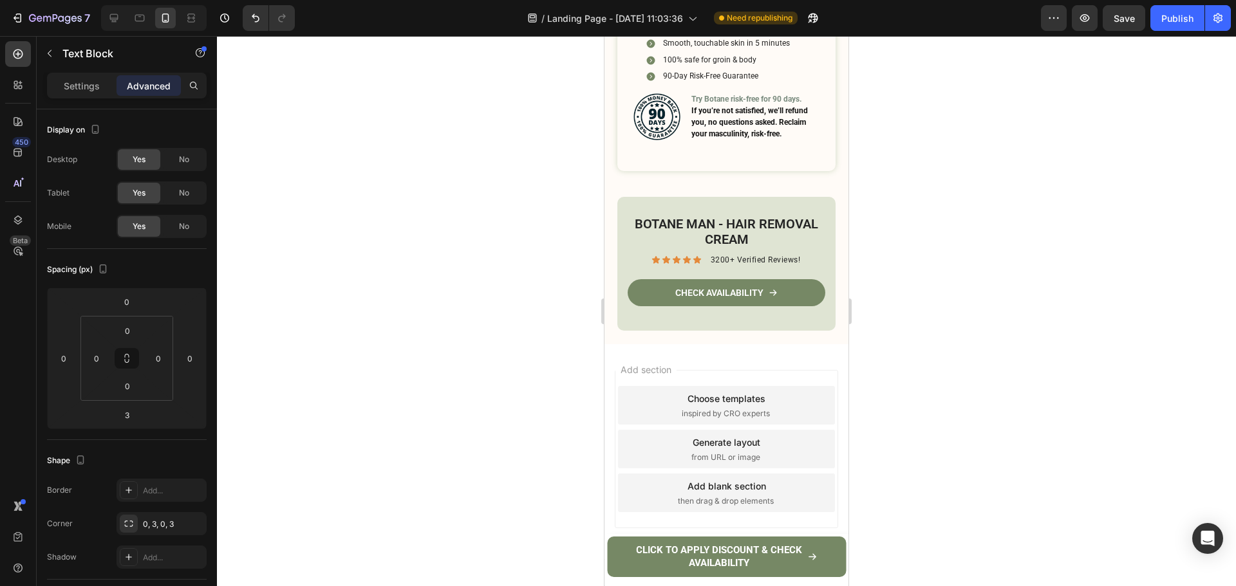
click at [942, 273] on div at bounding box center [726, 311] width 1019 height 550
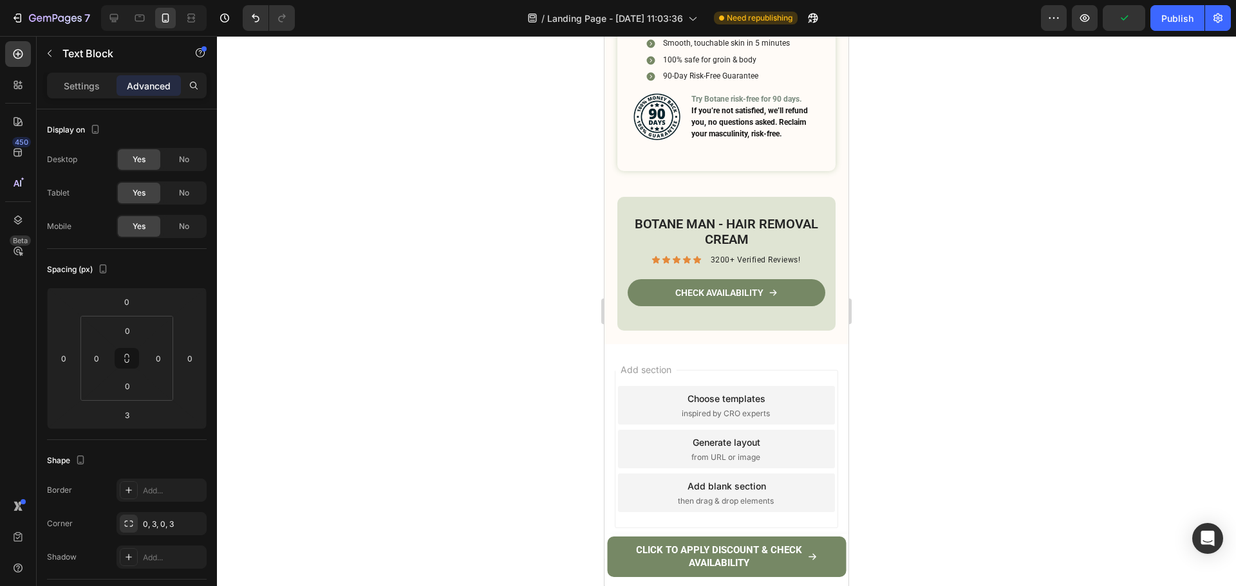
drag, startPoint x: 723, startPoint y: 266, endPoint x: 728, endPoint y: 273, distance: 8.8
type input "14"
click at [951, 259] on div at bounding box center [726, 311] width 1019 height 550
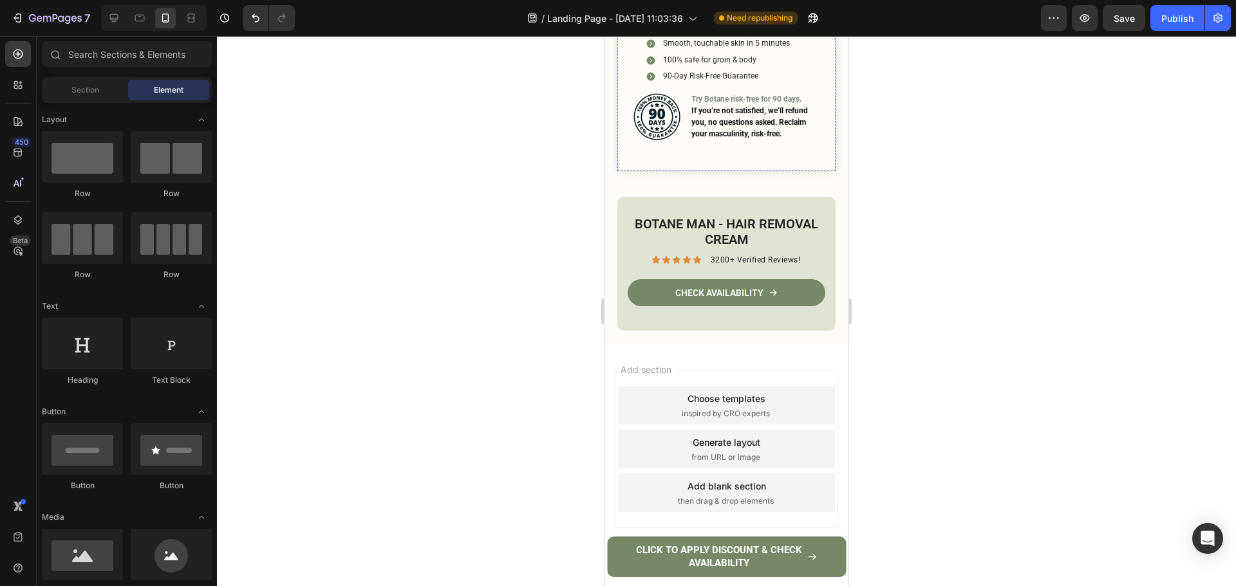
scroll to position [5465, 0]
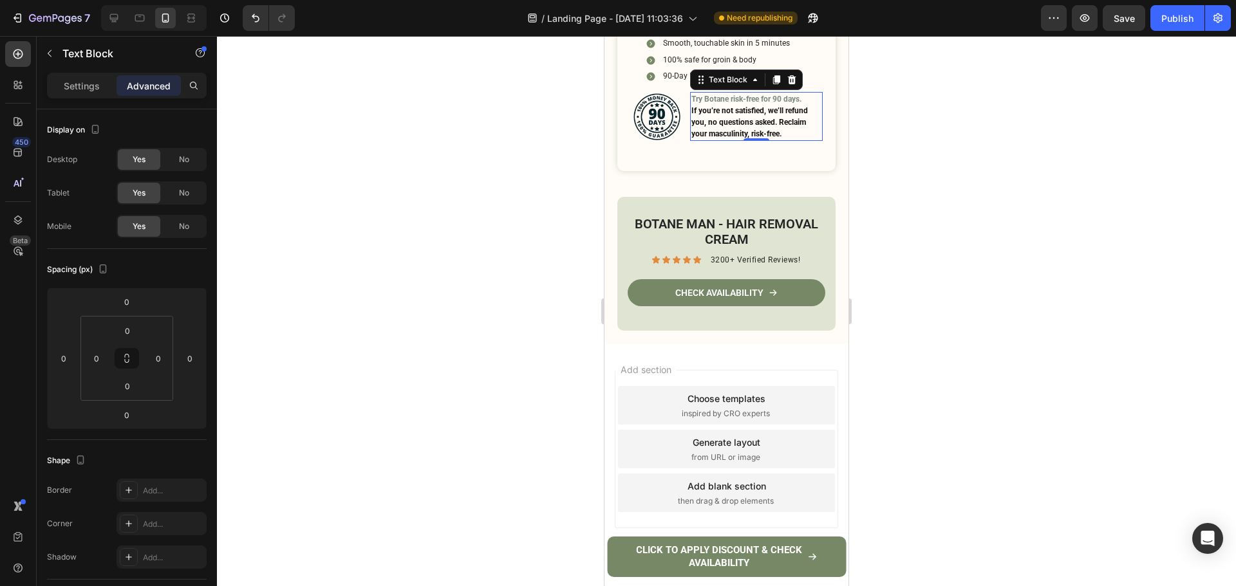
click at [715, 140] on p "If you’re not satisfied, we’ll refund you, no questions asked. Reclaim your mas…" at bounding box center [756, 122] width 130 height 35
click at [670, 82] on p "90-Day Risk-Free Guarantee" at bounding box center [726, 76] width 127 height 10
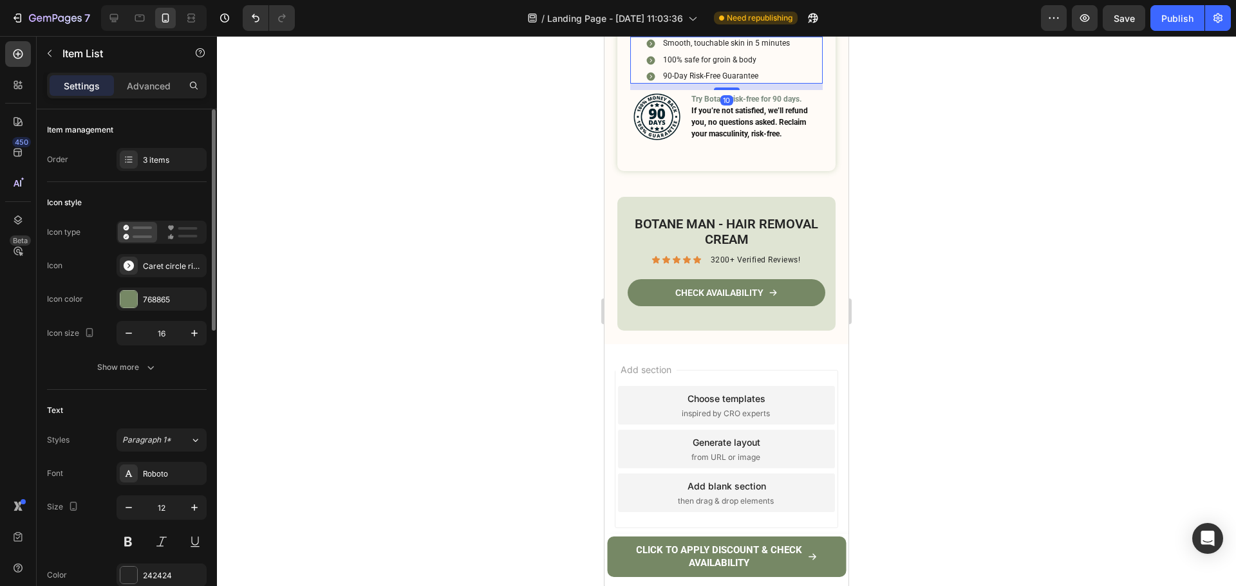
click at [163, 390] on div "Item management Order 3 items" at bounding box center [127, 510] width 160 height 241
click at [163, 169] on div "3 items" at bounding box center [161, 159] width 90 height 23
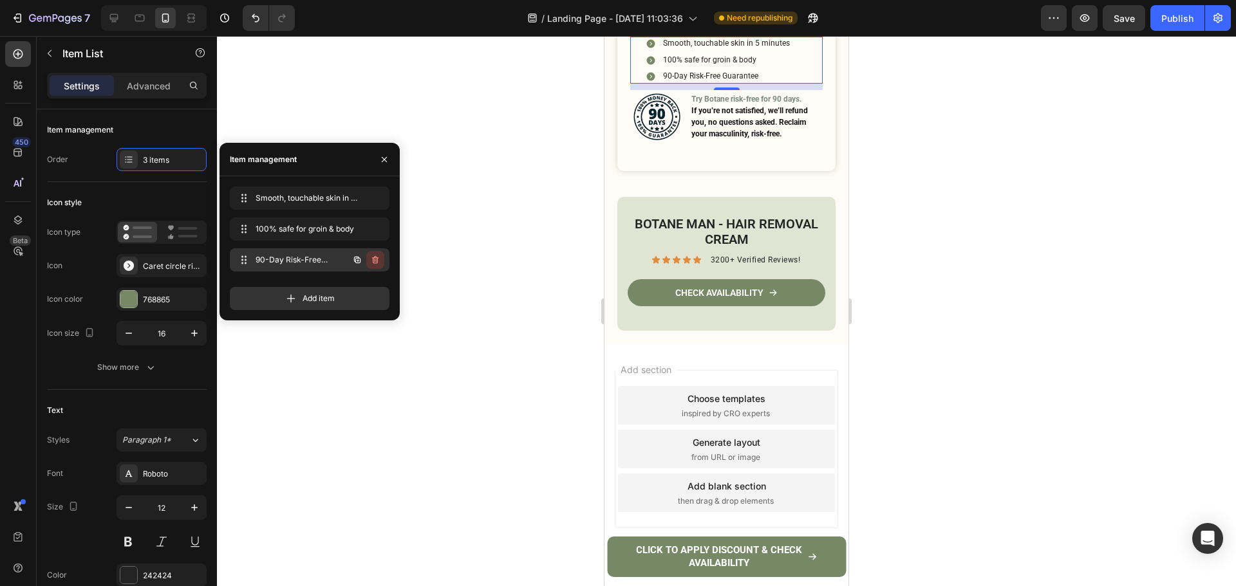
click at [373, 257] on icon "button" at bounding box center [375, 260] width 10 height 10
click at [373, 257] on div "Delete" at bounding box center [367, 260] width 24 height 12
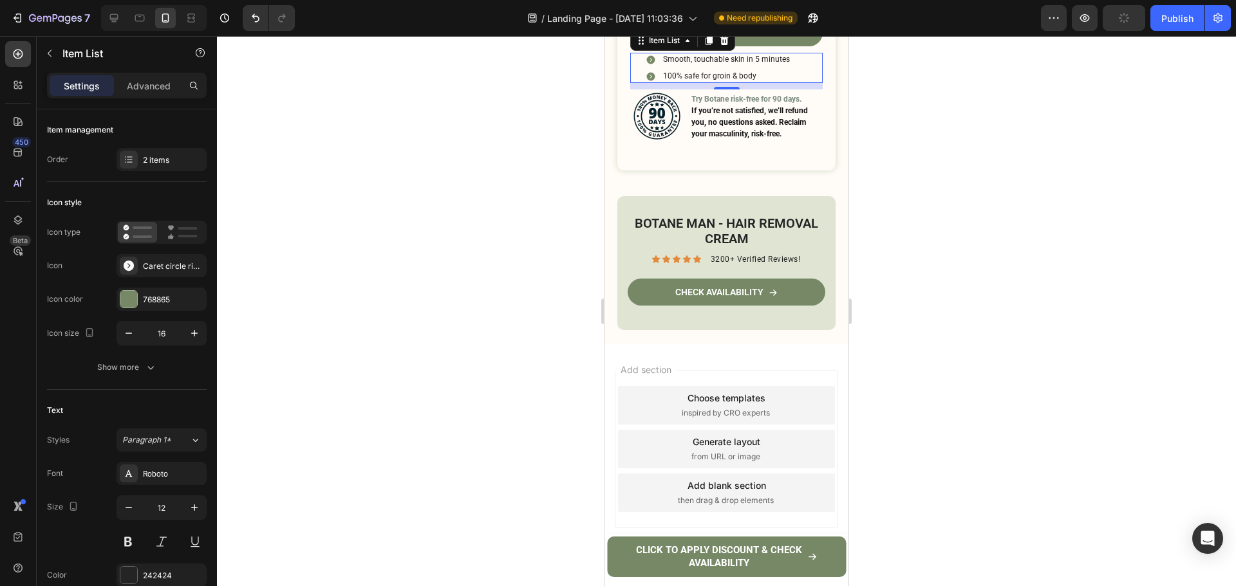
click at [1053, 333] on div at bounding box center [726, 311] width 1019 height 550
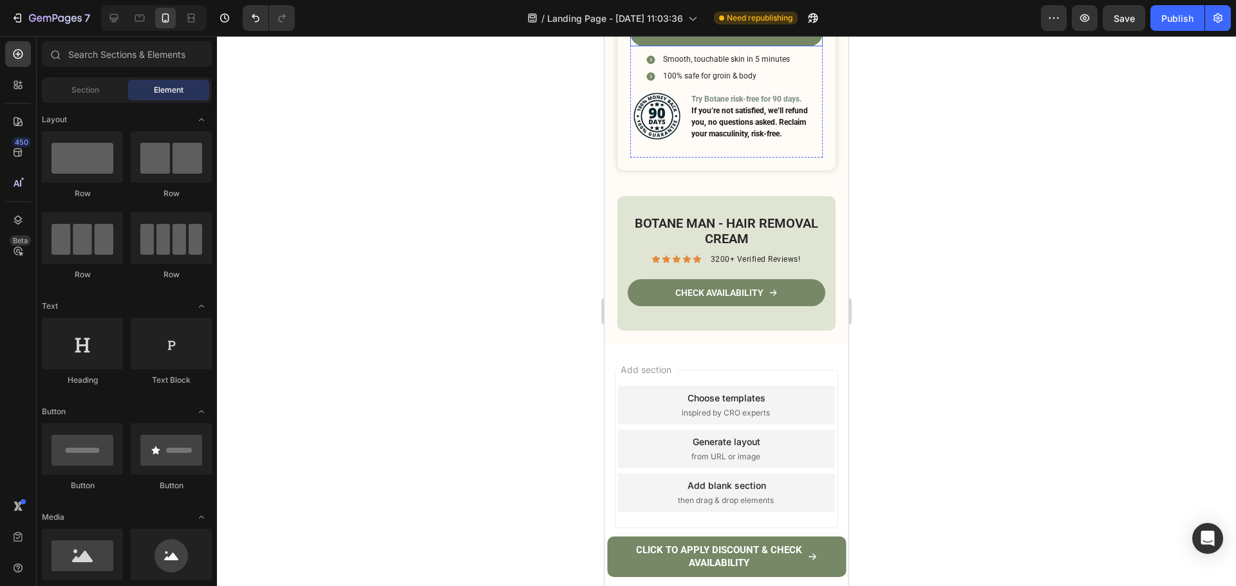
scroll to position [5395, 0]
drag, startPoint x: 752, startPoint y: 299, endPoint x: 738, endPoint y: 313, distance: 20.0
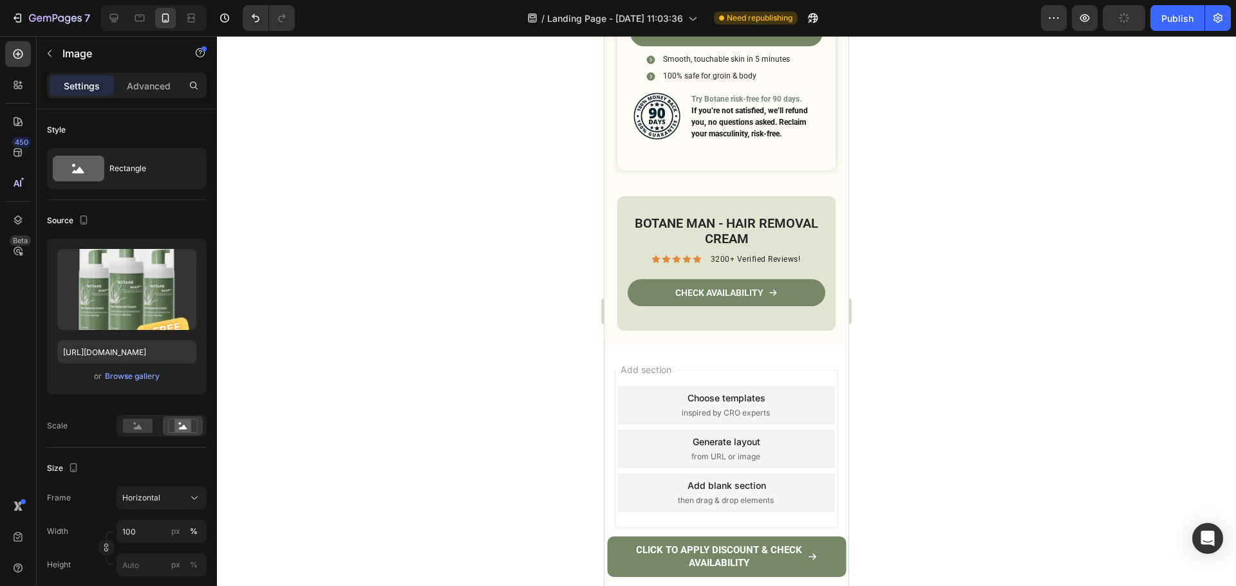
click at [730, 19] on div at bounding box center [727, 17] width 26 height 4
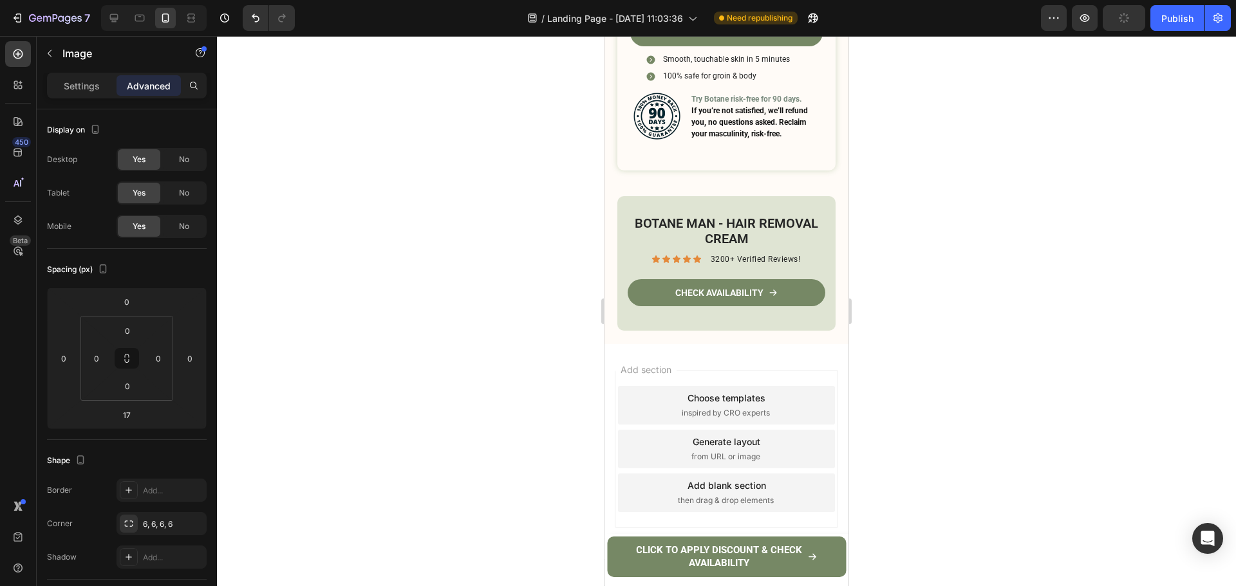
click at [956, 300] on div at bounding box center [726, 311] width 1019 height 550
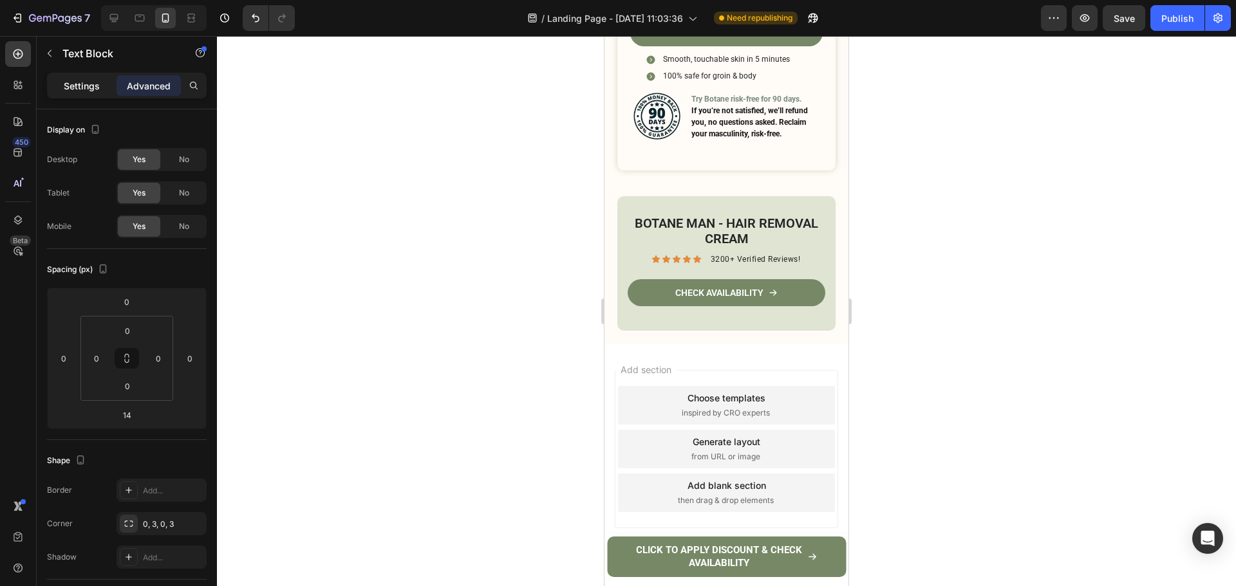
click at [81, 75] on div "Settings" at bounding box center [82, 85] width 64 height 21
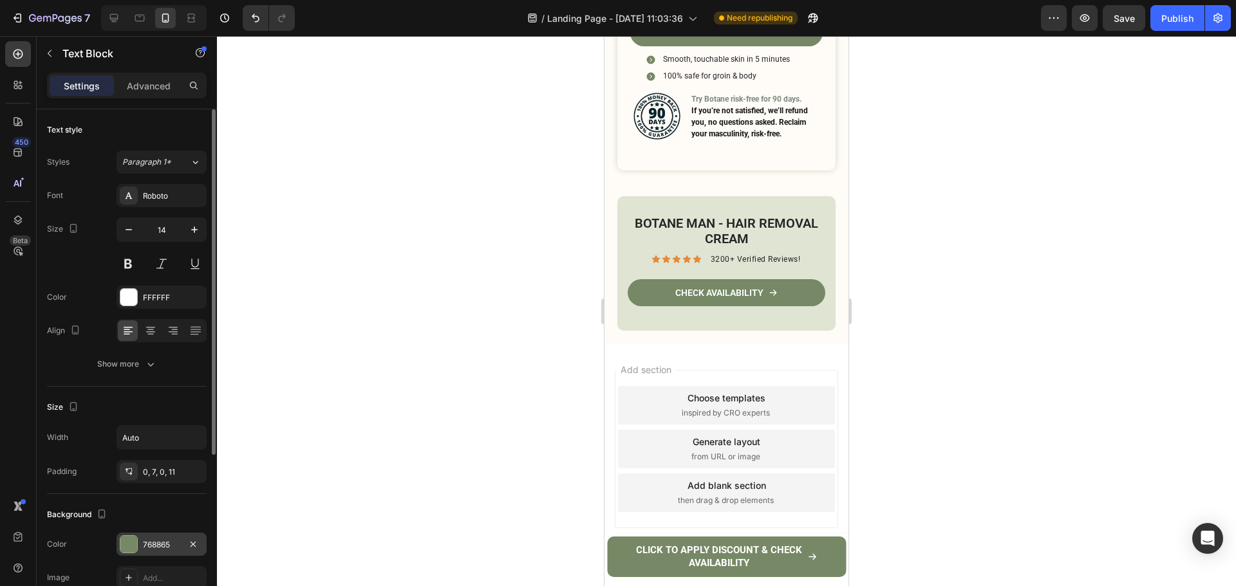
click at [147, 538] on div "768865" at bounding box center [161, 544] width 90 height 23
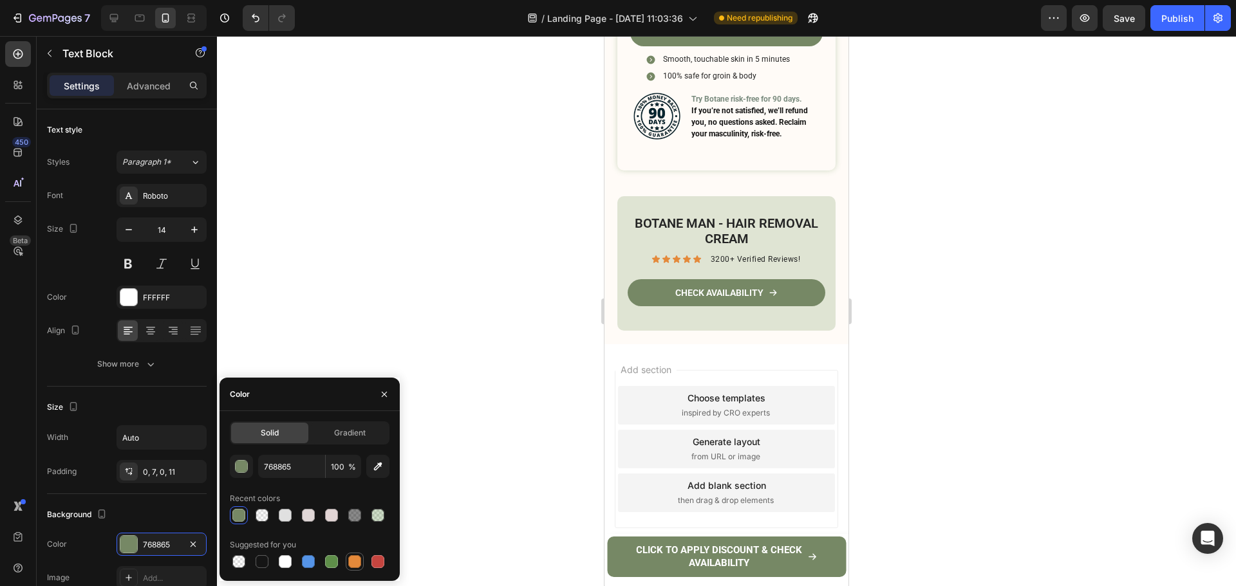
click at [351, 559] on div at bounding box center [354, 561] width 13 height 13
click at [239, 453] on div "Solid Gradient E4893A 100 % Recent colors Suggested for you" at bounding box center [310, 495] width 160 height 149
click at [240, 460] on div "button" at bounding box center [241, 466] width 13 height 13
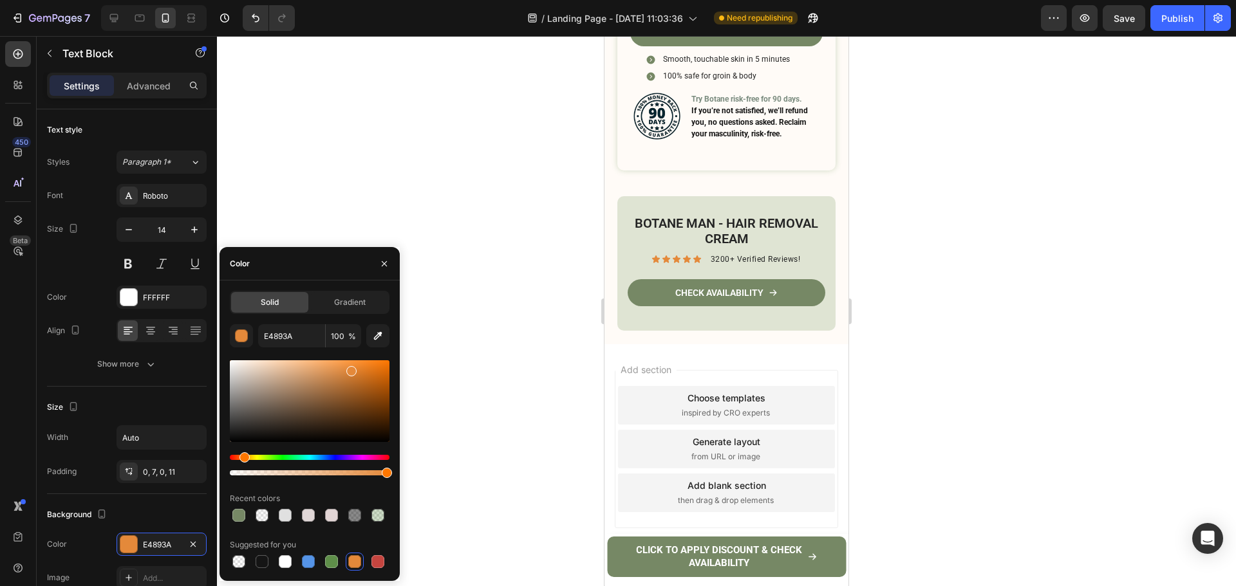
click at [252, 454] on div at bounding box center [310, 418] width 160 height 120
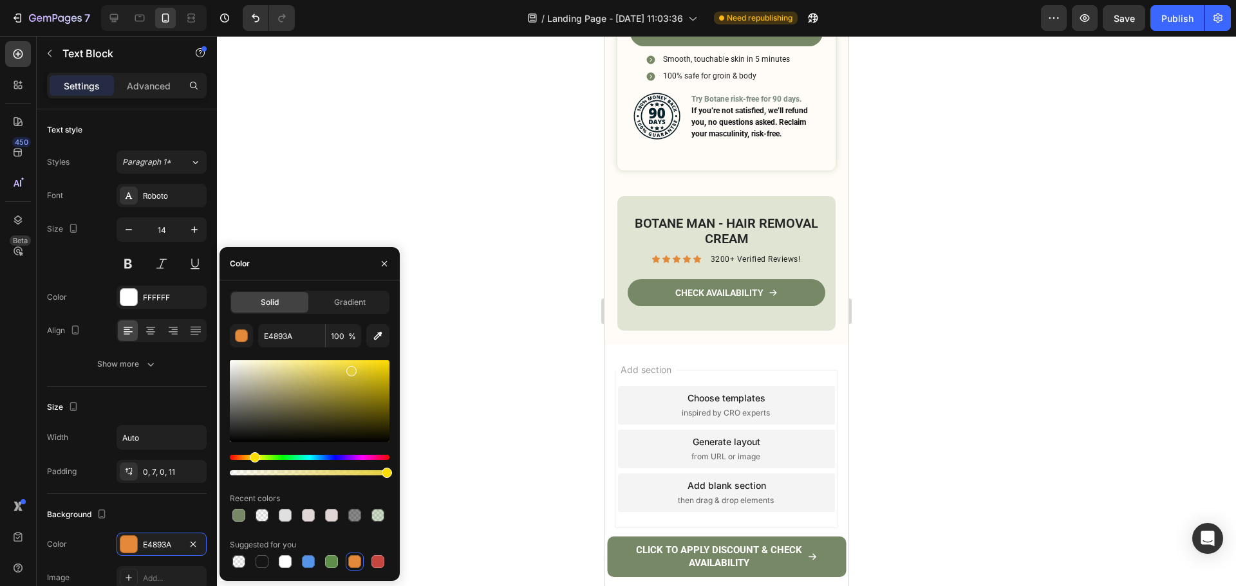
click at [253, 456] on div "Hue" at bounding box center [310, 457] width 160 height 5
click at [249, 459] on div "Hue" at bounding box center [310, 457] width 160 height 5
click at [349, 370] on div at bounding box center [350, 372] width 10 height 10
click at [349, 367] on div at bounding box center [350, 372] width 10 height 10
click at [349, 366] on div at bounding box center [352, 369] width 10 height 10
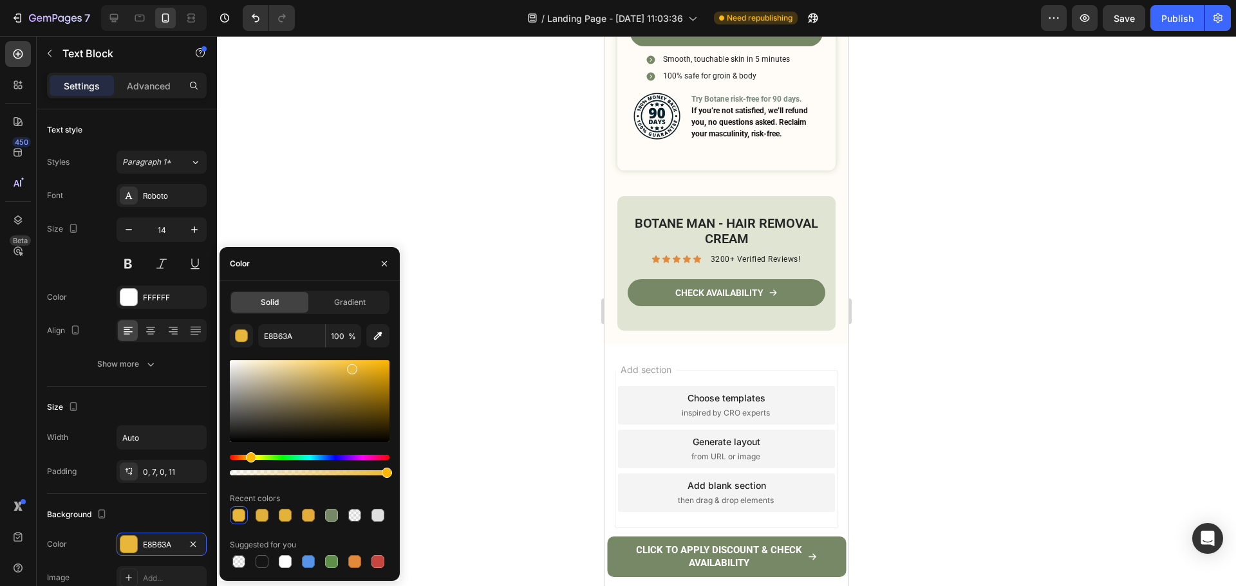
type input "EAB83A"
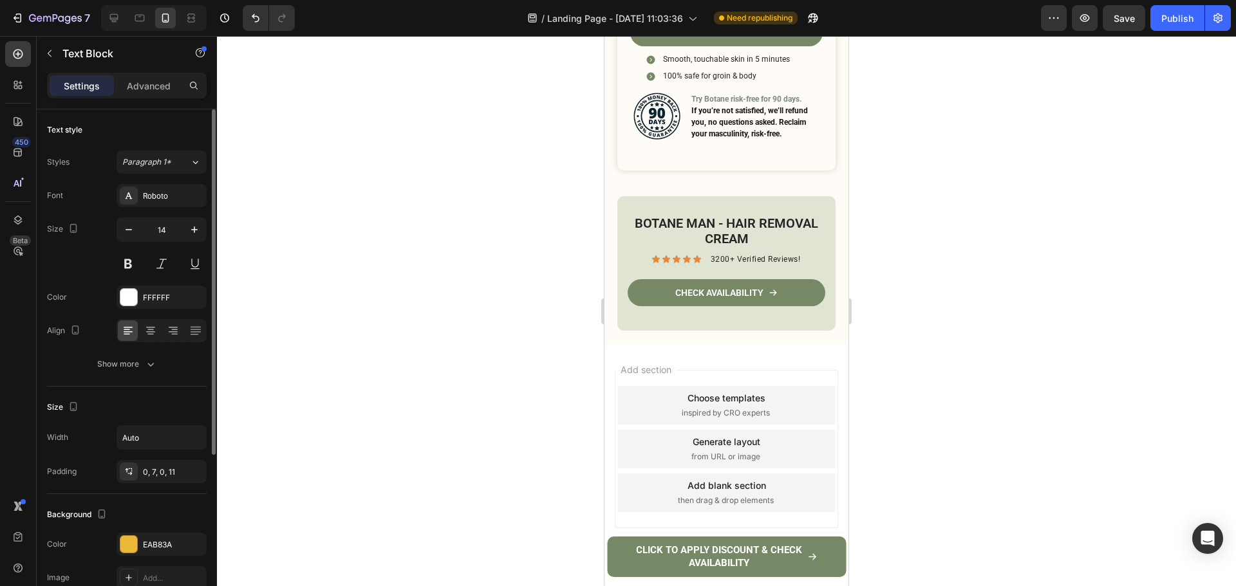
click at [153, 405] on div "Size" at bounding box center [127, 407] width 160 height 21
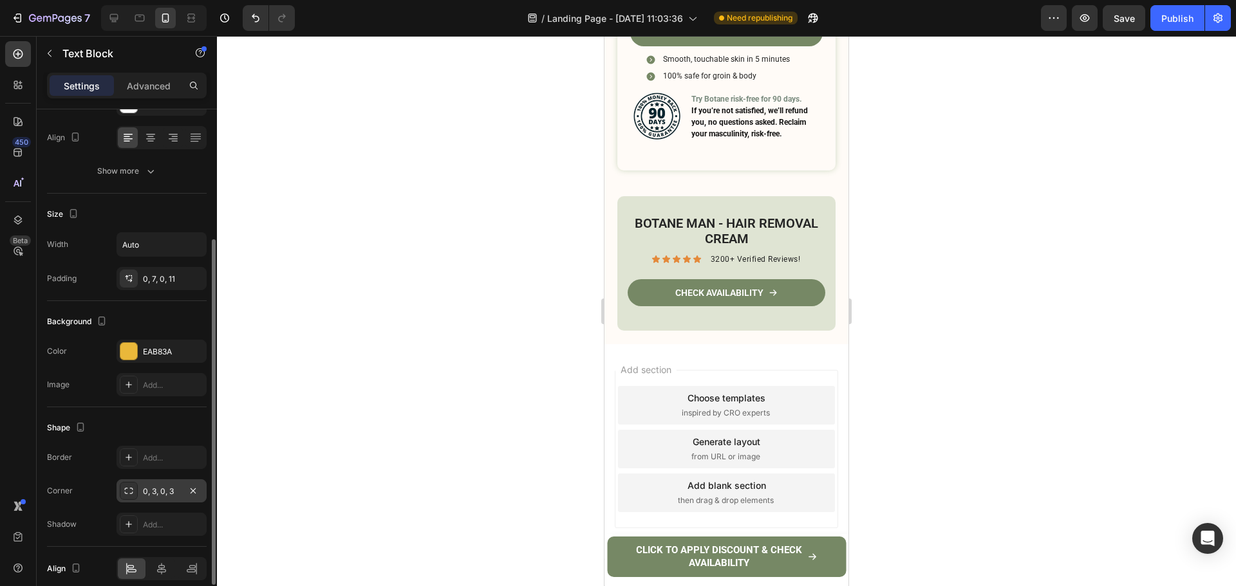
click at [146, 492] on div "0, 3, 0, 3" at bounding box center [161, 492] width 37 height 12
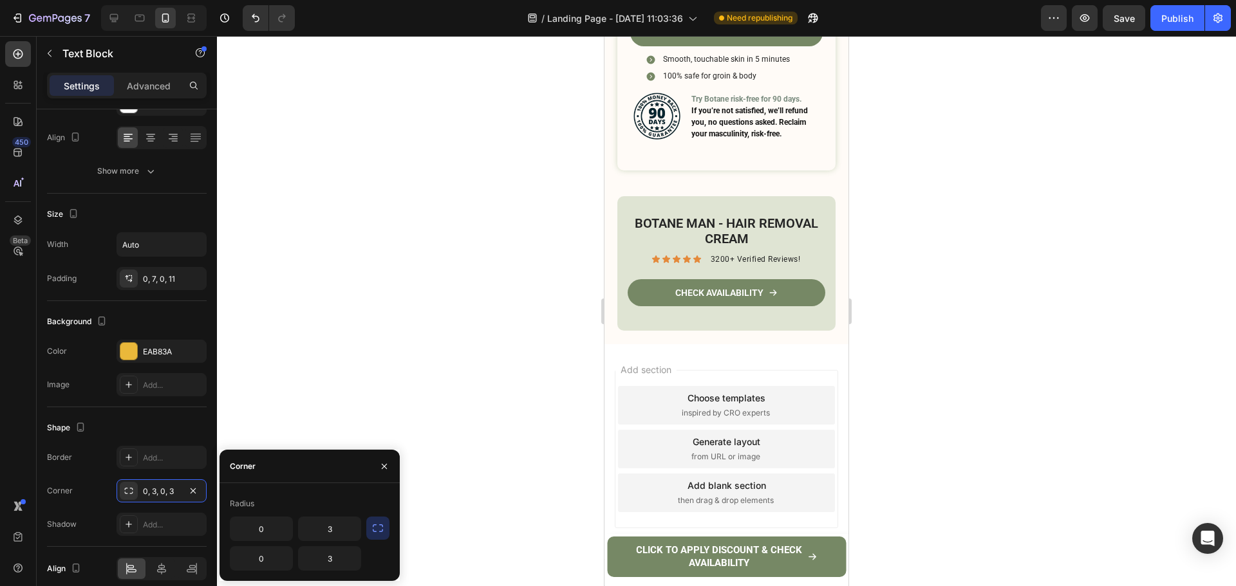
click at [376, 529] on icon "button" at bounding box center [377, 528] width 13 height 13
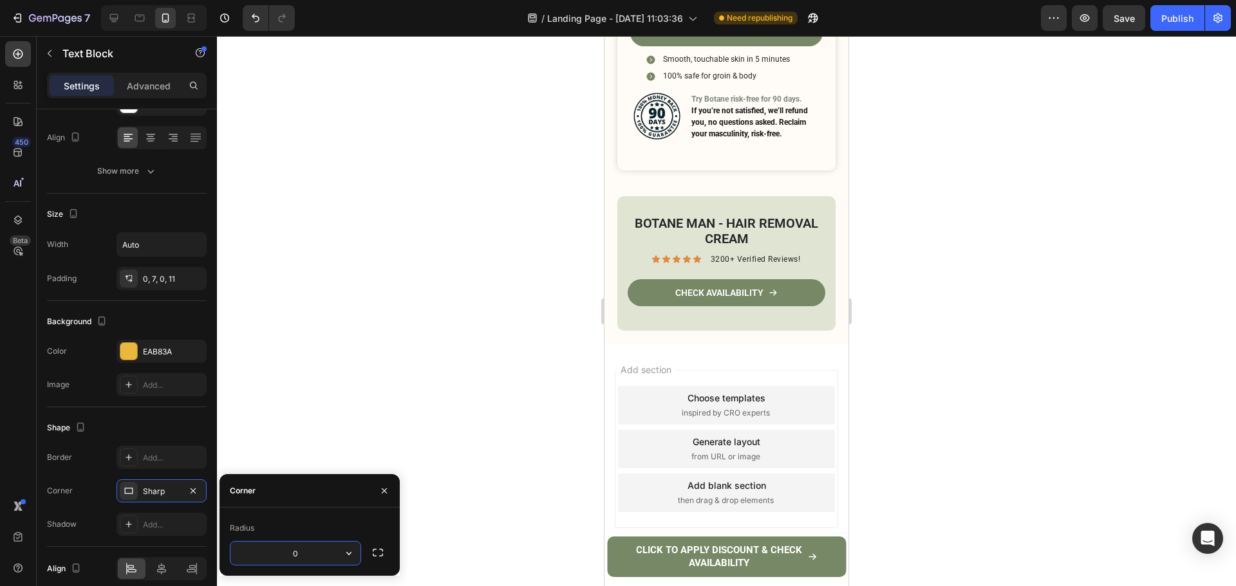
click at [313, 553] on input "0" at bounding box center [295, 553] width 130 height 23
click at [313, 553] on input "4" at bounding box center [295, 553] width 130 height 23
click at [313, 553] on input "8" at bounding box center [295, 553] width 130 height 23
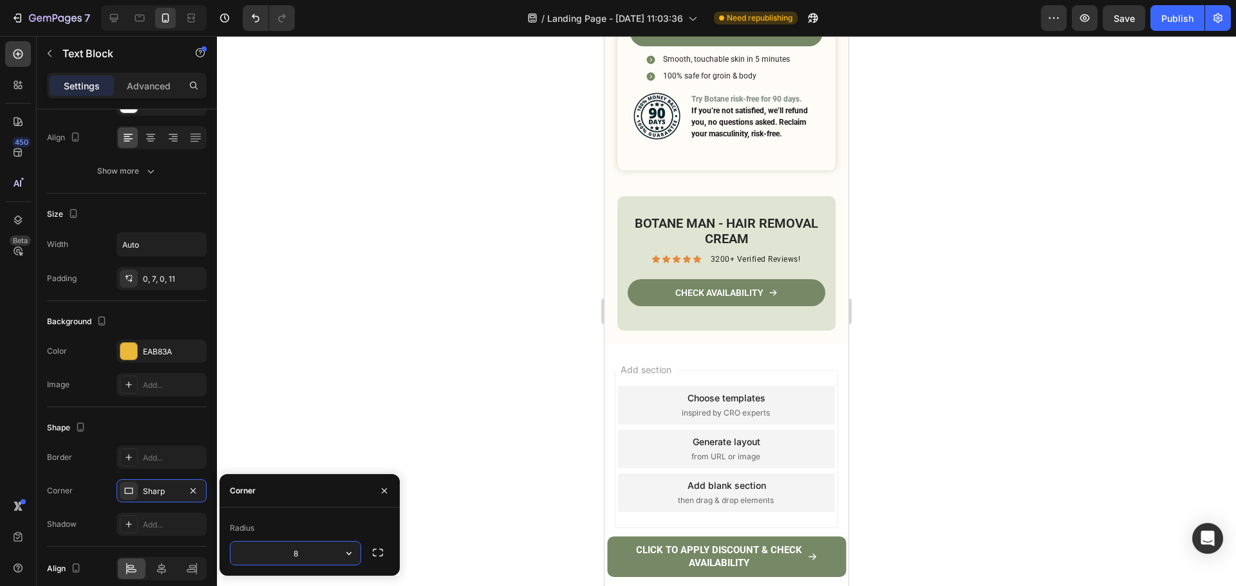
type input "5"
click at [963, 293] on div at bounding box center [726, 311] width 1019 height 550
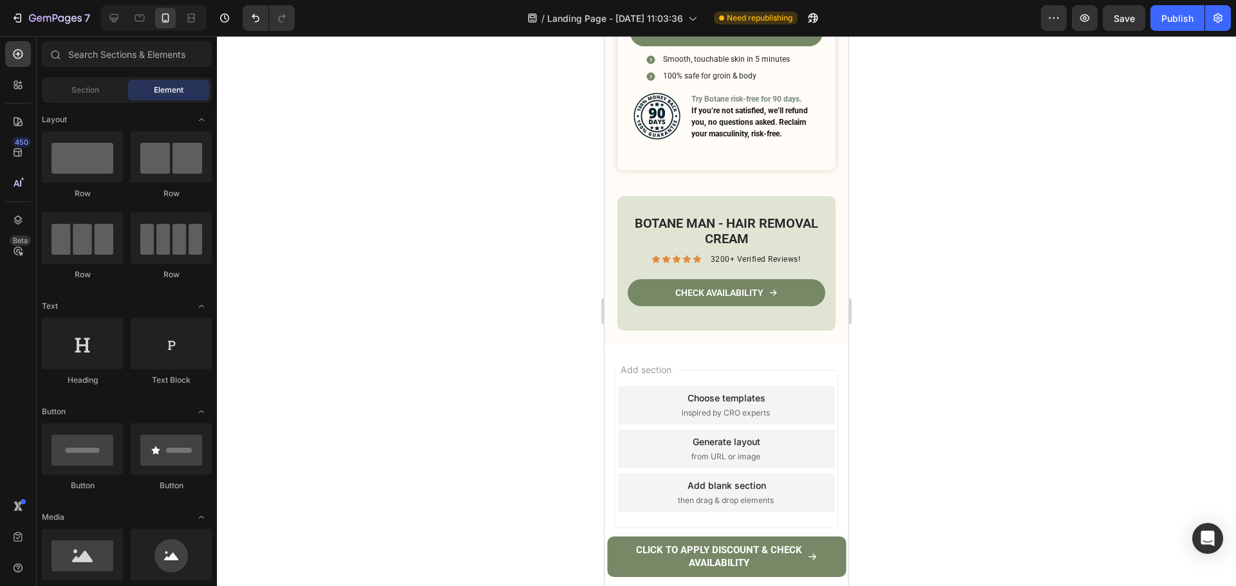
scroll to position [5624, 0]
drag, startPoint x: 843, startPoint y: 523, endPoint x: 1463, endPoint y: 578, distance: 622.8
click at [703, 266] on div "Icon Icon Icon Icon Icon Icon List 3200+ Verified Reviews! Text Block Row" at bounding box center [726, 260] width 198 height 14
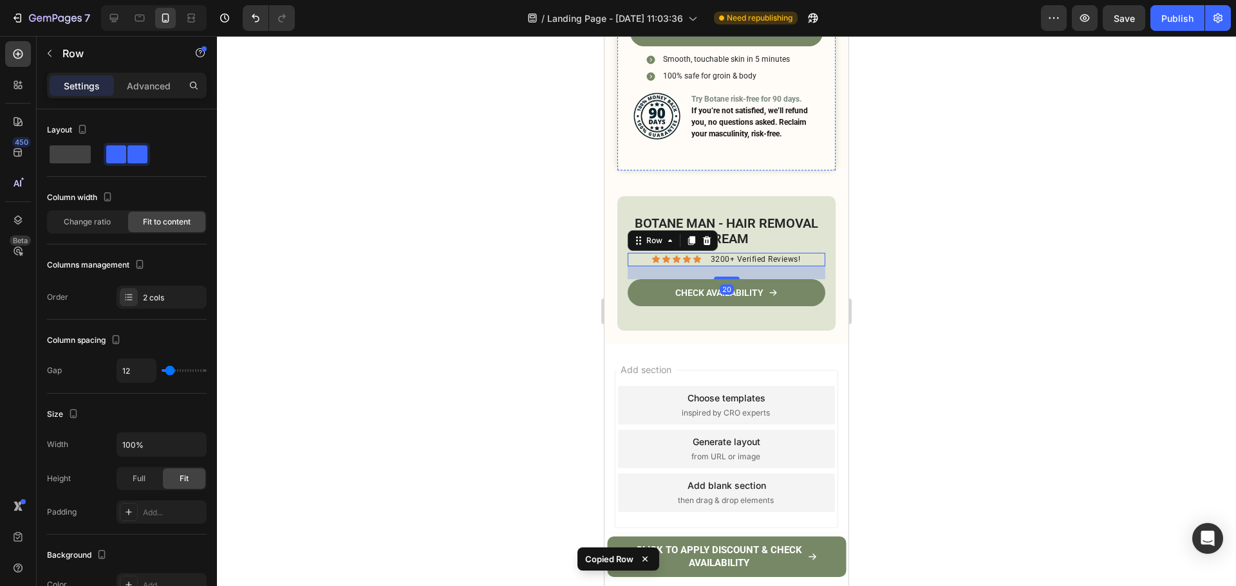
scroll to position [5367, 0]
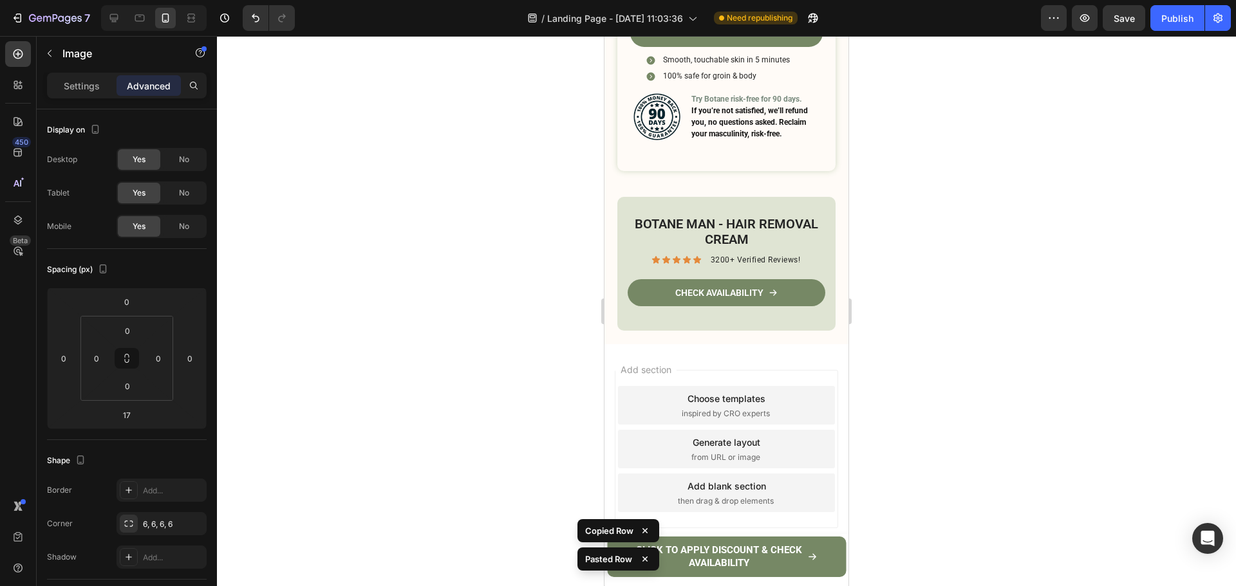
drag, startPoint x: 732, startPoint y: 366, endPoint x: 743, endPoint y: 346, distance: 21.9
type input "0"
click at [931, 323] on div at bounding box center [726, 311] width 1019 height 550
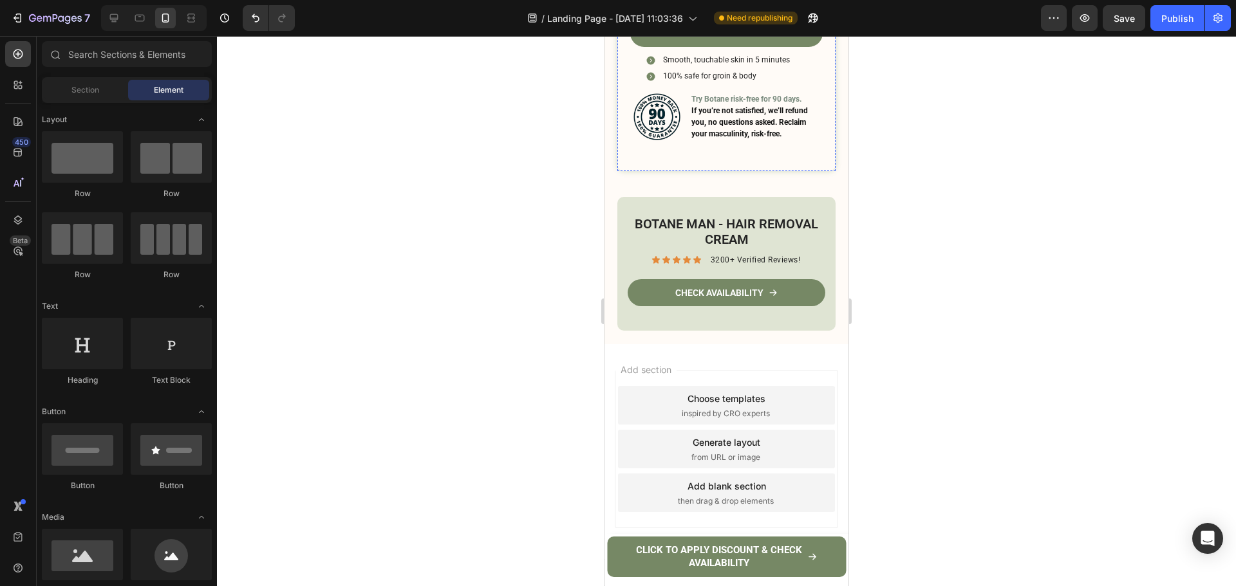
click at [701, 7] on div "Icon Icon Icon Icon Icon Icon List 3200+ Verified Reviews! Text Block Row" at bounding box center [726, 1] width 192 height 14
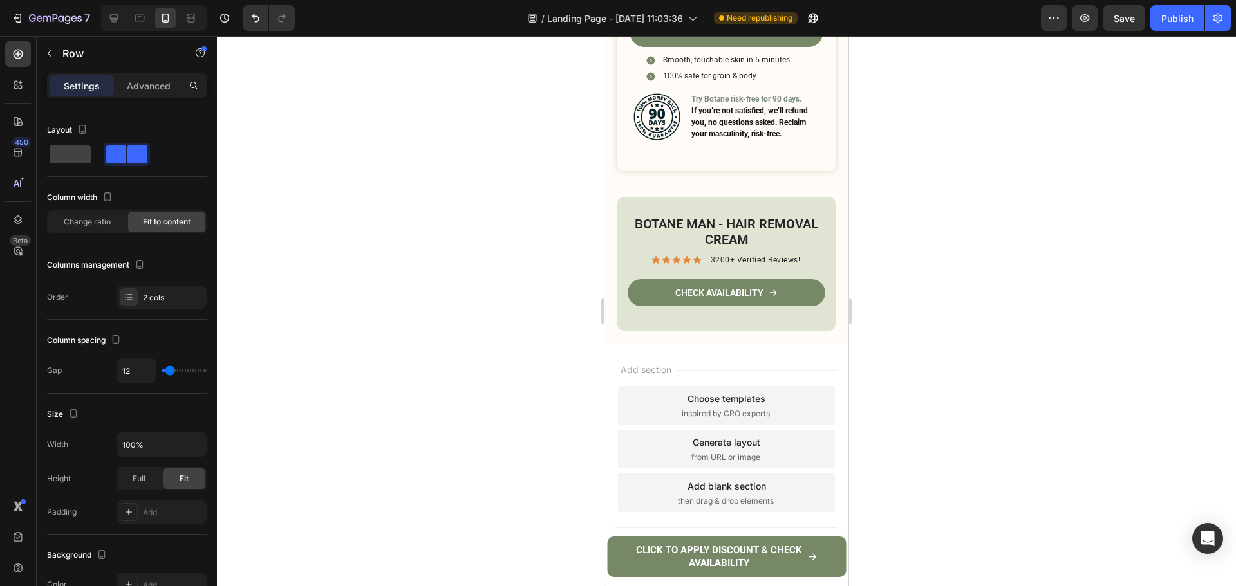
click at [722, 19] on div at bounding box center [727, 17] width 26 height 4
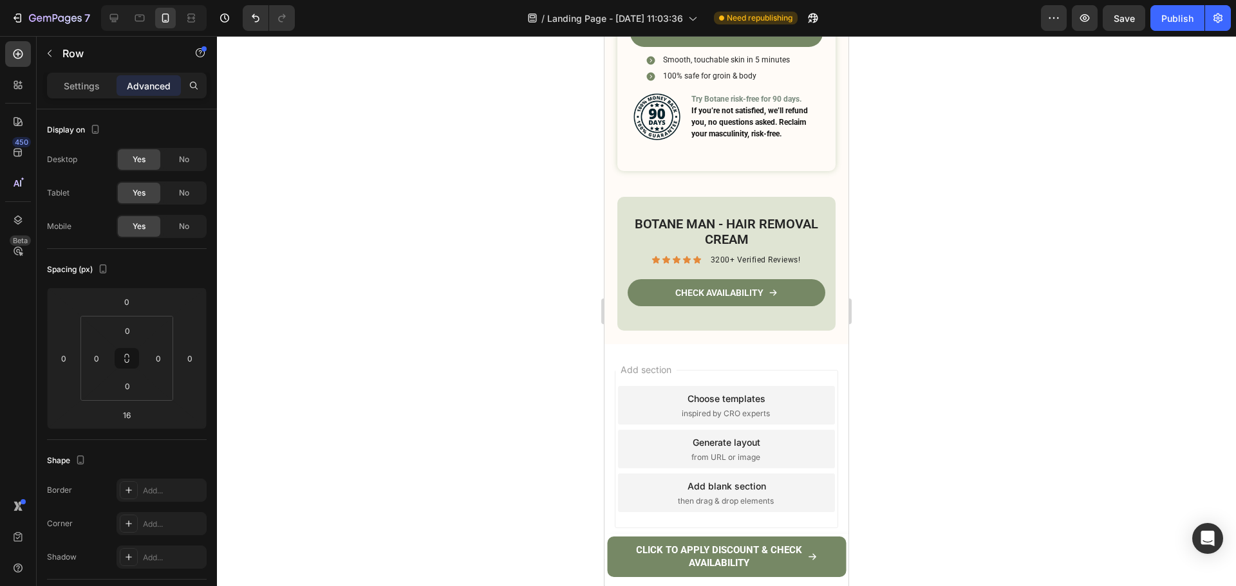
click at [967, 323] on div at bounding box center [726, 311] width 1019 height 550
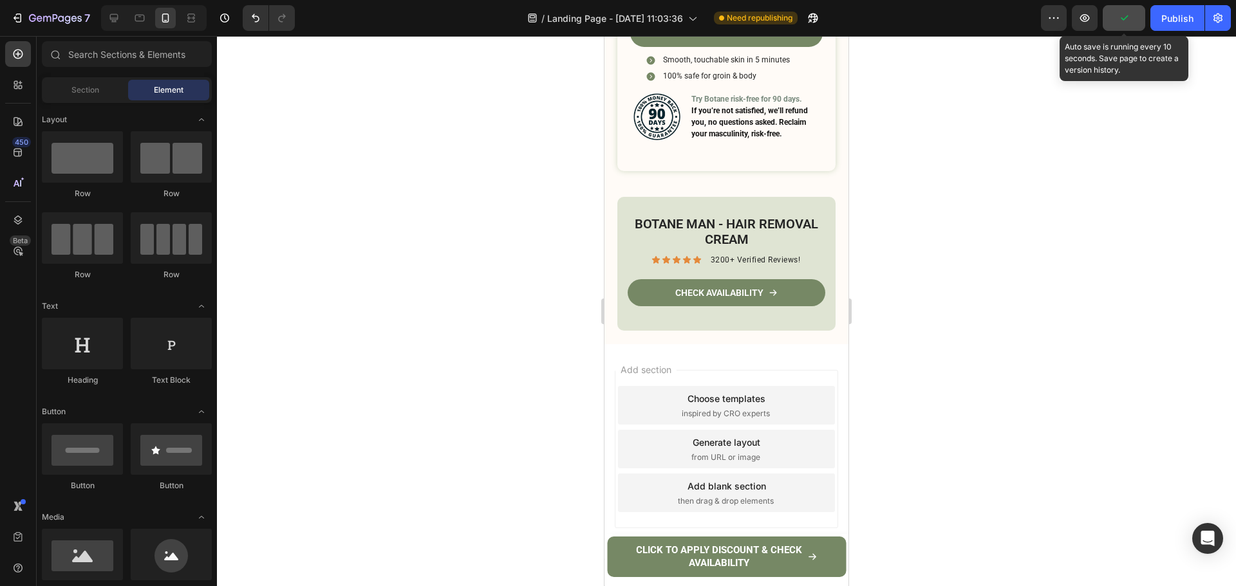
click at [1118, 26] on button "button" at bounding box center [1123, 18] width 42 height 26
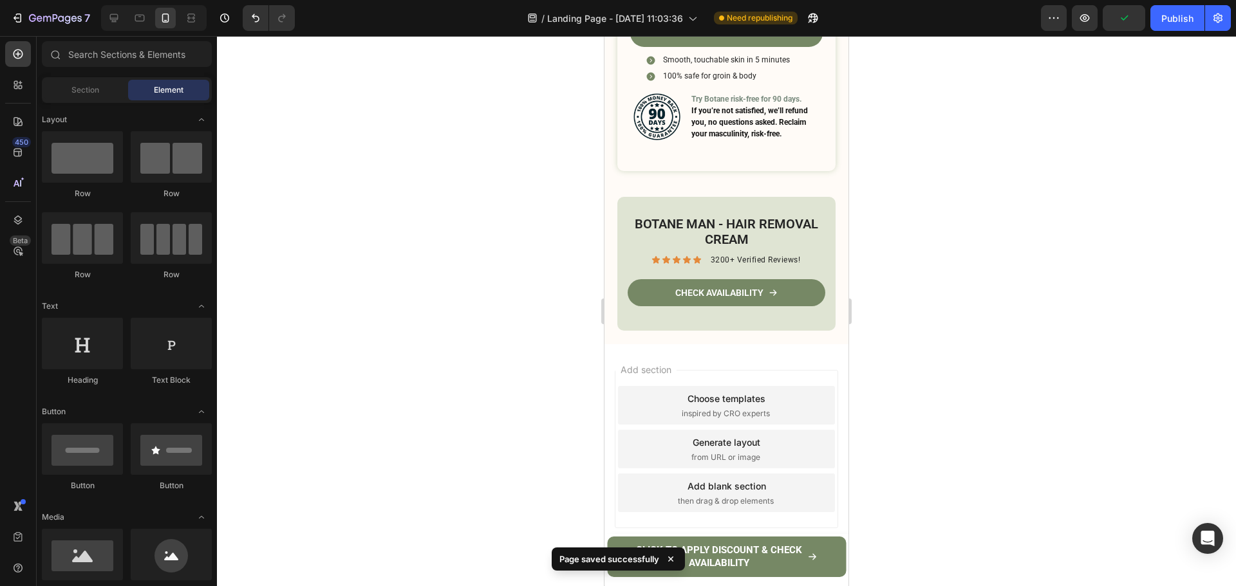
scroll to position [5726, 0]
drag, startPoint x: 815, startPoint y: 203, endPoint x: 780, endPoint y: 205, distance: 34.8
click at [815, 203] on div "Botane MAn - Hair removal cream Heading Icon Icon Icon Icon Icon Icon List 3200…" at bounding box center [726, 264] width 218 height 134
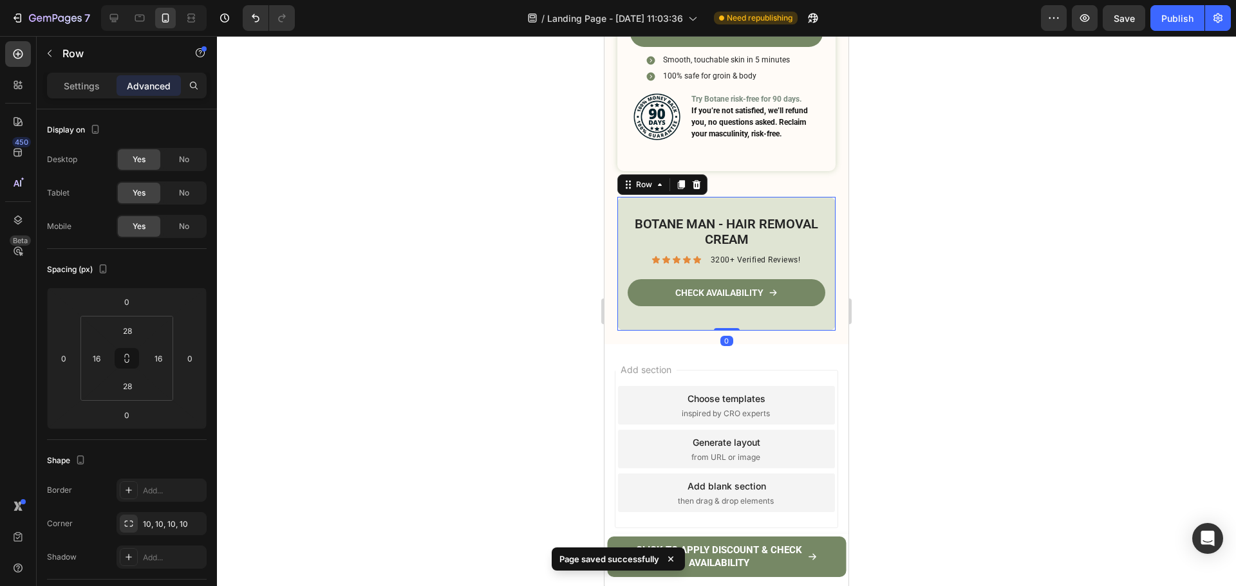
click at [699, 185] on icon at bounding box center [696, 185] width 10 height 10
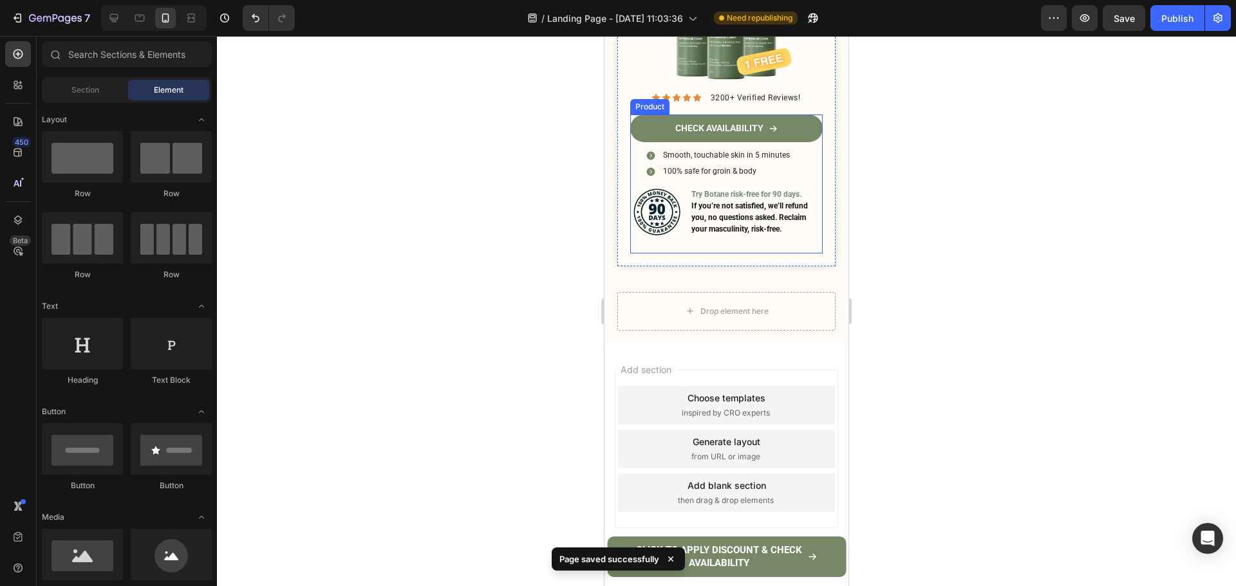
scroll to position [5631, 0]
click at [805, 302] on div "Drop element here" at bounding box center [726, 311] width 218 height 39
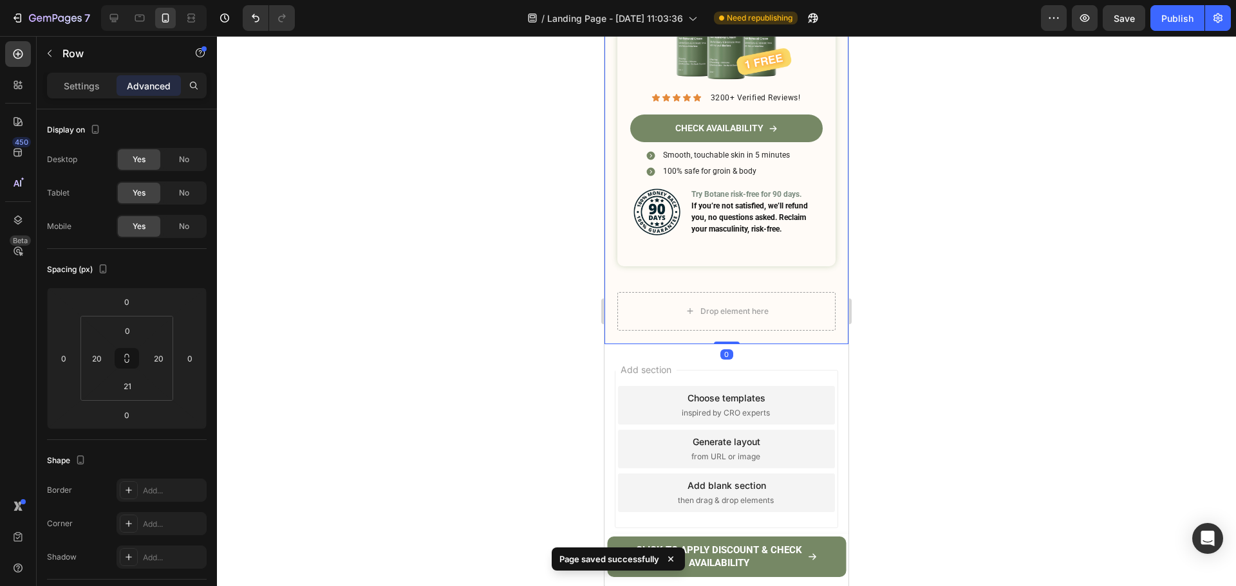
click at [972, 302] on div at bounding box center [726, 311] width 1019 height 550
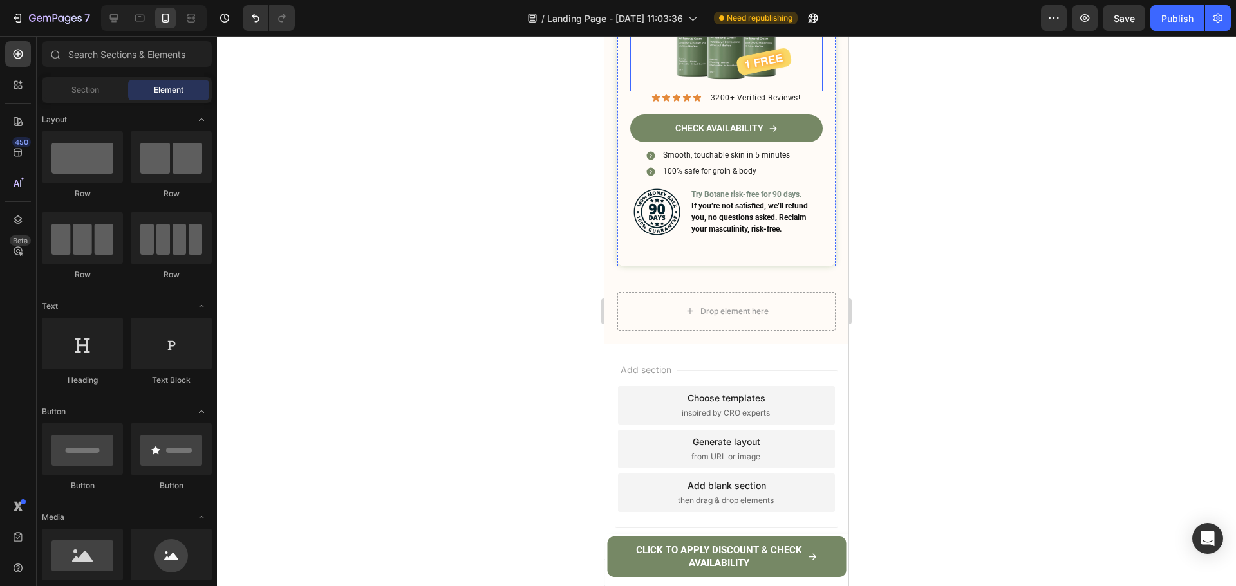
scroll to position [5373, 0]
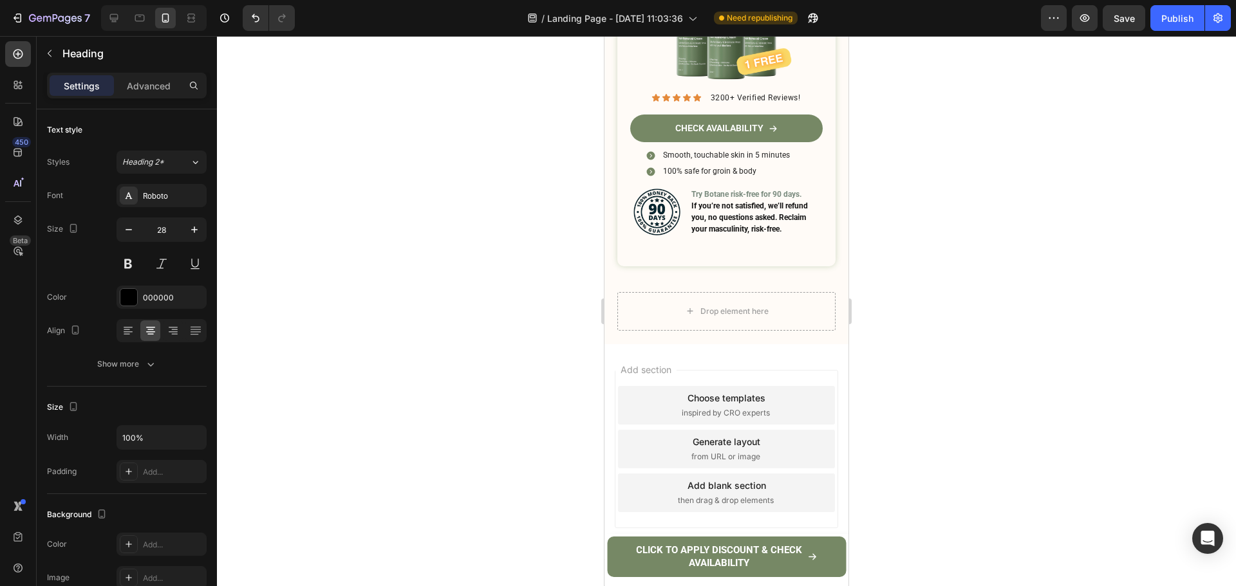
click at [934, 145] on div at bounding box center [726, 311] width 1019 height 550
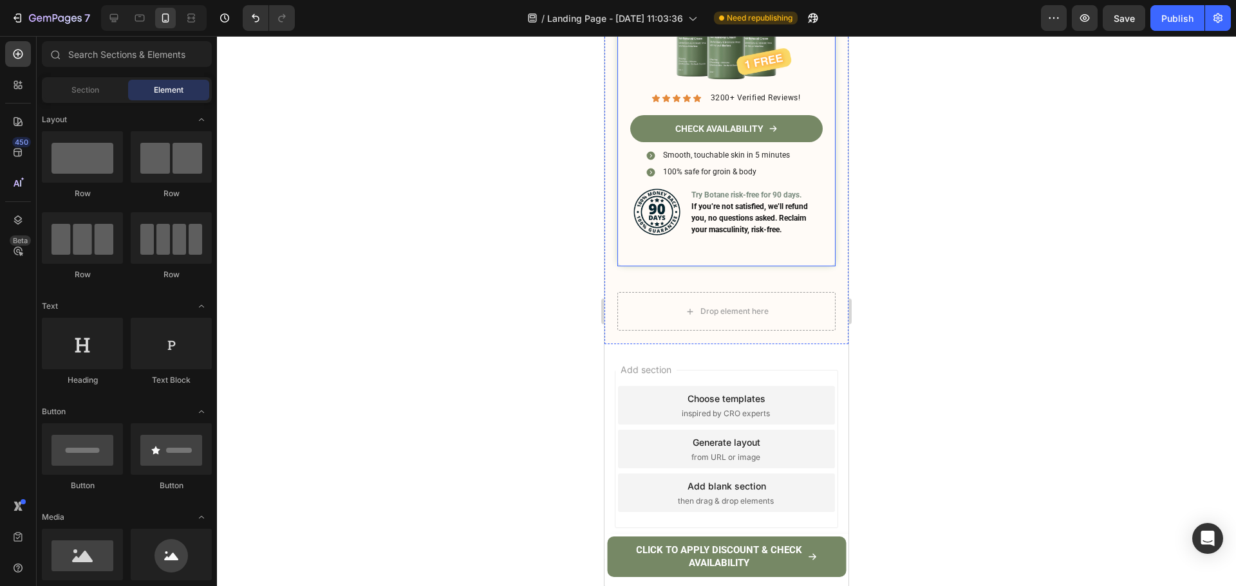
scroll to position [5309, 0]
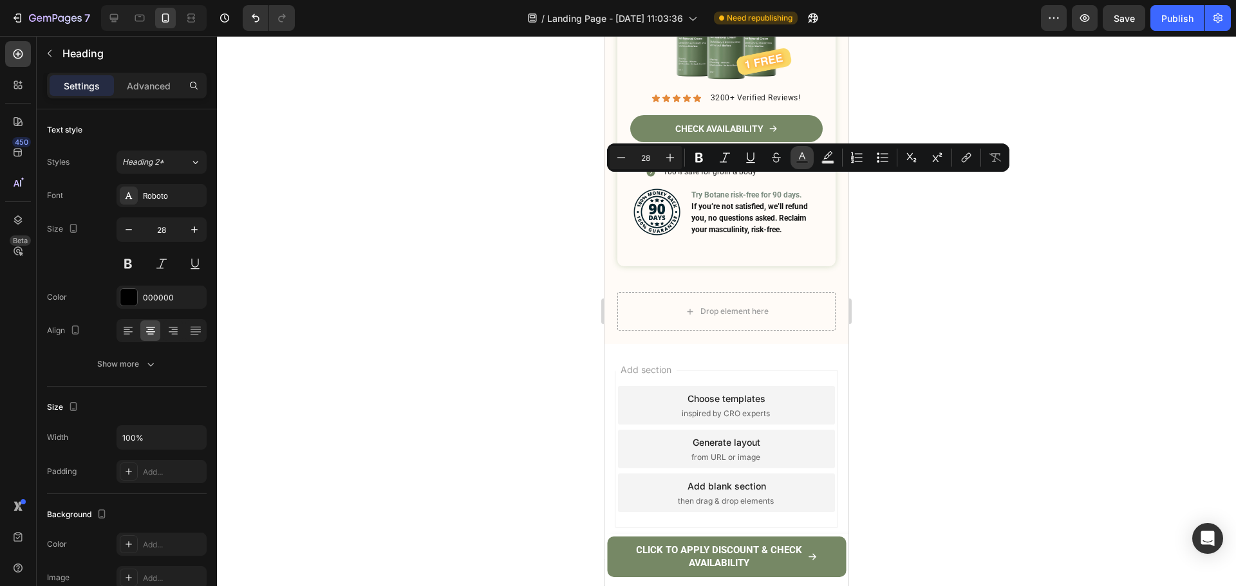
click at [807, 160] on icon "Editor contextual toolbar" at bounding box center [801, 157] width 13 height 13
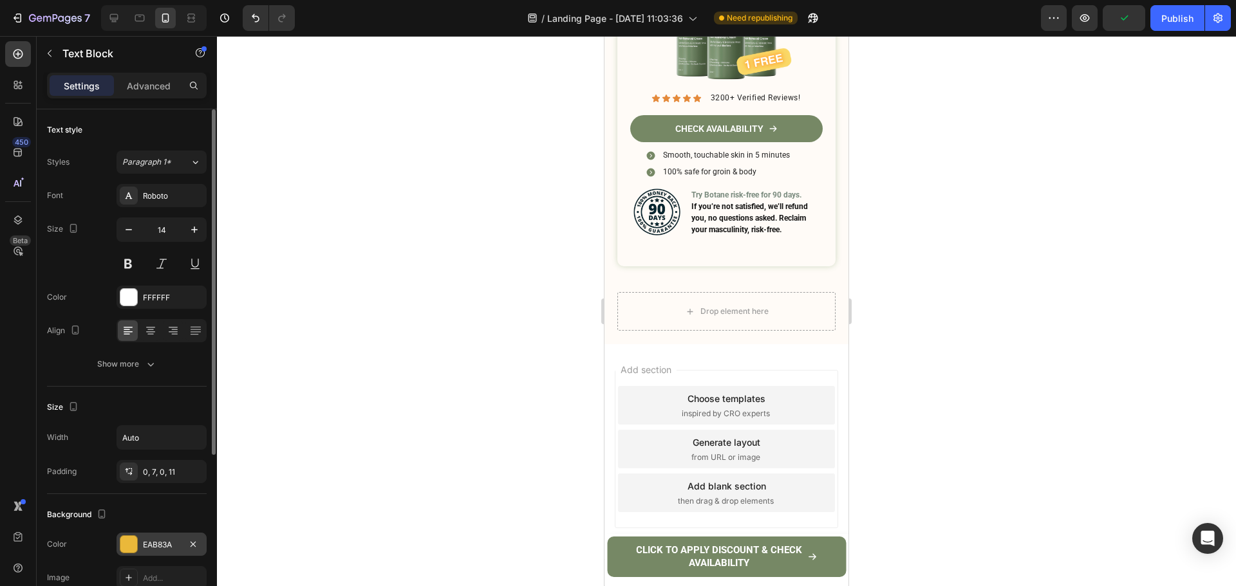
click at [135, 548] on div at bounding box center [128, 544] width 17 height 17
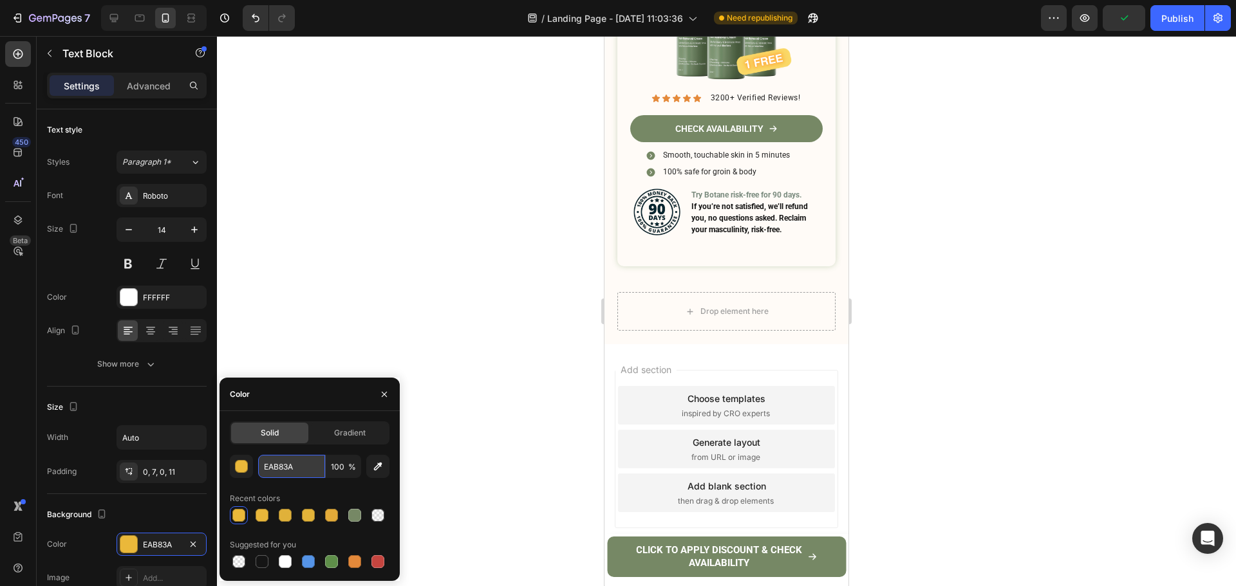
click at [287, 458] on input "EAB83A" at bounding box center [291, 466] width 67 height 23
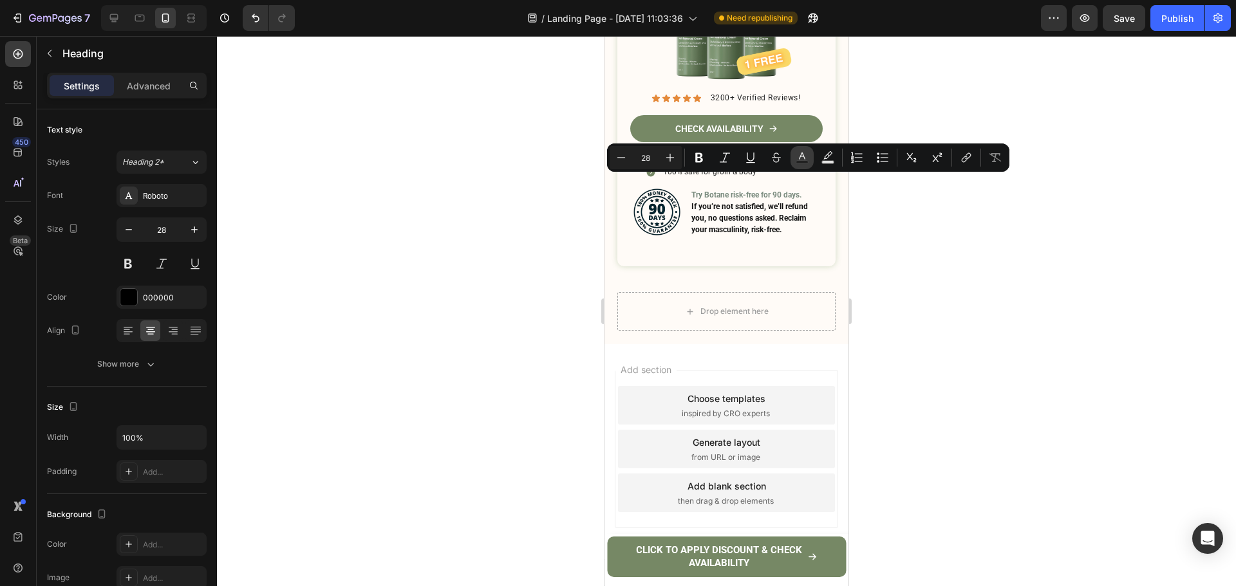
click at [807, 158] on icon "Editor contextual toolbar" at bounding box center [801, 157] width 13 height 13
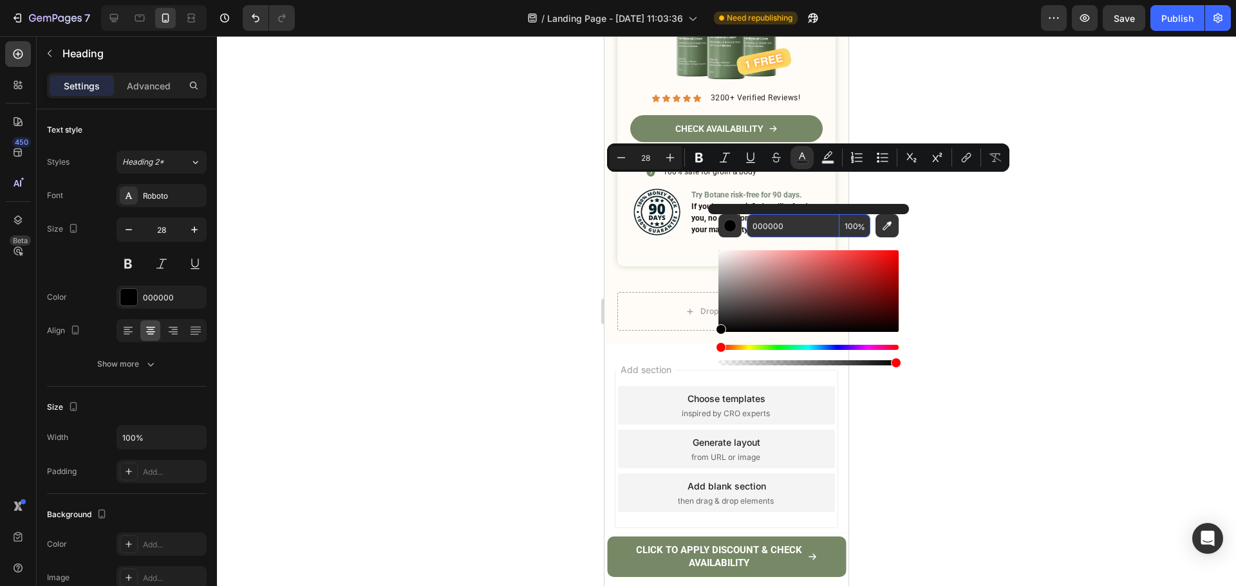
click at [775, 230] on input "000000" at bounding box center [792, 225] width 93 height 23
paste input "EAB83A"
type input "EAB83A"
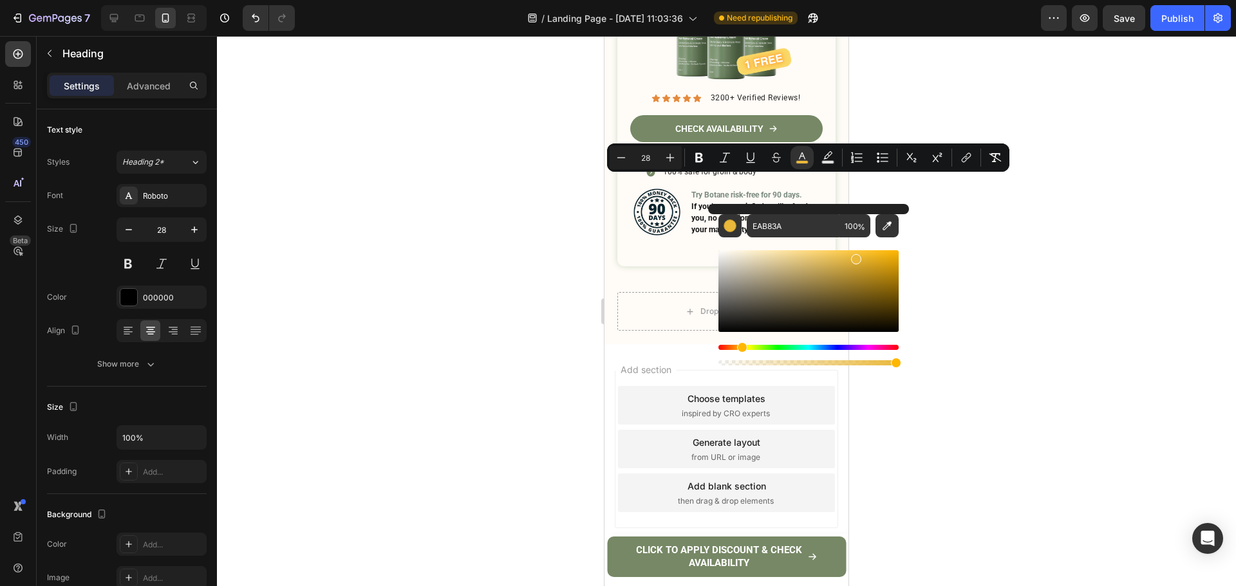
click at [1001, 234] on div at bounding box center [726, 311] width 1019 height 550
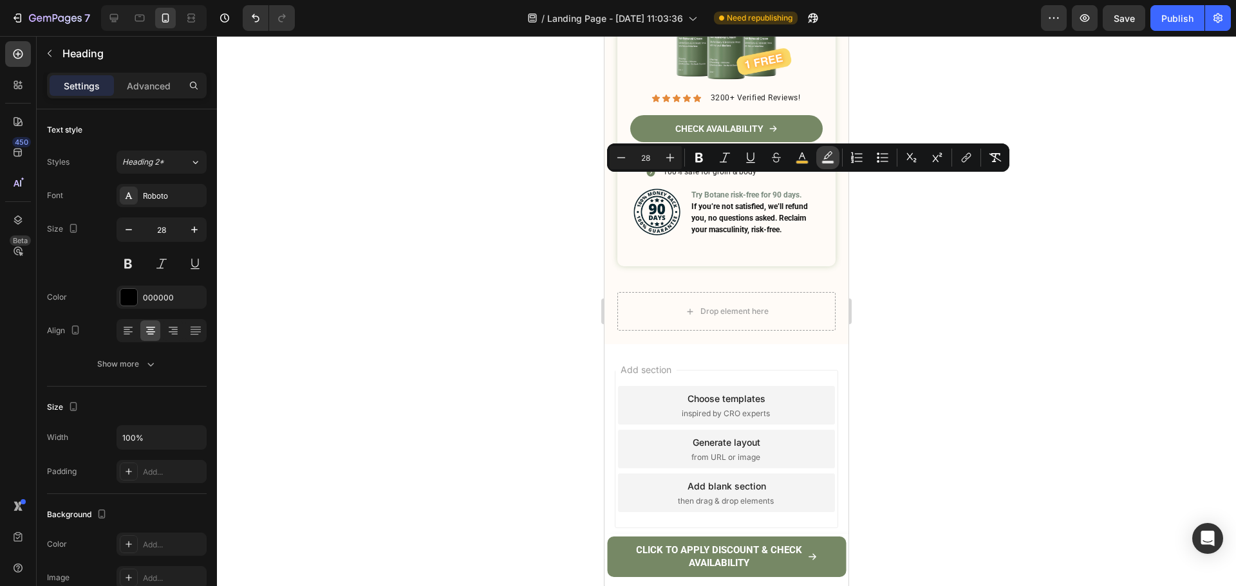
click at [825, 166] on button "Text Background Color" at bounding box center [827, 157] width 23 height 23
type input "000000"
type input "77"
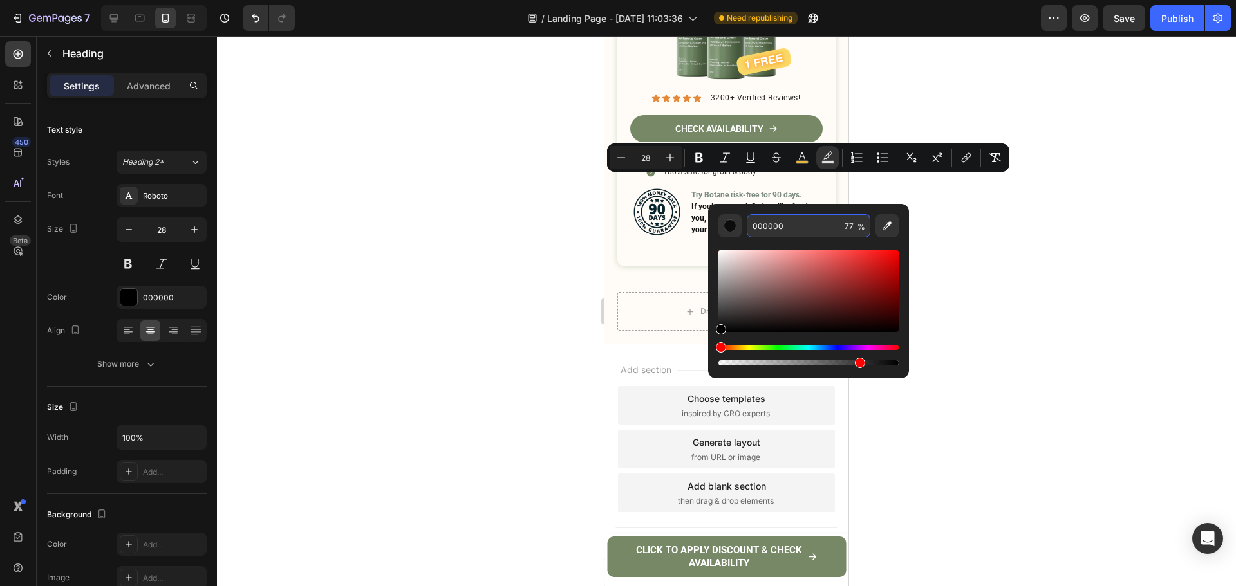
click at [754, 219] on input "000000" at bounding box center [792, 225] width 93 height 23
paste input "EAB83A"
type input "EAB83A"
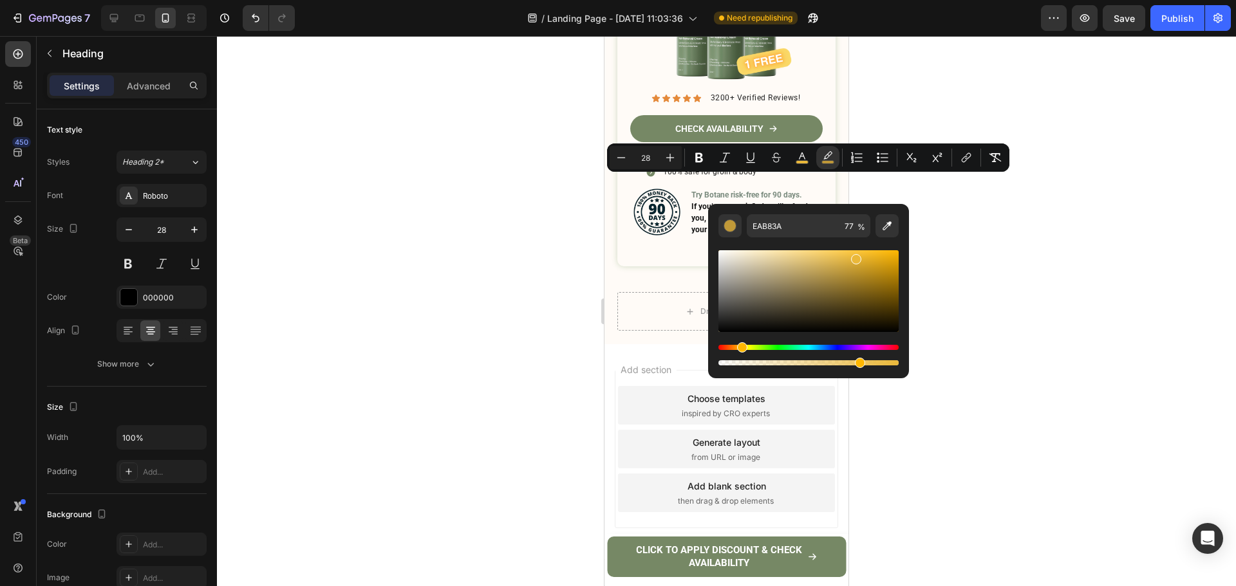
click at [764, 240] on div "Editor contextual toolbar" at bounding box center [808, 302] width 180 height 131
click at [799, 156] on icon "Editor contextual toolbar" at bounding box center [801, 157] width 13 height 13
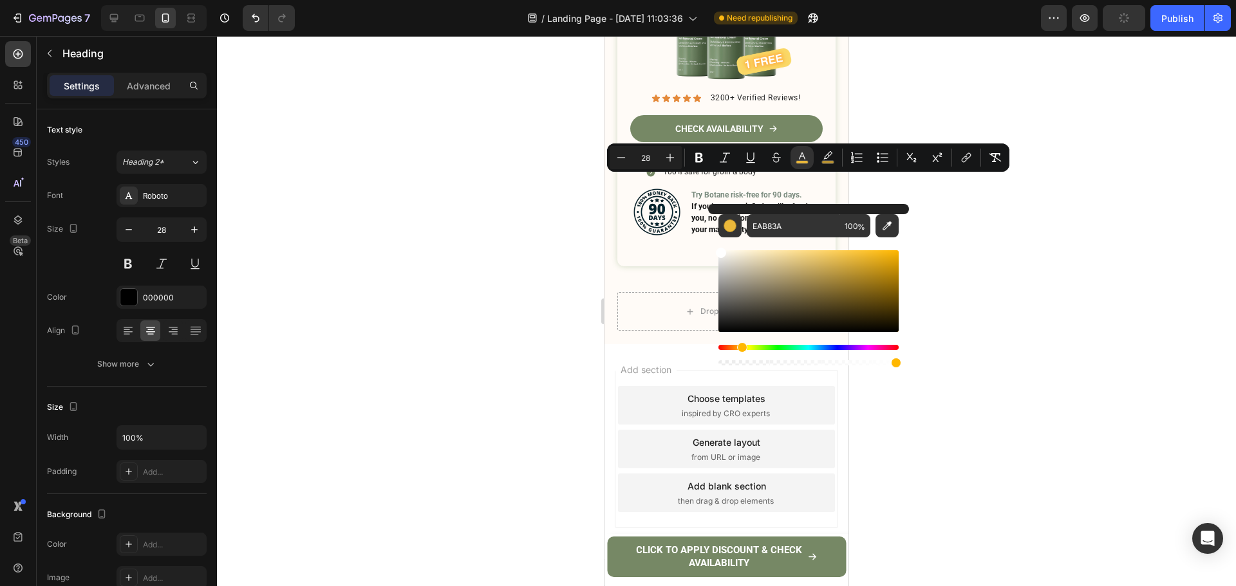
drag, startPoint x: 1371, startPoint y: 301, endPoint x: 673, endPoint y: 230, distance: 701.8
type input "FFFFFF"
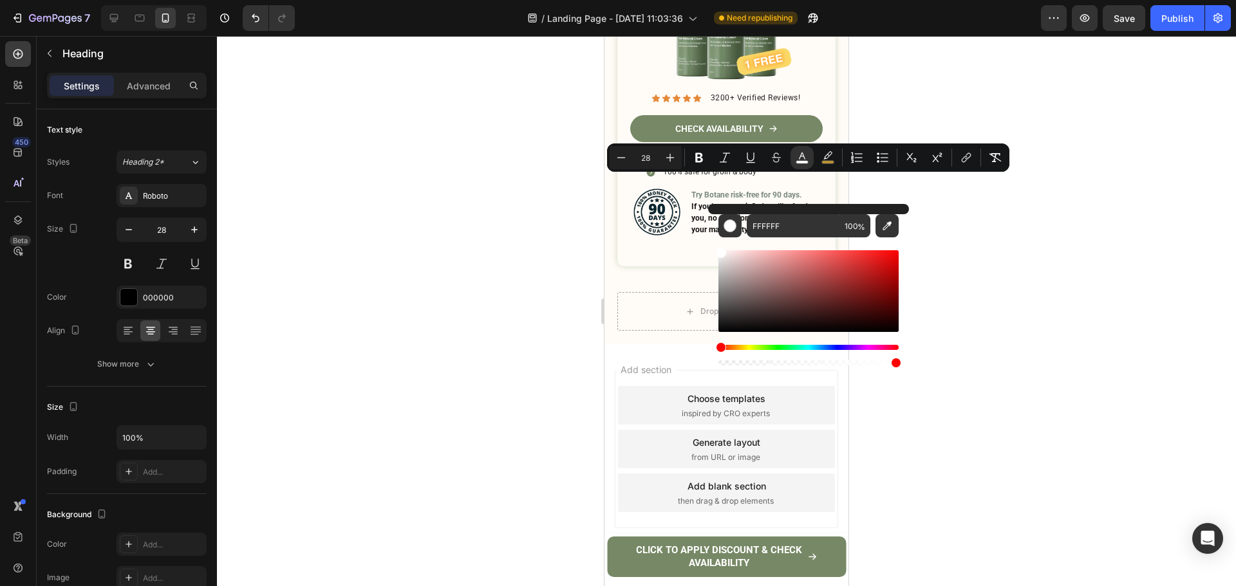
click at [991, 218] on div at bounding box center [726, 311] width 1019 height 550
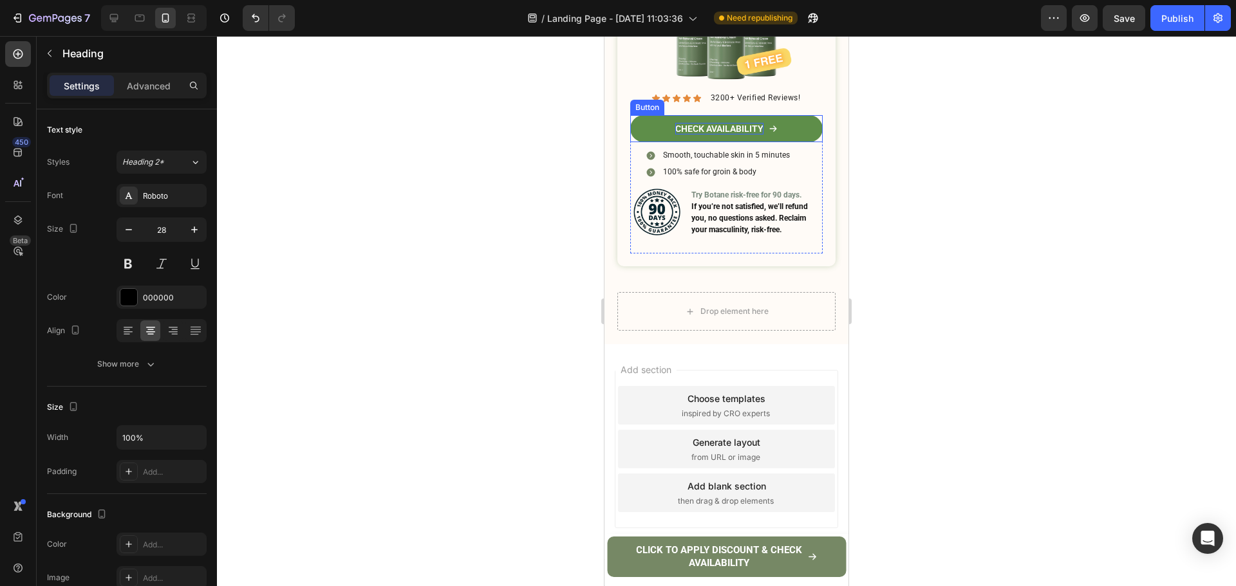
drag, startPoint x: 722, startPoint y: 471, endPoint x: 701, endPoint y: 470, distance: 20.6
click at [722, 134] on p "CHECK AVAILABILITY" at bounding box center [719, 129] width 88 height 12
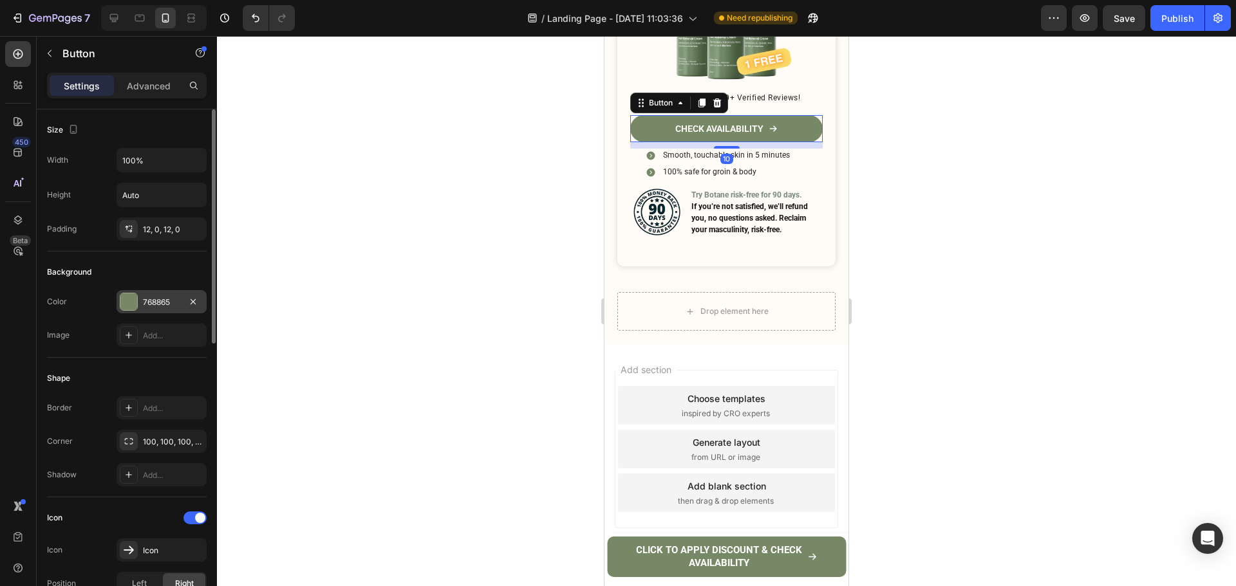
click at [167, 305] on div "768865" at bounding box center [161, 303] width 37 height 12
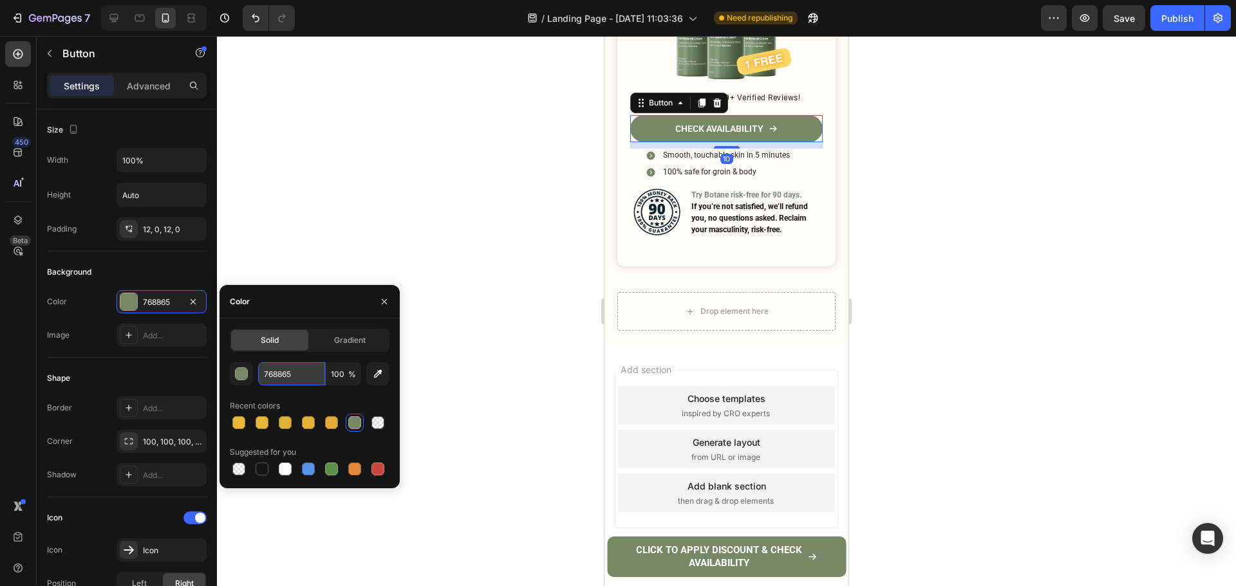
click at [306, 379] on input "768865" at bounding box center [291, 373] width 67 height 23
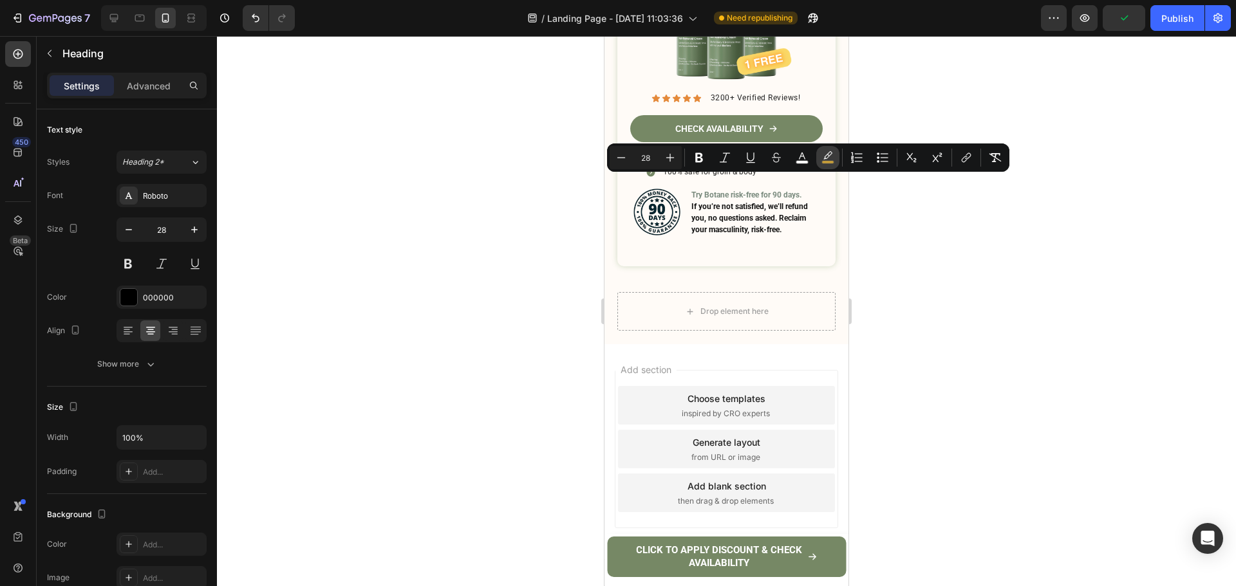
click at [828, 157] on icon "Editor contextual toolbar" at bounding box center [827, 155] width 9 height 8
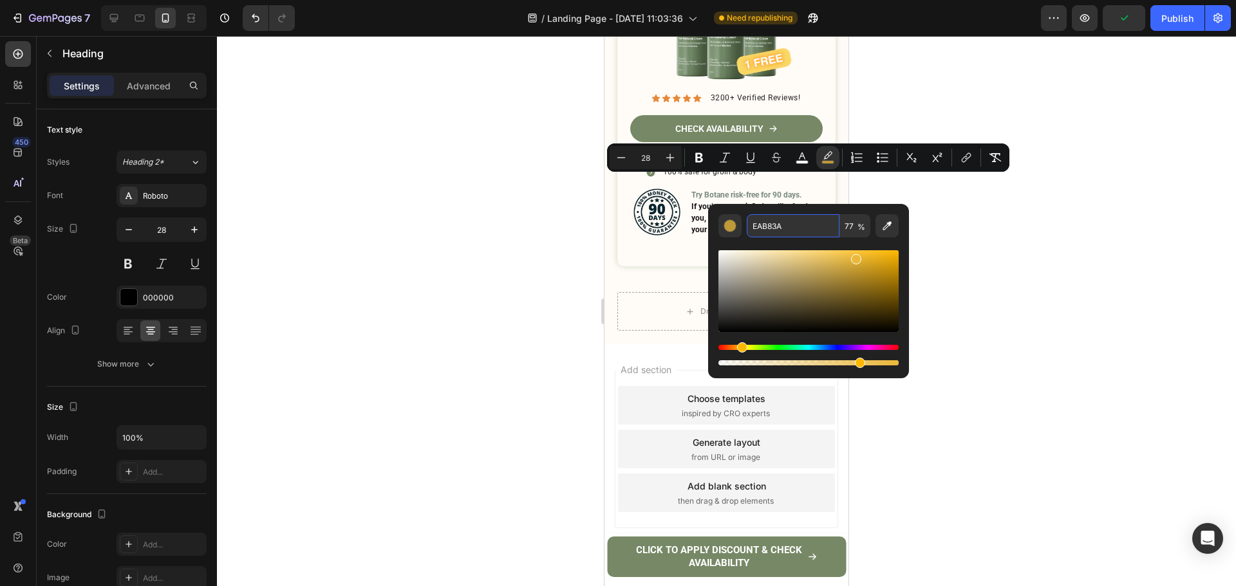
click at [800, 228] on input "EAB83A" at bounding box center [792, 225] width 93 height 23
paste input "768865"
type input "768865"
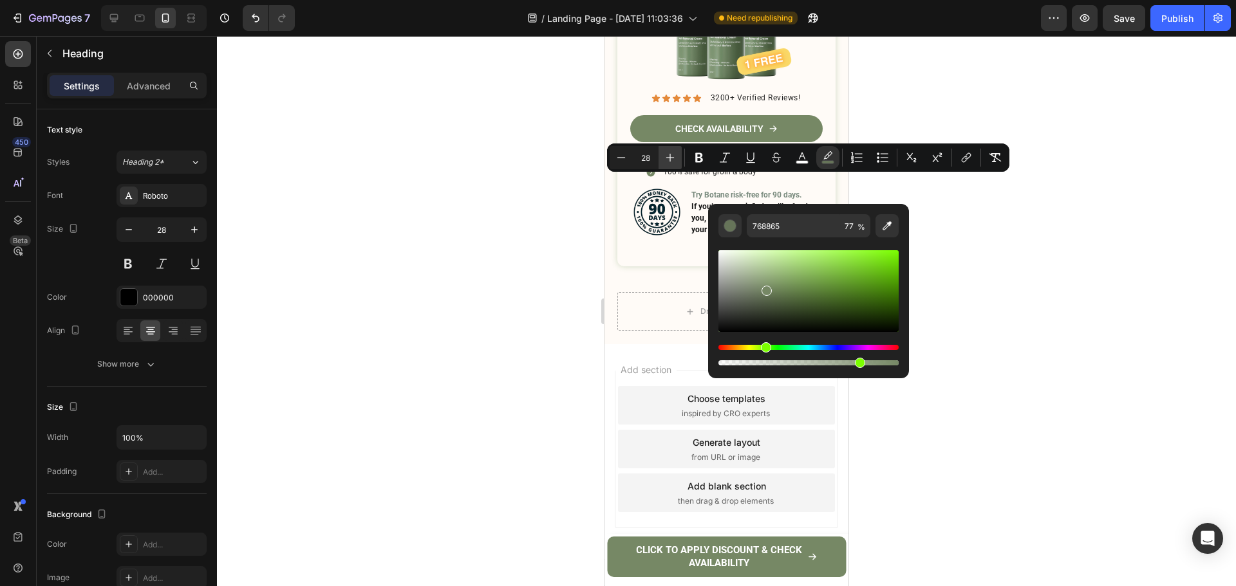
click at [665, 160] on icon "Editor contextual toolbar" at bounding box center [669, 157] width 13 height 13
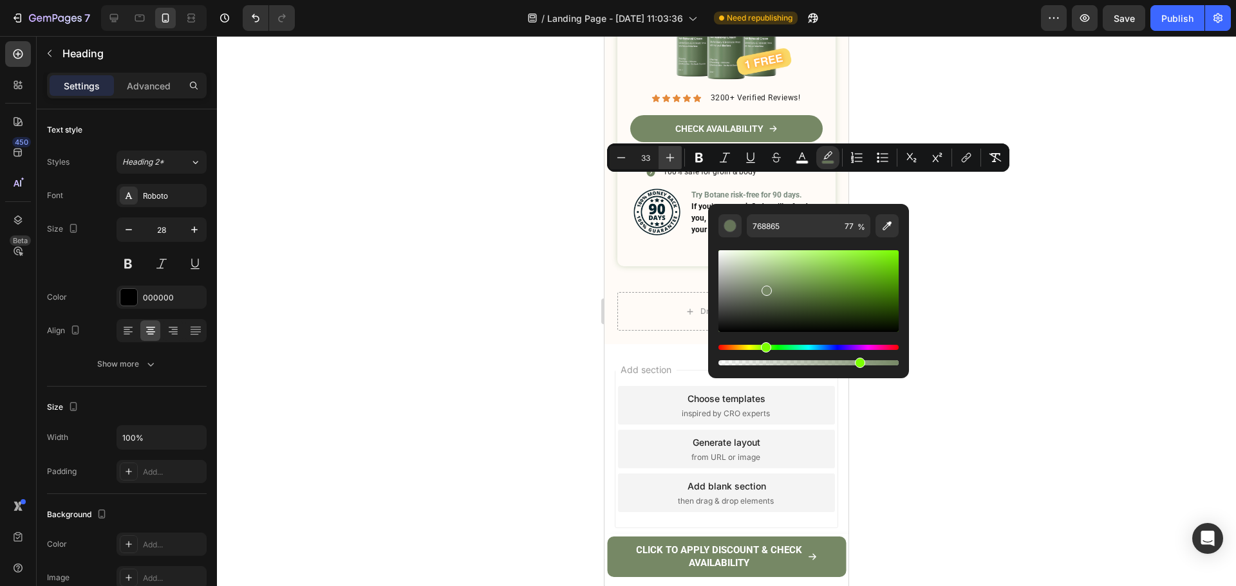
click at [665, 160] on icon "Editor contextual toolbar" at bounding box center [669, 157] width 13 height 13
type input "34"
click at [1021, 264] on div at bounding box center [726, 311] width 1019 height 550
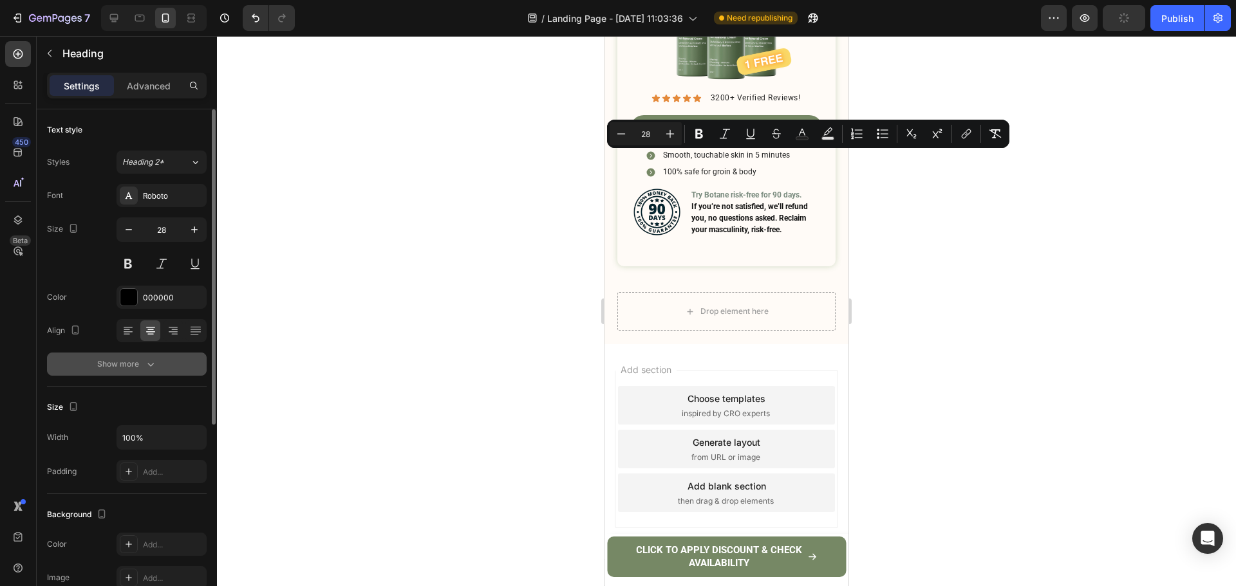
click at [132, 359] on div "Show more" at bounding box center [127, 364] width 60 height 13
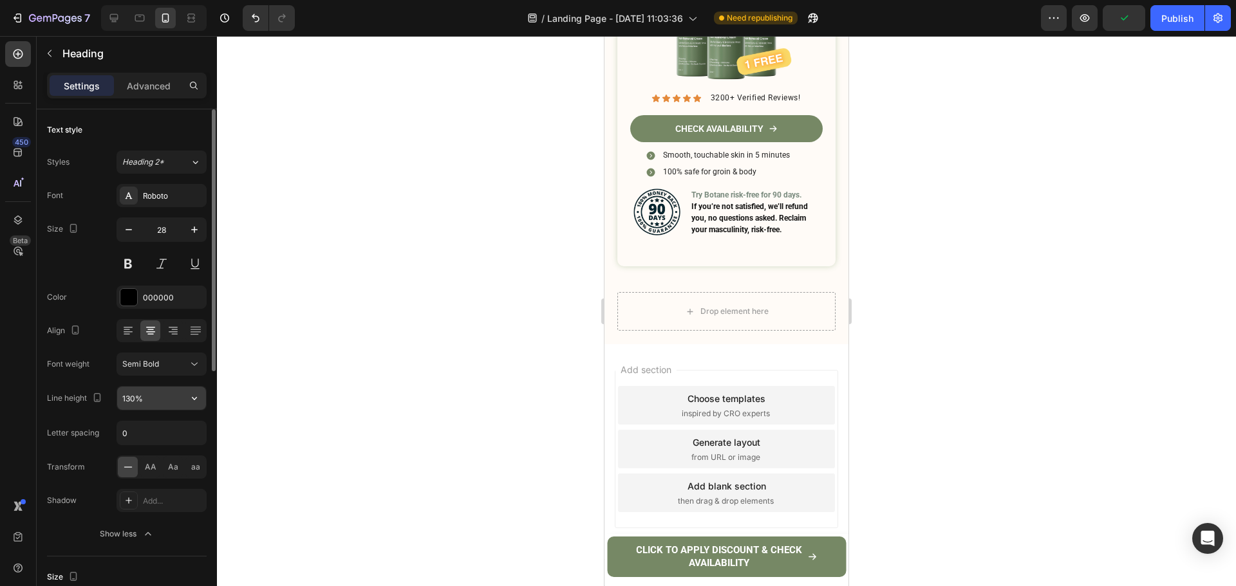
click at [141, 403] on input "130%" at bounding box center [161, 398] width 89 height 23
click at [144, 400] on input "160" at bounding box center [161, 398] width 89 height 23
click at [196, 401] on icon "button" at bounding box center [194, 398] width 13 height 13
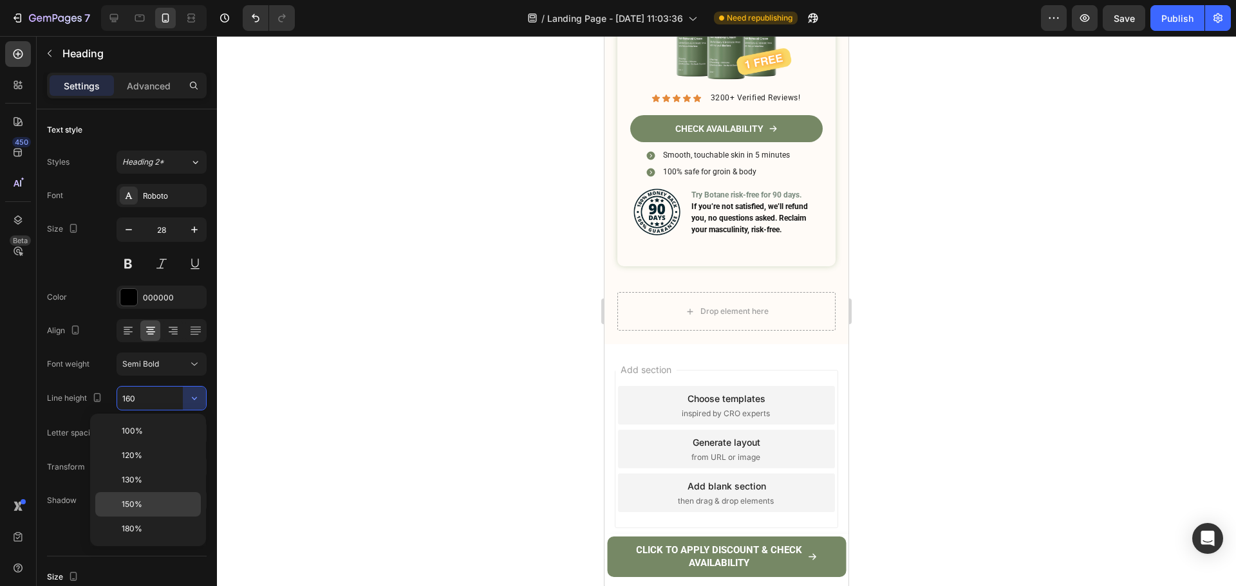
click at [153, 517] on div "150%" at bounding box center [148, 529] width 106 height 24
type input "150%"
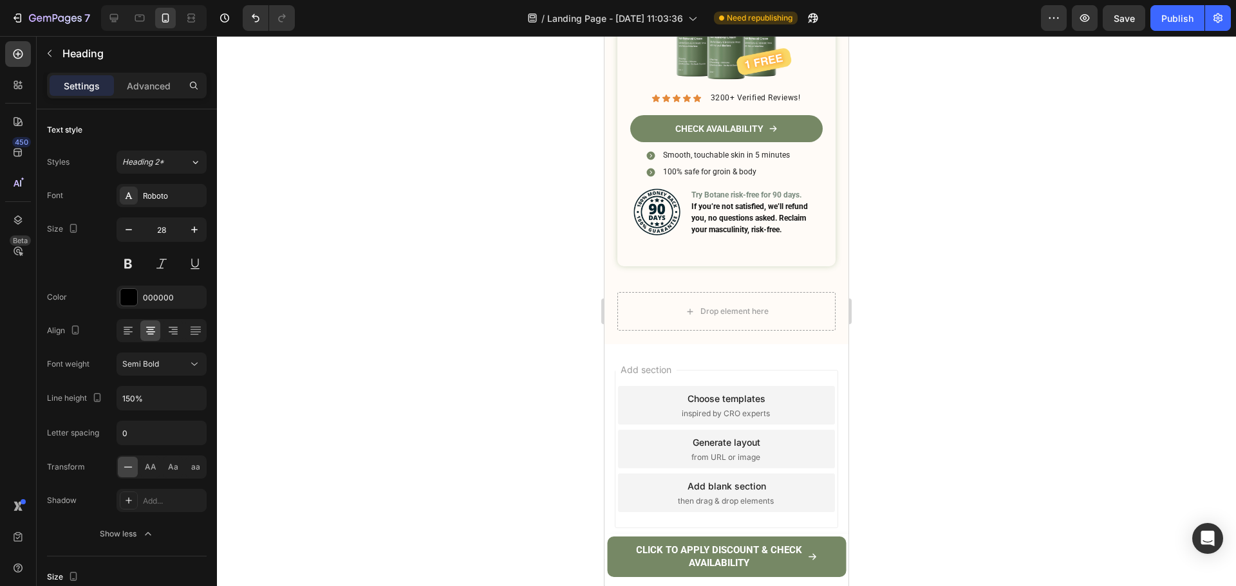
click at [987, 234] on div at bounding box center [726, 311] width 1019 height 550
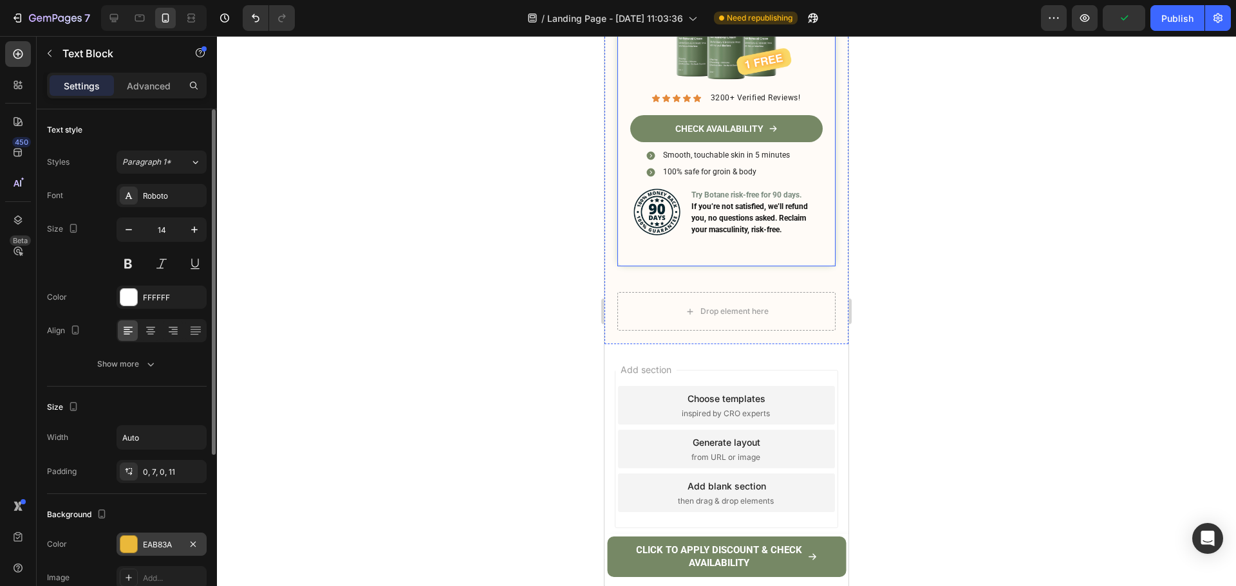
click at [150, 549] on div "EAB83A" at bounding box center [161, 545] width 37 height 12
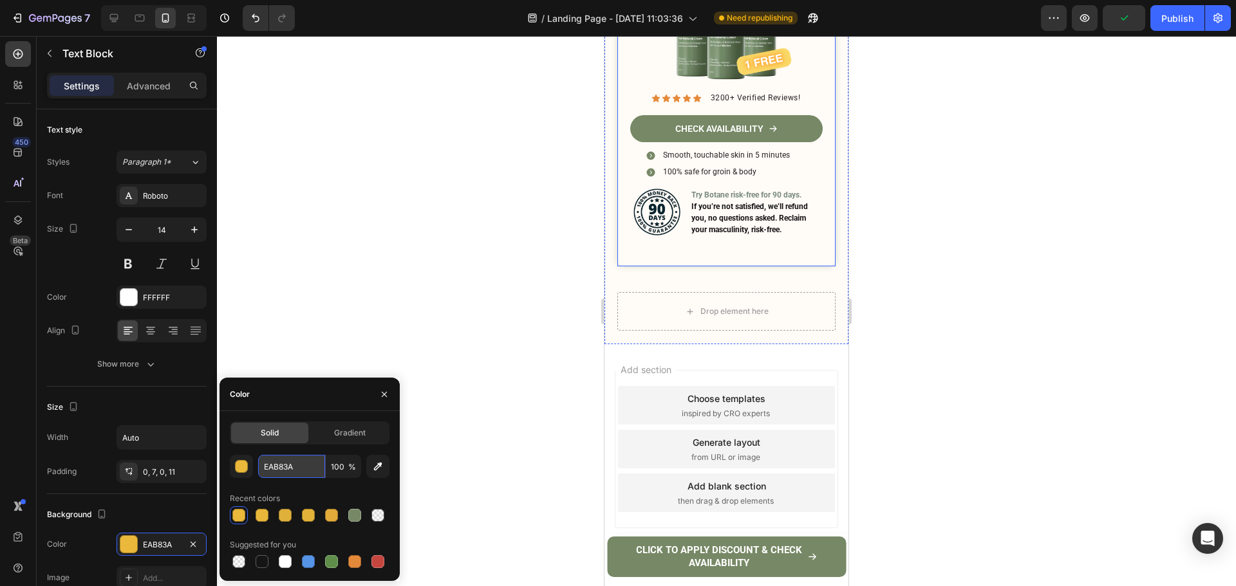
click at [306, 470] on input "EAB83A" at bounding box center [291, 466] width 67 height 23
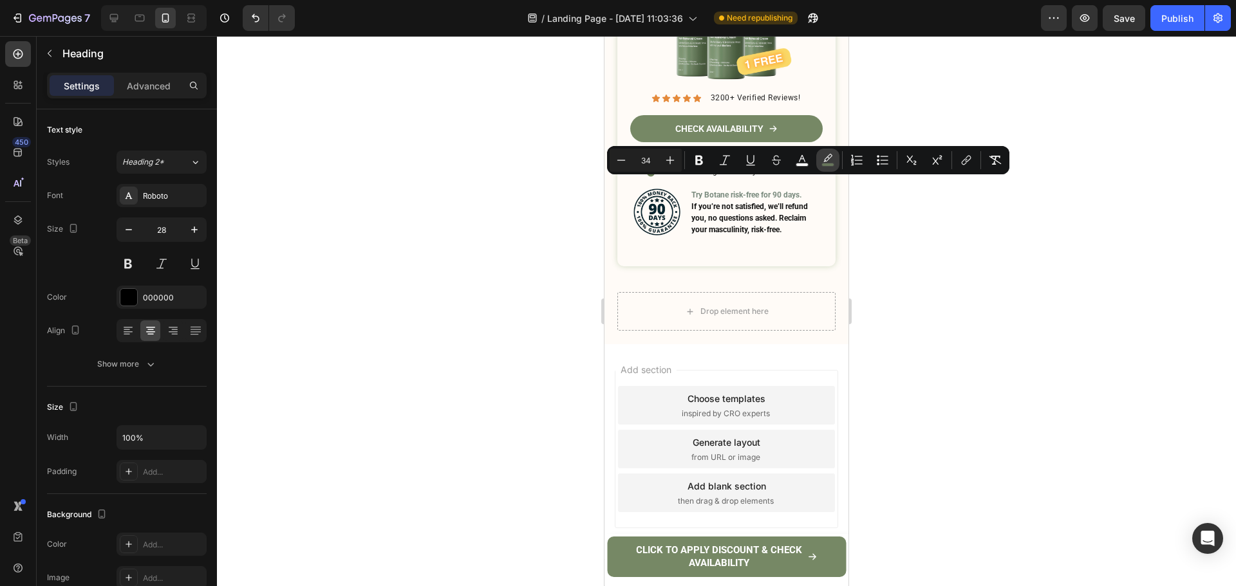
click at [833, 164] on rect "Editor contextual toolbar" at bounding box center [828, 164] width 12 height 3
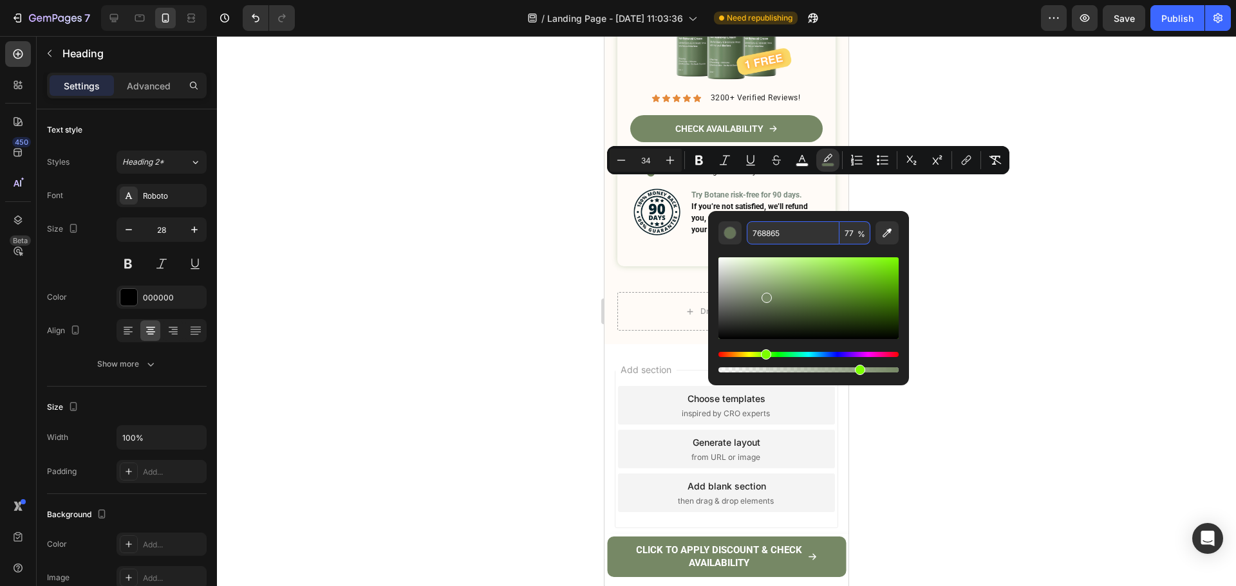
click at [808, 232] on input "768865" at bounding box center [792, 232] width 93 height 23
paste input "EAB83A"
type input "EAB83A"
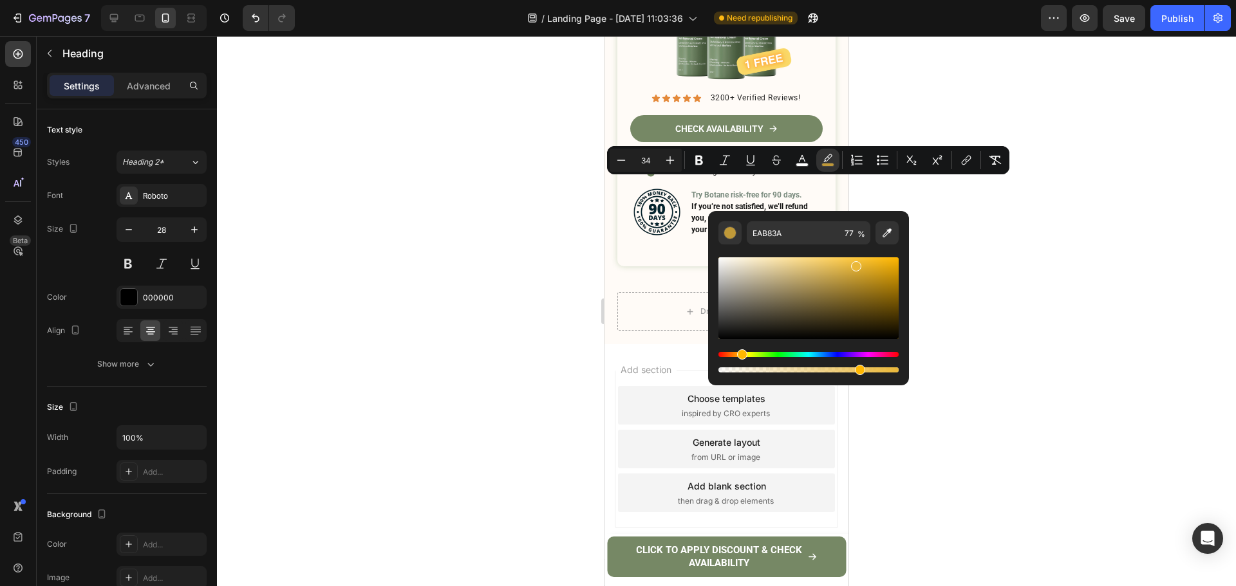
click at [984, 236] on div at bounding box center [726, 311] width 1019 height 550
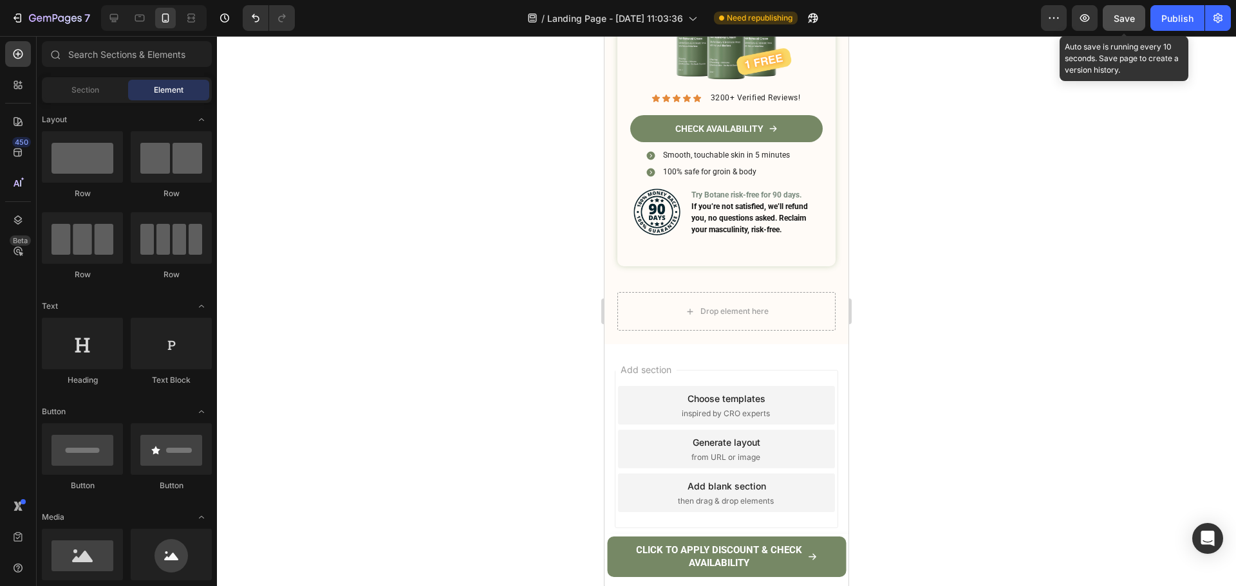
click at [1127, 23] on span "Save" at bounding box center [1123, 18] width 21 height 11
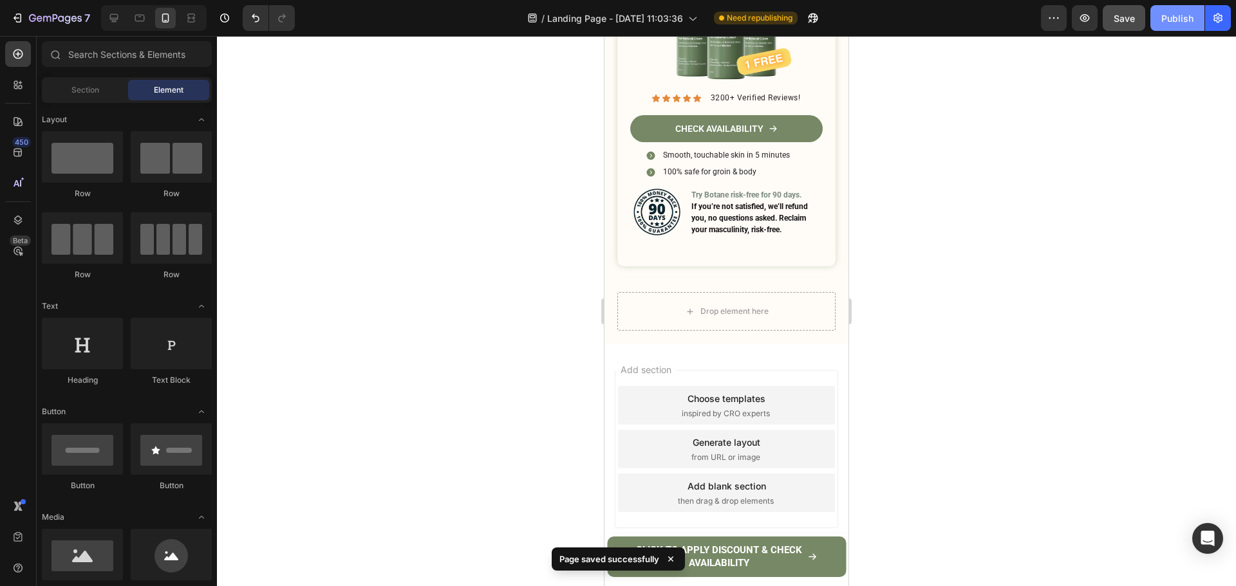
click at [1164, 24] on div "Publish" at bounding box center [1177, 19] width 32 height 14
click at [414, 584] on div at bounding box center [726, 311] width 1019 height 550
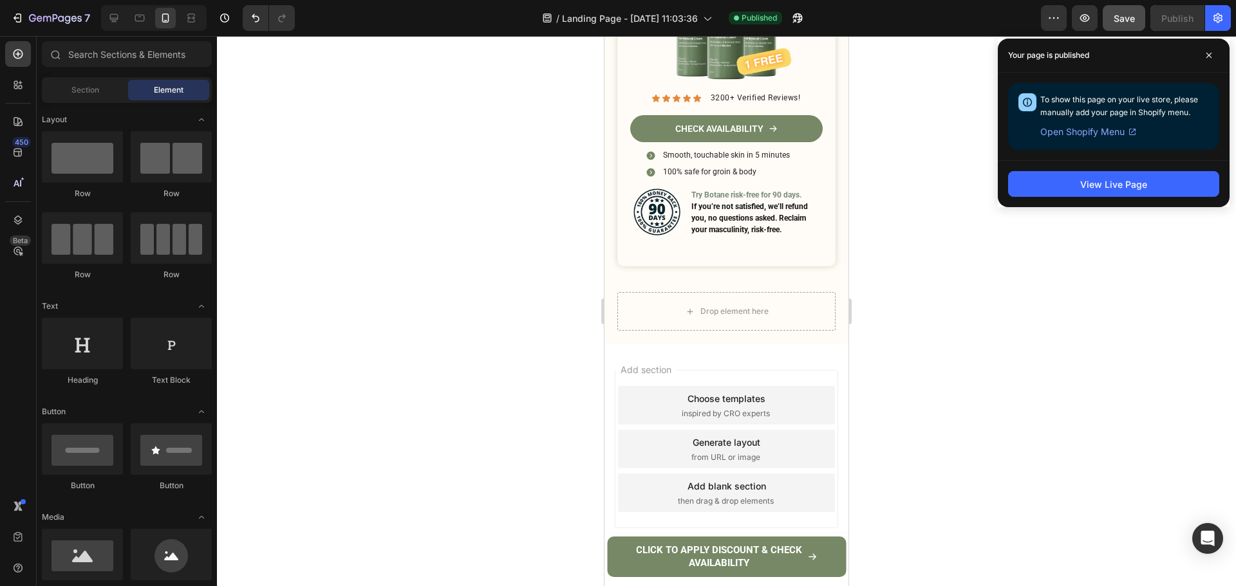
drag, startPoint x: 987, startPoint y: 466, endPoint x: 969, endPoint y: 467, distance: 17.4
click at [987, 466] on div at bounding box center [726, 311] width 1019 height 550
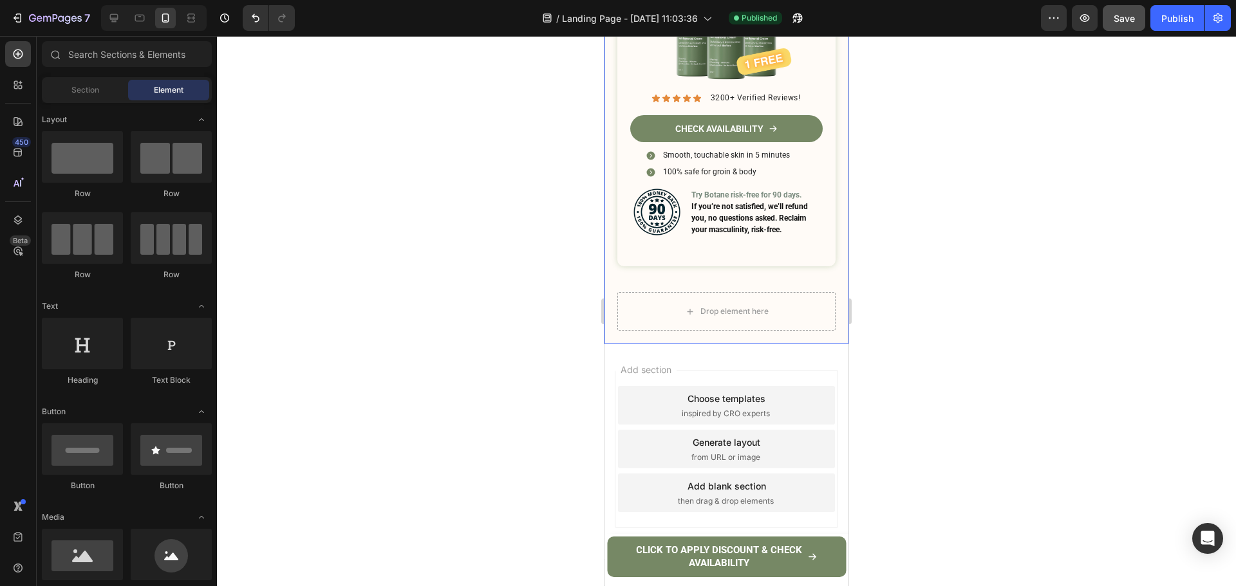
scroll to position [5465, 0]
click at [755, 134] on p "CHECK AVAILABILITY" at bounding box center [719, 129] width 88 height 12
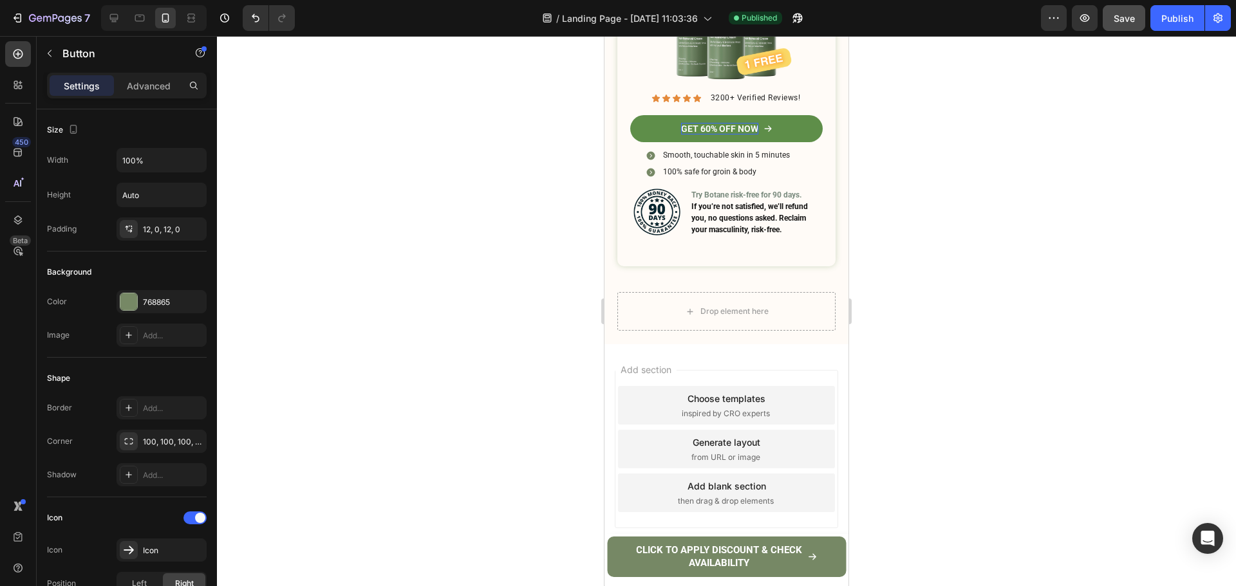
click at [978, 315] on div at bounding box center [726, 311] width 1019 height 550
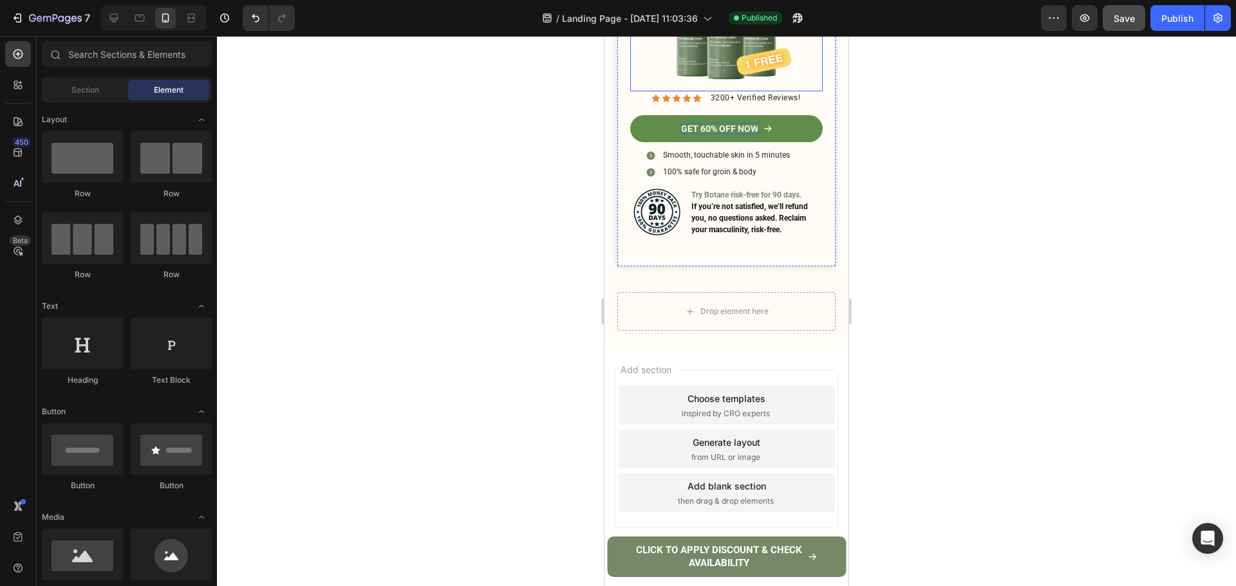
scroll to position [5336, 0]
click at [1012, 306] on div at bounding box center [726, 311] width 1019 height 550
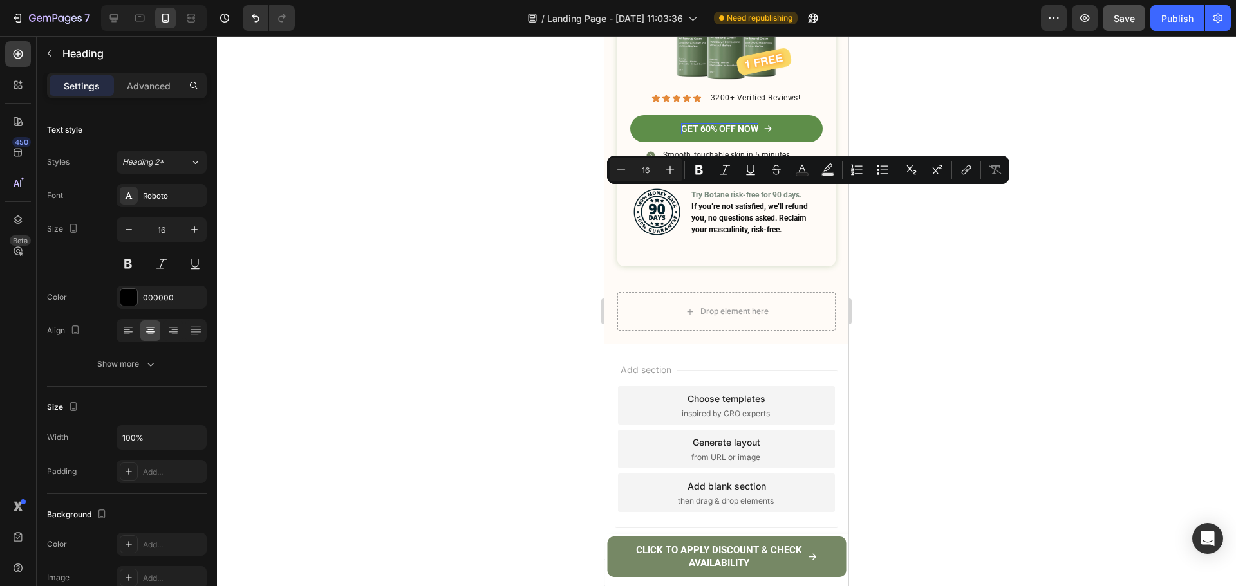
drag, startPoint x: 705, startPoint y: 199, endPoint x: 646, endPoint y: 202, distance: 58.6
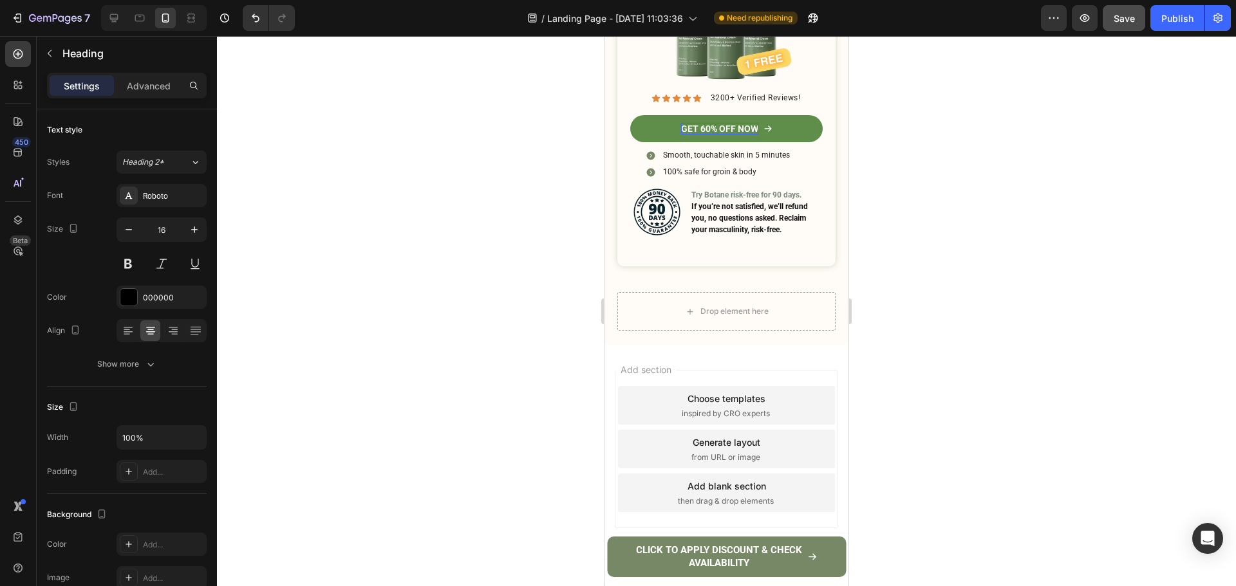
click at [941, 212] on div at bounding box center [726, 311] width 1019 height 550
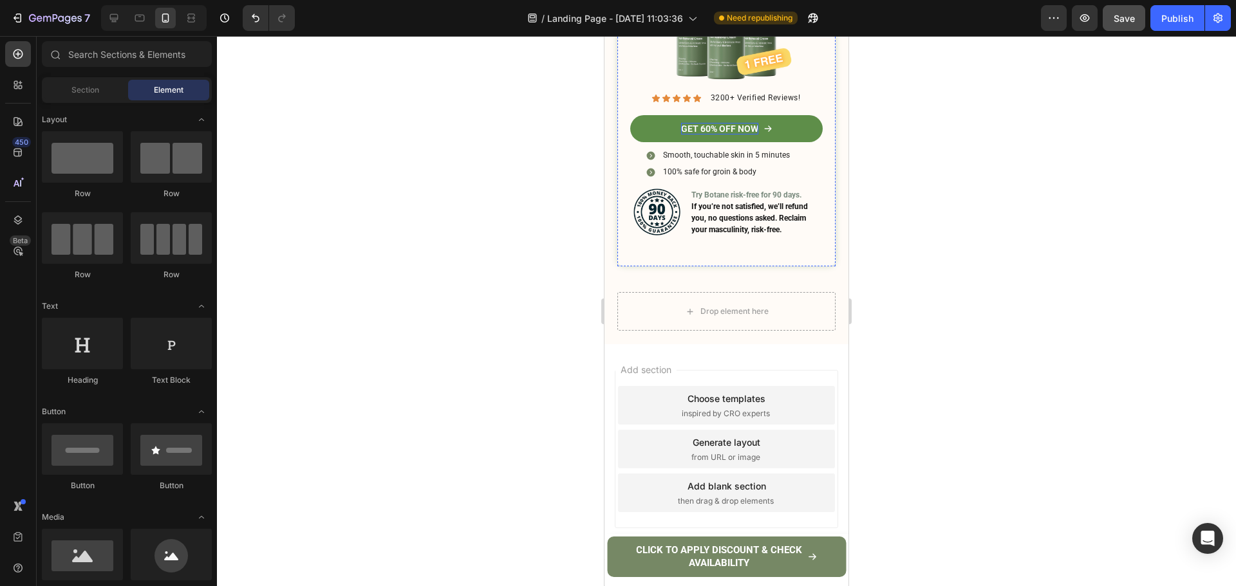
drag, startPoint x: 665, startPoint y: 234, endPoint x: 635, endPoint y: 263, distance: 42.3
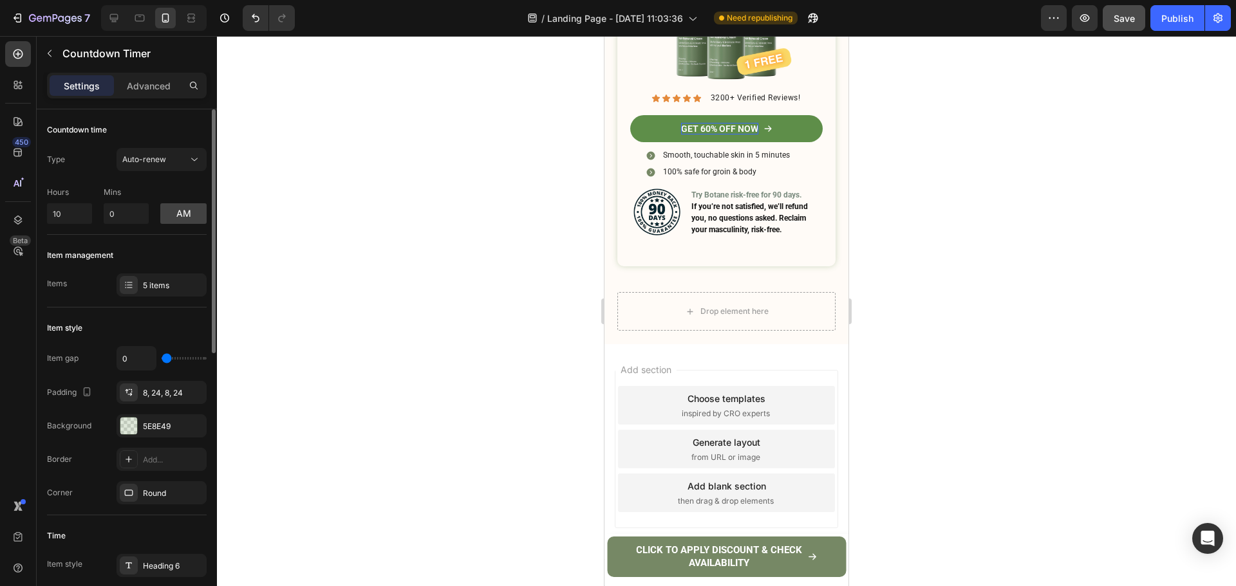
drag, startPoint x: 180, startPoint y: 214, endPoint x: 174, endPoint y: 227, distance: 13.8
click at [178, 217] on button "am" at bounding box center [183, 213] width 46 height 21
click at [173, 212] on button "pm" at bounding box center [183, 213] width 46 height 21
click at [163, 166] on button "Auto-renew" at bounding box center [161, 159] width 90 height 23
click at [167, 161] on div "Auto-renew" at bounding box center [155, 160] width 66 height 12
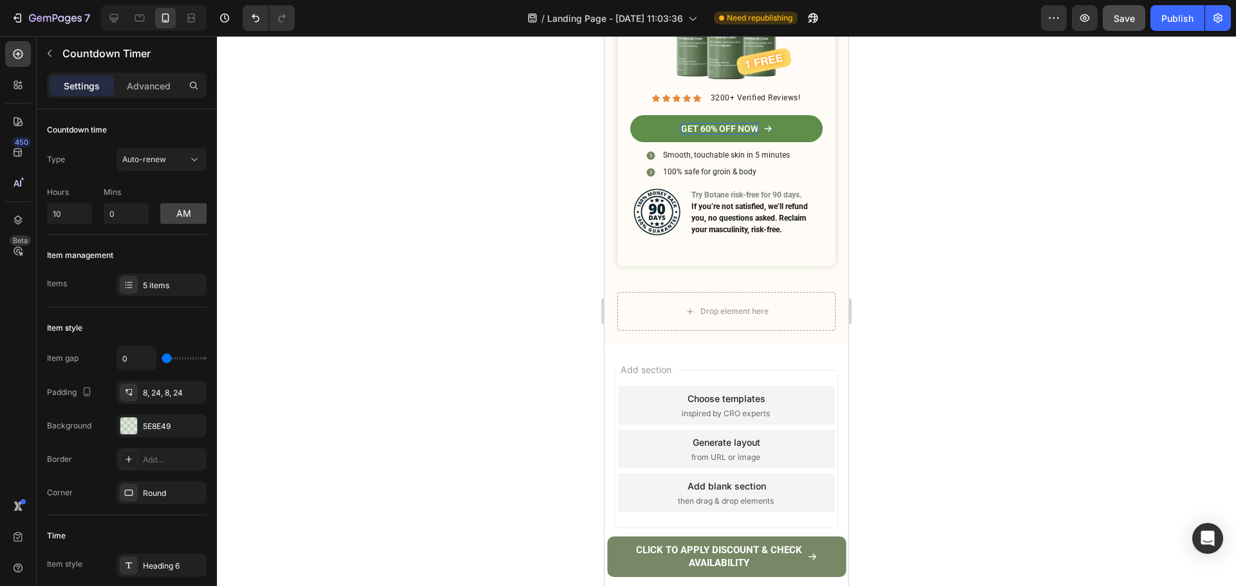
click at [1077, 245] on div at bounding box center [726, 311] width 1019 height 550
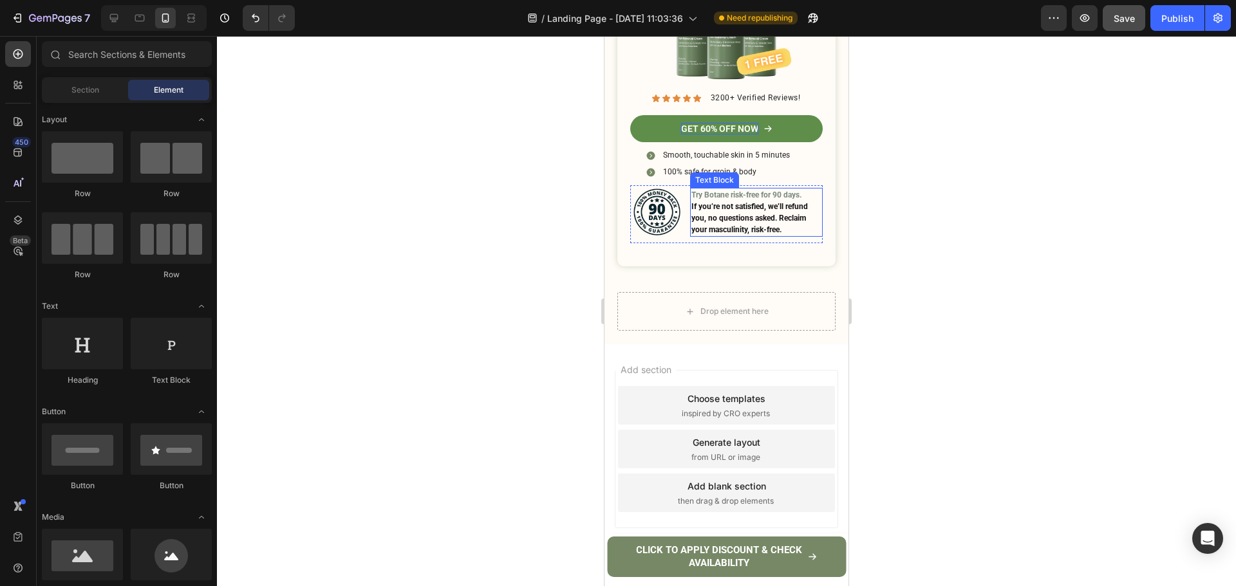
scroll to position [5529, 0]
click at [781, 178] on p "100% safe for groin & body" at bounding box center [726, 172] width 127 height 10
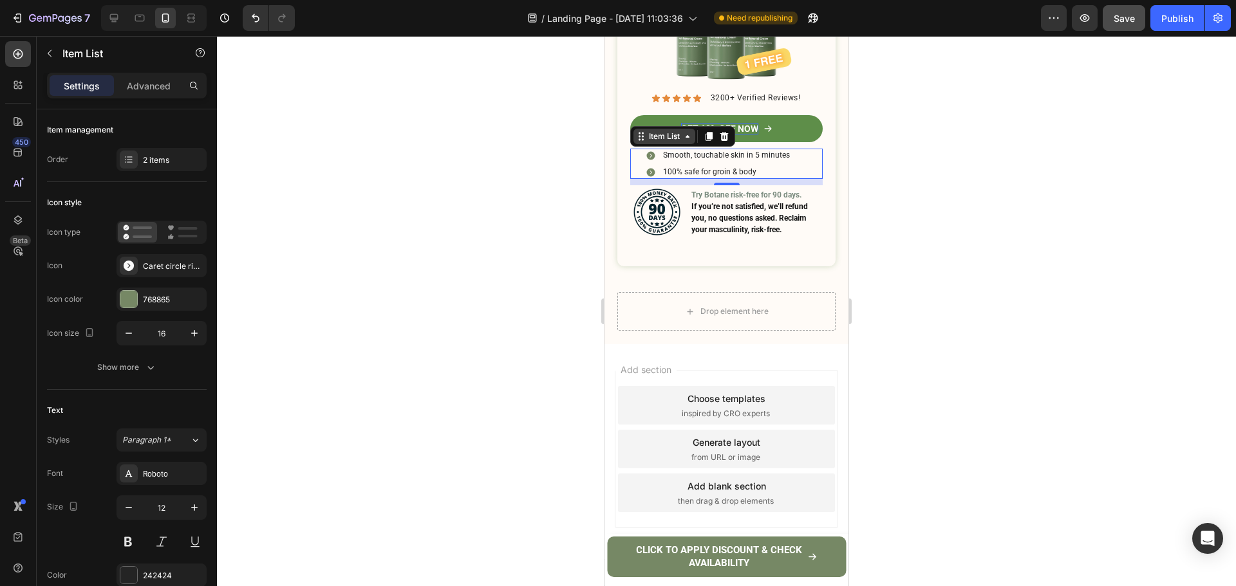
click at [645, 142] on icon at bounding box center [641, 136] width 10 height 10
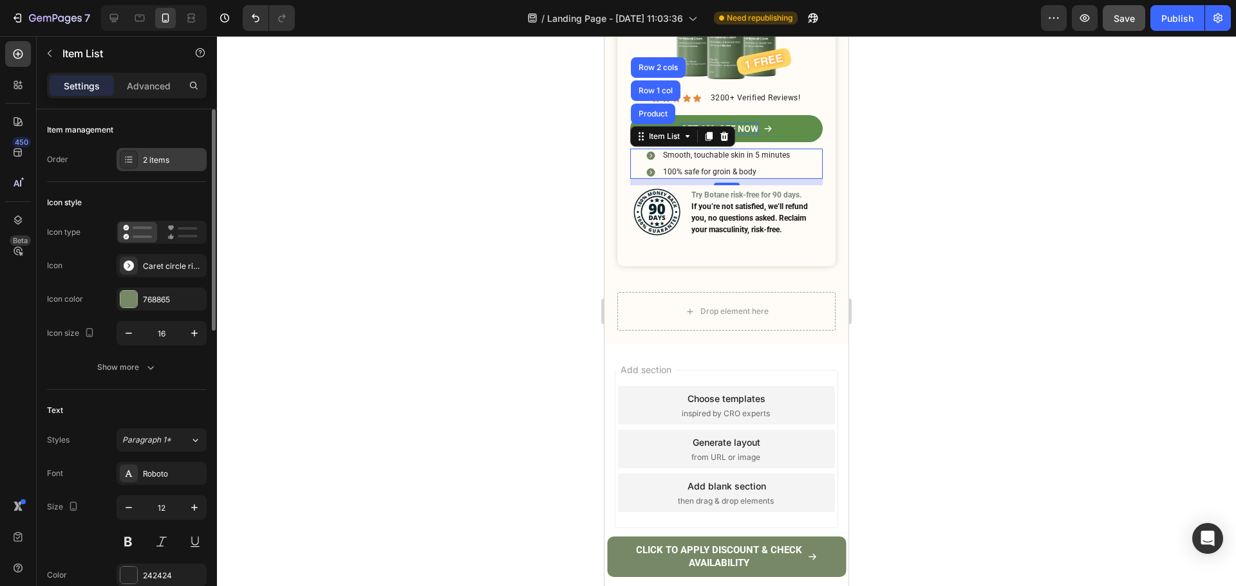
click at [174, 164] on div "2 items" at bounding box center [173, 160] width 60 height 12
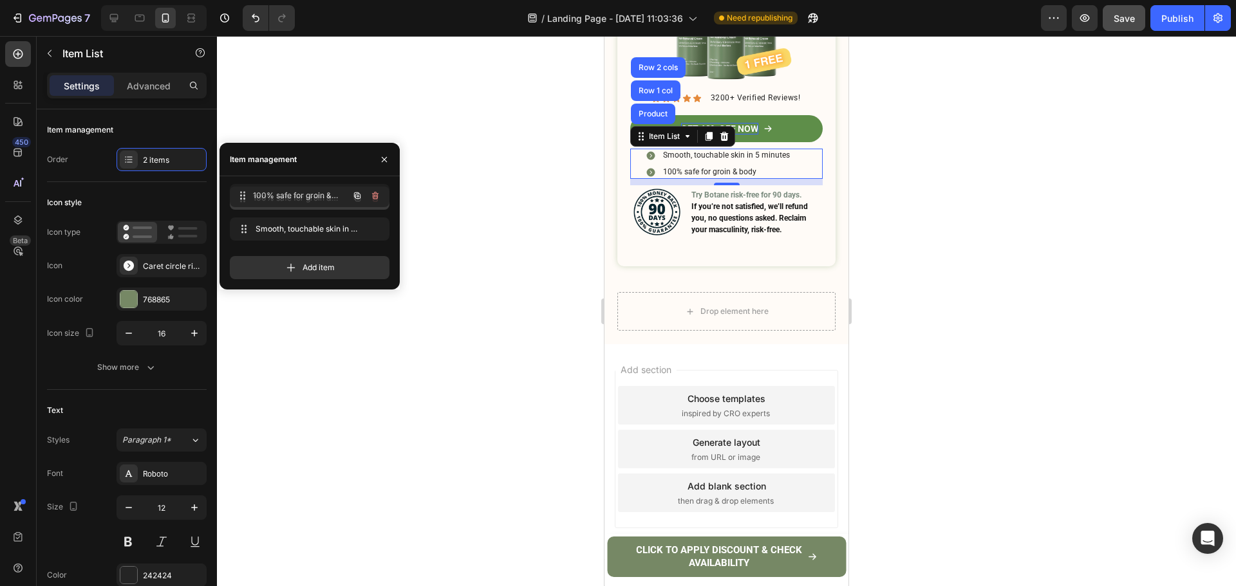
drag, startPoint x: 237, startPoint y: 223, endPoint x: 237, endPoint y: 187, distance: 36.7
click at [358, 222] on button "button" at bounding box center [357, 229] width 18 height 18
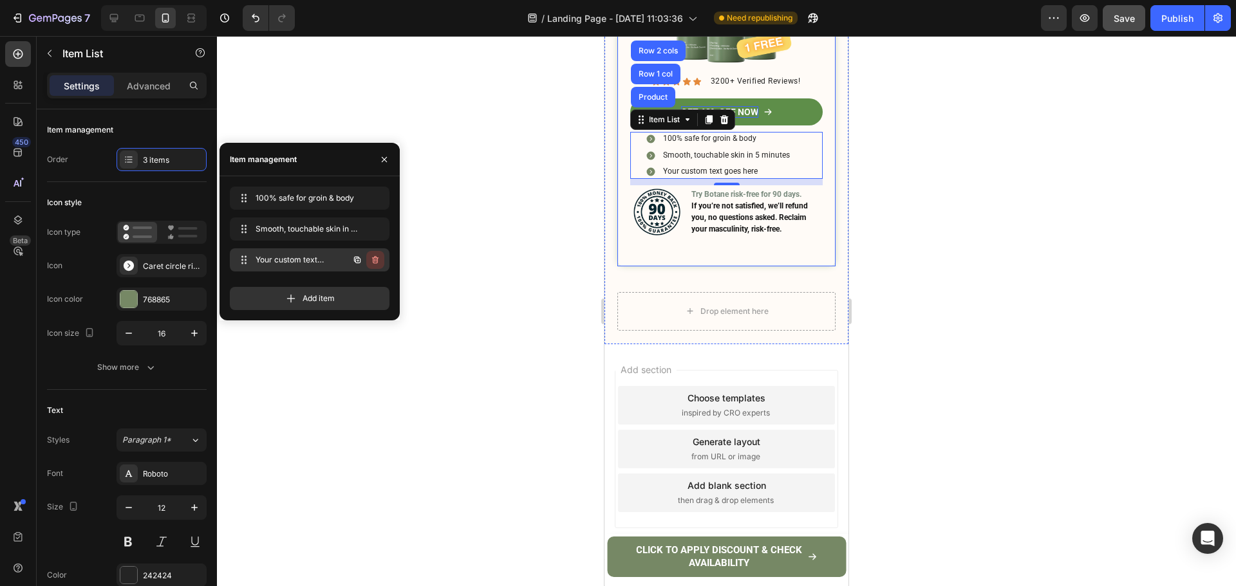
click at [375, 256] on icon "button" at bounding box center [375, 260] width 10 height 10
click at [375, 256] on div "Delete" at bounding box center [367, 260] width 24 height 12
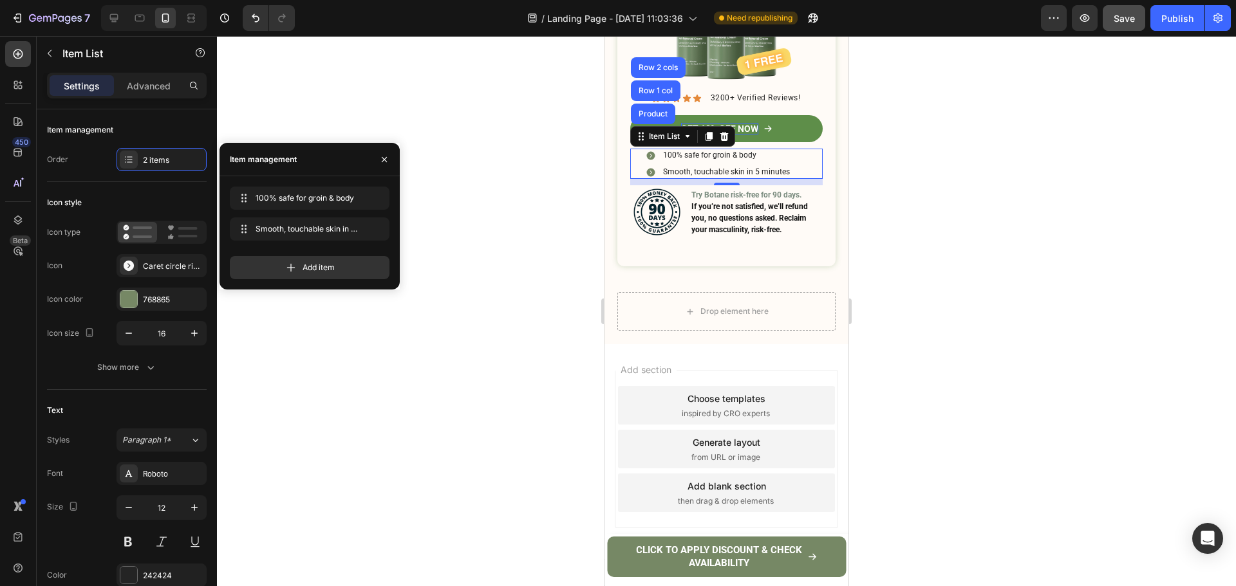
click at [1043, 295] on div at bounding box center [726, 311] width 1019 height 550
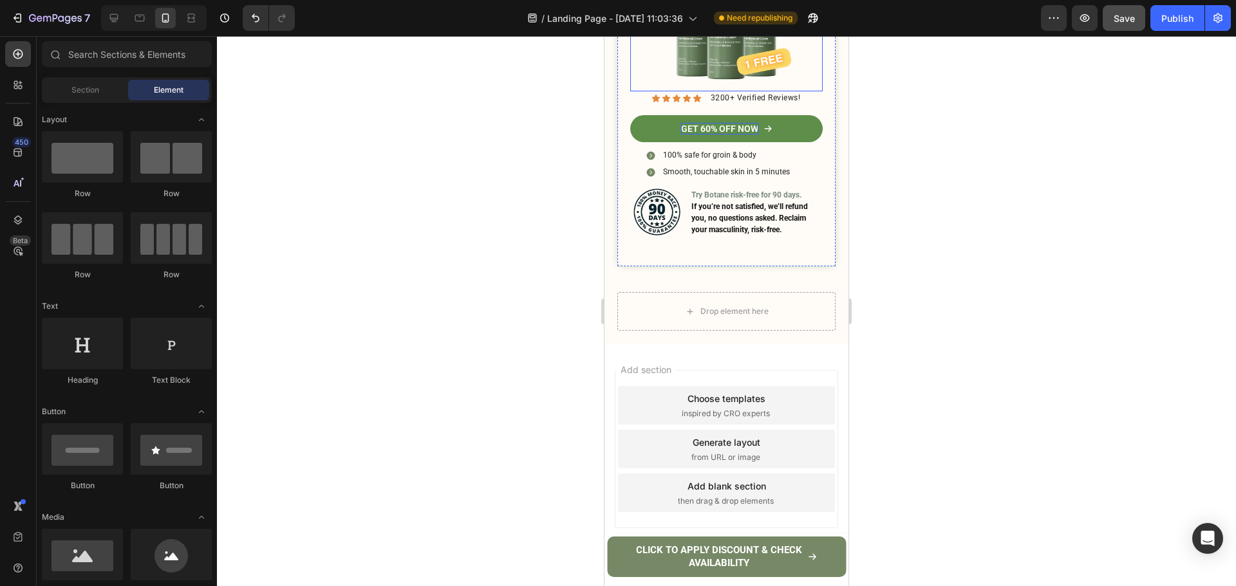
scroll to position [5400, 0]
click at [1122, 21] on icon "button" at bounding box center [1123, 18] width 13 height 13
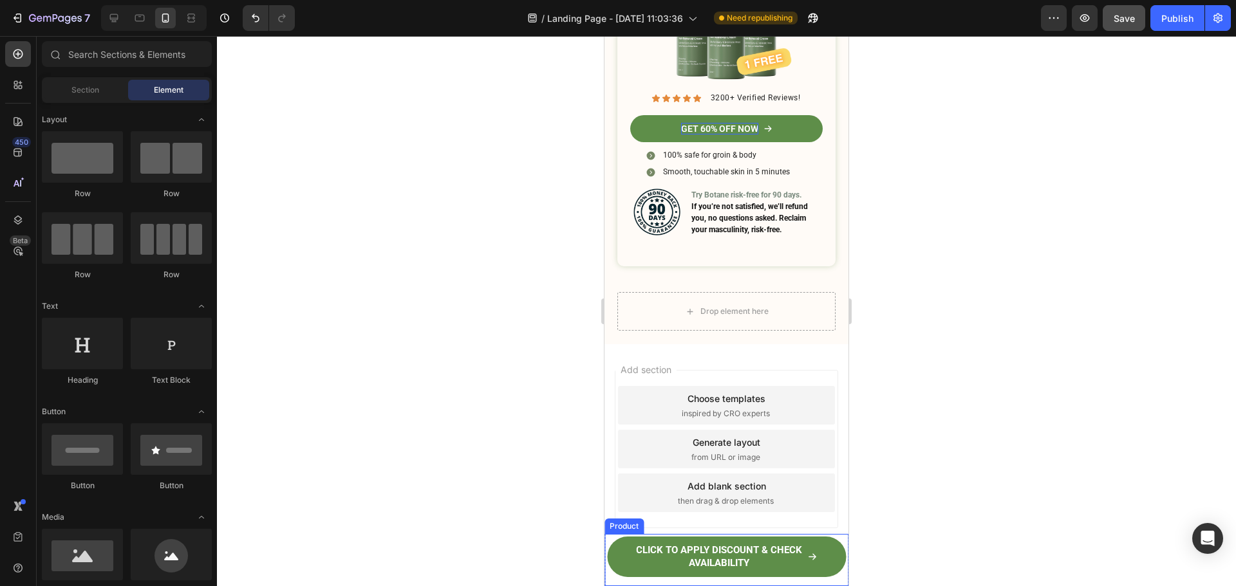
drag, startPoint x: 837, startPoint y: 562, endPoint x: 824, endPoint y: 559, distance: 14.1
click at [837, 562] on div "Product Images Hair Removal Cream | Smooth Skin in 5 Minutes Product Title $28.…" at bounding box center [726, 560] width 244 height 52
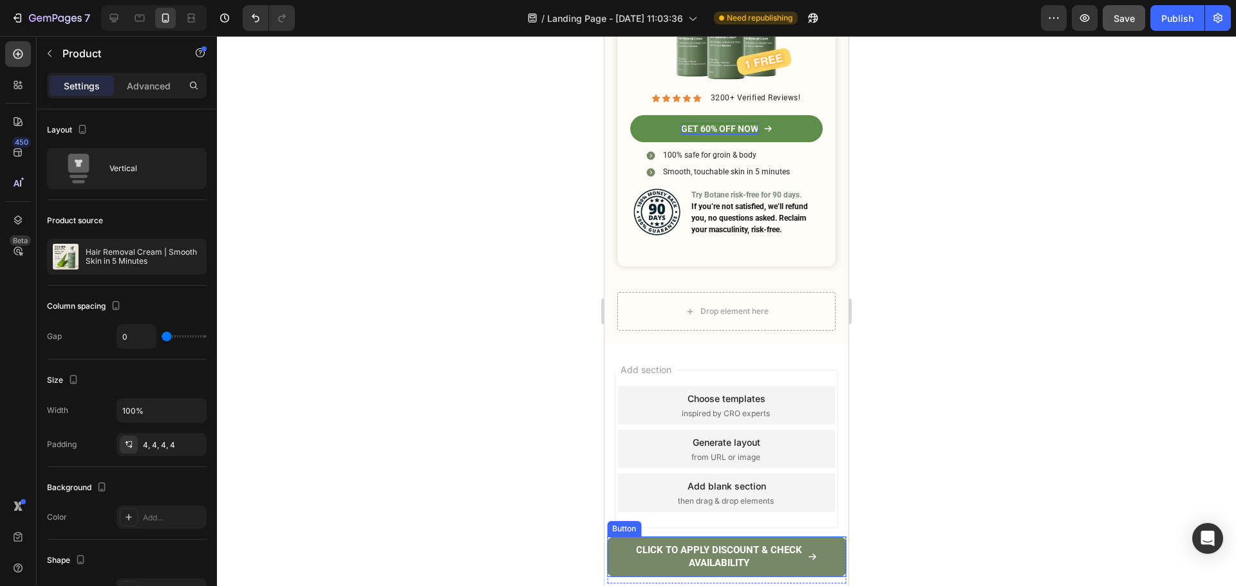
click at [615, 542] on link "CLICK TO APPLY DISCOUNT & CHECK AVAILABILITY" at bounding box center [726, 557] width 239 height 41
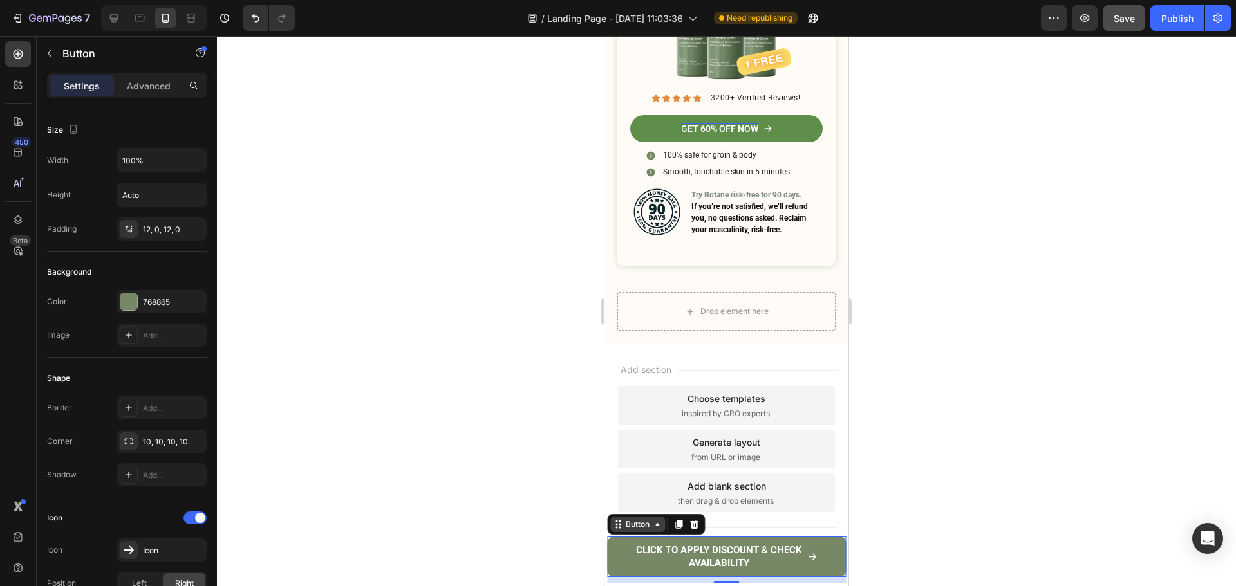
click at [613, 521] on icon at bounding box center [618, 524] width 10 height 10
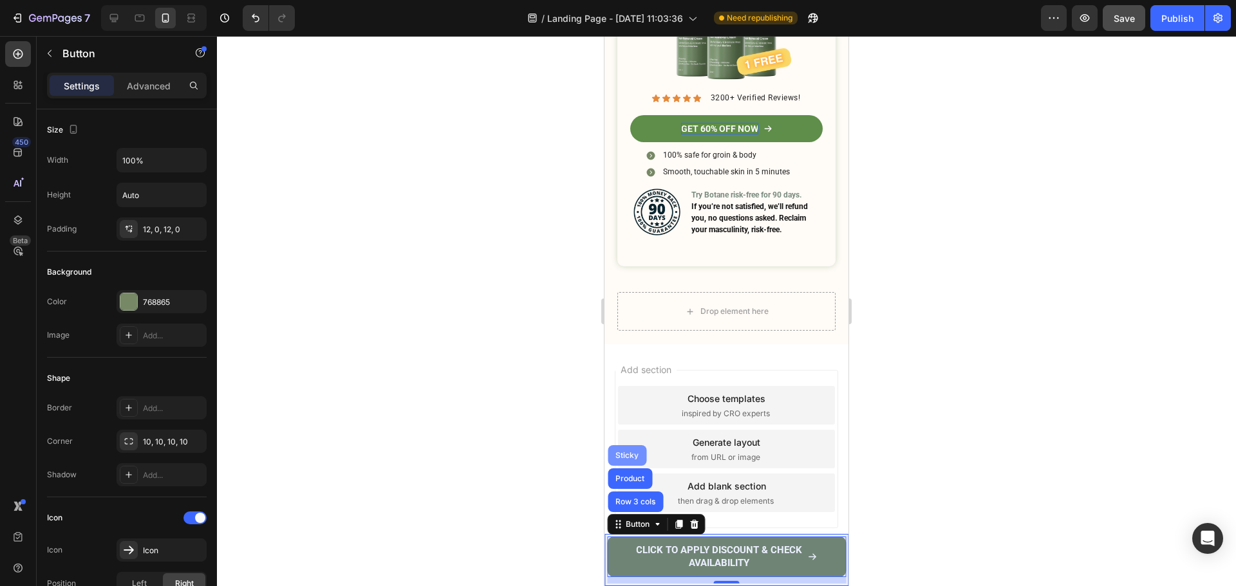
click at [629, 448] on div "Sticky" at bounding box center [626, 455] width 39 height 21
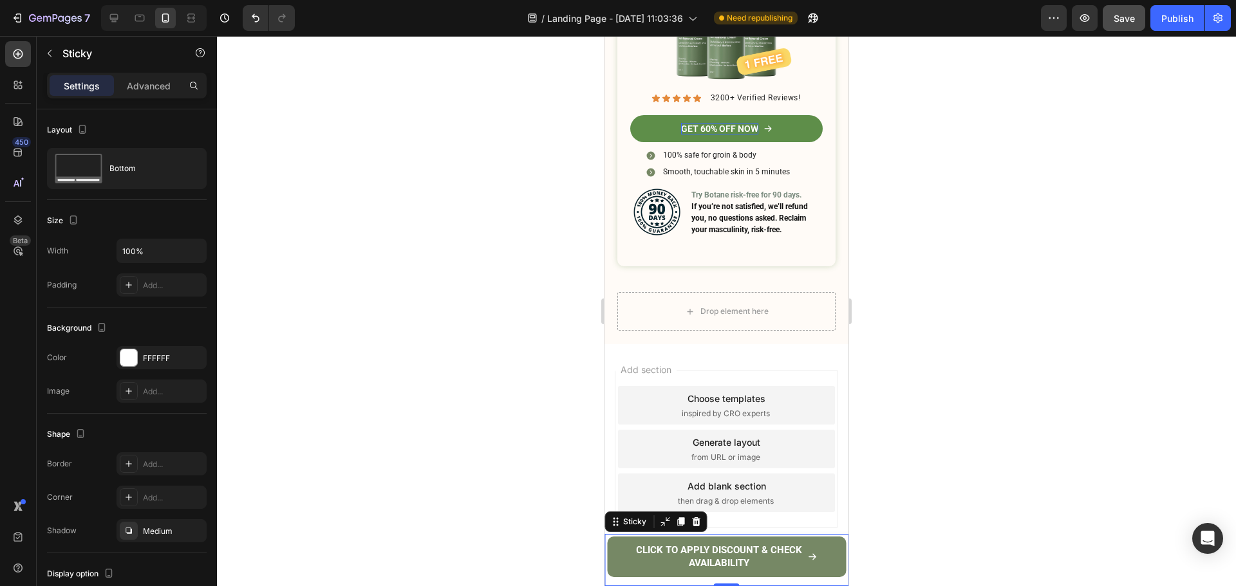
click at [693, 526] on icon at bounding box center [695, 522] width 10 height 10
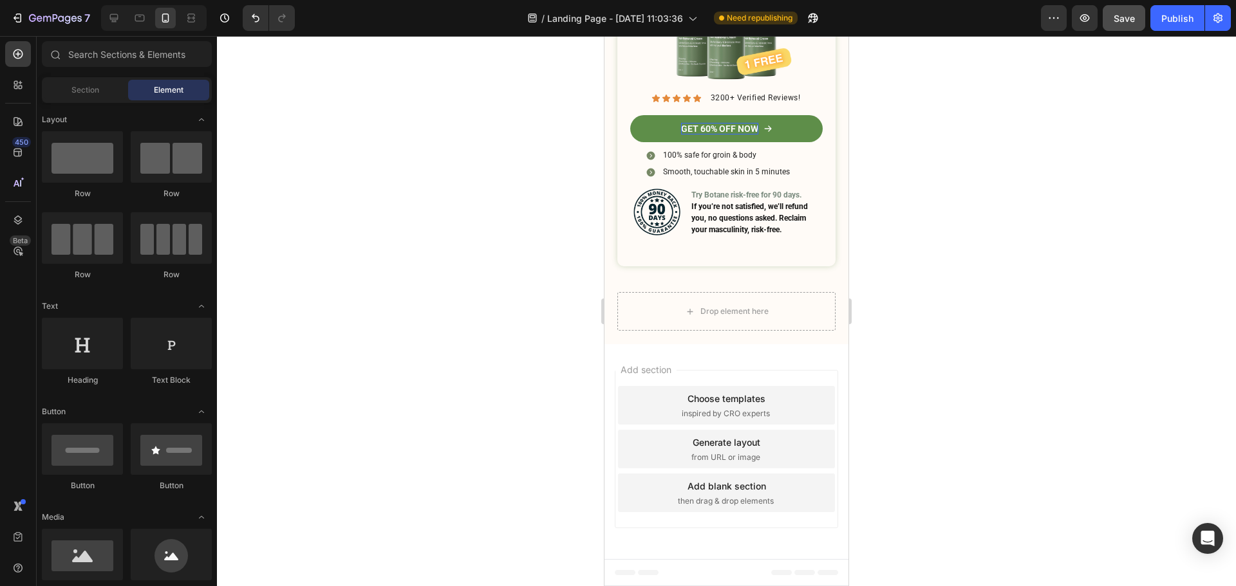
scroll to position [5337, 0]
drag, startPoint x: 783, startPoint y: 454, endPoint x: 808, endPoint y: 468, distance: 29.4
click at [783, 142] on link "GET 60% OFF NOW" at bounding box center [726, 128] width 192 height 27
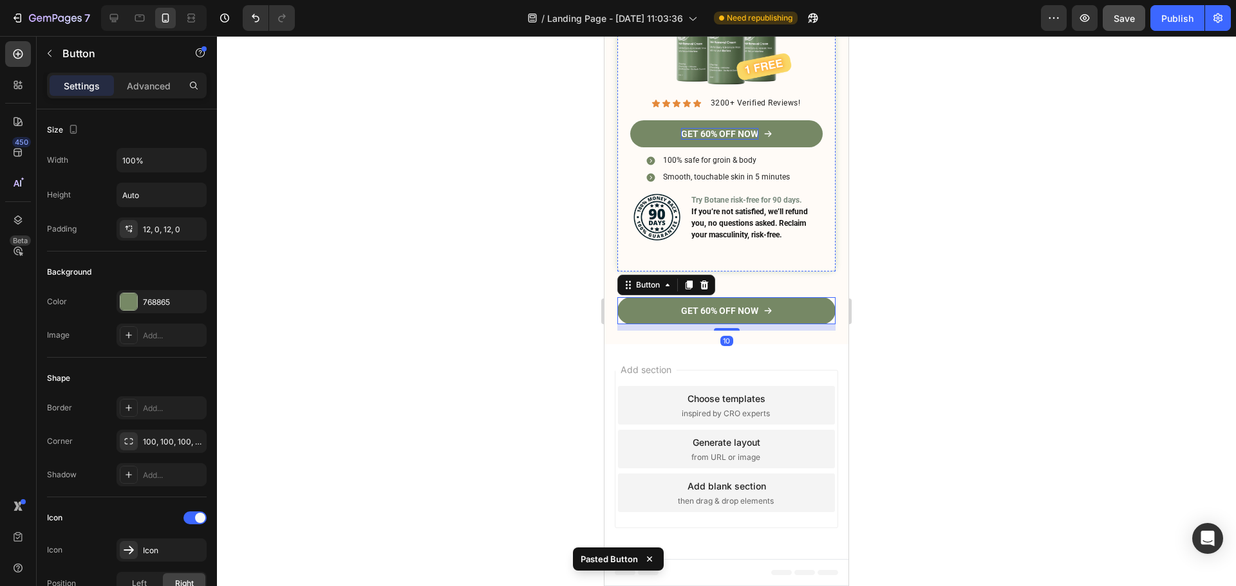
scroll to position [5656, 0]
click at [265, 19] on button "Undo/Redo" at bounding box center [256, 18] width 26 height 26
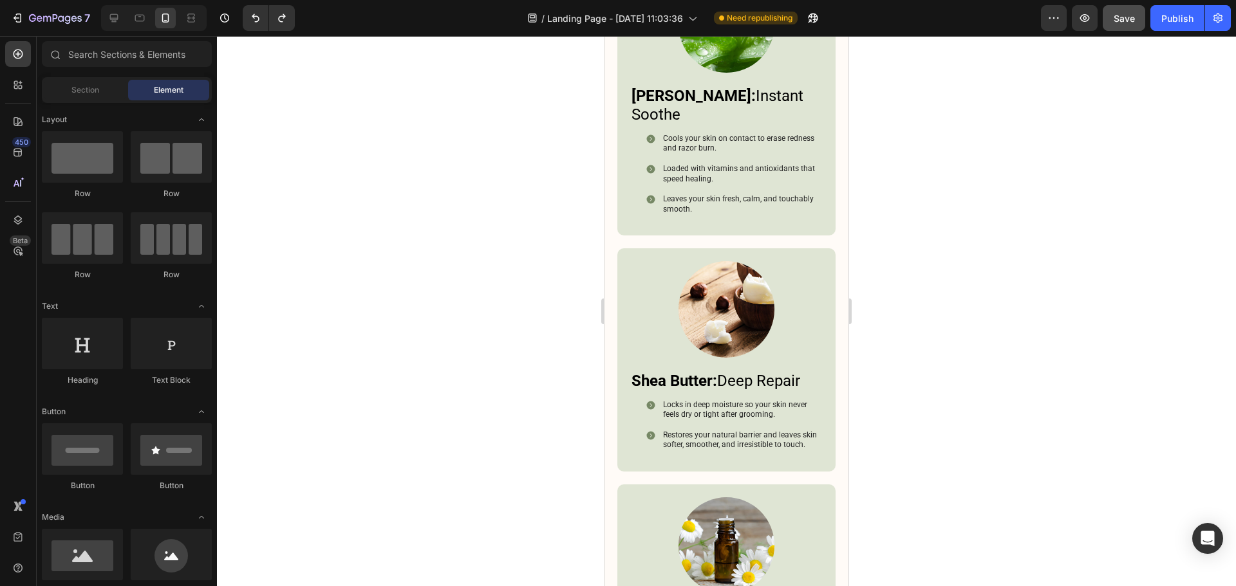
scroll to position [3137, 0]
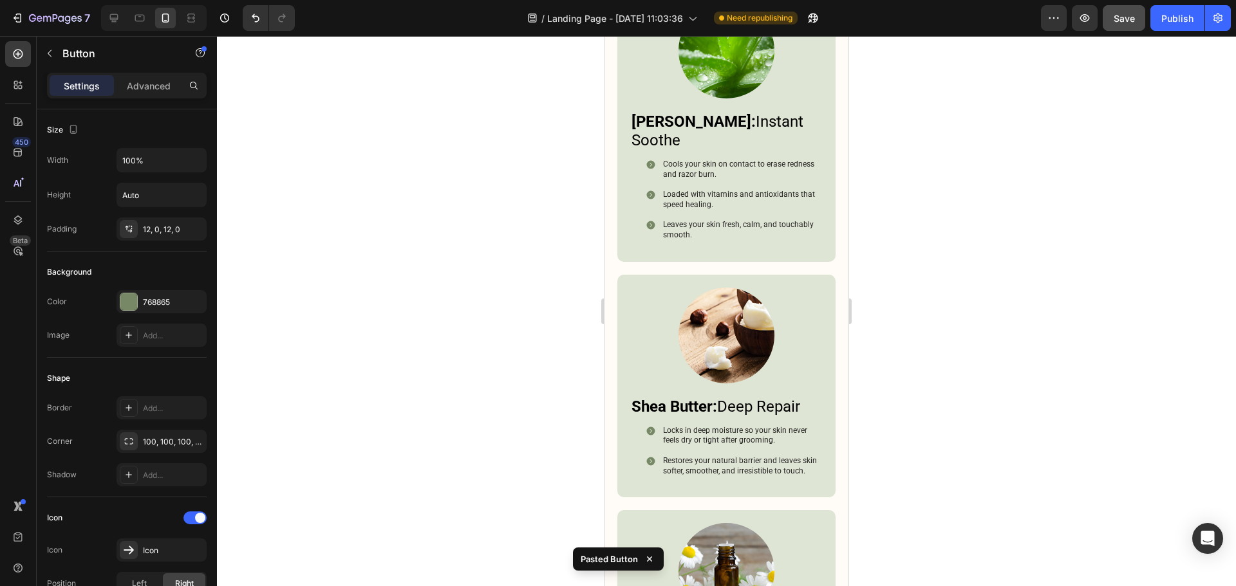
click at [904, 274] on div at bounding box center [726, 311] width 1019 height 550
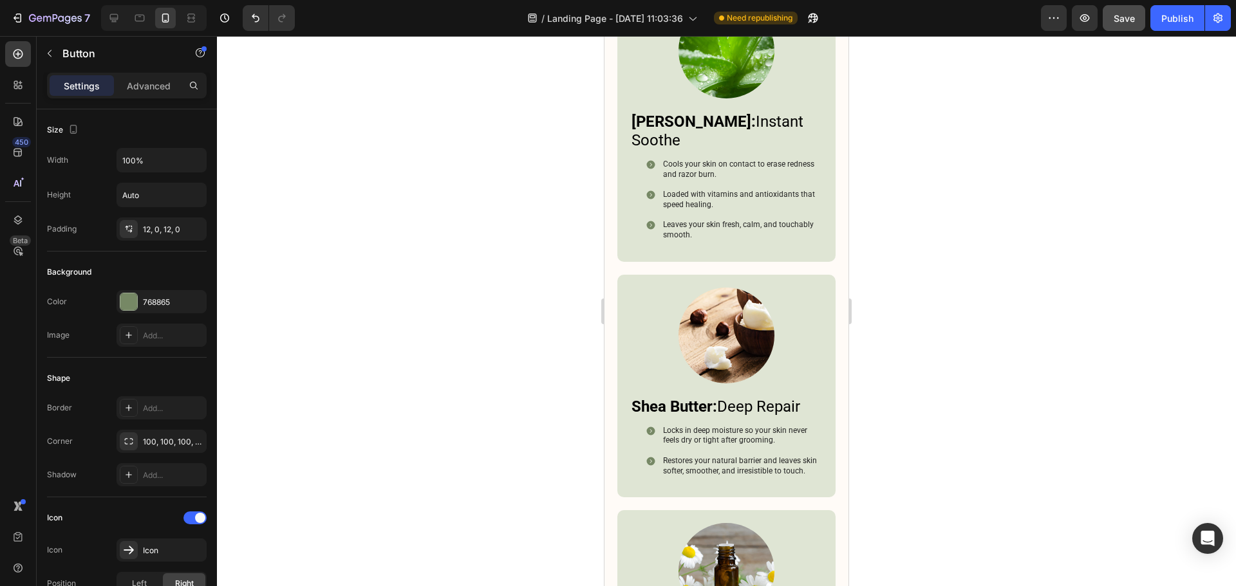
click at [926, 284] on div at bounding box center [726, 311] width 1019 height 550
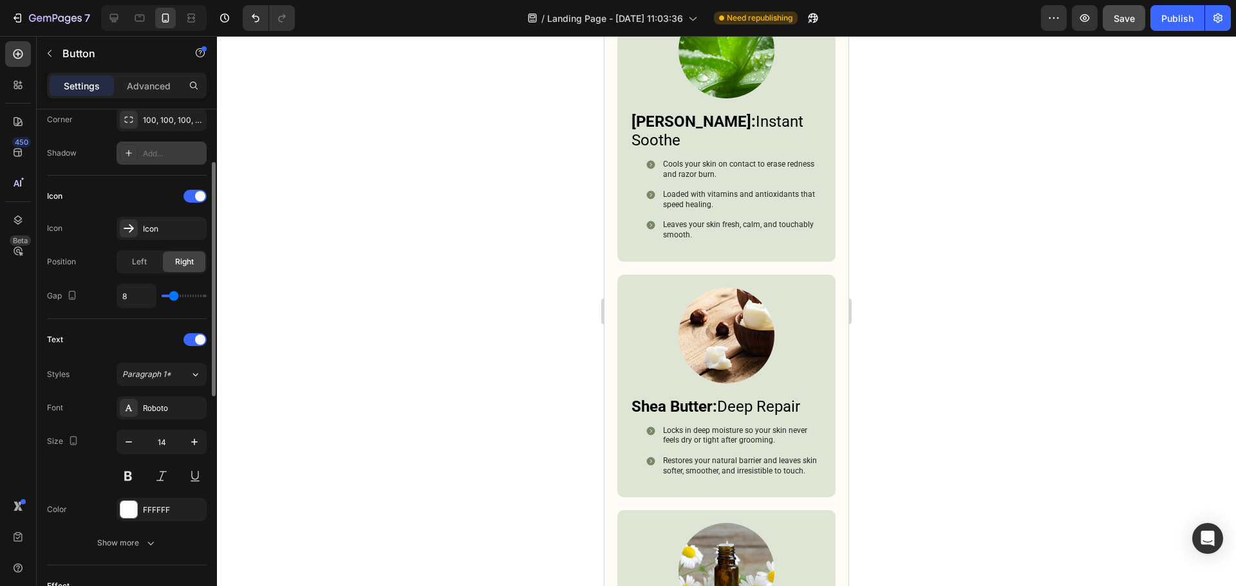
scroll to position [257, 0]
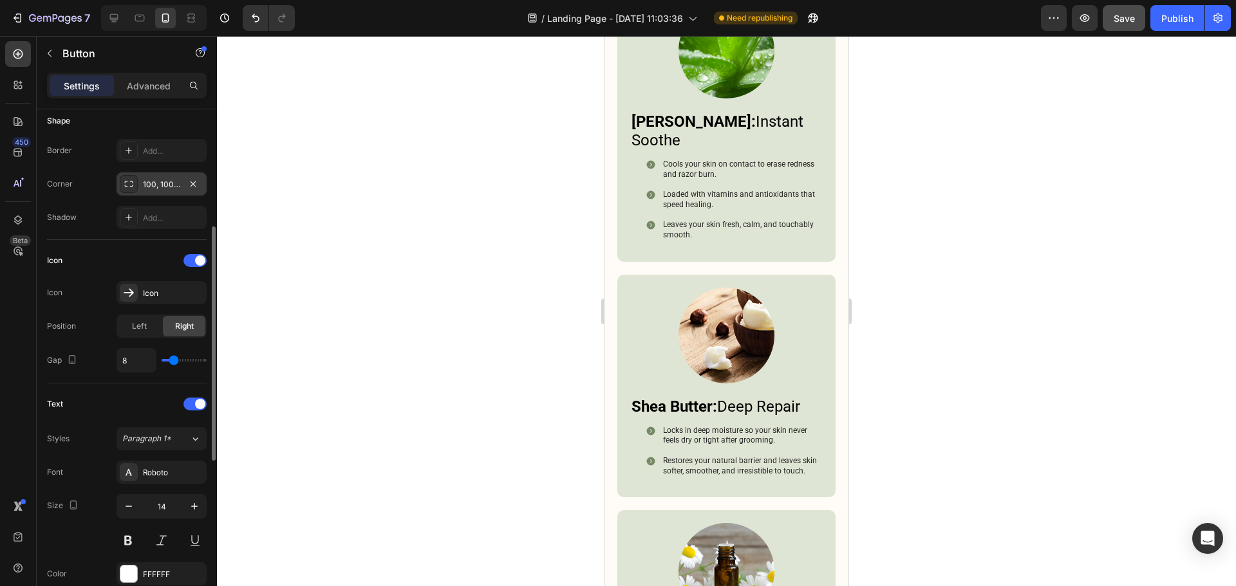
click at [169, 192] on div "100, 100, 100, 100" at bounding box center [161, 183] width 90 height 23
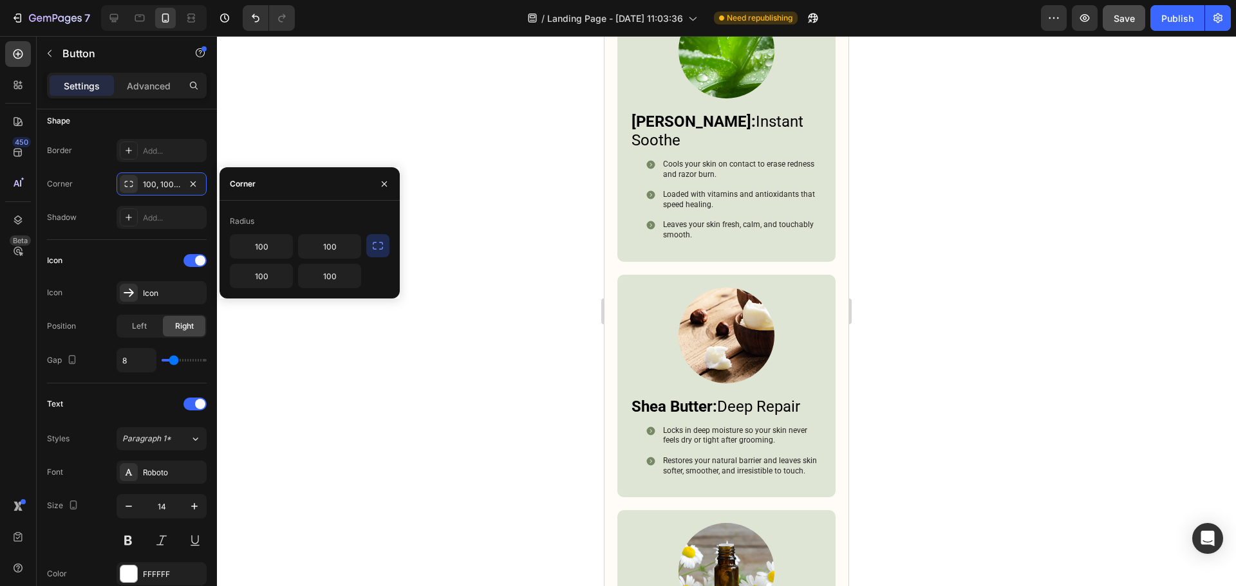
click at [377, 242] on icon "button" at bounding box center [377, 245] width 13 height 13
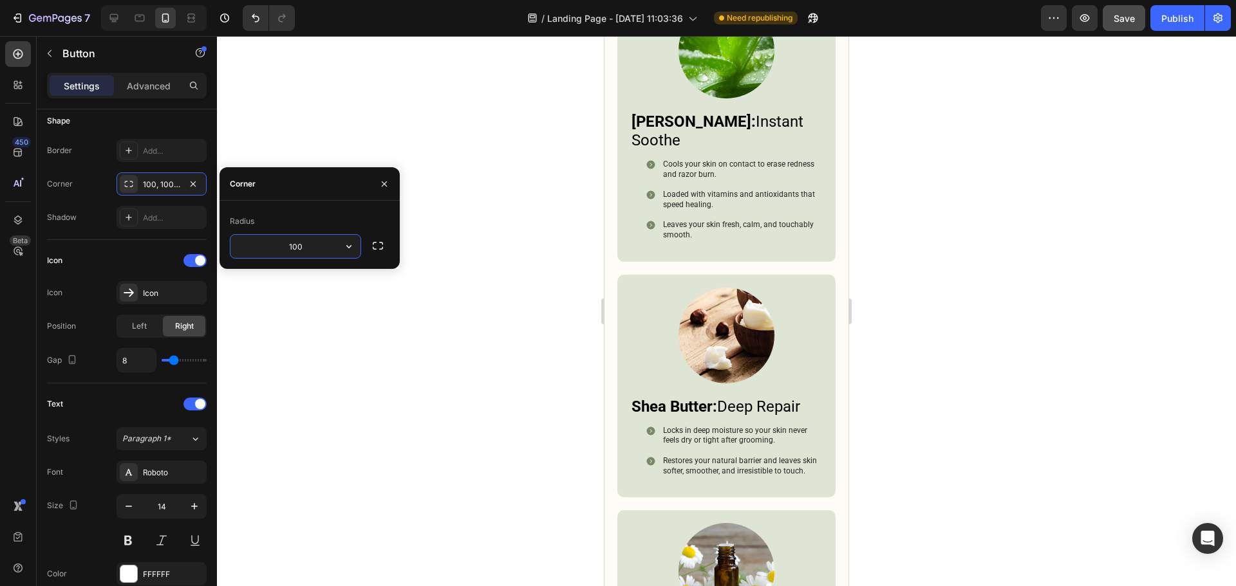
click at [301, 250] on input "100" at bounding box center [295, 246] width 130 height 23
click at [300, 246] on input "6" at bounding box center [295, 246] width 130 height 23
click at [300, 246] on input "8" at bounding box center [295, 246] width 130 height 23
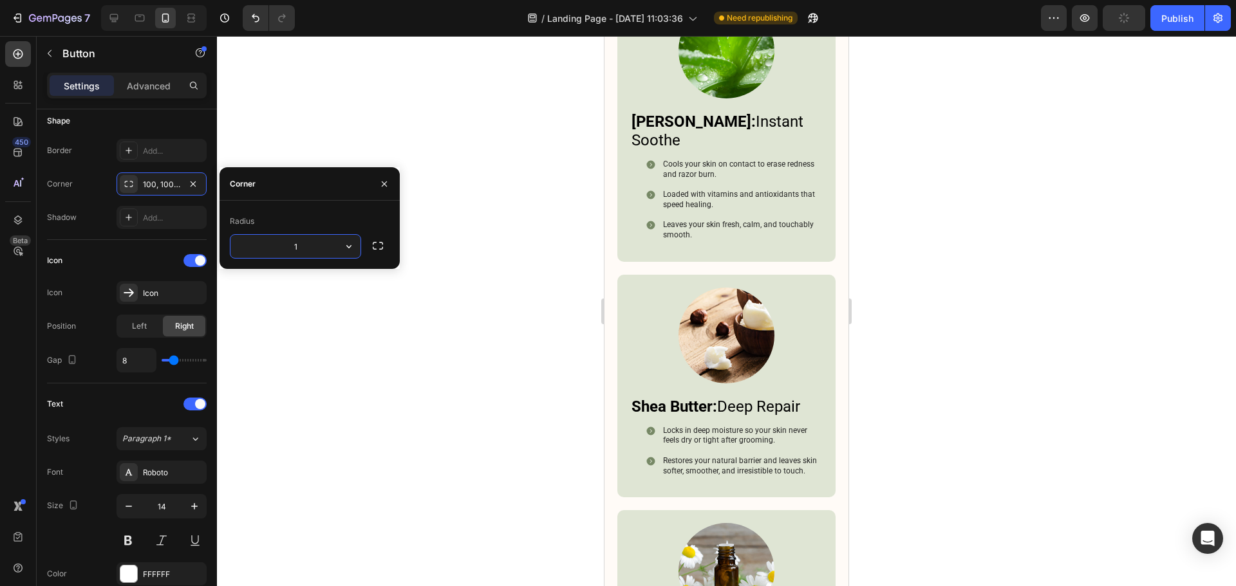
type input "12"
click at [948, 218] on div at bounding box center [726, 311] width 1019 height 550
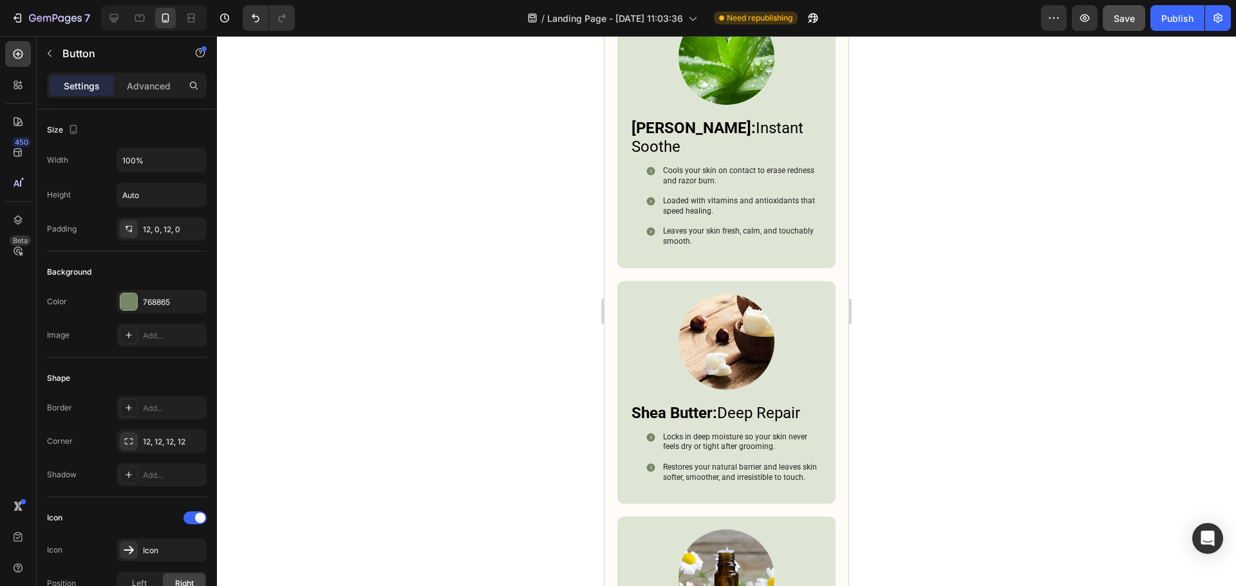
drag, startPoint x: 719, startPoint y: 306, endPoint x: 1573, endPoint y: 307, distance: 853.3
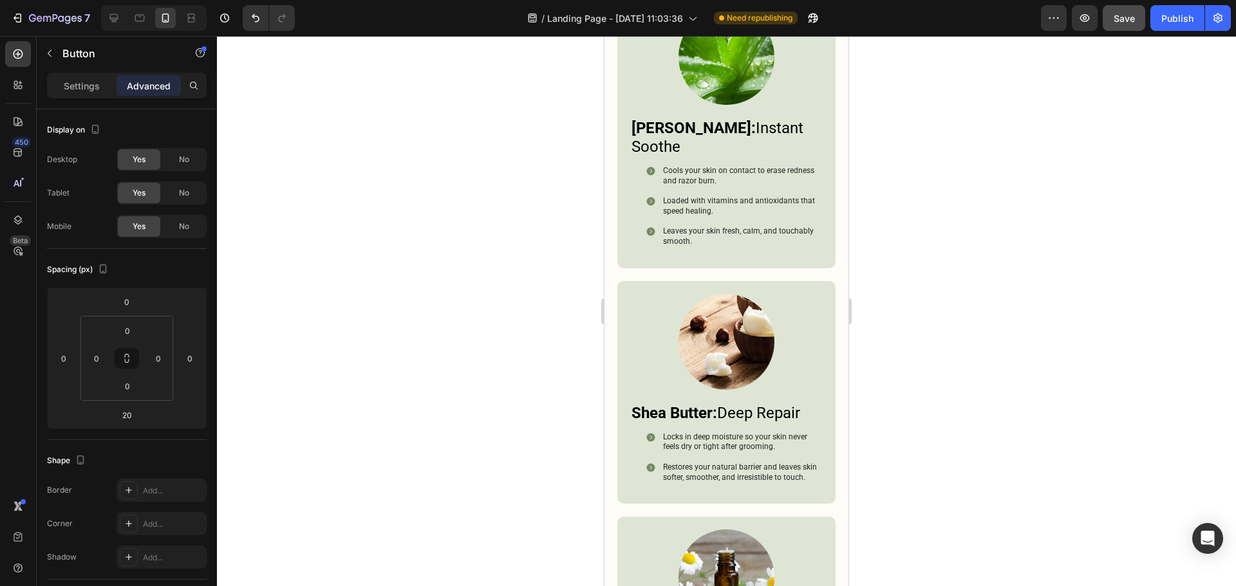
click at [982, 266] on div at bounding box center [726, 311] width 1019 height 550
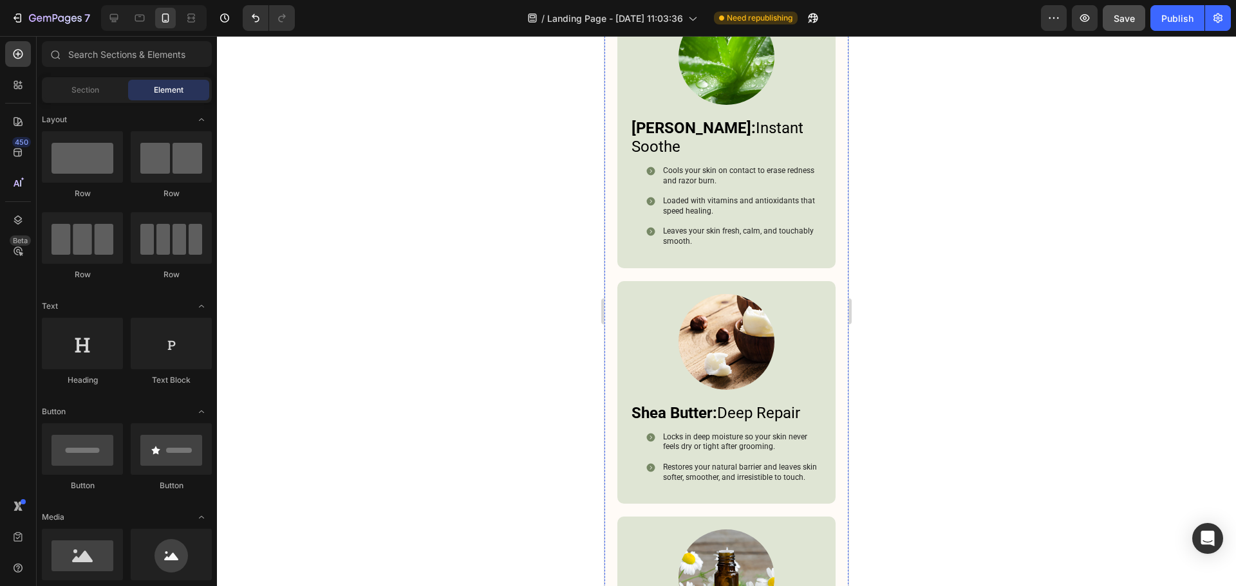
drag, startPoint x: 768, startPoint y: 297, endPoint x: 751, endPoint y: 328, distance: 35.4
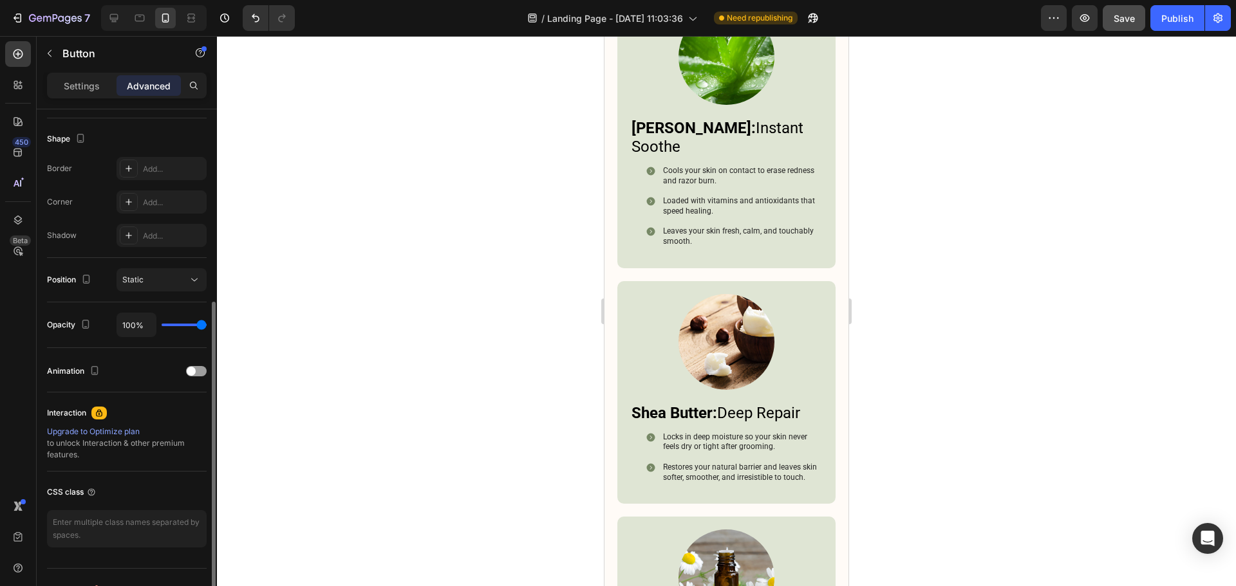
scroll to position [345, 0]
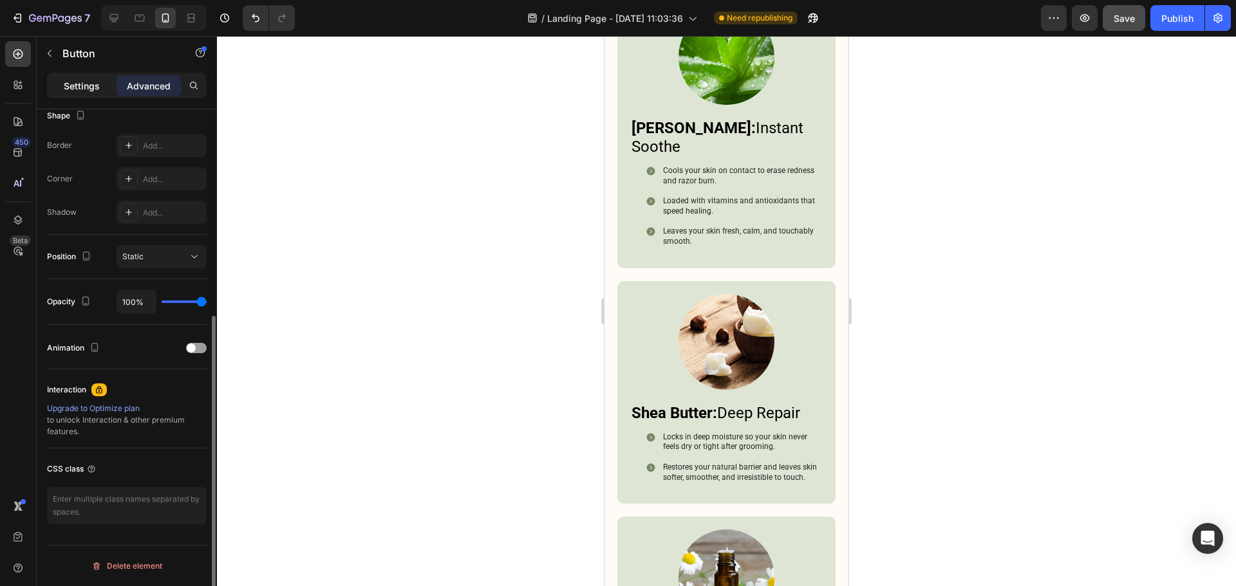
click at [83, 95] on div "Settings" at bounding box center [82, 85] width 64 height 21
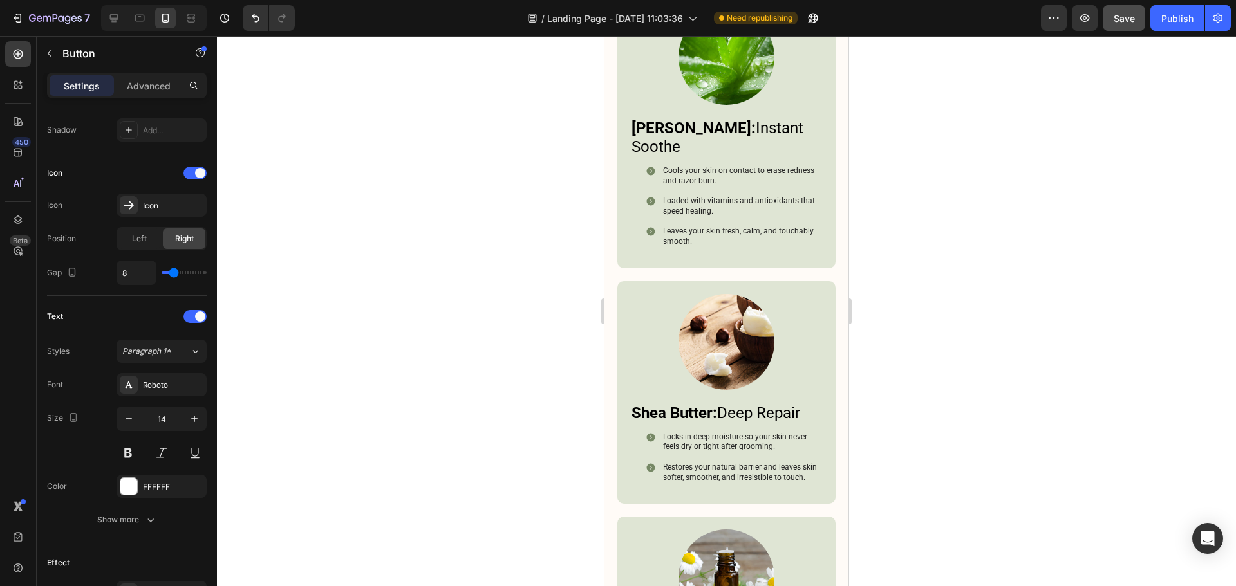
scroll to position [611, 0]
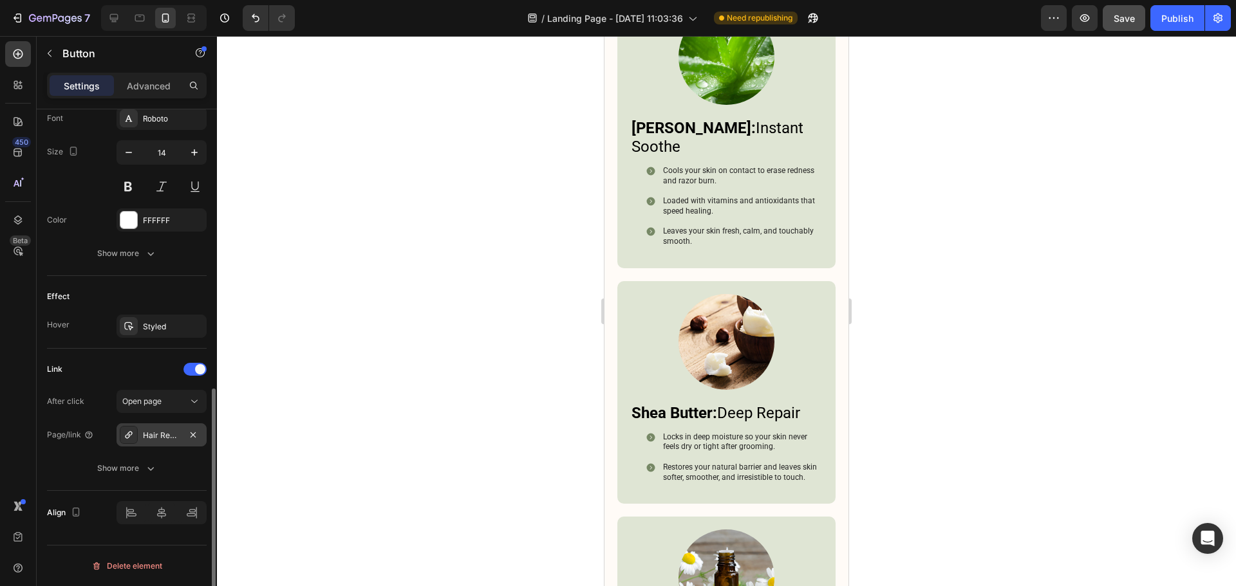
click at [182, 437] on div "Hair Removal Cream" at bounding box center [161, 434] width 90 height 23
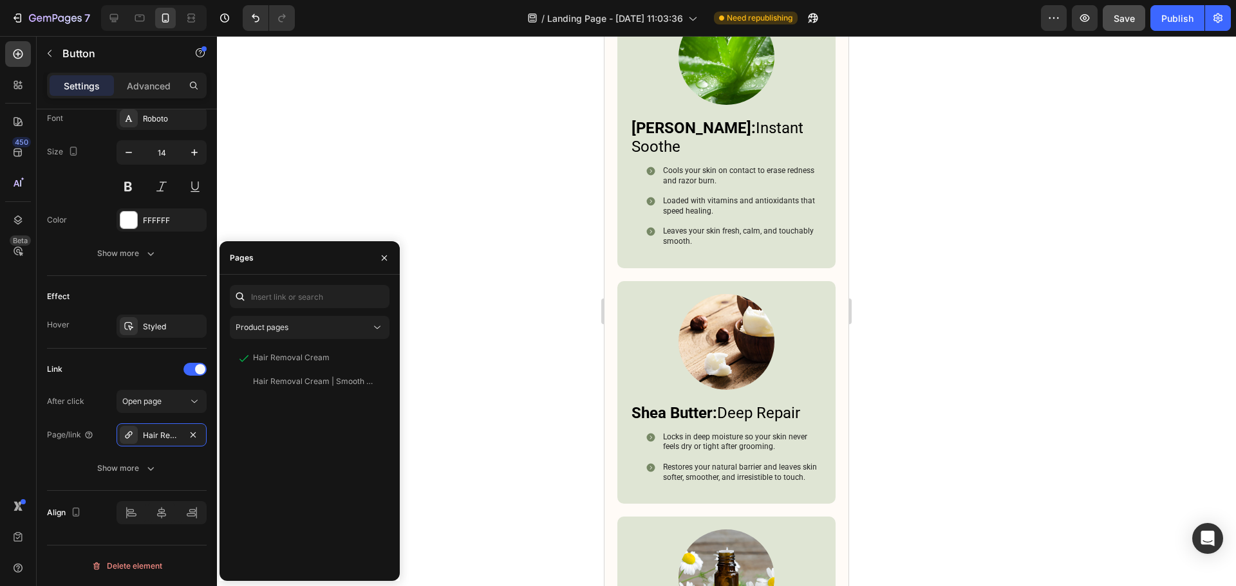
click at [319, 346] on div "Product pages Hair Removal Cream View Hair Removal Cream | Smooth Skin in 5 Min…" at bounding box center [310, 428] width 160 height 286
click at [310, 359] on div "Hair Removal Cream" at bounding box center [291, 358] width 77 height 12
click at [989, 319] on div at bounding box center [726, 311] width 1019 height 550
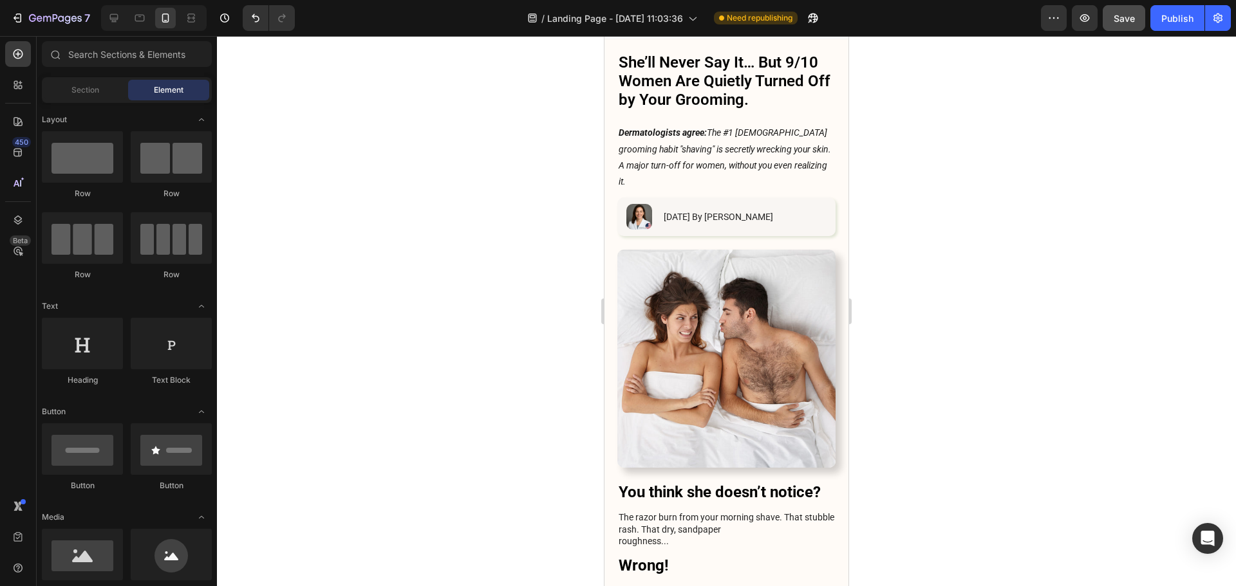
scroll to position [0, 0]
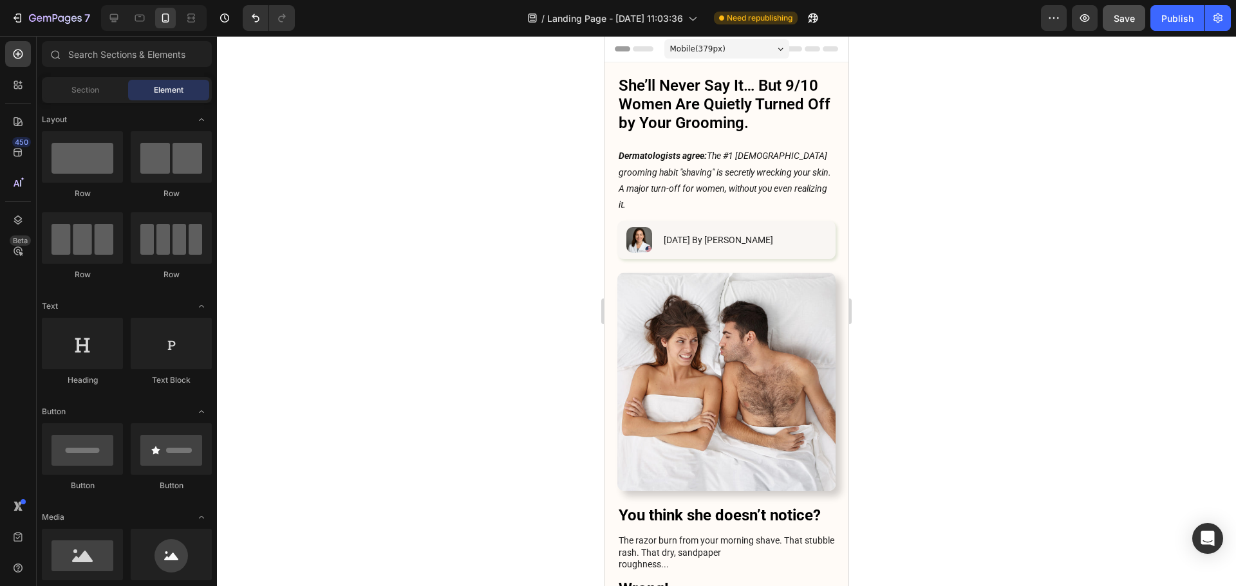
click at [1113, 26] on button "Save" at bounding box center [1123, 18] width 42 height 26
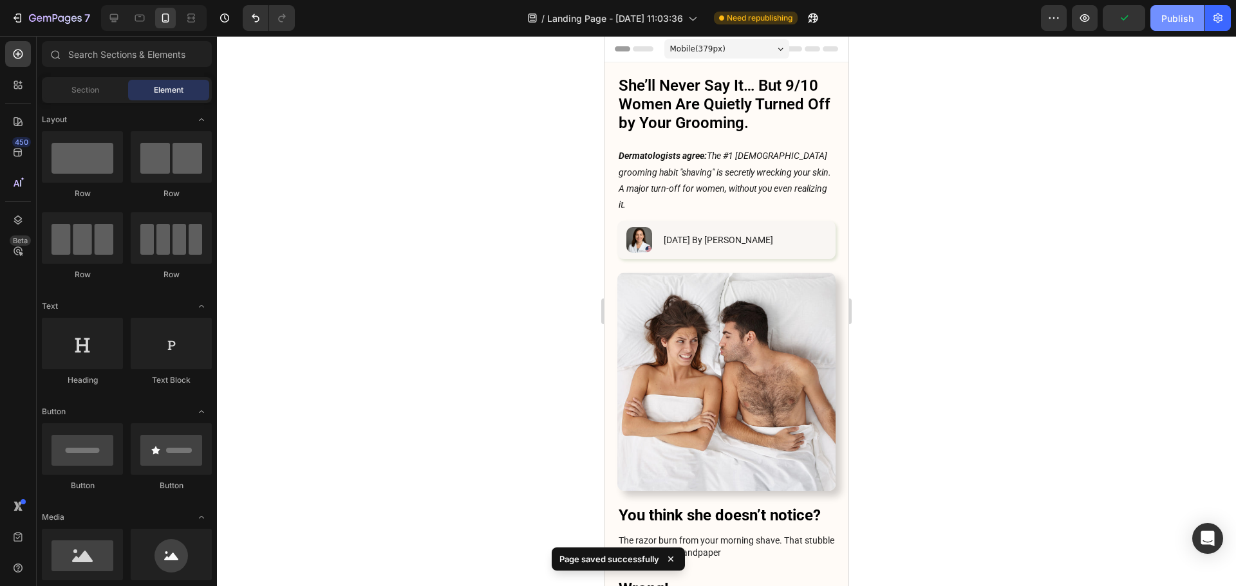
click at [1167, 18] on div "Publish" at bounding box center [1177, 19] width 32 height 14
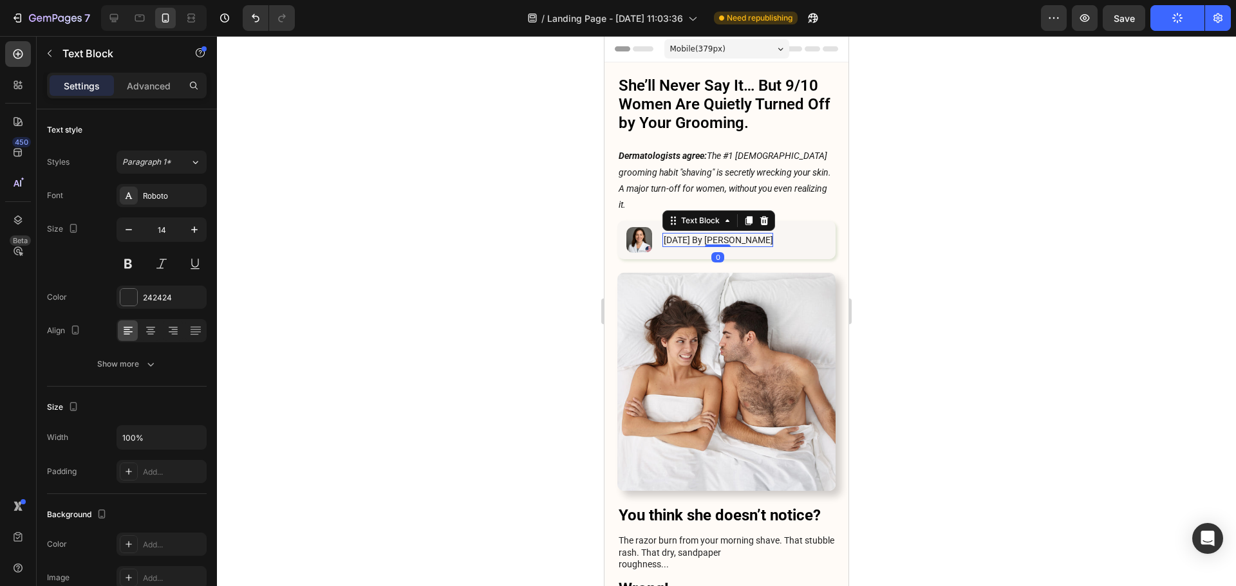
click at [709, 234] on p "[DATE] By [PERSON_NAME]" at bounding box center [717, 240] width 109 height 12
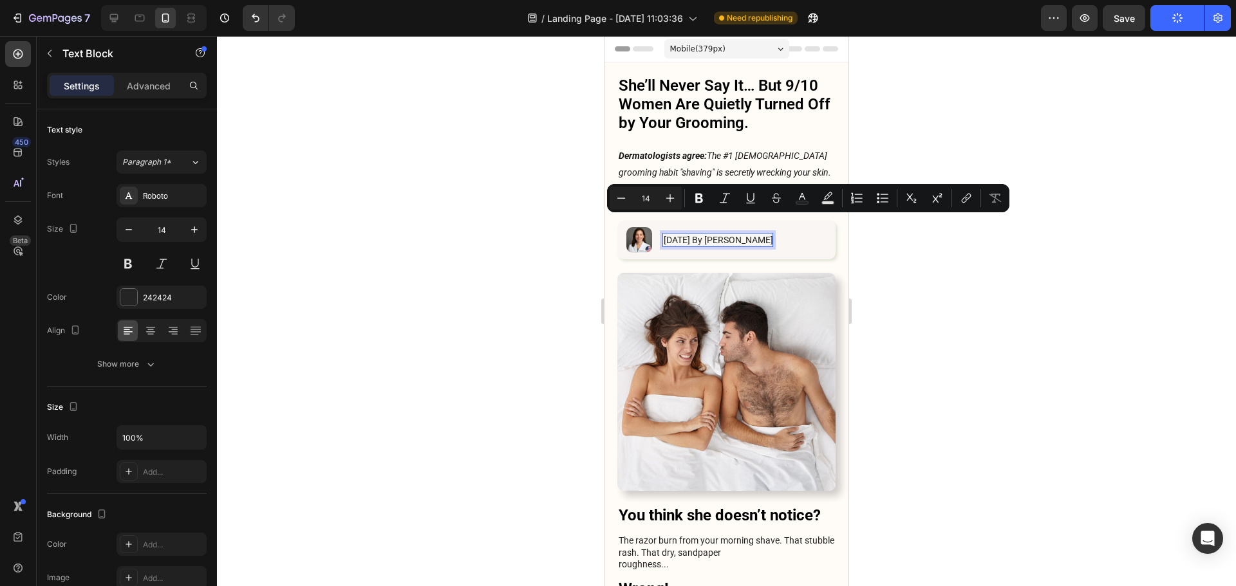
copy p "[DATE] By [PERSON_NAME]"
click at [1003, 296] on div at bounding box center [726, 311] width 1019 height 550
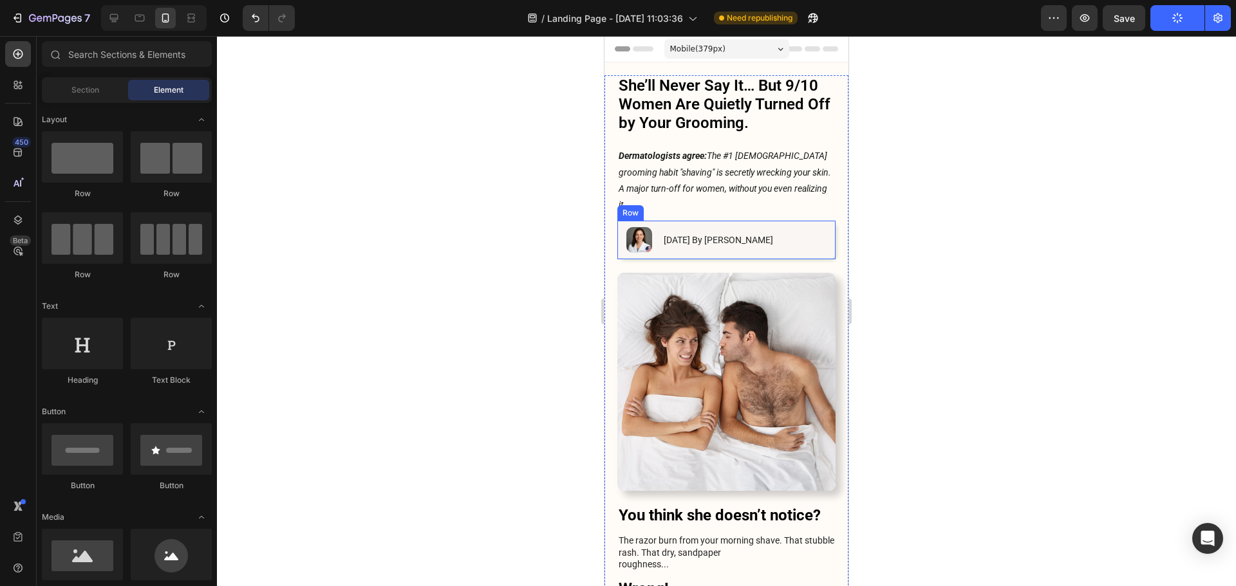
click at [815, 237] on div "Image [DATE] By [PERSON_NAME] Text Block Row" at bounding box center [726, 240] width 218 height 39
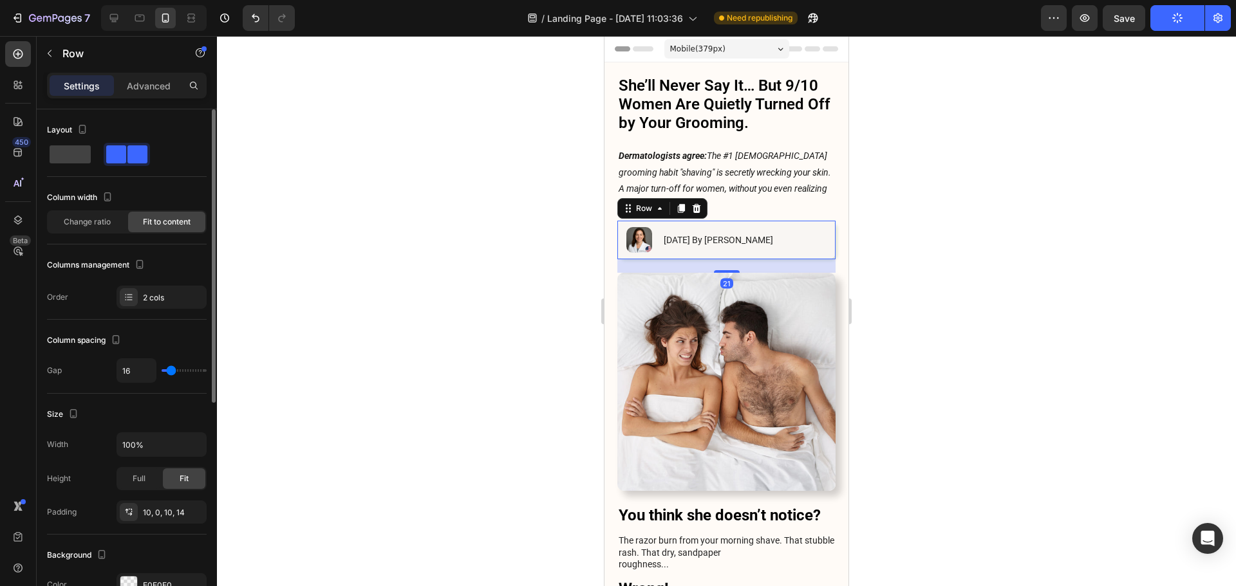
scroll to position [322, 0]
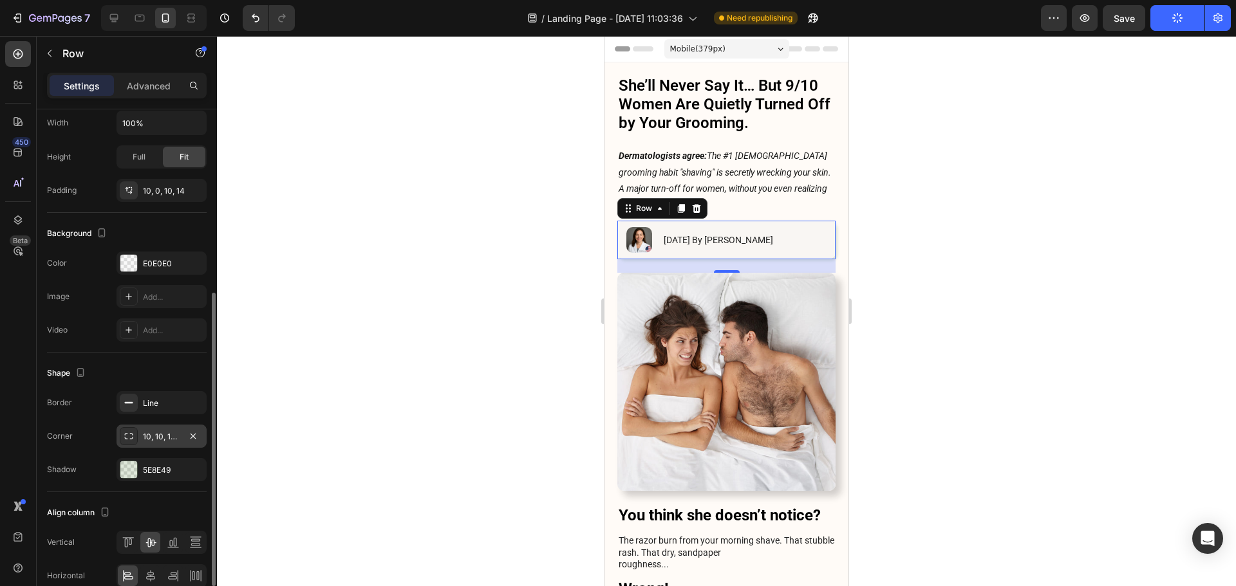
click at [151, 438] on div "10, 10, 10, 10" at bounding box center [161, 437] width 37 height 12
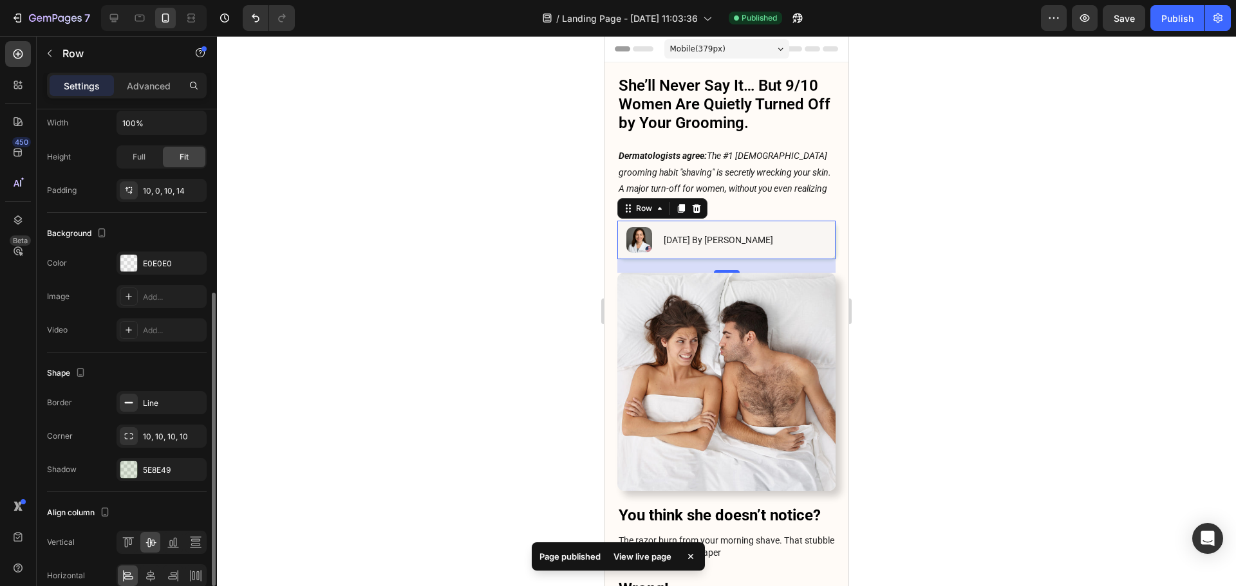
click at [86, 406] on div "Border Line" at bounding box center [127, 402] width 160 height 23
drag, startPoint x: 163, startPoint y: 185, endPoint x: 172, endPoint y: 192, distance: 10.6
click at [163, 185] on div "10, 0, 10, 14" at bounding box center [161, 191] width 37 height 12
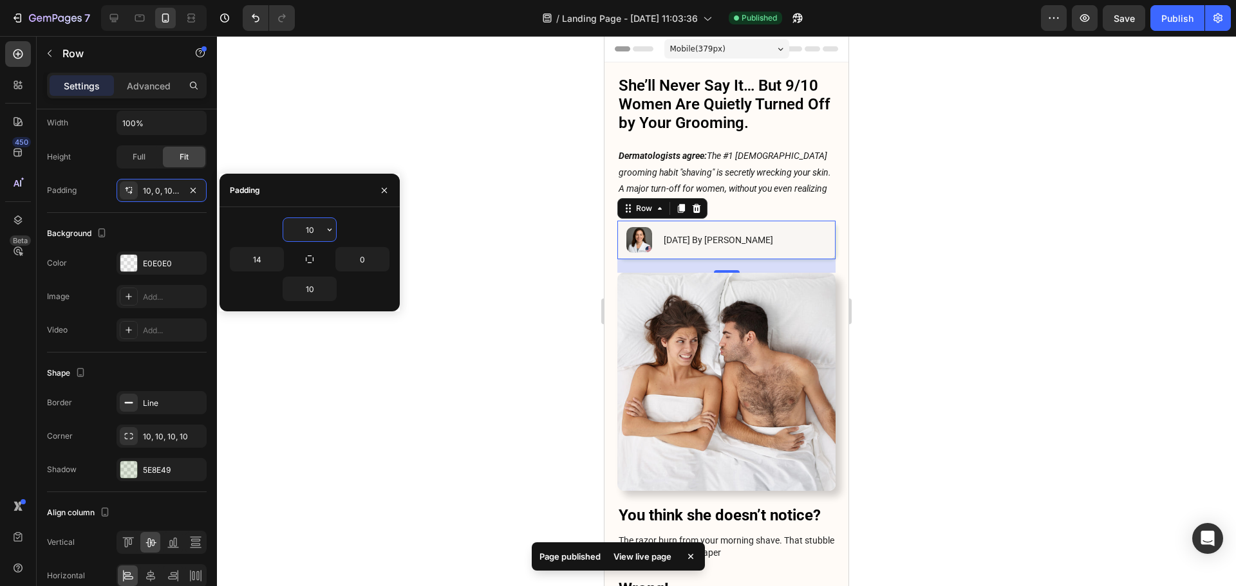
click at [309, 235] on input "10" at bounding box center [309, 229] width 53 height 23
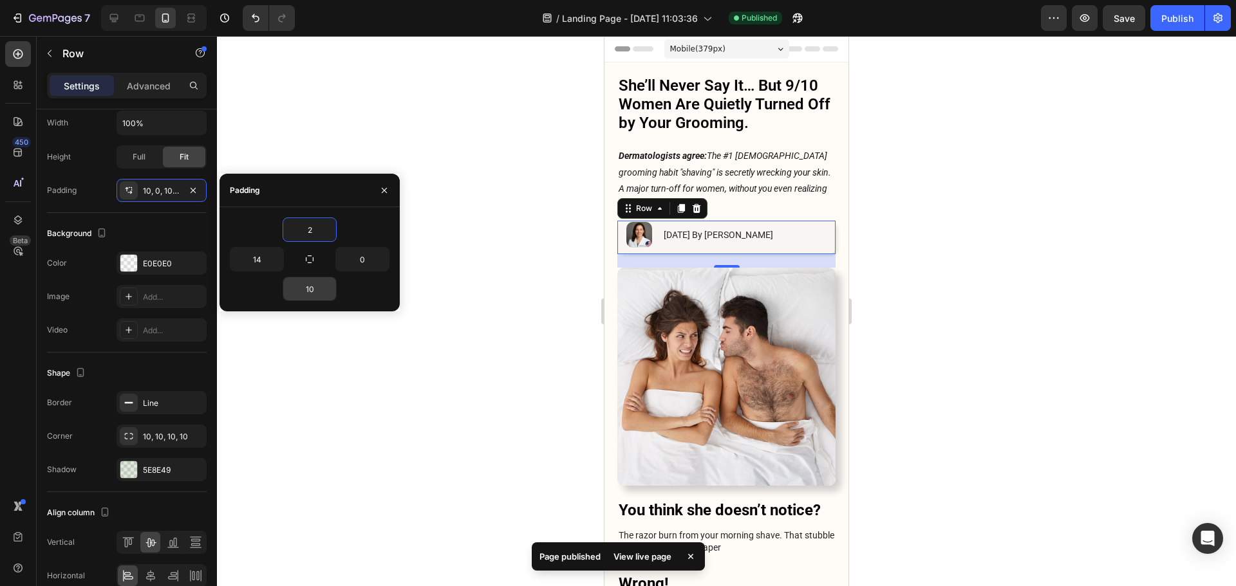
type input "2"
click at [310, 292] on input "10" at bounding box center [309, 288] width 53 height 23
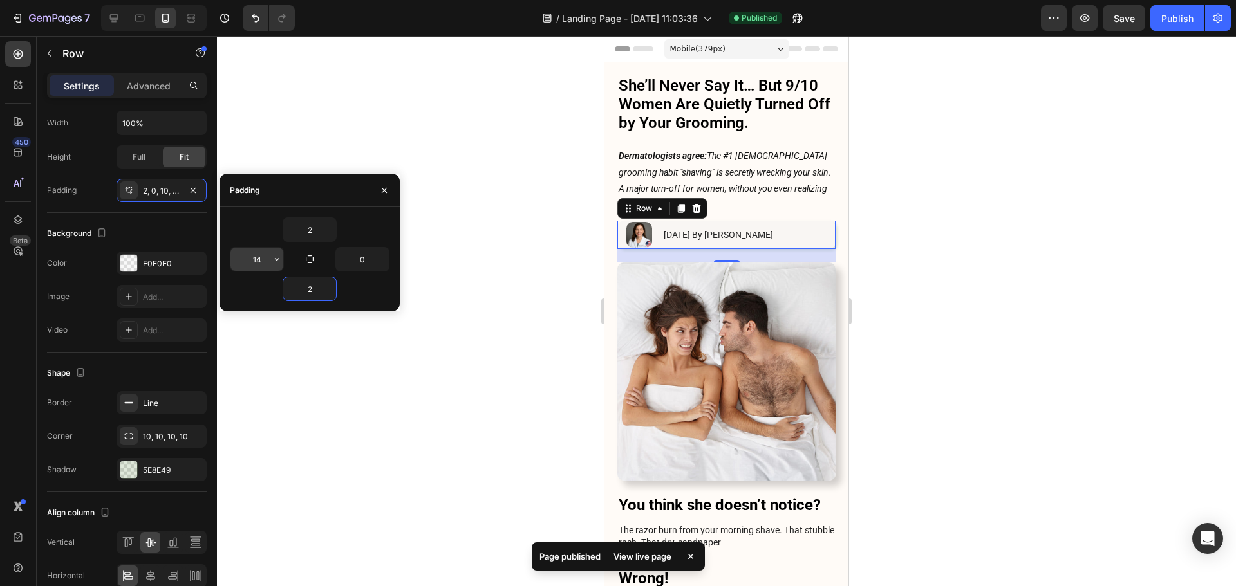
type input "2"
click at [264, 269] on input "14" at bounding box center [256, 259] width 53 height 23
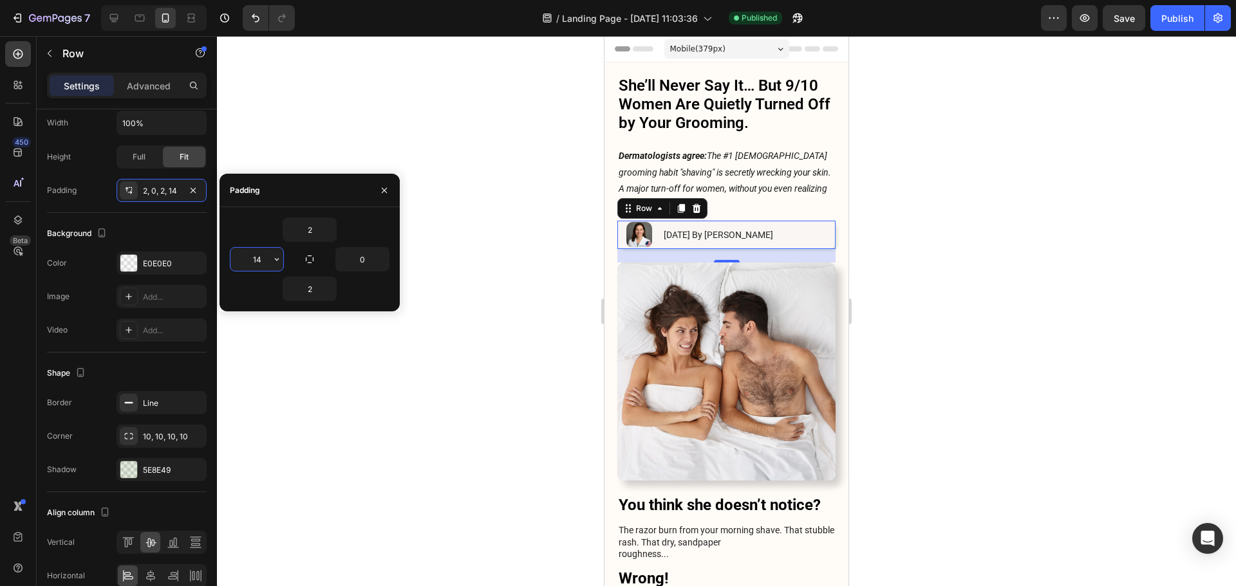
type input "0"
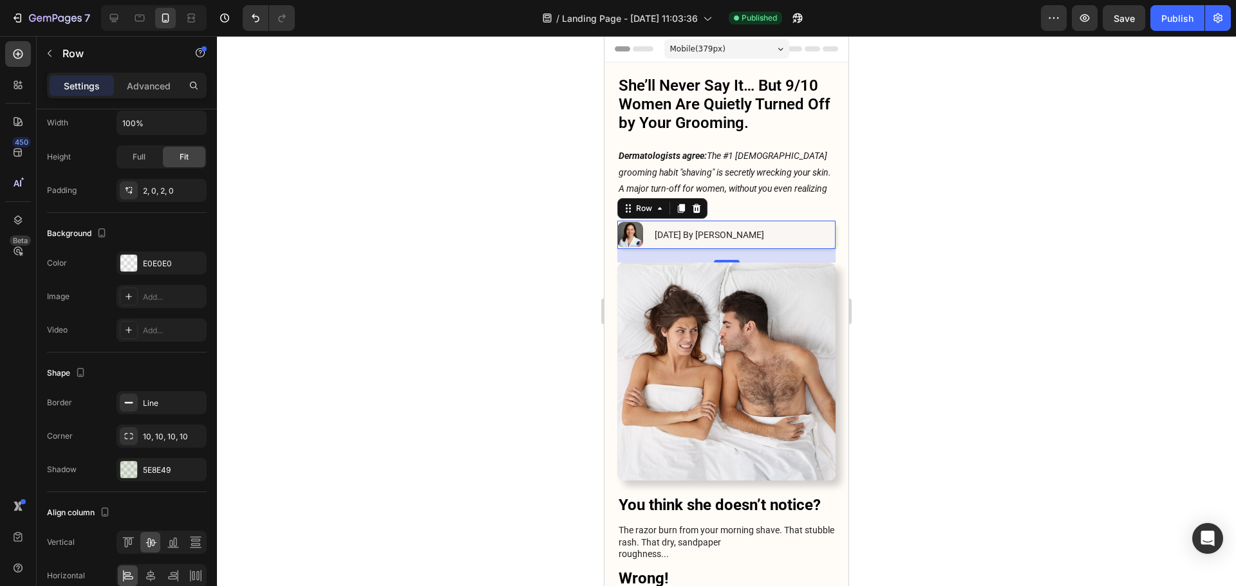
click at [1014, 195] on div at bounding box center [726, 311] width 1019 height 550
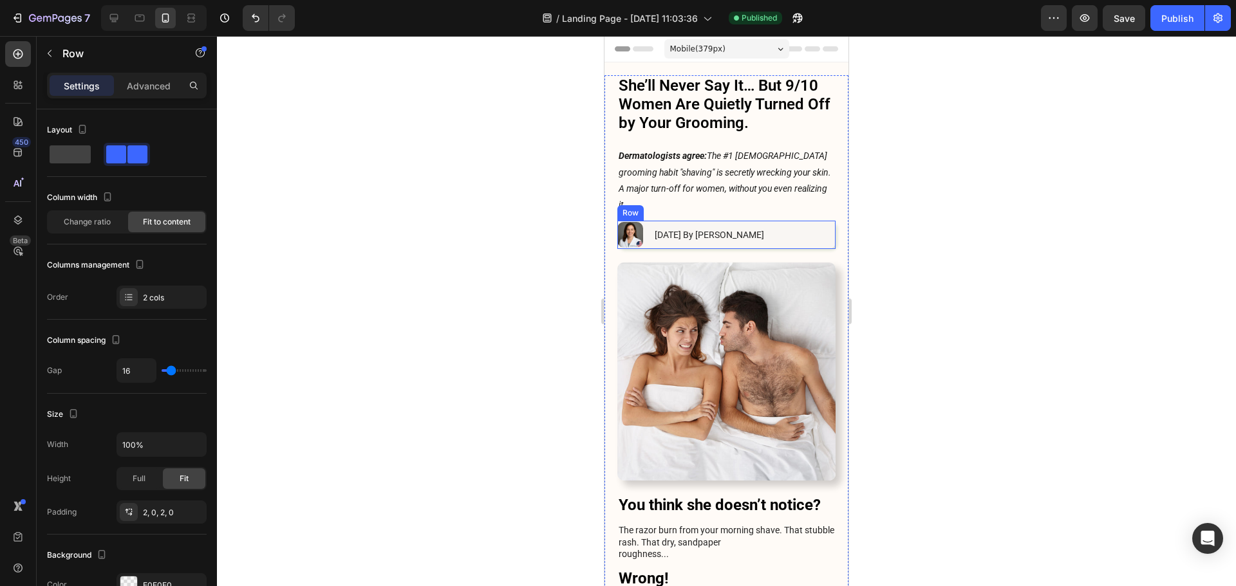
click at [802, 227] on div "Image [DATE] By [PERSON_NAME] Text Block Row" at bounding box center [726, 235] width 218 height 28
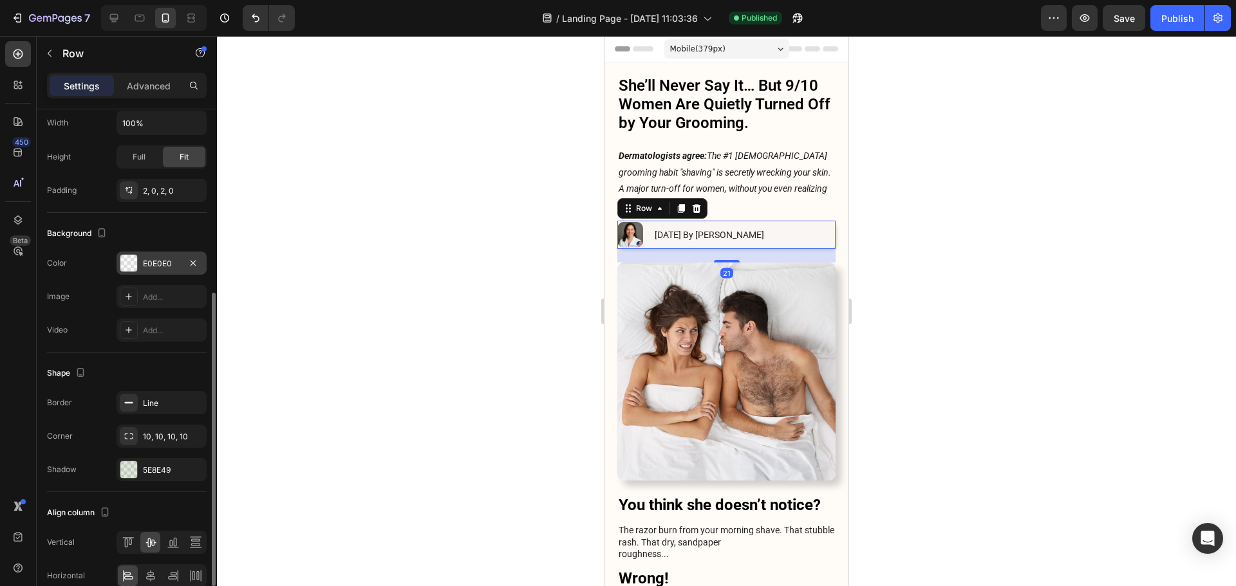
click at [139, 270] on div "E0E0E0" at bounding box center [161, 263] width 90 height 23
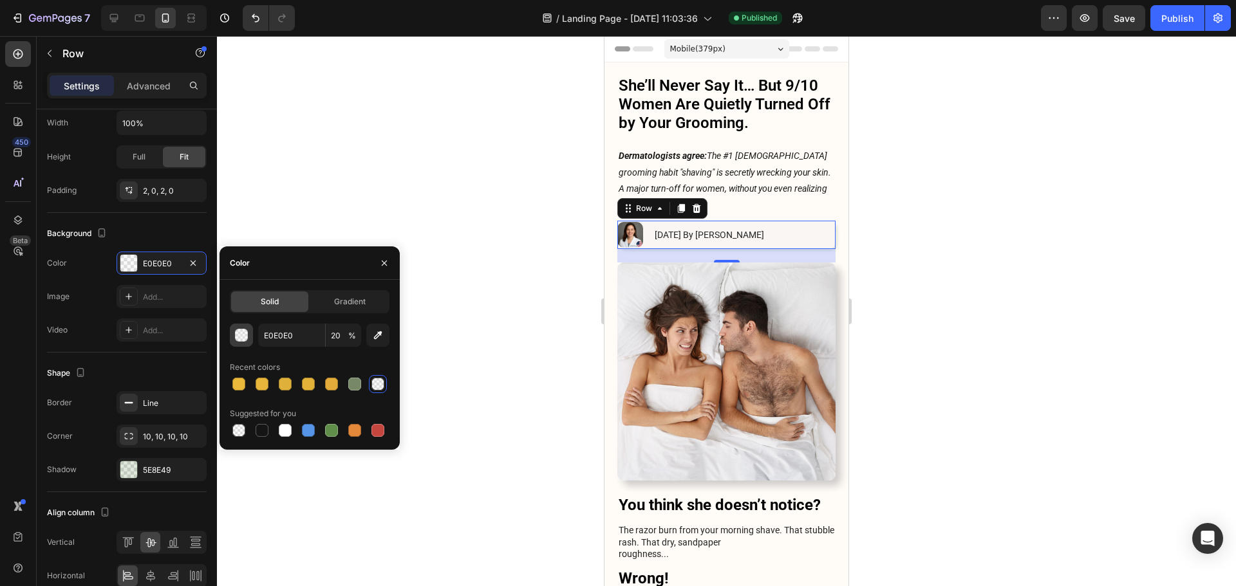
click at [240, 332] on div "button" at bounding box center [242, 335] width 13 height 13
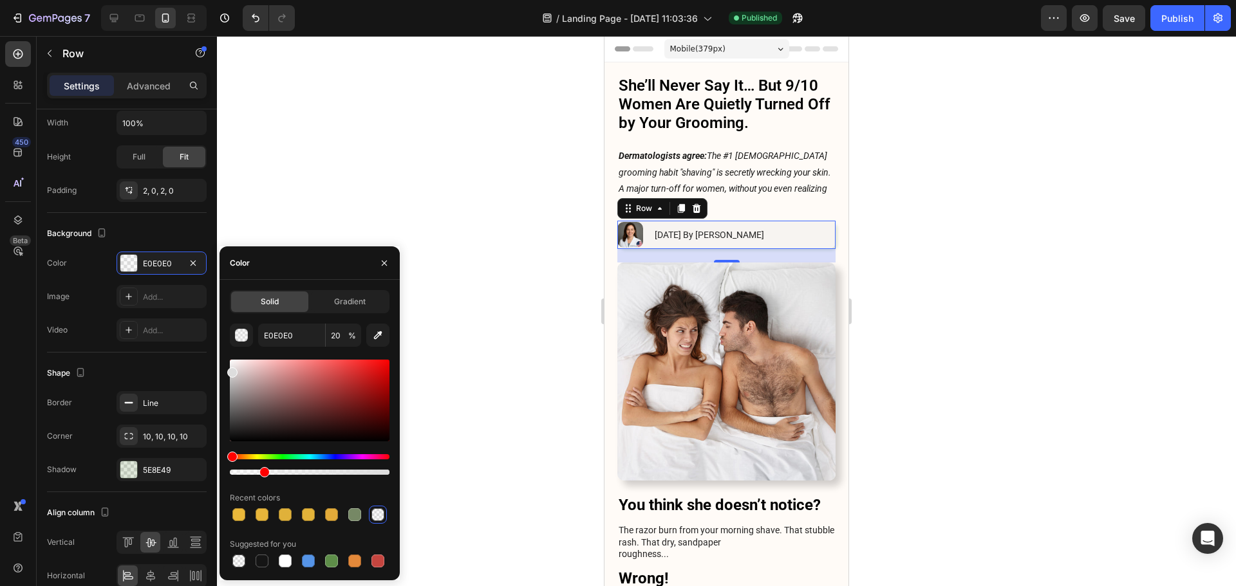
drag, startPoint x: 240, startPoint y: 373, endPoint x: 226, endPoint y: 370, distance: 14.4
click at [226, 370] on div "Solid Gradient E0E0E0 20 % Recent colors Suggested for you" at bounding box center [309, 430] width 180 height 280
click at [337, 336] on input "20" at bounding box center [343, 335] width 35 height 23
type input "DDDDDD"
click at [337, 336] on input "20" at bounding box center [343, 335] width 35 height 23
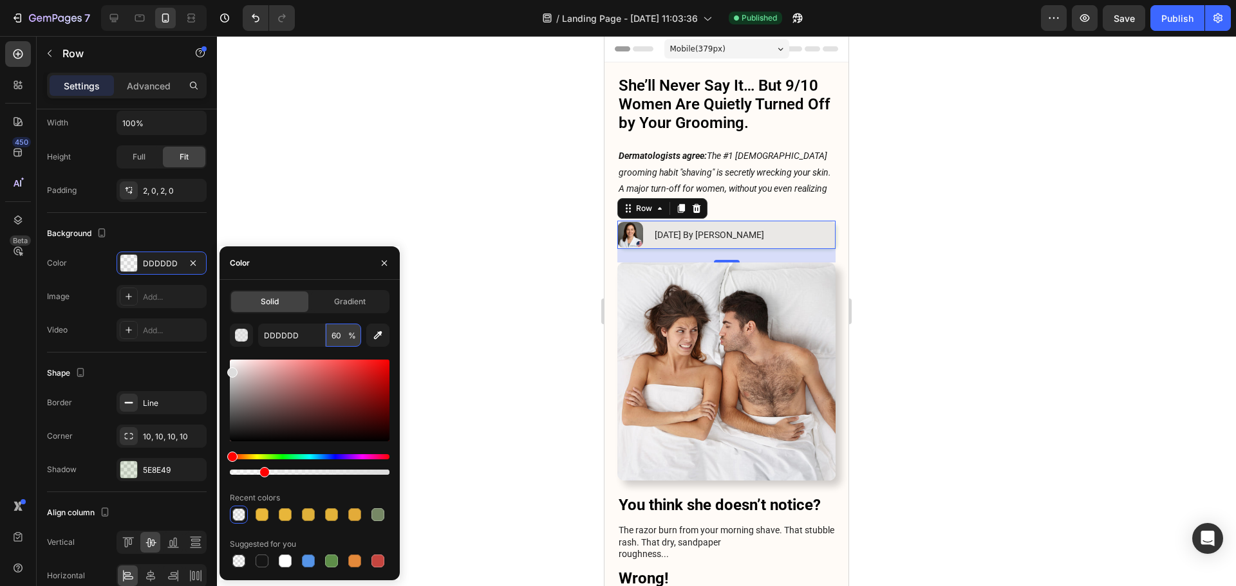
type input "100"
click at [909, 248] on div at bounding box center [726, 311] width 1019 height 550
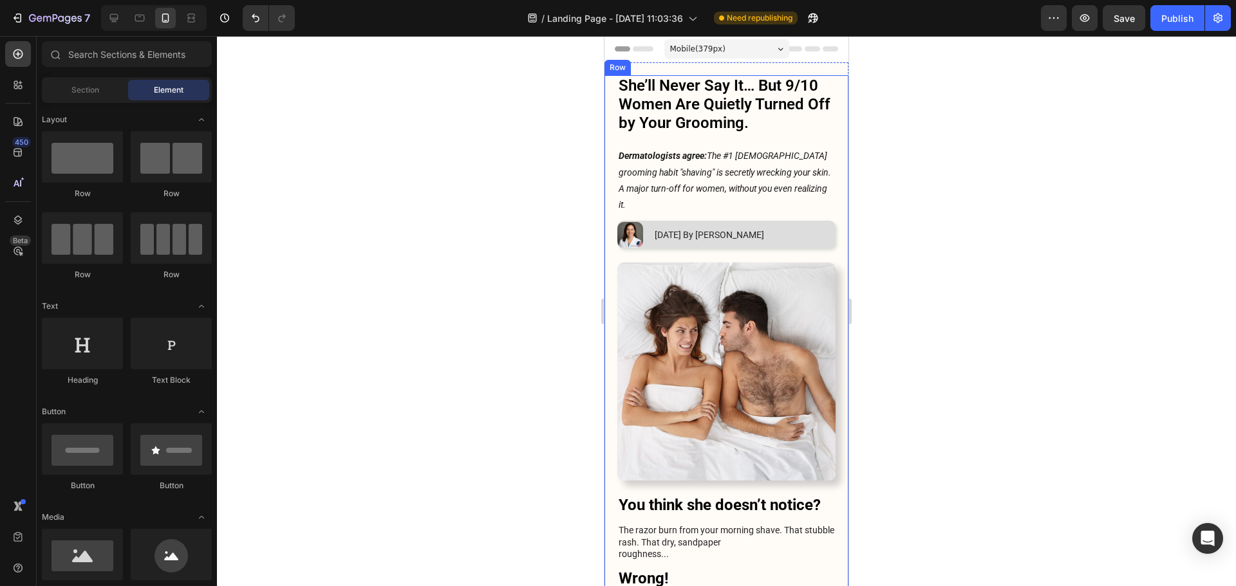
click at [822, 228] on div "Image [DATE] By [PERSON_NAME] Text Block Row" at bounding box center [726, 235] width 218 height 28
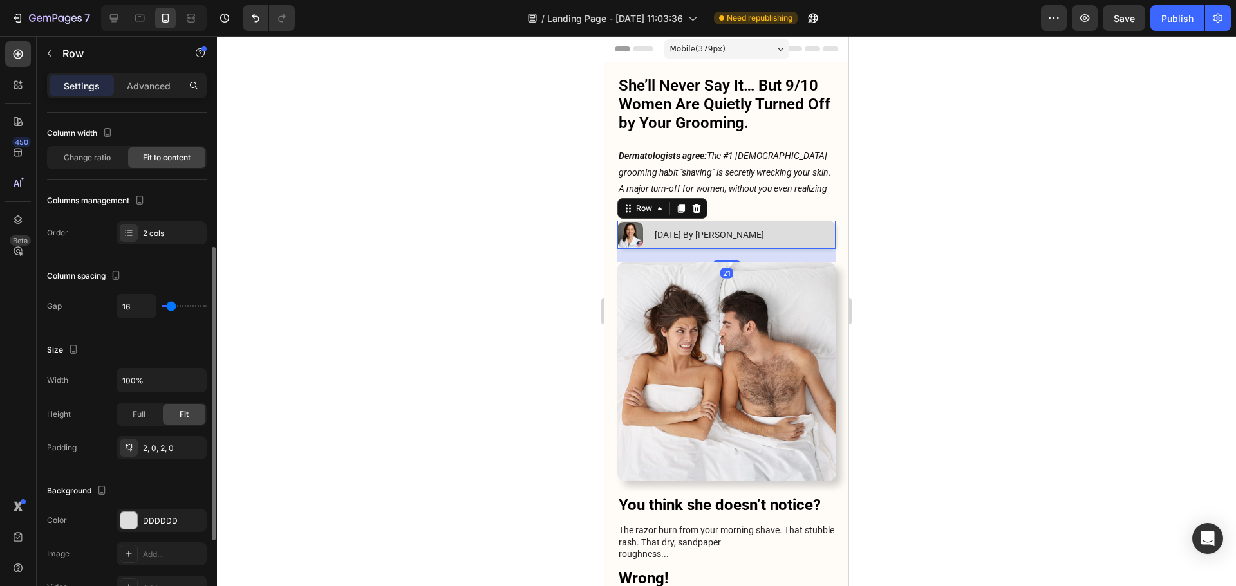
scroll to position [129, 0]
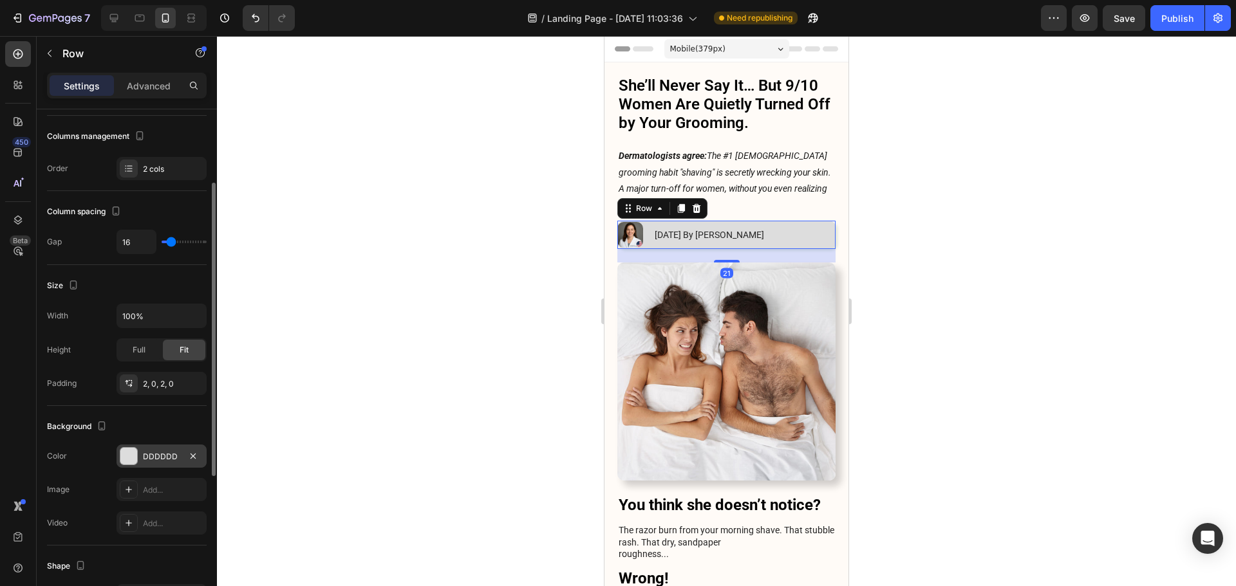
click at [139, 453] on div "DDDDDD" at bounding box center [161, 456] width 90 height 23
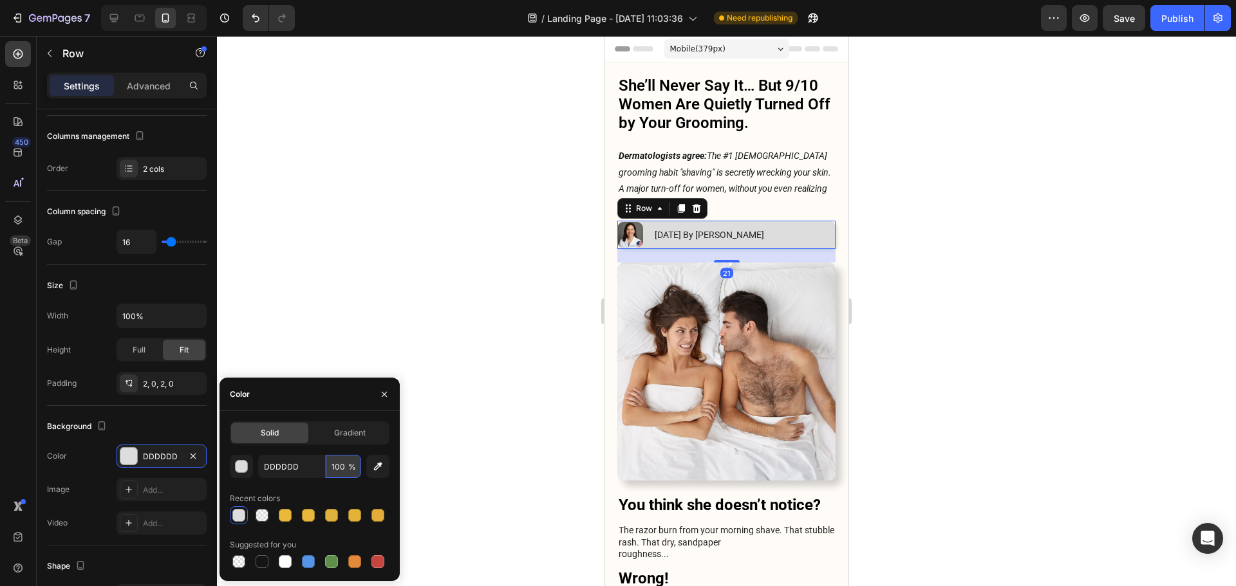
click at [339, 458] on input "100" at bounding box center [343, 466] width 35 height 23
type input "60"
click at [304, 481] on div "DDDDDD 60 % Recent colors Suggested for you" at bounding box center [310, 513] width 160 height 116
click at [1008, 273] on div at bounding box center [726, 311] width 1019 height 550
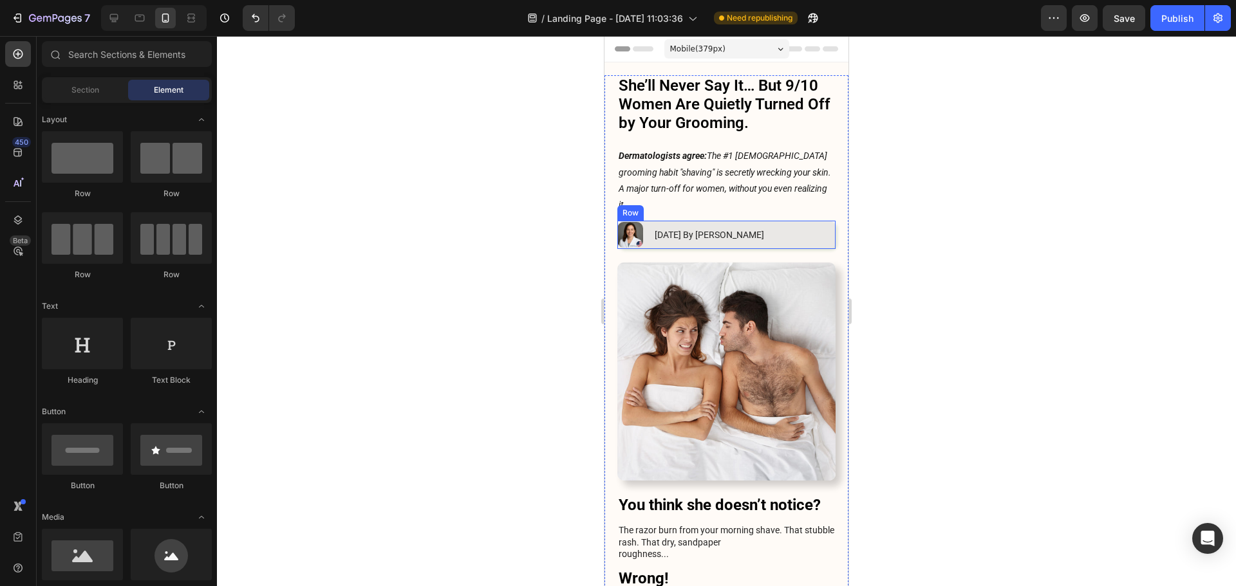
click at [815, 223] on div "Image [DATE] By [PERSON_NAME] Text Block Row" at bounding box center [726, 235] width 218 height 28
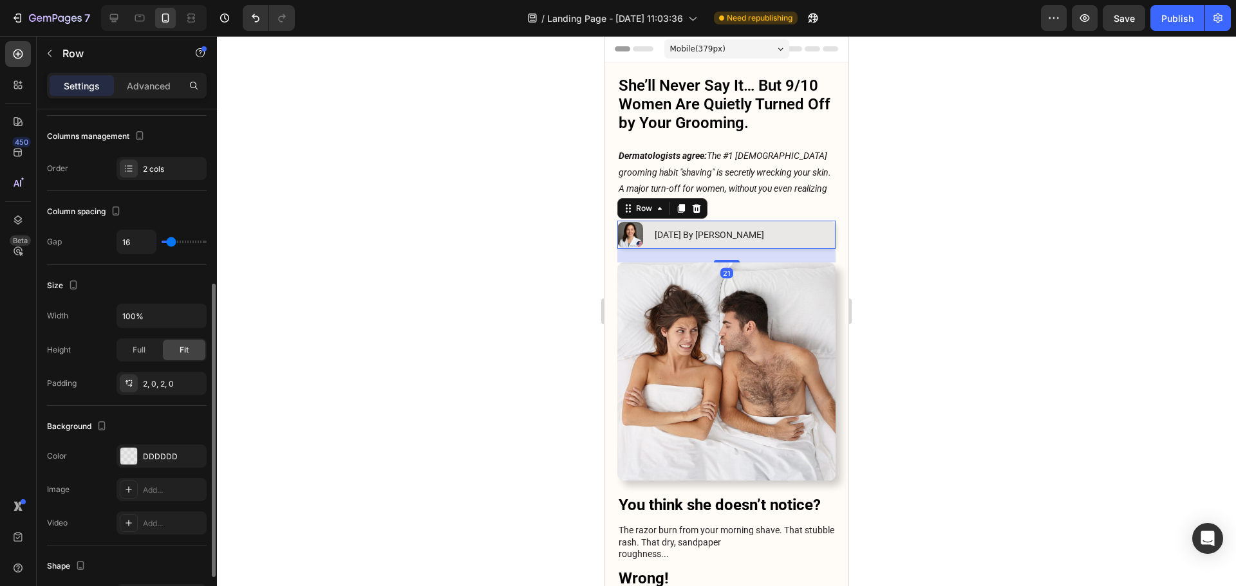
scroll to position [257, 0]
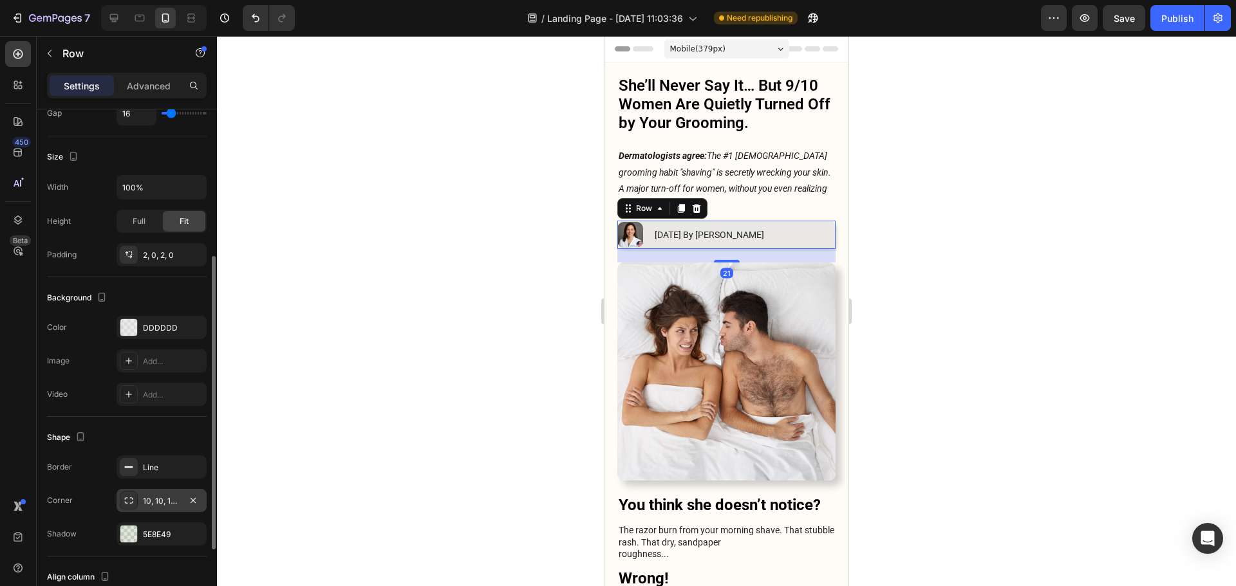
click at [152, 509] on div "10, 10, 10, 10" at bounding box center [161, 500] width 90 height 23
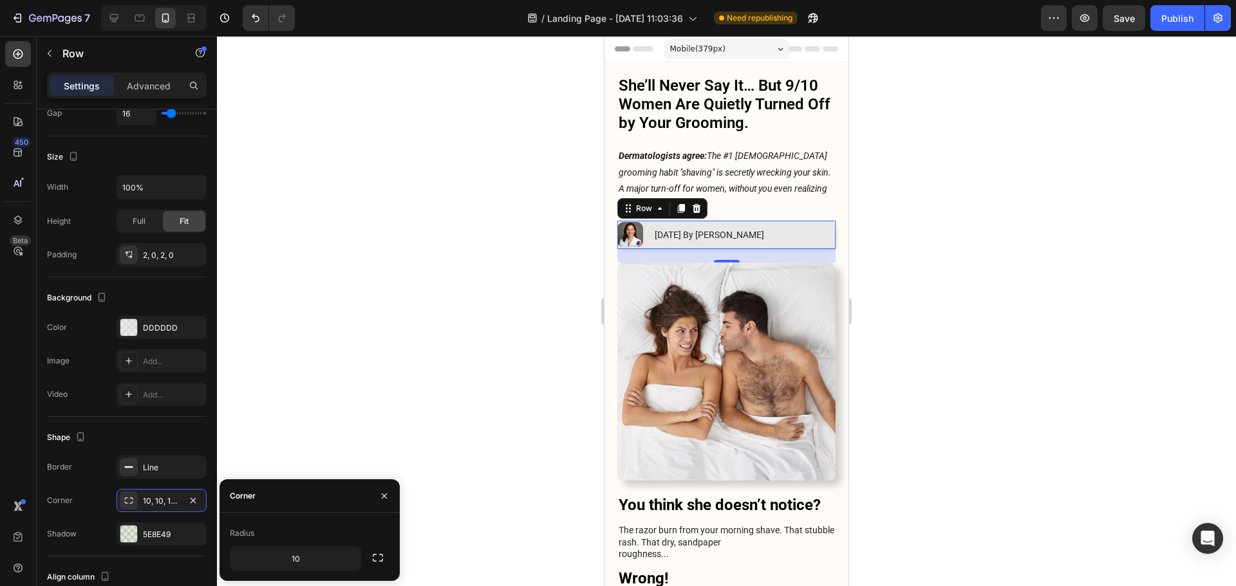
click at [196, 506] on button "button" at bounding box center [192, 500] width 15 height 15
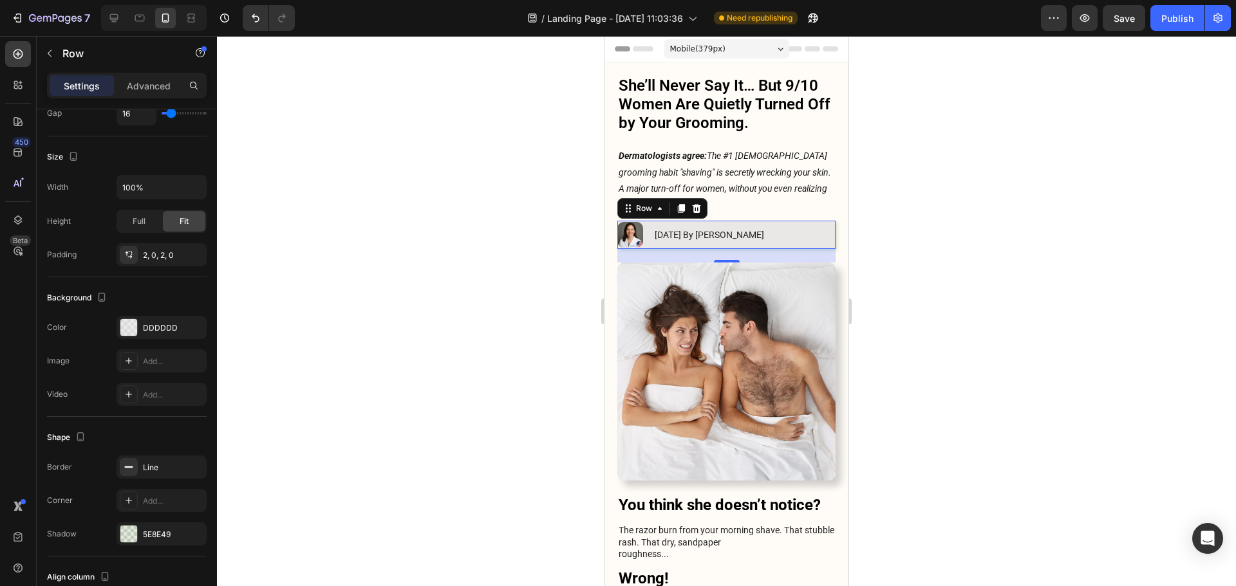
click at [891, 275] on div at bounding box center [726, 311] width 1019 height 550
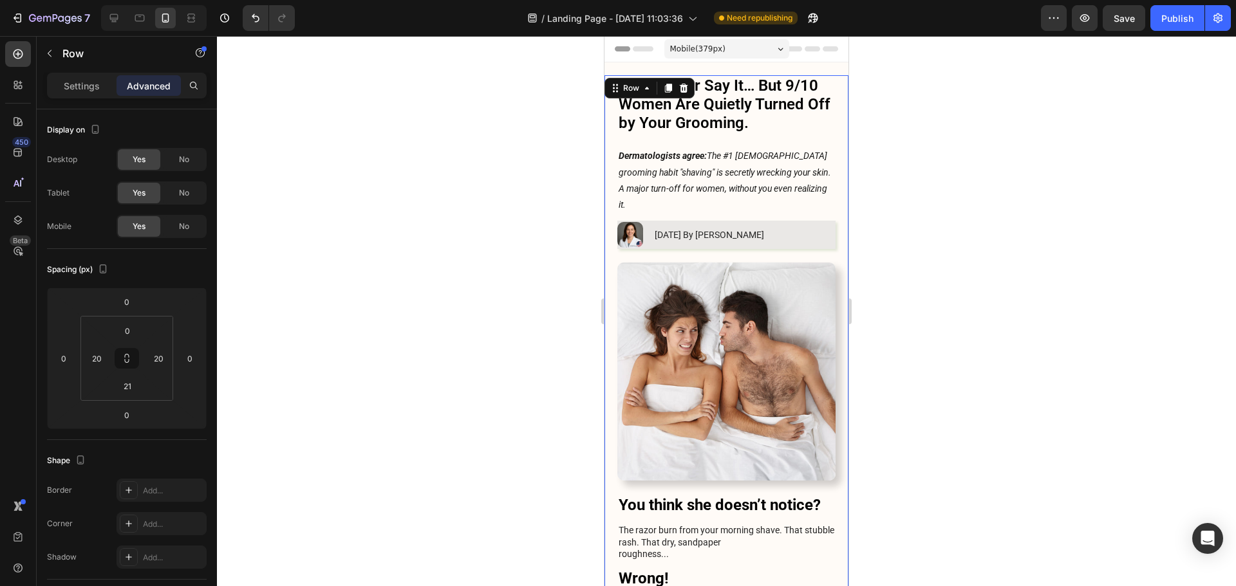
click at [806, 228] on div "Image [DATE] By [PERSON_NAME] Text Block Row" at bounding box center [726, 235] width 218 height 28
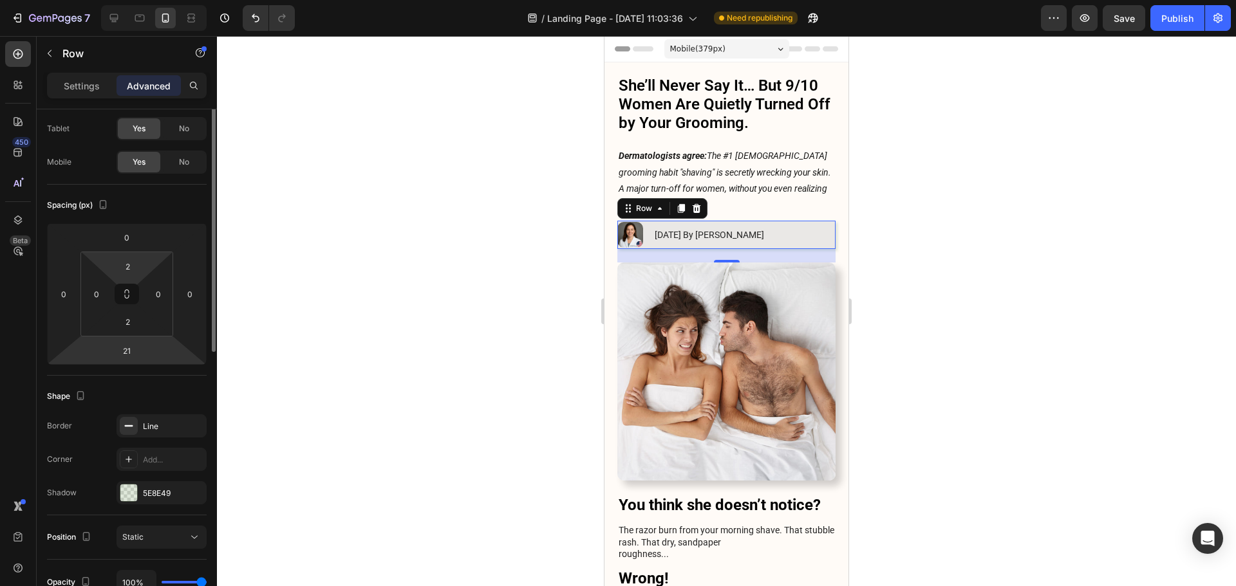
scroll to position [0, 0]
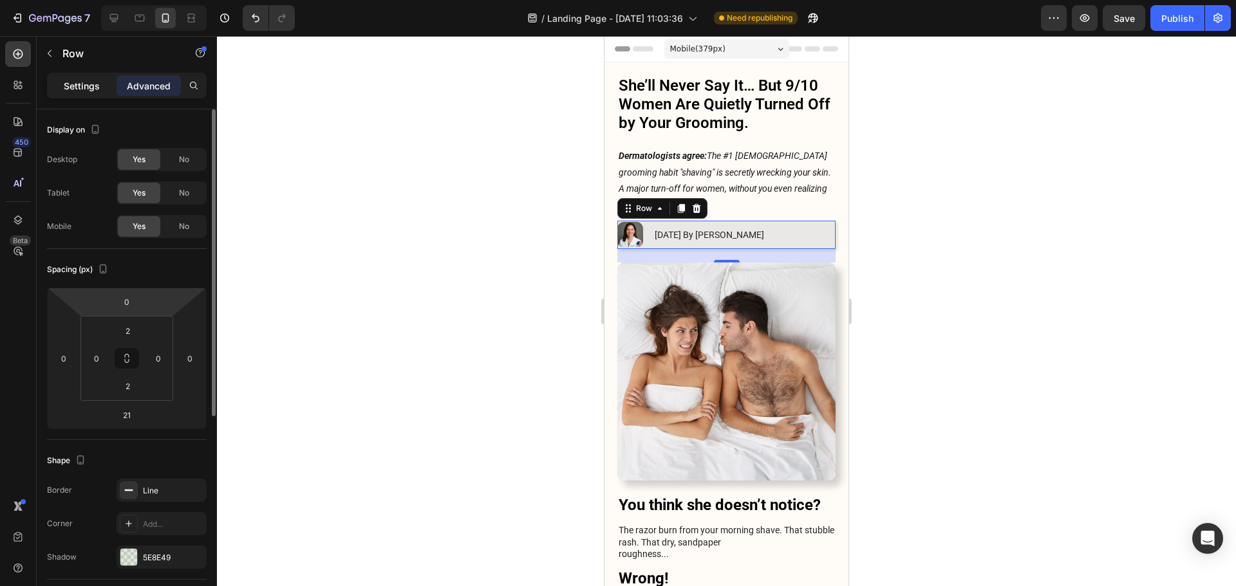
click at [78, 90] on p "Settings" at bounding box center [82, 86] width 36 height 14
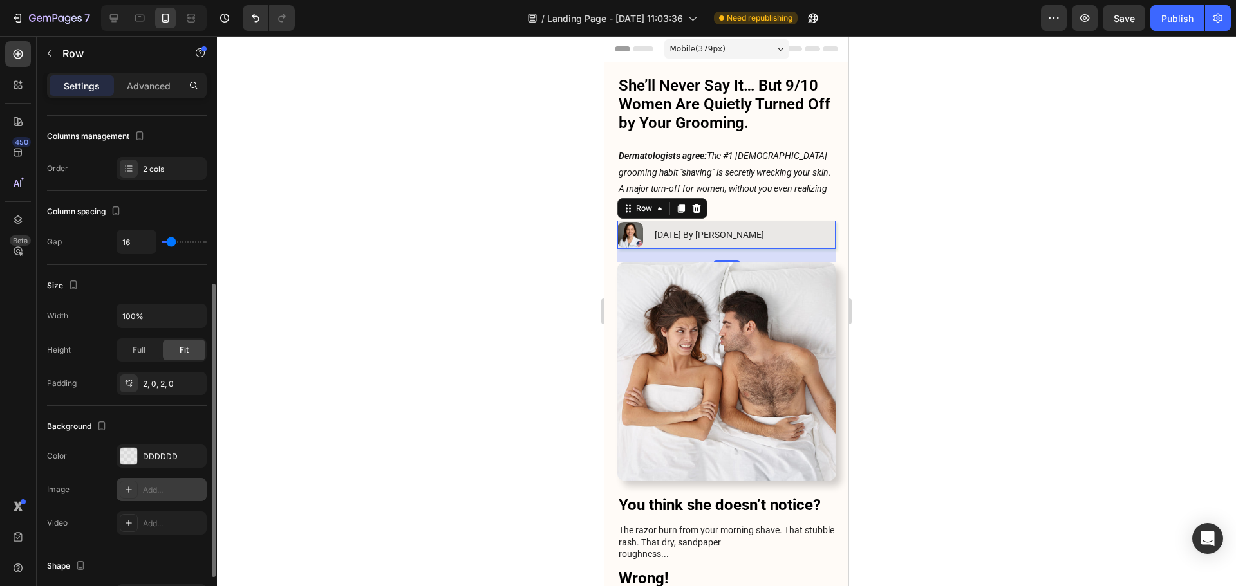
scroll to position [193, 0]
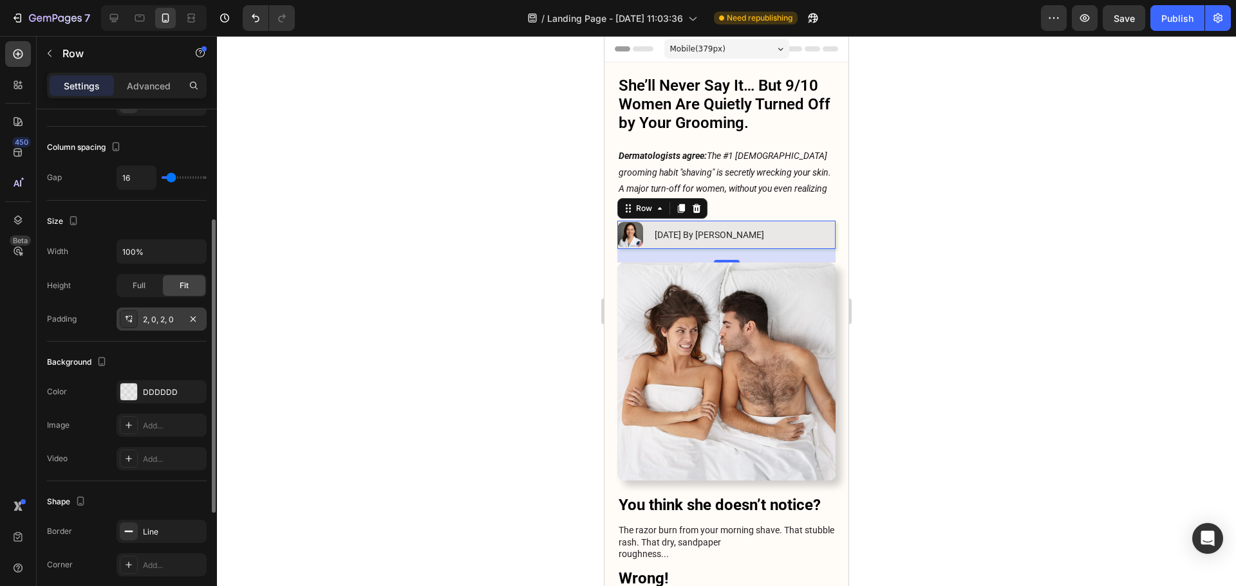
click at [155, 324] on div "2, 0, 2, 0" at bounding box center [161, 320] width 37 height 12
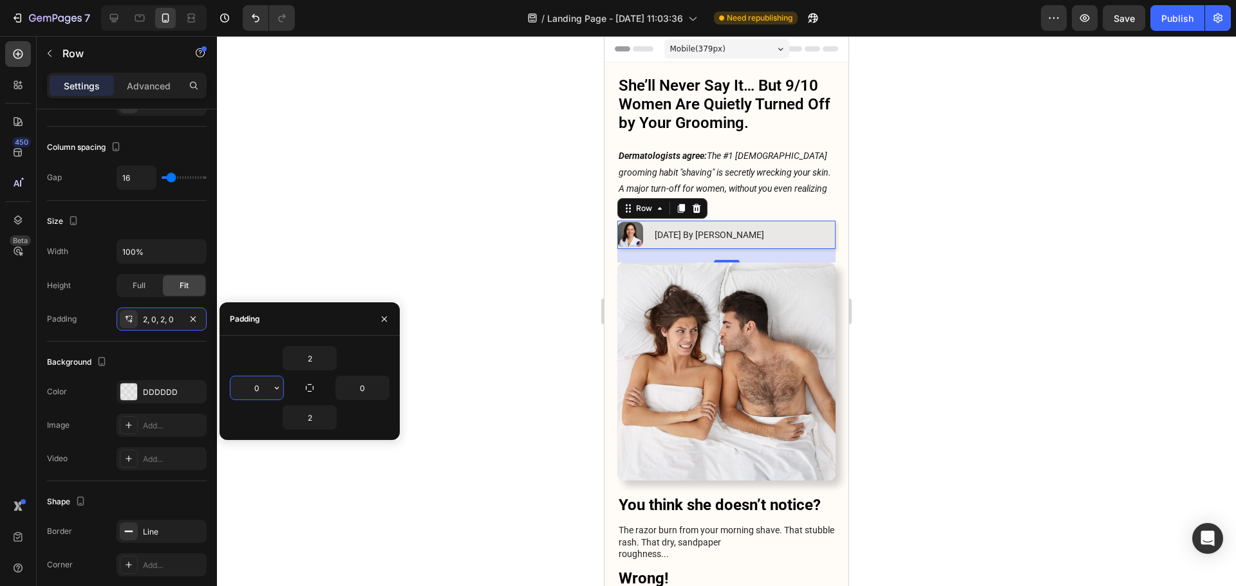
click at [254, 394] on input "0" at bounding box center [256, 387] width 53 height 23
click at [254, 394] on input "2" at bounding box center [256, 387] width 53 height 23
type input "6"
click at [302, 362] on input "2" at bounding box center [309, 358] width 53 height 23
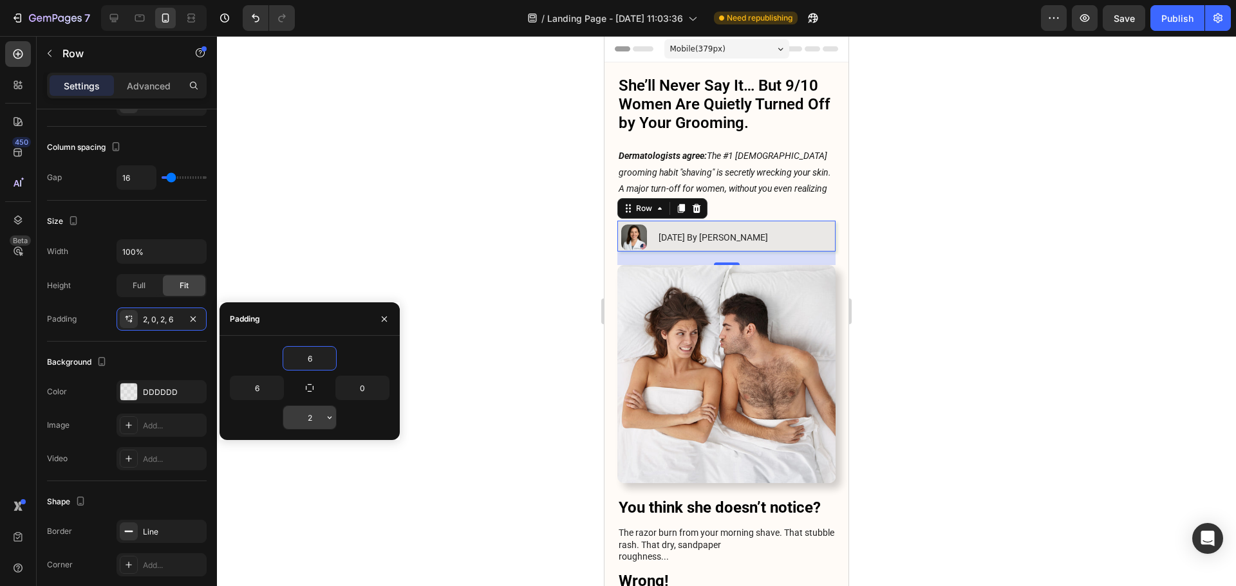
type input "6"
click at [309, 418] on input "2" at bounding box center [309, 417] width 53 height 23
type input "4"
click at [311, 361] on input "6" at bounding box center [309, 358] width 53 height 23
type input "4"
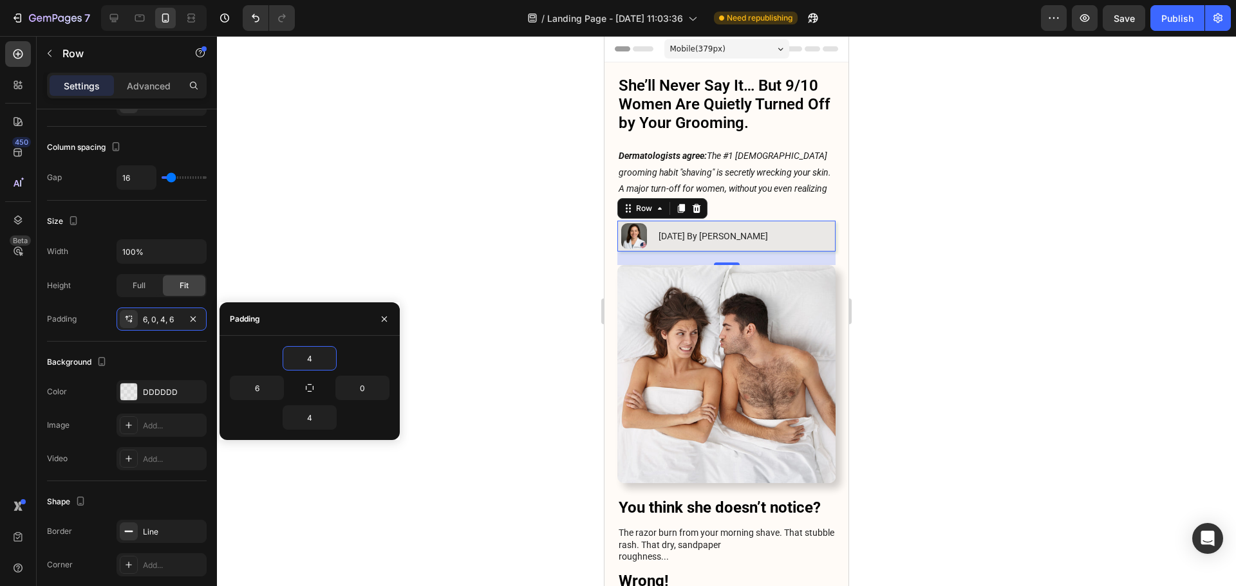
click at [970, 283] on div at bounding box center [726, 311] width 1019 height 550
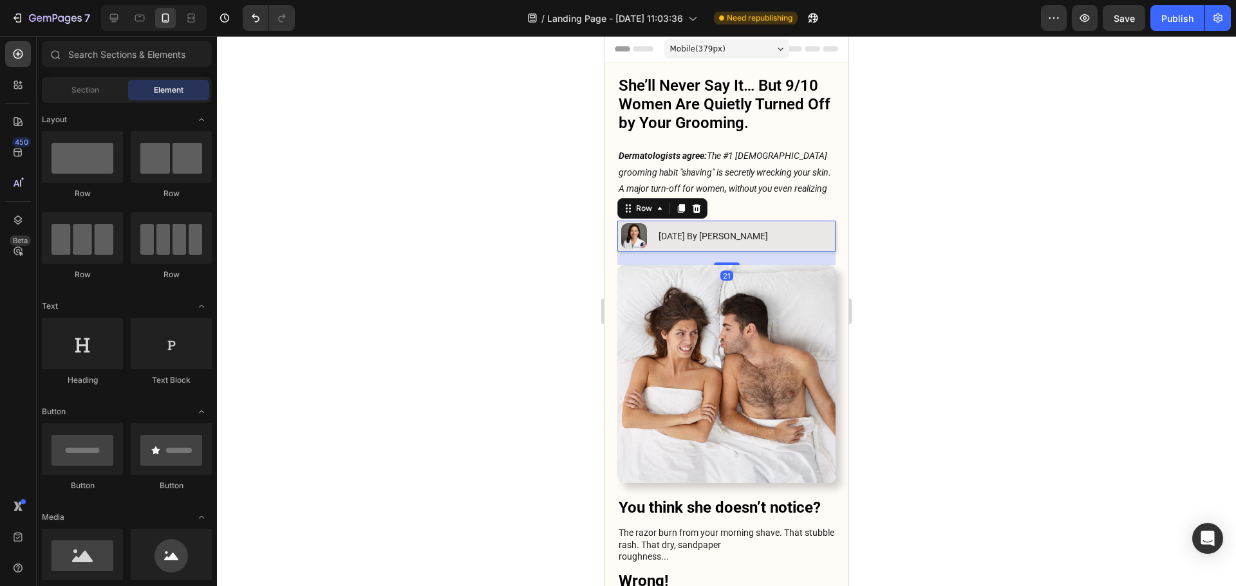
click at [819, 228] on div "Image [DATE] By [PERSON_NAME] Text Block Row 21" at bounding box center [726, 236] width 218 height 31
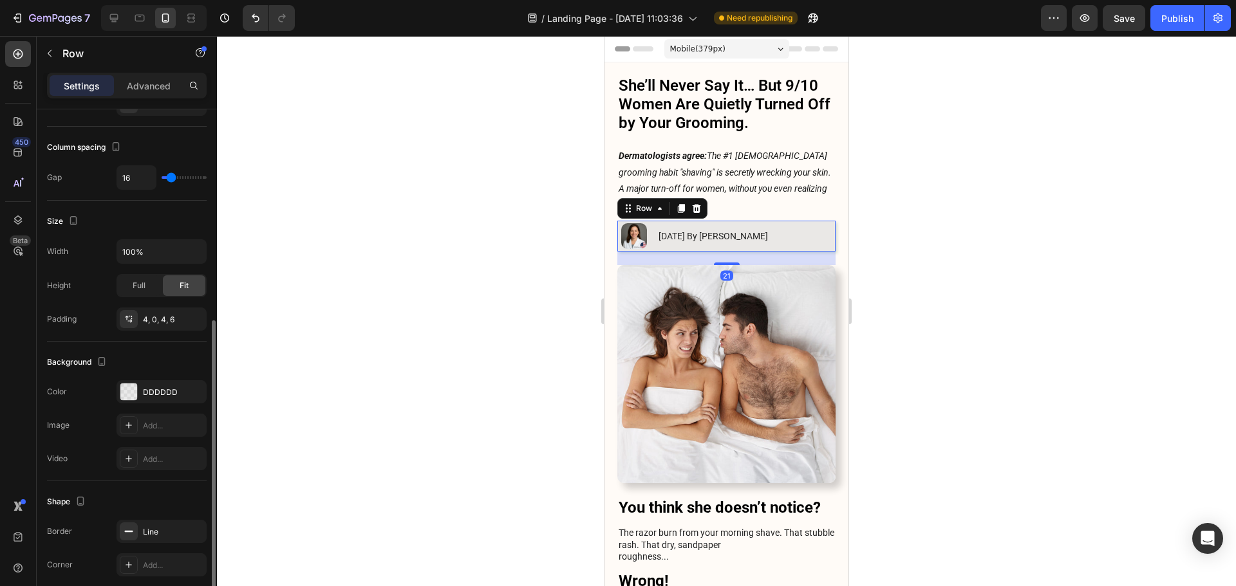
scroll to position [257, 0]
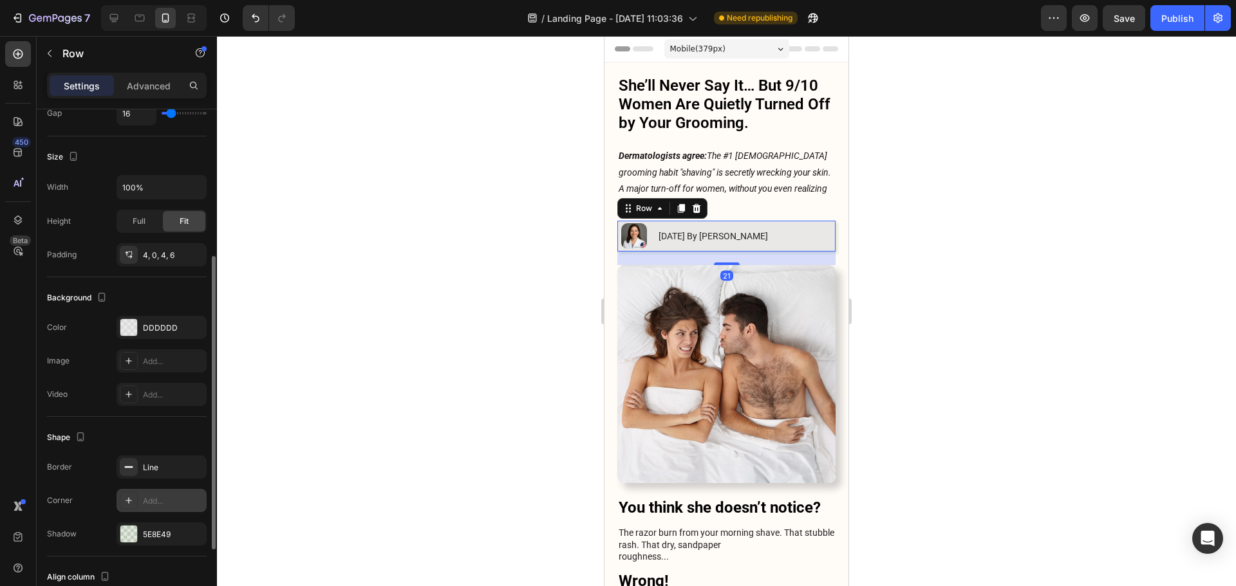
click at [144, 504] on div "Add..." at bounding box center [173, 502] width 60 height 12
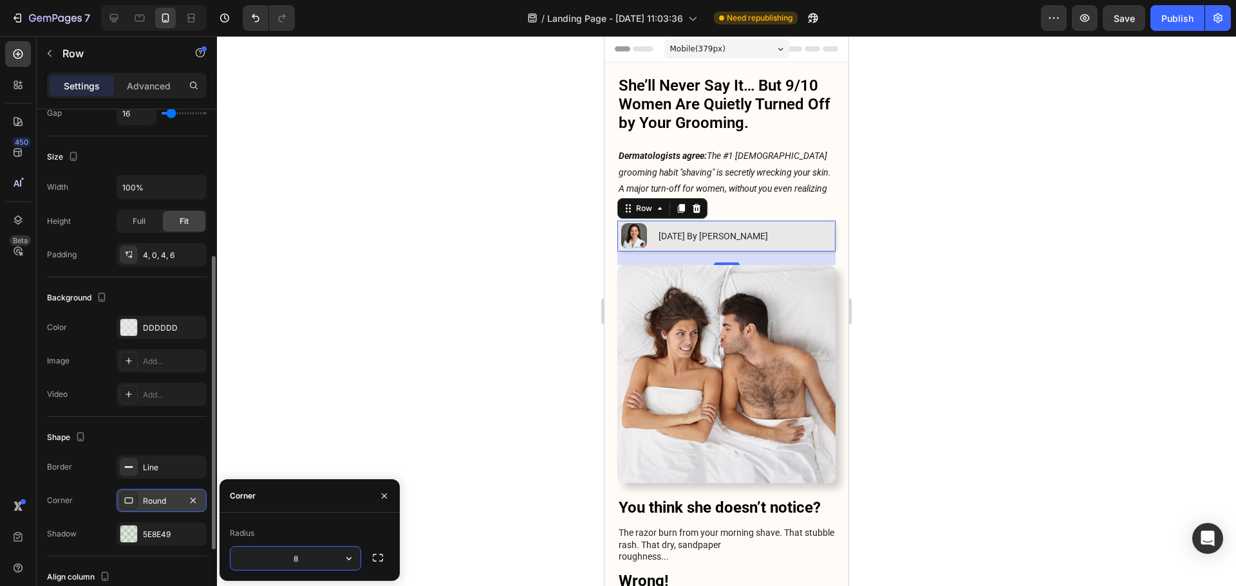
type input "4"
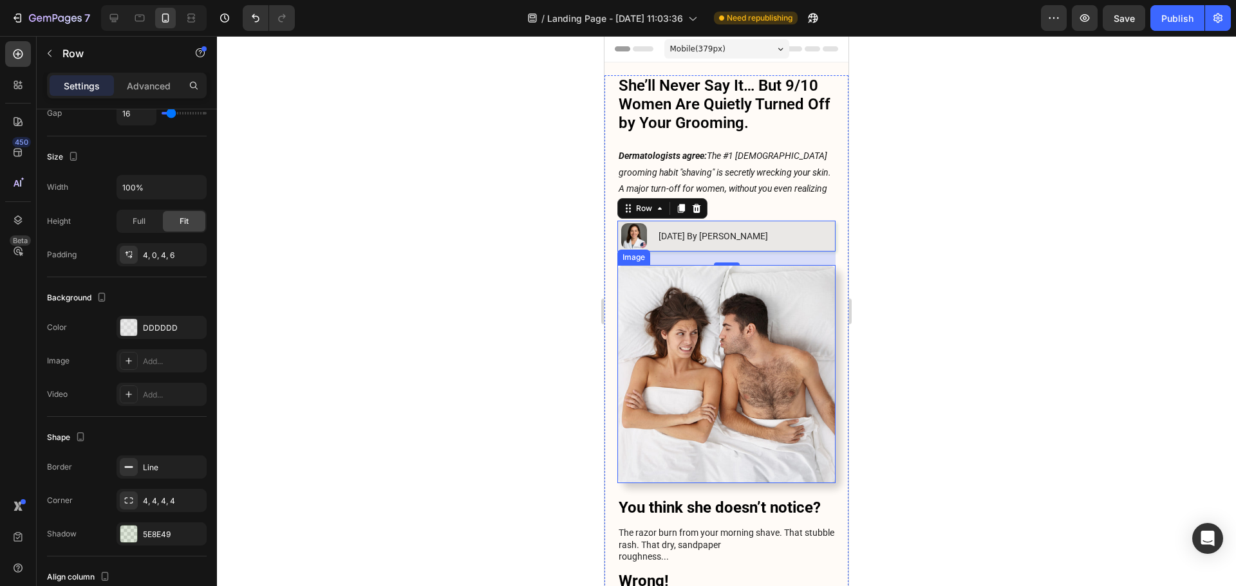
click at [984, 302] on div at bounding box center [726, 311] width 1019 height 550
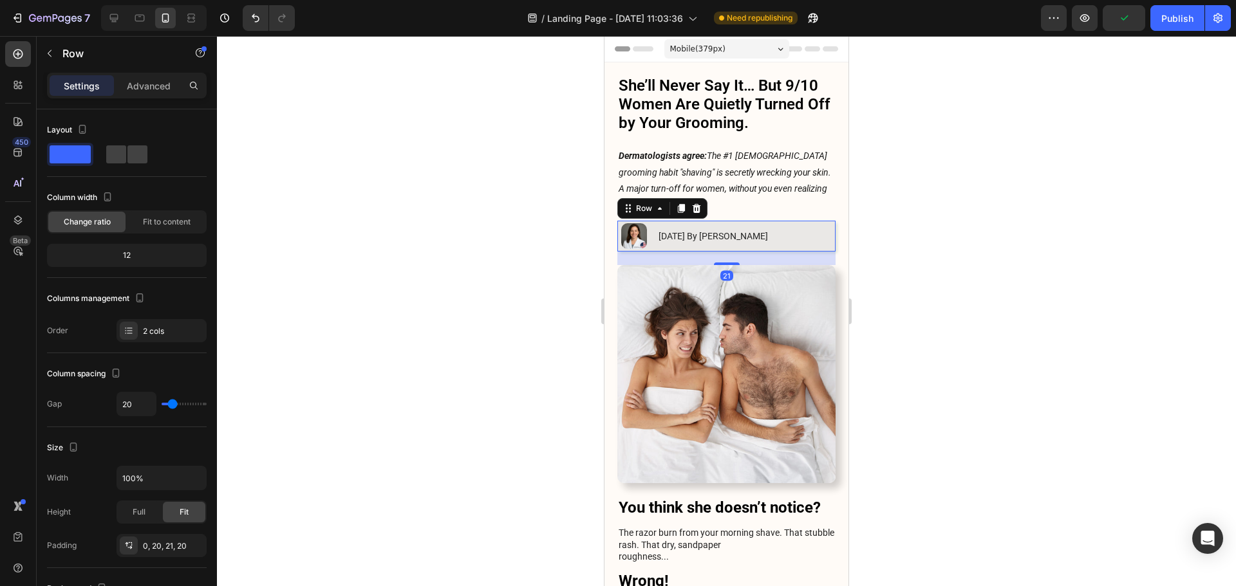
click at [812, 234] on div "Image [DATE] By [PERSON_NAME] Text Block Row 21" at bounding box center [726, 236] width 218 height 31
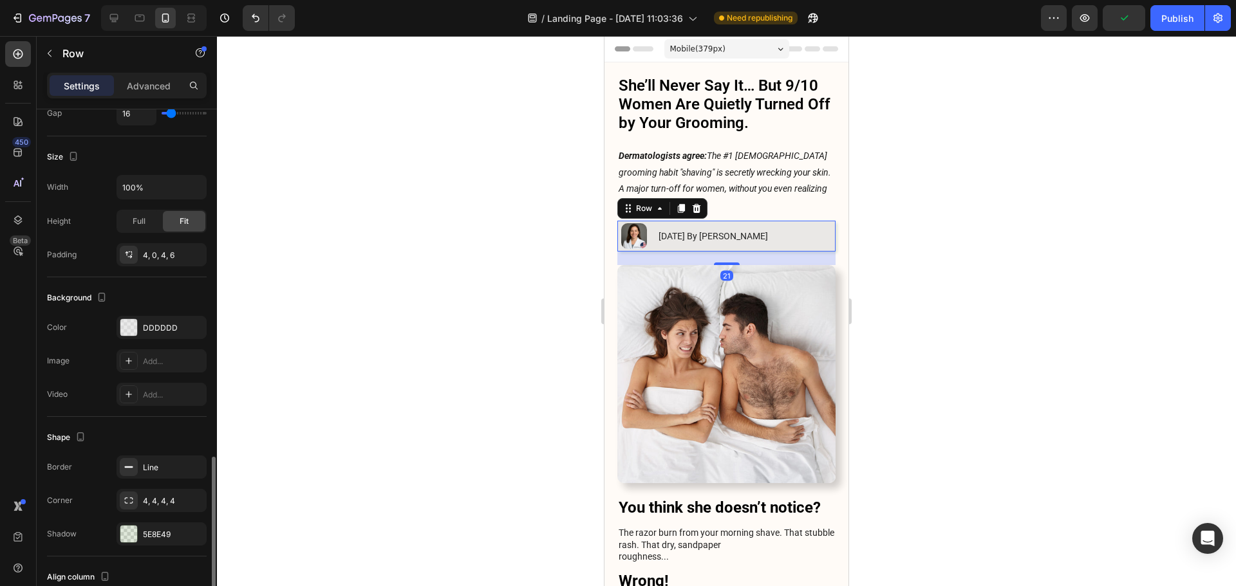
scroll to position [385, 0]
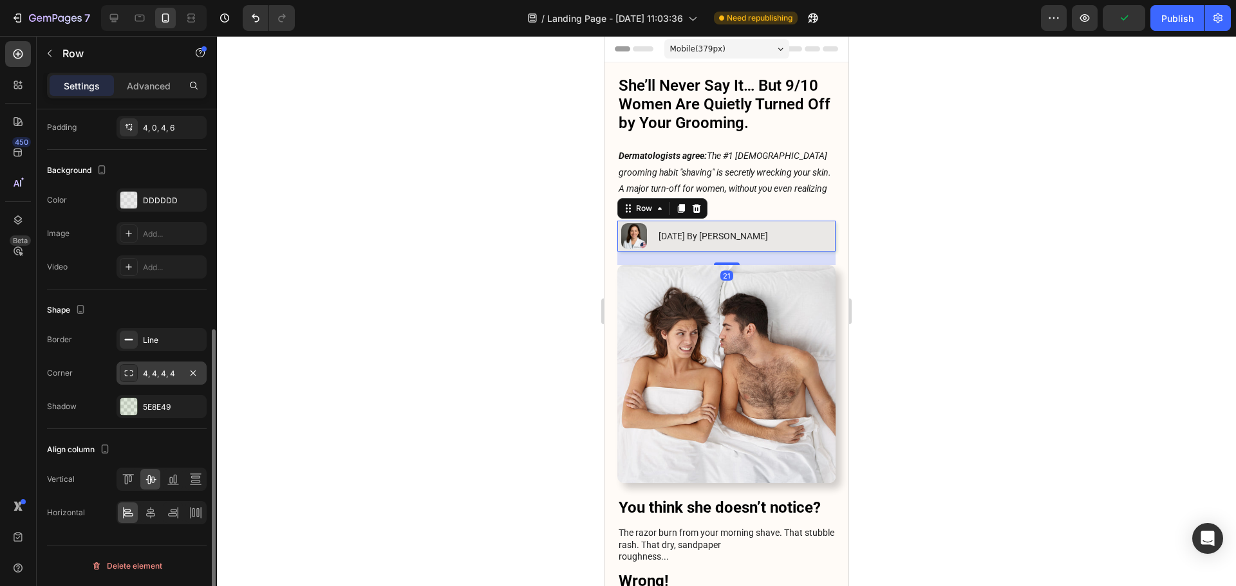
click at [157, 371] on div "4, 4, 4, 4" at bounding box center [161, 374] width 37 height 12
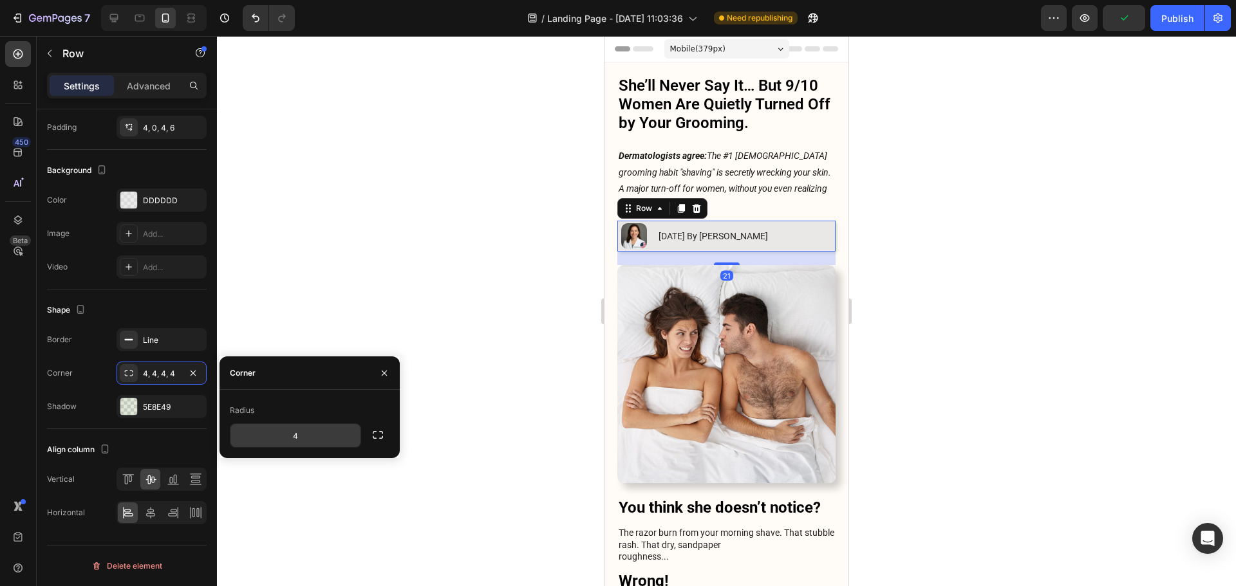
click at [281, 440] on input "4" at bounding box center [295, 435] width 130 height 23
type input "8"
click at [909, 302] on div at bounding box center [726, 311] width 1019 height 550
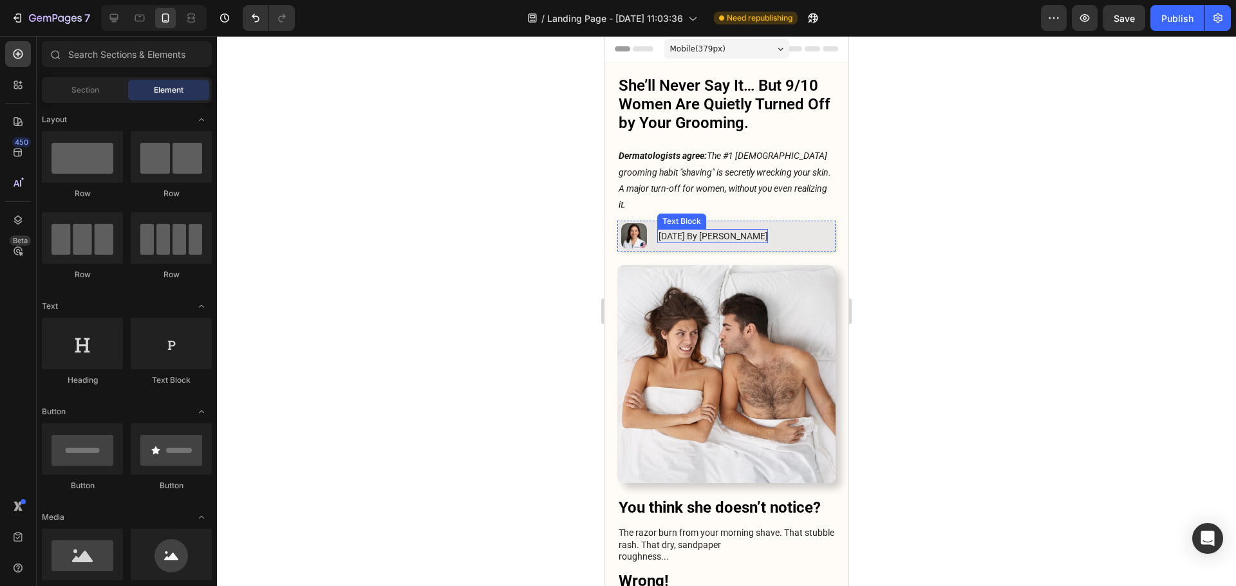
click at [763, 230] on p "[DATE] By [PERSON_NAME]" at bounding box center [712, 236] width 109 height 12
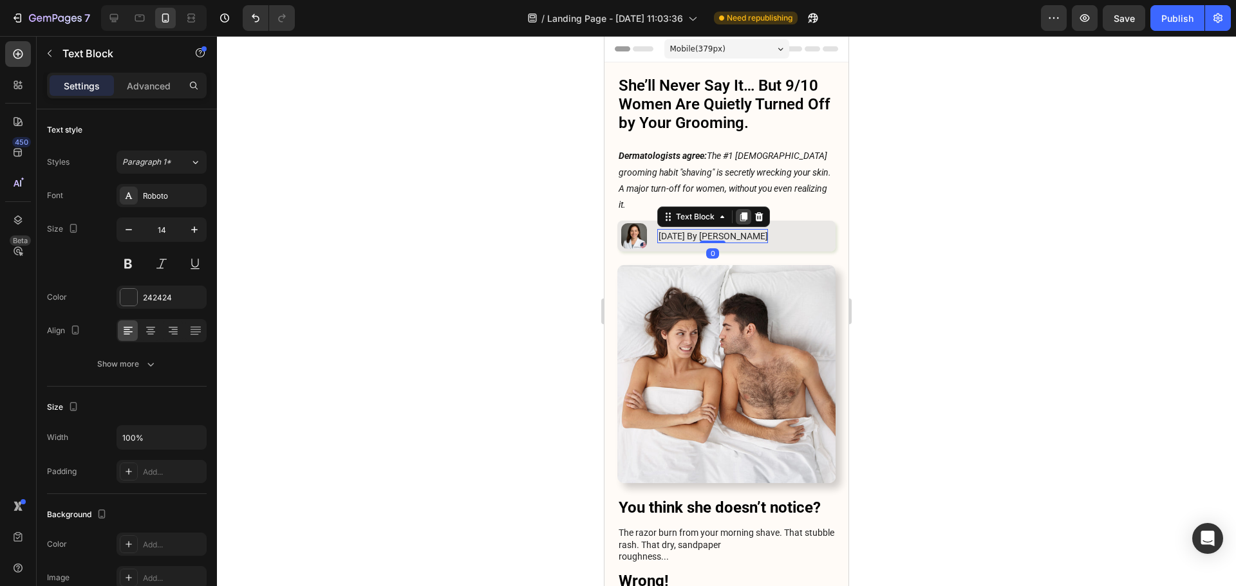
click at [739, 212] on icon at bounding box center [743, 217] width 10 height 10
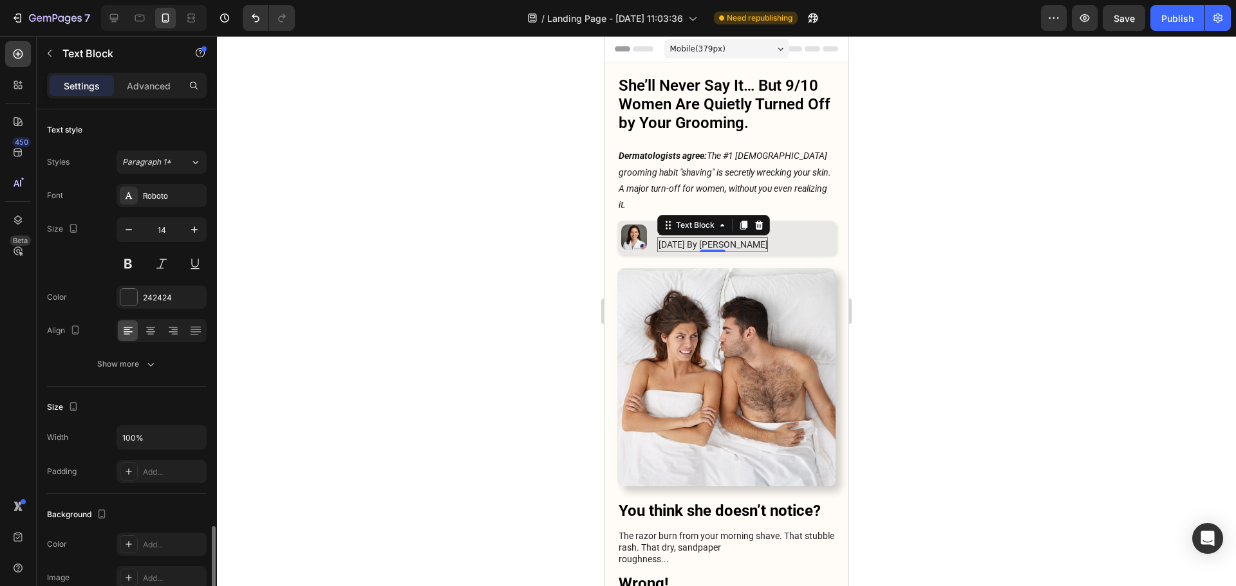
scroll to position [249, 0]
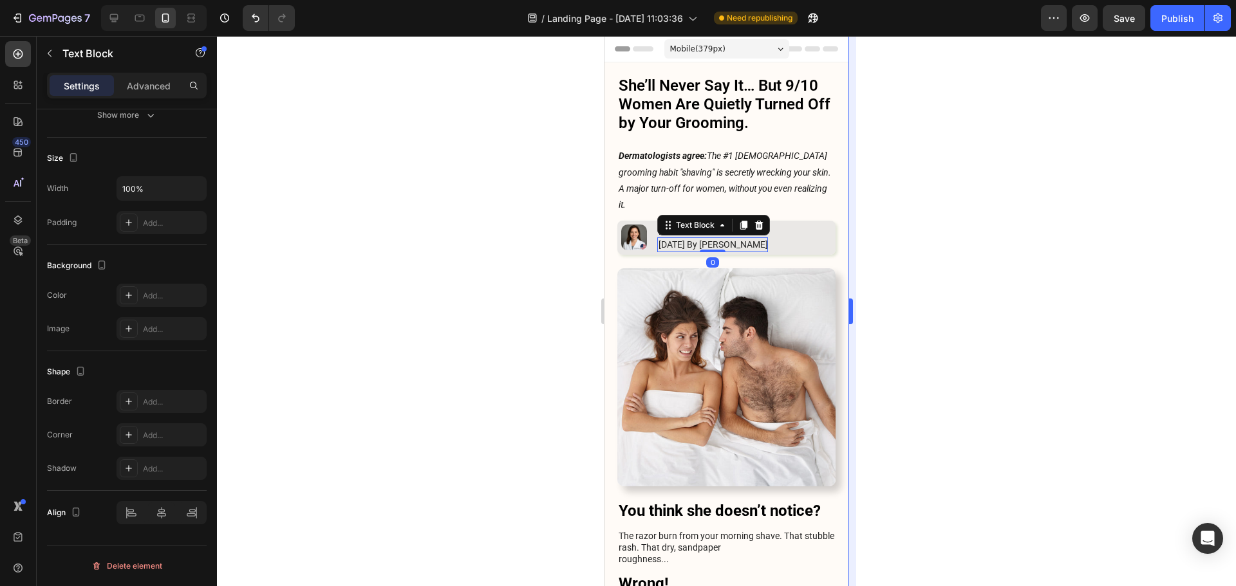
drag, startPoint x: 930, startPoint y: 210, endPoint x: 853, endPoint y: 214, distance: 76.7
click at [929, 210] on div at bounding box center [726, 311] width 1019 height 550
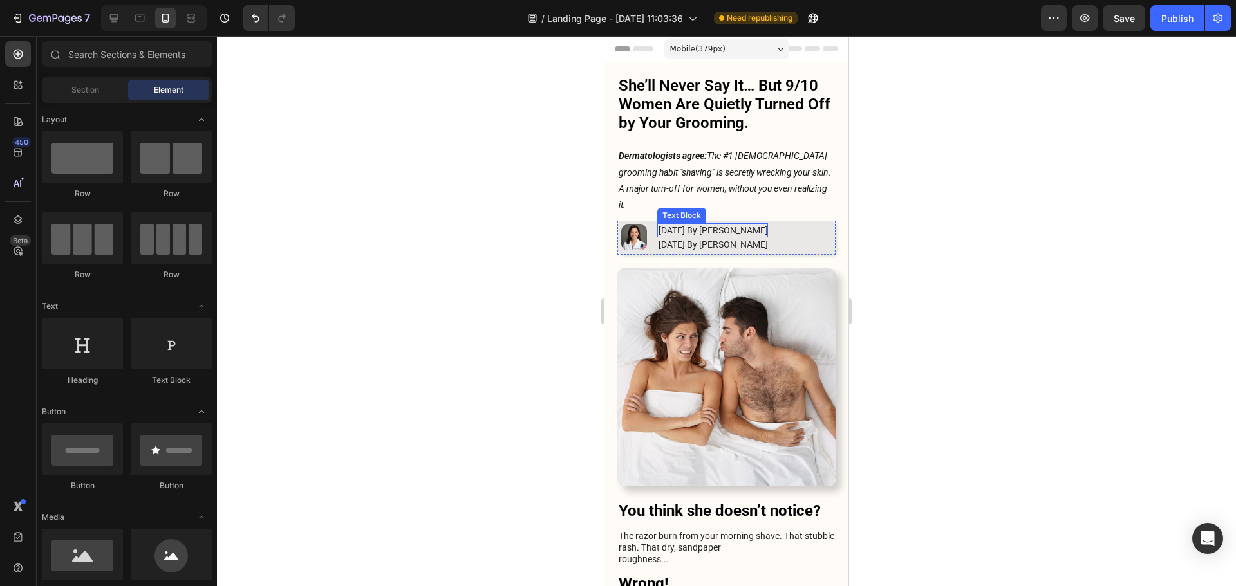
click at [712, 225] on p "[DATE] By [PERSON_NAME]" at bounding box center [712, 231] width 109 height 12
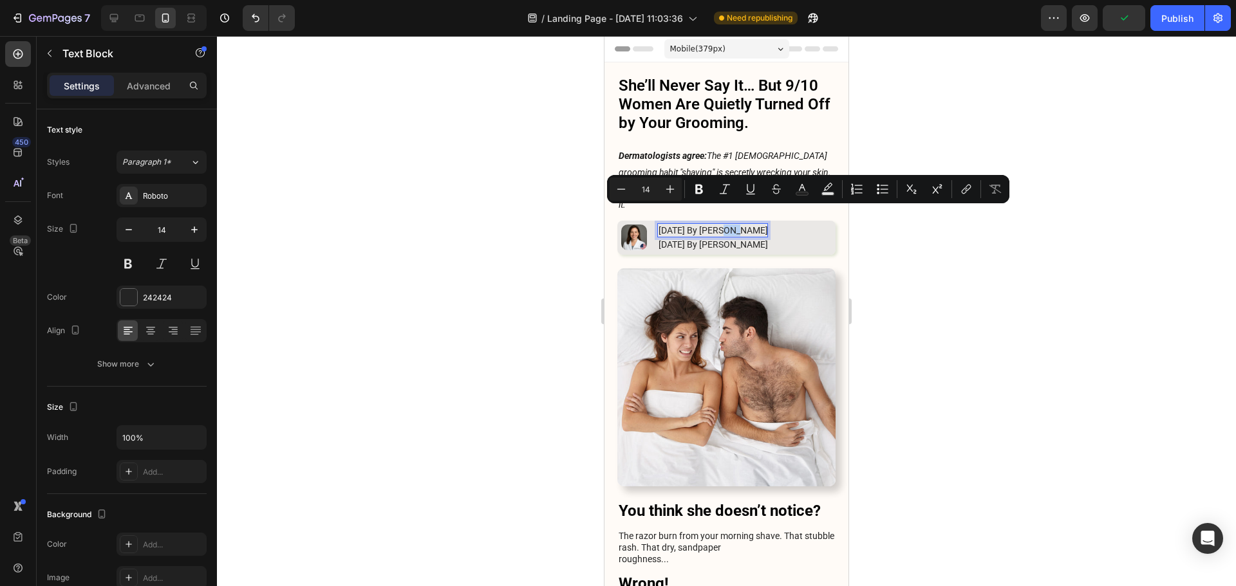
drag, startPoint x: 719, startPoint y: 214, endPoint x: 731, endPoint y: 215, distance: 12.3
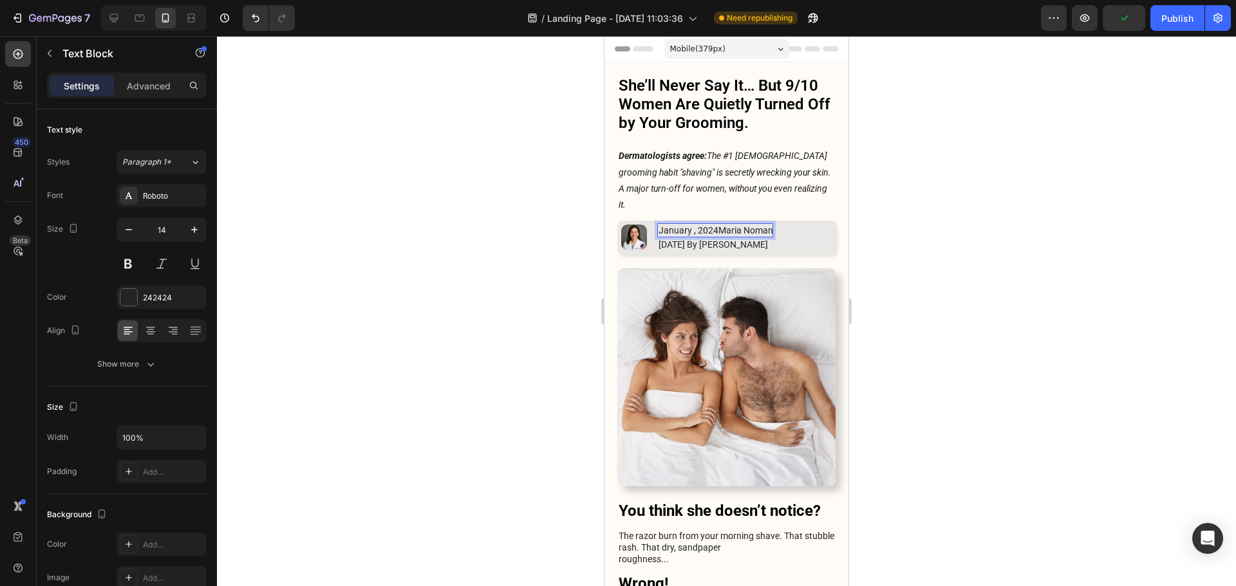
click at [725, 225] on p "January , 2024Maria Noman" at bounding box center [715, 231] width 115 height 12
drag, startPoint x: 717, startPoint y: 214, endPoint x: 779, endPoint y: 217, distance: 62.5
click at [773, 225] on p "January , 2024Maria Noman" at bounding box center [715, 231] width 115 height 12
click at [712, 239] on p "[DATE] By [PERSON_NAME]" at bounding box center [712, 245] width 109 height 12
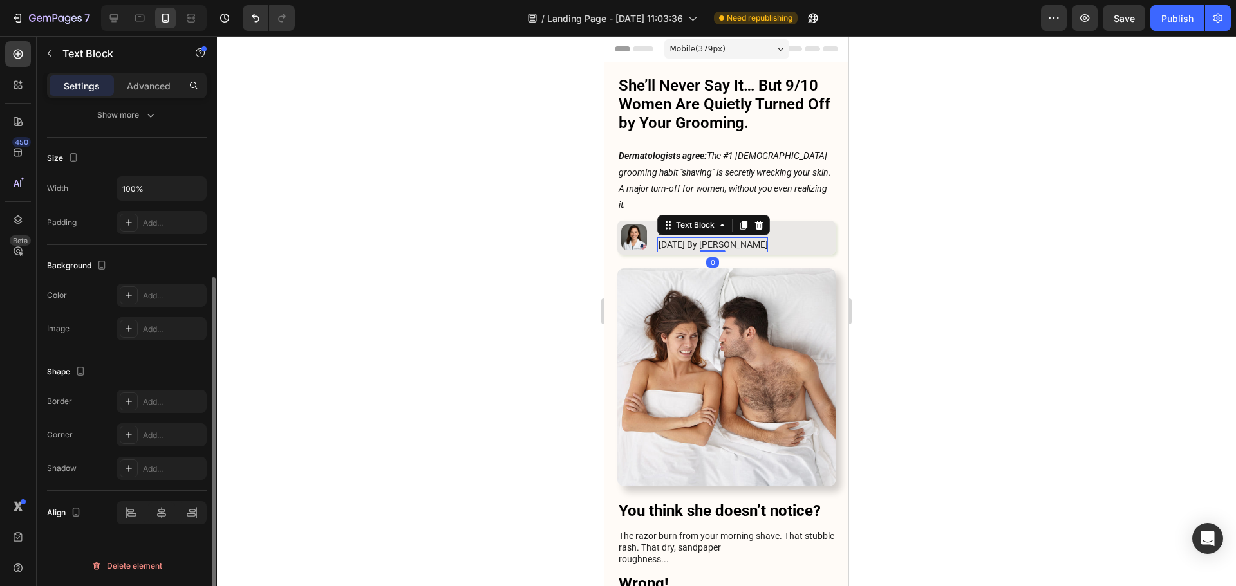
click at [733, 239] on p "[DATE] By [PERSON_NAME]" at bounding box center [712, 245] width 109 height 12
drag, startPoint x: 732, startPoint y: 229, endPoint x: 663, endPoint y: 230, distance: 68.9
click at [663, 239] on p "[DATE] By [PERSON_NAME]" at bounding box center [712, 245] width 109 height 12
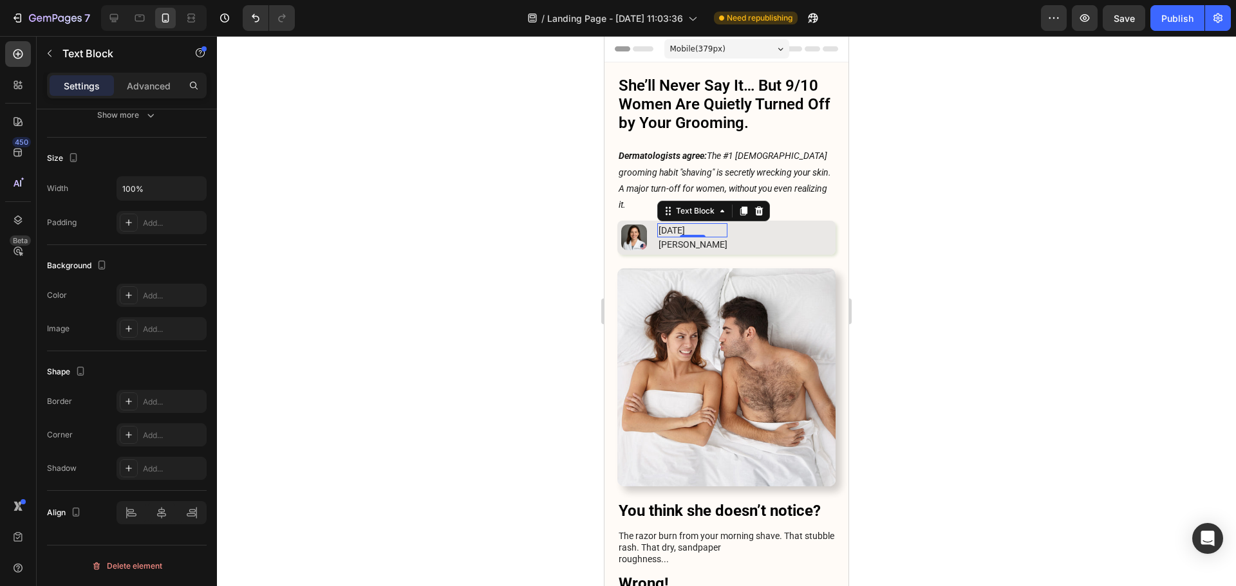
click at [694, 225] on p "[DATE]" at bounding box center [692, 231] width 69 height 12
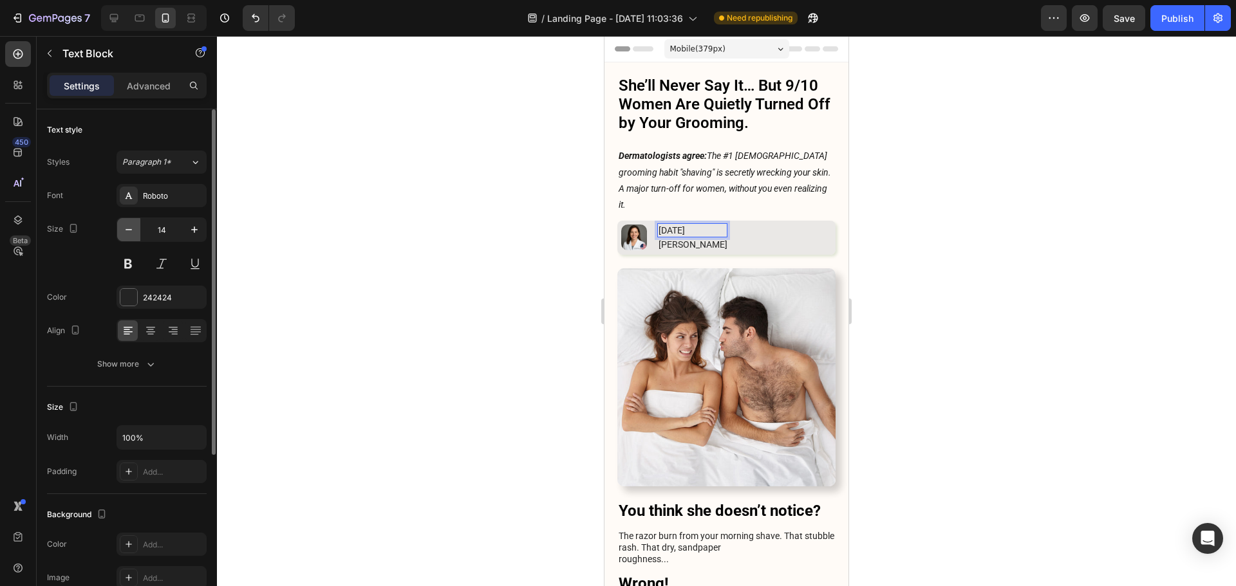
click at [122, 228] on icon "button" at bounding box center [128, 229] width 13 height 13
type input "12"
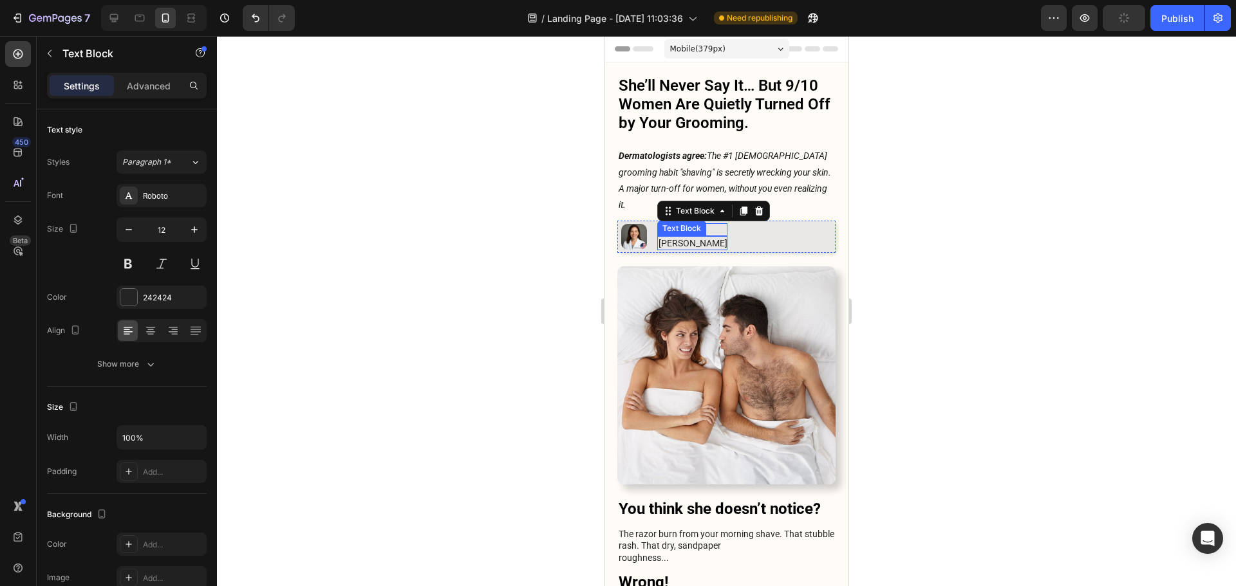
click at [667, 237] on p "[PERSON_NAME]" at bounding box center [692, 243] width 69 height 12
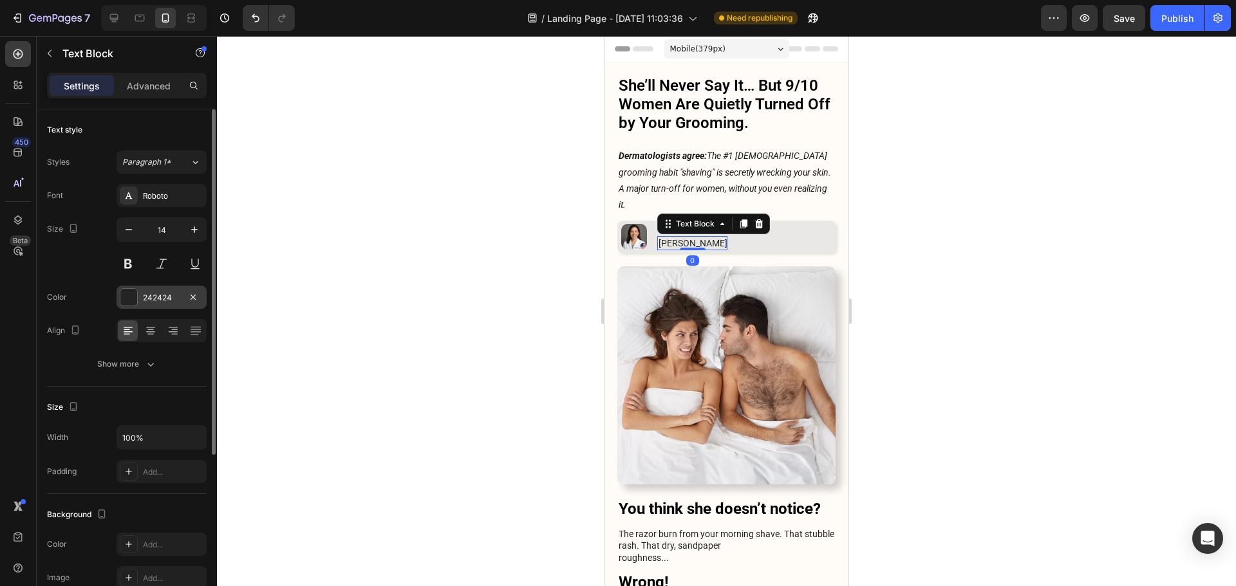
click at [125, 289] on div at bounding box center [128, 297] width 17 height 17
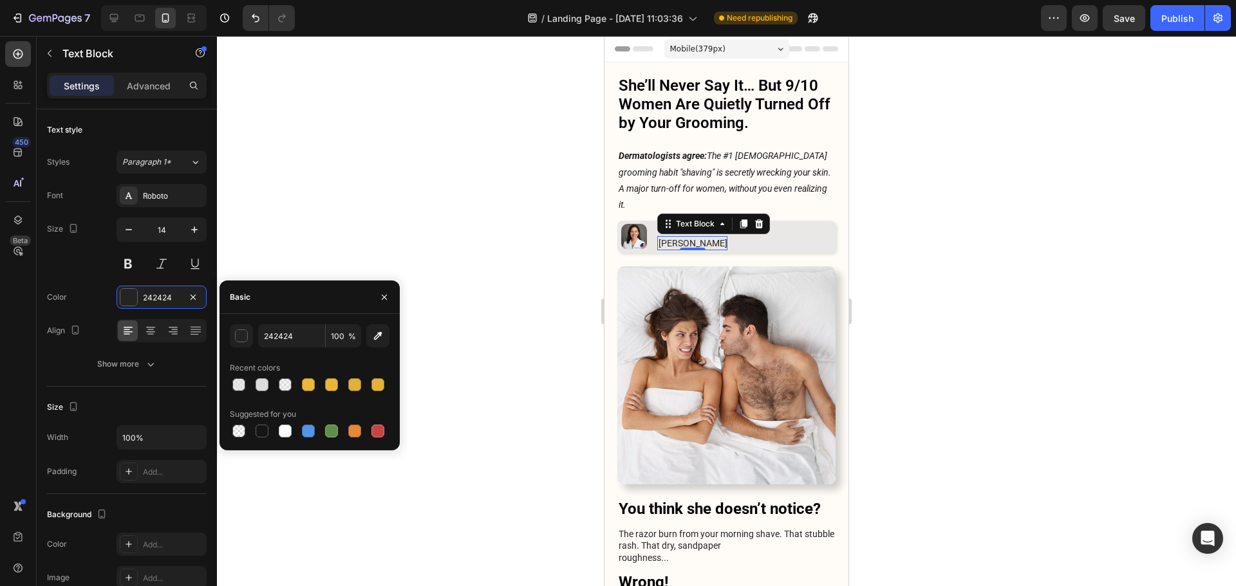
click at [263, 443] on div "242424 100 % Recent colors Suggested for you" at bounding box center [309, 382] width 180 height 136
click at [261, 438] on div at bounding box center [261, 430] width 15 height 15
type input "151515"
click at [131, 268] on button at bounding box center [127, 263] width 23 height 23
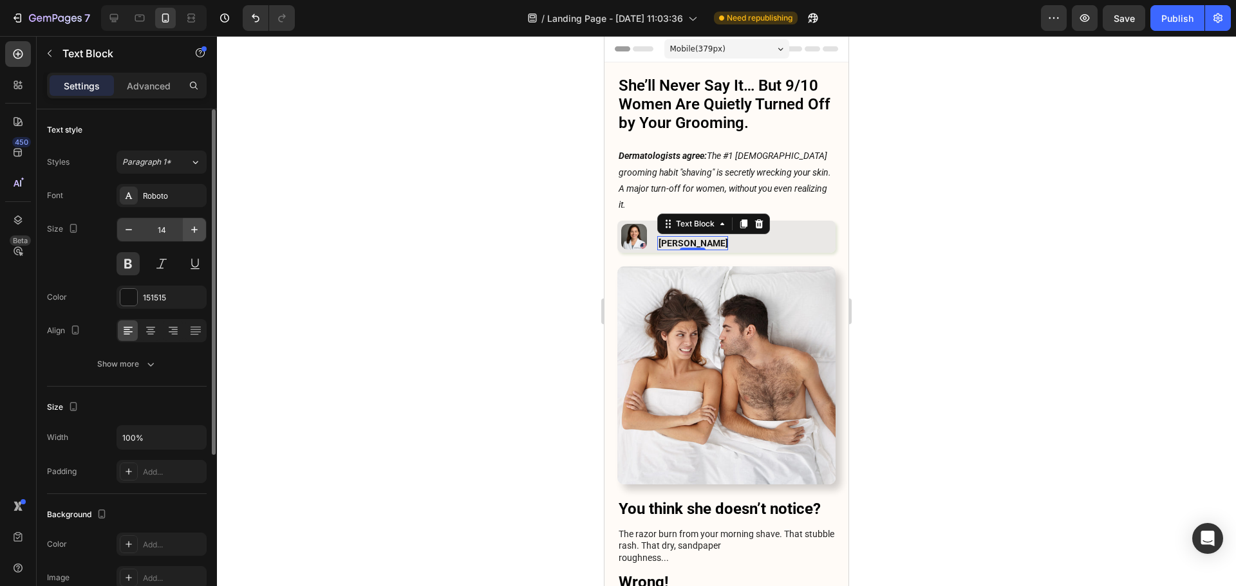
click at [201, 236] on button "button" at bounding box center [194, 229] width 23 height 23
click at [199, 234] on icon "button" at bounding box center [194, 229] width 13 height 13
type input "16"
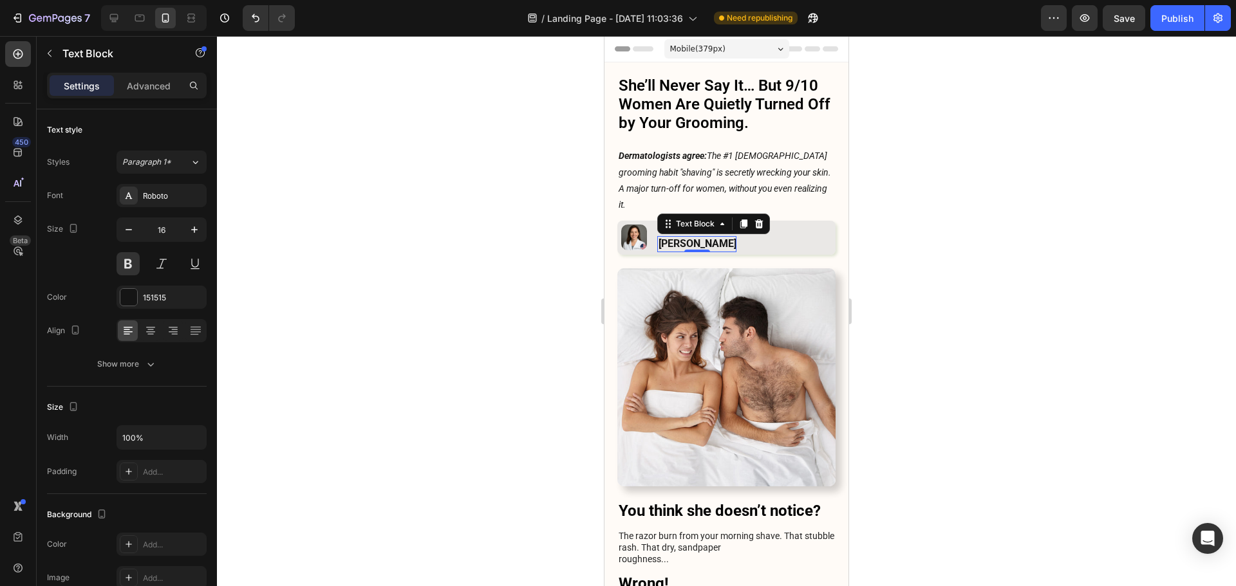
click at [1062, 248] on div at bounding box center [726, 311] width 1019 height 550
click at [701, 225] on p "[DATE]" at bounding box center [697, 230] width 78 height 10
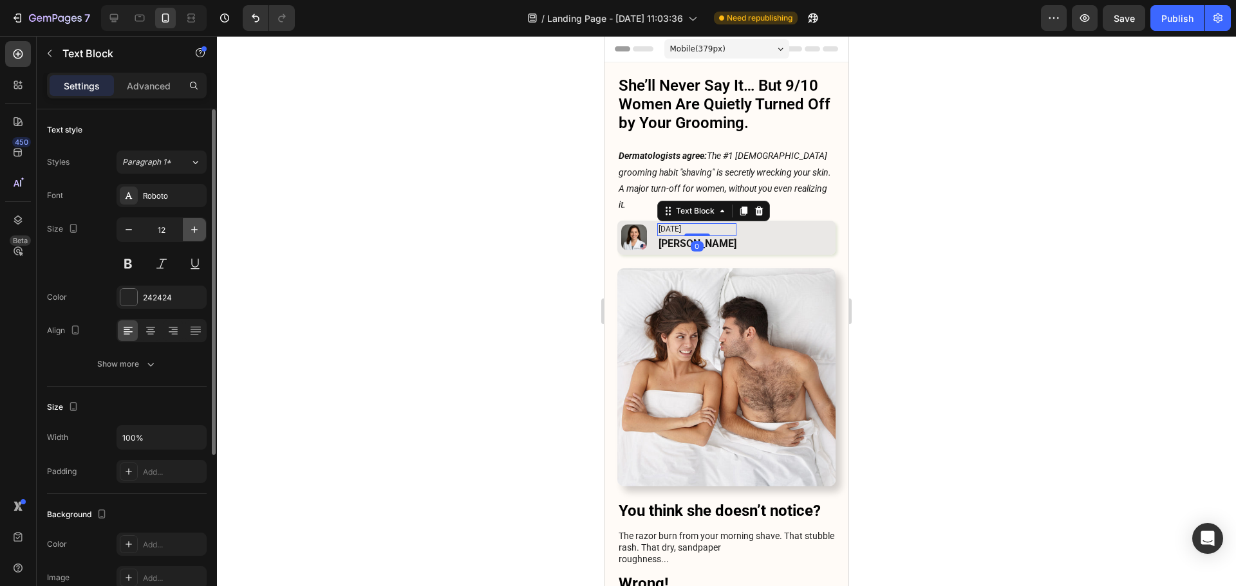
click at [188, 233] on icon "button" at bounding box center [194, 229] width 13 height 13
type input "13"
click at [995, 246] on div at bounding box center [726, 311] width 1019 height 550
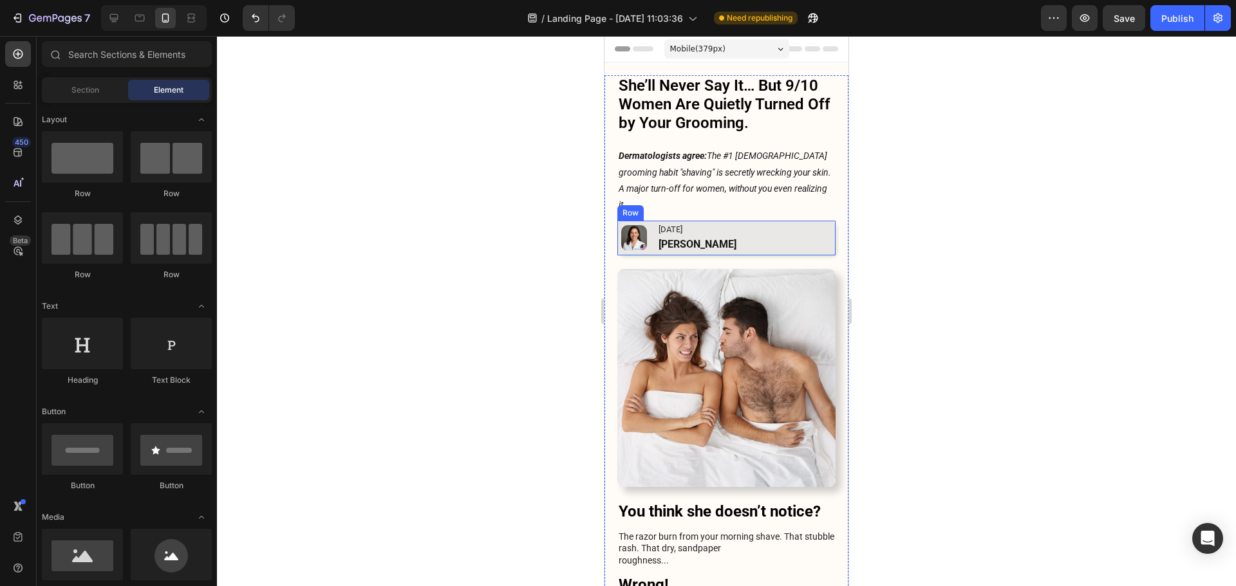
click at [658, 237] on div "[PERSON_NAME]" at bounding box center [696, 245] width 79 height 16
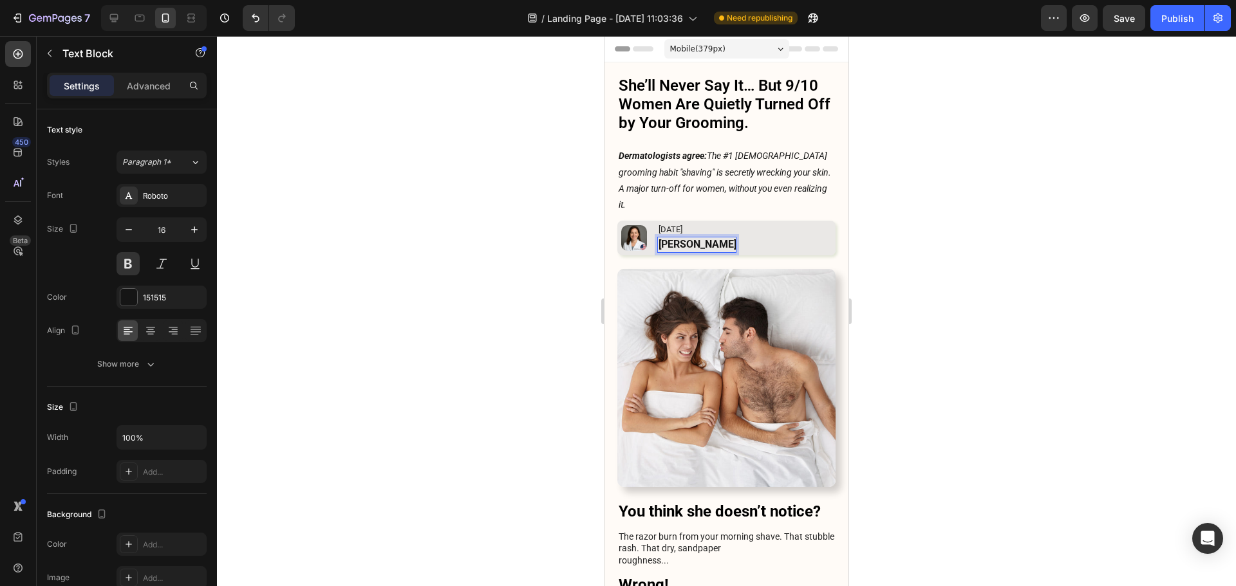
click at [735, 238] on p "[PERSON_NAME]" at bounding box center [697, 245] width 78 height 14
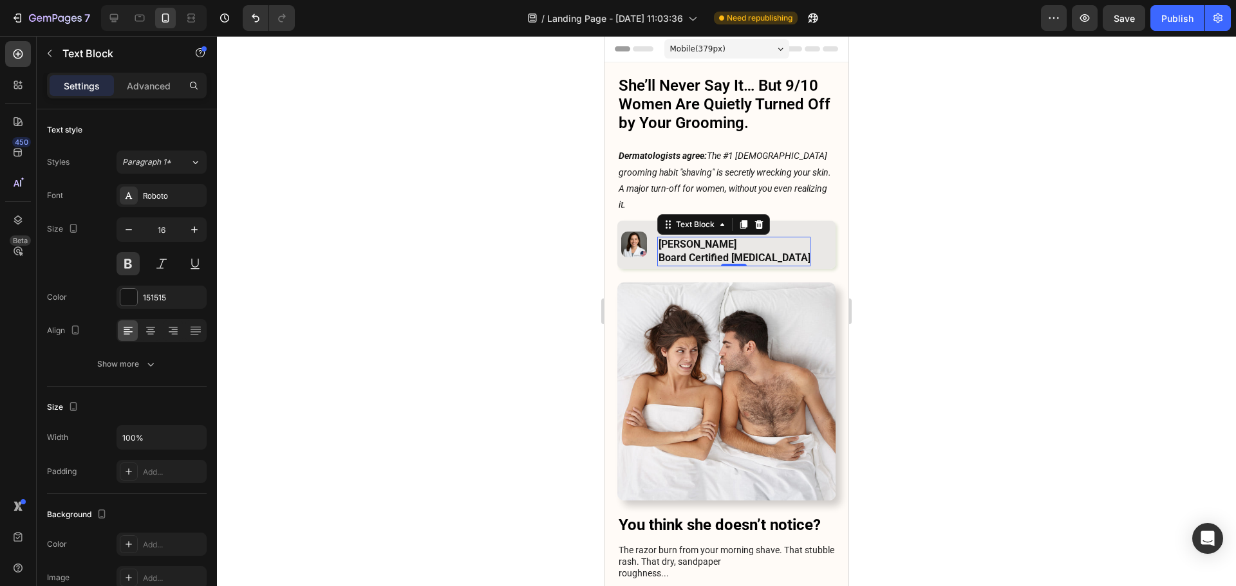
click at [757, 252] on p "Board Certified [MEDICAL_DATA]" at bounding box center [734, 259] width 152 height 14
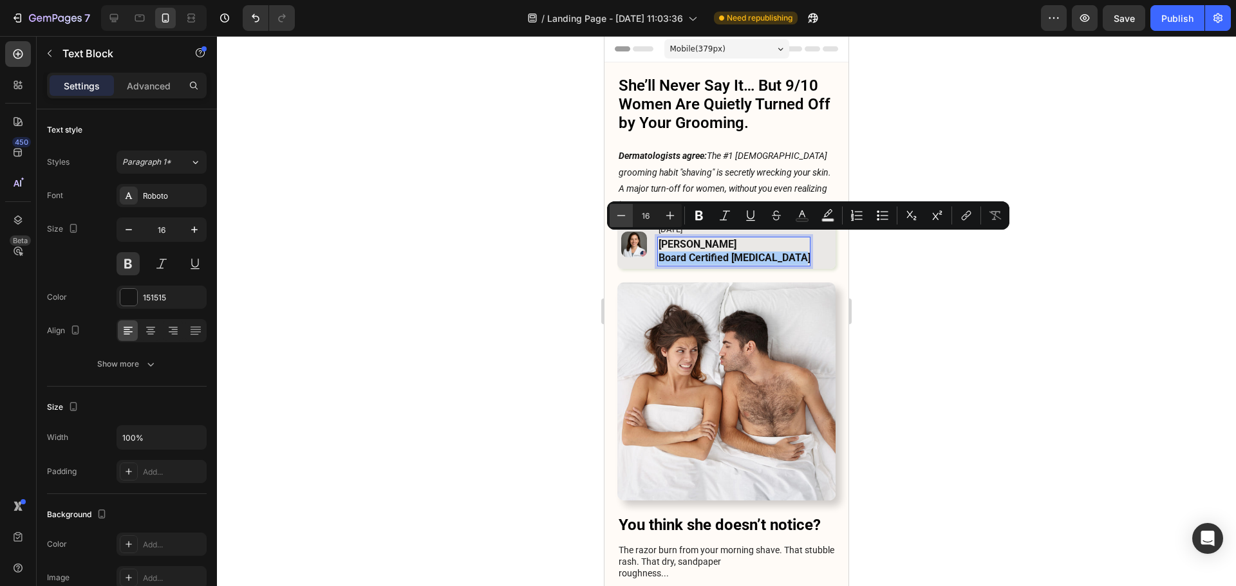
click at [620, 218] on icon "Editor contextual toolbar" at bounding box center [621, 215] width 13 height 13
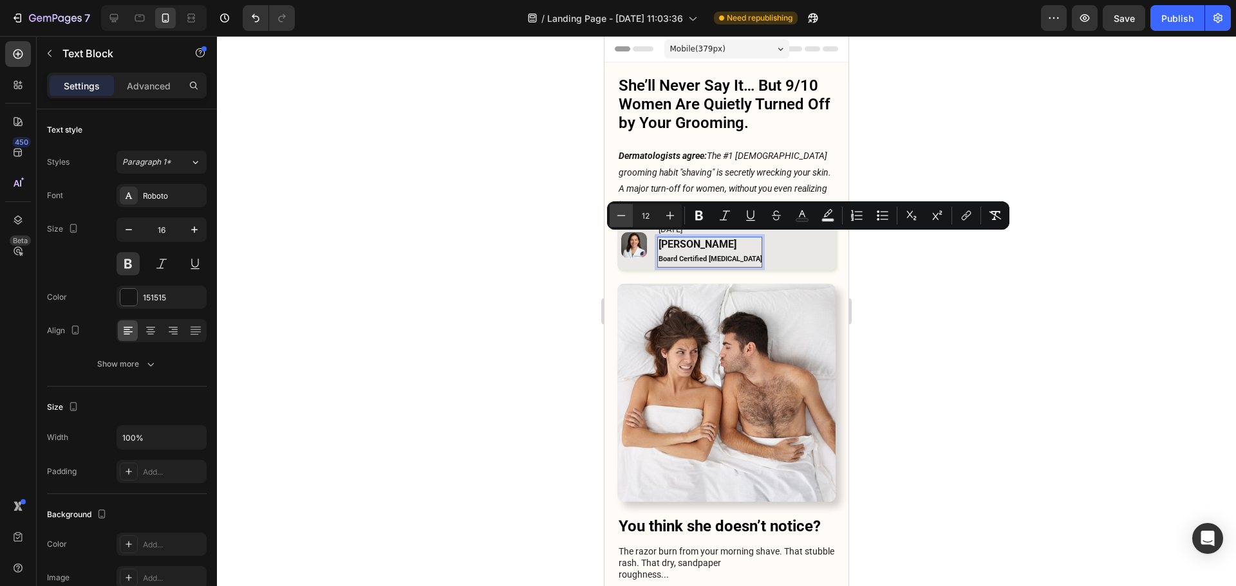
type input "11"
click at [696, 209] on icon "Editor contextual toolbar" at bounding box center [698, 215] width 13 height 13
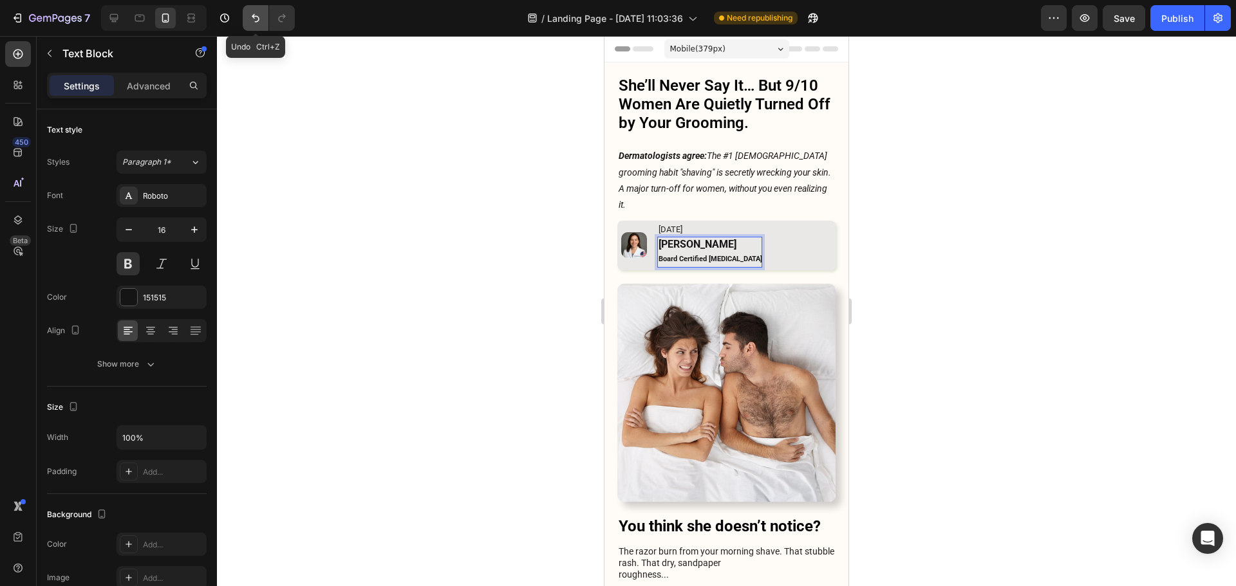
click at [264, 23] on button "Undo/Redo" at bounding box center [256, 18] width 26 height 26
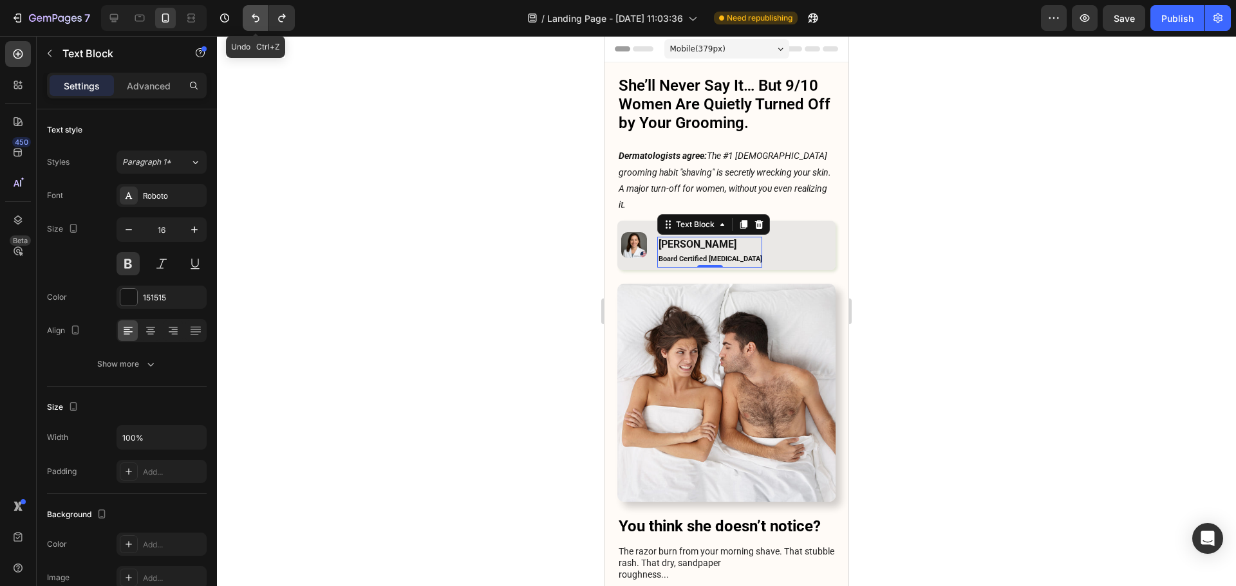
click at [264, 23] on button "Undo/Redo" at bounding box center [256, 18] width 26 height 26
click at [264, 9] on button "Undo/Redo" at bounding box center [256, 18] width 26 height 26
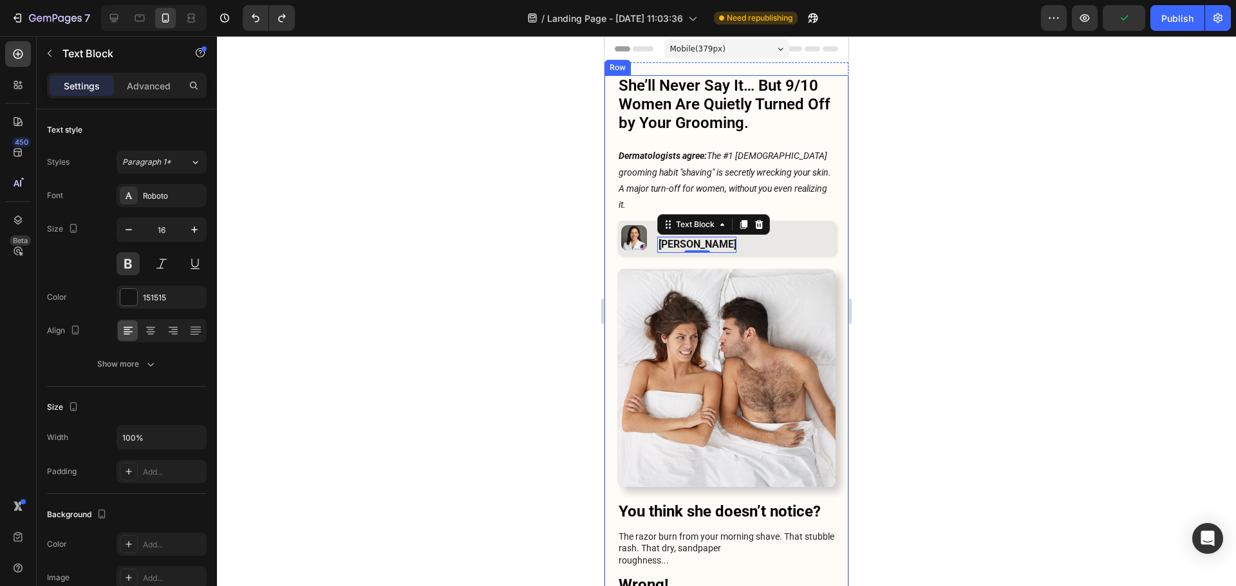
click at [874, 218] on div at bounding box center [726, 311] width 1019 height 550
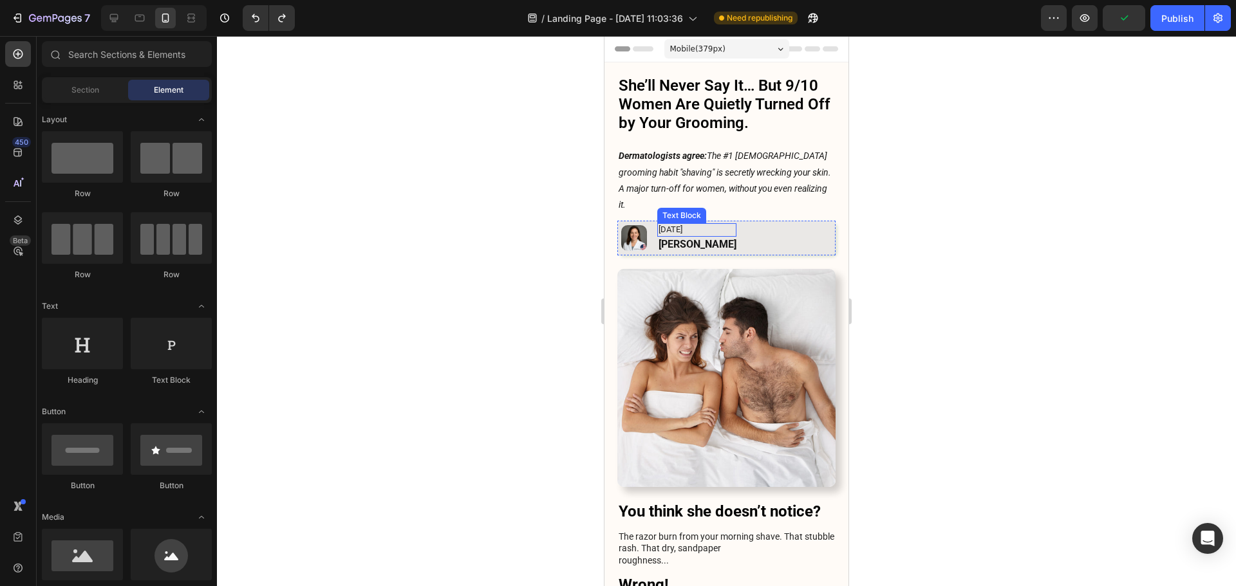
click at [709, 225] on p "[DATE]" at bounding box center [697, 230] width 78 height 11
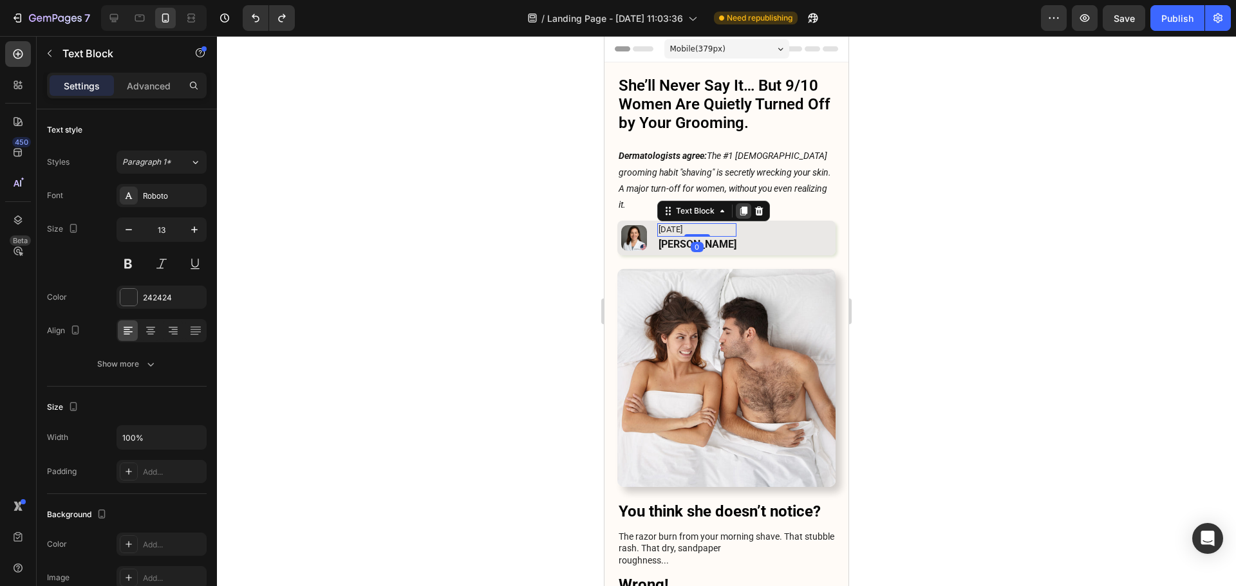
click at [741, 206] on icon at bounding box center [743, 211] width 10 height 10
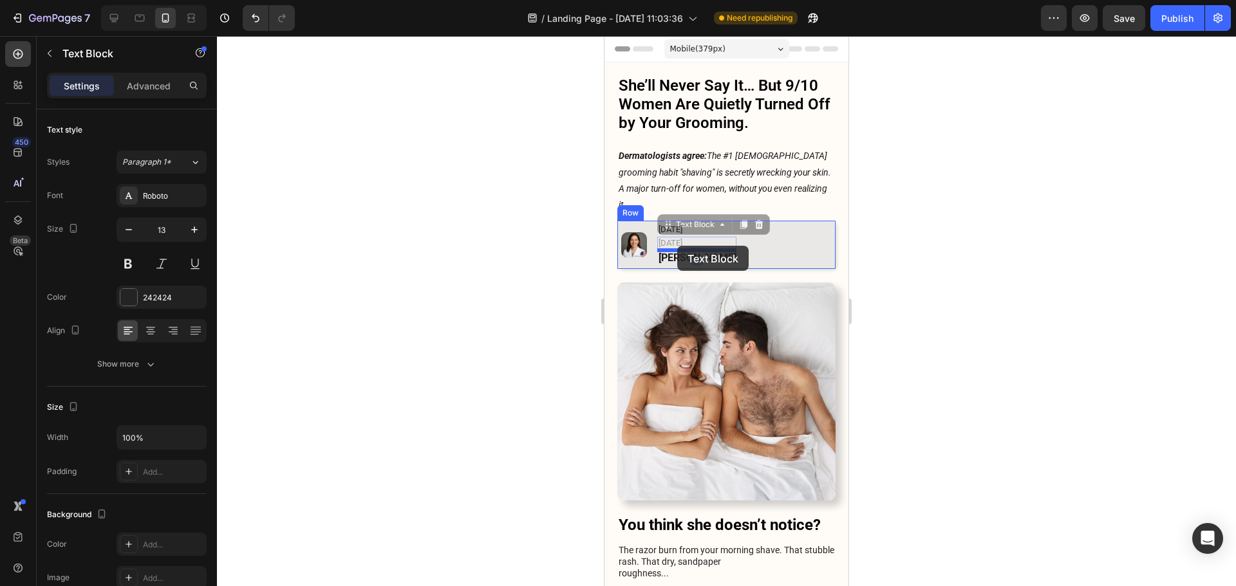
drag, startPoint x: 681, startPoint y: 218, endPoint x: 677, endPoint y: 246, distance: 27.9
click at [692, 254] on p "[DATE]" at bounding box center [697, 259] width 78 height 11
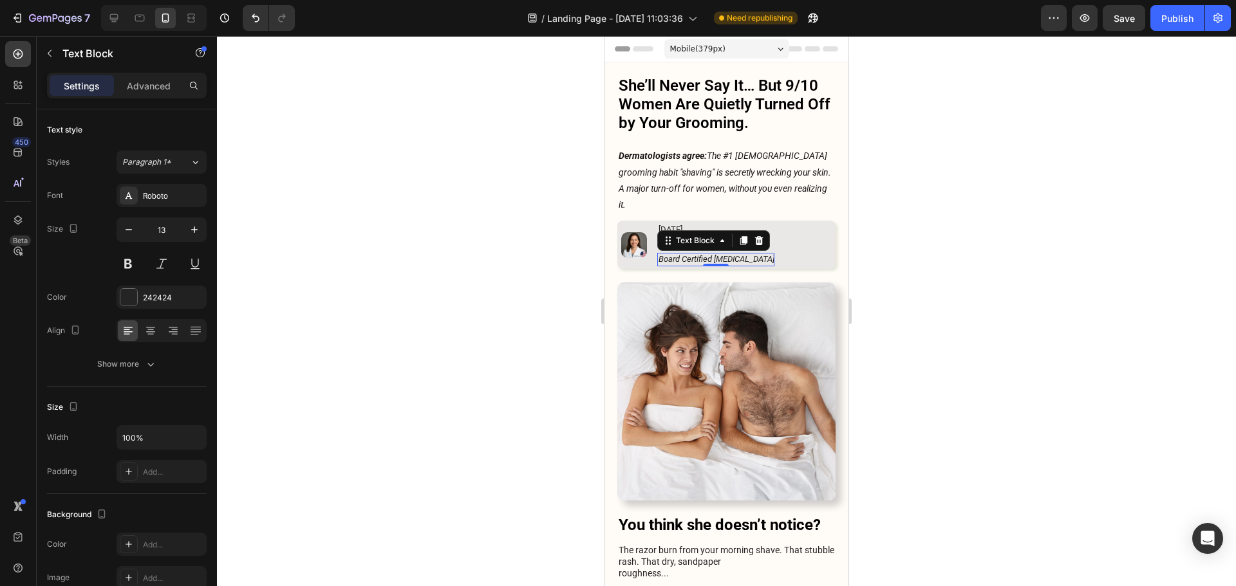
click at [910, 225] on div at bounding box center [726, 311] width 1019 height 550
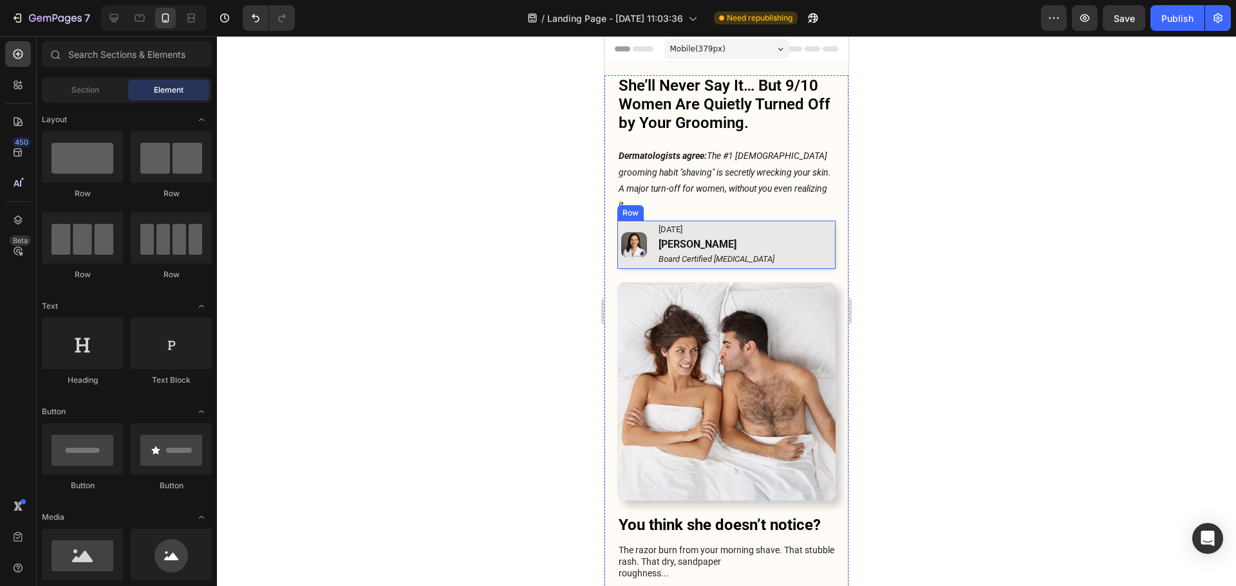
click at [649, 227] on div "Image [DATE] Text Block [PERSON_NAME] Text Block Board Certified [MEDICAL_DATA]…" at bounding box center [726, 245] width 218 height 48
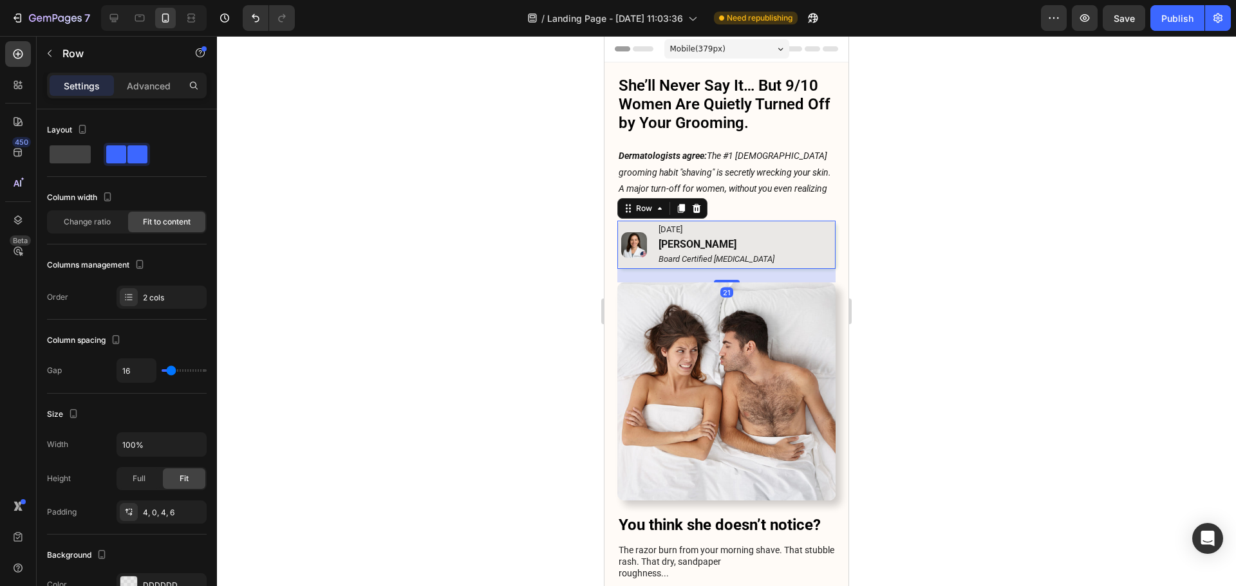
click at [644, 232] on img at bounding box center [634, 245] width 26 height 26
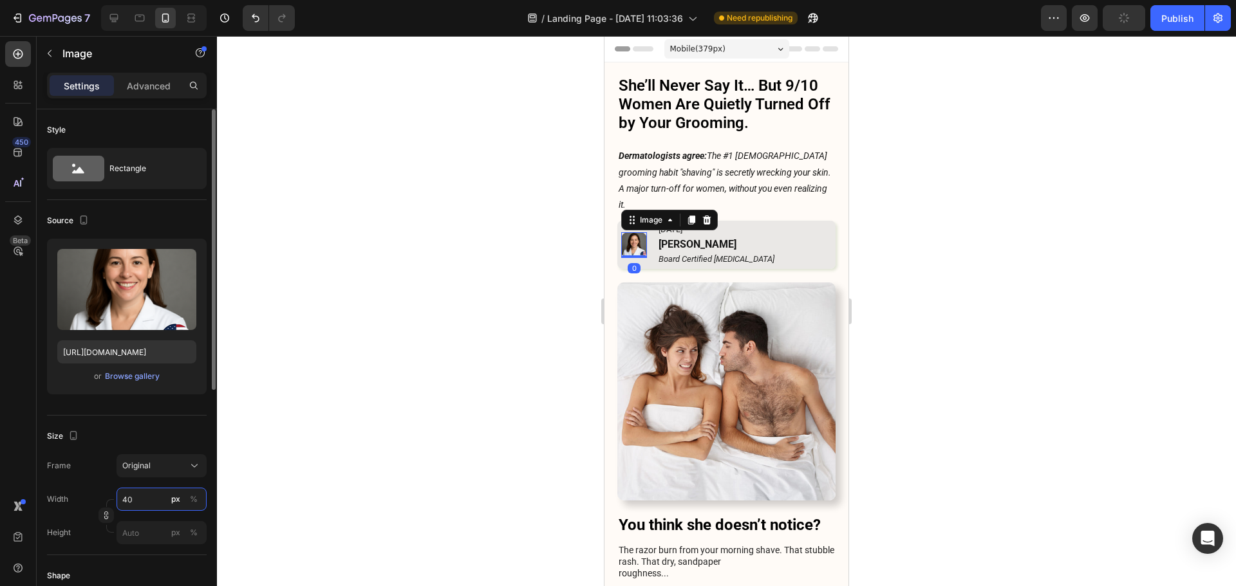
click at [138, 498] on input "40" at bounding box center [161, 499] width 90 height 23
type input "50"
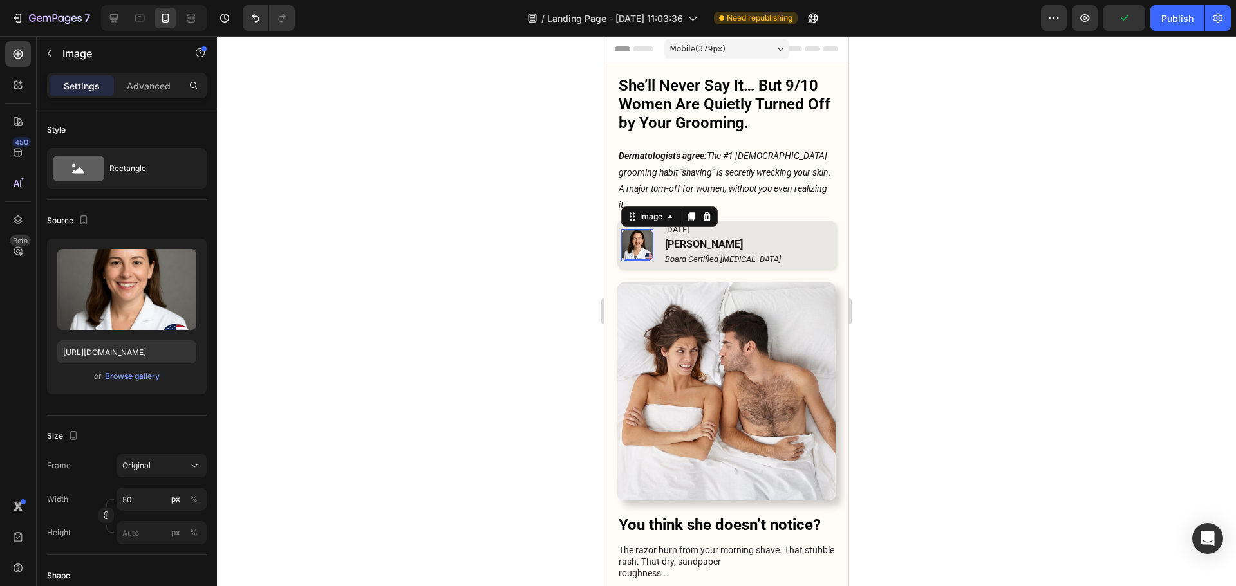
click at [1066, 233] on div at bounding box center [726, 311] width 1019 height 550
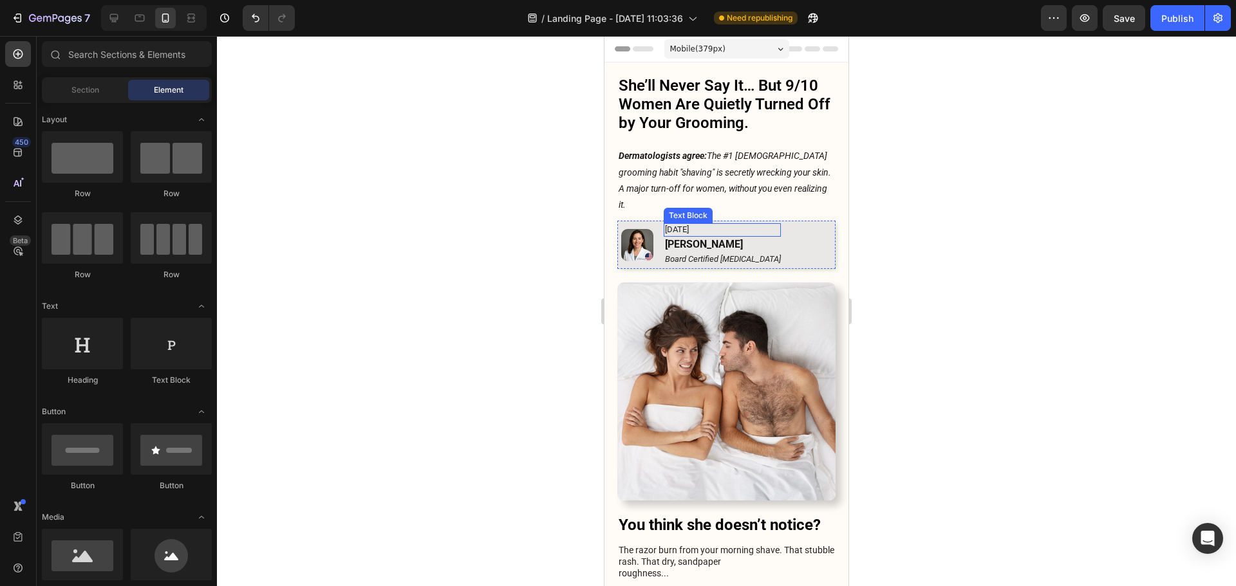
click at [700, 225] on p "[DATE]" at bounding box center [723, 230] width 116 height 11
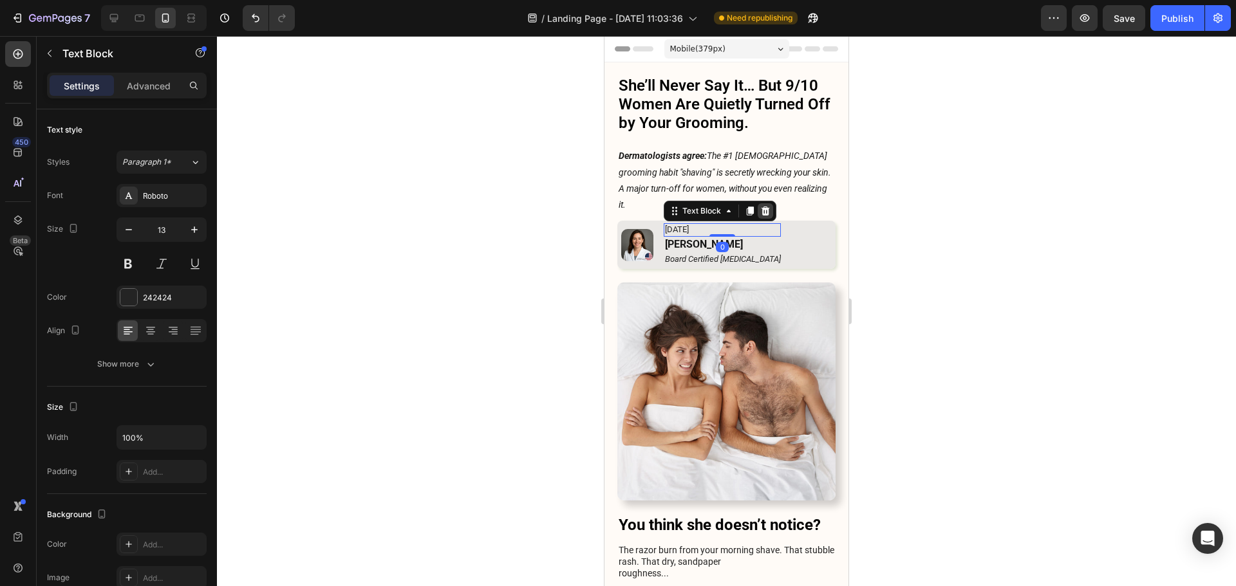
click at [766, 207] on icon at bounding box center [765, 211] width 8 height 9
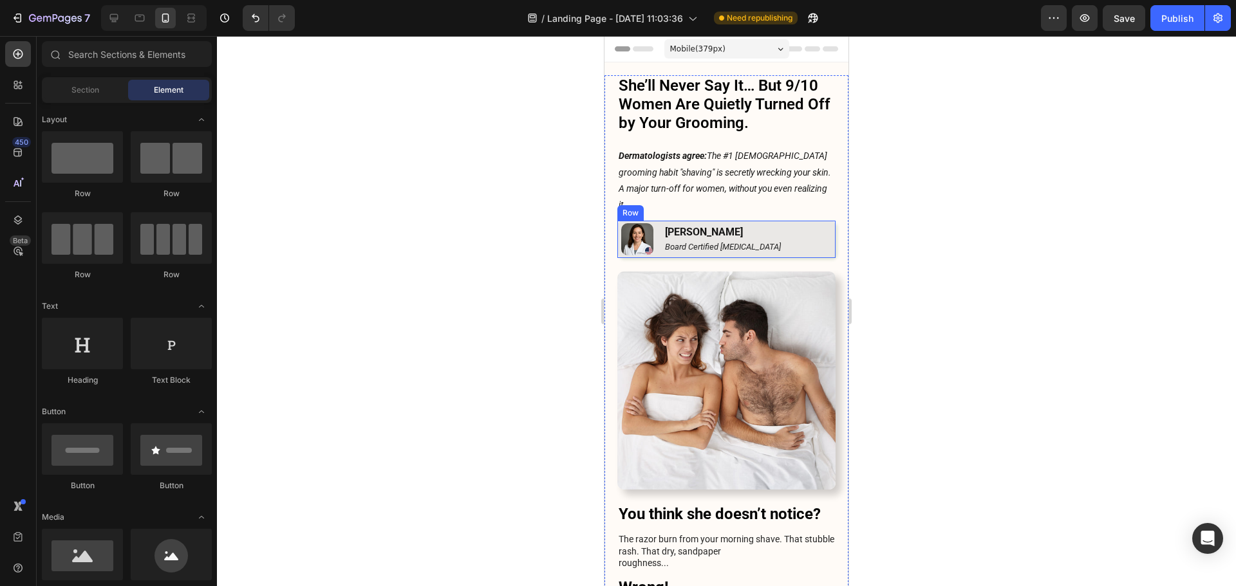
click at [810, 221] on div "Image [PERSON_NAME] Text Block Board Certified [MEDICAL_DATA] Text Block Row" at bounding box center [726, 239] width 218 height 37
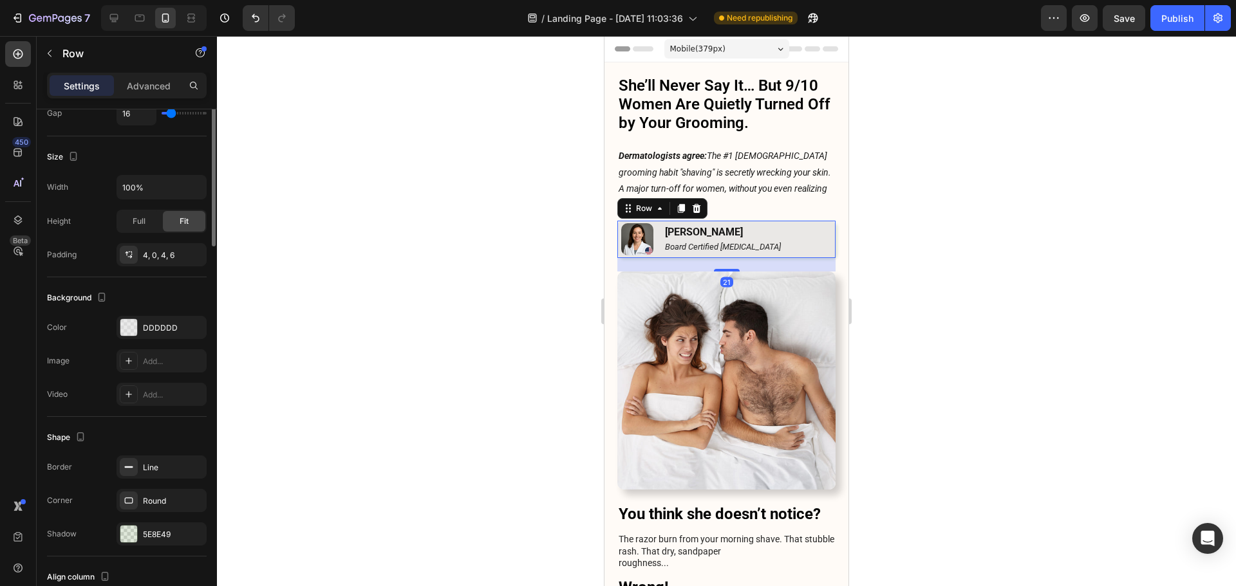
scroll to position [322, 0]
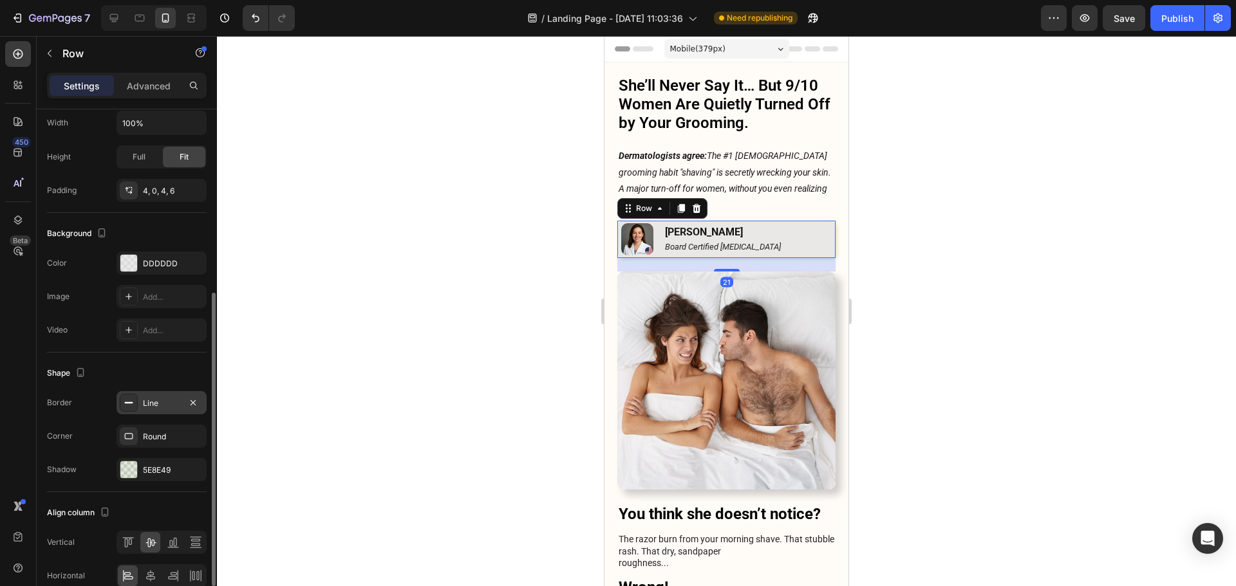
click at [147, 404] on div "Line" at bounding box center [161, 404] width 37 height 12
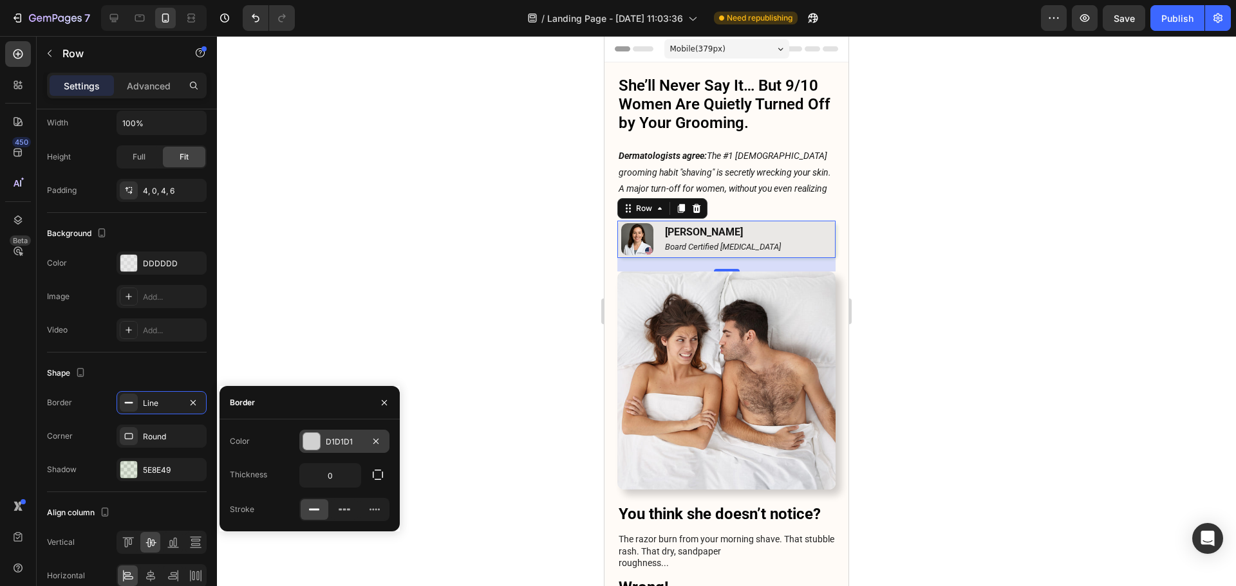
click at [313, 441] on div at bounding box center [311, 441] width 17 height 17
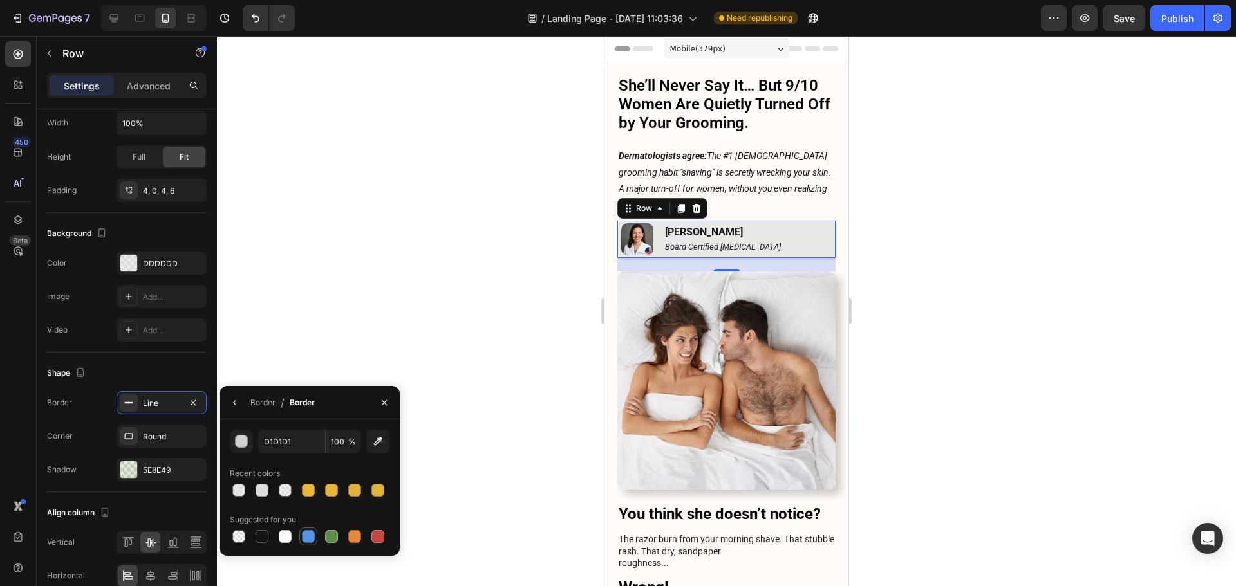
click at [306, 540] on div at bounding box center [308, 536] width 13 height 13
type input "5594E7"
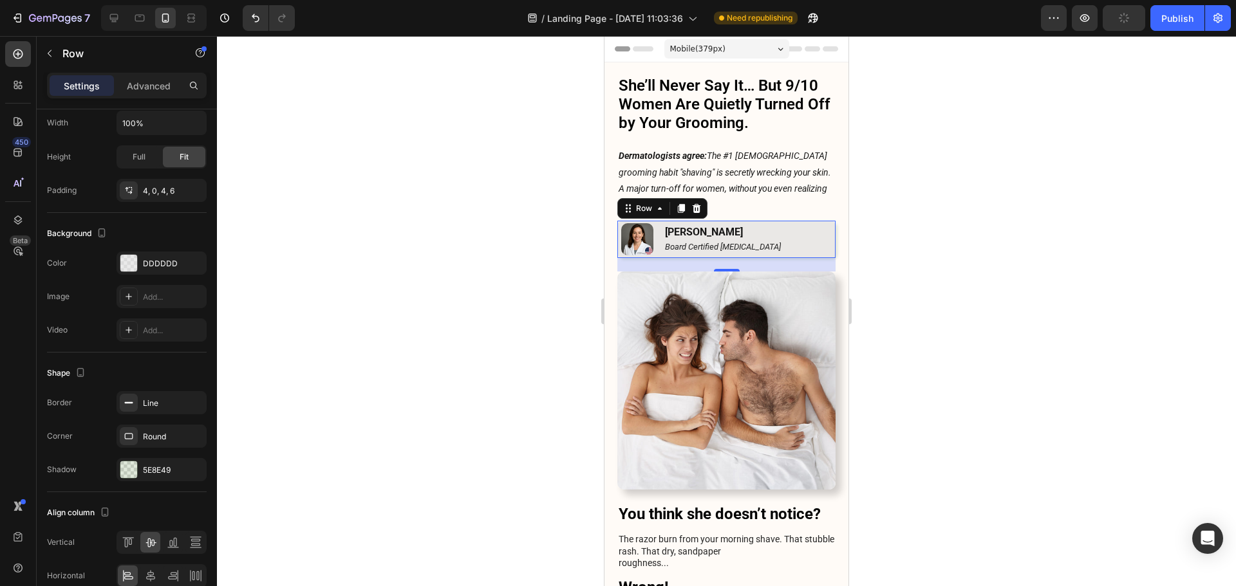
click at [979, 271] on div at bounding box center [726, 311] width 1019 height 550
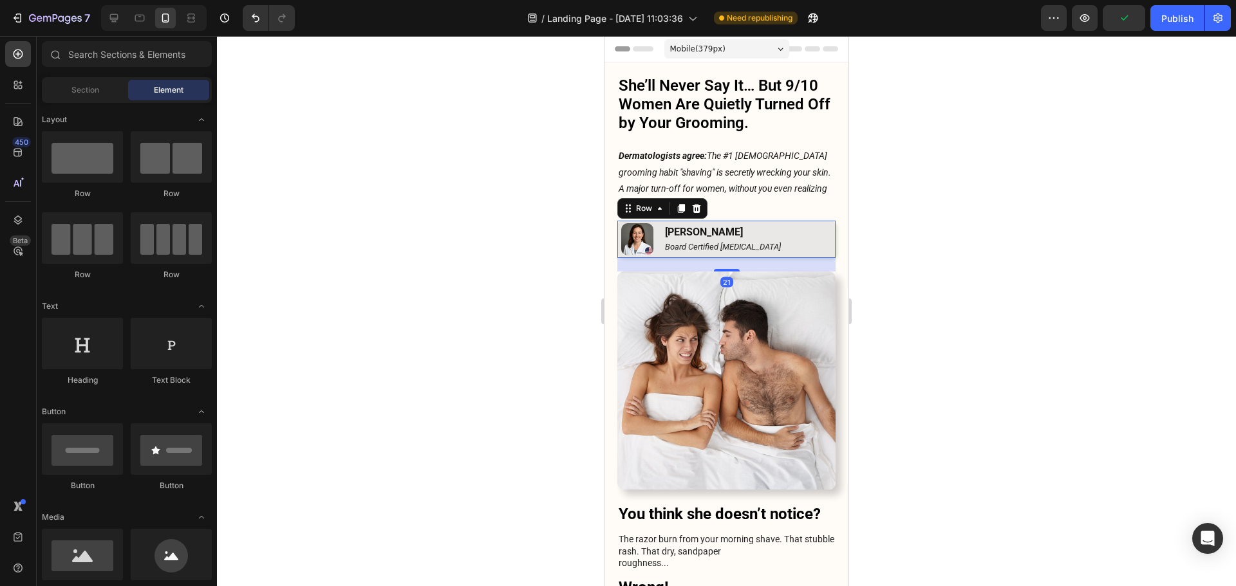
click at [789, 227] on div "Image [PERSON_NAME] Text Block Board Certified [MEDICAL_DATA] Text Block Row 21" at bounding box center [726, 239] width 218 height 37
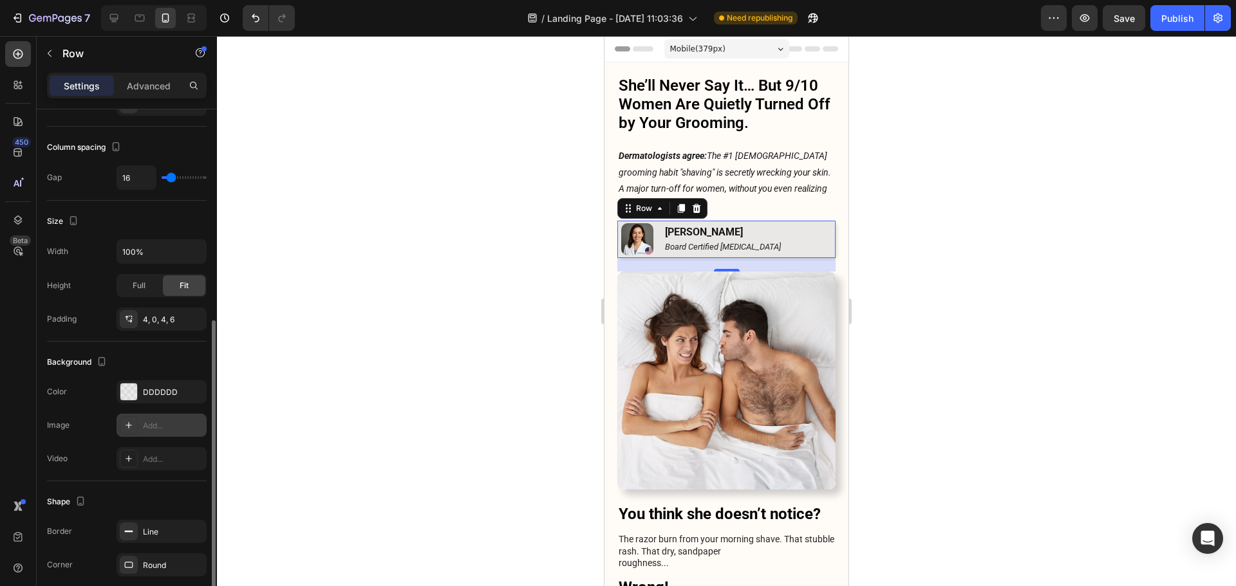
scroll to position [257, 0]
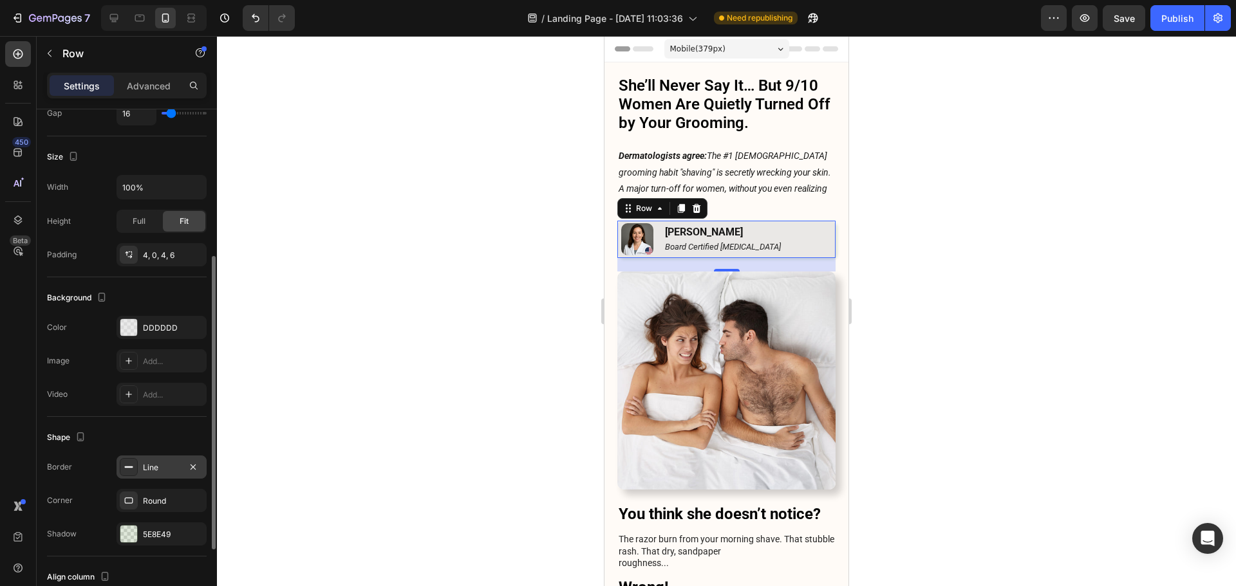
click at [154, 460] on div "Line" at bounding box center [161, 467] width 90 height 23
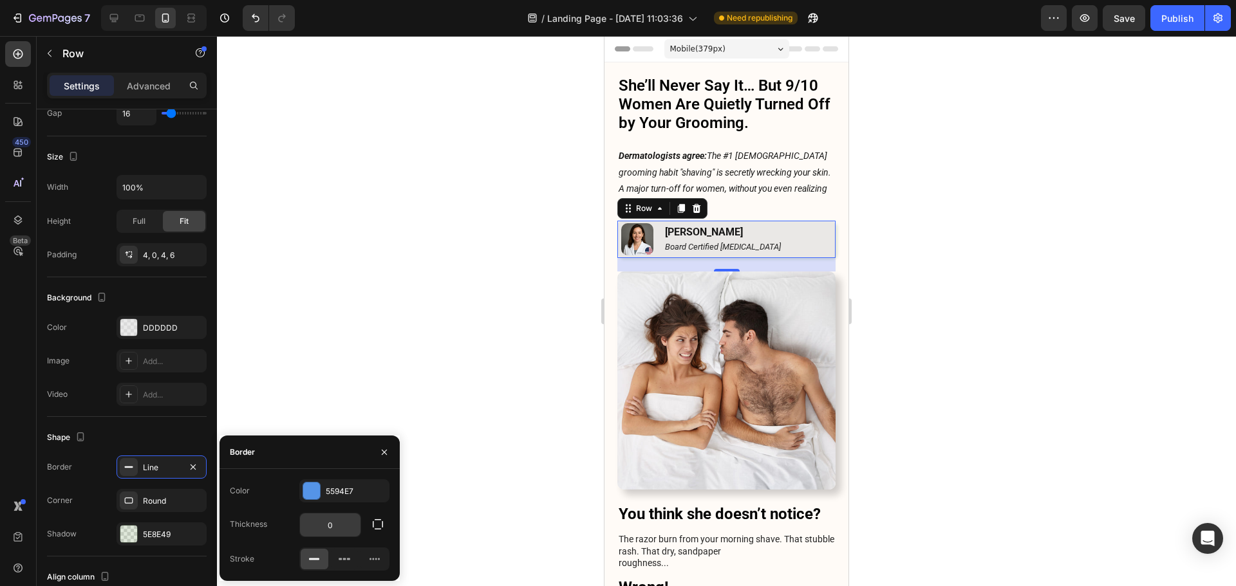
click at [348, 519] on input "0" at bounding box center [330, 525] width 60 height 23
type input "1"
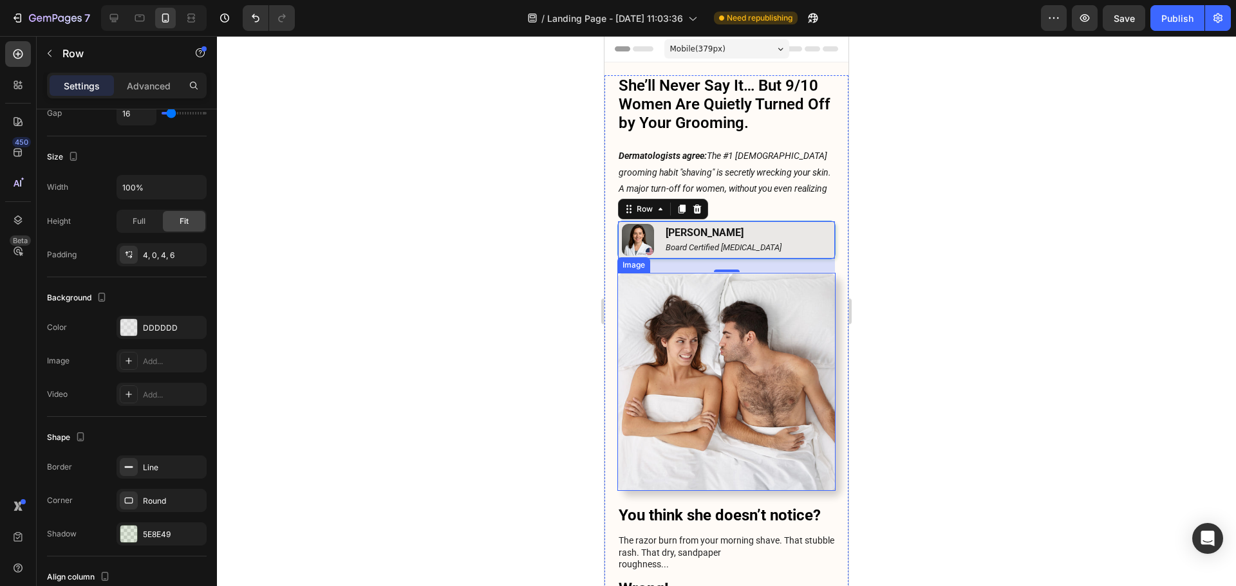
click at [1084, 274] on div at bounding box center [726, 311] width 1019 height 550
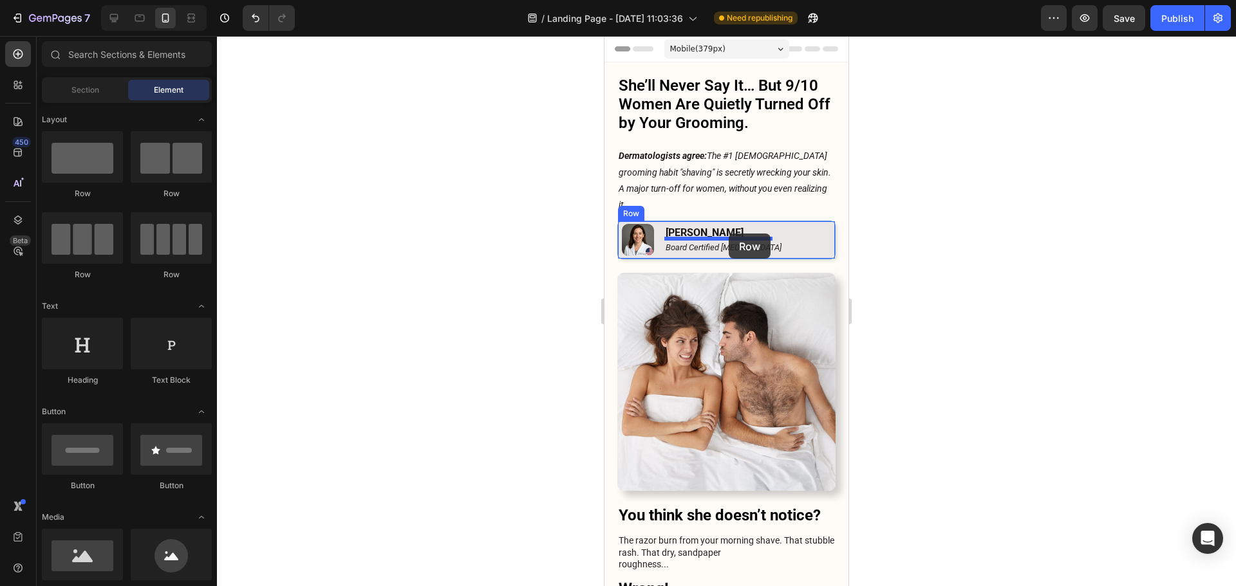
drag, startPoint x: 860, startPoint y: 227, endPoint x: 881, endPoint y: 219, distance: 21.8
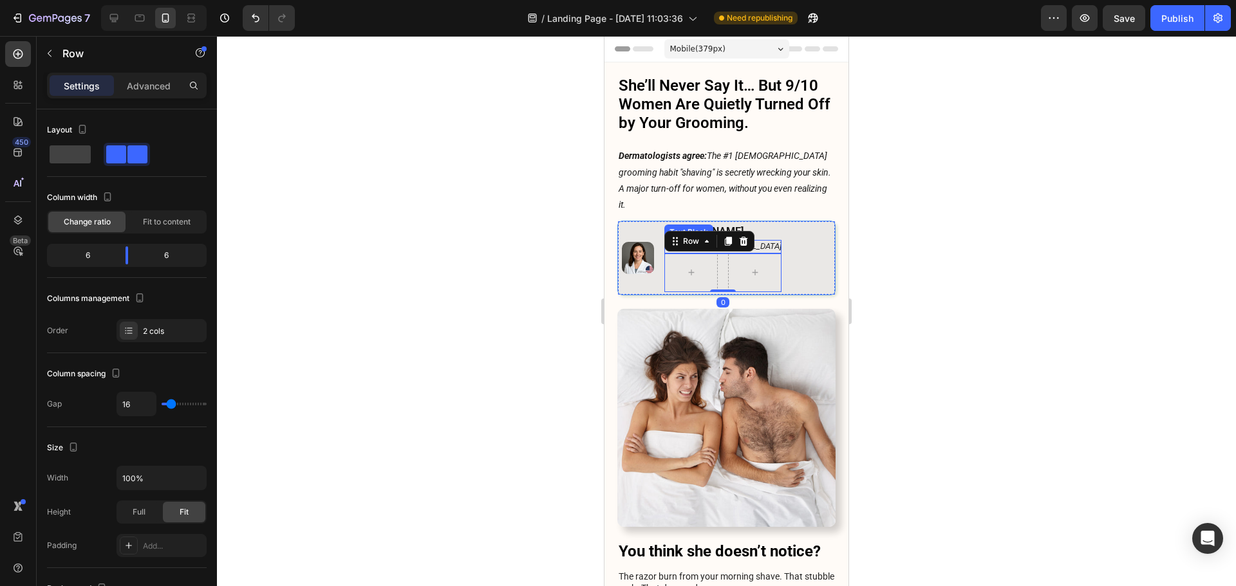
click at [770, 241] on icon "Board Certified [MEDICAL_DATA]" at bounding box center [723, 246] width 116 height 10
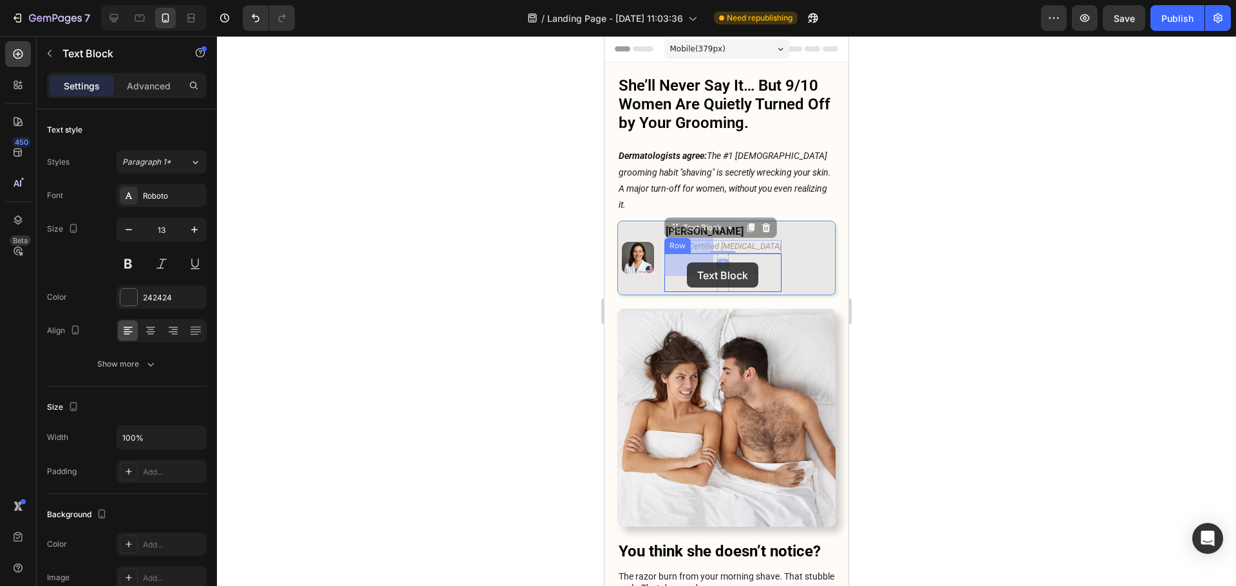
drag, startPoint x: 692, startPoint y: 218, endPoint x: 689, endPoint y: 248, distance: 31.1
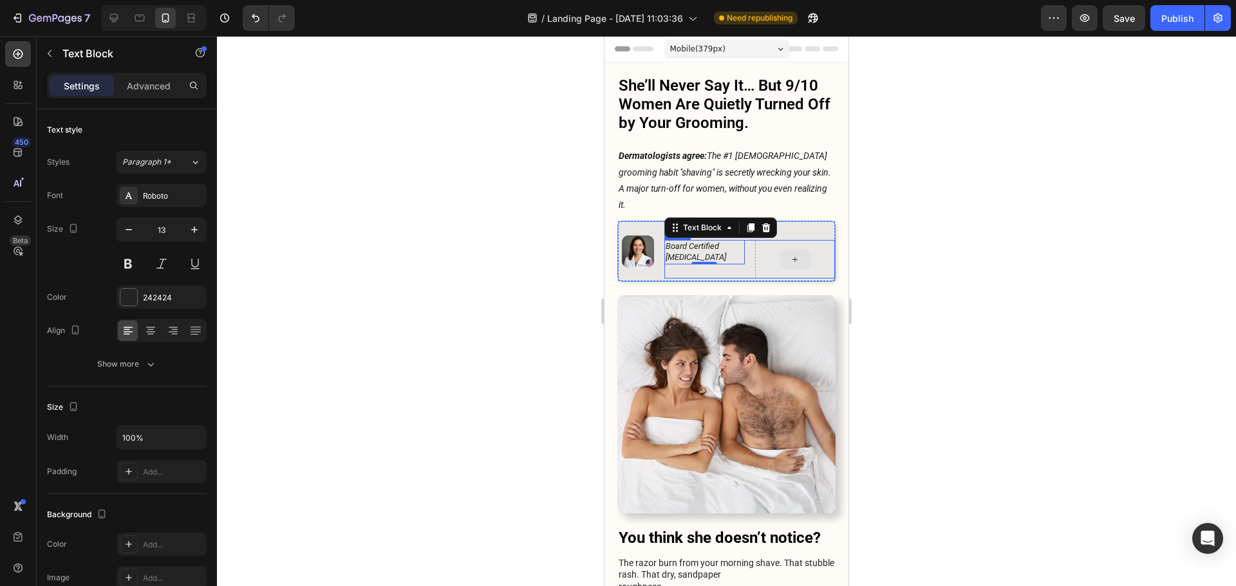
click at [756, 250] on div at bounding box center [795, 259] width 80 height 39
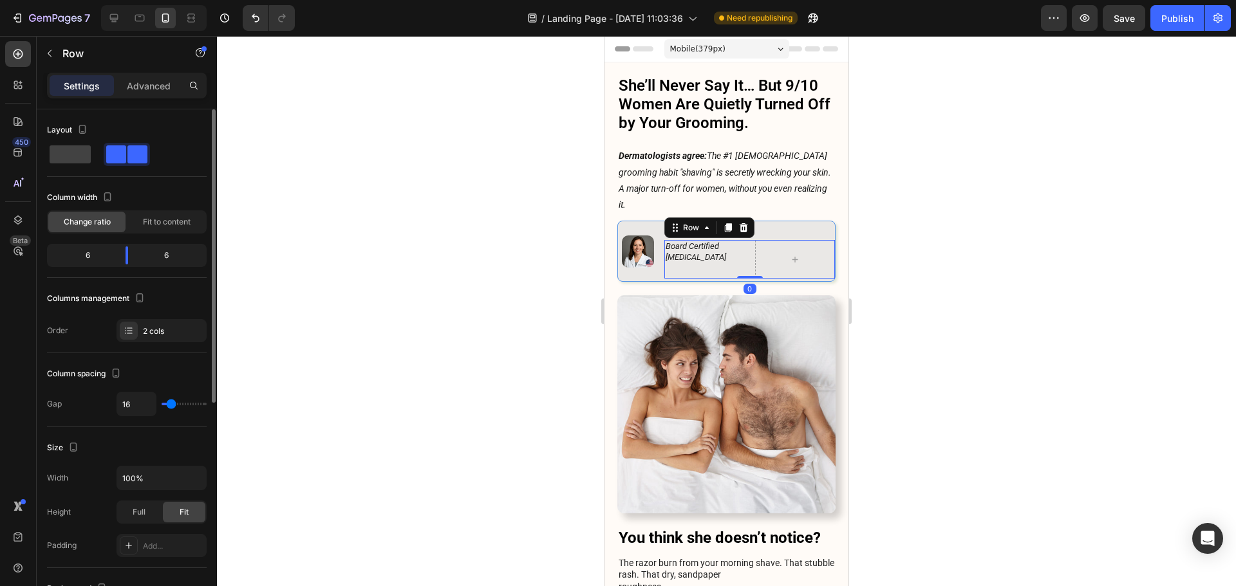
click at [143, 202] on div "Column width" at bounding box center [127, 197] width 160 height 21
click at [142, 215] on div "Fit to content" at bounding box center [166, 222] width 77 height 21
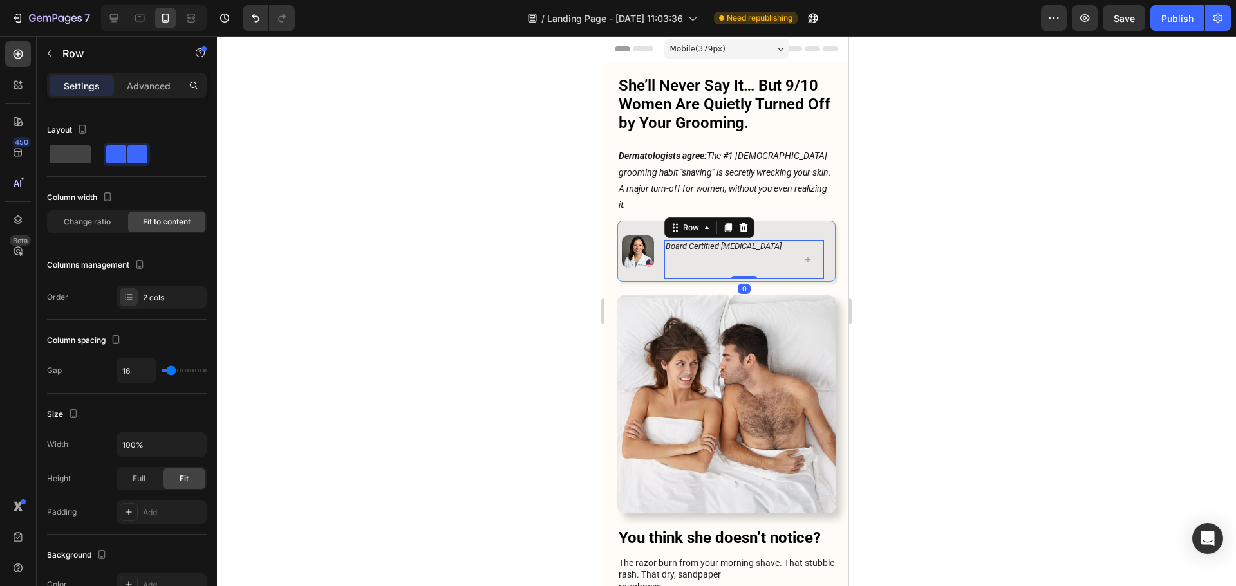
drag, startPoint x: 969, startPoint y: 258, endPoint x: 288, endPoint y: 181, distance: 685.1
click at [963, 258] on div at bounding box center [726, 311] width 1019 height 550
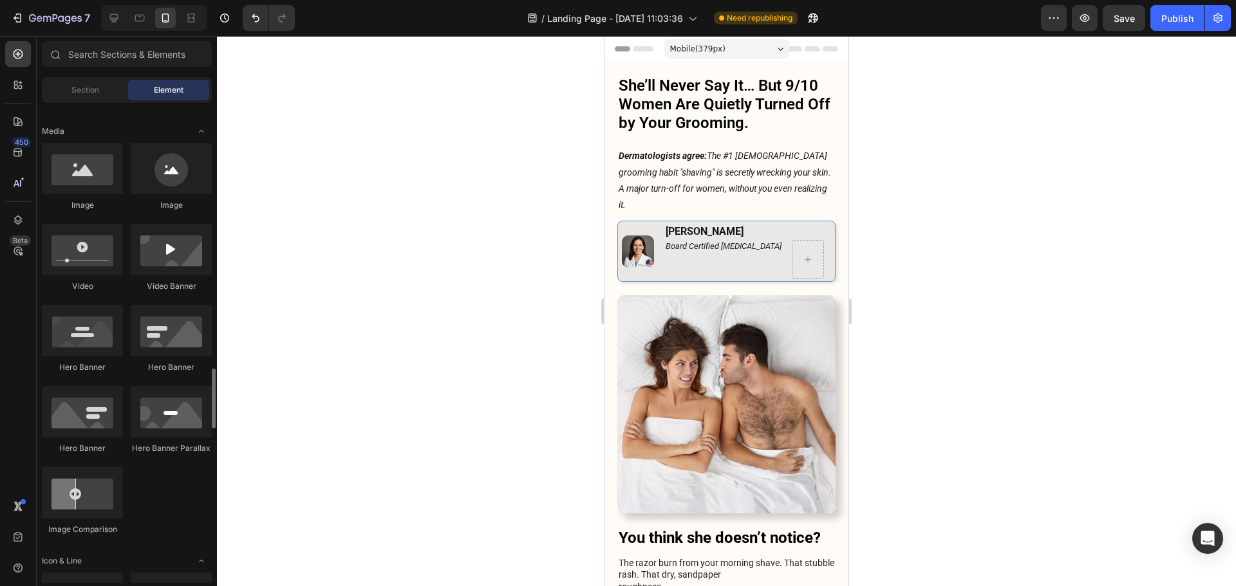
scroll to position [579, 0]
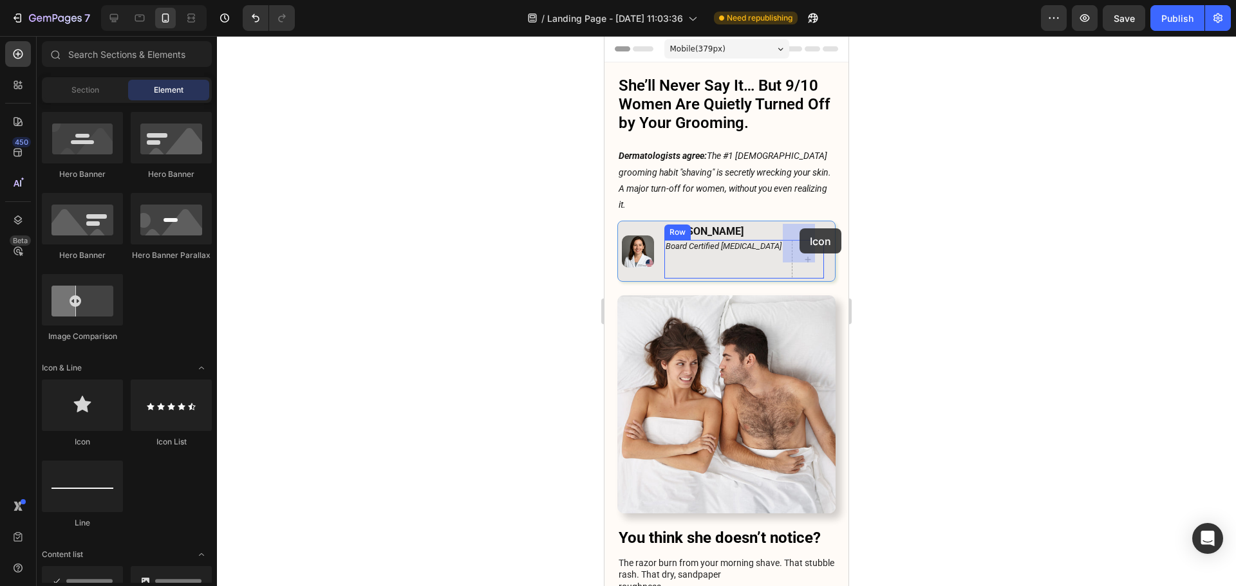
drag, startPoint x: 683, startPoint y: 450, endPoint x: 799, endPoint y: 228, distance: 250.4
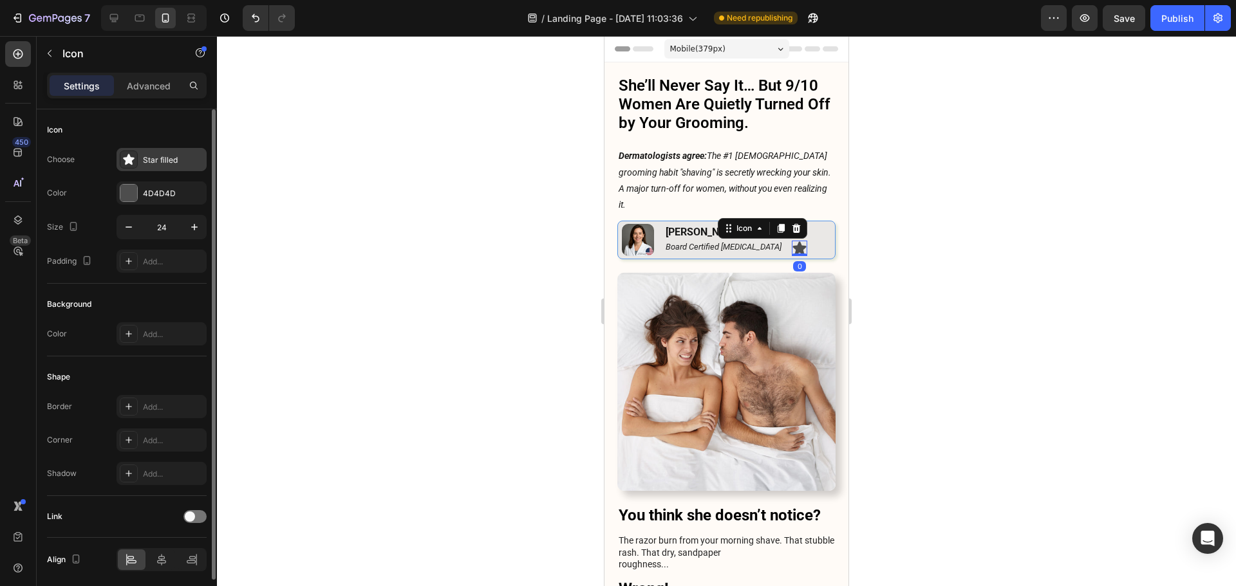
click at [161, 164] on div "Star filled" at bounding box center [173, 160] width 60 height 12
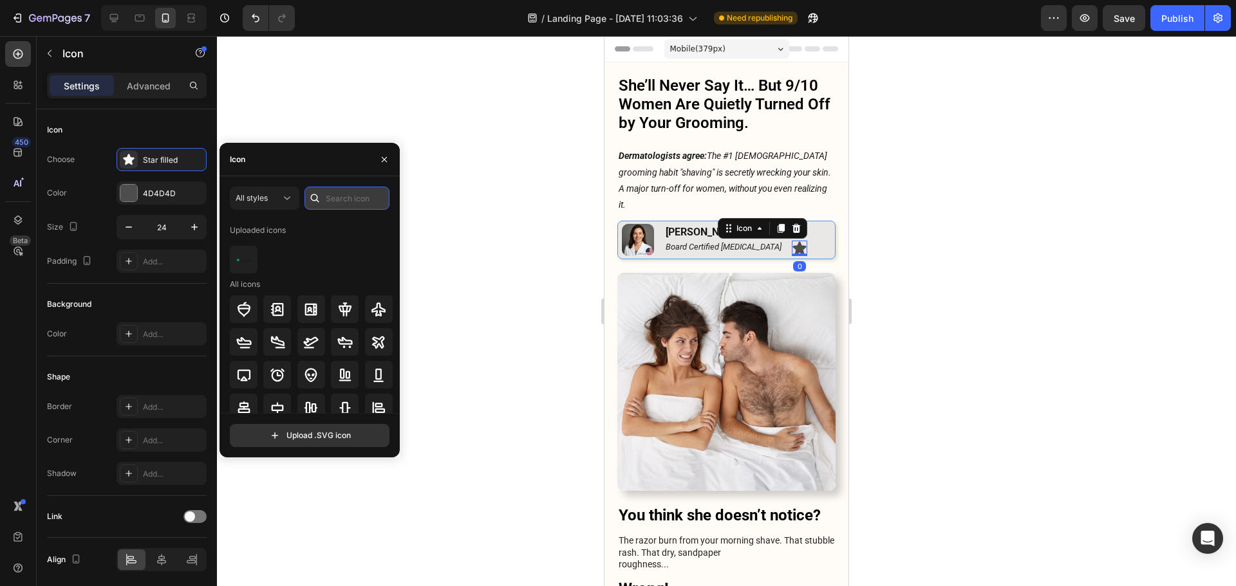
click at [353, 196] on input "text" at bounding box center [346, 198] width 85 height 23
type input "check"
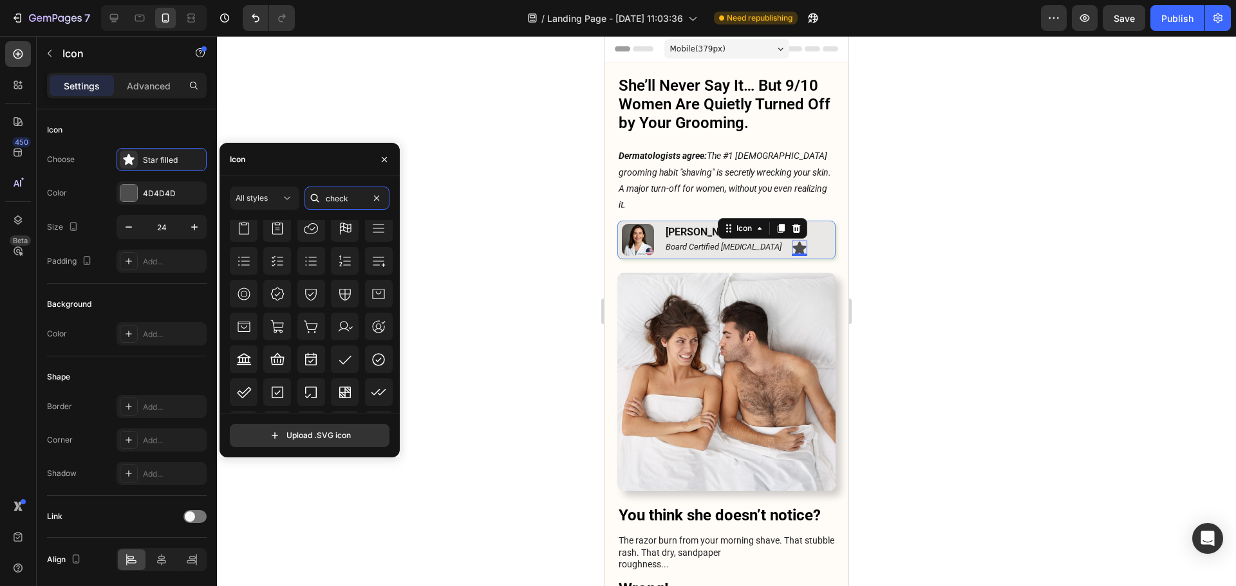
scroll to position [399, 0]
click at [376, 385] on icon at bounding box center [378, 391] width 13 height 13
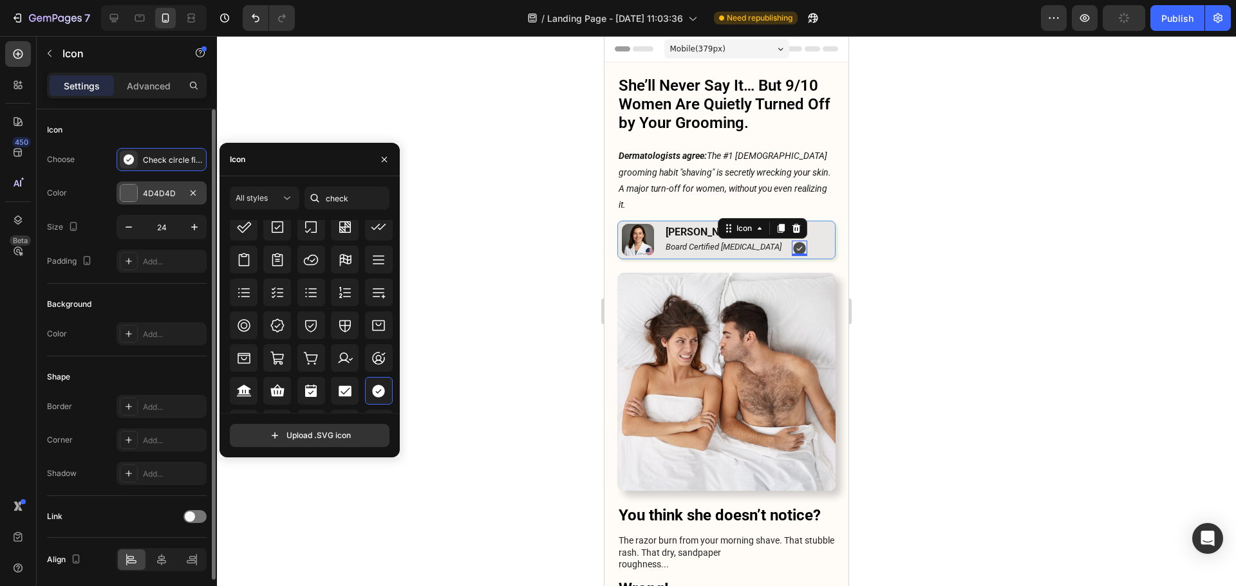
click at [153, 198] on div "4D4D4D" at bounding box center [161, 194] width 37 height 12
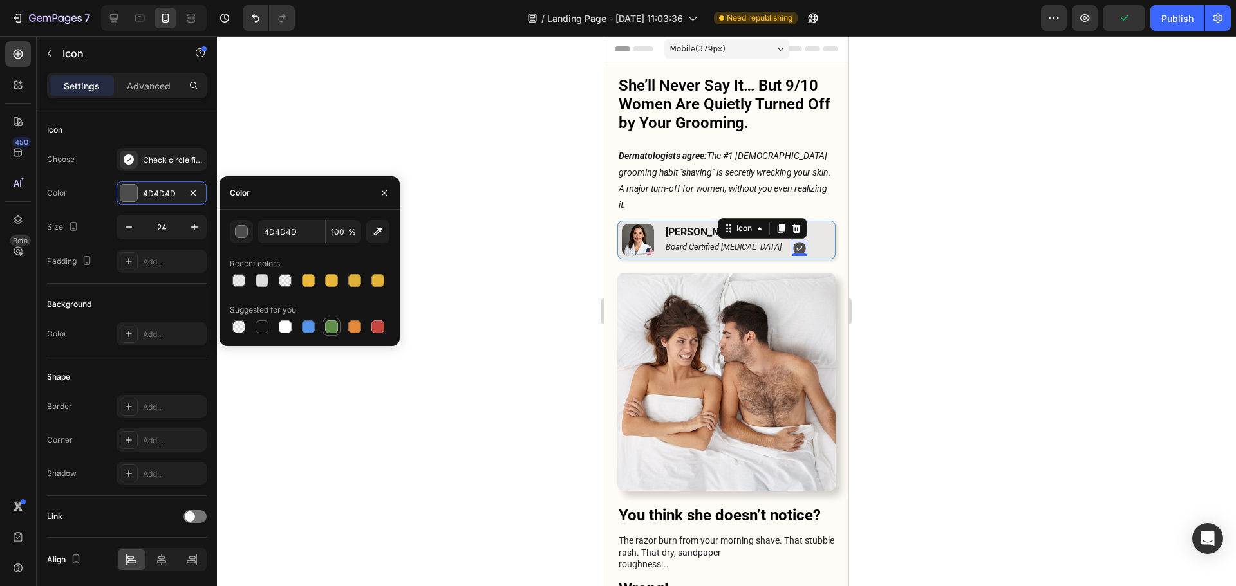
click at [327, 326] on div at bounding box center [331, 326] width 13 height 13
click at [245, 233] on div "button" at bounding box center [242, 232] width 13 height 13
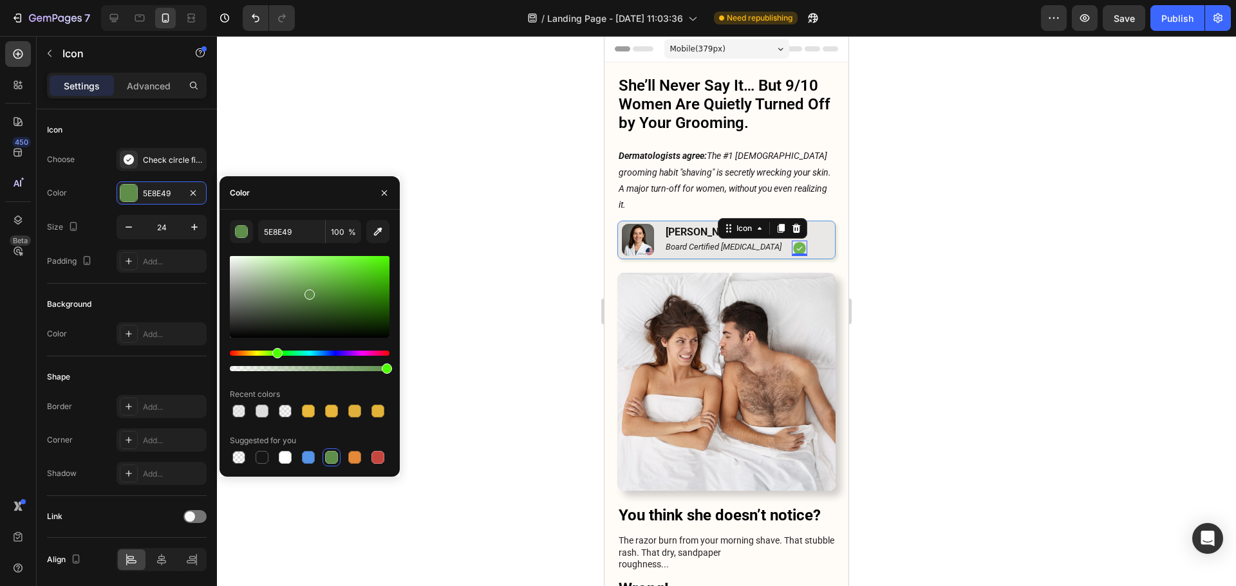
click at [320, 279] on div at bounding box center [310, 297] width 160 height 82
click at [303, 283] on div at bounding box center [310, 297] width 160 height 82
click at [323, 284] on div at bounding box center [310, 297] width 160 height 82
click at [319, 276] on div at bounding box center [310, 297] width 160 height 82
click at [320, 290] on div at bounding box center [310, 297] width 160 height 82
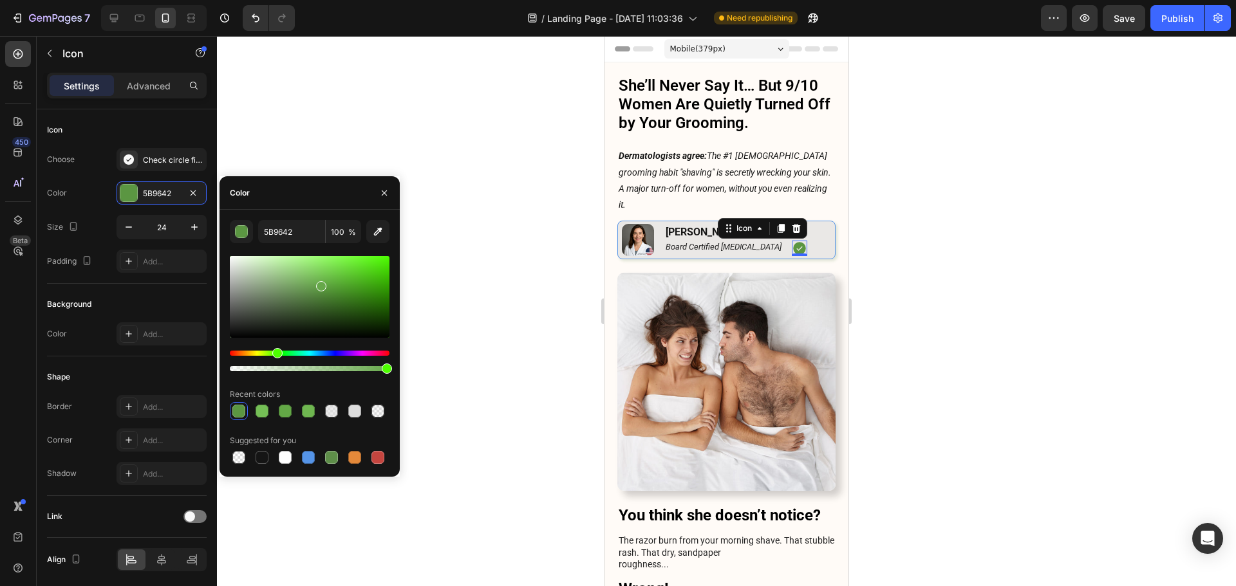
click at [320, 283] on div at bounding box center [310, 297] width 160 height 82
type input "66A84A"
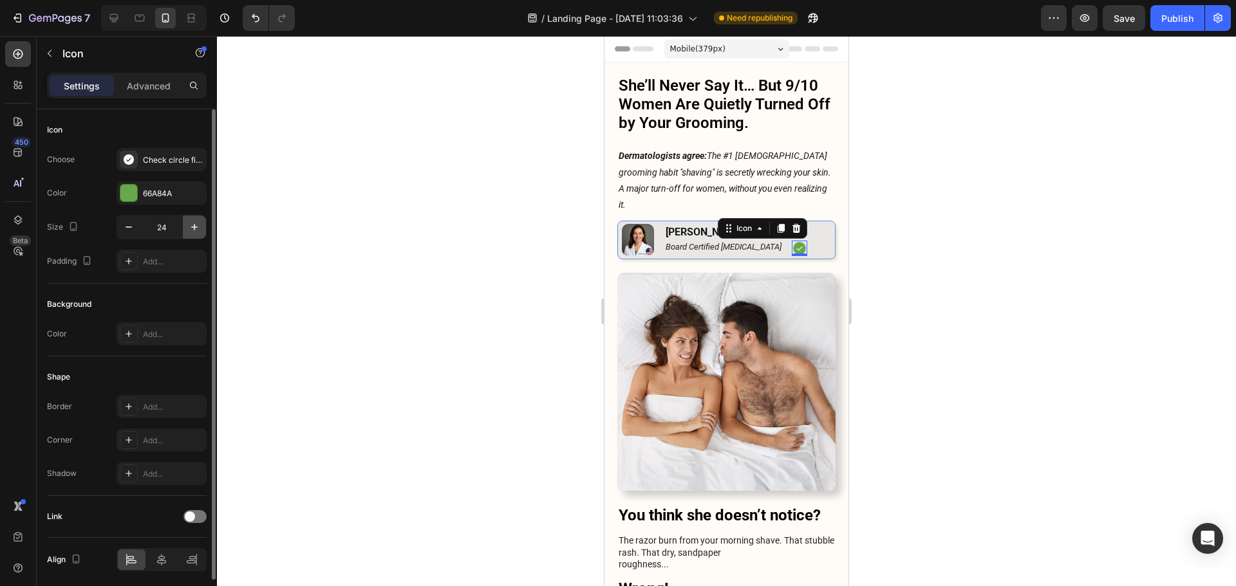
click at [187, 232] on button "button" at bounding box center [194, 227] width 23 height 23
type input "28"
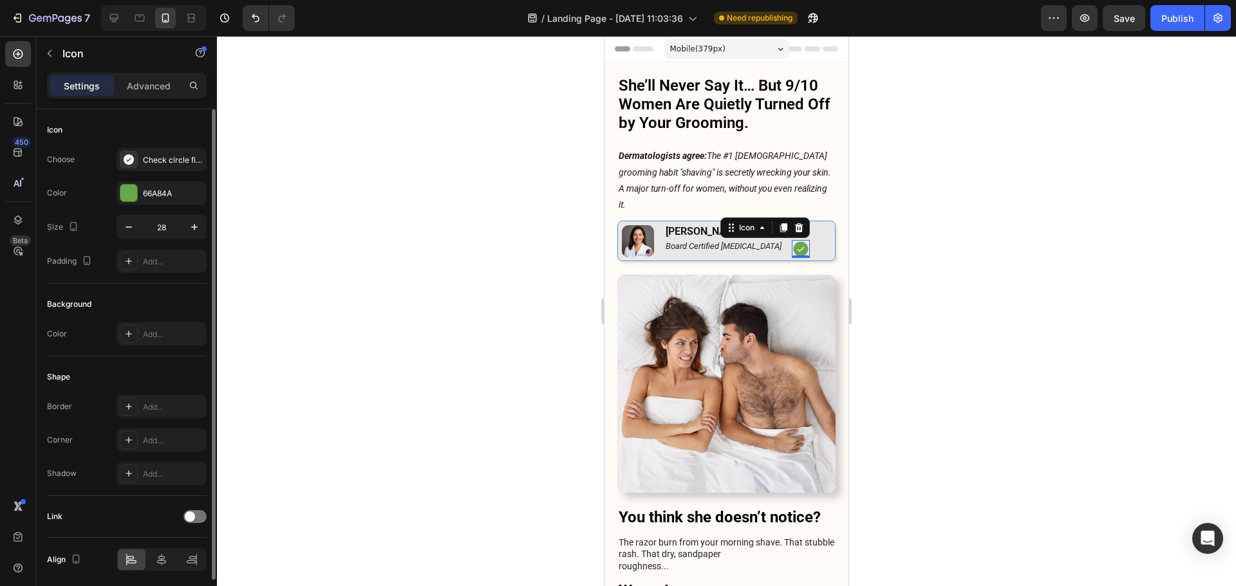
scroll to position [47, 0]
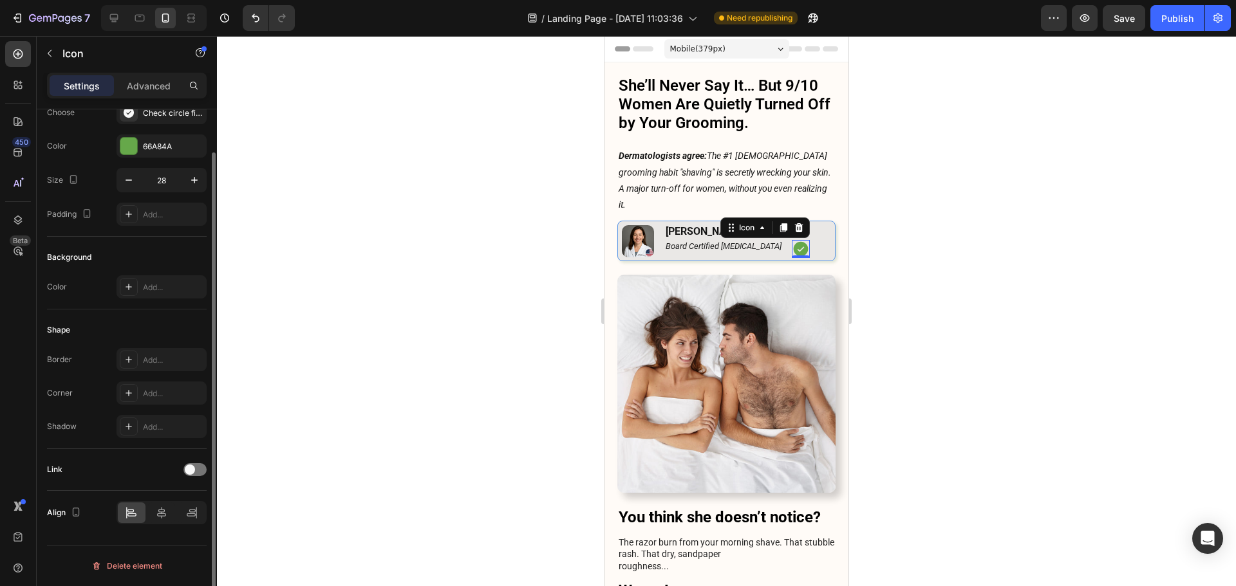
drag, startPoint x: 954, startPoint y: 275, endPoint x: 867, endPoint y: 252, distance: 90.4
click at [954, 274] on div at bounding box center [726, 311] width 1019 height 550
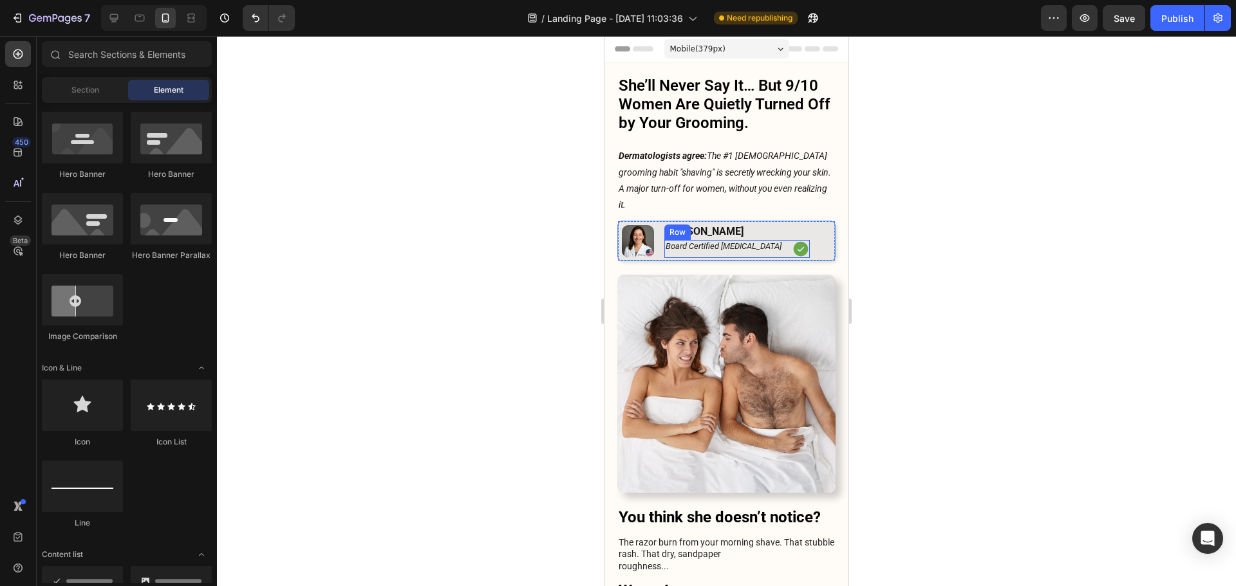
click at [776, 240] on div "Board Certified [MEDICAL_DATA] Text Block Icon Row" at bounding box center [736, 249] width 145 height 18
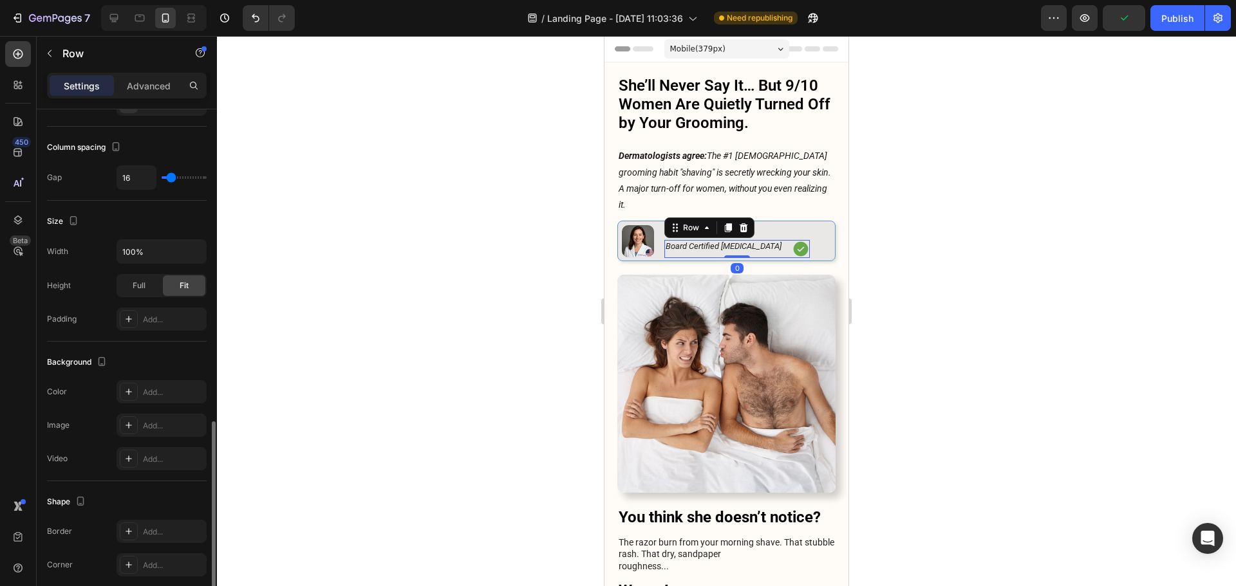
scroll to position [322, 0]
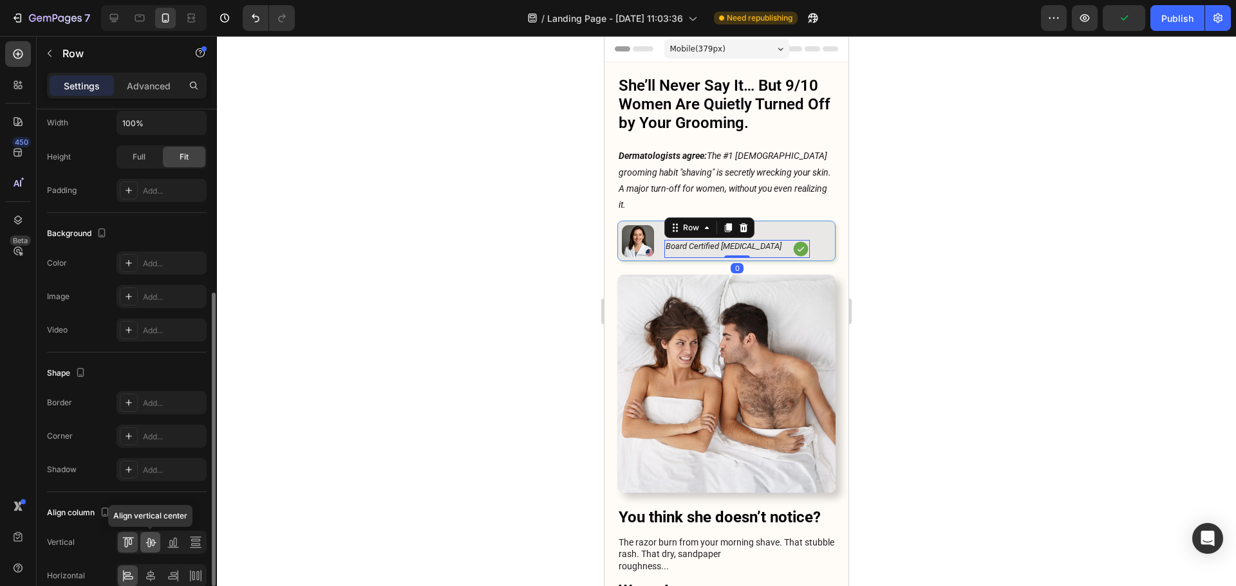
click at [158, 547] on div at bounding box center [150, 542] width 20 height 21
click at [939, 251] on div at bounding box center [726, 311] width 1019 height 550
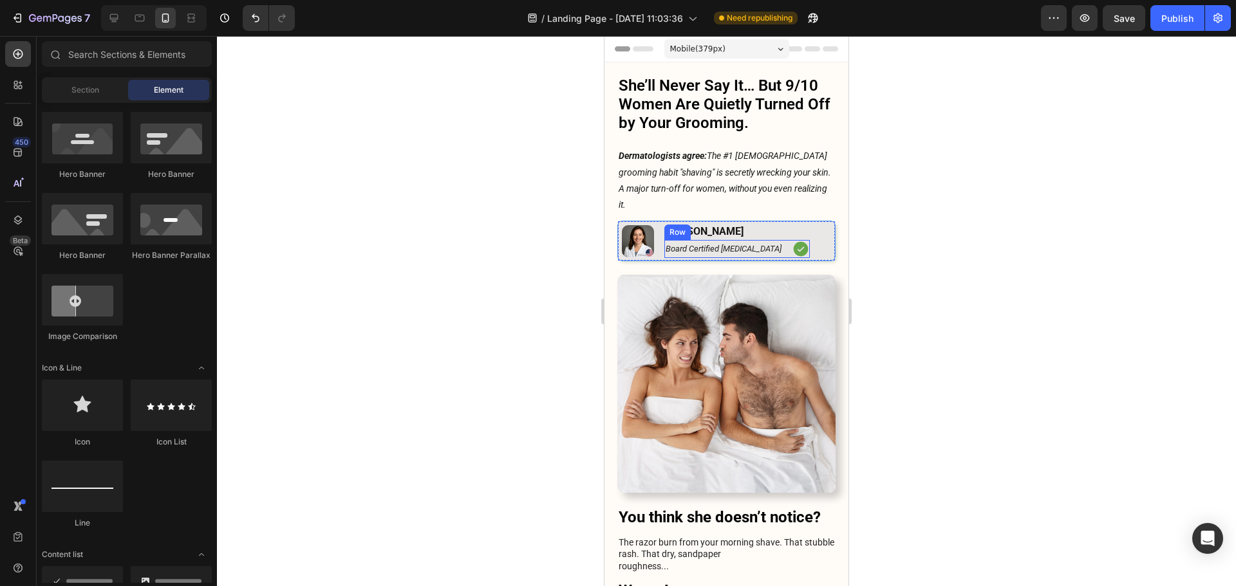
click at [781, 240] on div "Board Certified [MEDICAL_DATA] Text Block Icon Row" at bounding box center [736, 249] width 145 height 18
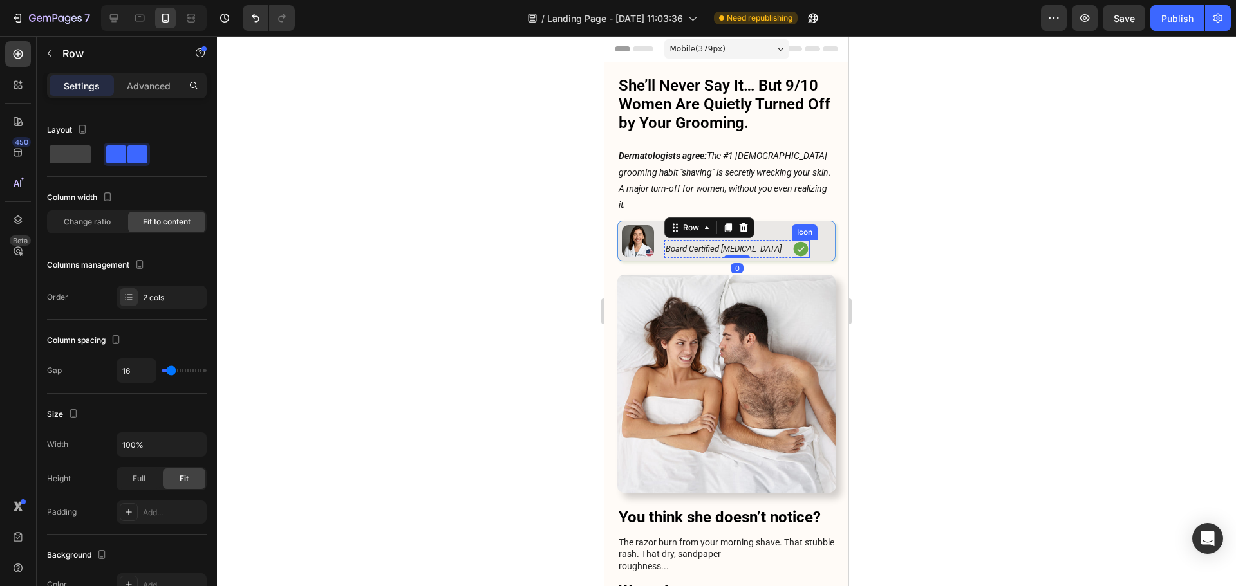
click at [792, 240] on icon at bounding box center [801, 249] width 18 height 18
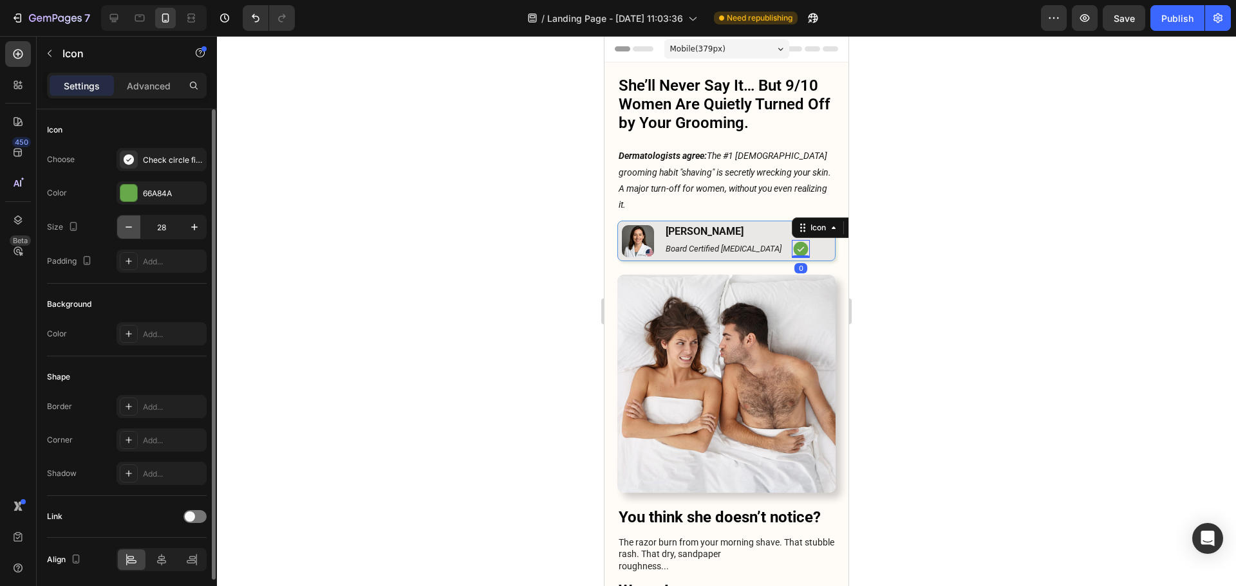
click at [127, 230] on icon "button" at bounding box center [128, 227] width 13 height 13
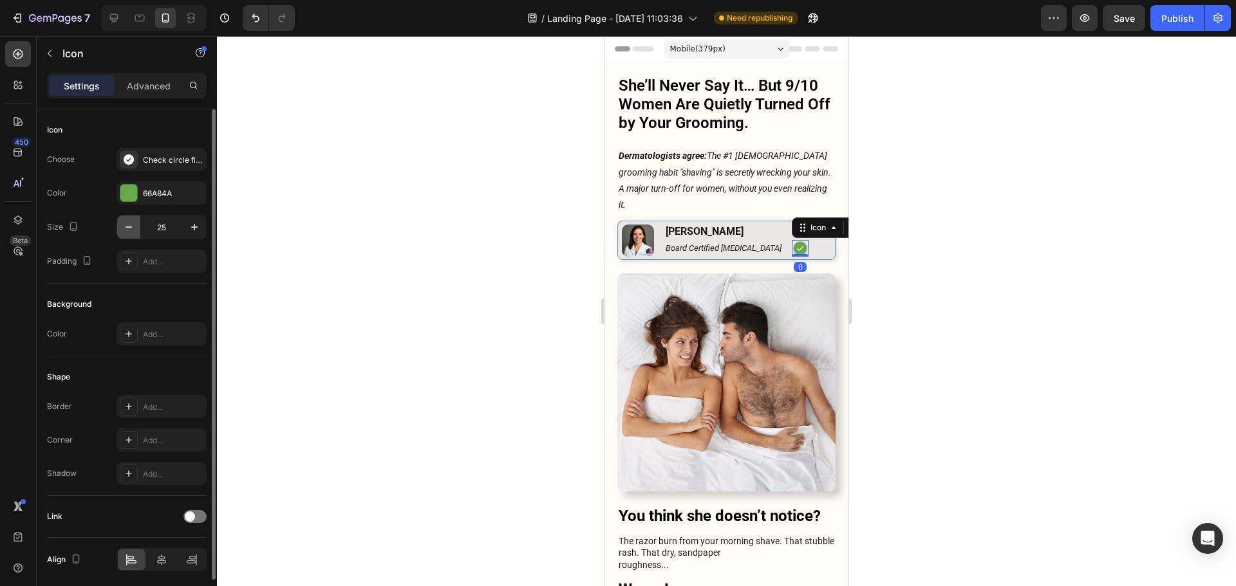
click at [127, 230] on icon "button" at bounding box center [128, 227] width 13 height 13
type input "22"
click at [951, 231] on div at bounding box center [726, 311] width 1019 height 550
click at [792, 241] on icon at bounding box center [799, 248] width 14 height 14
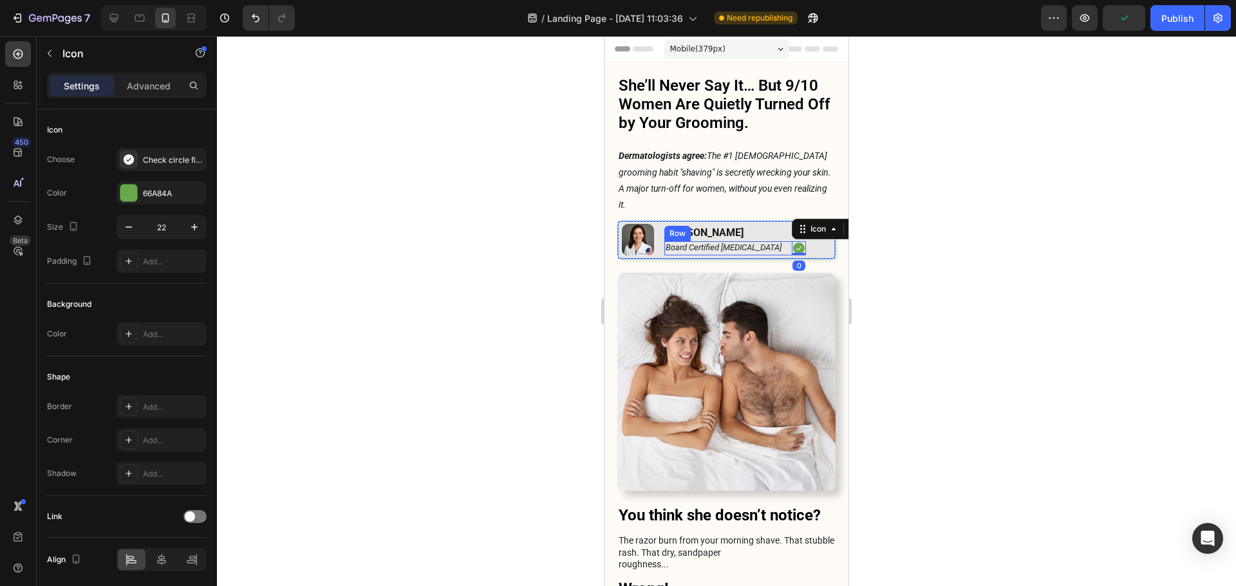
click at [777, 241] on div "Board Certified [MEDICAL_DATA] Text Block Icon 0 Row" at bounding box center [735, 248] width 142 height 14
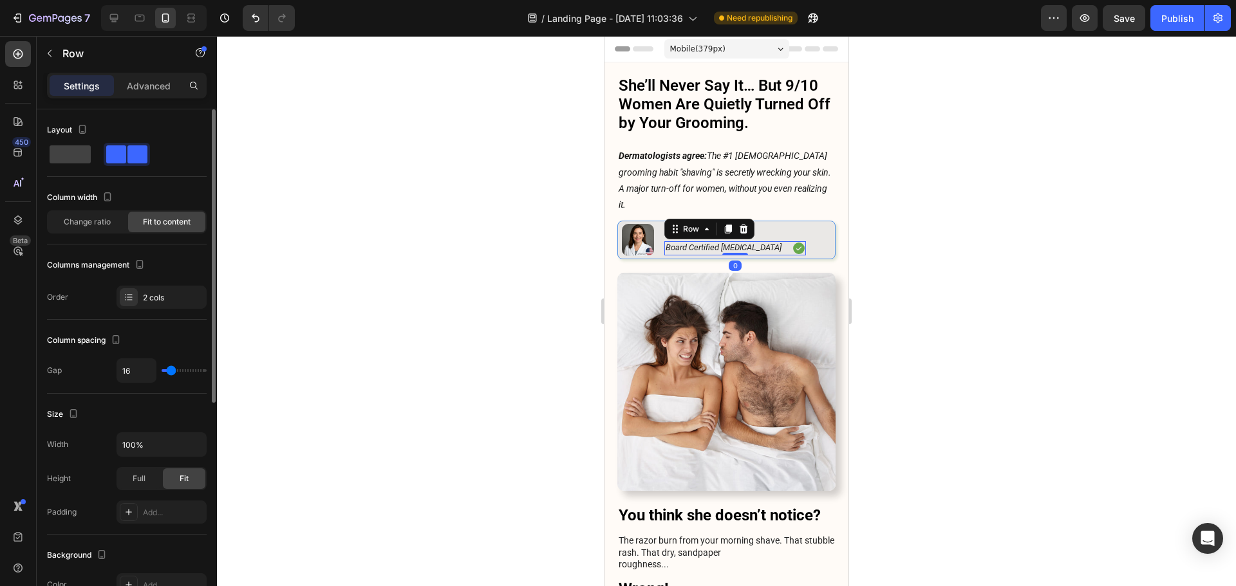
type input "24"
type input "20"
type input "18"
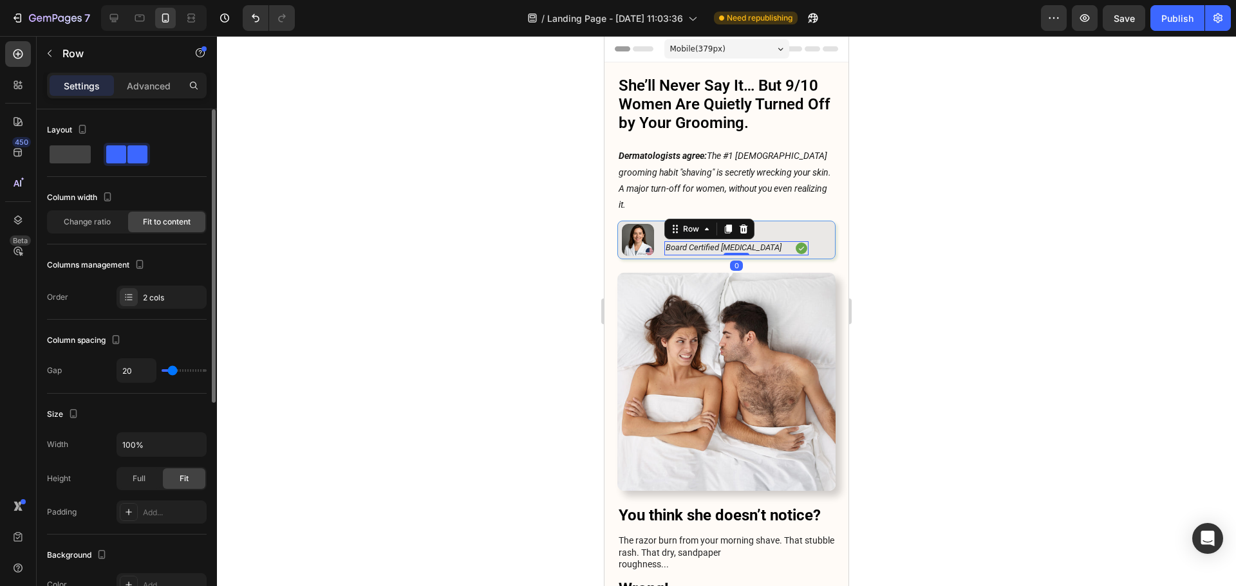
type input "18"
type input "16"
type input "13"
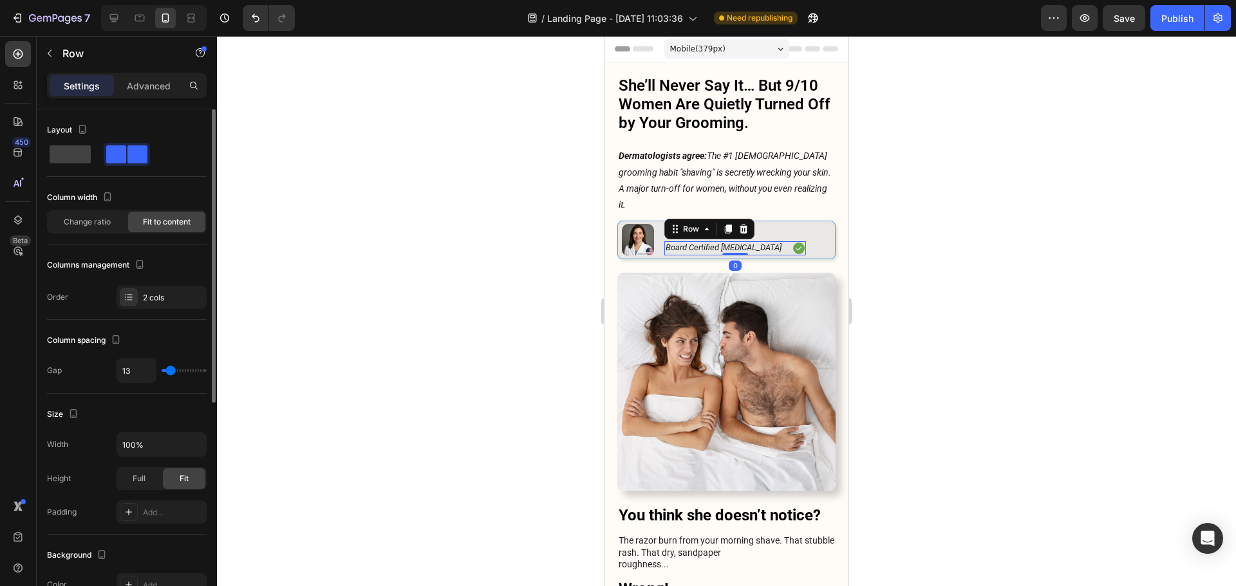
type input "11"
type input "7"
type input "4"
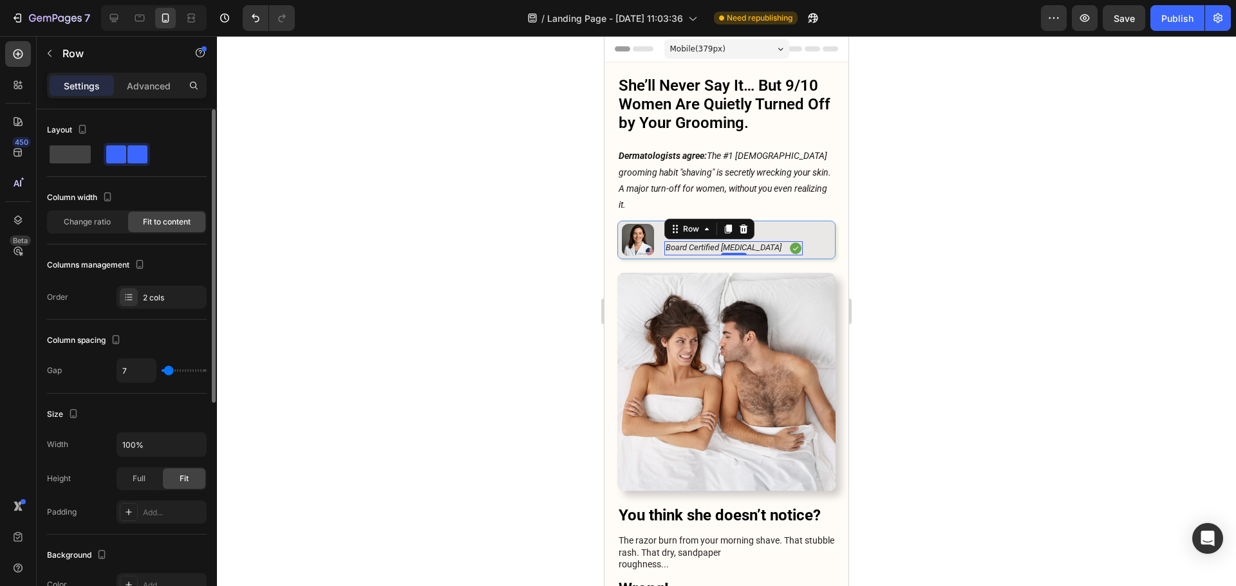
type input "4"
type input "7"
click at [169, 371] on input "range" at bounding box center [184, 370] width 45 height 3
click at [879, 239] on div at bounding box center [726, 311] width 1019 height 550
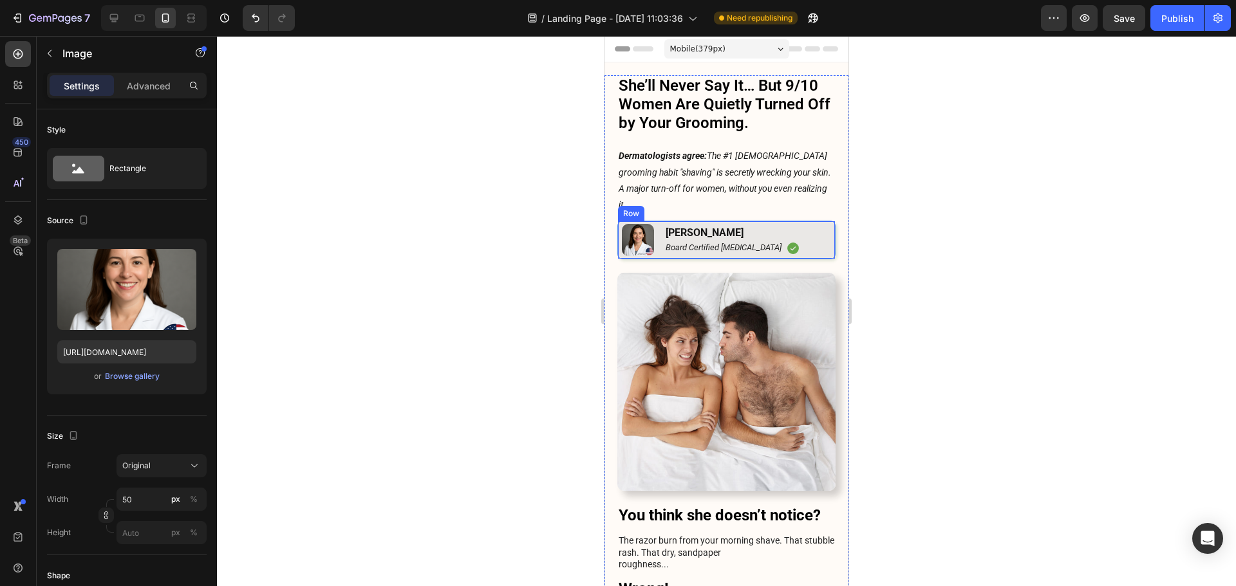
drag, startPoint x: 640, startPoint y: 229, endPoint x: 638, endPoint y: 236, distance: 6.9
click at [640, 229] on img at bounding box center [638, 240] width 32 height 32
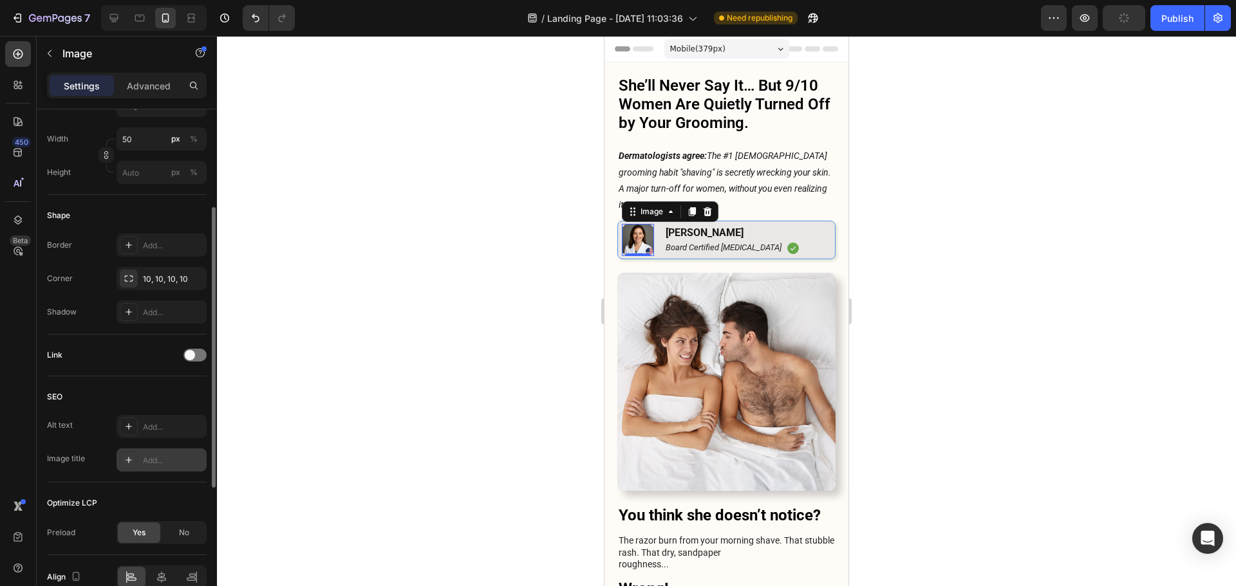
scroll to position [296, 0]
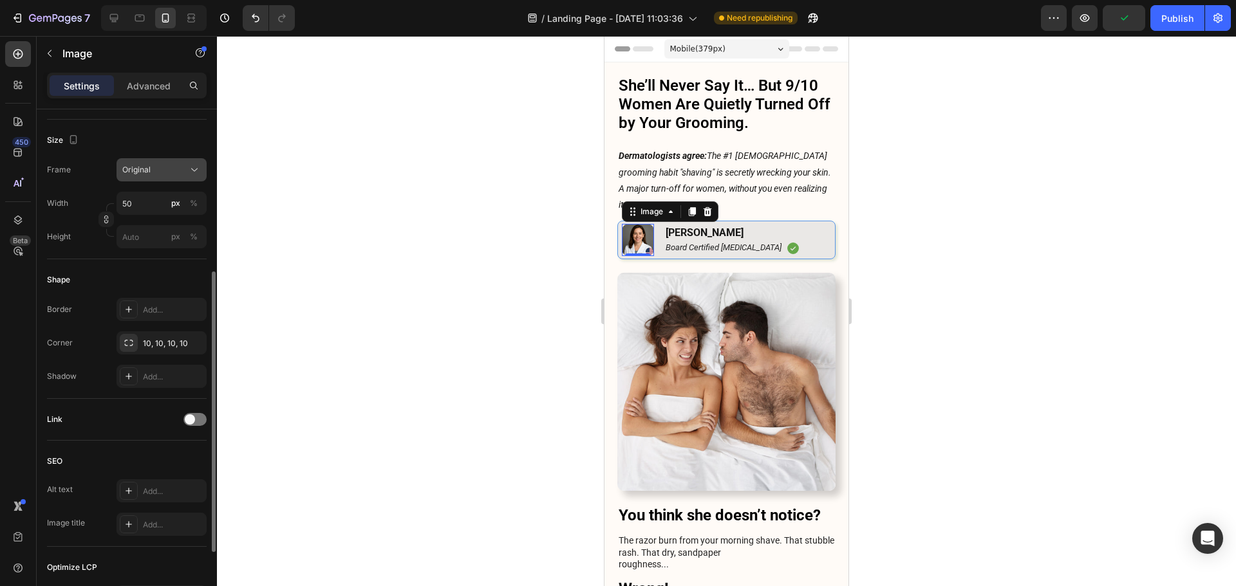
click at [169, 159] on button "Original" at bounding box center [161, 169] width 90 height 23
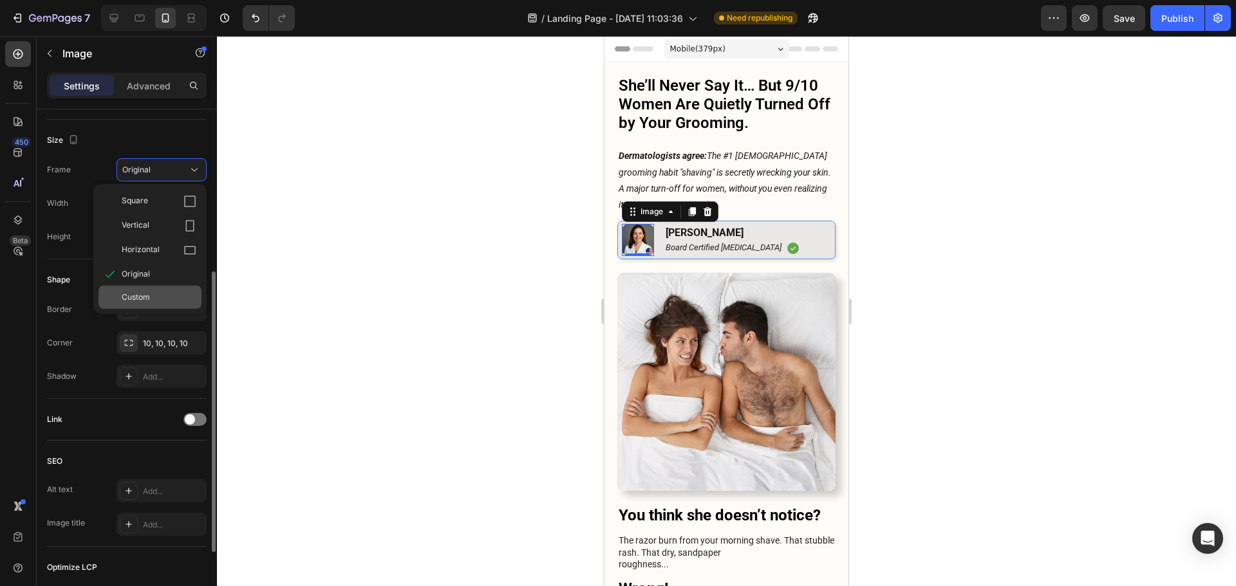
click at [159, 297] on div "Custom" at bounding box center [159, 298] width 75 height 12
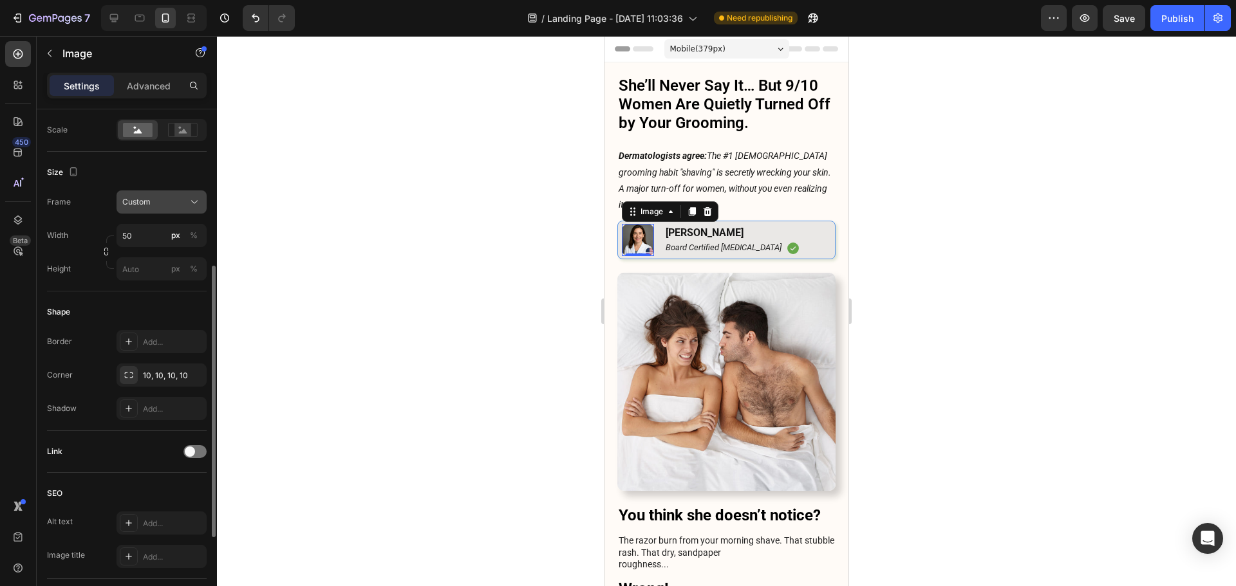
click at [160, 210] on button "Custom" at bounding box center [161, 201] width 90 height 23
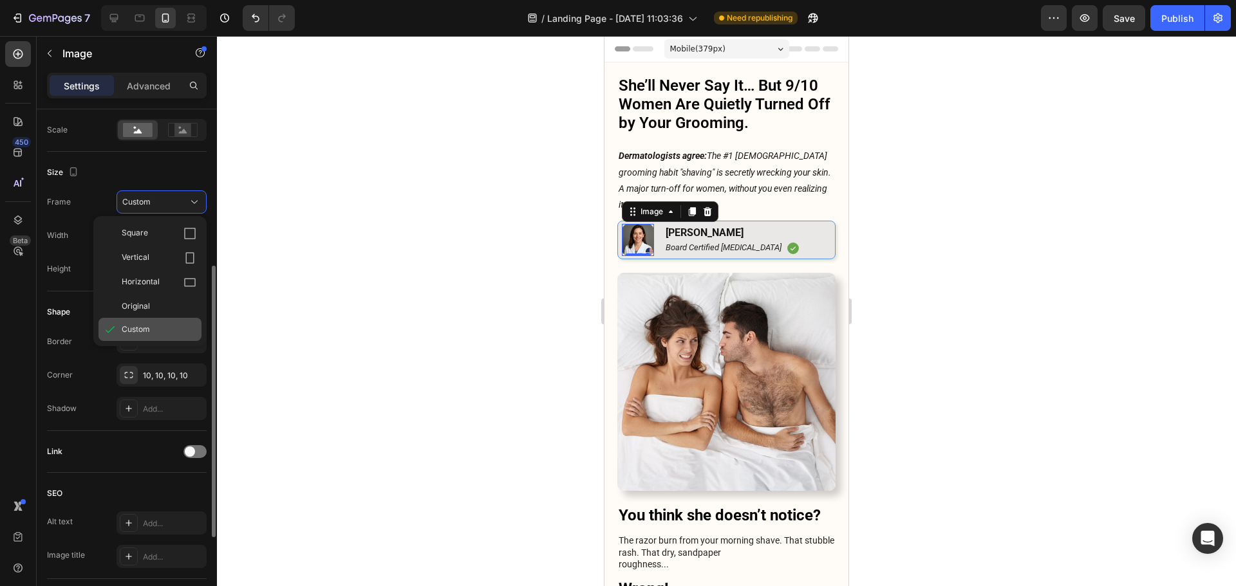
click at [137, 326] on span "Custom" at bounding box center [136, 330] width 28 height 12
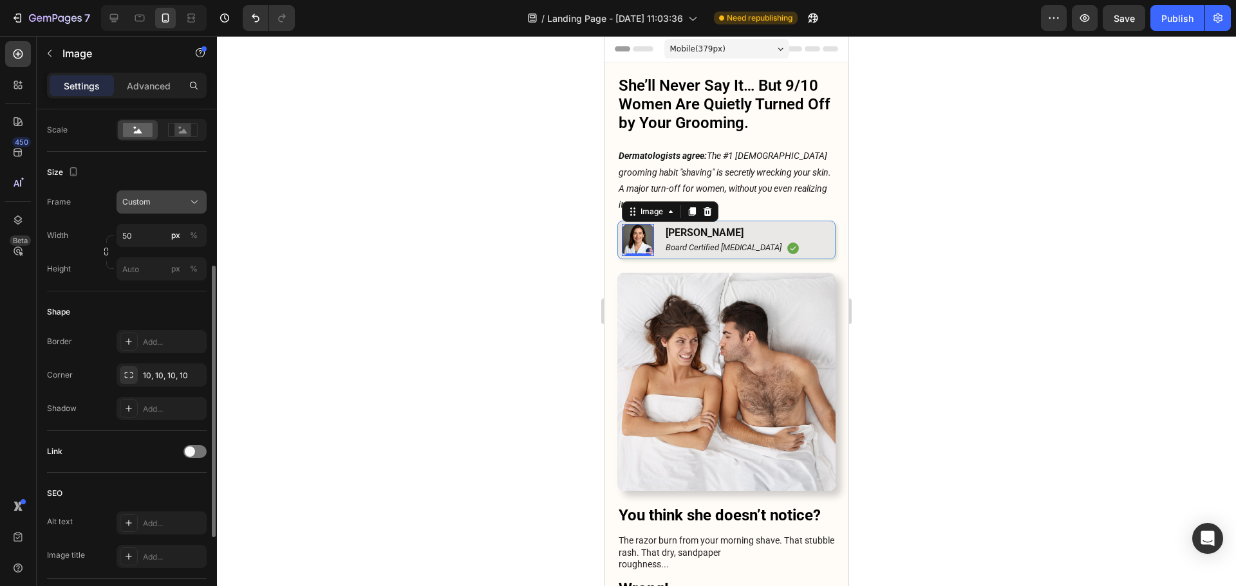
click at [153, 198] on div "Custom" at bounding box center [153, 202] width 63 height 12
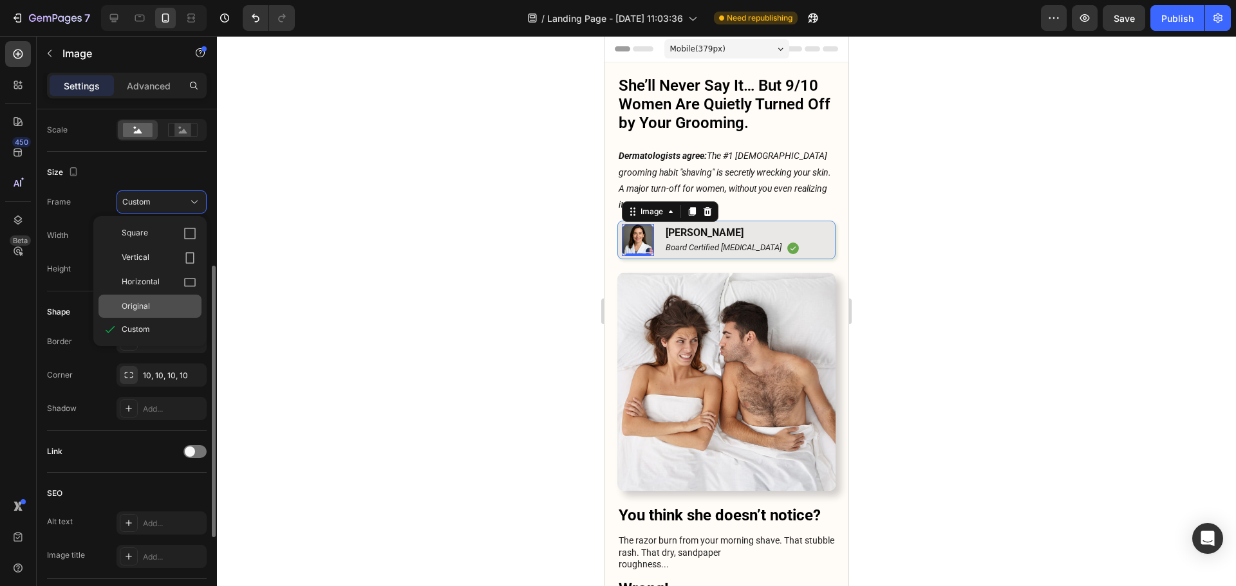
click at [158, 304] on div "Original" at bounding box center [159, 307] width 75 height 12
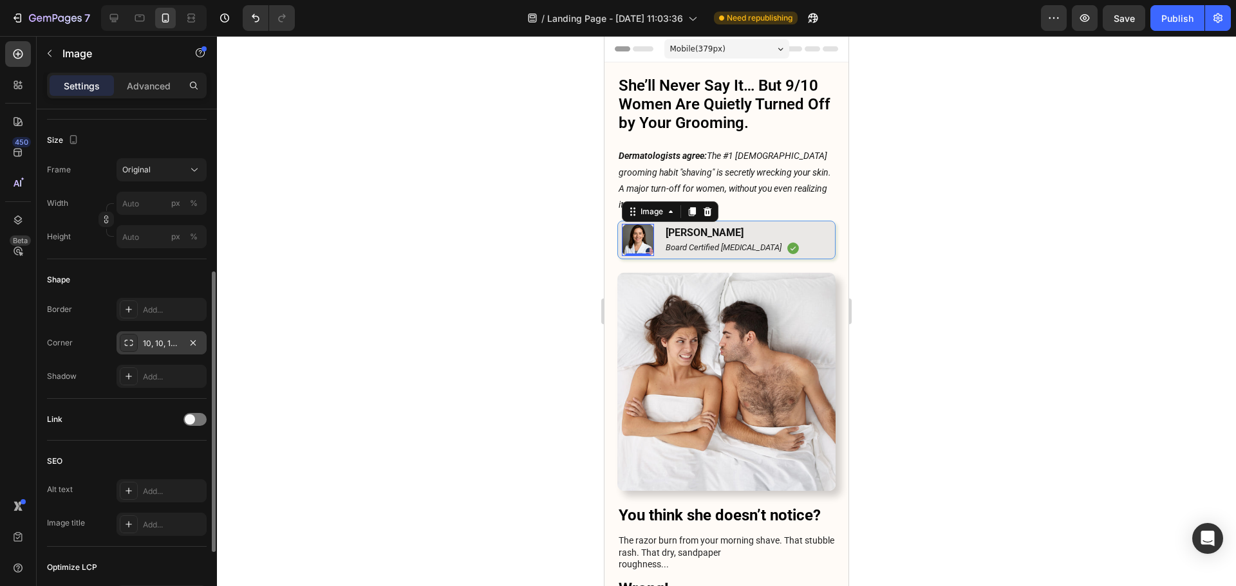
click at [158, 338] on div "10, 10, 10, 10" at bounding box center [161, 344] width 37 height 12
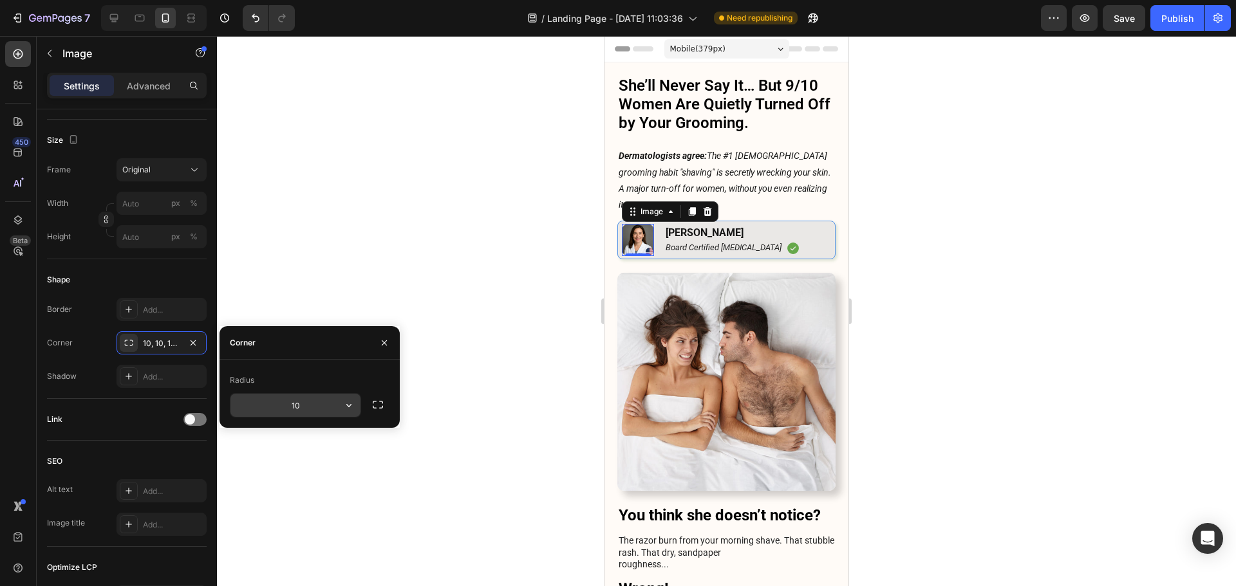
click at [284, 402] on input "10" at bounding box center [295, 405] width 130 height 23
type input "100"
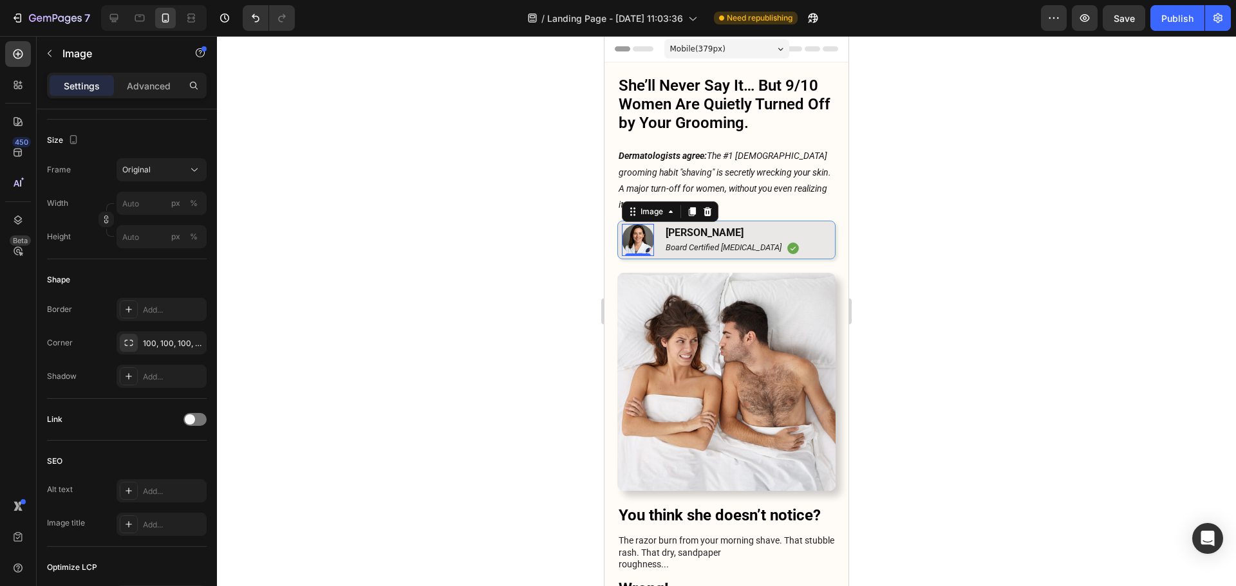
click at [1040, 246] on div at bounding box center [726, 311] width 1019 height 550
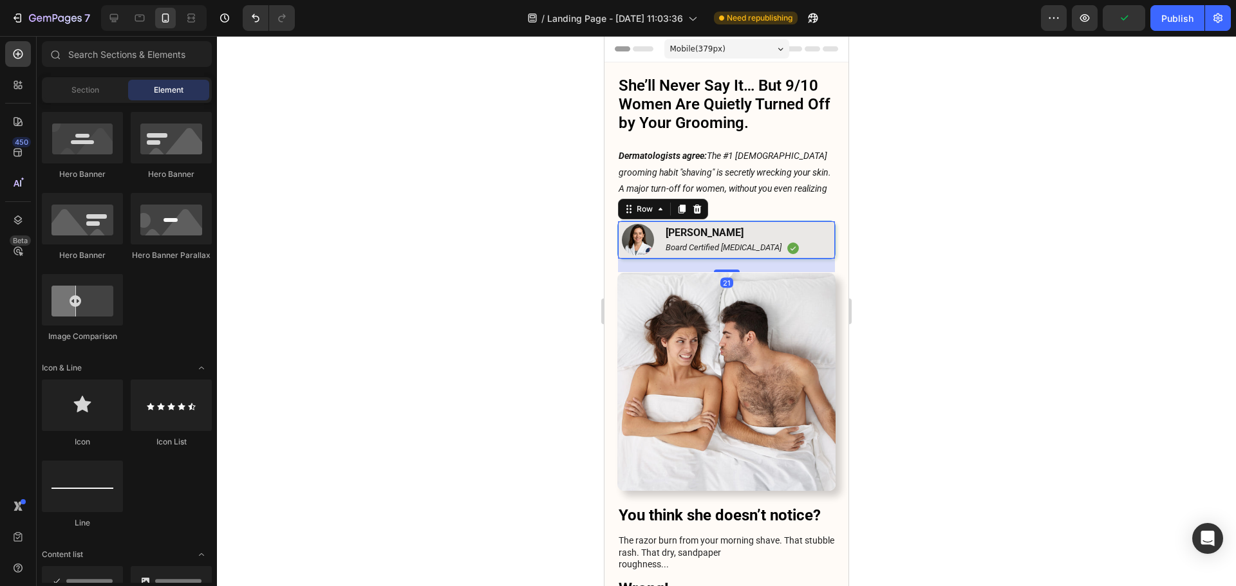
click at [793, 221] on div "Image [PERSON_NAME] Text Block Board Certified [MEDICAL_DATA] Text Block Icon R…" at bounding box center [726, 240] width 218 height 39
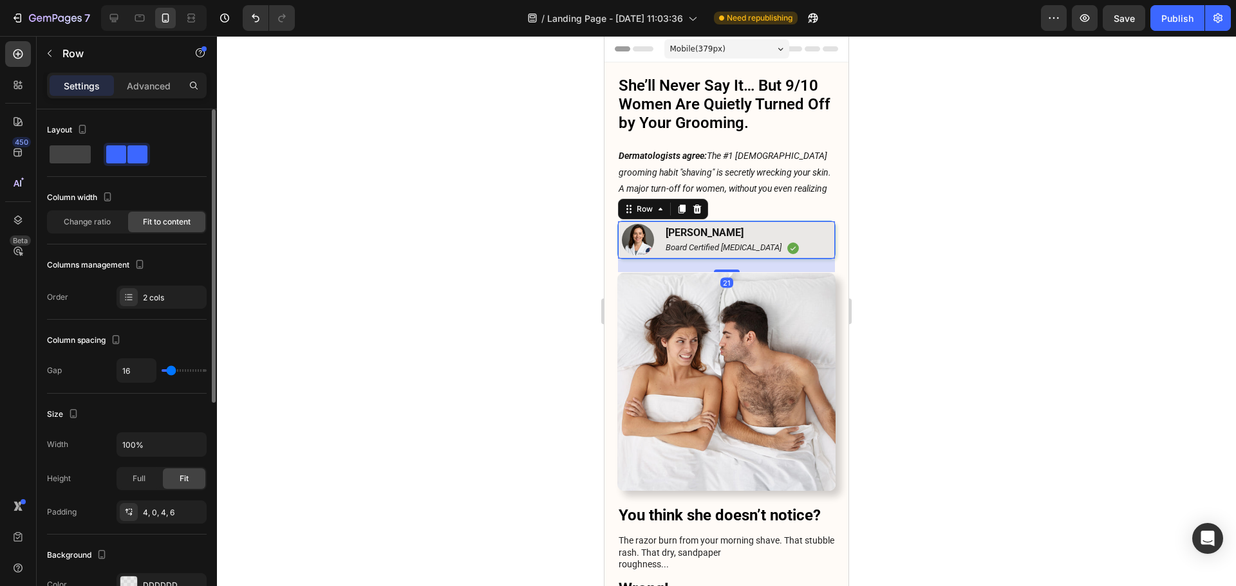
scroll to position [257, 0]
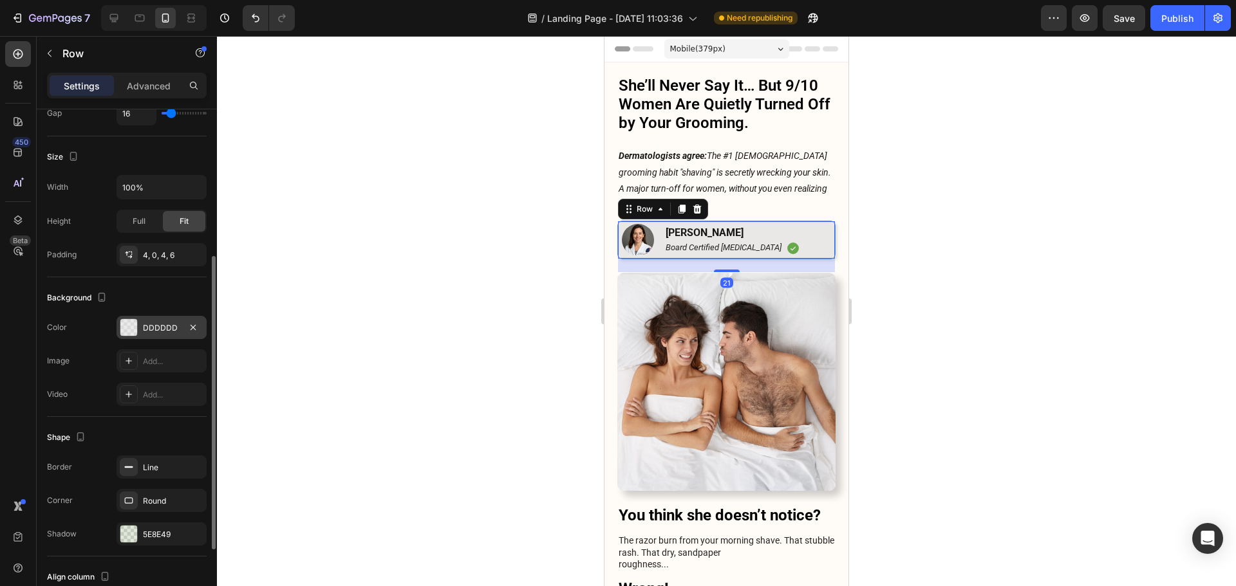
click at [147, 327] on div "DDDDDD" at bounding box center [161, 328] width 37 height 12
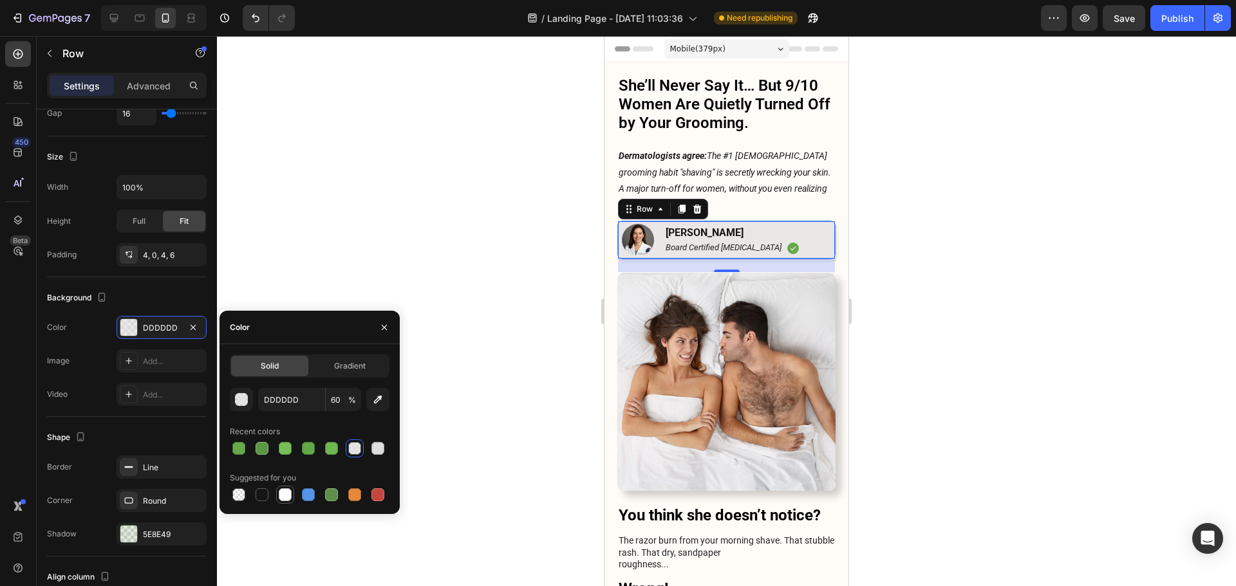
click at [290, 491] on div at bounding box center [285, 494] width 13 height 13
type input "FFFFFF"
type input "100"
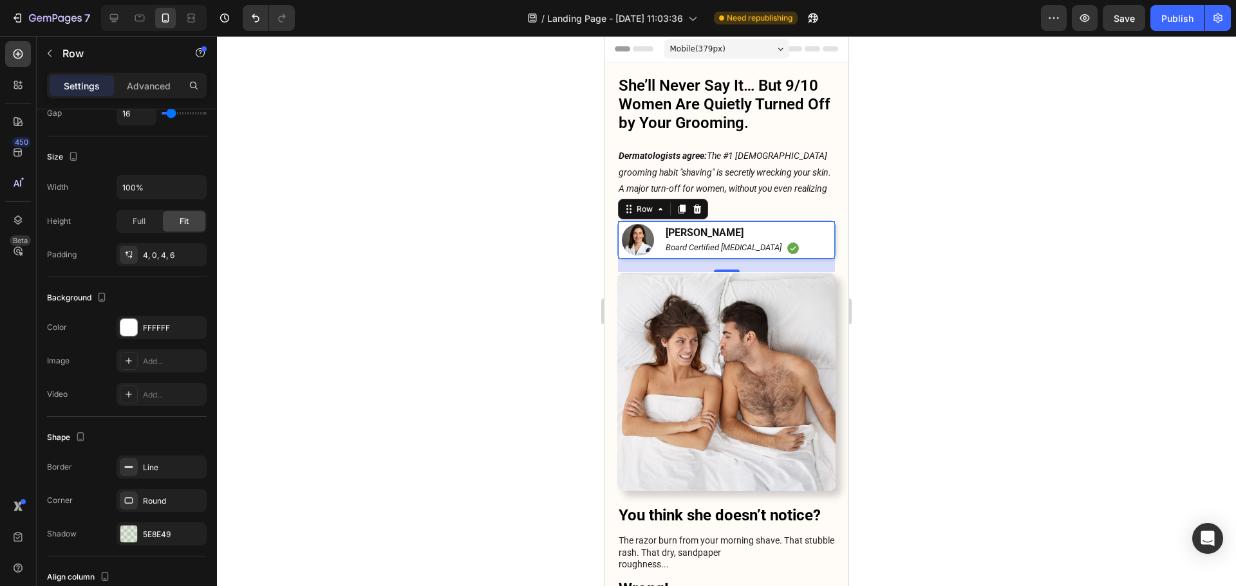
click at [965, 239] on div at bounding box center [726, 311] width 1019 height 550
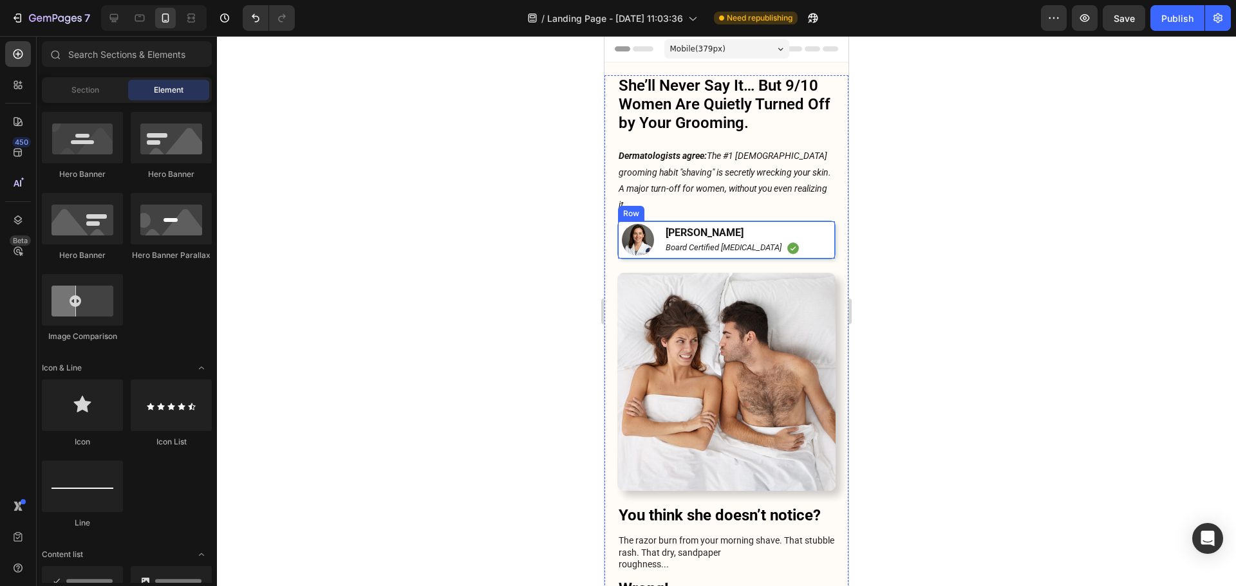
click at [818, 221] on div "Image [PERSON_NAME] Text Block Board Certified [MEDICAL_DATA] Text Block Icon R…" at bounding box center [726, 240] width 218 height 39
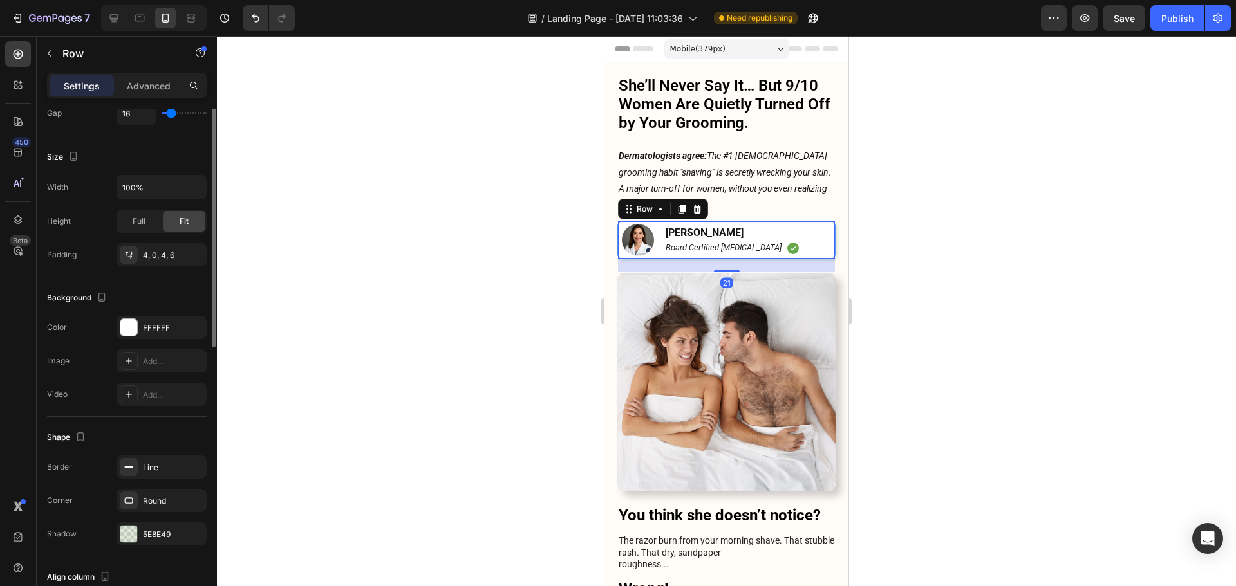
scroll to position [322, 0]
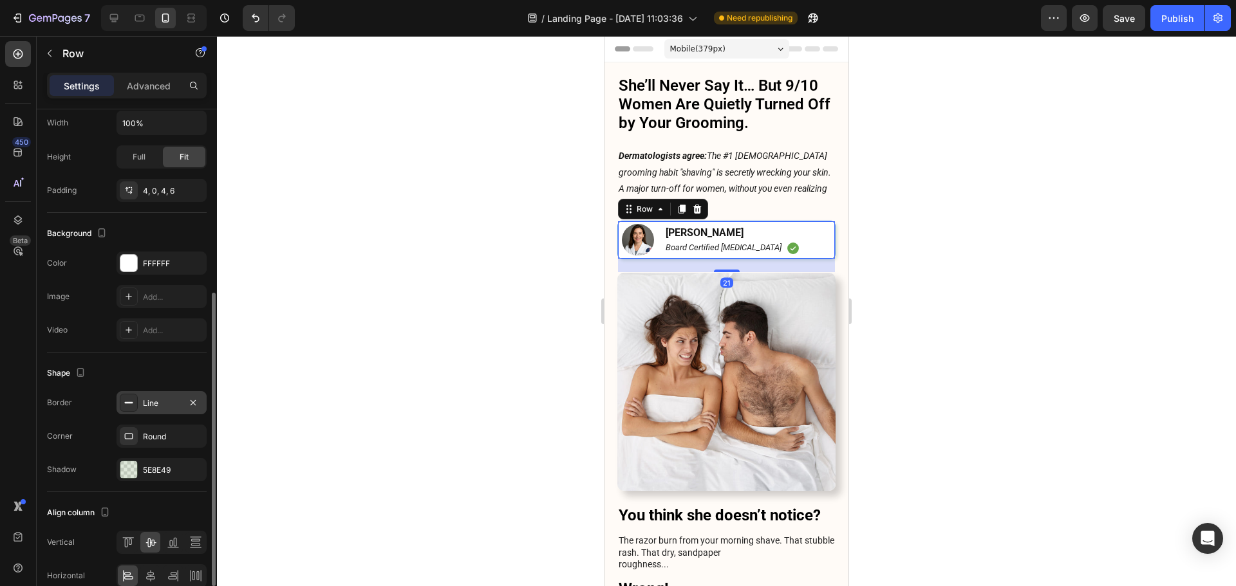
click at [147, 401] on div "Line" at bounding box center [161, 404] width 37 height 12
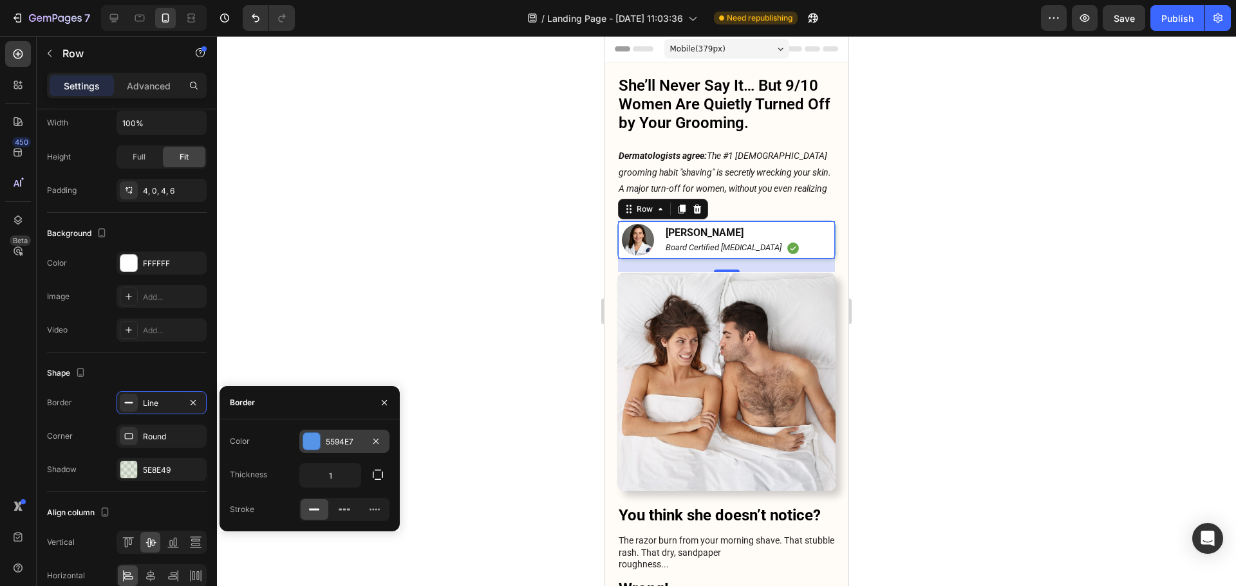
click at [318, 445] on div at bounding box center [311, 441] width 17 height 17
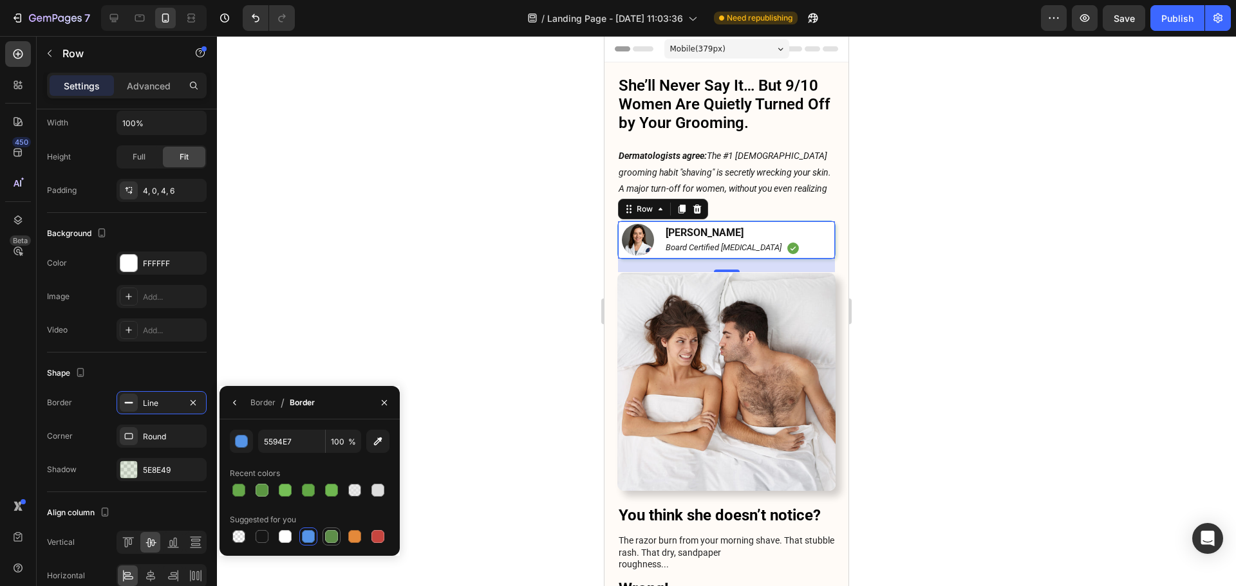
click at [336, 537] on div at bounding box center [331, 536] width 13 height 13
type input "5E8E49"
click at [985, 268] on div at bounding box center [726, 311] width 1019 height 550
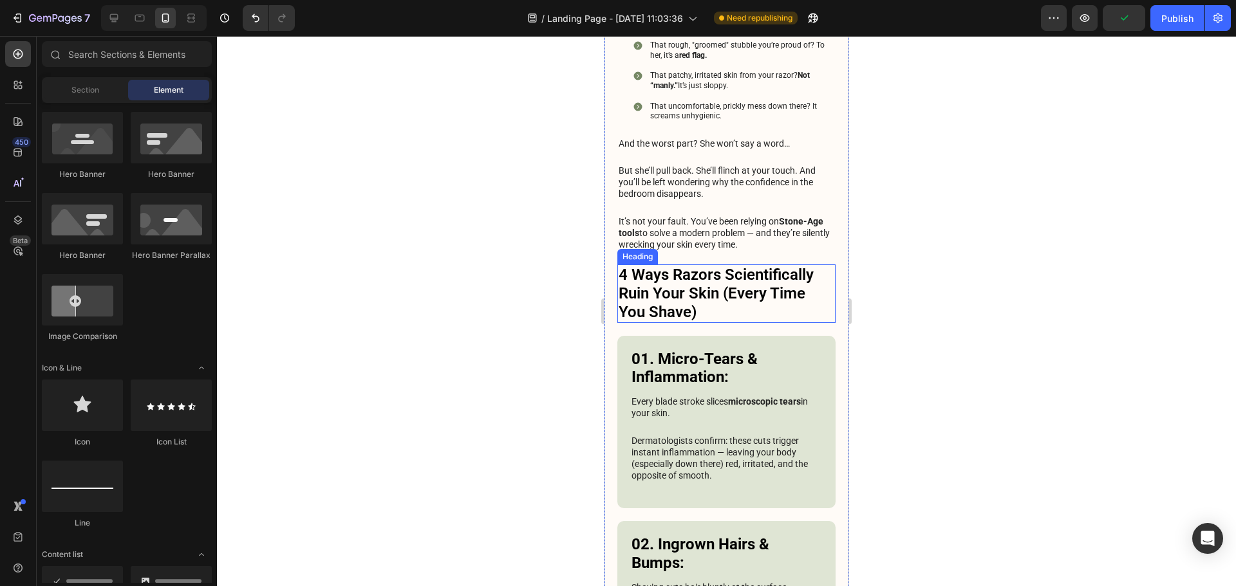
scroll to position [579, 0]
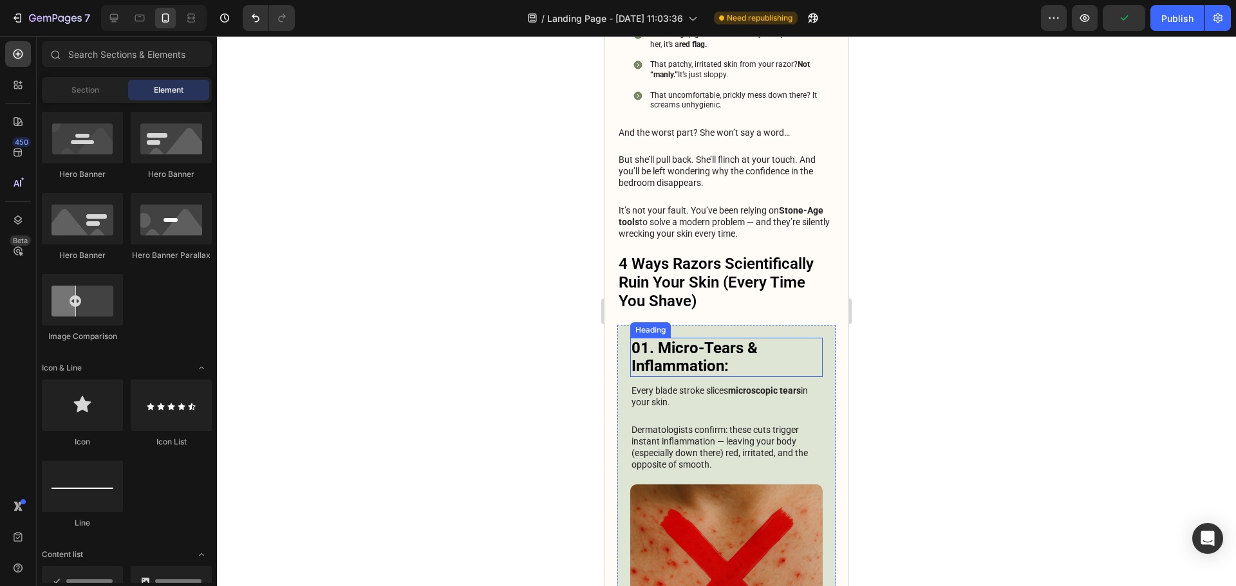
click at [817, 325] on div "01. Micro-Tears & Inflammation: Heading Every blade stroke slices microscopic t…" at bounding box center [726, 508] width 218 height 366
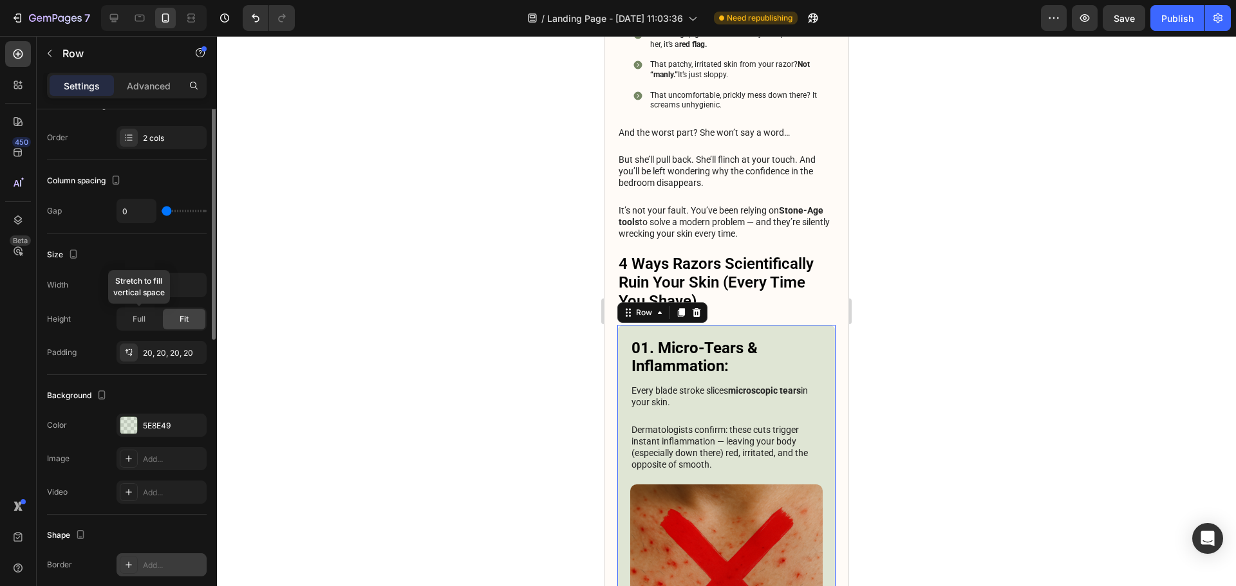
scroll to position [312, 0]
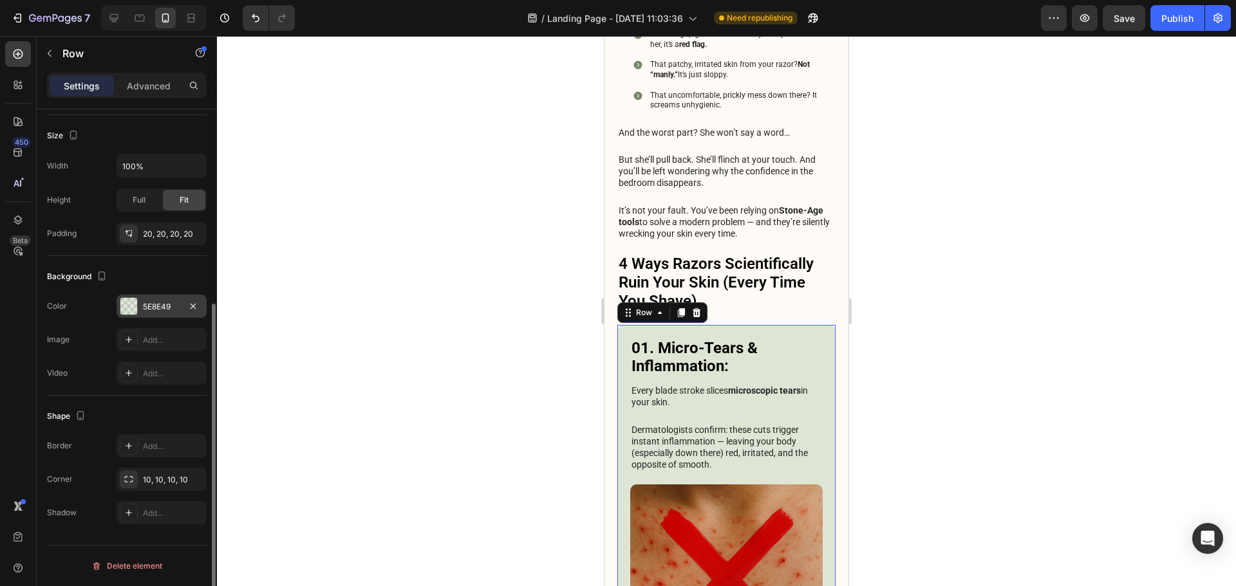
click at [134, 299] on div at bounding box center [128, 306] width 17 height 17
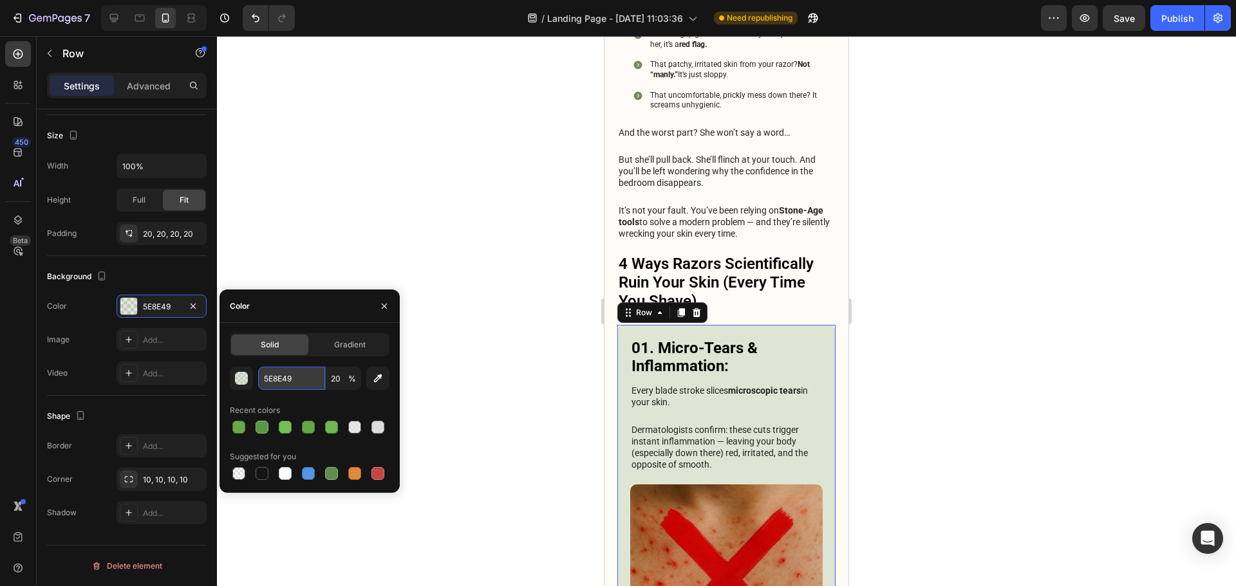
click at [288, 382] on input "5E8E49" at bounding box center [291, 378] width 67 height 23
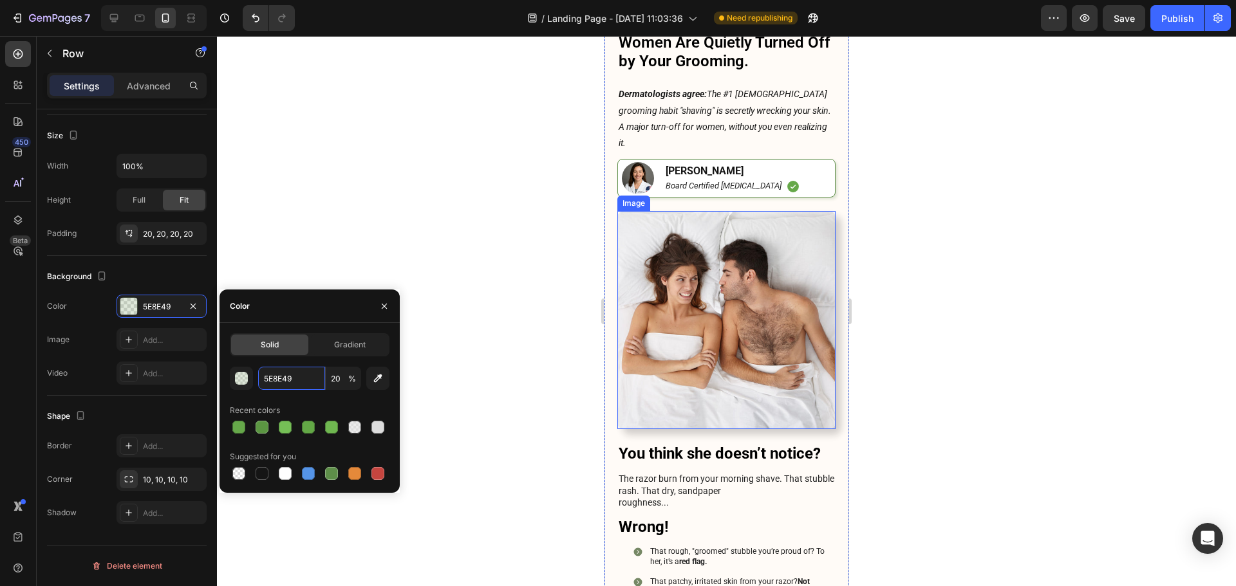
scroll to position [0, 0]
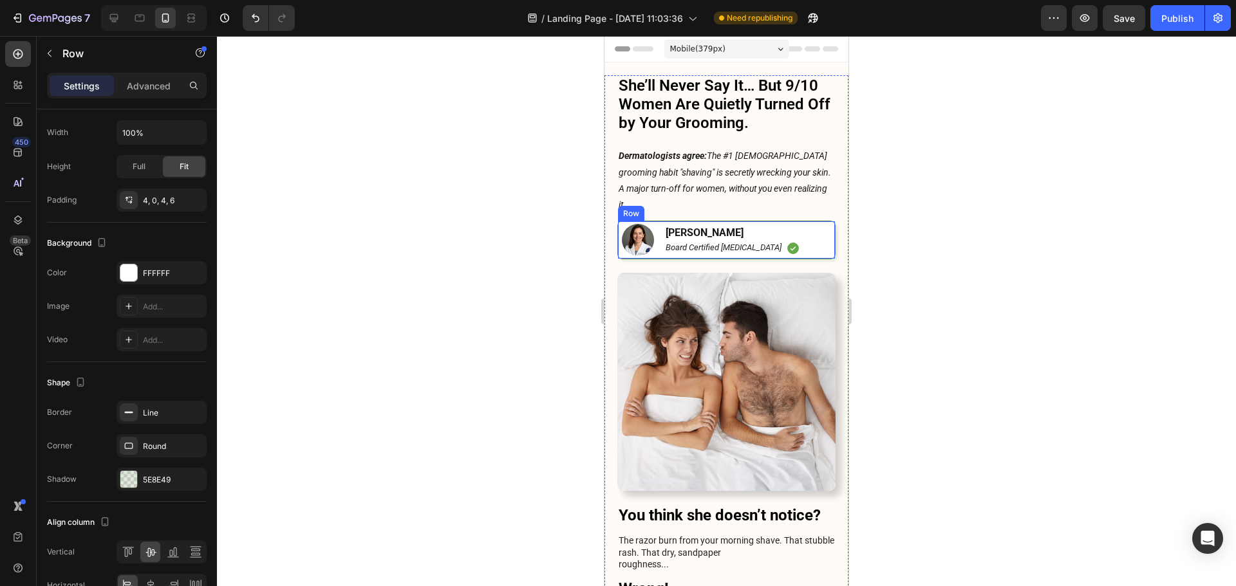
click at [822, 225] on div "Image [PERSON_NAME] Text Block Board Certified [MEDICAL_DATA] Text Block Icon R…" at bounding box center [726, 240] width 218 height 39
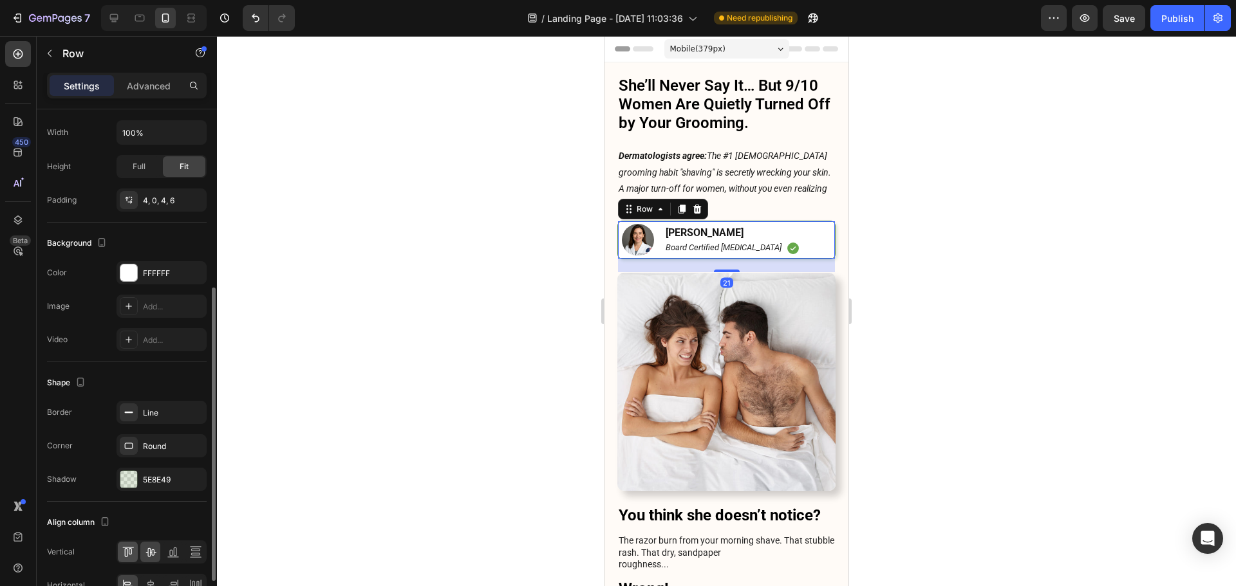
scroll to position [385, 0]
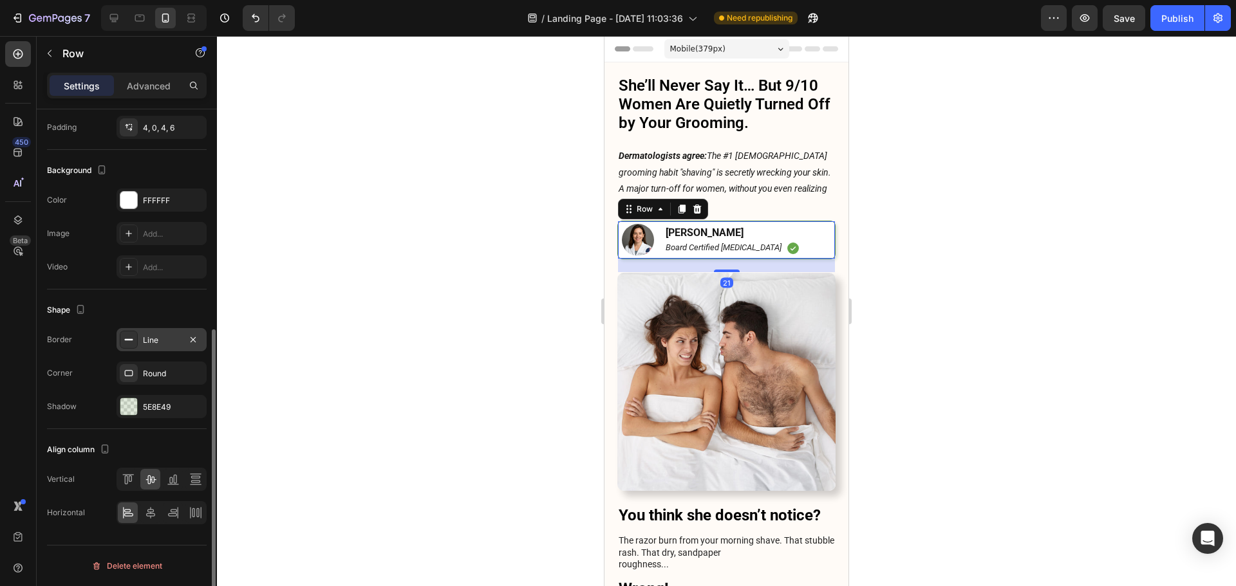
click at [153, 343] on div "Line" at bounding box center [161, 341] width 37 height 12
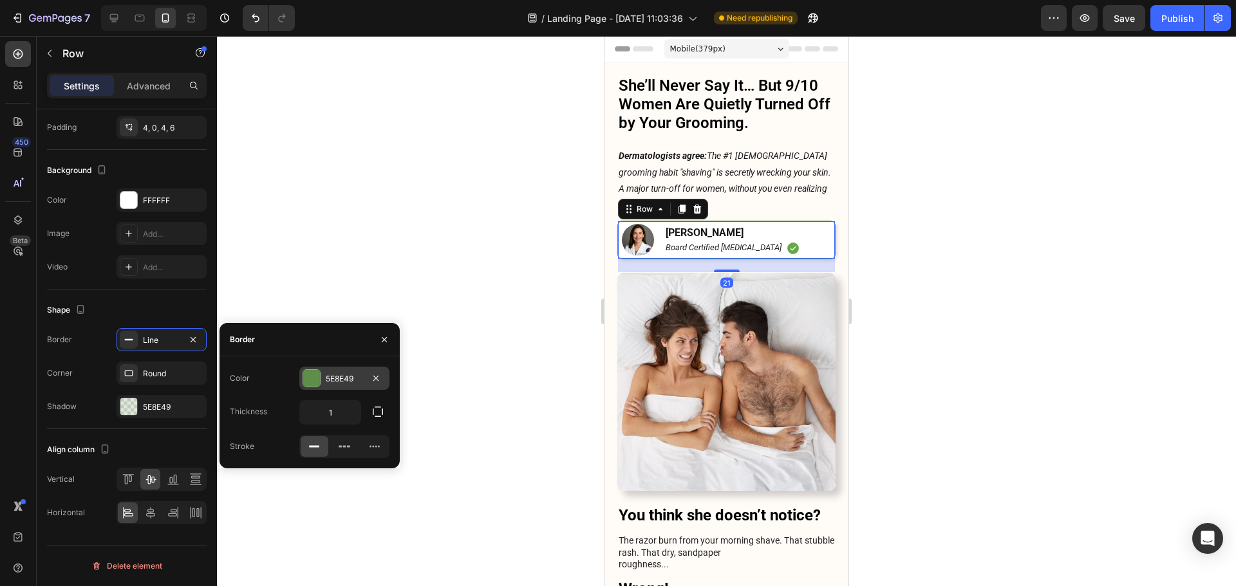
click at [311, 375] on div at bounding box center [311, 378] width 17 height 17
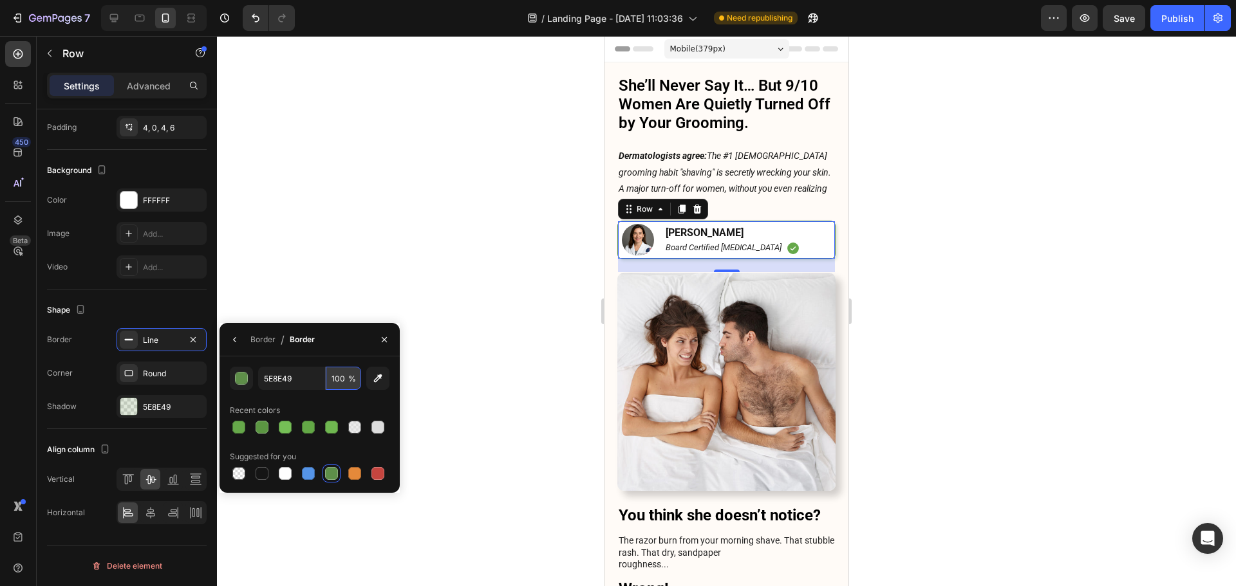
click at [347, 376] on input "100" at bounding box center [343, 378] width 35 height 23
click at [290, 380] on input "5E8E49" at bounding box center [291, 378] width 67 height 23
click at [340, 383] on input "100" at bounding box center [343, 378] width 35 height 23
type input "60"
click at [1088, 223] on div at bounding box center [726, 311] width 1019 height 550
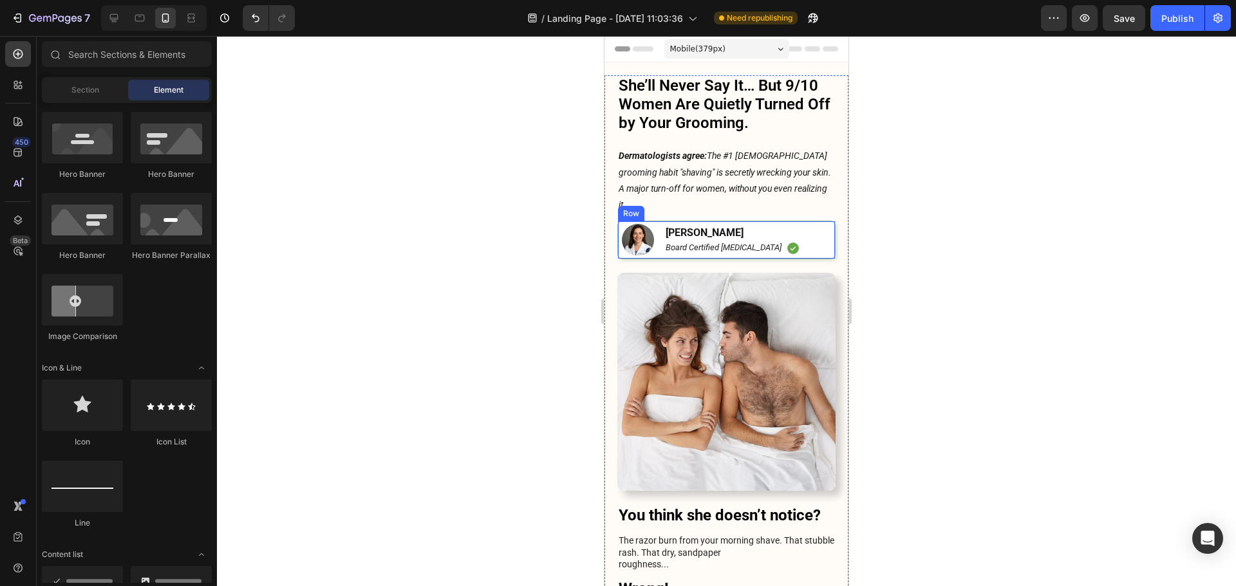
click at [819, 235] on div "Image [PERSON_NAME] Text Block Board Certified [MEDICAL_DATA] Text Block Icon R…" at bounding box center [726, 240] width 218 height 39
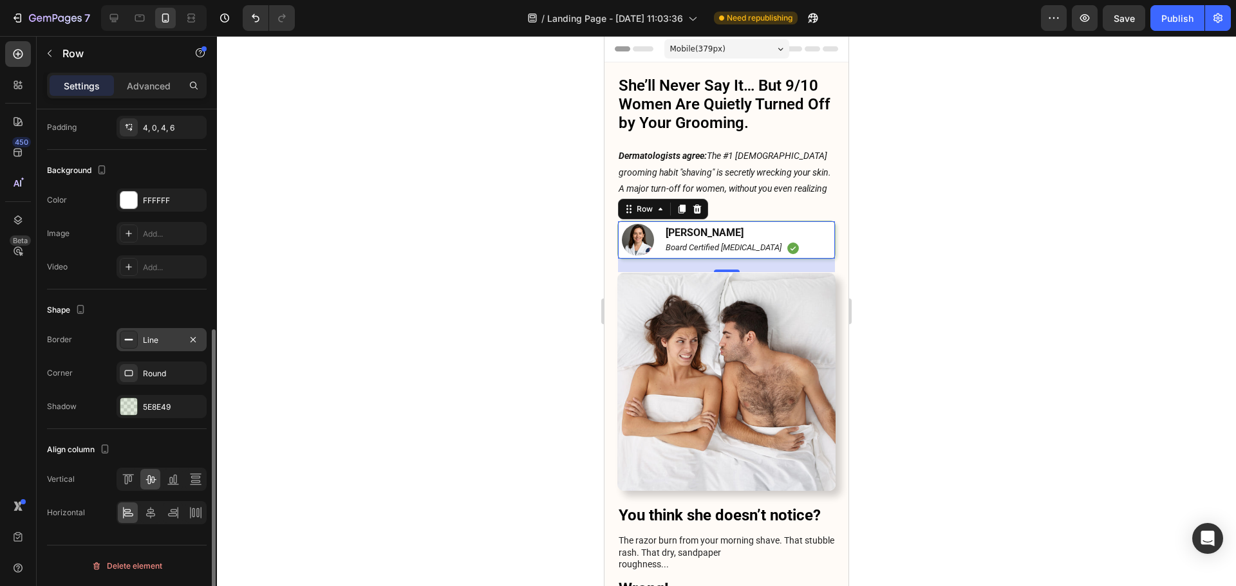
click at [153, 339] on div "Line" at bounding box center [161, 341] width 37 height 12
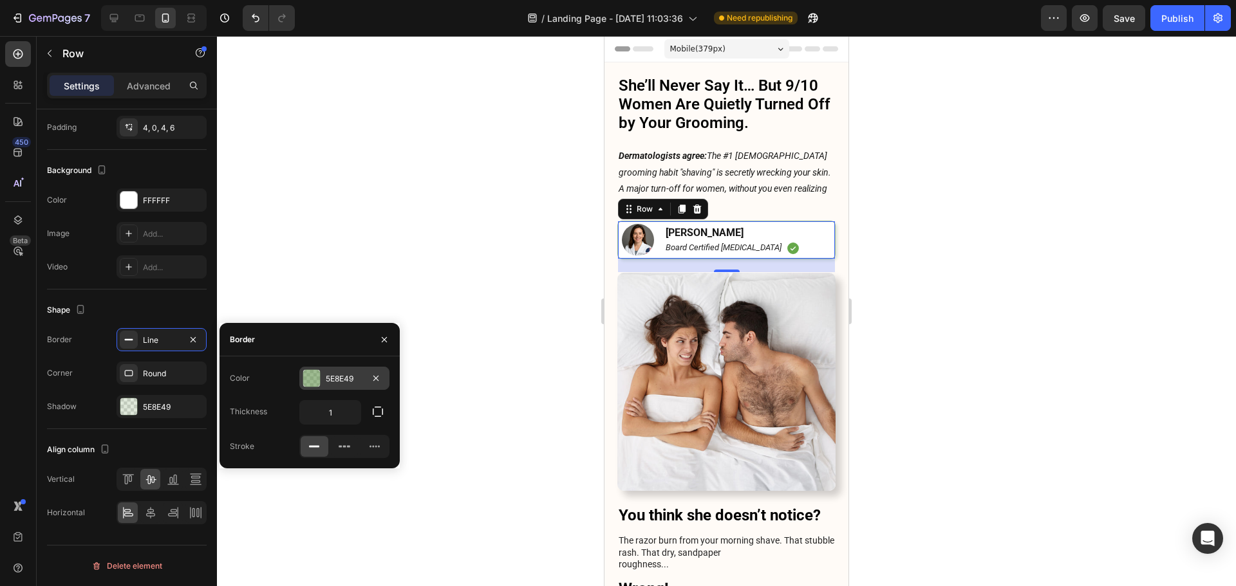
click at [324, 383] on div "5E8E49" at bounding box center [344, 378] width 90 height 23
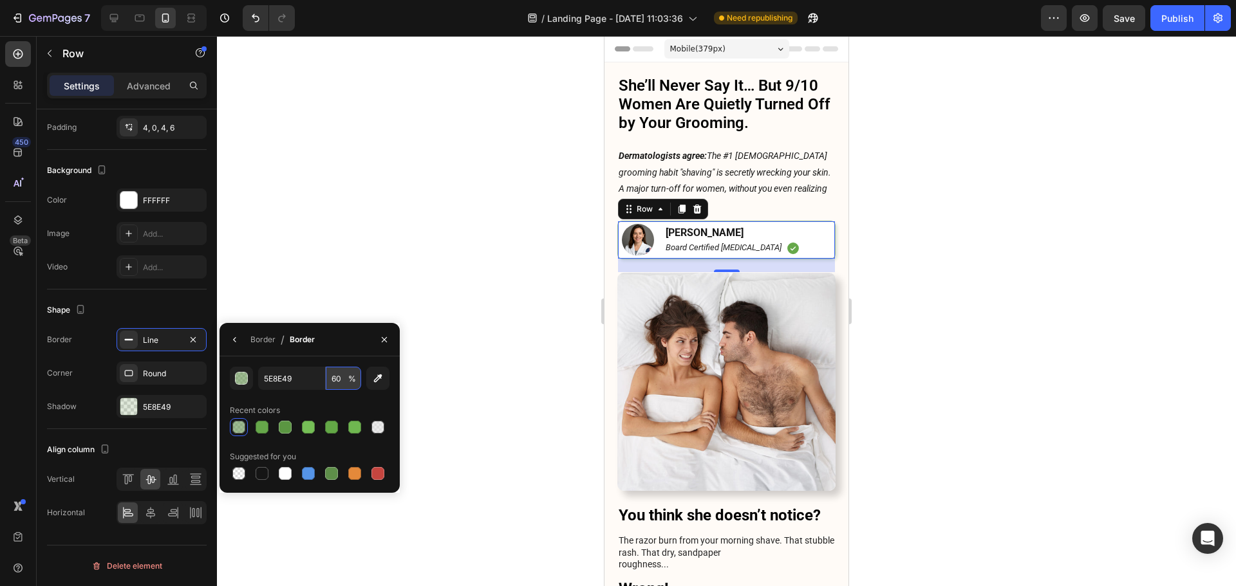
click at [331, 382] on input "60" at bounding box center [343, 378] width 35 height 23
type input "40"
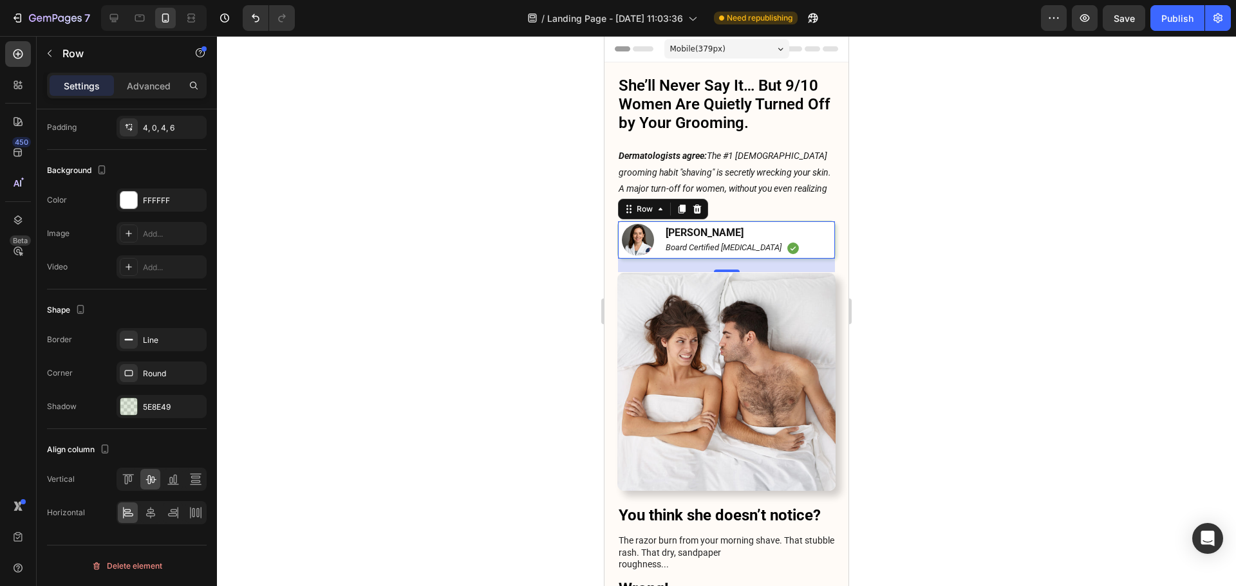
click at [995, 260] on div at bounding box center [726, 311] width 1019 height 550
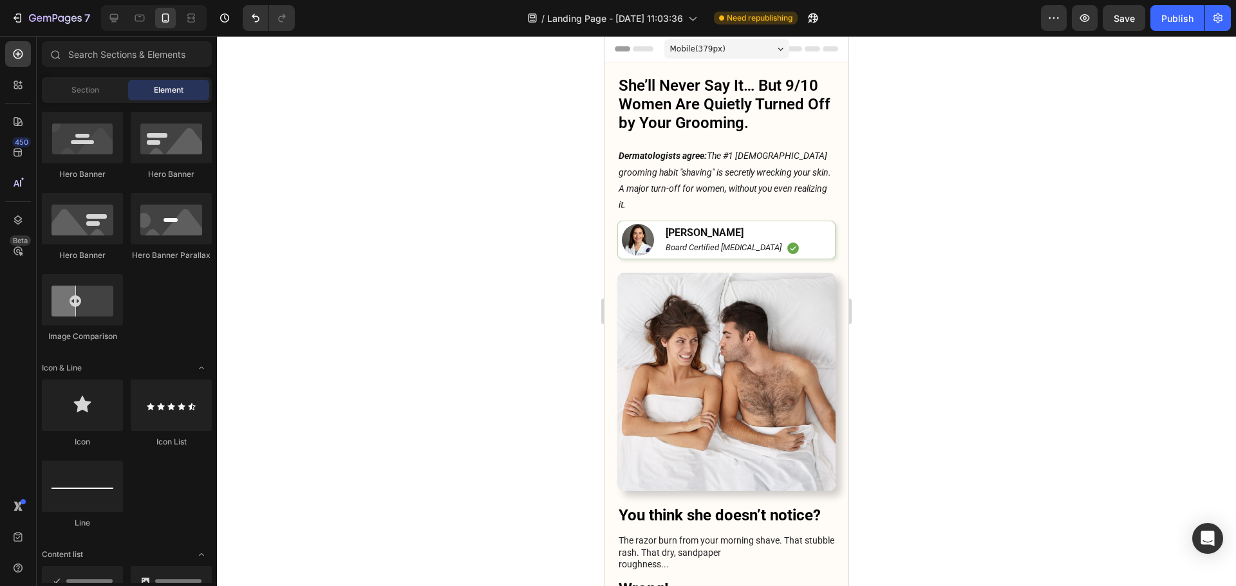
click at [1133, 24] on div "Save" at bounding box center [1123, 19] width 21 height 14
click at [1169, 26] on button "Publish" at bounding box center [1177, 18] width 54 height 26
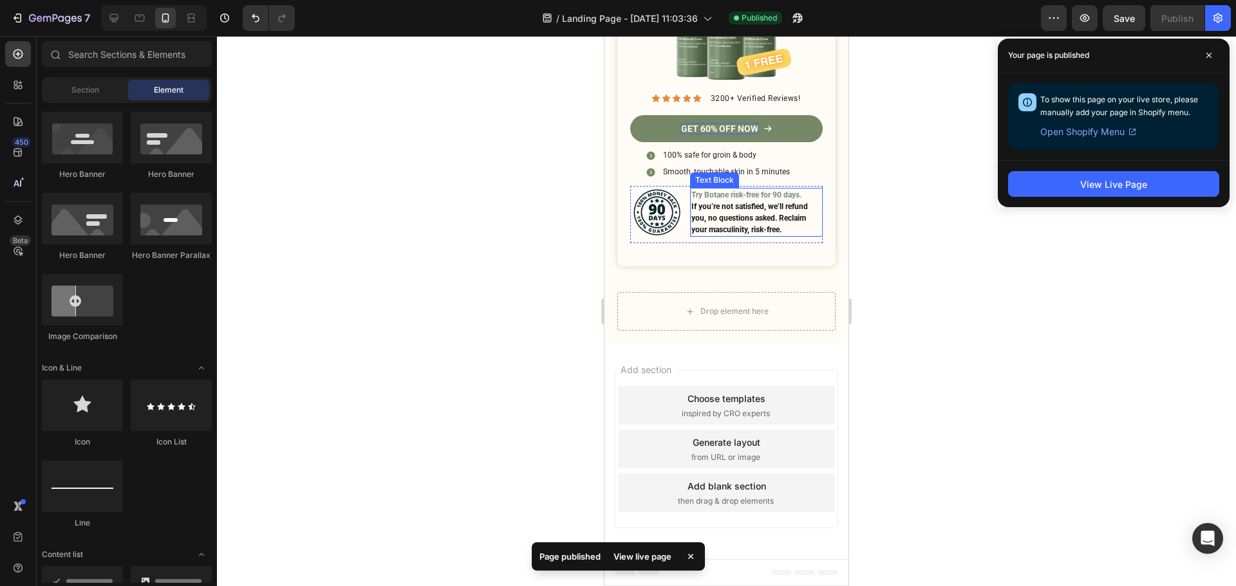
scroll to position [5702, 0]
click at [1208, 62] on span at bounding box center [1208, 55] width 21 height 21
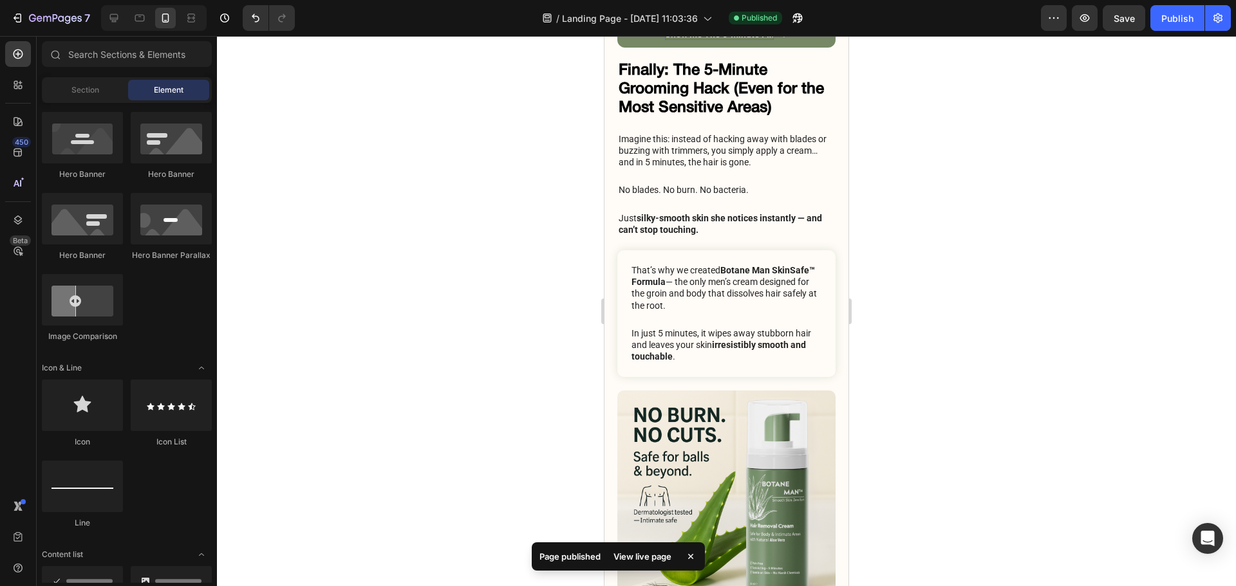
drag, startPoint x: 840, startPoint y: 542, endPoint x: 1459, endPoint y: 306, distance: 662.6
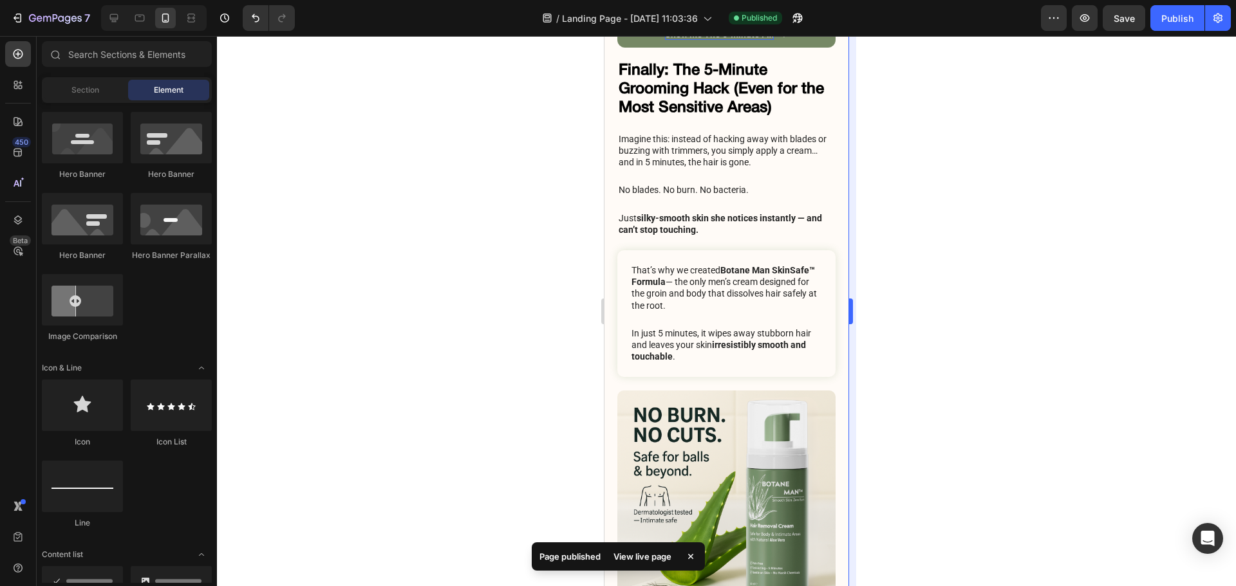
scroll to position [2511, 0]
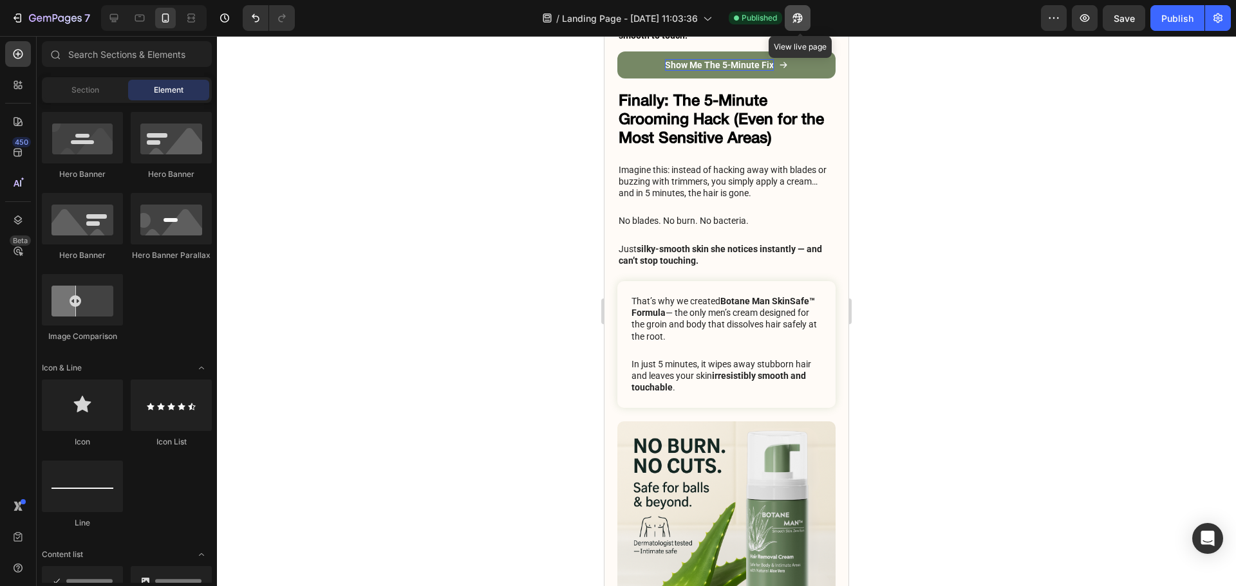
click at [802, 23] on icon "button" at bounding box center [797, 18] width 13 height 13
